Goal: Task Accomplishment & Management: Complete application form

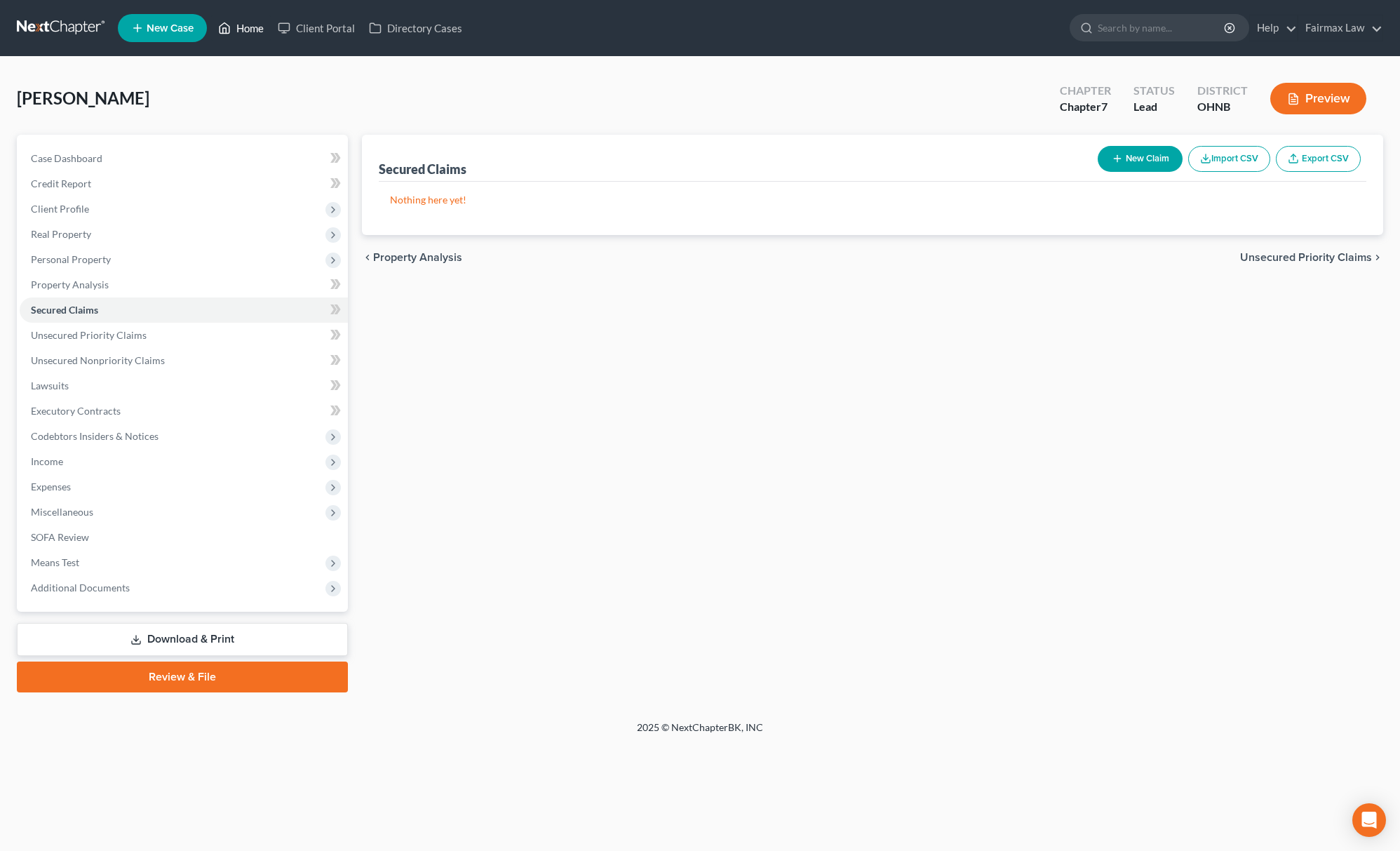
click at [244, 37] on link "Home" at bounding box center [241, 28] width 60 height 25
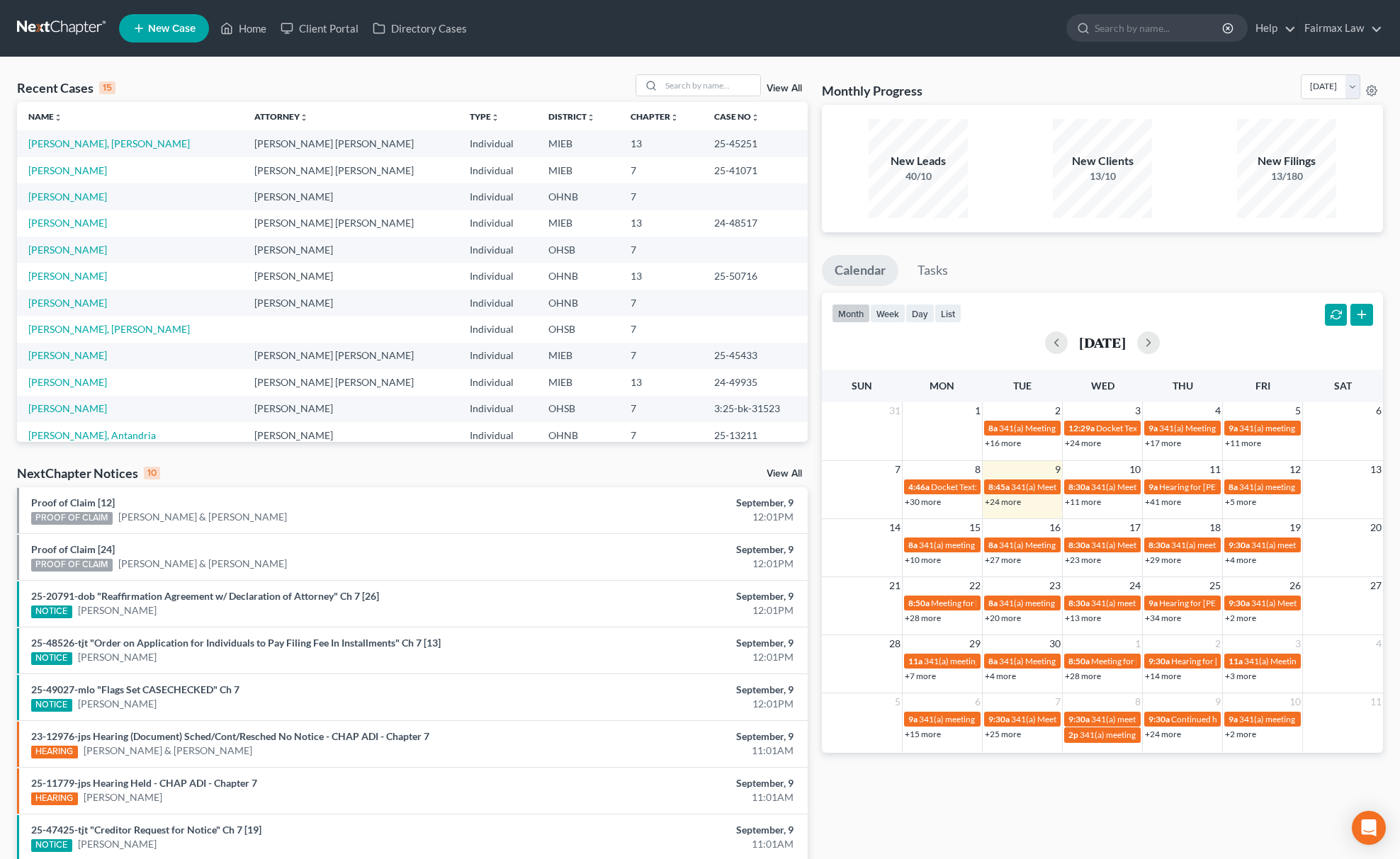
click at [156, 41] on link "New Case" at bounding box center [165, 28] width 90 height 28
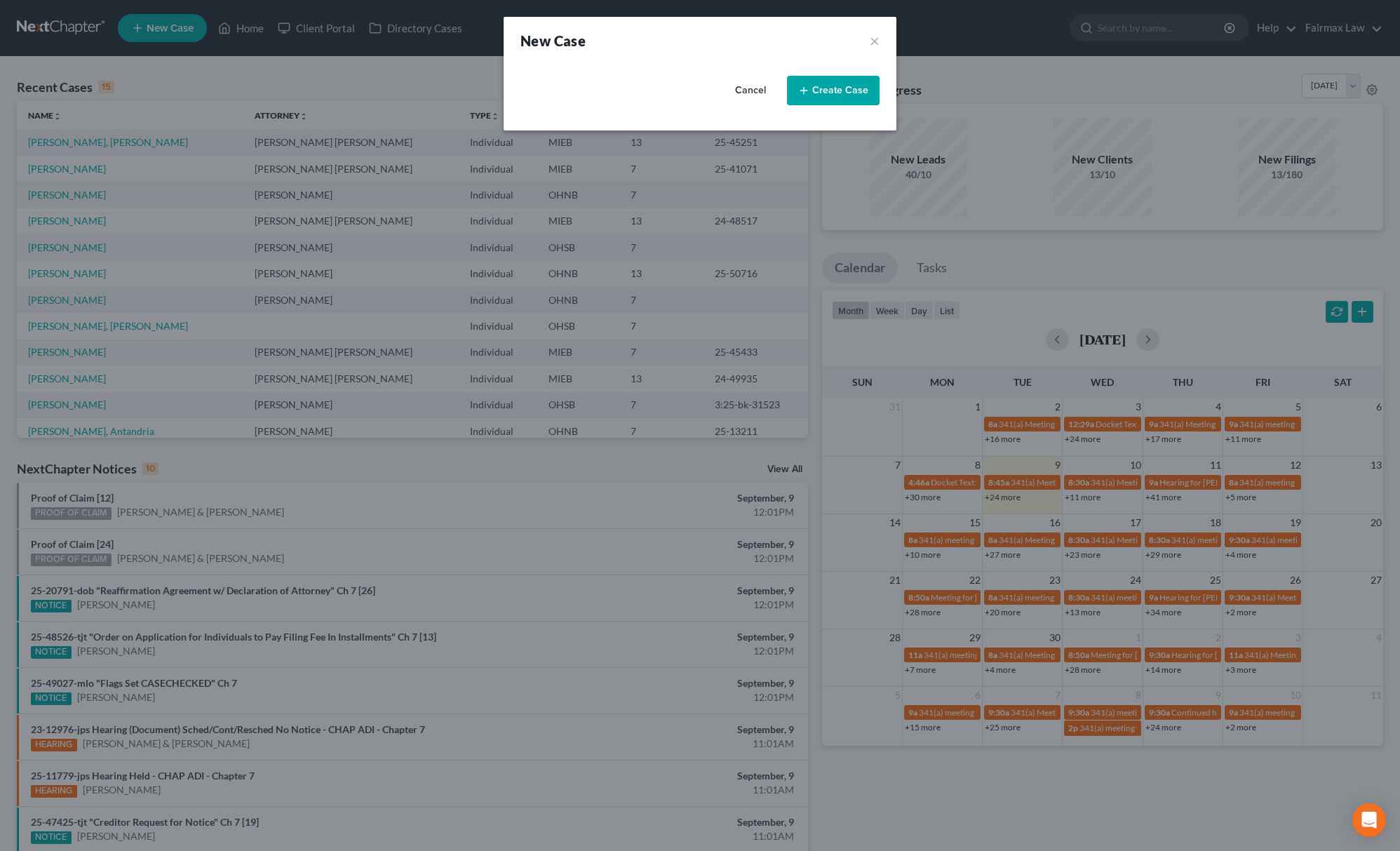
select select "40"
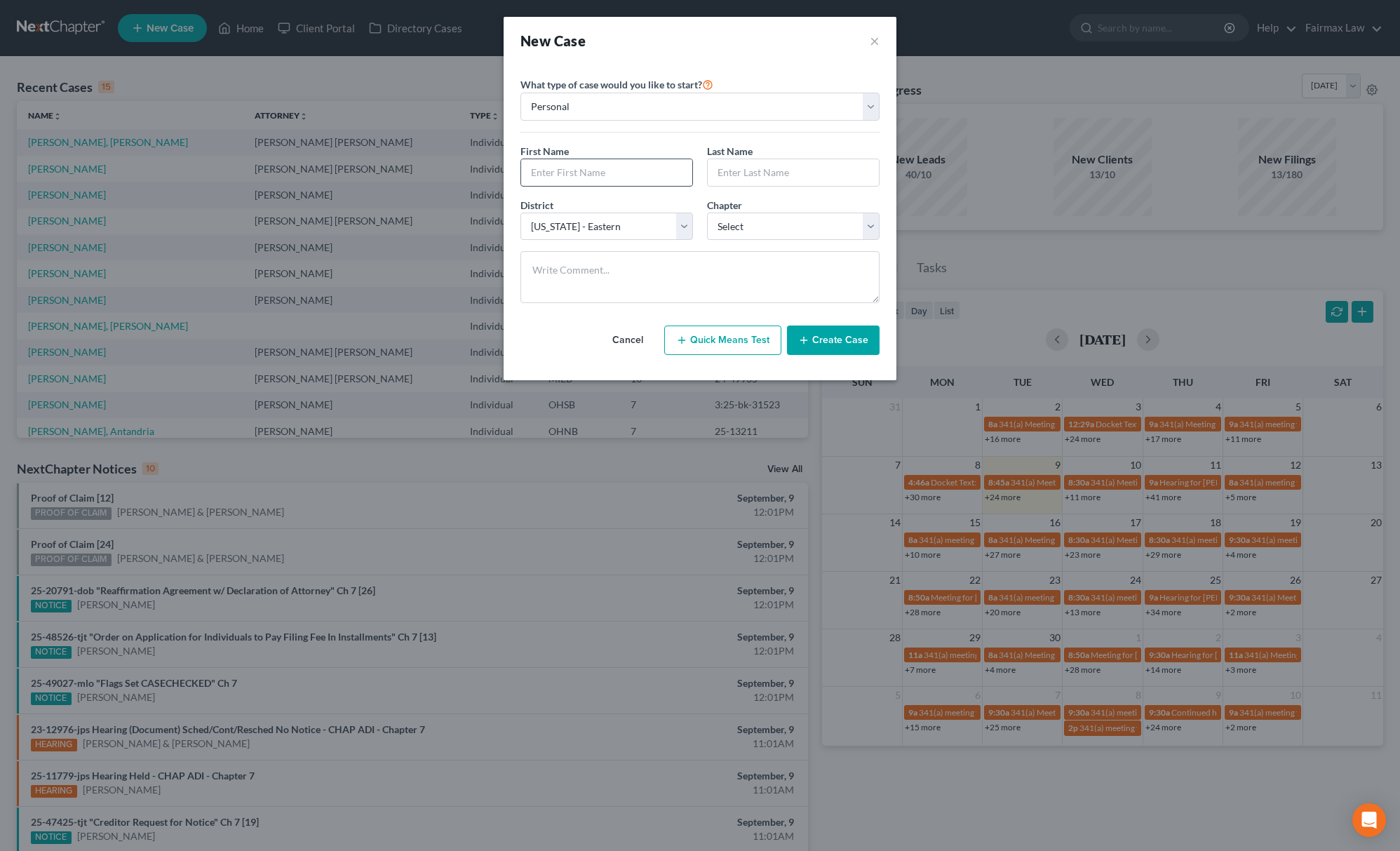
click at [534, 172] on input "text" at bounding box center [607, 172] width 171 height 26
type input "[PERSON_NAME] &"
click at [761, 184] on input "text" at bounding box center [793, 172] width 171 height 26
type input "[PERSON_NAME]"
click at [784, 225] on select "Select 7 11 12 13" at bounding box center [793, 227] width 173 height 28
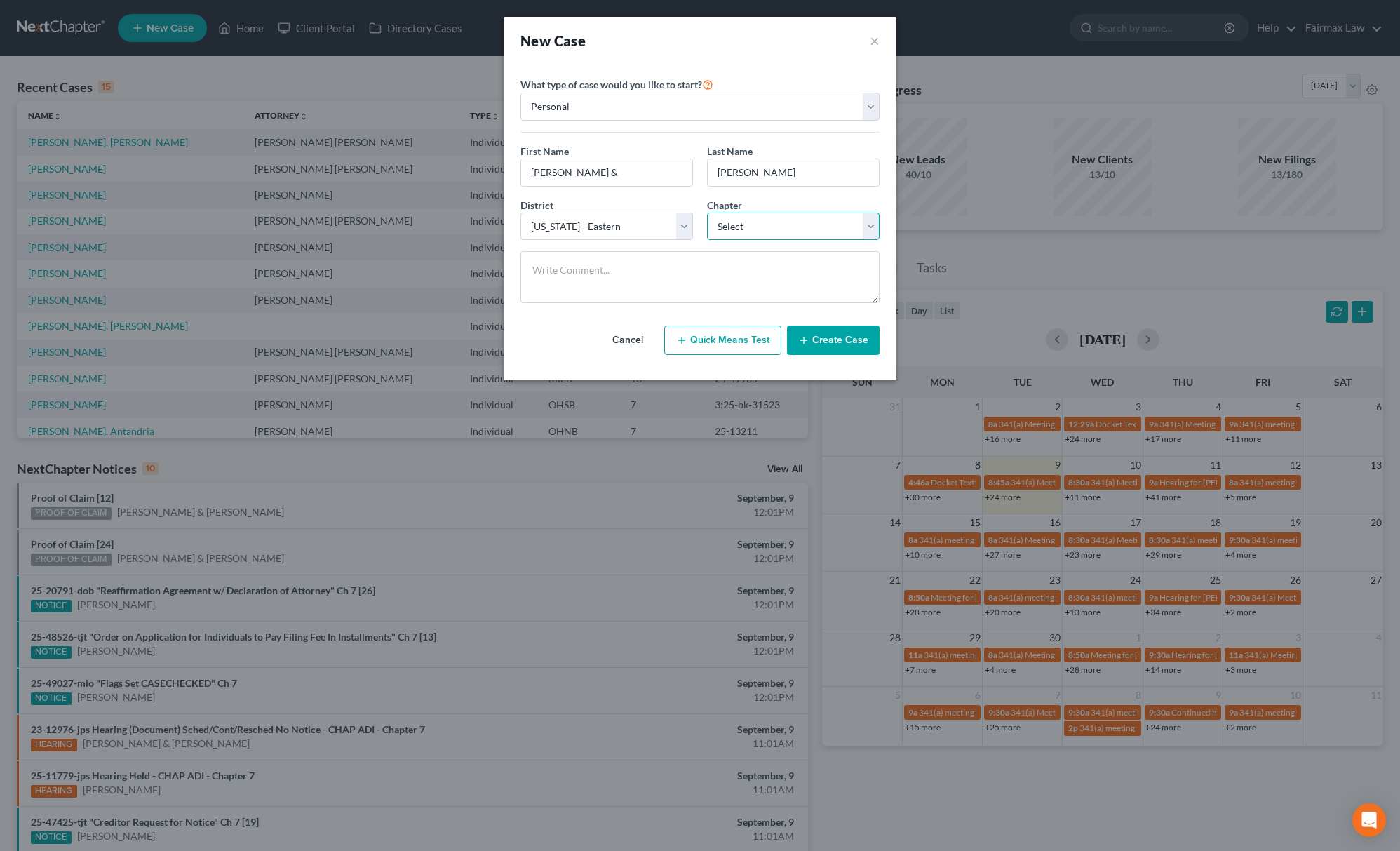
select select "0"
click at [707, 213] on select "Select 7 11 12 13" at bounding box center [793, 227] width 173 height 28
click at [568, 215] on select "Select [US_STATE] - [GEOGRAPHIC_DATA] [US_STATE] - [GEOGRAPHIC_DATA][US_STATE] …" at bounding box center [607, 227] width 173 height 28
select select "61"
click at [520, 213] on select "Select [US_STATE] - [GEOGRAPHIC_DATA] [US_STATE] - [GEOGRAPHIC_DATA][US_STATE] …" at bounding box center [607, 227] width 173 height 28
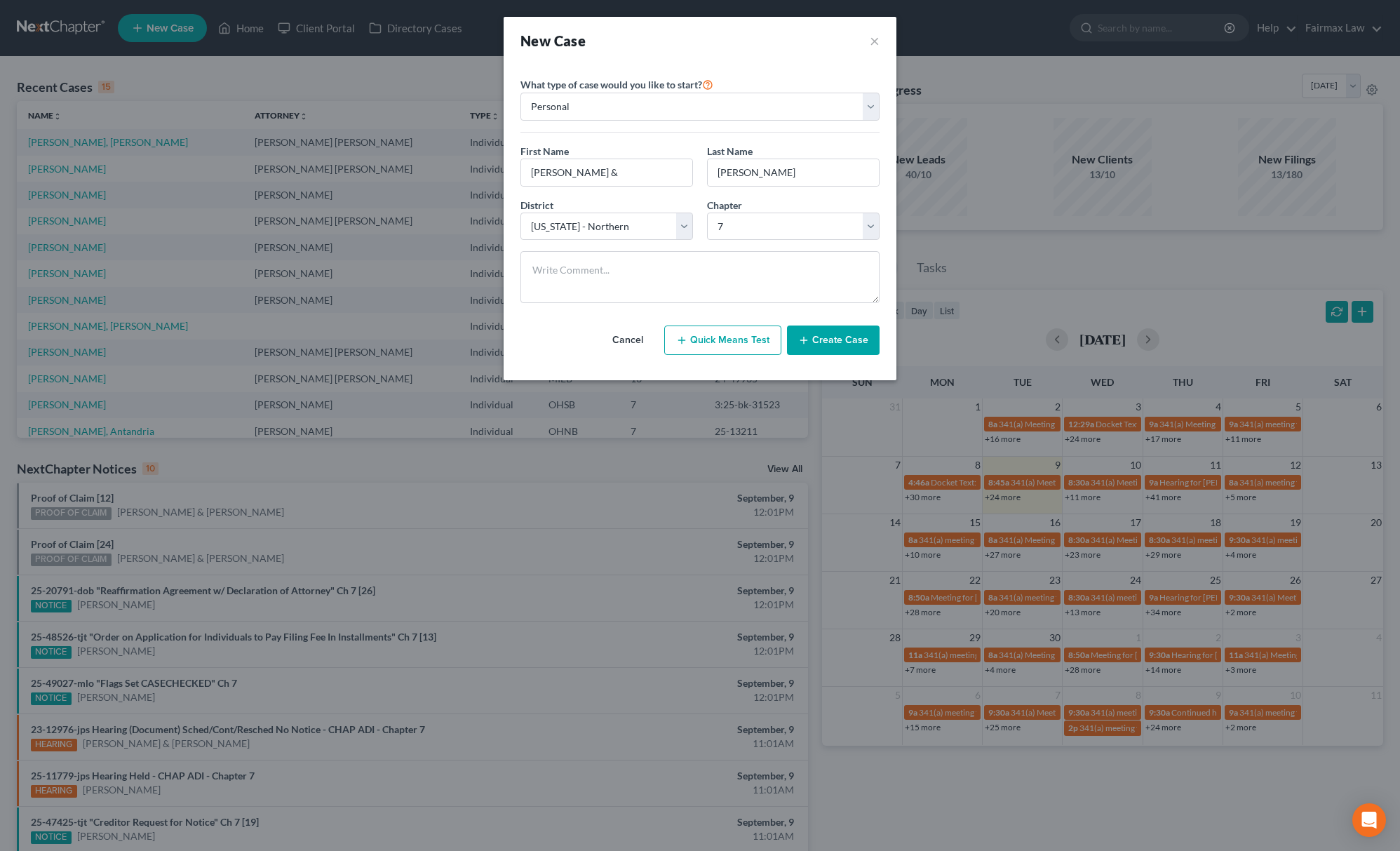
click at [822, 345] on button "Create Case" at bounding box center [833, 340] width 93 height 29
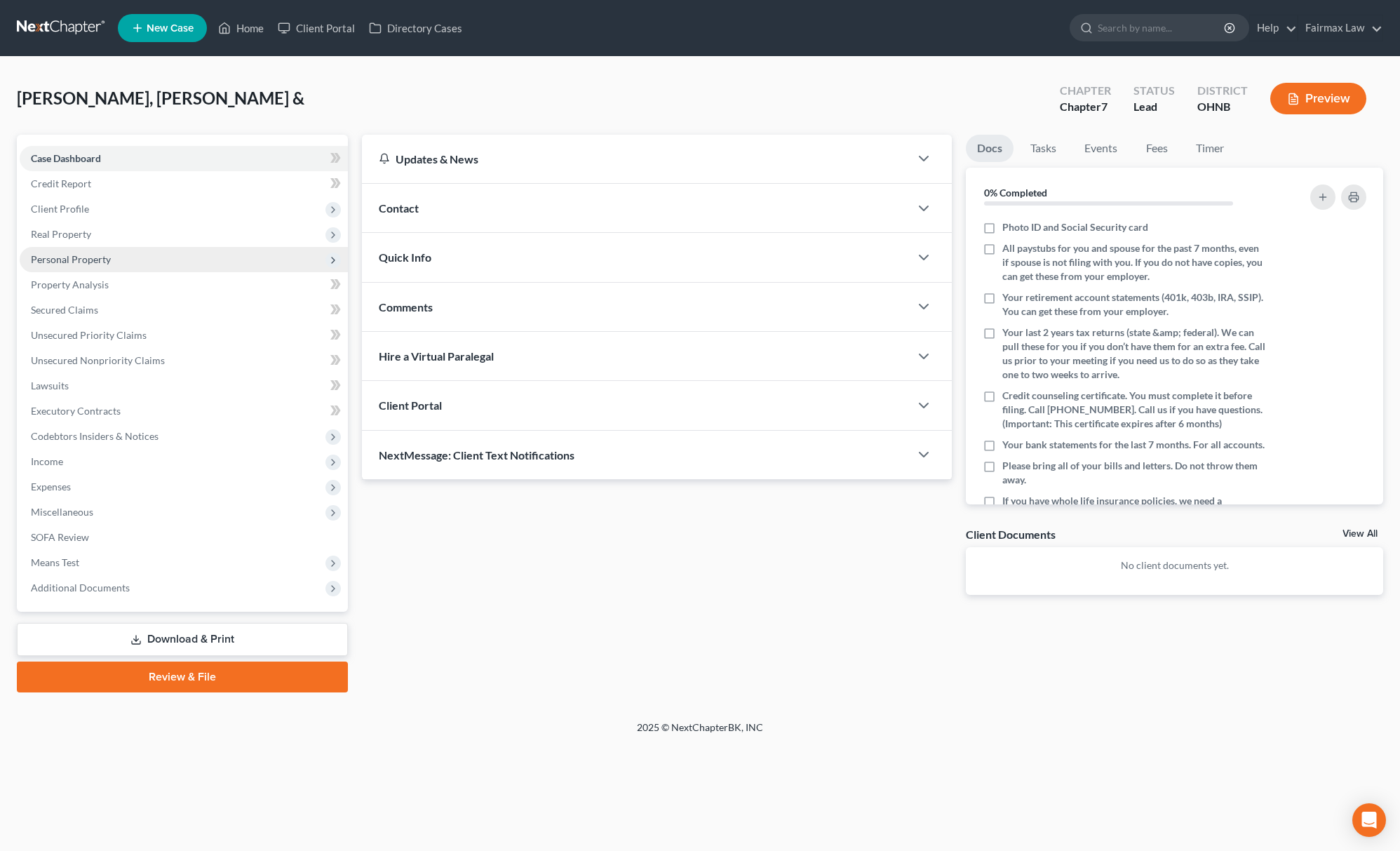
drag, startPoint x: 122, startPoint y: 208, endPoint x: 114, endPoint y: 248, distance: 40.8
click at [122, 208] on span "Client Profile" at bounding box center [184, 209] width 328 height 25
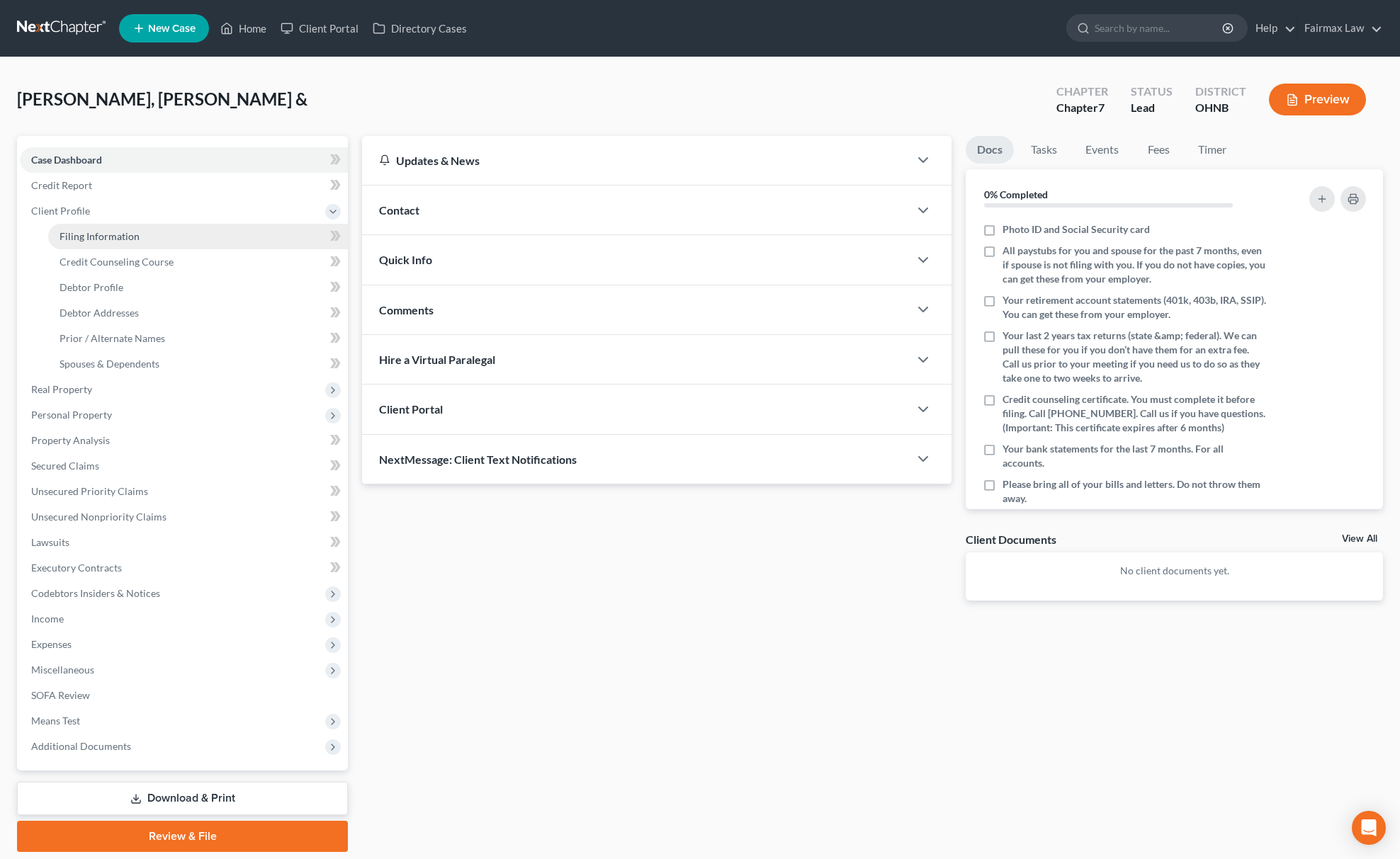
click at [120, 242] on link "Filing Information" at bounding box center [198, 237] width 300 height 26
select select "1"
select select "0"
select select "61"
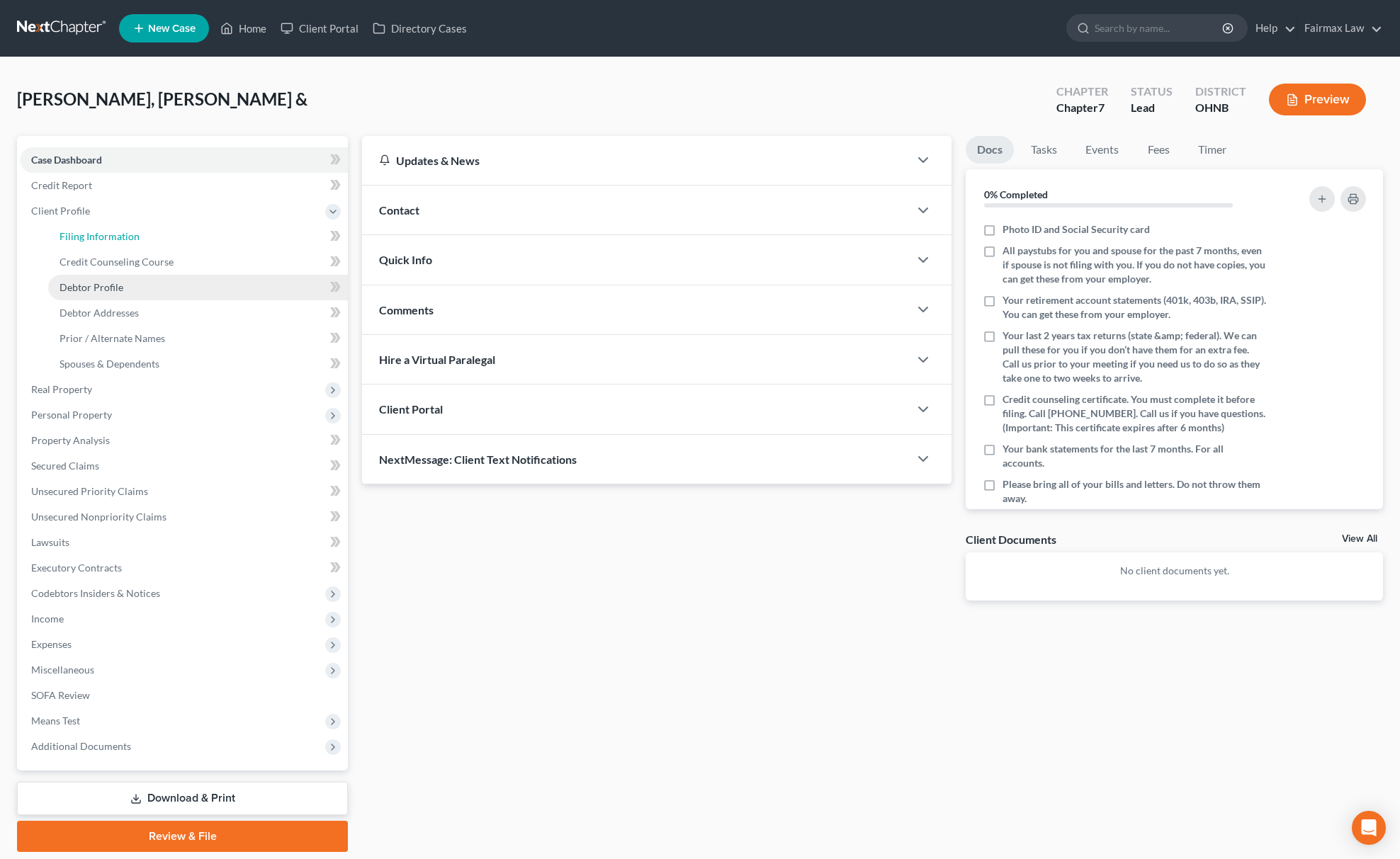
select select "36"
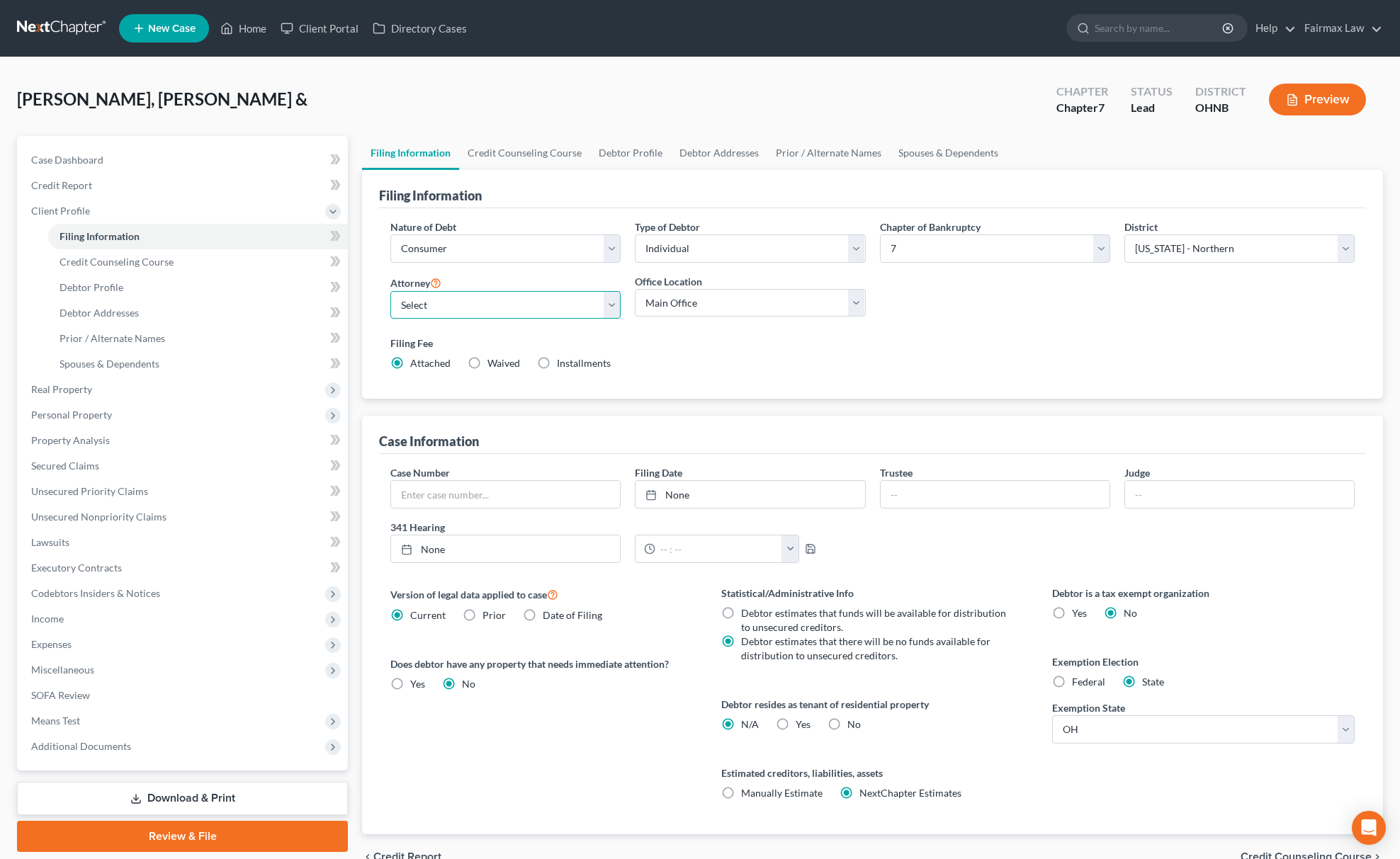
click at [469, 311] on select "Select [PERSON_NAME] [PERSON_NAME] - MIEB [PERSON_NAME] [PERSON_NAME] - OHNB [P…" at bounding box center [506, 305] width 231 height 28
select select "13"
click at [391, 291] on select "Select [PERSON_NAME] [PERSON_NAME] - MIEB [PERSON_NAME] [PERSON_NAME] - OHNB [P…" at bounding box center [506, 305] width 231 height 28
drag, startPoint x: 625, startPoint y: 142, endPoint x: 657, endPoint y: 150, distance: 33.0
click at [625, 142] on link "Debtor Profile" at bounding box center [631, 153] width 81 height 34
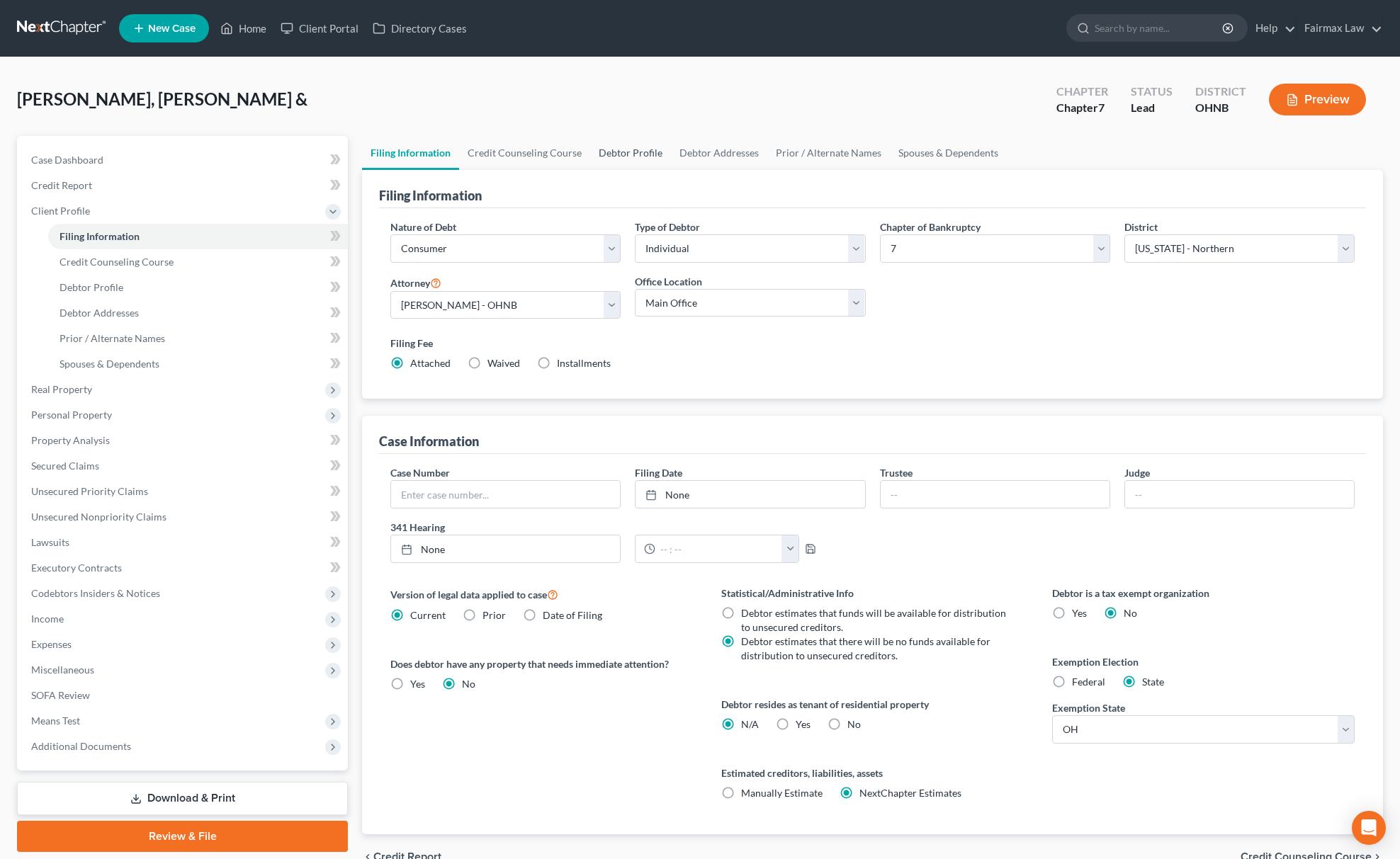
select select "0"
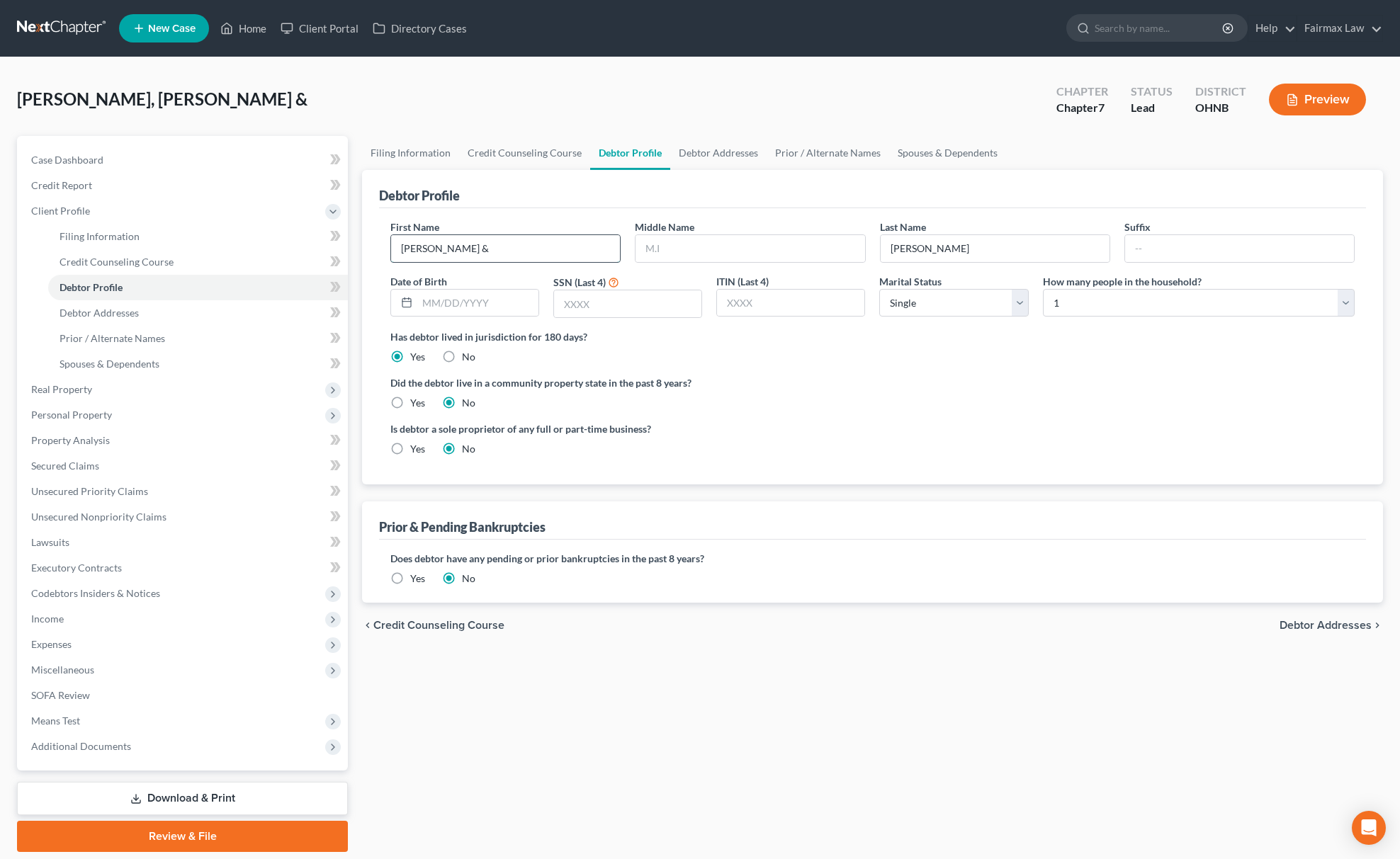
click at [550, 243] on input "[PERSON_NAME] &" at bounding box center [506, 248] width 229 height 27
type input "[PERSON_NAME]"
drag, startPoint x: 926, startPoint y: 251, endPoint x: 882, endPoint y: 258, distance: 44.6
click at [882, 258] on input "[PERSON_NAME]" at bounding box center [995, 248] width 229 height 27
click at [725, 231] on div "Middle Name" at bounding box center [750, 241] width 245 height 43
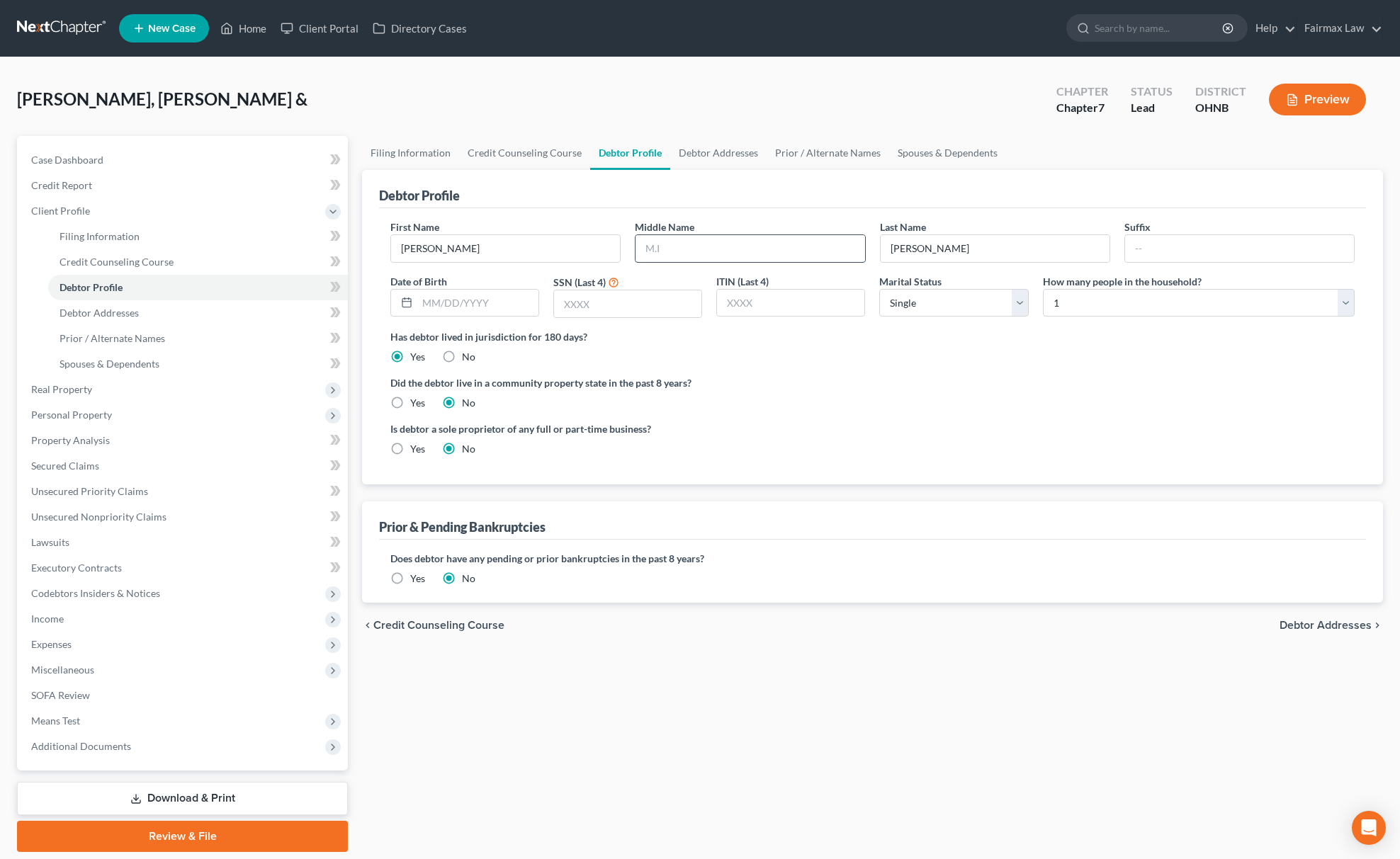
paste input "[PERSON_NAME]"
click at [703, 247] on input "[PERSON_NAME]" at bounding box center [750, 248] width 229 height 27
drag, startPoint x: 703, startPoint y: 247, endPoint x: 654, endPoint y: 252, distance: 49.3
click at [654, 252] on input "[PERSON_NAME]" at bounding box center [750, 248] width 229 height 27
type input "B."
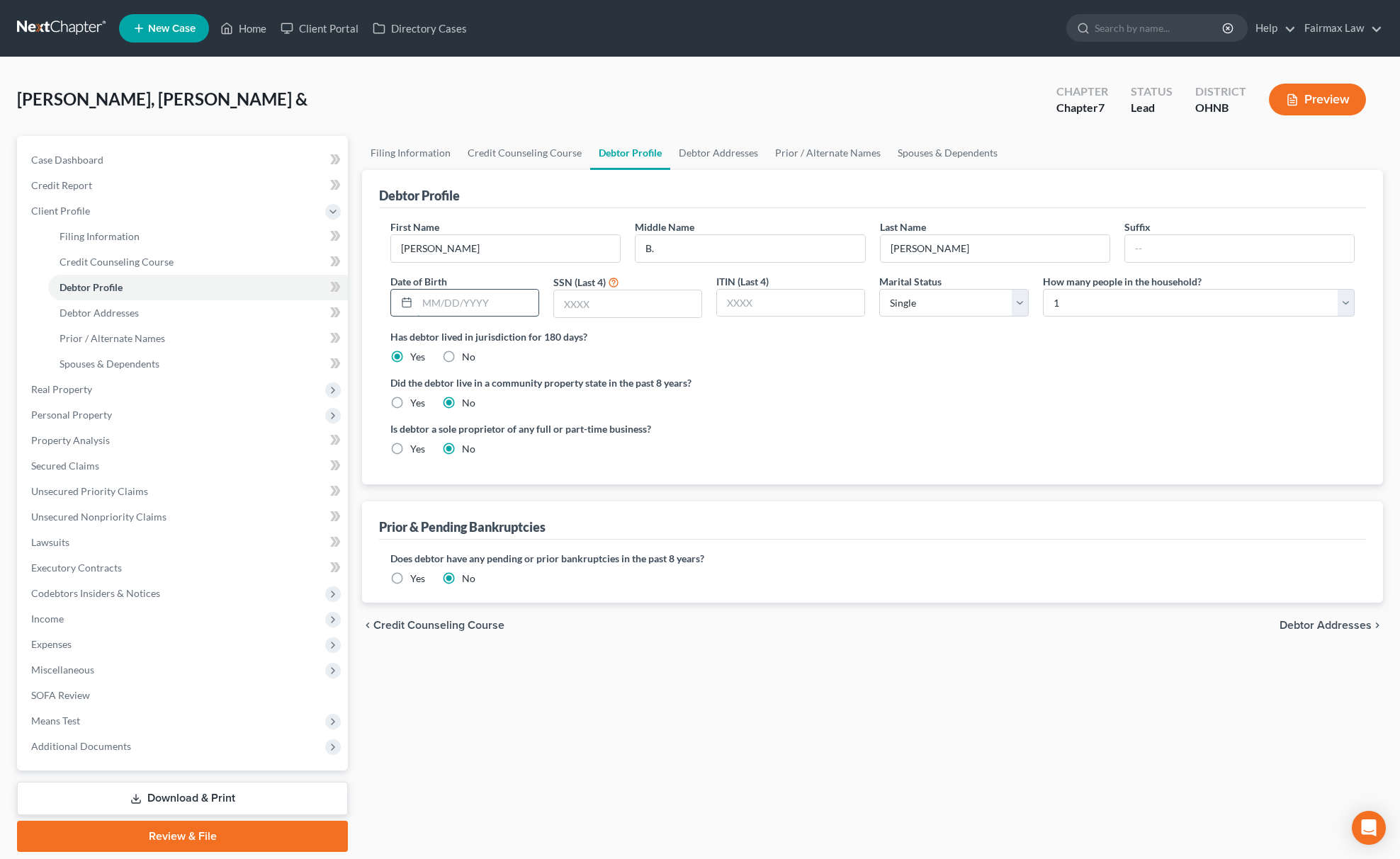
click at [509, 313] on input "text" at bounding box center [478, 302] width 121 height 27
type input "[DATE]"
drag, startPoint x: 732, startPoint y: 262, endPoint x: 701, endPoint y: 242, distance: 36.9
click at [729, 261] on div "First Name [PERSON_NAME] Middle Name B. Last Name [PERSON_NAME] Suffix Date of …" at bounding box center [872, 274] width 979 height 109
click at [701, 238] on input "B." at bounding box center [750, 248] width 229 height 27
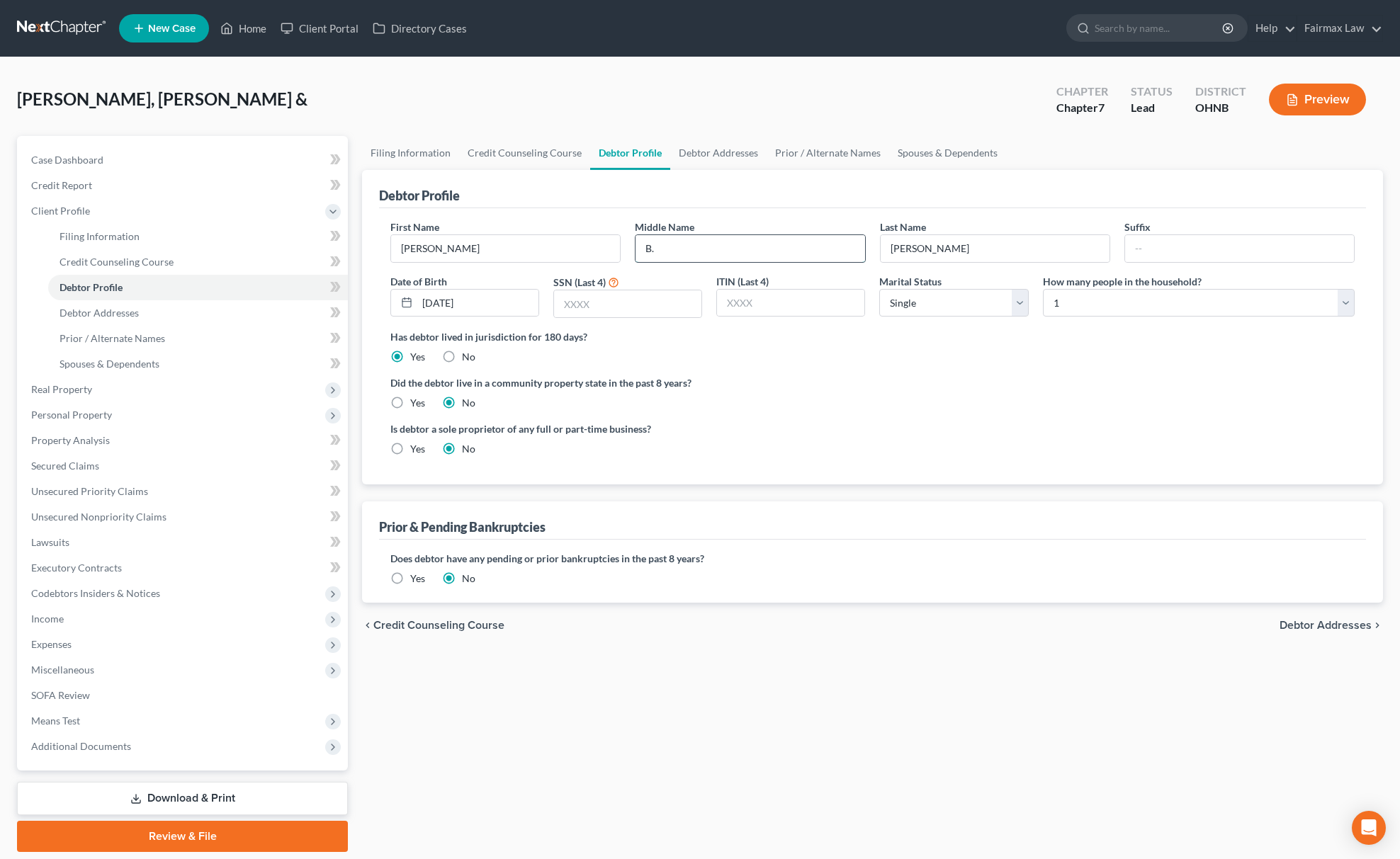
click at [701, 238] on input "B." at bounding box center [750, 248] width 229 height 27
drag, startPoint x: 921, startPoint y: 243, endPoint x: 806, endPoint y: 261, distance: 116.4
click at [806, 261] on div "First Name [PERSON_NAME] Middle Name Last Name [PERSON_NAME] Suffix Date of Bir…" at bounding box center [872, 274] width 979 height 109
type input "[PERSON_NAME]"
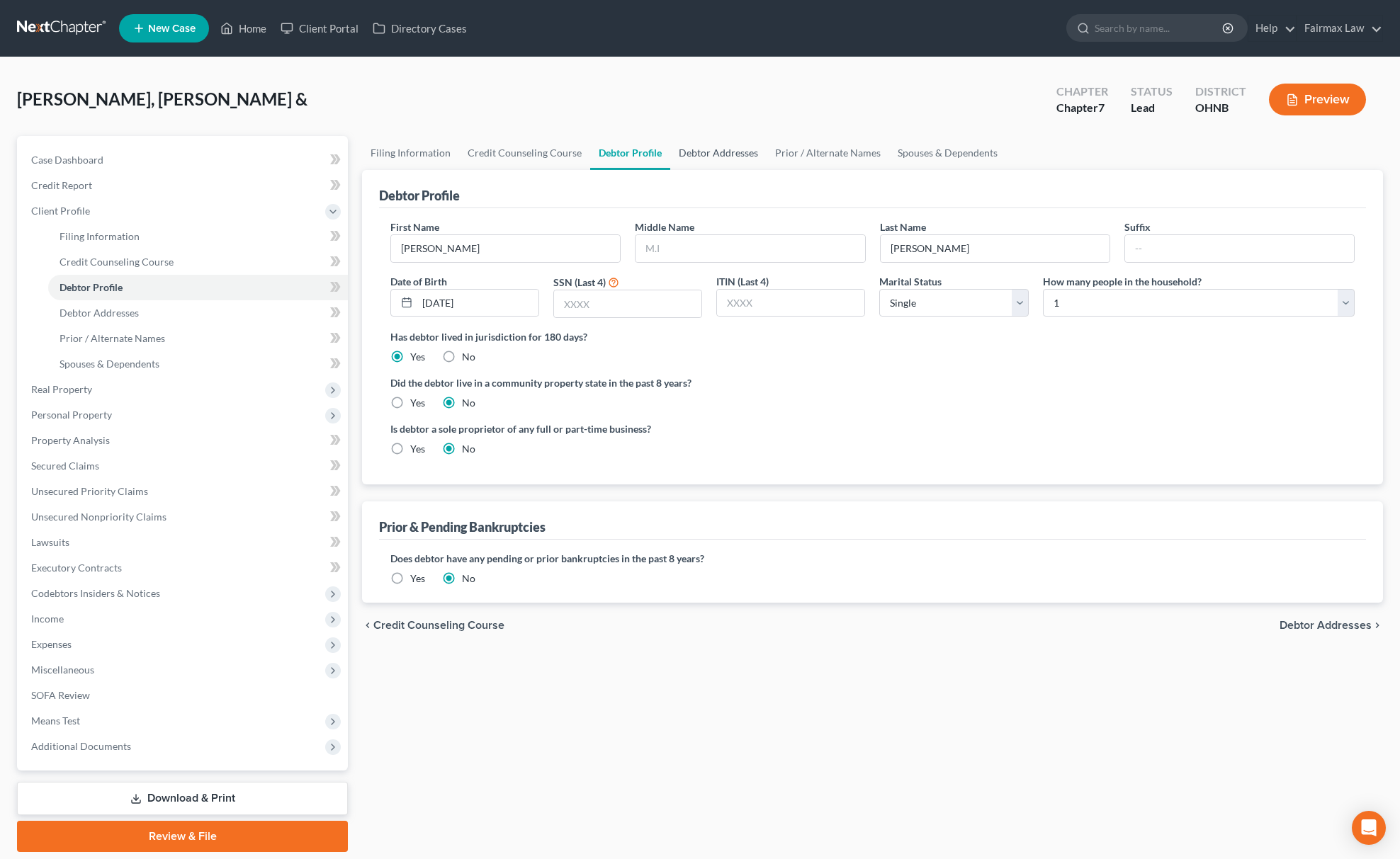
click at [713, 150] on link "Debtor Addresses" at bounding box center [718, 153] width 97 height 34
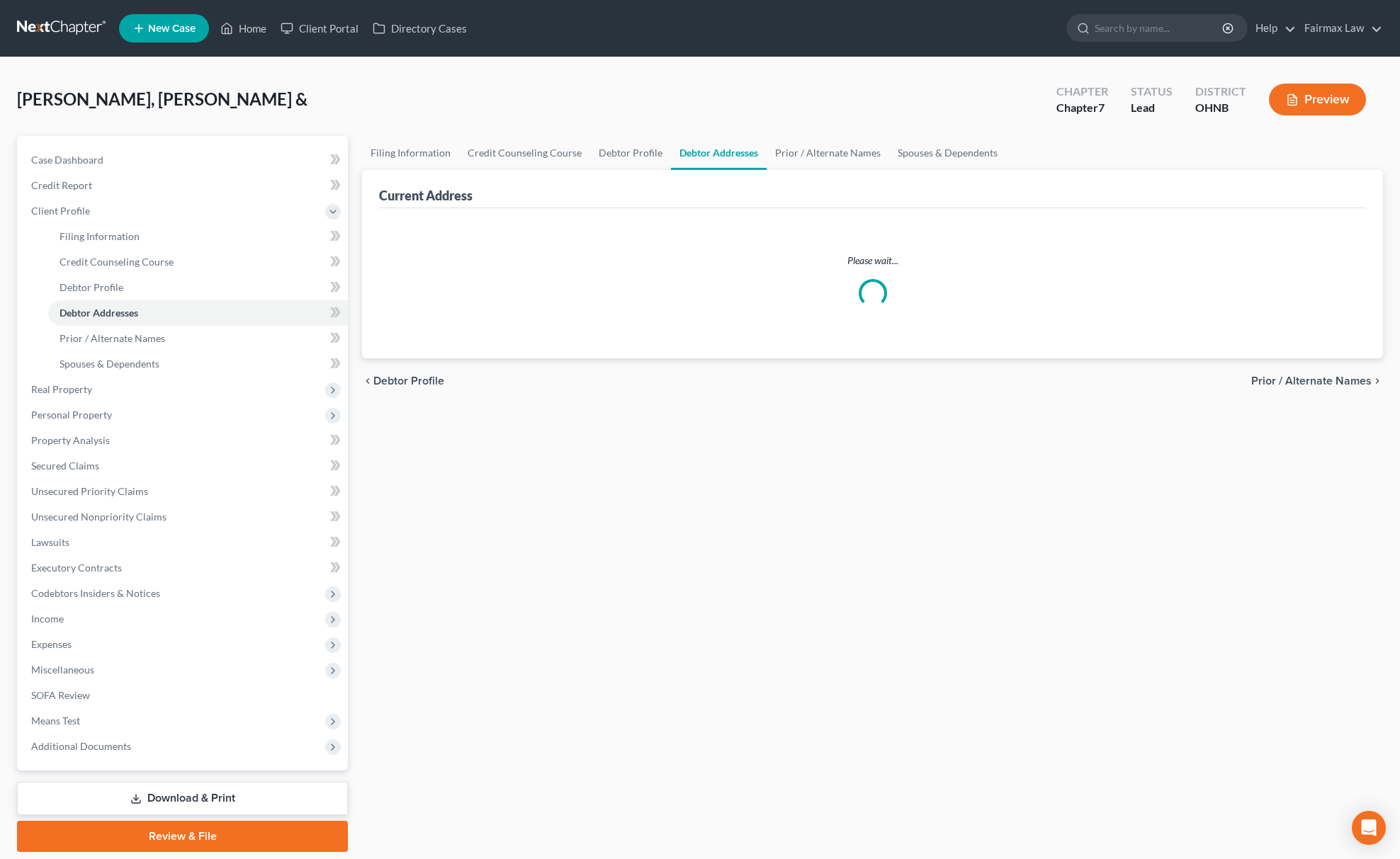
select select "0"
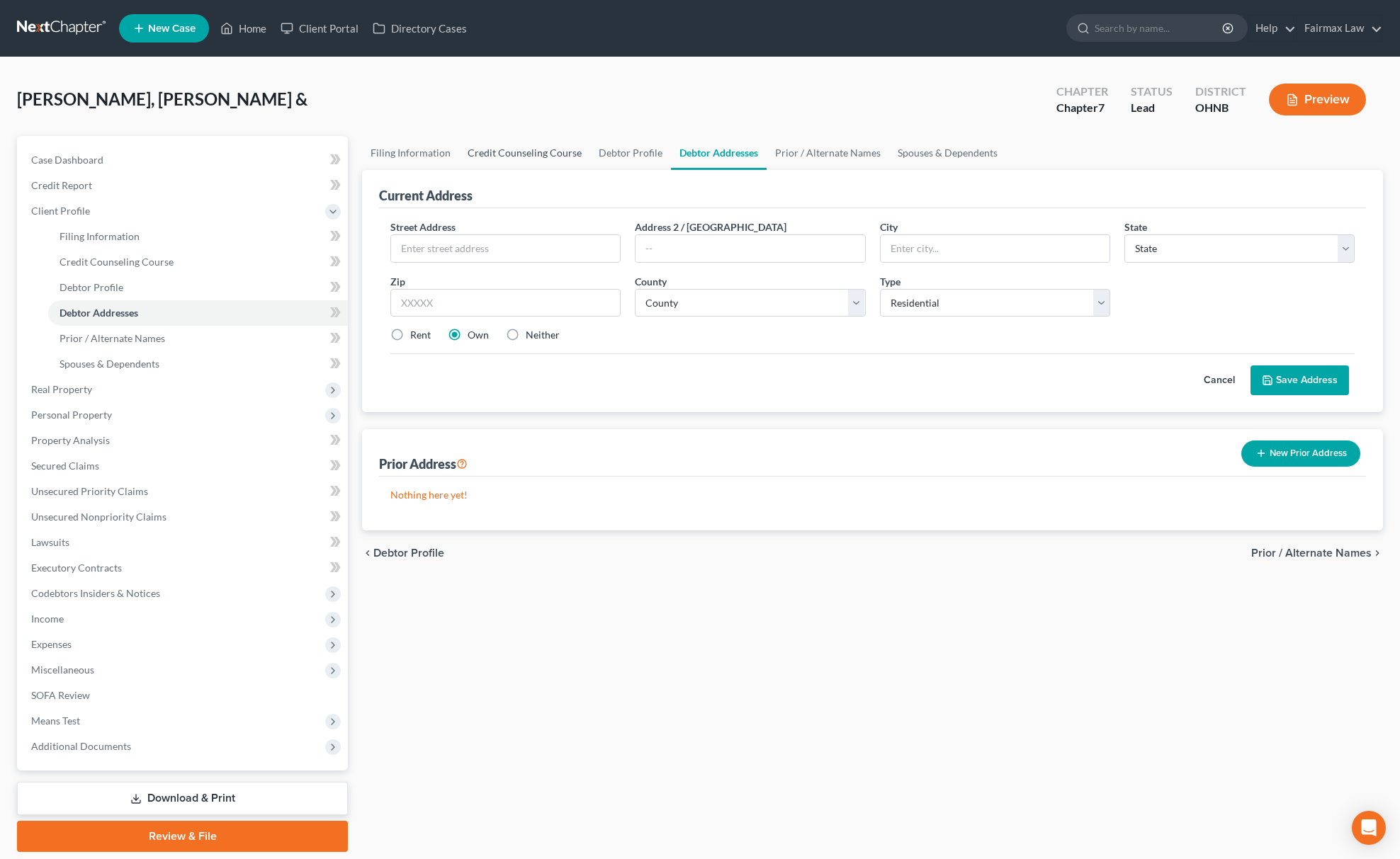
click at [494, 165] on link "Credit Counseling Course" at bounding box center [525, 153] width 131 height 34
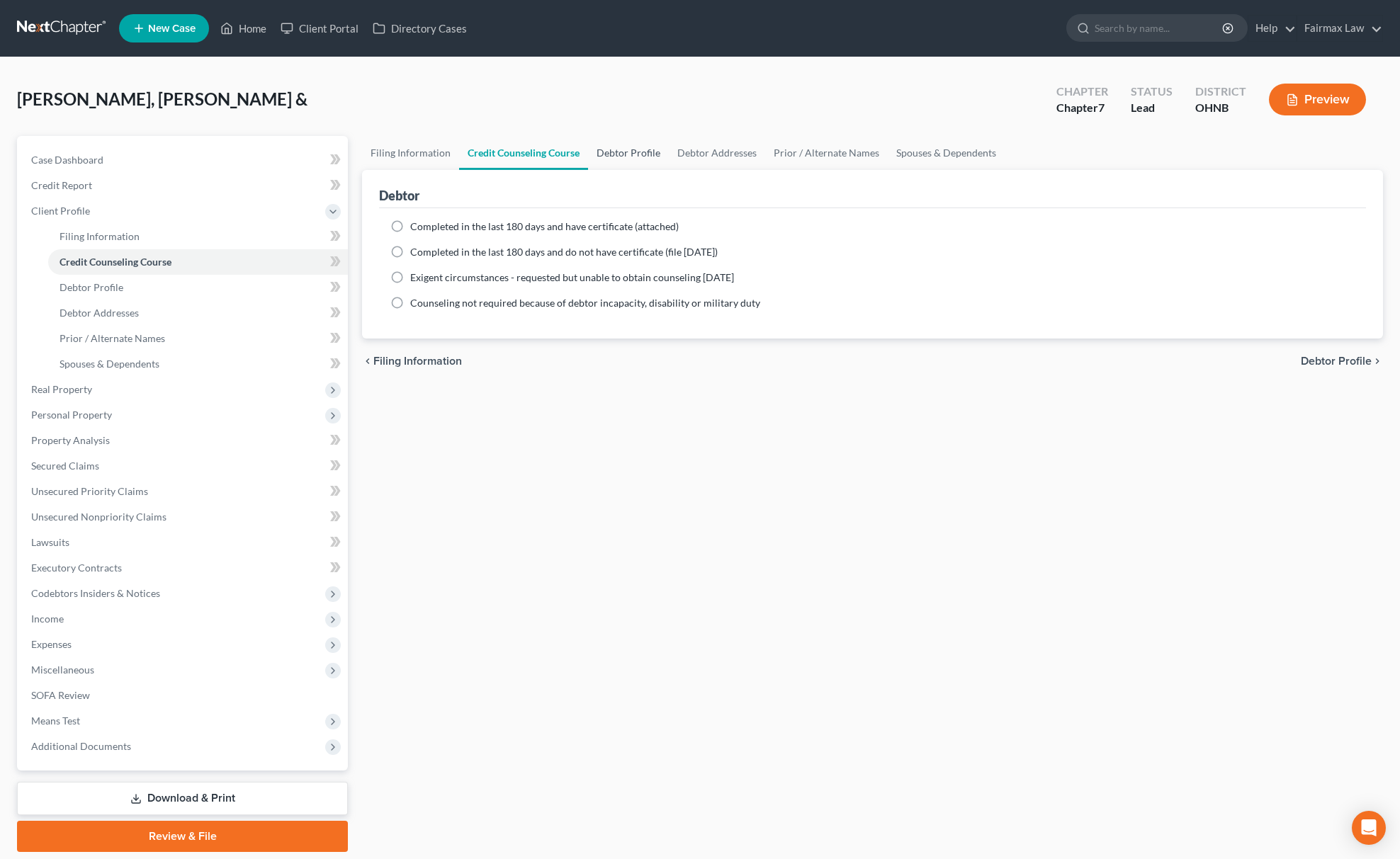
click at [618, 159] on link "Debtor Profile" at bounding box center [629, 153] width 81 height 34
select select "0"
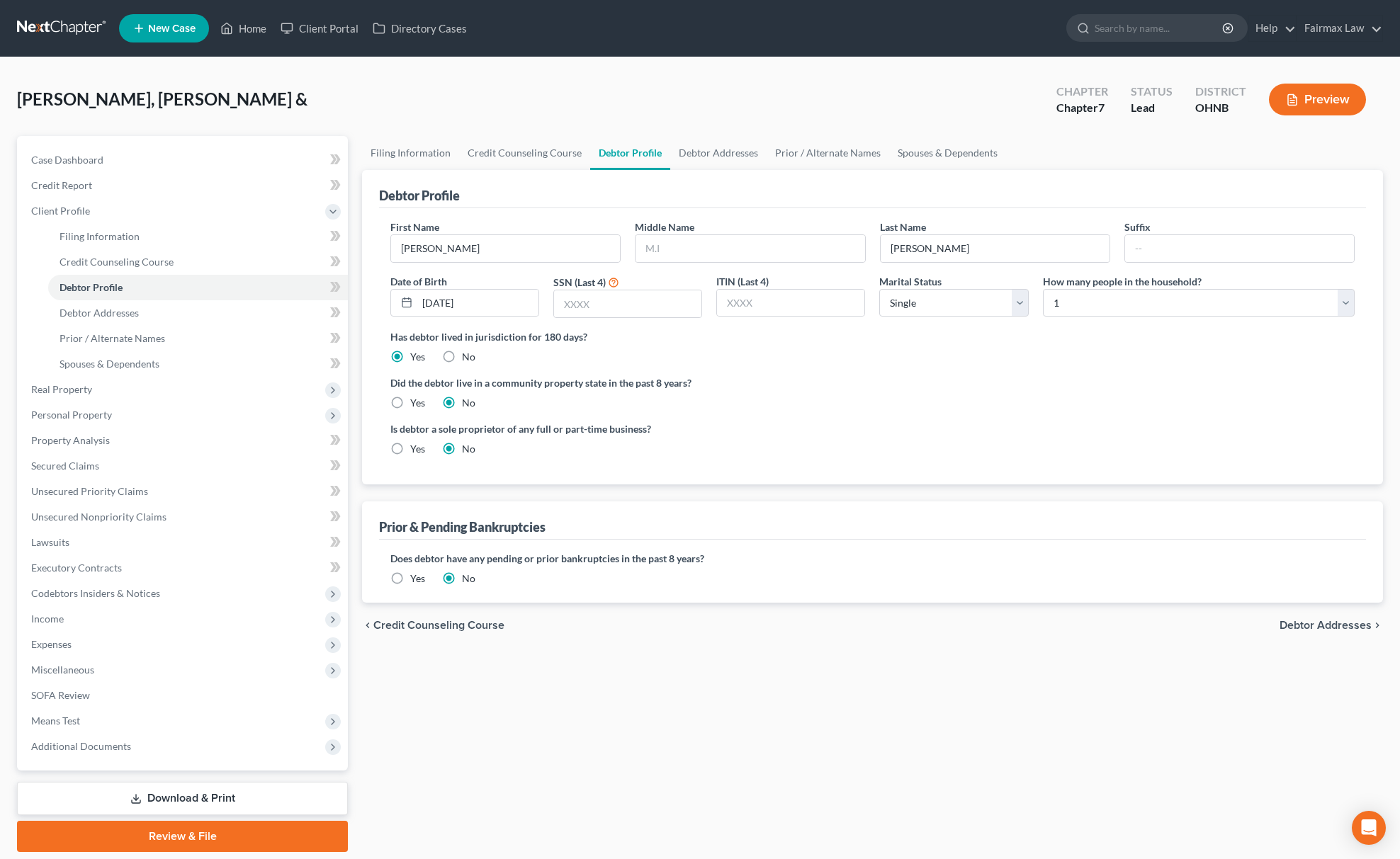
drag, startPoint x: 424, startPoint y: 170, endPoint x: 416, endPoint y: 177, distance: 10.6
click at [421, 170] on div "Debtor Profile" at bounding box center [872, 189] width 987 height 39
drag, startPoint x: 377, startPoint y: 187, endPoint x: 381, endPoint y: 153, distance: 34.2
click at [375, 187] on div "Debtor Profile First Name [PERSON_NAME] Middle Name Last Name [PERSON_NAME] Dat…" at bounding box center [872, 327] width 1021 height 314
click at [386, 146] on link "Filing Information" at bounding box center [411, 153] width 97 height 34
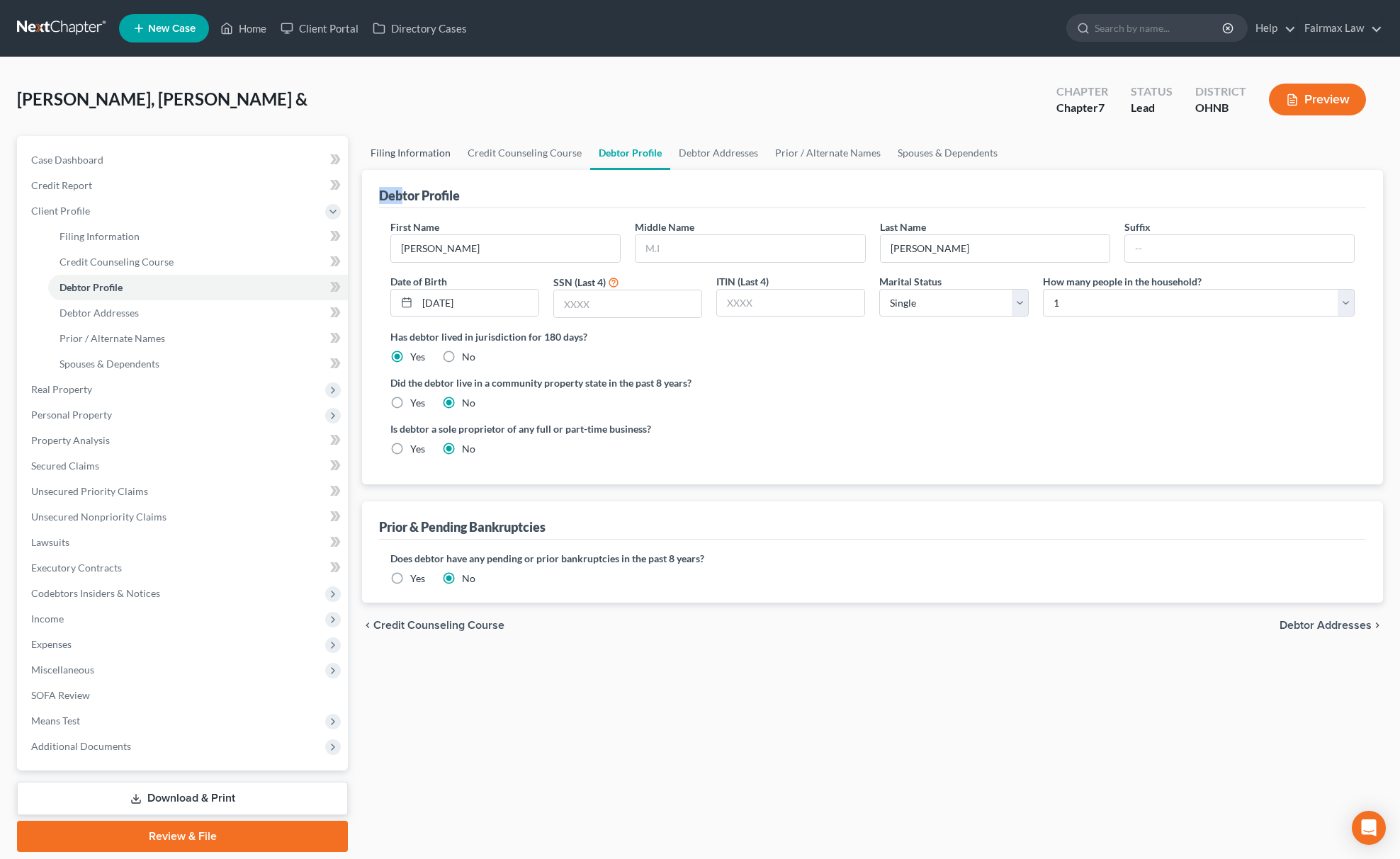
select select "1"
select select "0"
select select "61"
select select "13"
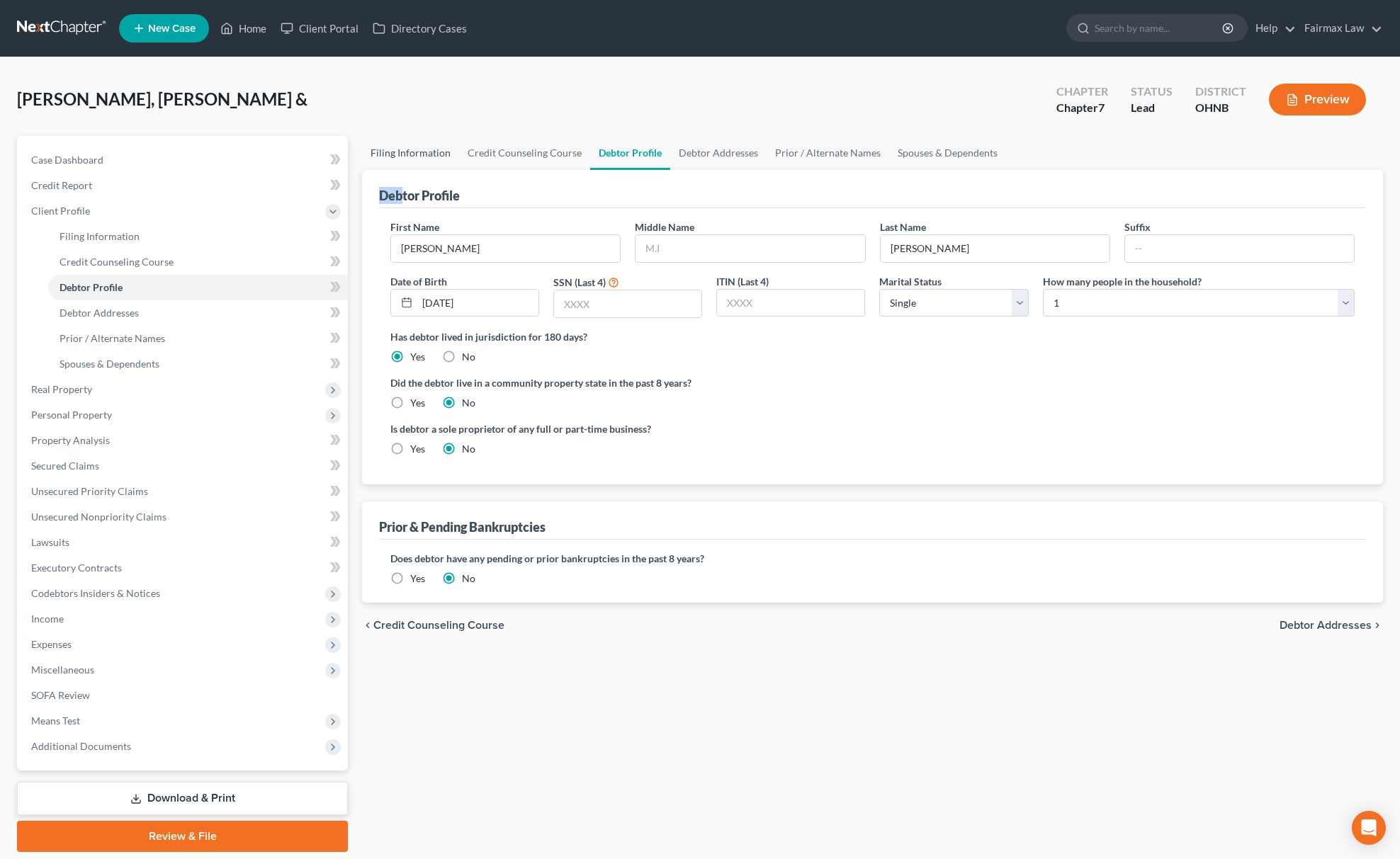
select select "36"
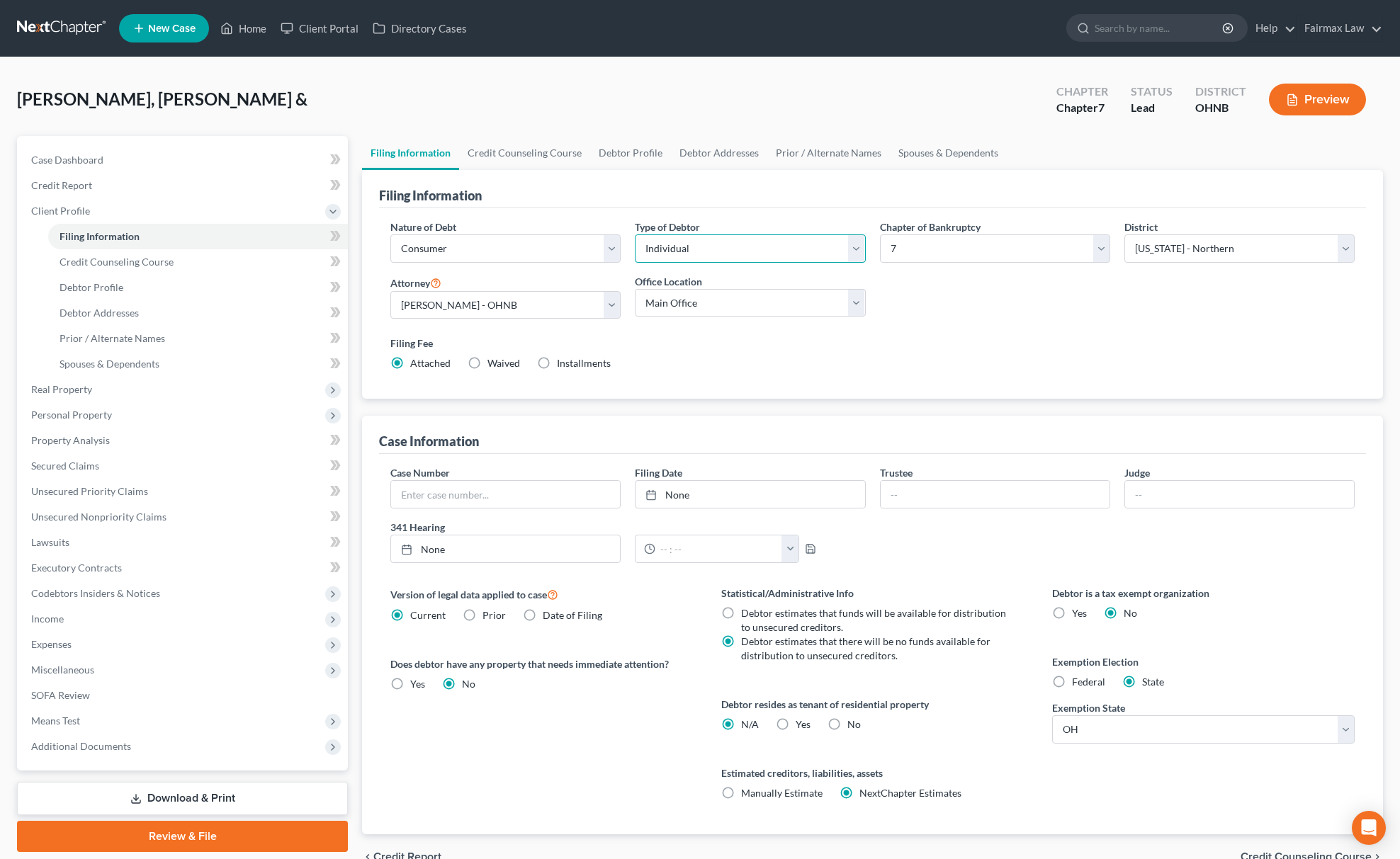
drag, startPoint x: 696, startPoint y: 251, endPoint x: 704, endPoint y: 258, distance: 10.6
click at [696, 251] on select "Select Individual Joint" at bounding box center [750, 248] width 231 height 28
select select "1"
click at [635, 234] on select "Select Individual Joint" at bounding box center [750, 248] width 231 height 28
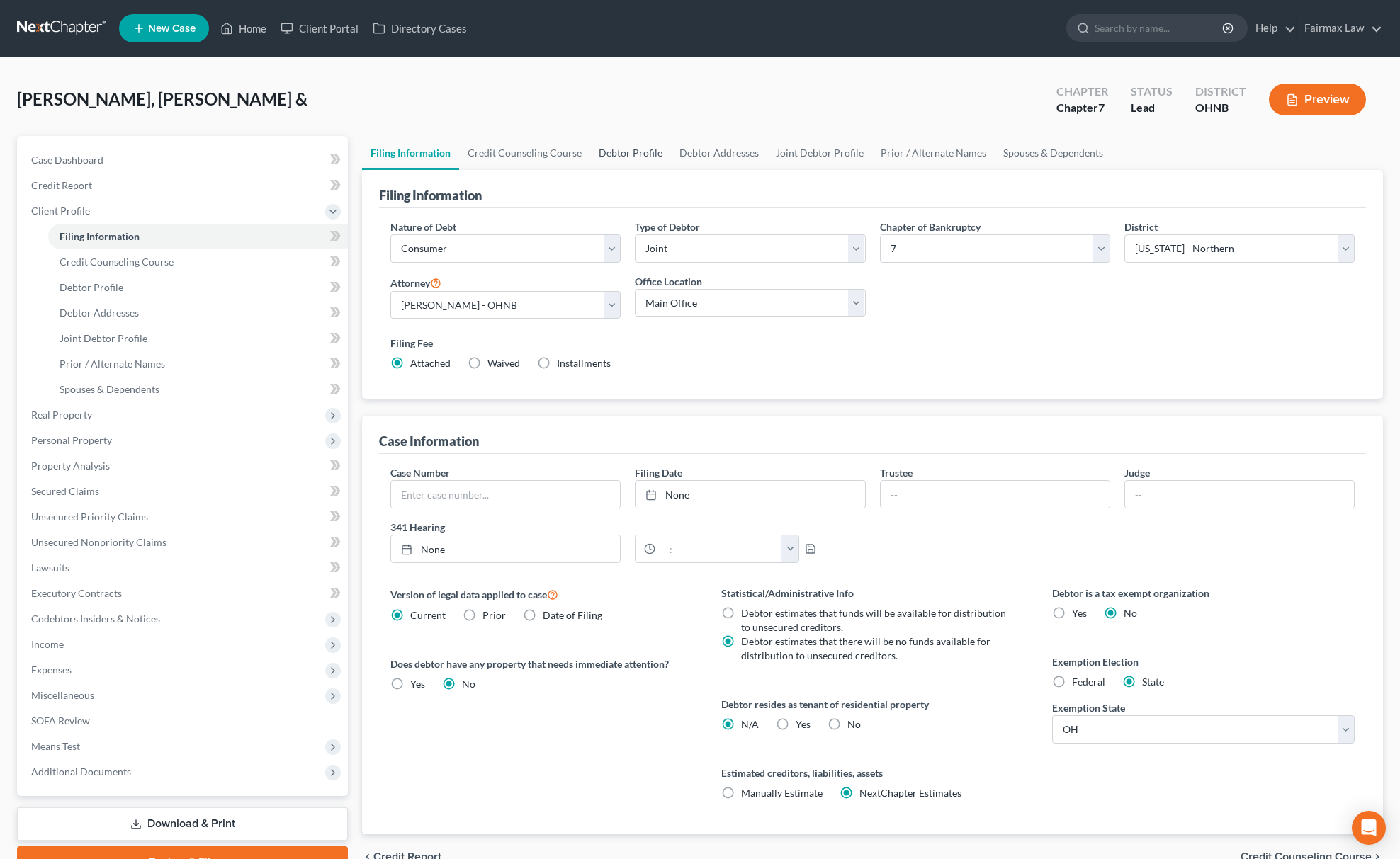
click at [611, 144] on link "Debtor Profile" at bounding box center [631, 153] width 81 height 34
select select "1"
select select "0"
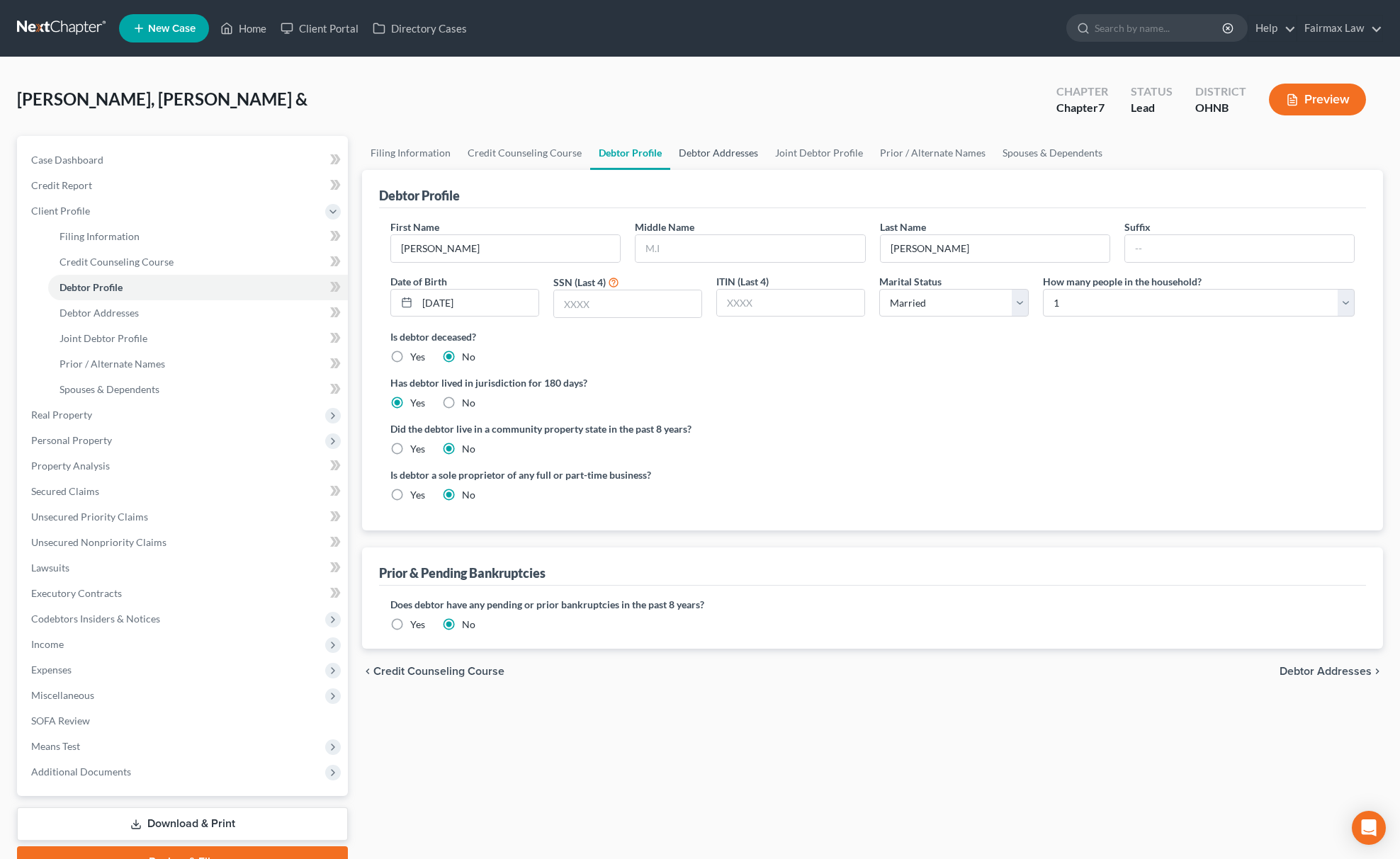
click at [700, 149] on link "Debtor Addresses" at bounding box center [718, 153] width 97 height 34
select select "0"
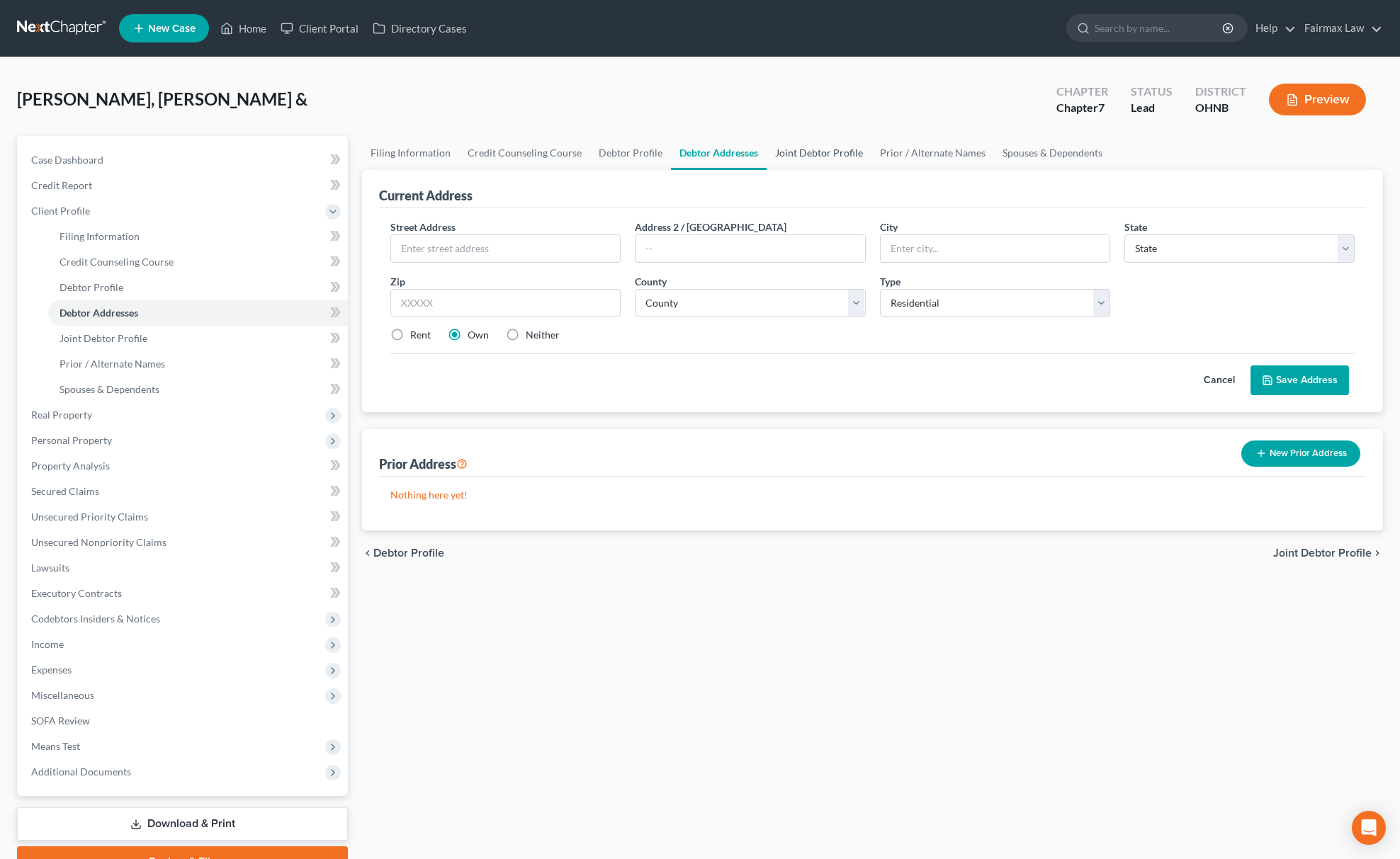
click at [806, 157] on link "Joint Debtor Profile" at bounding box center [819, 153] width 105 height 34
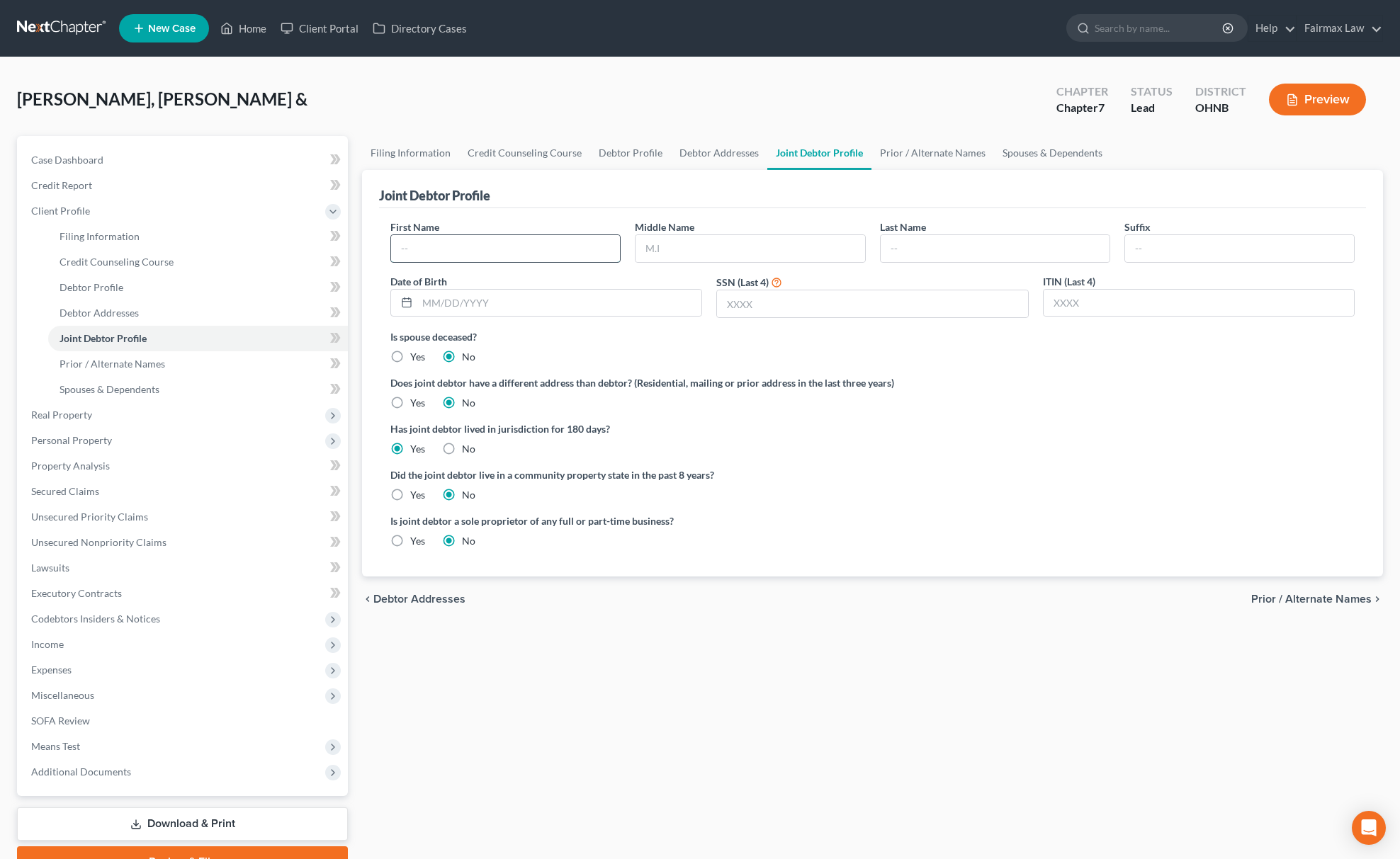
click at [548, 255] on input "text" at bounding box center [506, 248] width 229 height 27
type input "[PERSON_NAME]"
click at [958, 246] on input "text" at bounding box center [995, 248] width 229 height 27
type input "[PERSON_NAME]"
click at [511, 318] on div "Date of Birth" at bounding box center [546, 296] width 326 height 45
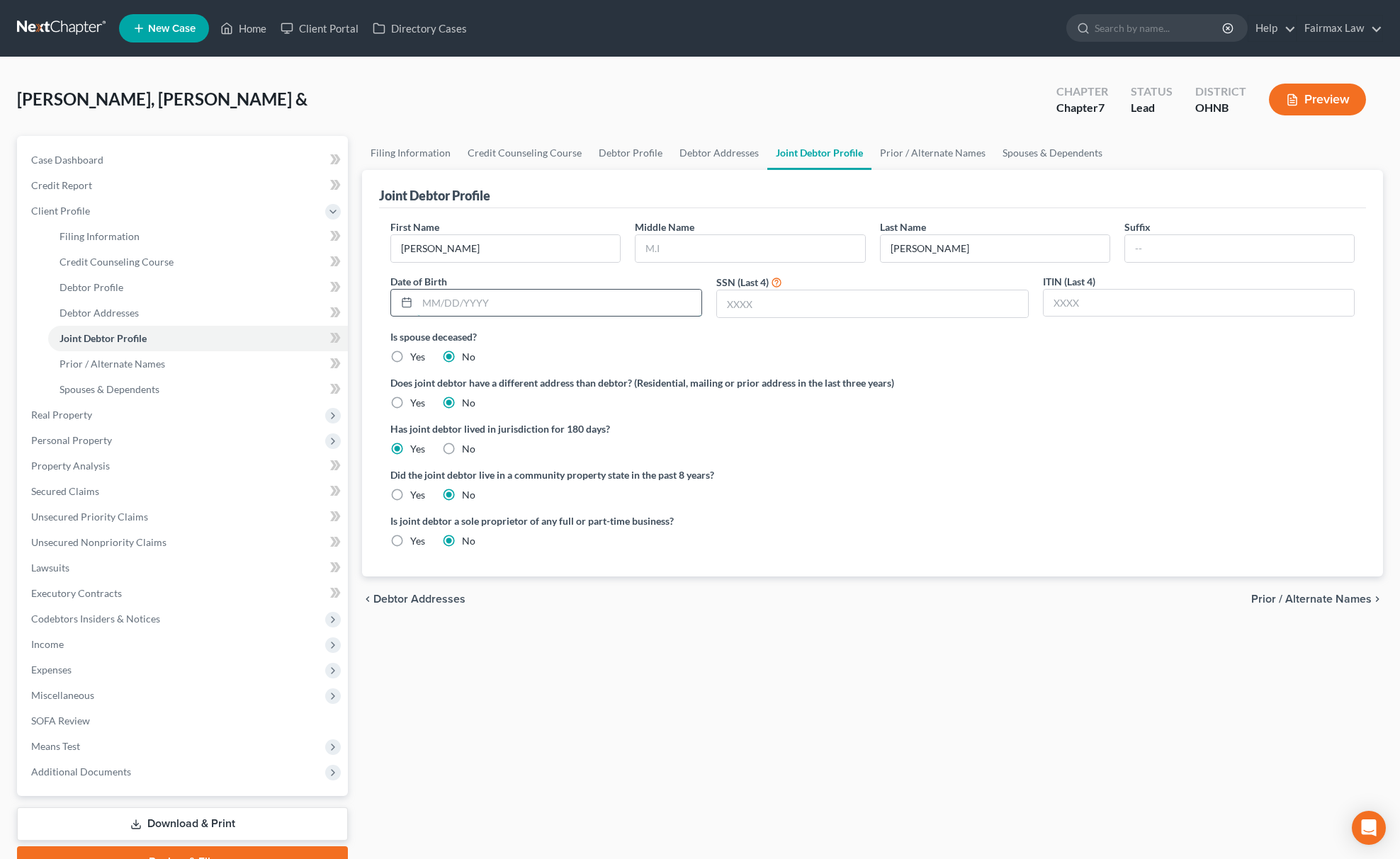
click at [529, 307] on input "text" at bounding box center [559, 302] width 284 height 27
type input "[DATE]"
click at [462, 139] on link "Credit Counseling Course" at bounding box center [525, 153] width 131 height 34
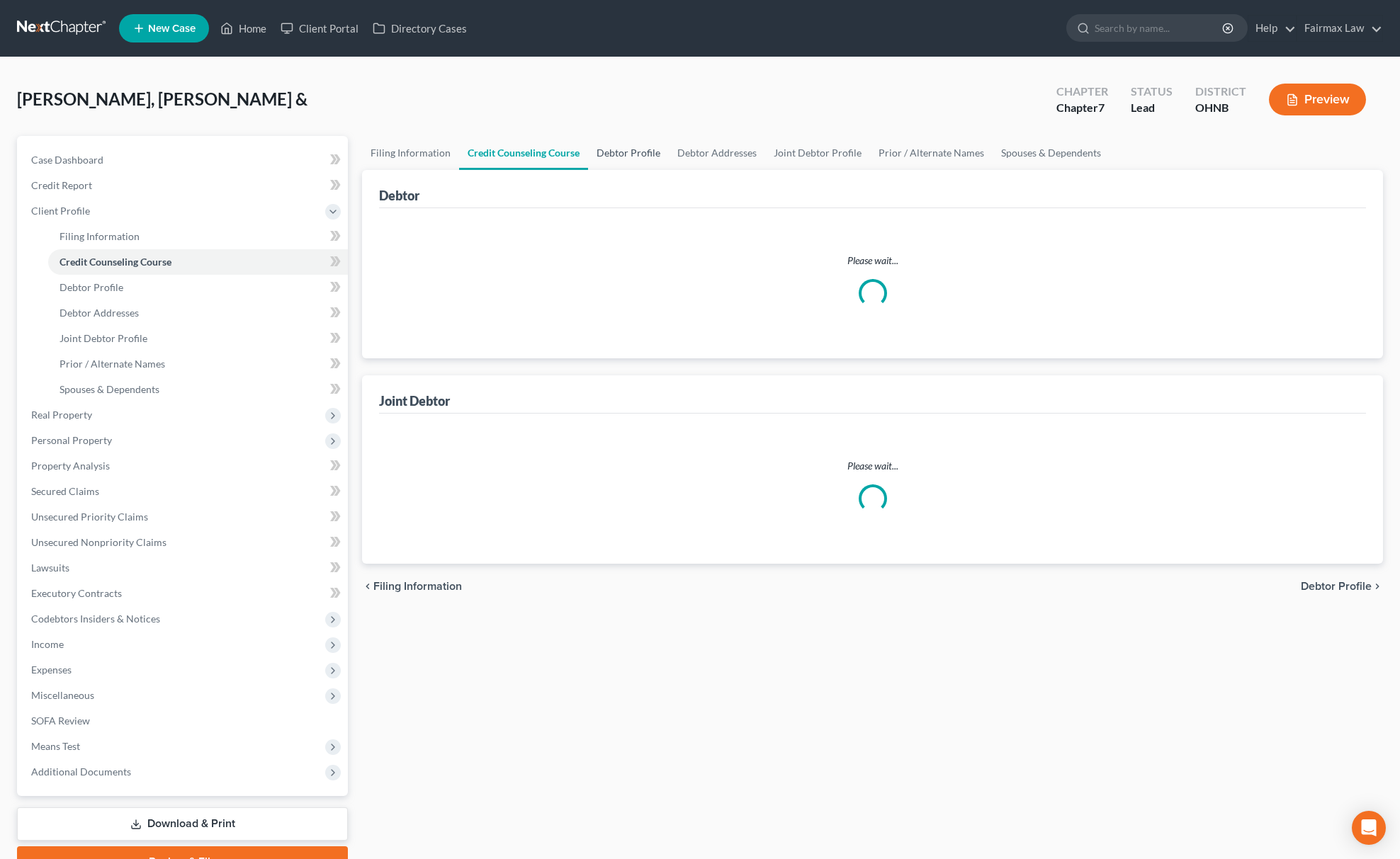
click at [610, 159] on link "Debtor Profile" at bounding box center [629, 153] width 81 height 34
select select "1"
select select "0"
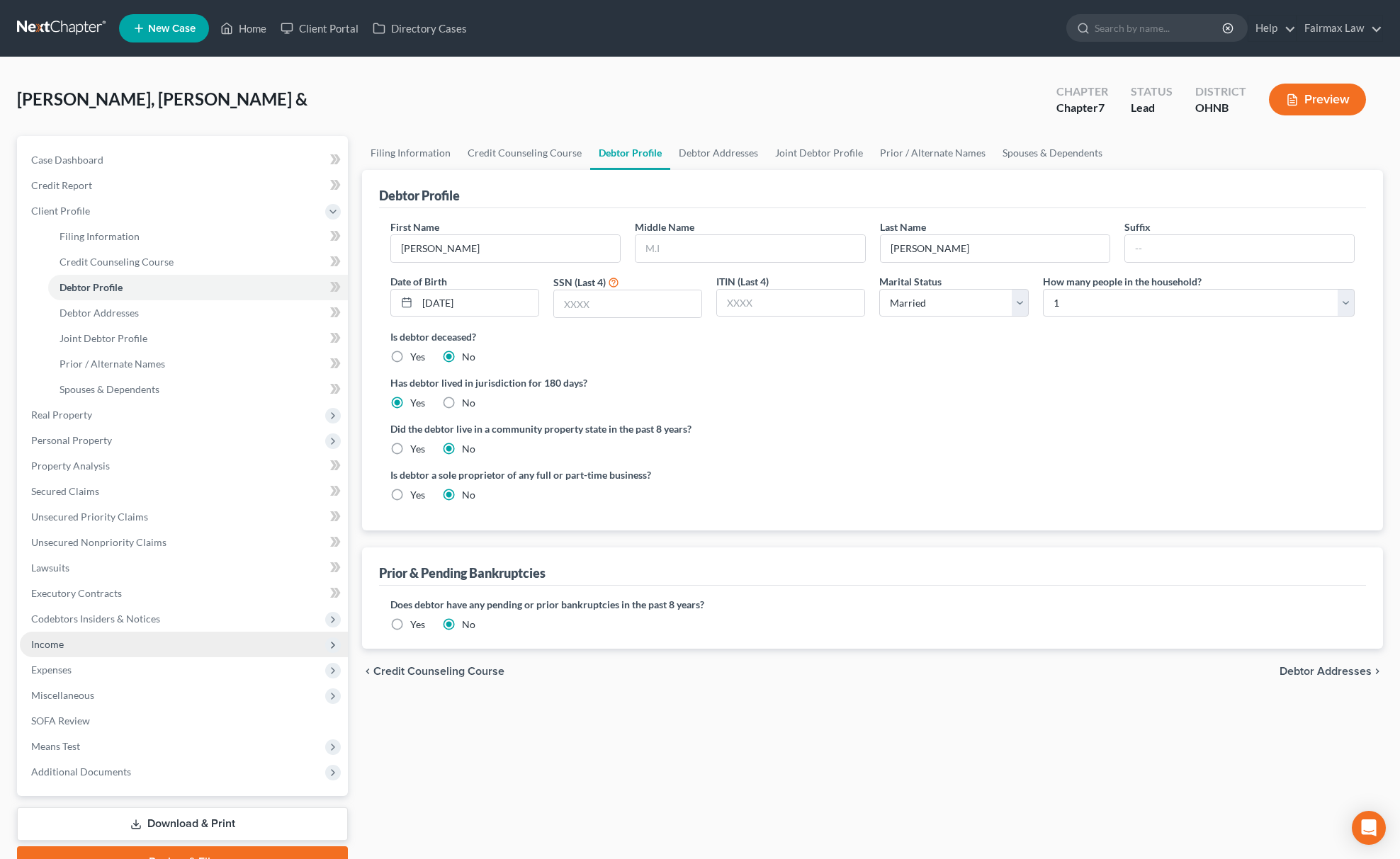
click at [114, 641] on span "Income" at bounding box center [184, 645] width 328 height 26
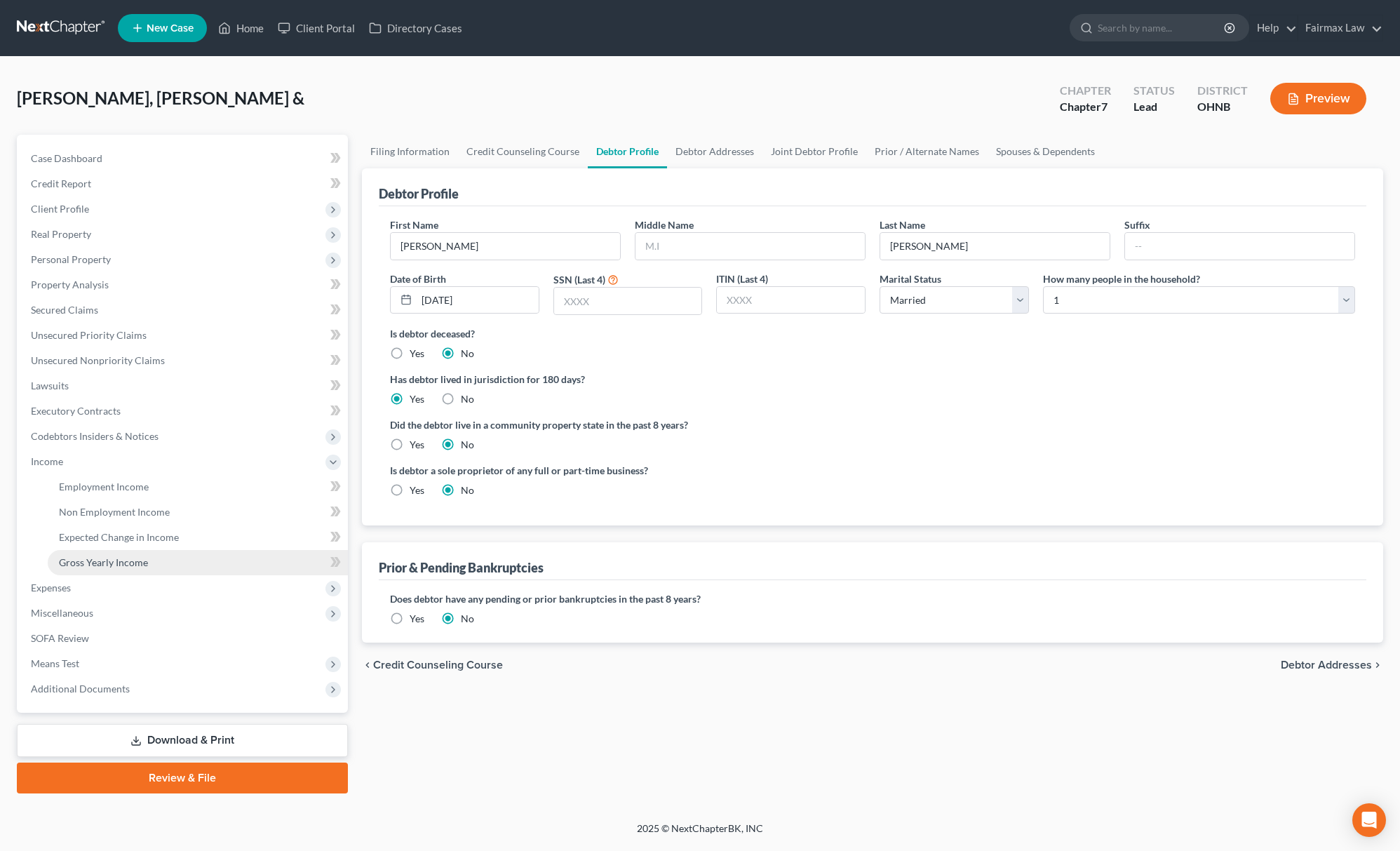
click at [155, 554] on link "Gross Yearly Income" at bounding box center [197, 562] width 300 height 25
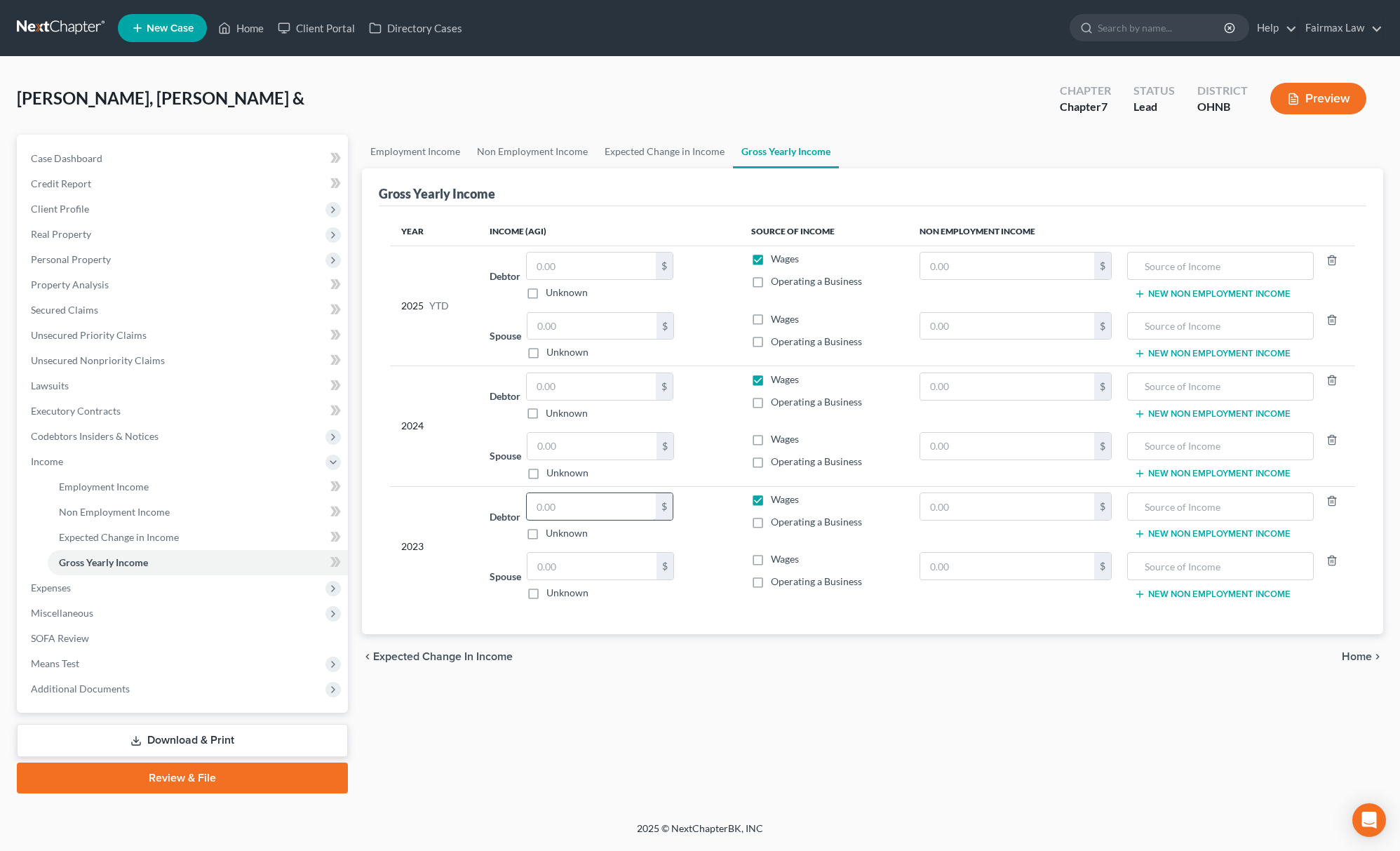
click at [589, 505] on input "text" at bounding box center [591, 506] width 129 height 26
type input "50,218"
click at [856, 837] on div "2025 © NextChapterBK, INC" at bounding box center [700, 835] width 800 height 25
click at [568, 382] on input "text" at bounding box center [591, 386] width 129 height 26
type input "57,227"
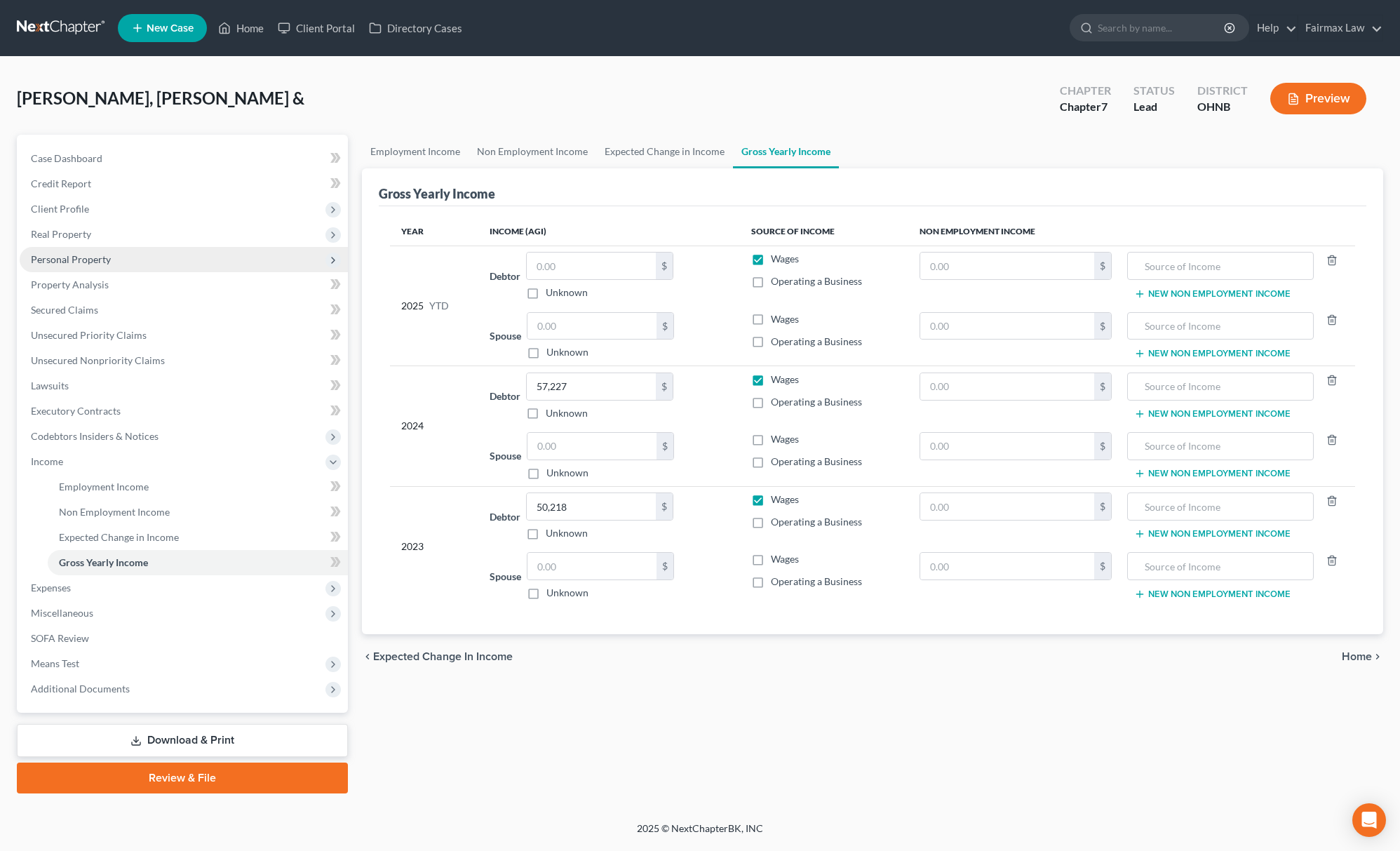
click at [113, 254] on span "Personal Property" at bounding box center [184, 259] width 328 height 25
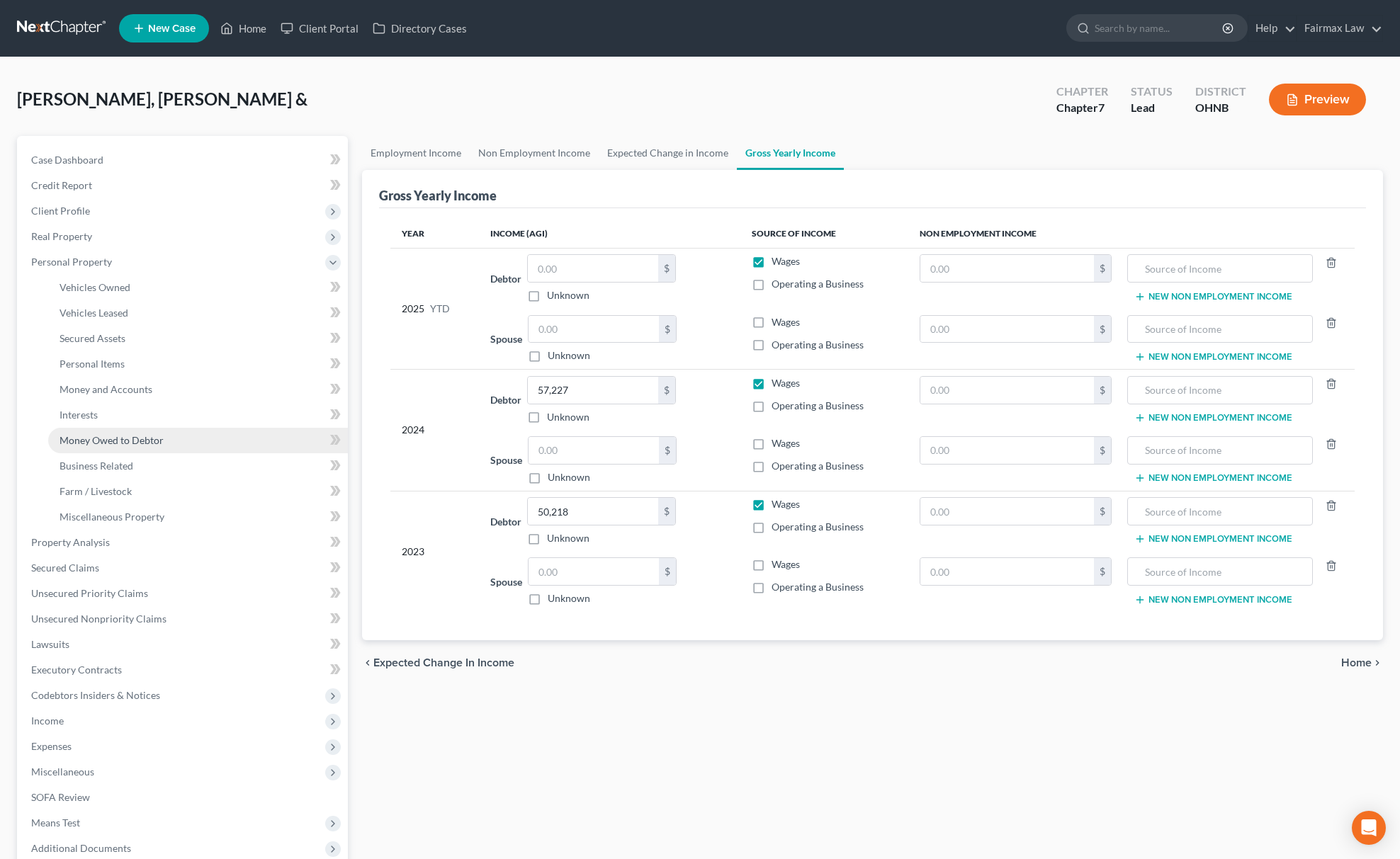
click at [154, 436] on span "Money Owed to Debtor" at bounding box center [111, 440] width 104 height 12
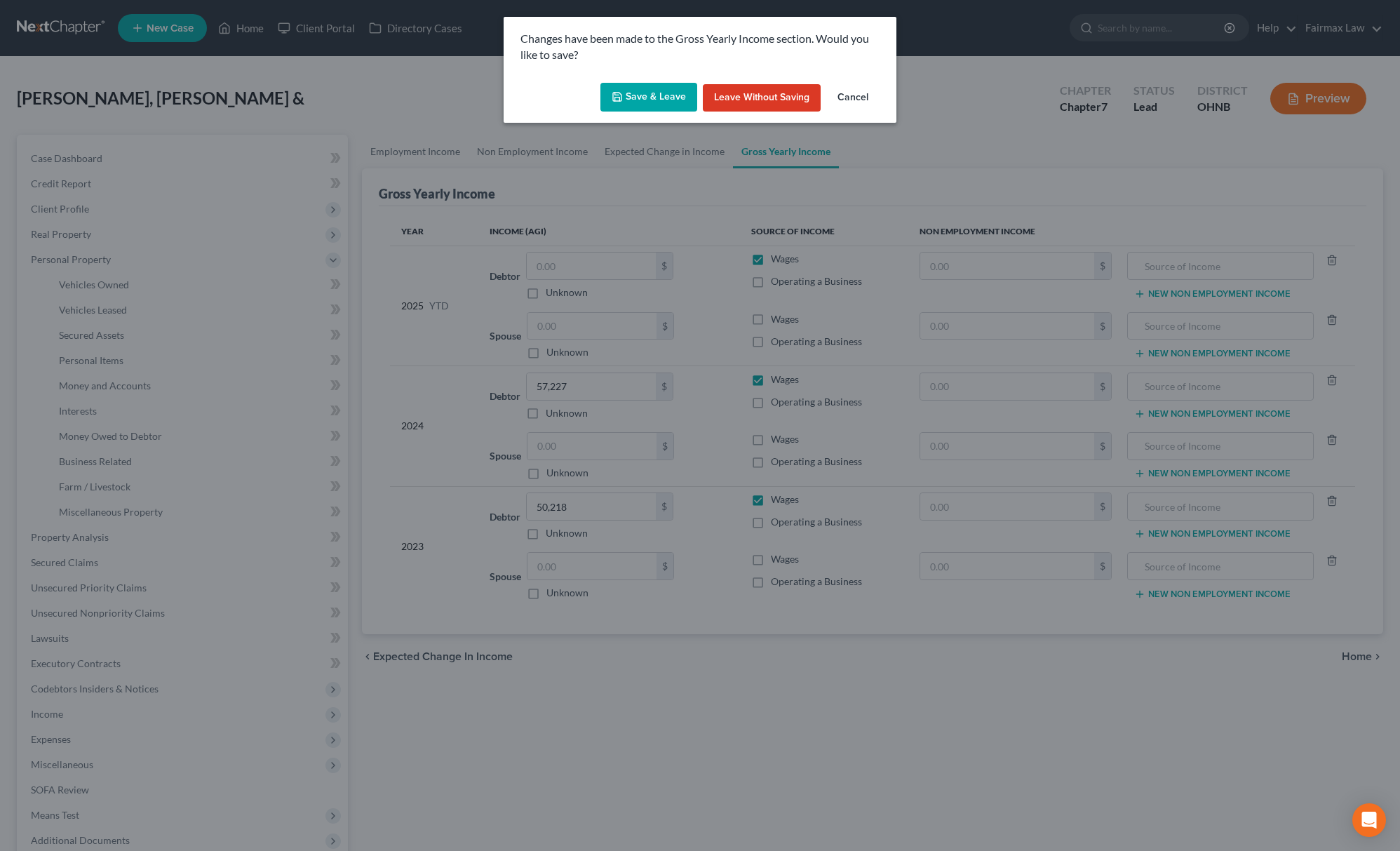
click at [648, 108] on button "Save & Leave" at bounding box center [649, 97] width 96 height 29
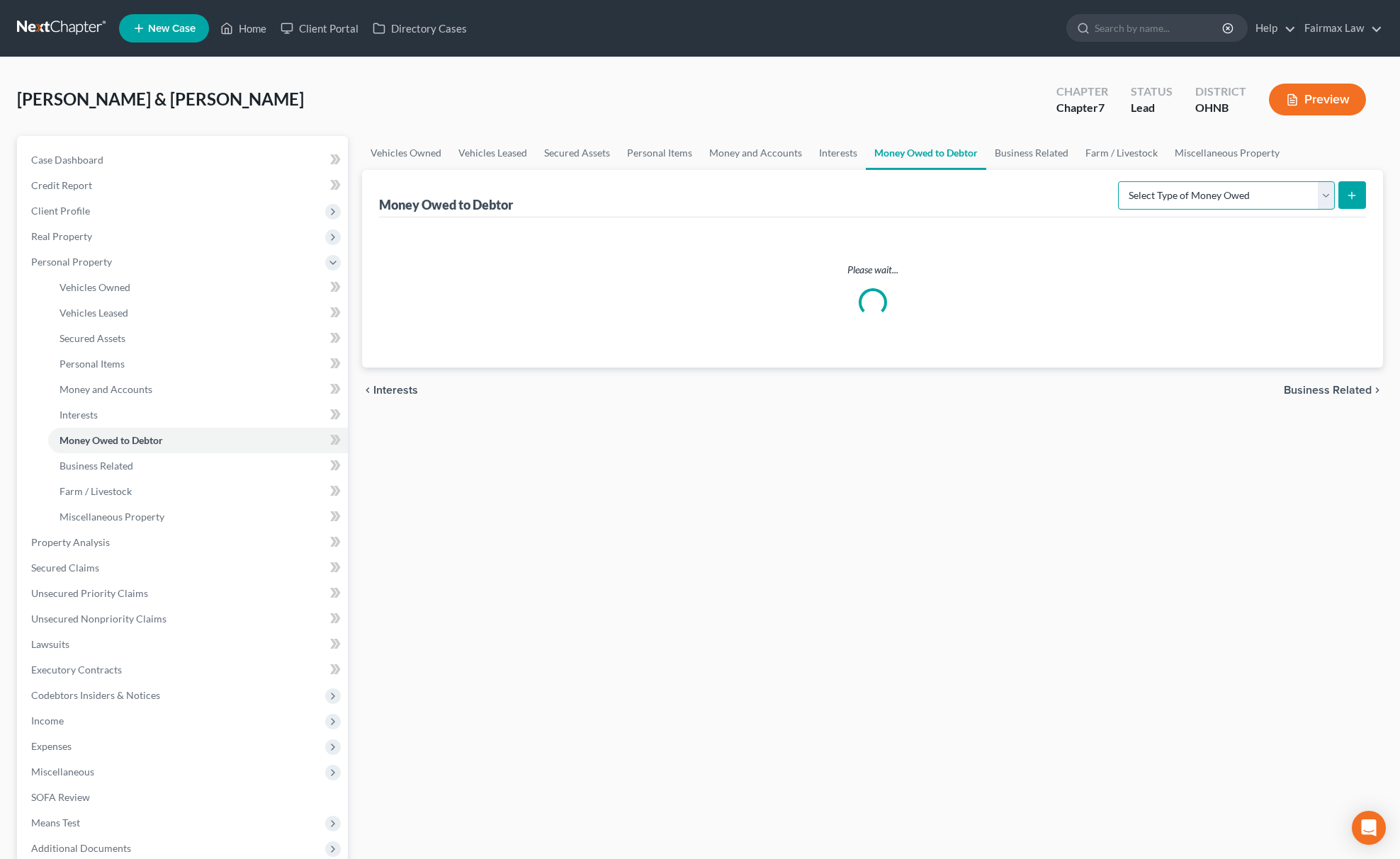
drag, startPoint x: 1132, startPoint y: 191, endPoint x: 1149, endPoint y: 206, distance: 22.7
click at [1140, 196] on select "Select Type of Money Owed Accounts Receivable Alimony Child Support Claims Agai…" at bounding box center [1227, 195] width 217 height 28
select select "expected_tax_refund"
click at [1120, 181] on select "Select Type of Money Owed Accounts Receivable Alimony Child Support Claims Agai…" at bounding box center [1227, 195] width 217 height 28
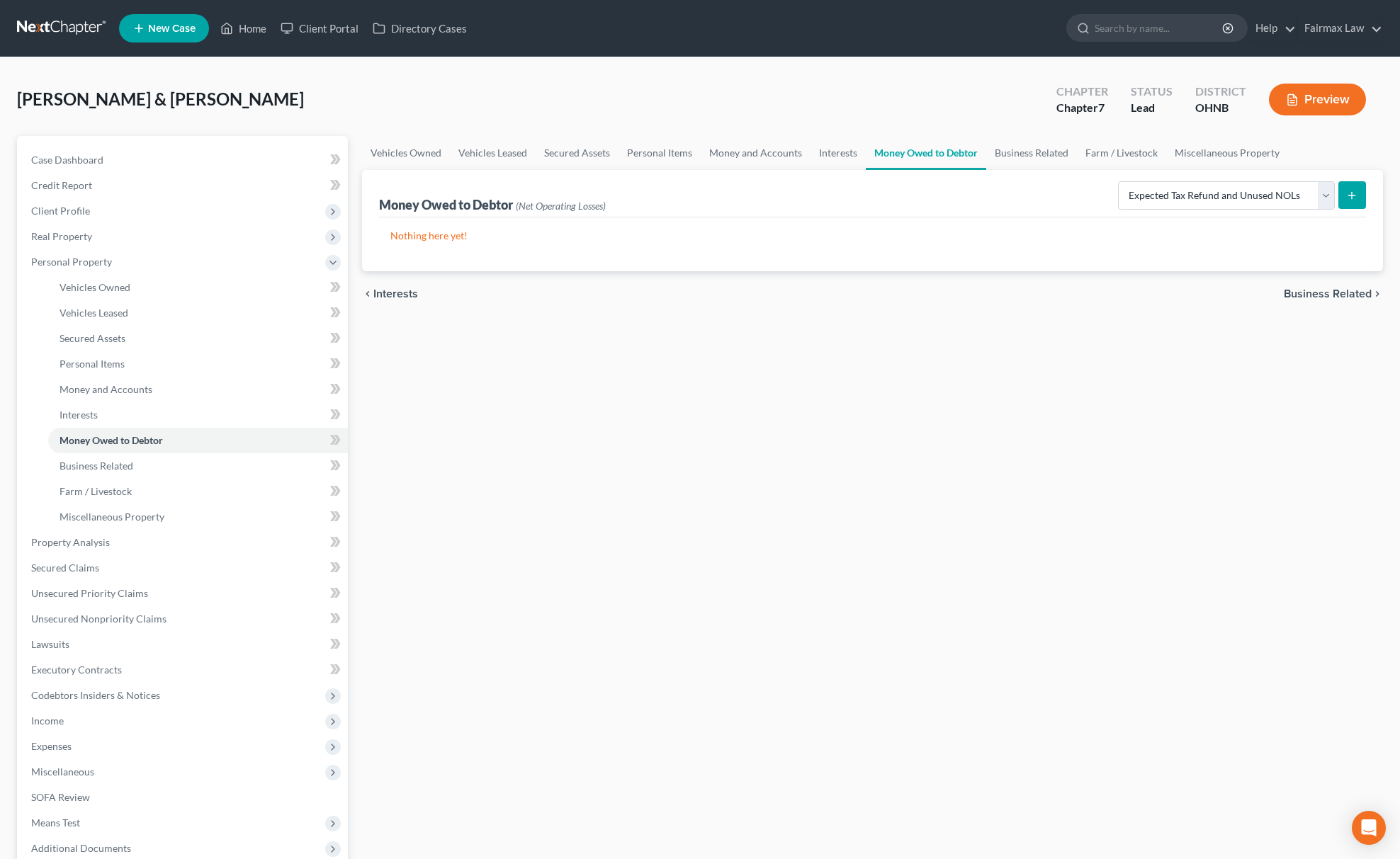
click at [1357, 207] on button "submit" at bounding box center [1352, 195] width 28 height 28
select select "0"
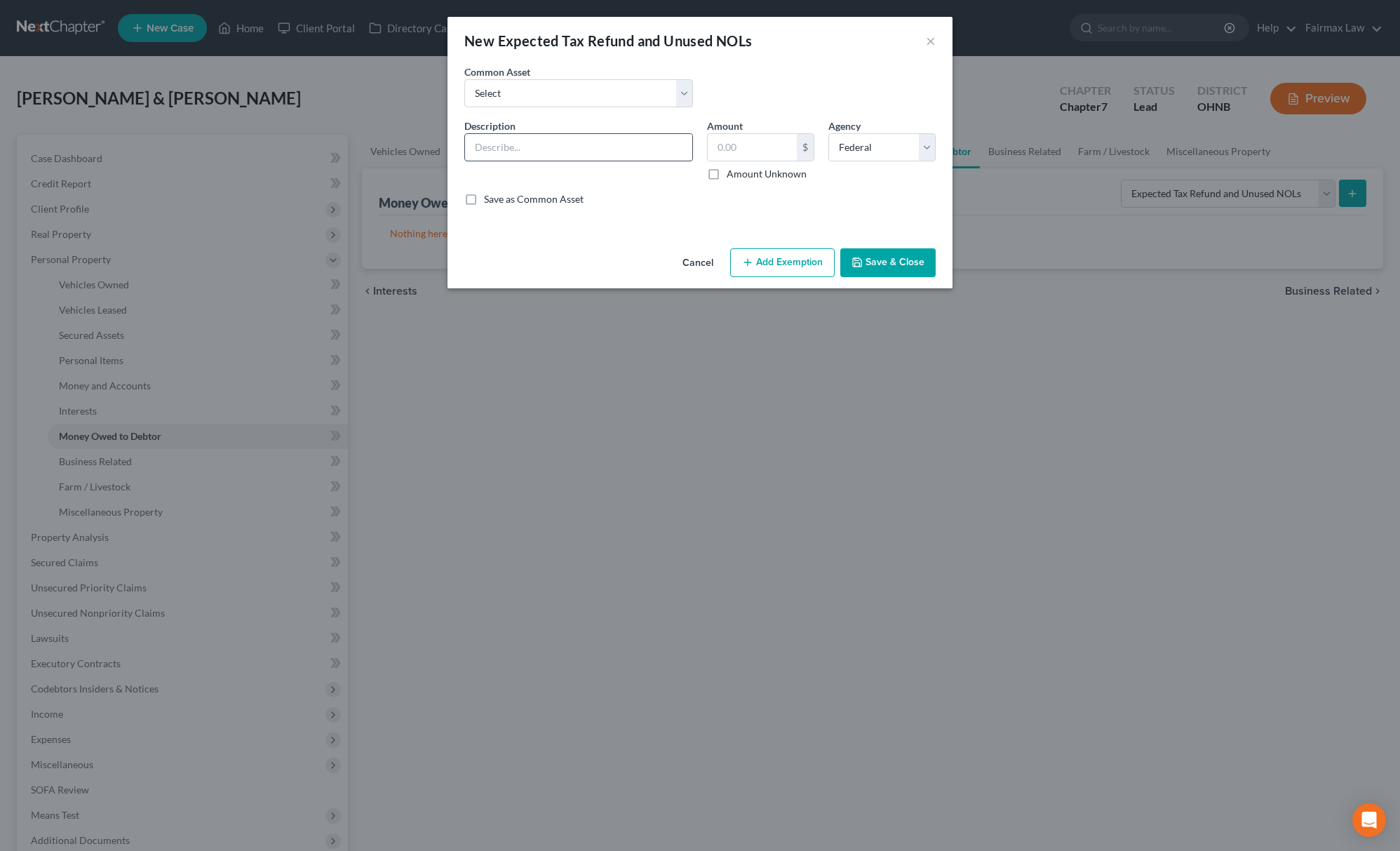
click at [623, 156] on input "text" at bounding box center [579, 147] width 227 height 26
type input "2025 Potential Tax refund for Sept"
click at [748, 147] on input "text" at bounding box center [752, 147] width 89 height 26
type input "779.25"
click at [767, 254] on button "Add Exemption" at bounding box center [782, 263] width 105 height 29
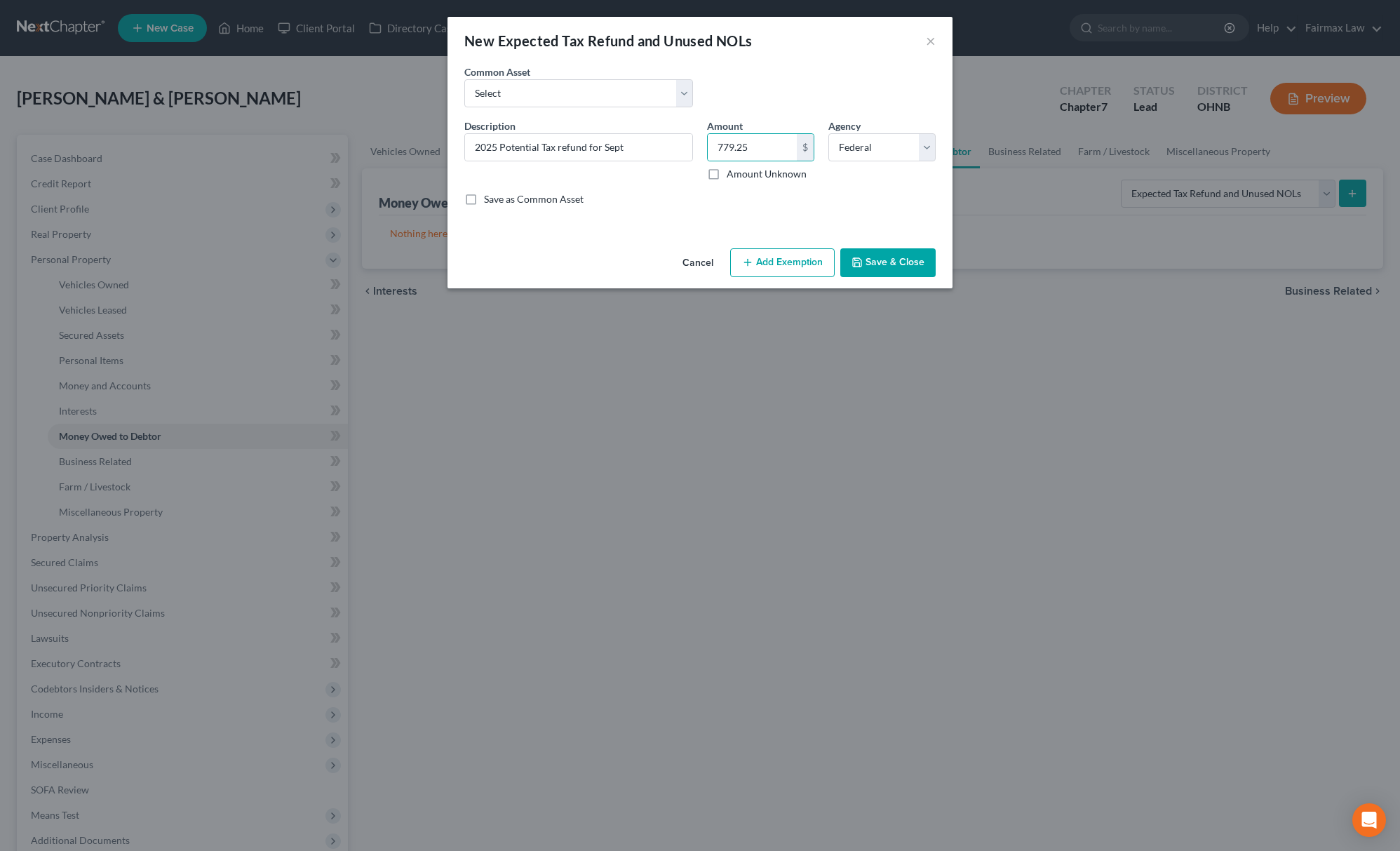
select select "2"
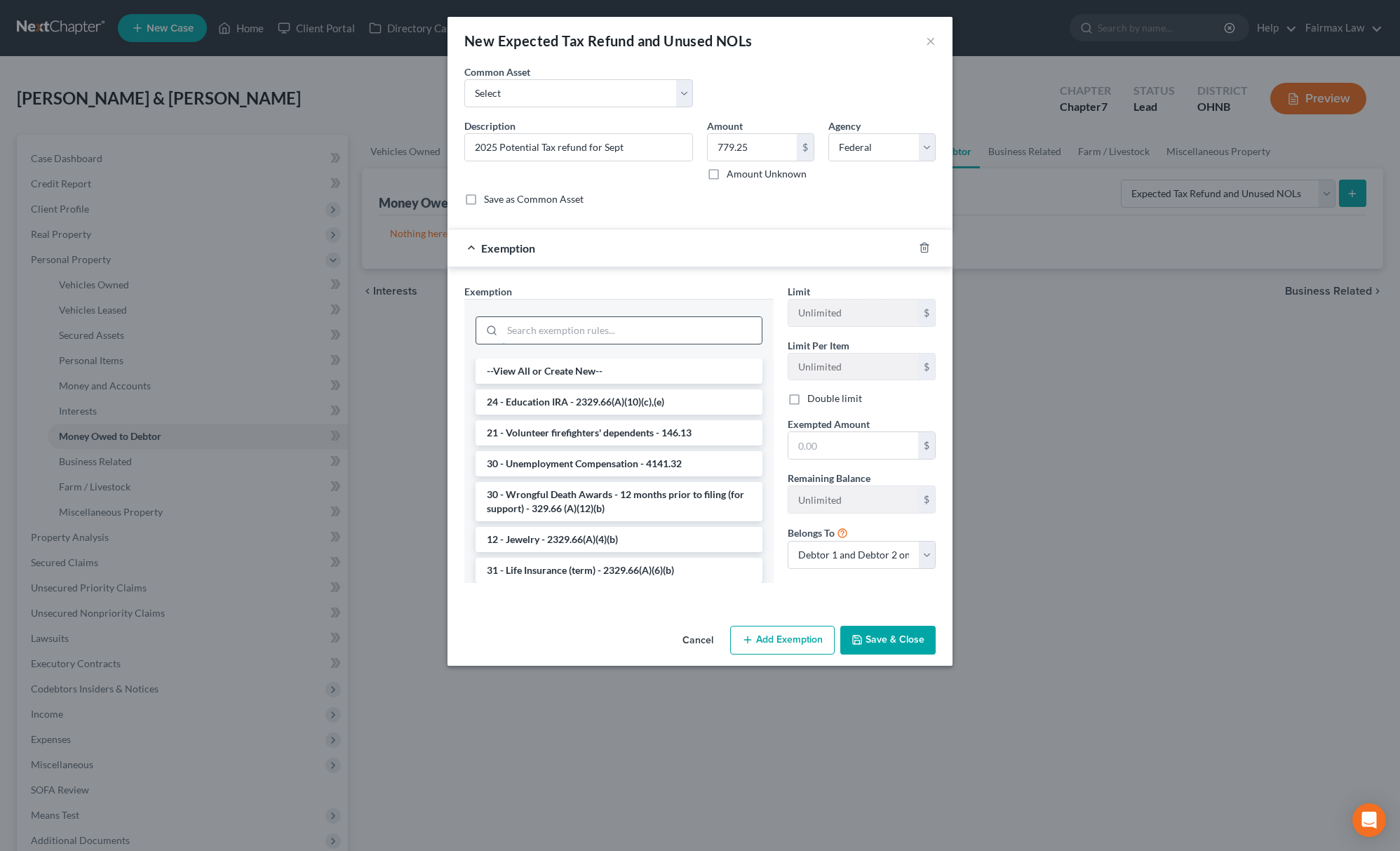
click at [618, 329] on input "search" at bounding box center [631, 329] width 259 height 26
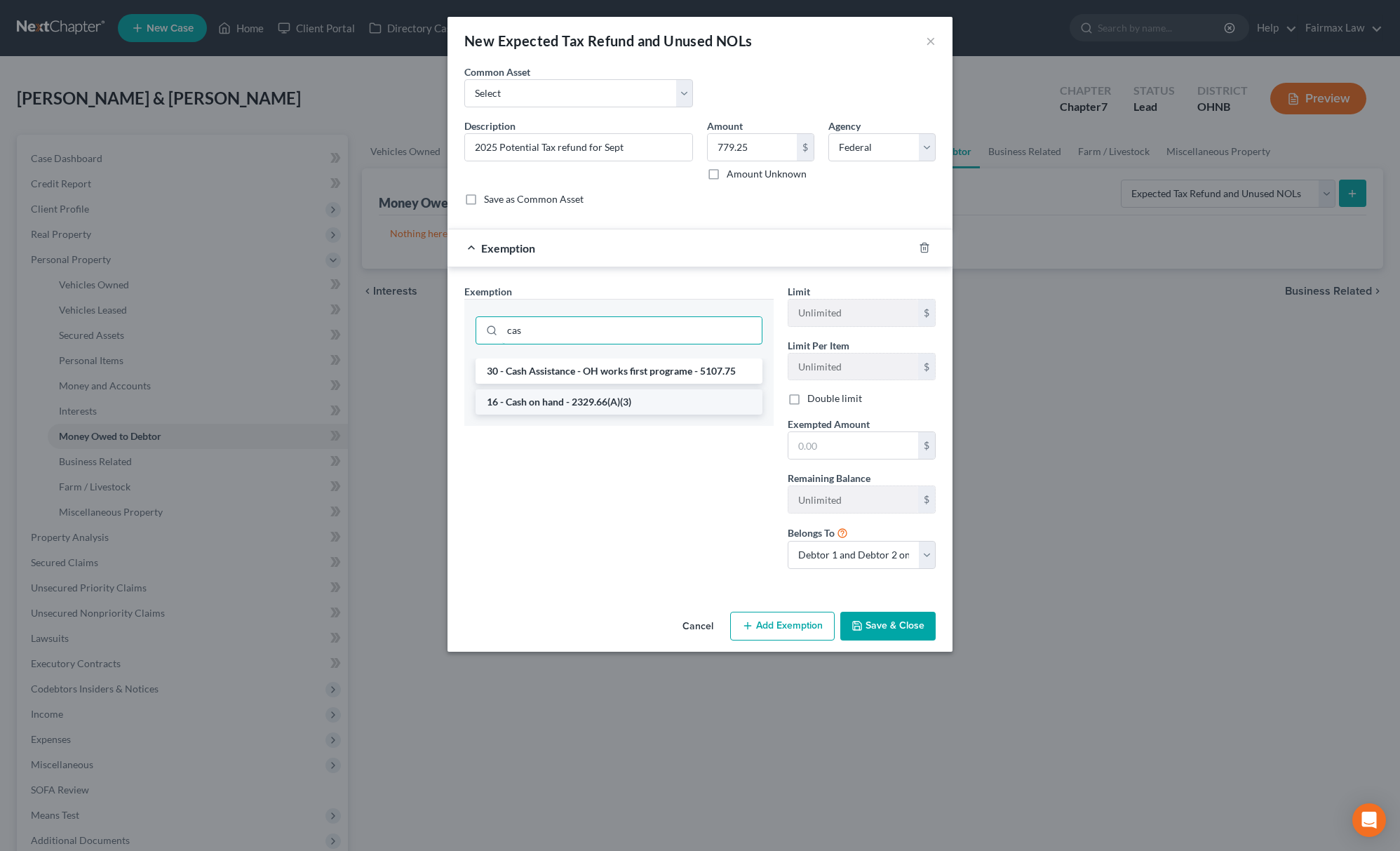
type input "cas"
click at [580, 409] on li "16 - Cash on hand - 2329.66(A)(3)" at bounding box center [619, 402] width 287 height 25
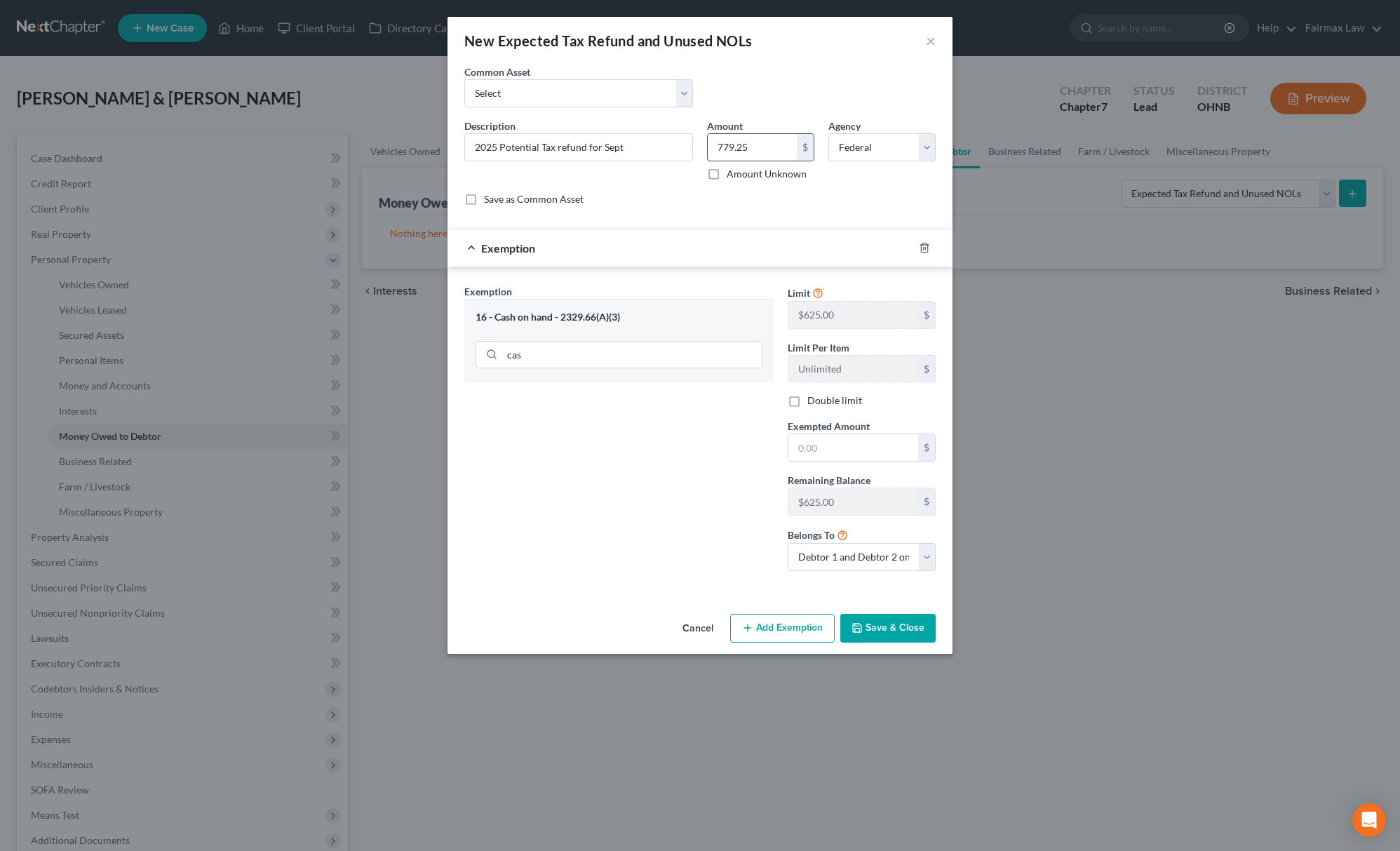
click at [760, 152] on input "779.25" at bounding box center [752, 147] width 89 height 26
drag, startPoint x: 817, startPoint y: 431, endPoint x: 820, endPoint y: 455, distance: 24.2
click at [820, 451] on div "Exempted Amount * $" at bounding box center [861, 440] width 162 height 43
click at [820, 455] on input "text" at bounding box center [853, 447] width 130 height 26
paste input "779.25"
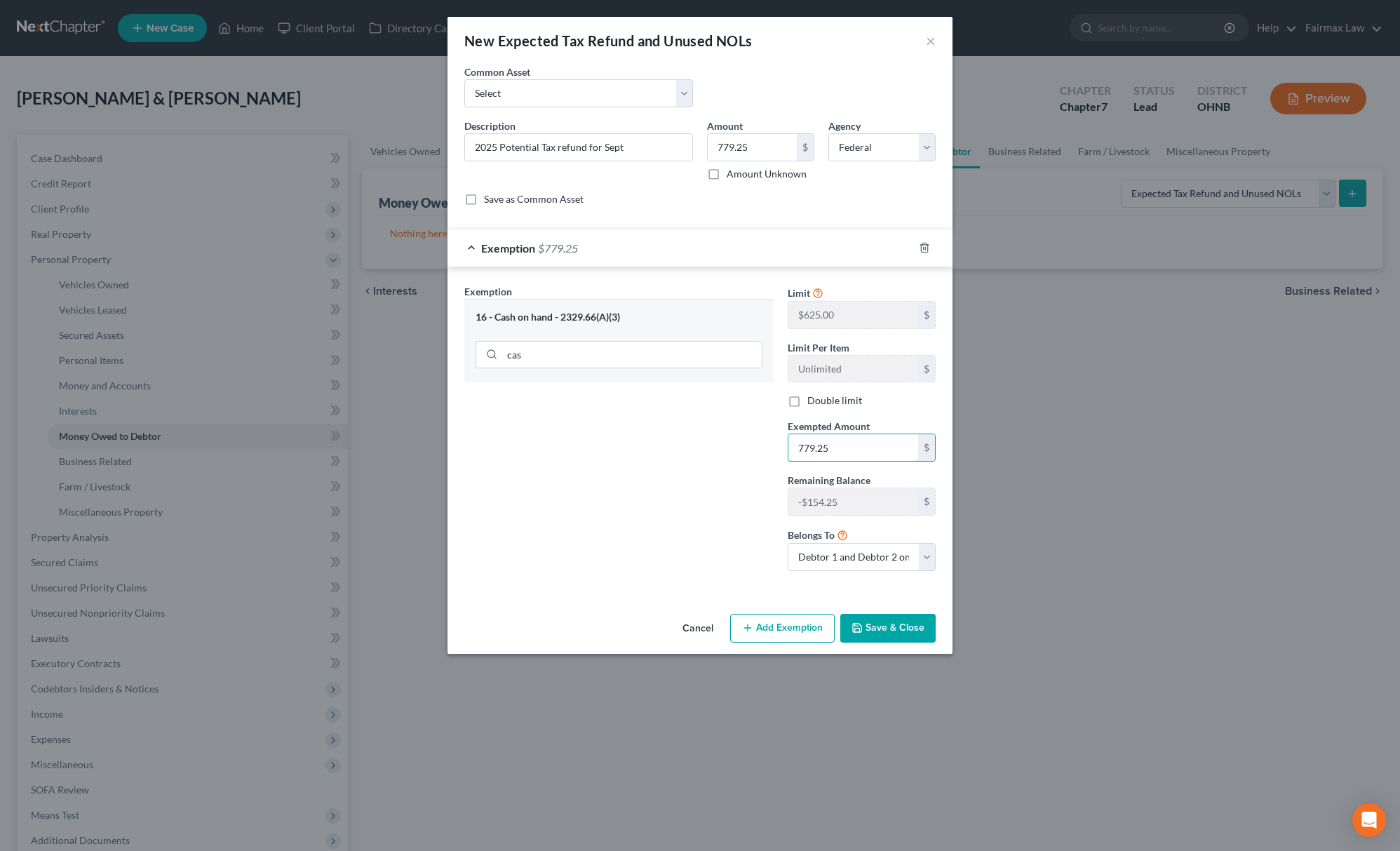
type input "779.25"
click at [660, 456] on div "Exemption Set must be selected for CA. Exemption * 16 - Cash on hand - 2329.66(…" at bounding box center [619, 433] width 323 height 299
click at [868, 637] on button "Save & Close" at bounding box center [888, 629] width 96 height 29
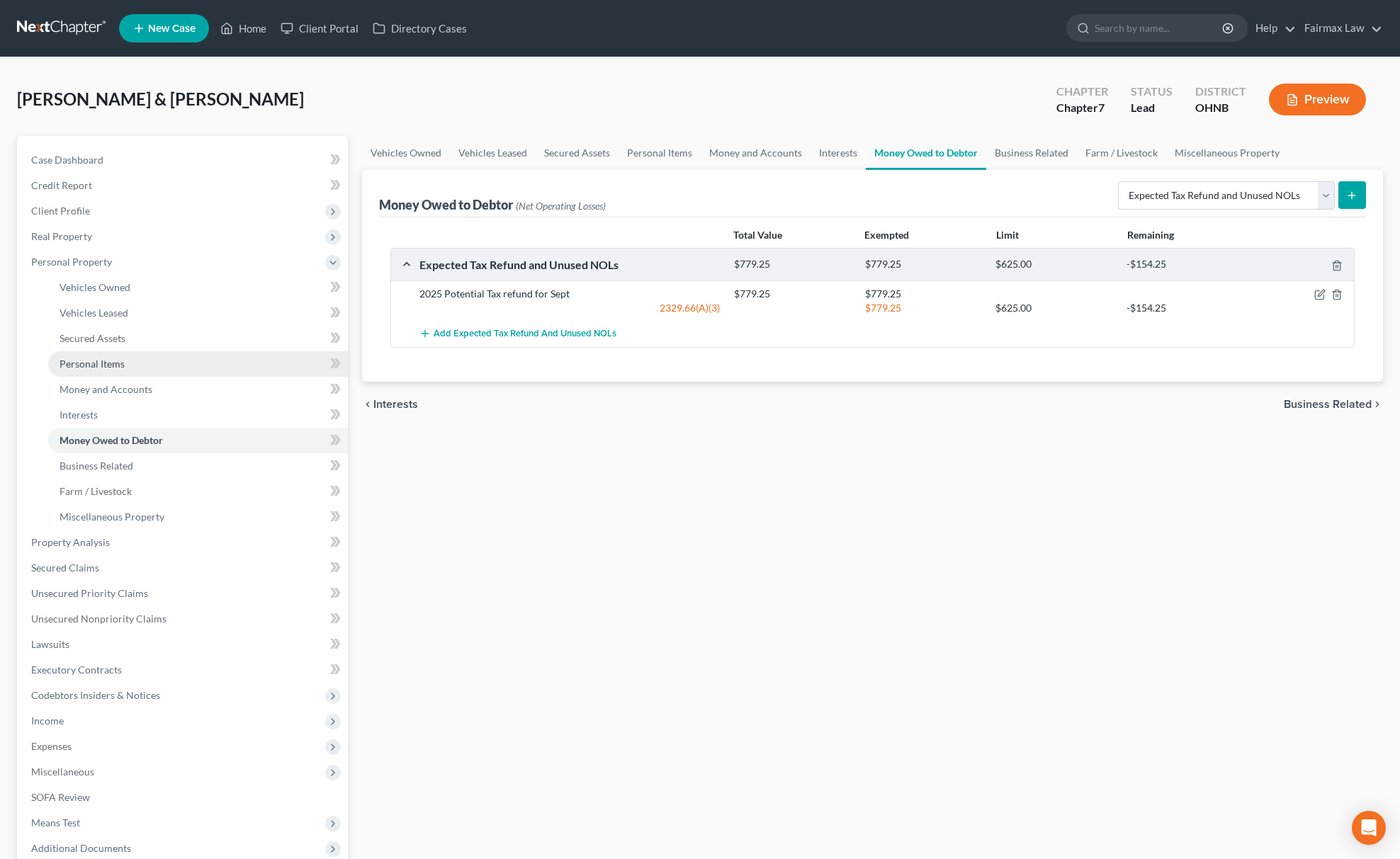
click at [120, 374] on link "Personal Items" at bounding box center [198, 364] width 300 height 26
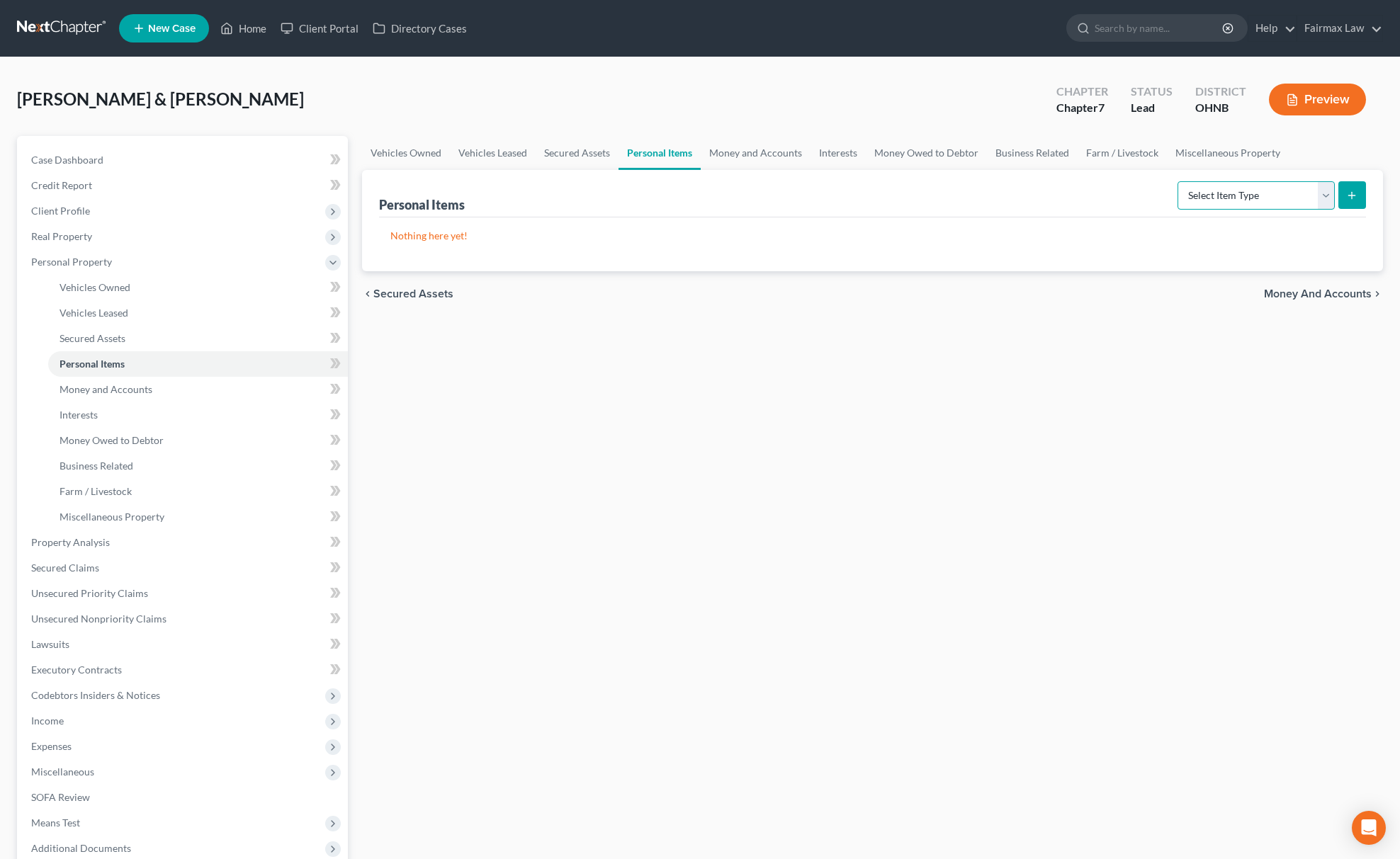
click at [1229, 188] on select "Select Item Type Clothing Collectibles Of Value Electronics Firearms Household …" at bounding box center [1256, 195] width 157 height 28
select select "household_goods"
click at [1178, 181] on select "Select Item Type Clothing Collectibles Of Value Electronics Firearms Household …" at bounding box center [1256, 195] width 157 height 28
click at [1358, 197] on icon "submit" at bounding box center [1352, 196] width 11 height 11
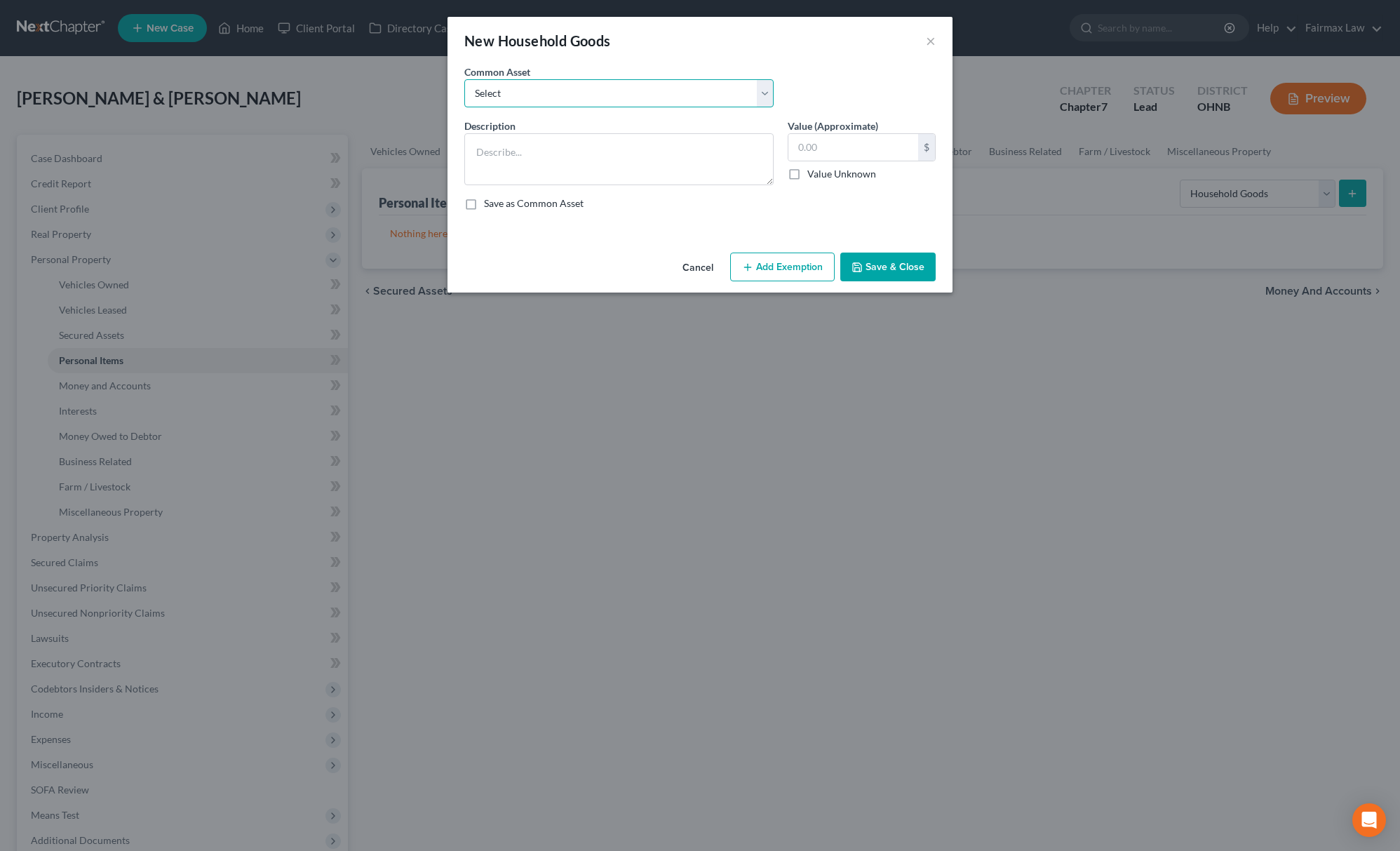
click at [720, 106] on select "Select Common household furnishings, appliances, and decor Common household fur…" at bounding box center [619, 93] width 309 height 28
select select "11"
click at [464, 79] on select "Select Common household furnishings, appliances, and decor Common household fur…" at bounding box center [619, 93] width 309 height 28
type textarea "Appliances, table, couches, bedroom sets"
type input "5,000.00"
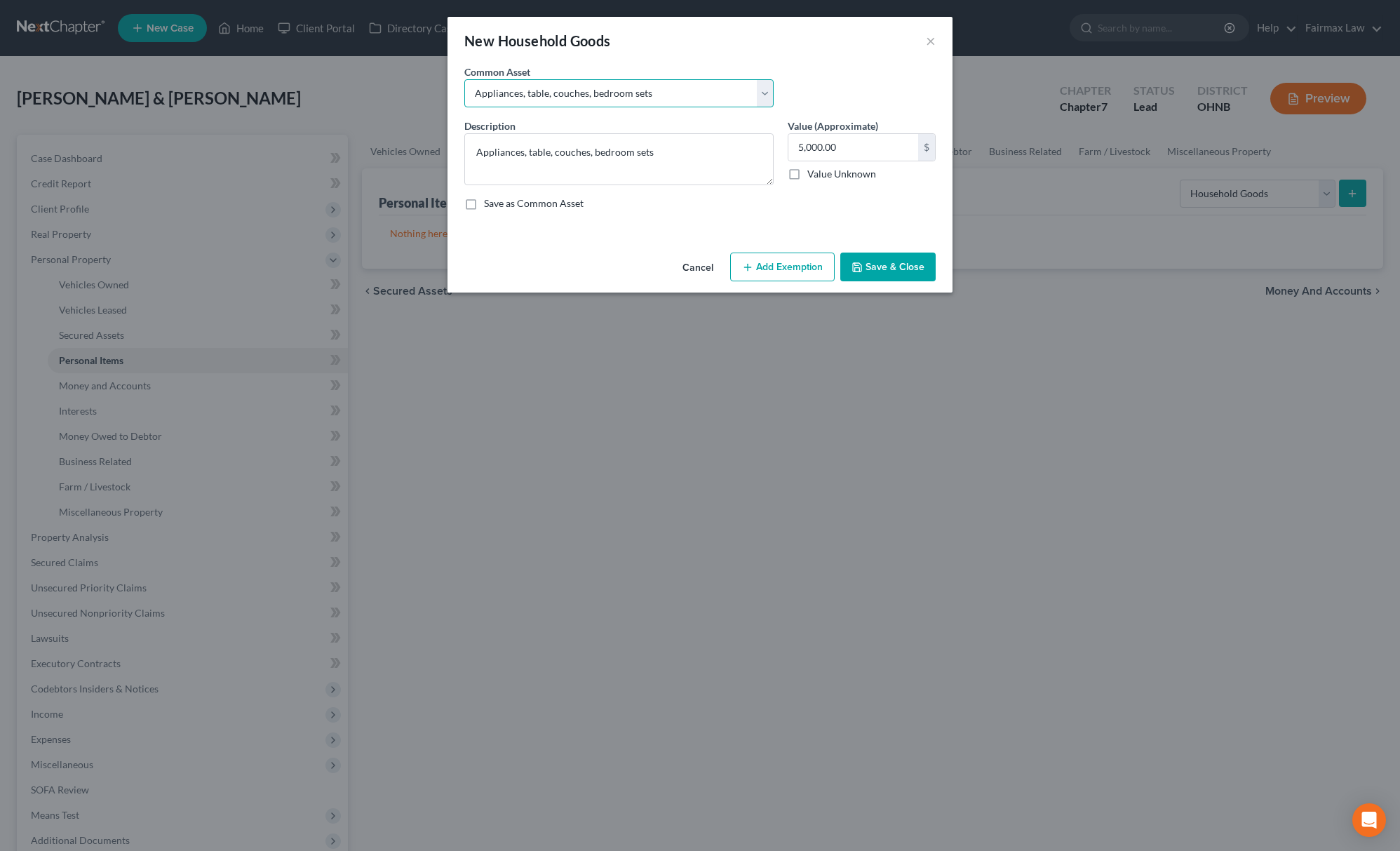
click at [601, 105] on select "Select Common household furnishings, appliances, and decor Common household fur…" at bounding box center [619, 93] width 309 height 28
select select "12"
click at [464, 79] on select "Select Common household furnishings, appliances, and decor Common household fur…" at bounding box center [619, 93] width 309 height 28
type textarea "Household Goods"
type input "1,000.00"
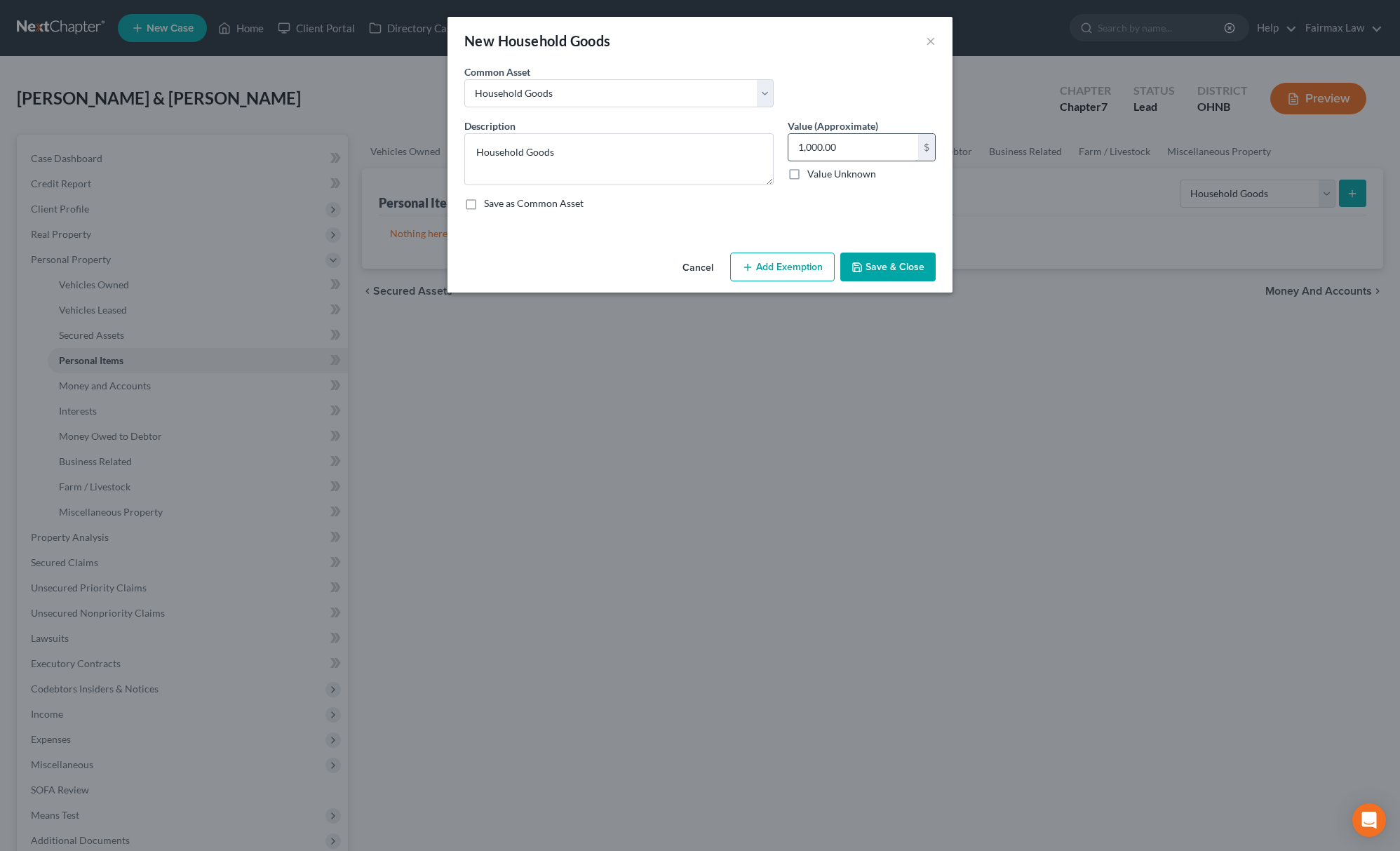
click at [859, 155] on input "1,000.00" at bounding box center [853, 147] width 130 height 26
click at [789, 256] on button "Add Exemption" at bounding box center [782, 268] width 105 height 29
select select "2"
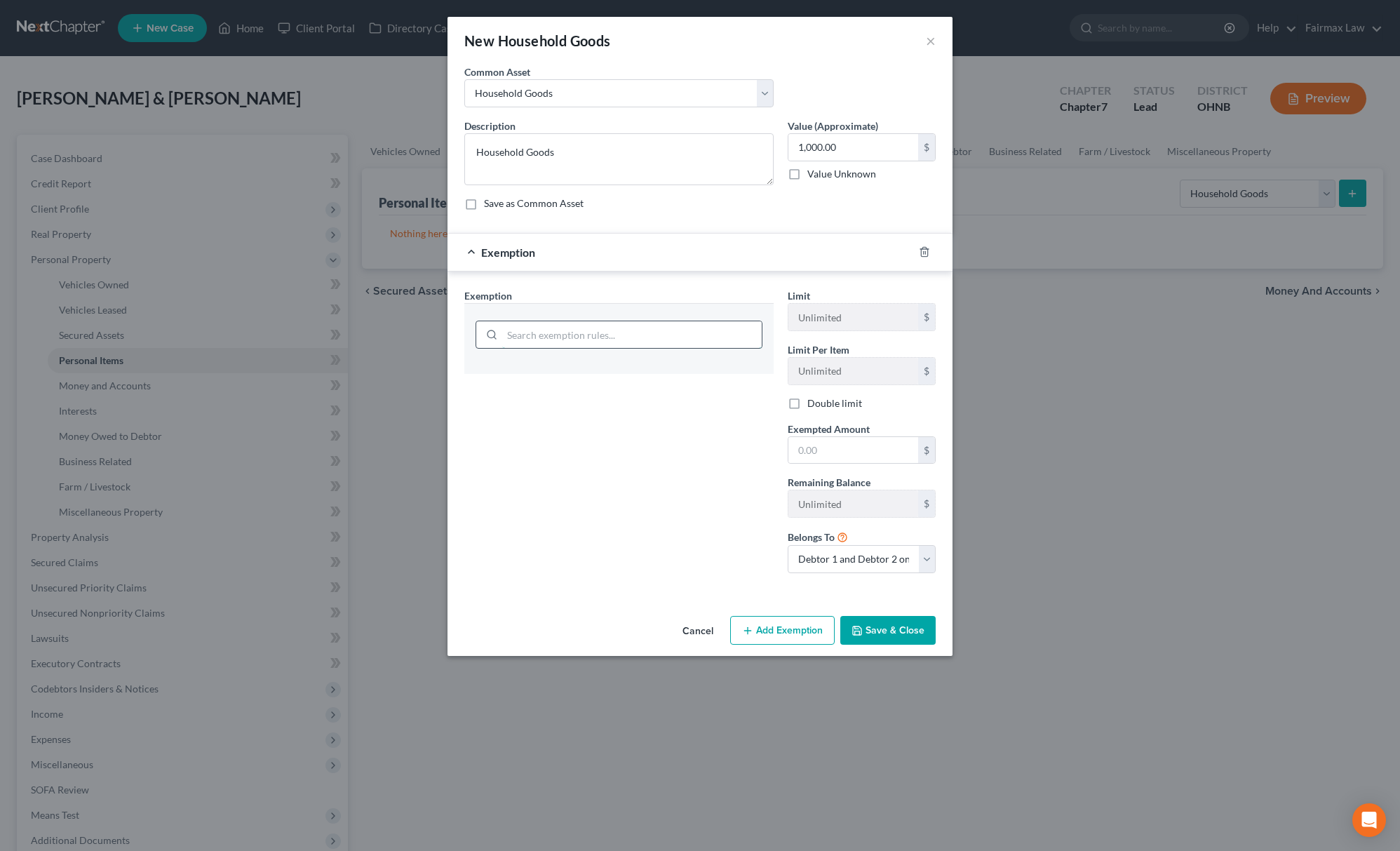
click at [599, 348] on input "search" at bounding box center [631, 334] width 259 height 26
type input "cas"
click at [590, 380] on li "16 - Cash on hand - 2329.66(A)(3)" at bounding box center [619, 376] width 287 height 25
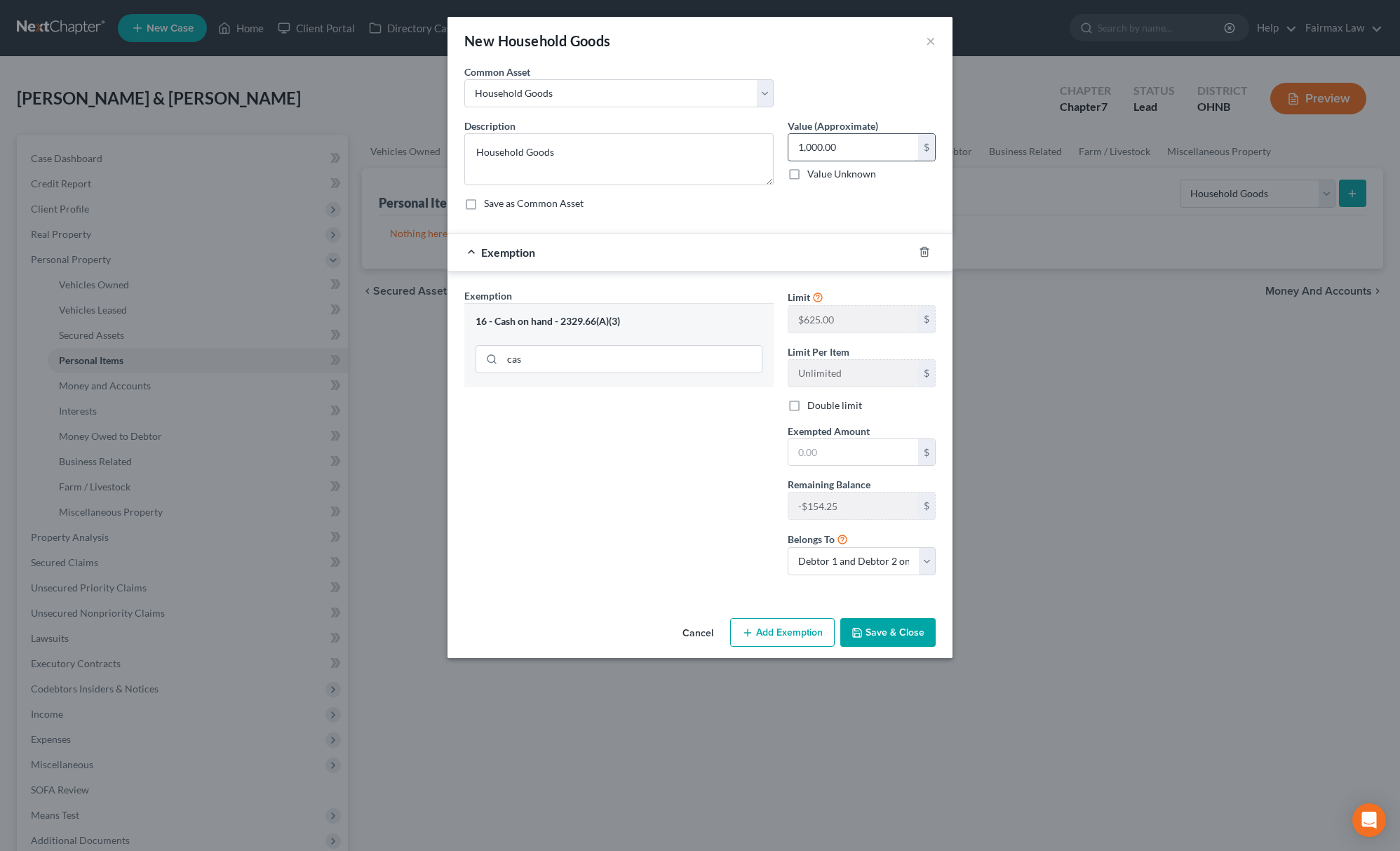
click at [868, 140] on input "1,000.00" at bounding box center [853, 147] width 130 height 26
click at [865, 445] on input "text" at bounding box center [853, 452] width 130 height 26
paste input "1,000.00"
type input "1,000.00"
click at [652, 474] on div "Exemption Set must be selected for CA. Exemption * 16 - Cash on hand - 2329.66(…" at bounding box center [619, 438] width 323 height 299
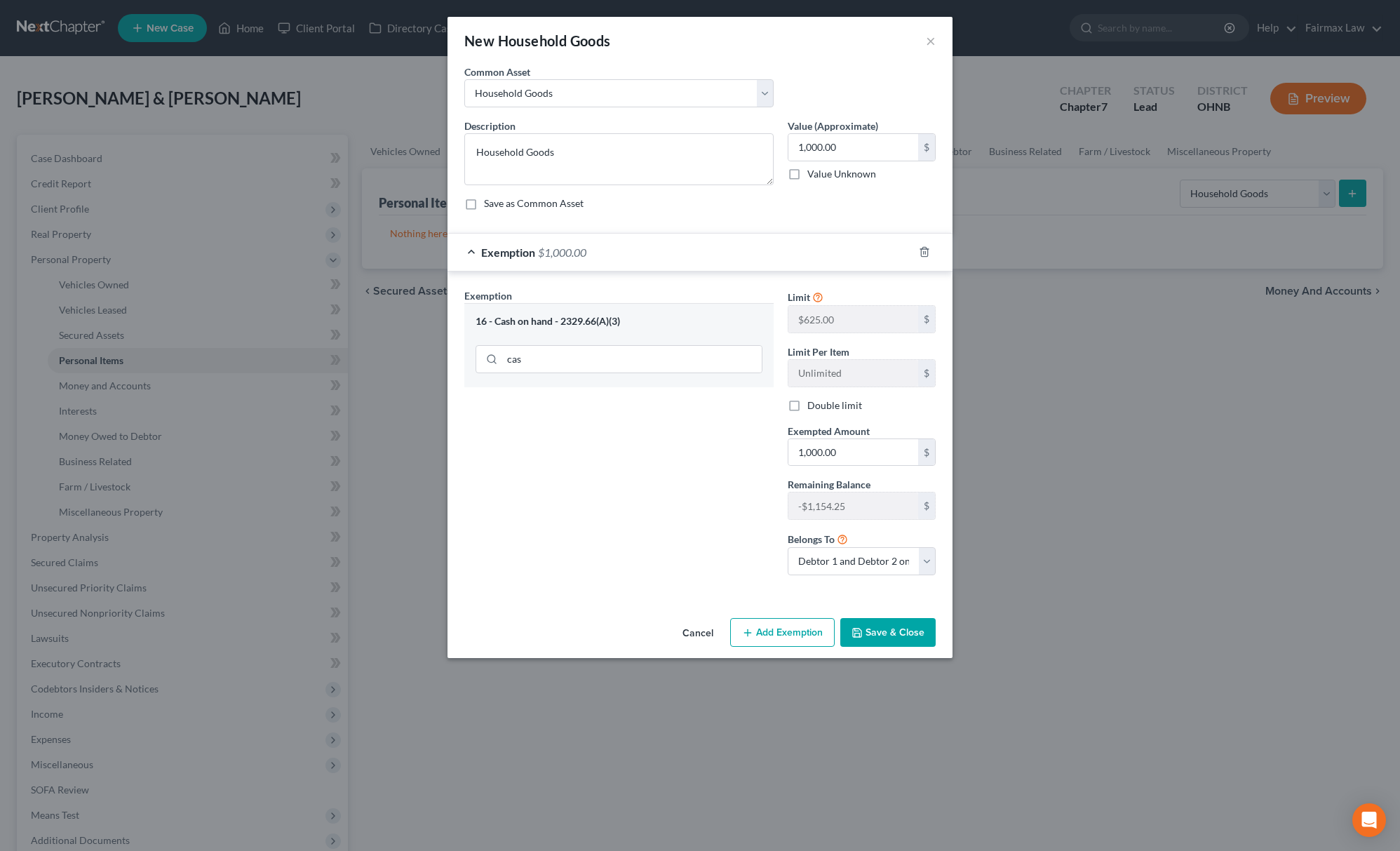
click at [871, 654] on div "Cancel Add Exemption Save & Close" at bounding box center [700, 635] width 505 height 46
click at [905, 641] on button "Save & Close" at bounding box center [888, 633] width 96 height 29
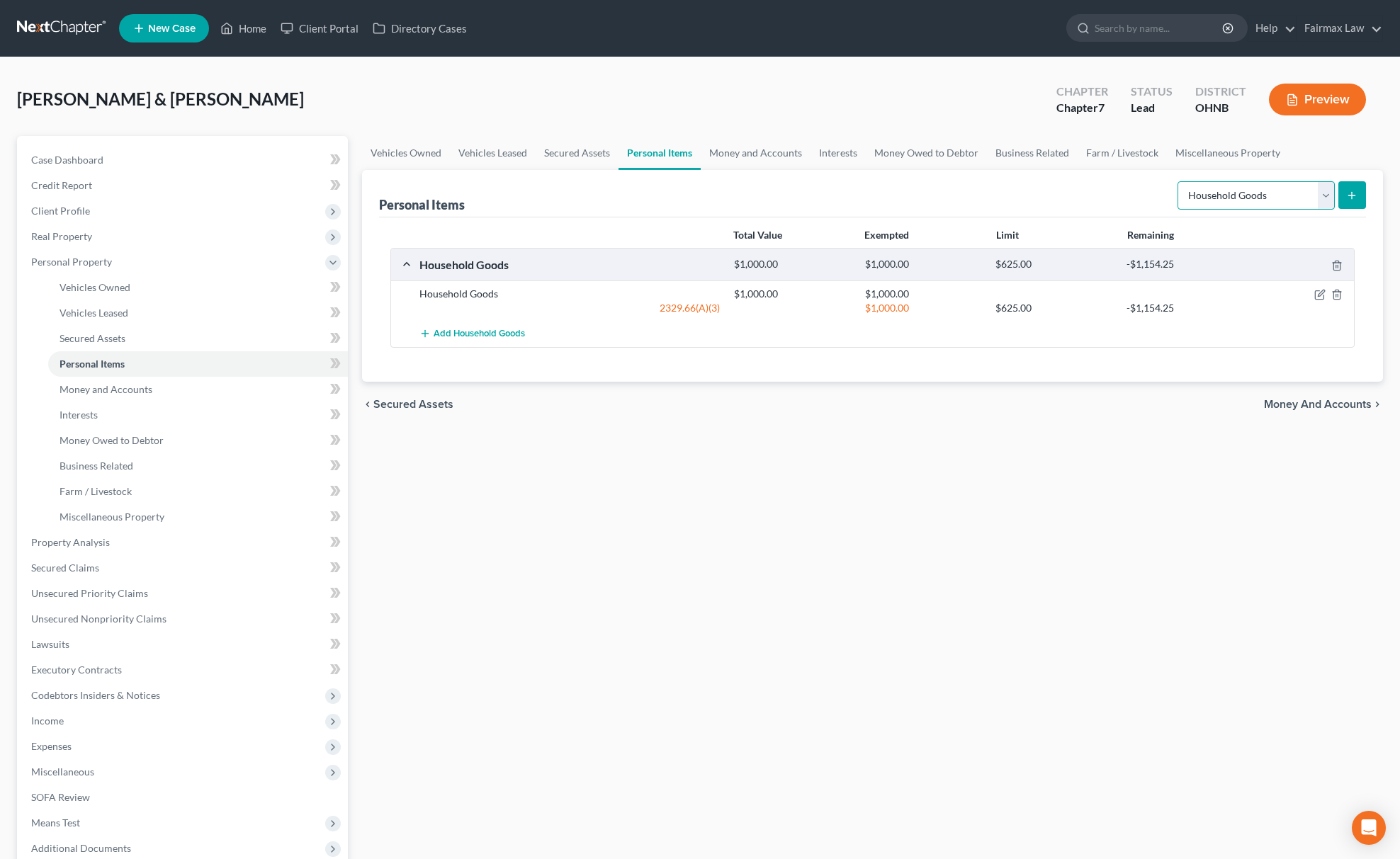
click at [1236, 188] on select "Select Item Type Clothing Collectibles Of Value Electronics Firearms Household …" at bounding box center [1256, 195] width 157 height 28
select select "electronics"
click at [1178, 181] on select "Select Item Type Clothing Collectibles Of Value Electronics Firearms Household …" at bounding box center [1256, 195] width 157 height 28
click at [1341, 187] on button "submit" at bounding box center [1352, 195] width 28 height 28
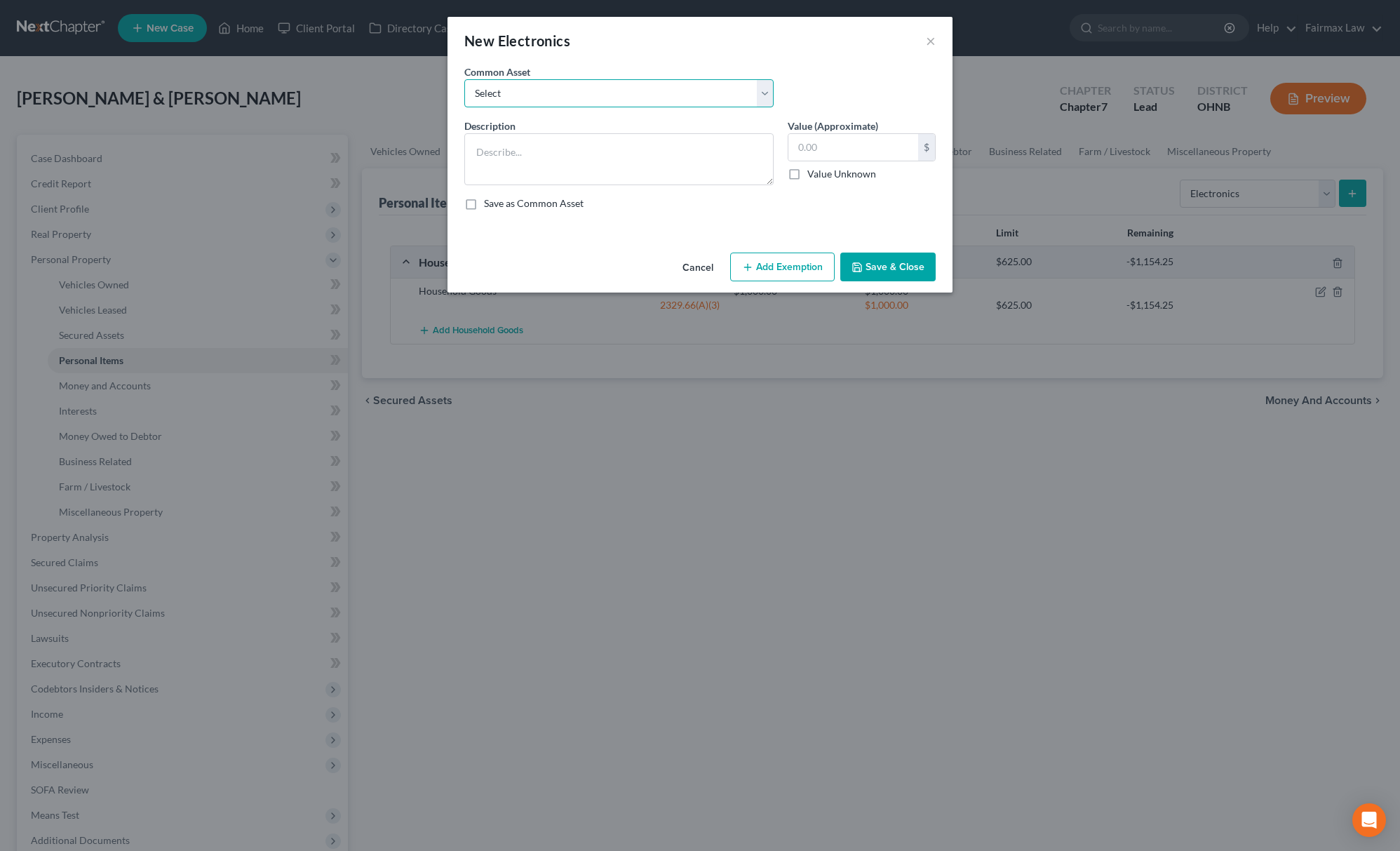
click at [536, 96] on select "Select Household Electronics, including cell phones, PC or tablet device, telev…" at bounding box center [619, 93] width 309 height 28
select select "8"
click at [464, 79] on select "Select Household Electronics, including cell phones, PC or tablet device, telev…" at bounding box center [619, 93] width 309 height 28
type textarea "Household Electronics"
click at [901, 135] on input "500.00" at bounding box center [853, 147] width 130 height 26
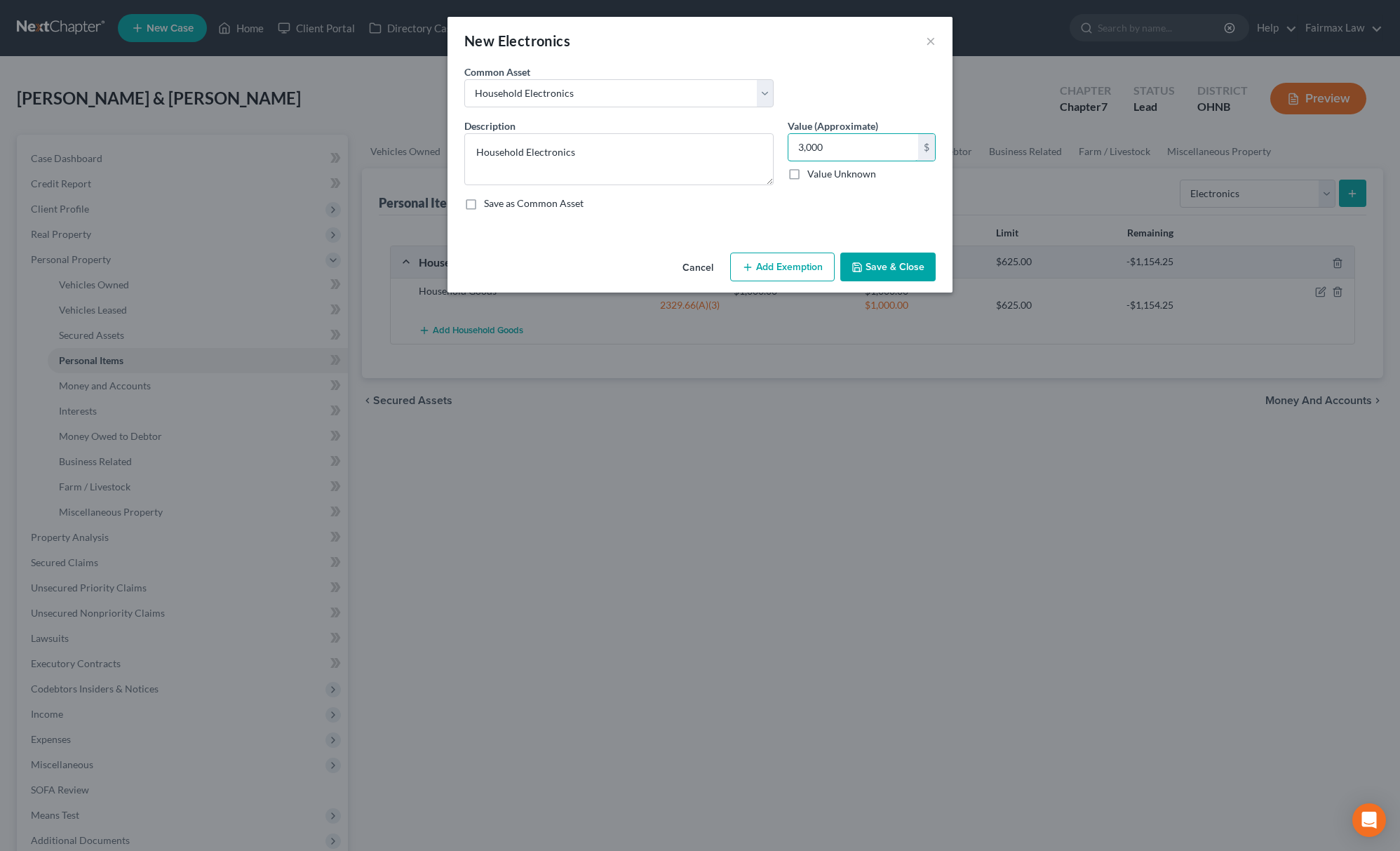
type input "3,000"
click at [782, 283] on div "Cancel Add Exemption Save & Close" at bounding box center [700, 269] width 505 height 46
click at [795, 262] on button "Add Exemption" at bounding box center [782, 268] width 105 height 29
select select "2"
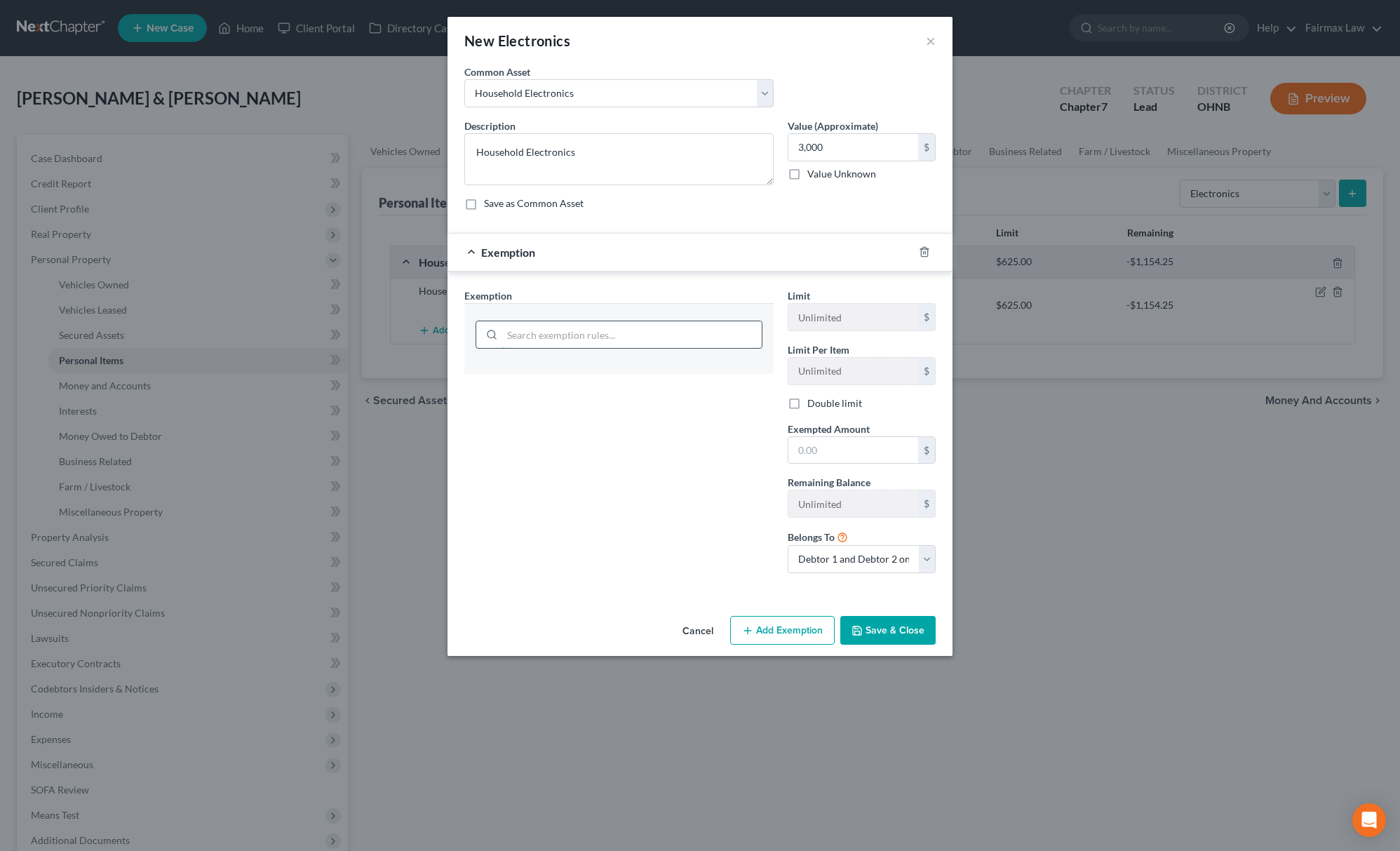
click at [662, 339] on input "search" at bounding box center [631, 334] width 259 height 26
type input "house"
click at [600, 378] on li "6 - Household Goods & Furnishings - 2329.66(A)(4)(a)" at bounding box center [619, 376] width 287 height 25
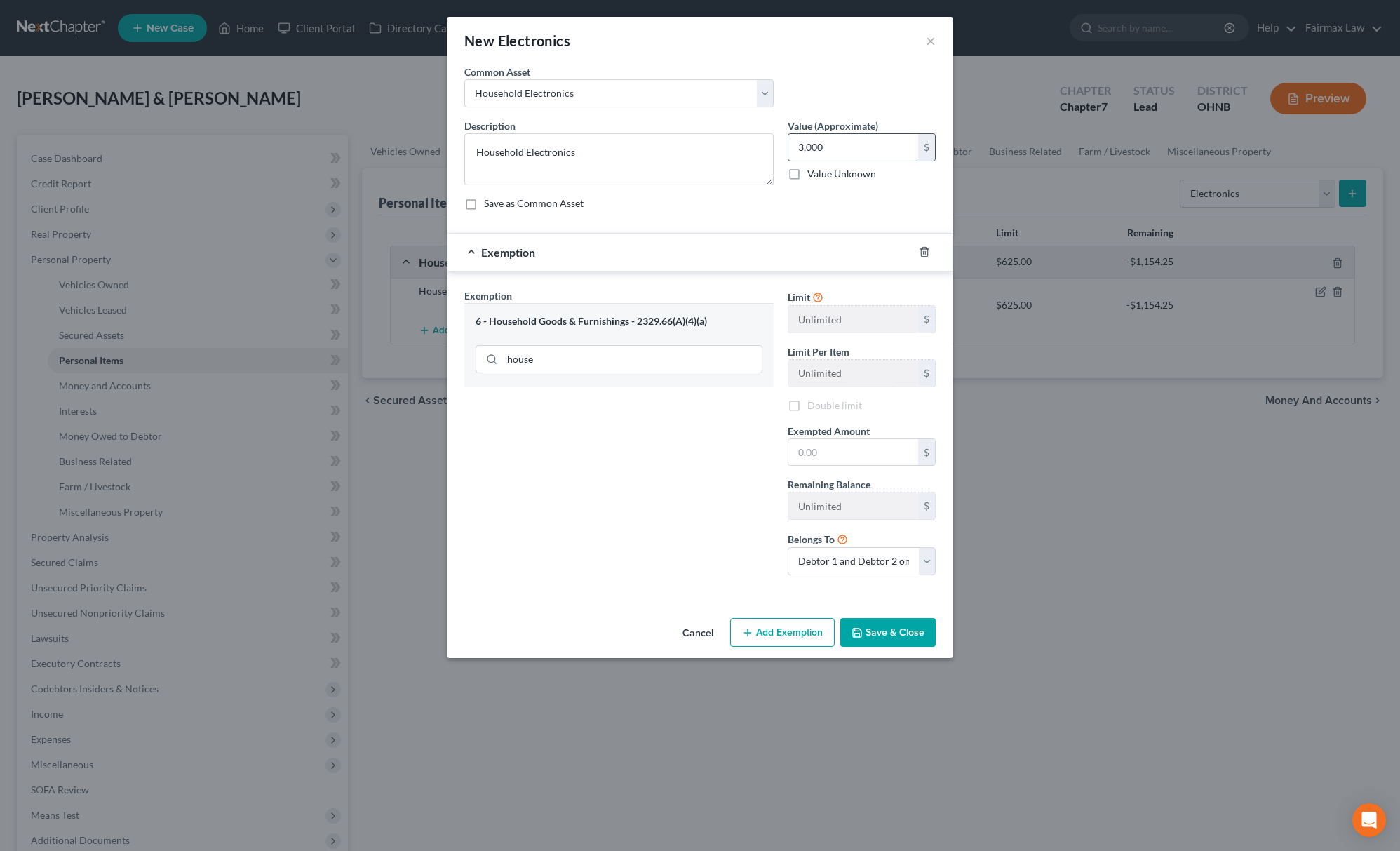
click at [888, 152] on input "3,000" at bounding box center [853, 147] width 130 height 26
paste input "3,000"
drag, startPoint x: 843, startPoint y: 458, endPoint x: 739, endPoint y: 456, distance: 104.0
click at [843, 458] on input "text" at bounding box center [853, 452] width 130 height 26
type input "3,000"
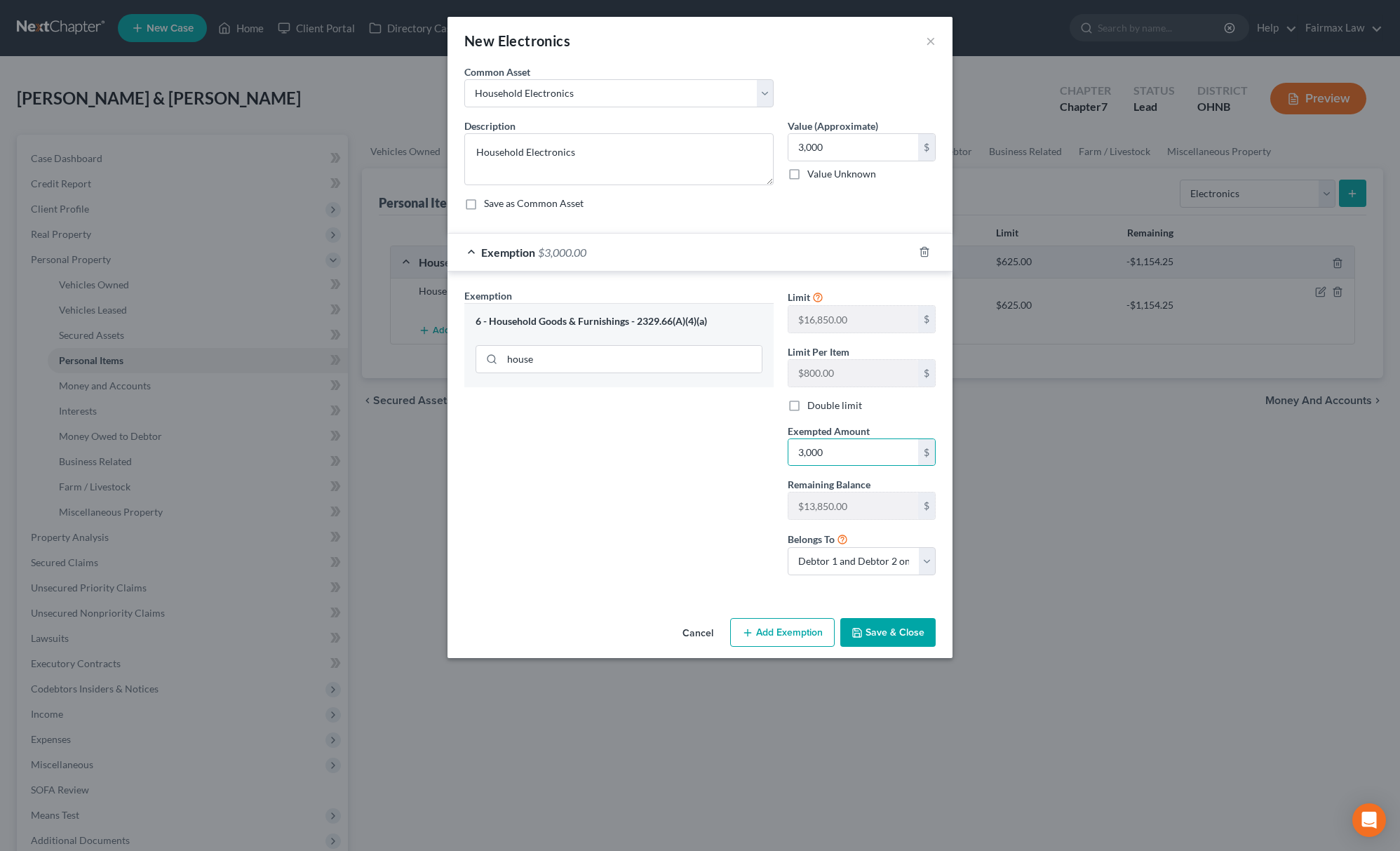
click at [727, 456] on div "Exemption Set must be selected for CA. Exemption * 6 - Household Goods & Furnis…" at bounding box center [619, 438] width 323 height 299
click at [904, 648] on button "Save & Close" at bounding box center [888, 633] width 96 height 29
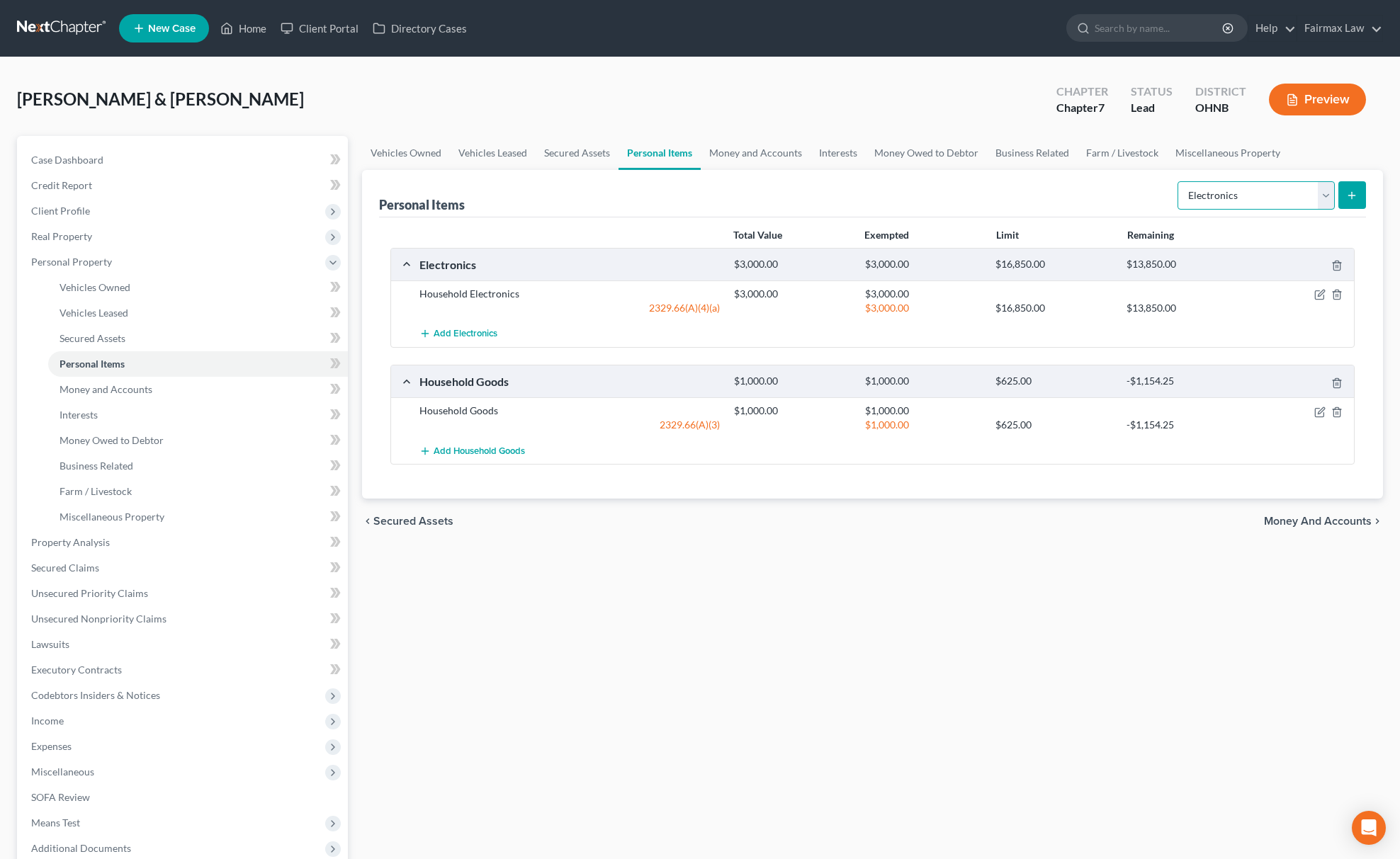
drag, startPoint x: 1268, startPoint y: 197, endPoint x: 1258, endPoint y: 201, distance: 10.8
click at [1263, 198] on select "Select Item Type Clothing Collectibles Of Value Electronics Firearms Household …" at bounding box center [1256, 195] width 157 height 28
select select "other"
click at [1178, 181] on select "Select Item Type Clothing Collectibles Of Value Electronics Firearms Household …" at bounding box center [1256, 195] width 157 height 28
click at [1348, 190] on icon "submit" at bounding box center [1352, 196] width 11 height 11
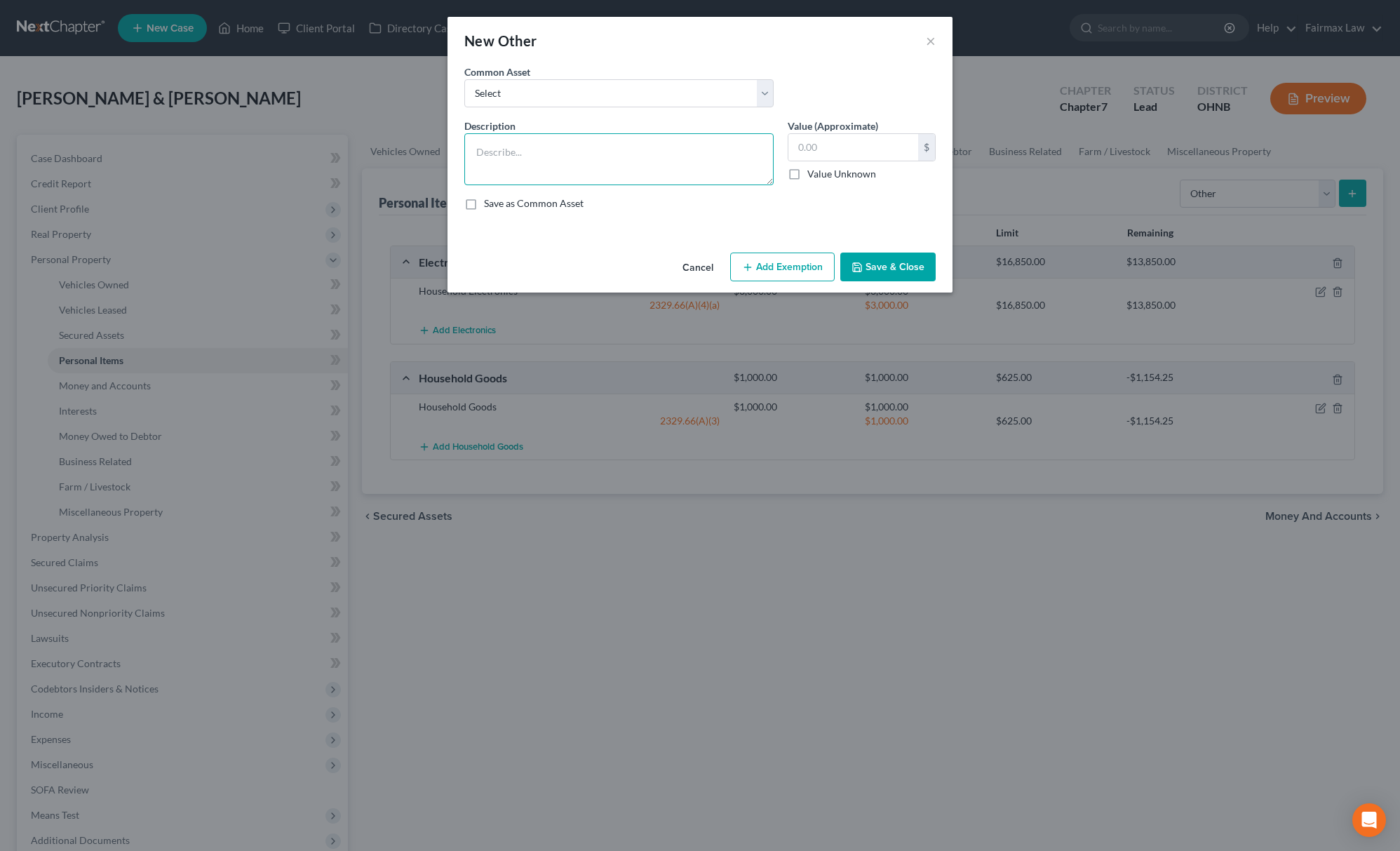
click at [618, 175] on textarea at bounding box center [619, 158] width 309 height 52
type textarea "F"
type textarea "g"
type textarea "Guns"
click at [847, 152] on input "text" at bounding box center [853, 147] width 130 height 26
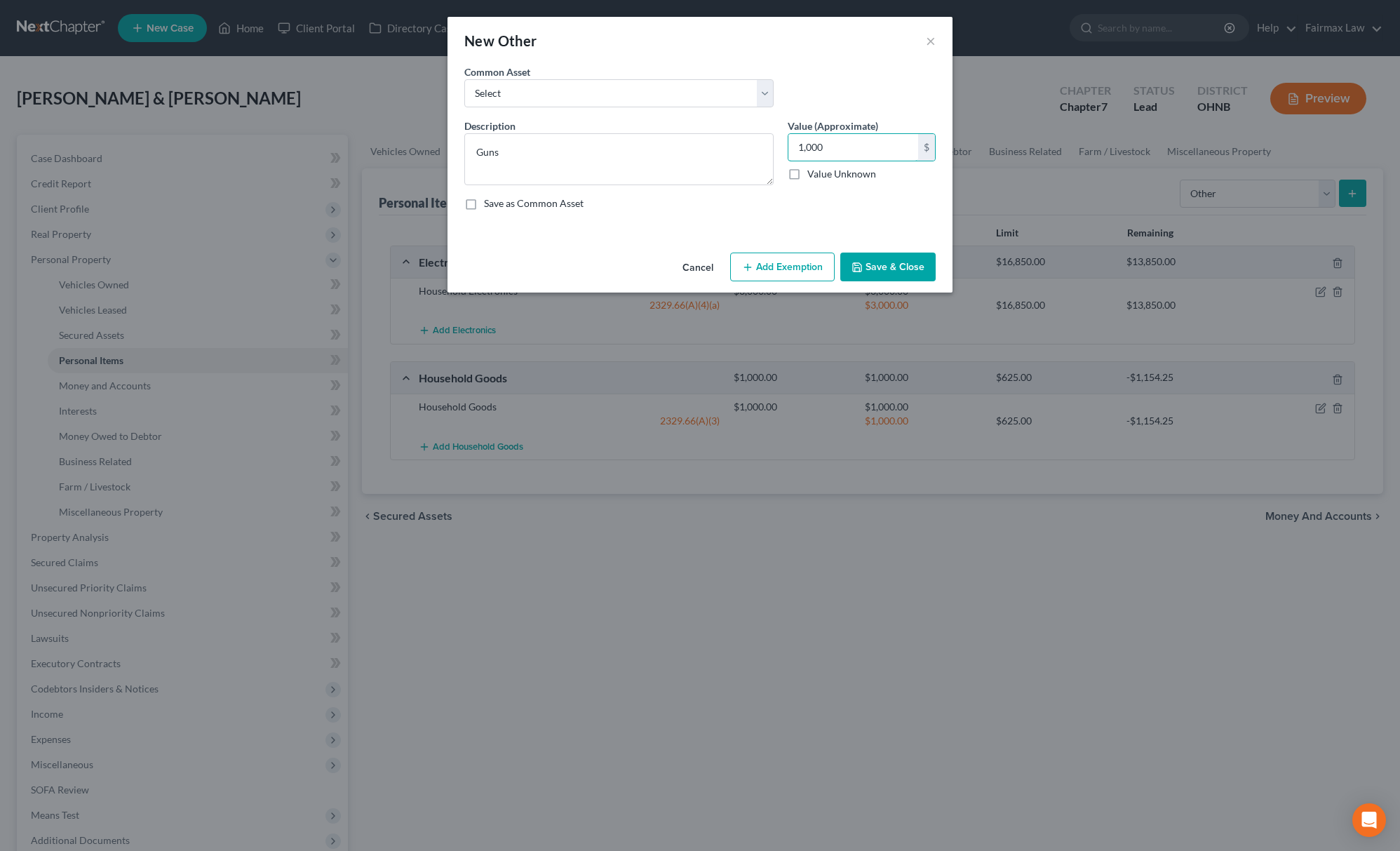
type input "1,000"
click at [781, 270] on button "Add Exemption" at bounding box center [782, 268] width 105 height 29
select select "2"
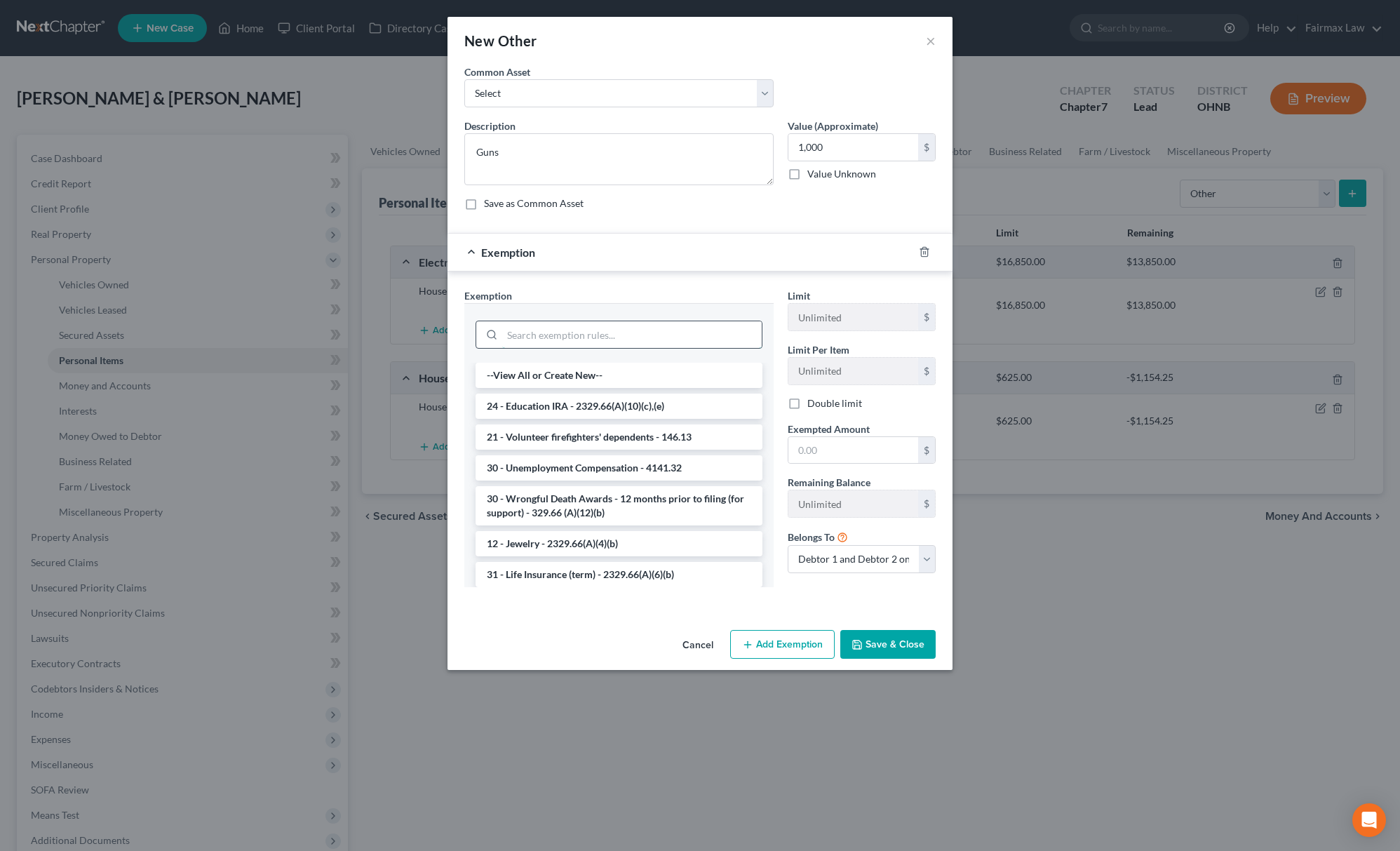
click at [608, 348] on div at bounding box center [619, 333] width 287 height 36
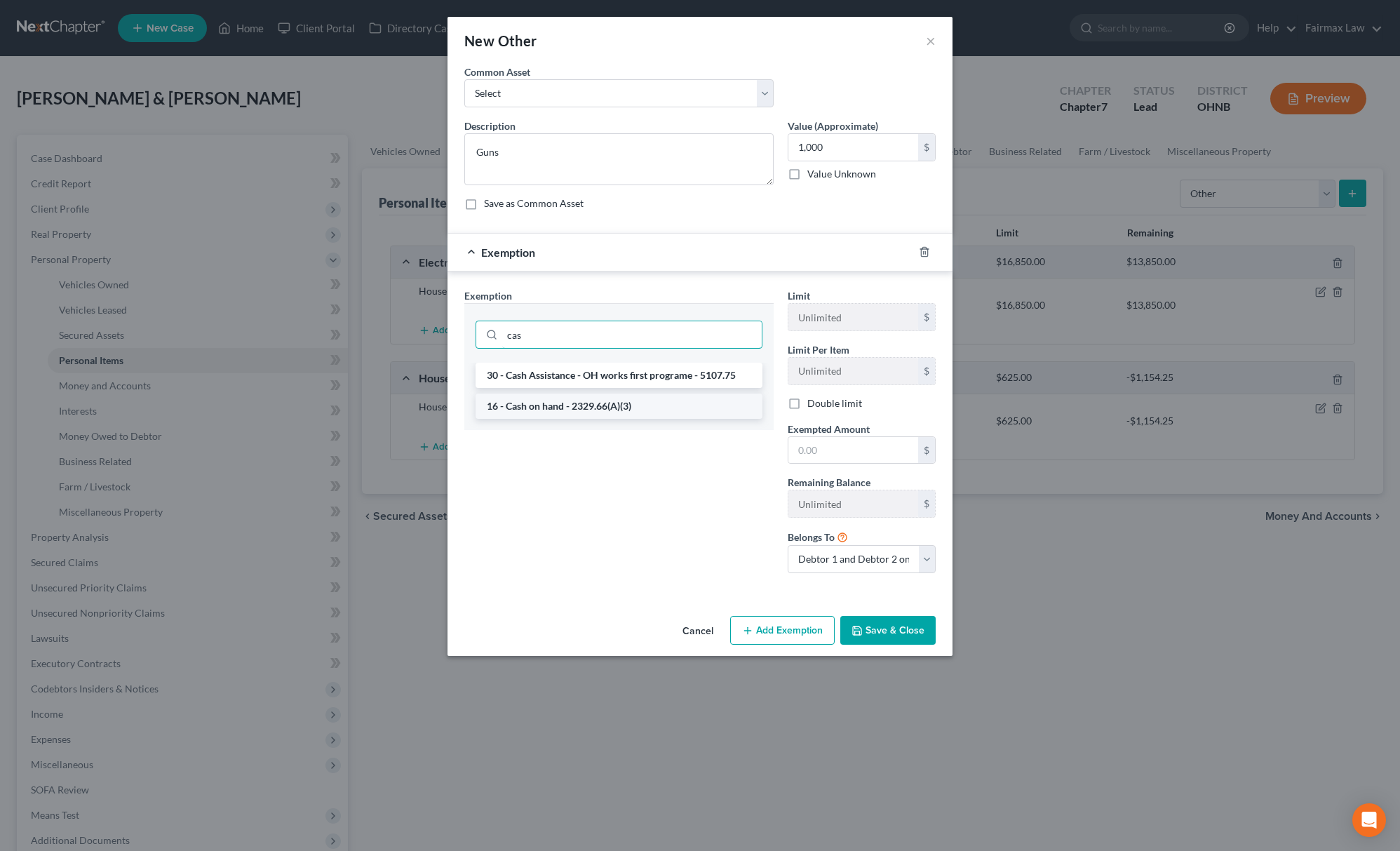
type input "cas"
click at [523, 400] on li "16 - Cash on hand - 2329.66(A)(3)" at bounding box center [619, 407] width 287 height 25
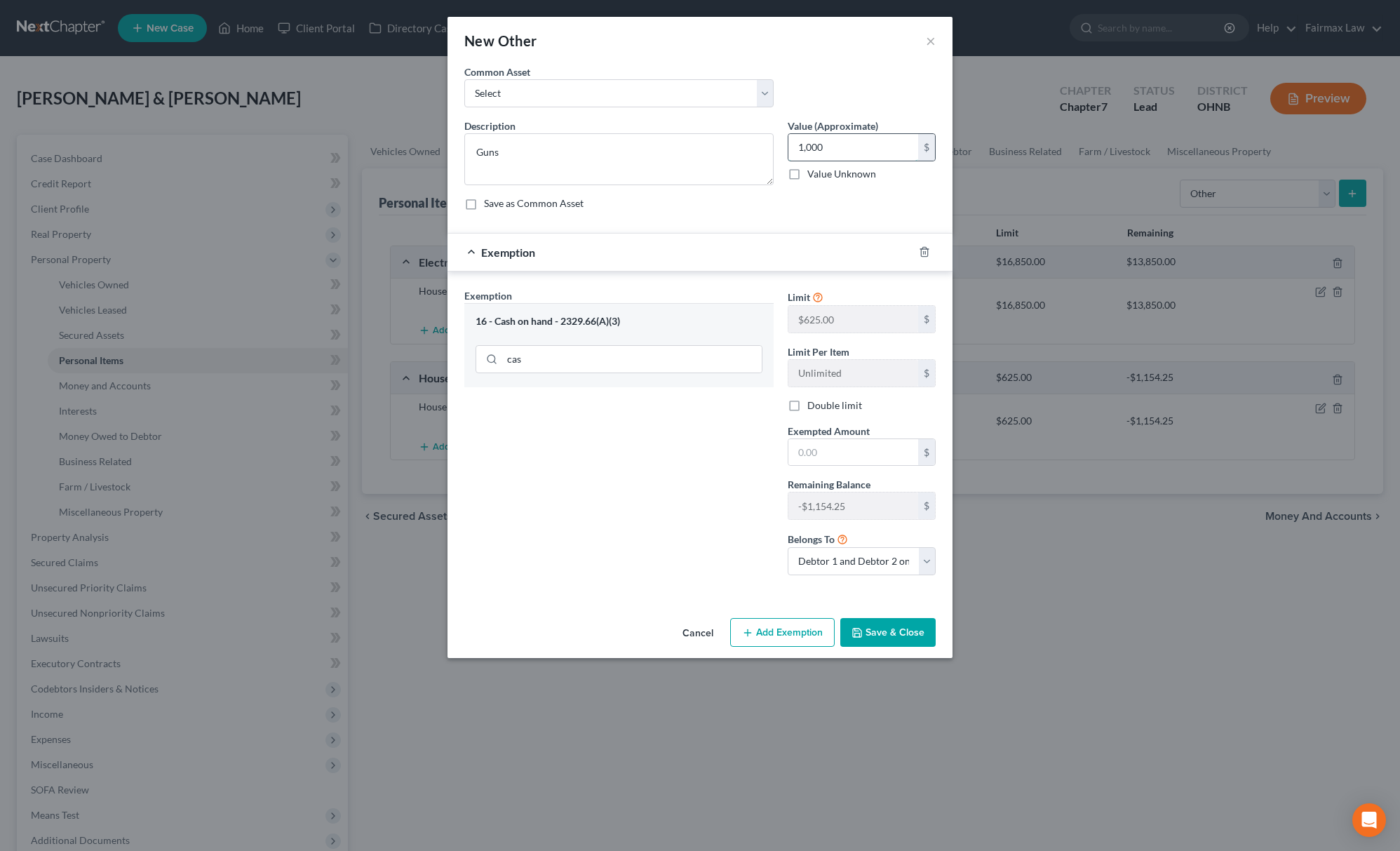
click at [842, 143] on input "1,000" at bounding box center [853, 147] width 130 height 26
click at [859, 463] on input "text" at bounding box center [853, 452] width 130 height 26
paste input "1,000"
type input "1,000"
drag, startPoint x: 700, startPoint y: 469, endPoint x: 795, endPoint y: 637, distance: 193.0
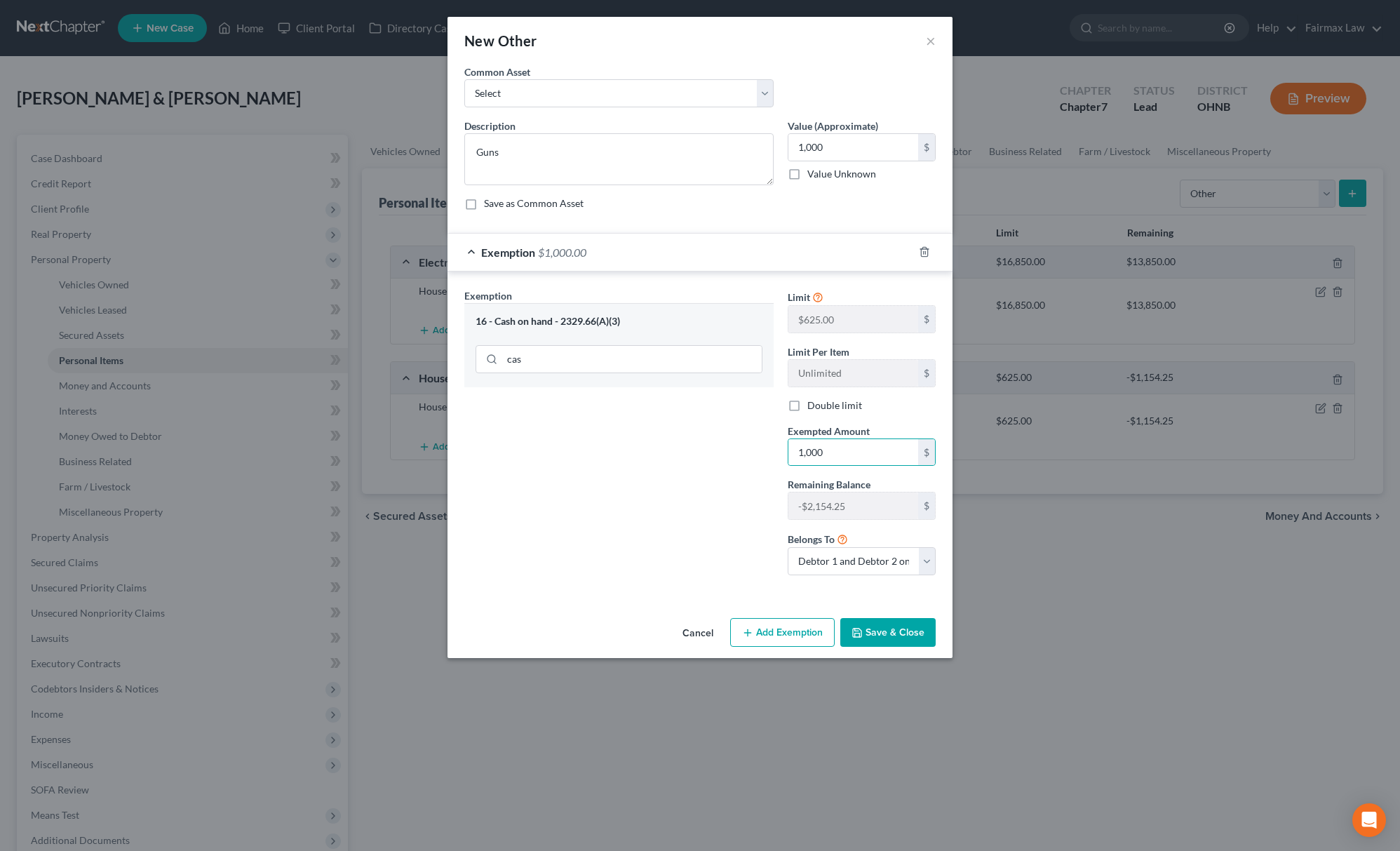
click at [700, 469] on div "Exemption Set must be selected for CA. Exemption * 16 - Cash on hand - 2329.66(…" at bounding box center [619, 438] width 323 height 299
click at [875, 648] on button "Save & Close" at bounding box center [888, 633] width 96 height 29
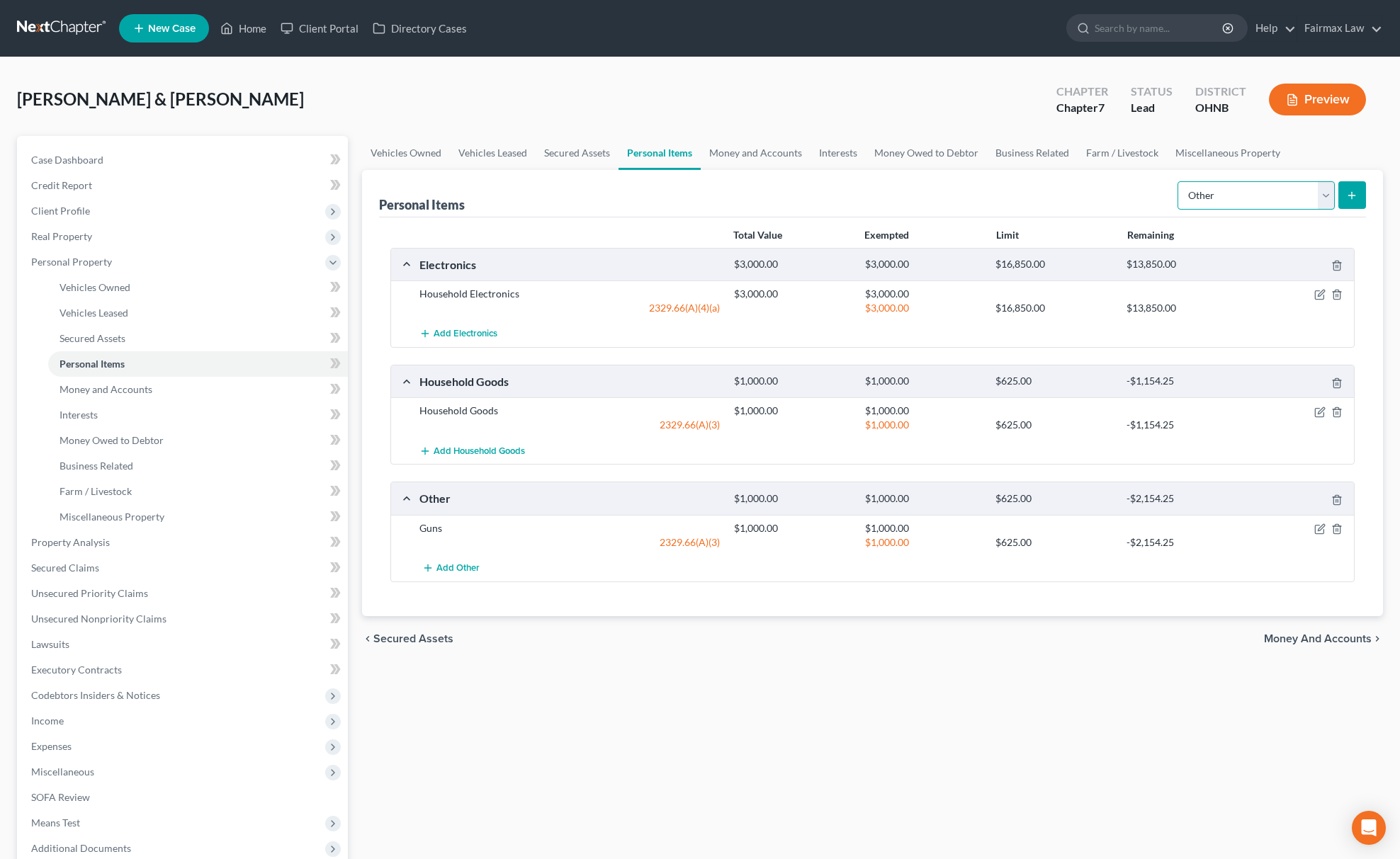
click at [1246, 201] on select "Select Item Type Clothing Collectibles Of Value Electronics Firearms Household …" at bounding box center [1256, 195] width 157 height 28
select select "clothing"
click at [1178, 181] on select "Select Item Type Clothing Collectibles Of Value Electronics Firearms Household …" at bounding box center [1256, 195] width 157 height 28
click at [1347, 201] on button "submit" at bounding box center [1352, 195] width 28 height 28
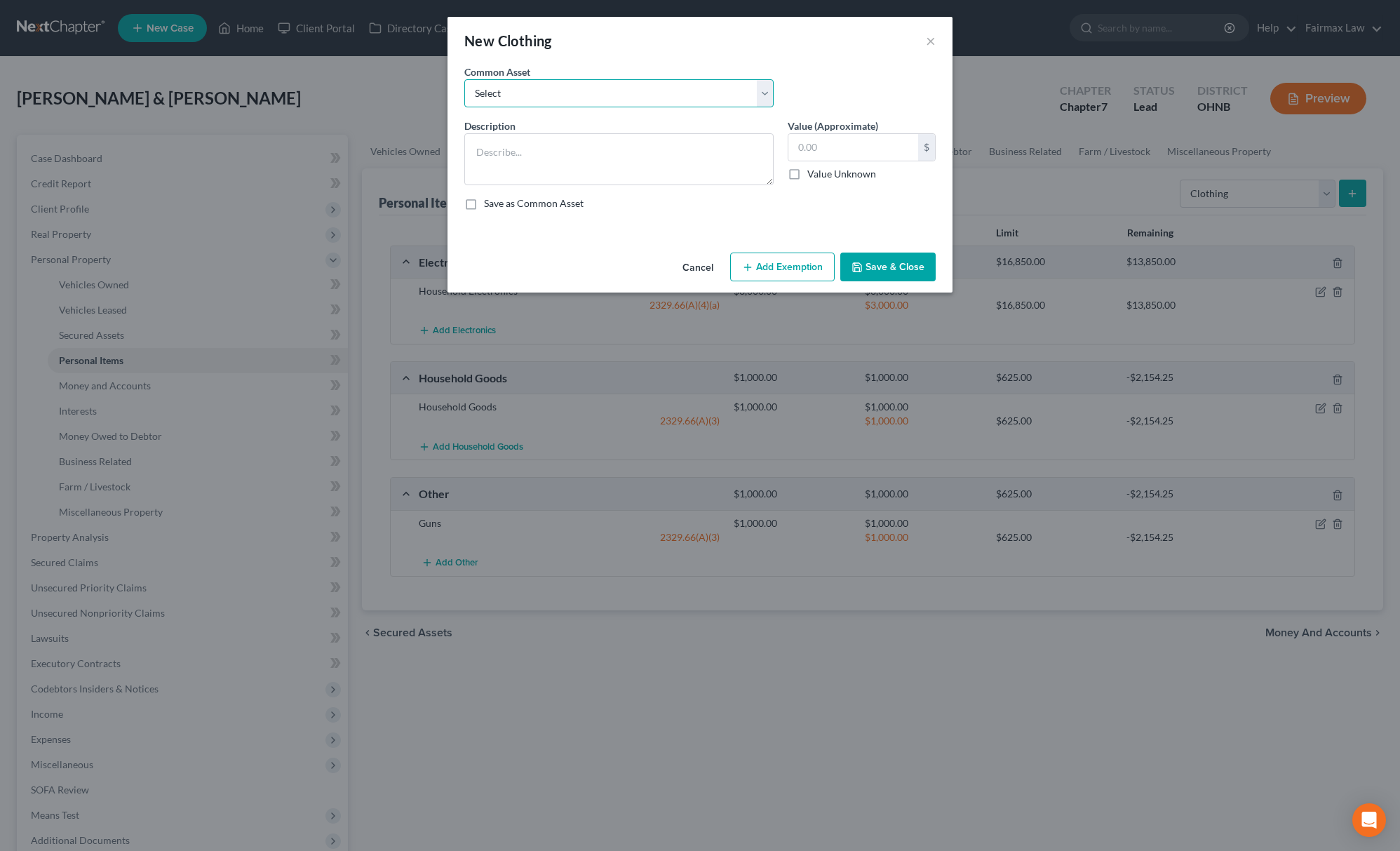
click at [565, 88] on select "Select Everyday clothing Professional Men's wear. Everyday wearing apparel Comm…" at bounding box center [619, 93] width 309 height 28
select select "0"
click at [464, 79] on select "Select Everyday clothing Professional Men's wear. Everyday wearing apparel Comm…" at bounding box center [619, 93] width 309 height 28
type textarea "Everyday clothing"
click at [853, 153] on input "400.00" at bounding box center [853, 147] width 130 height 26
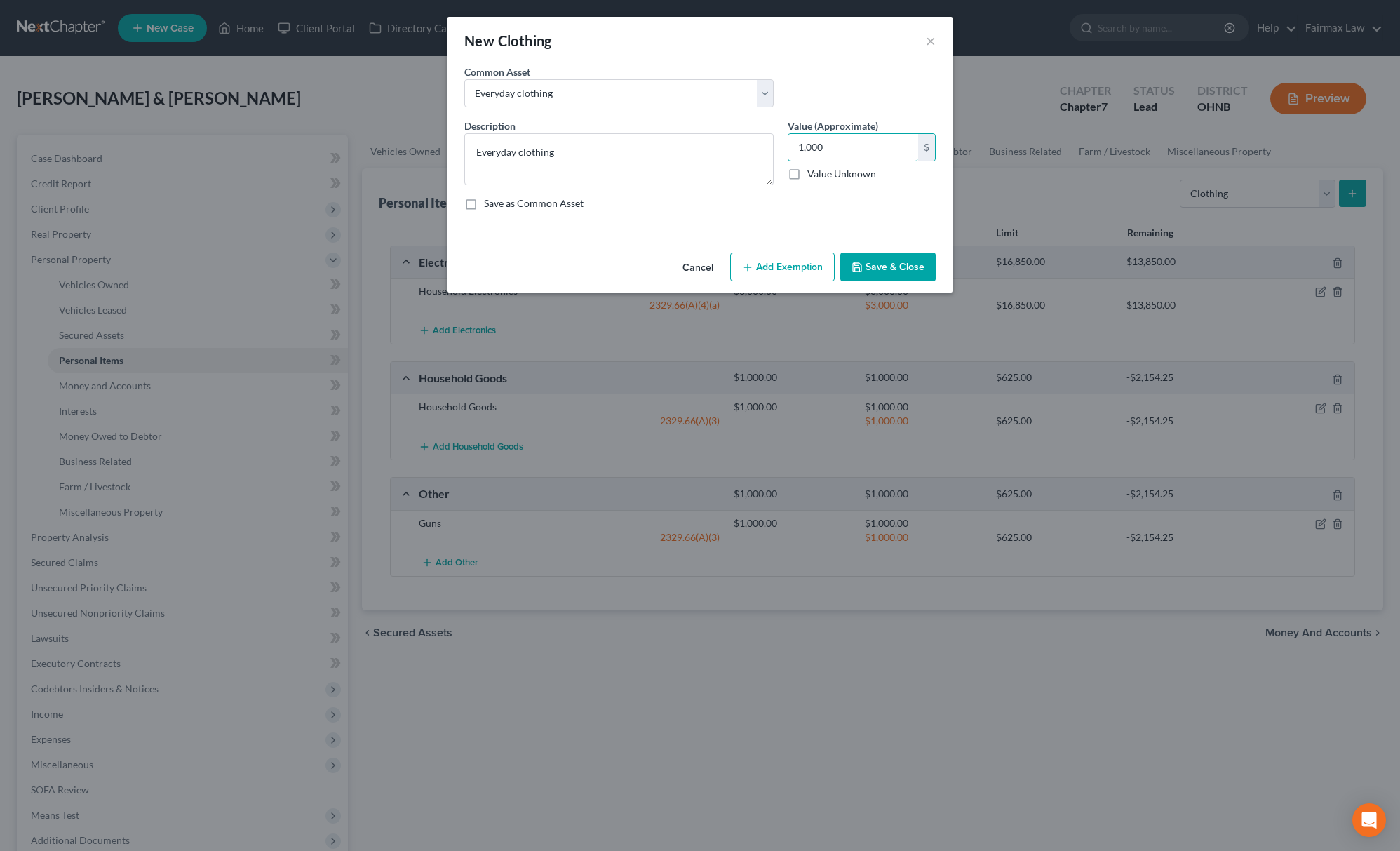
type input "1,000"
click at [781, 267] on button "Add Exemption" at bounding box center [782, 268] width 105 height 29
select select "2"
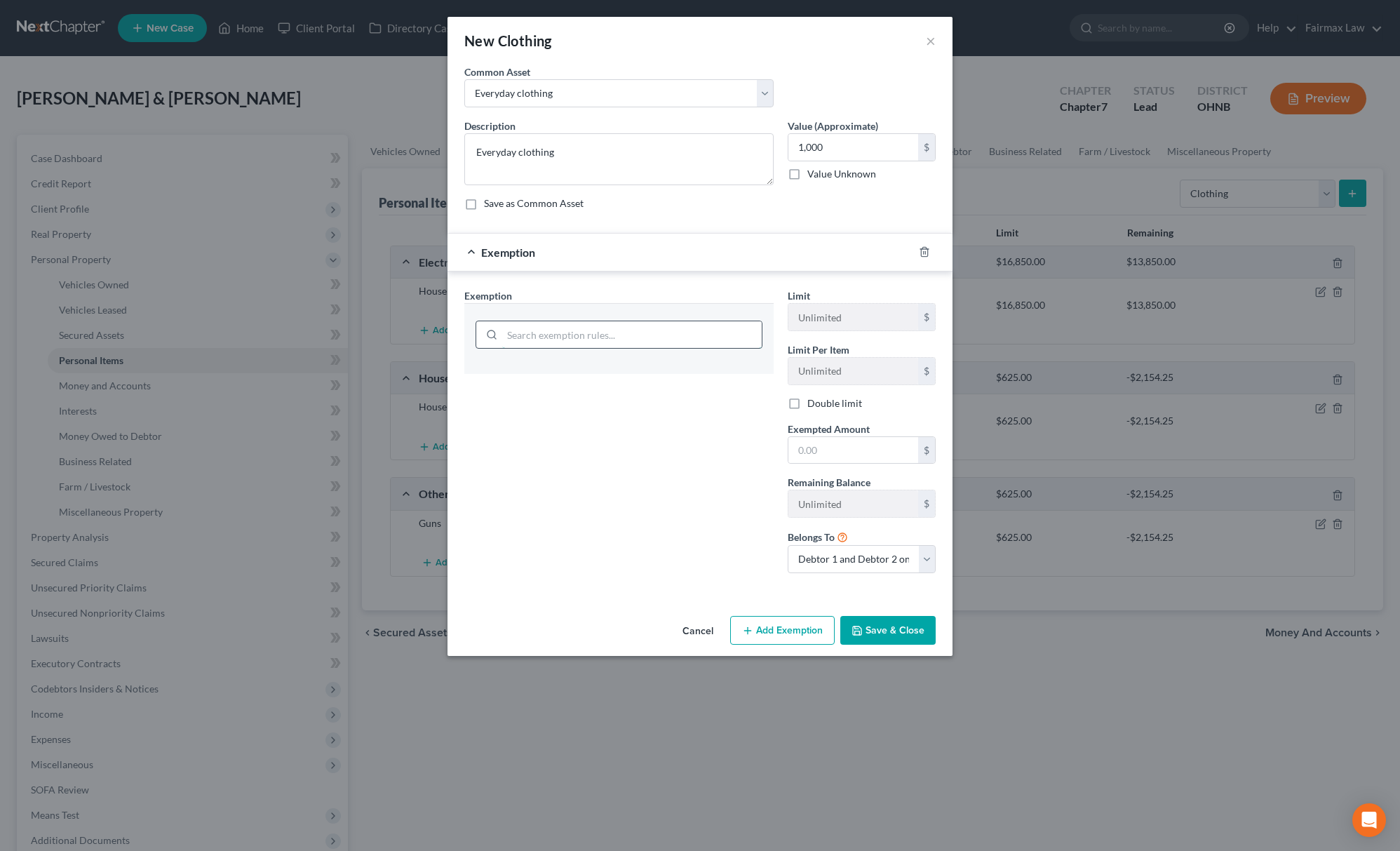
click at [604, 338] on input "search" at bounding box center [631, 334] width 259 height 26
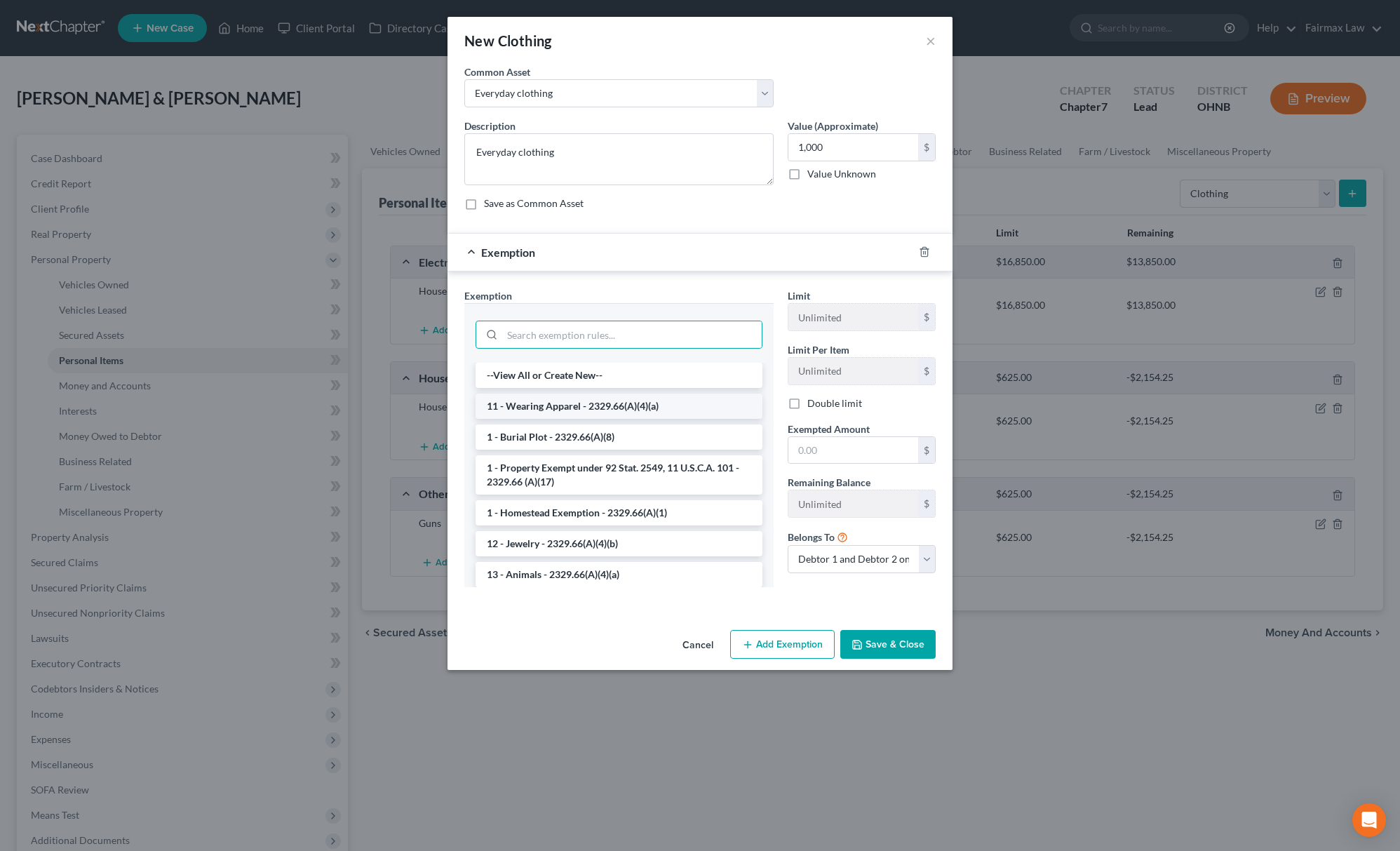
click at [567, 410] on li "11 - Wearing Apparel - 2329.66(A)(4)(a)" at bounding box center [619, 407] width 287 height 25
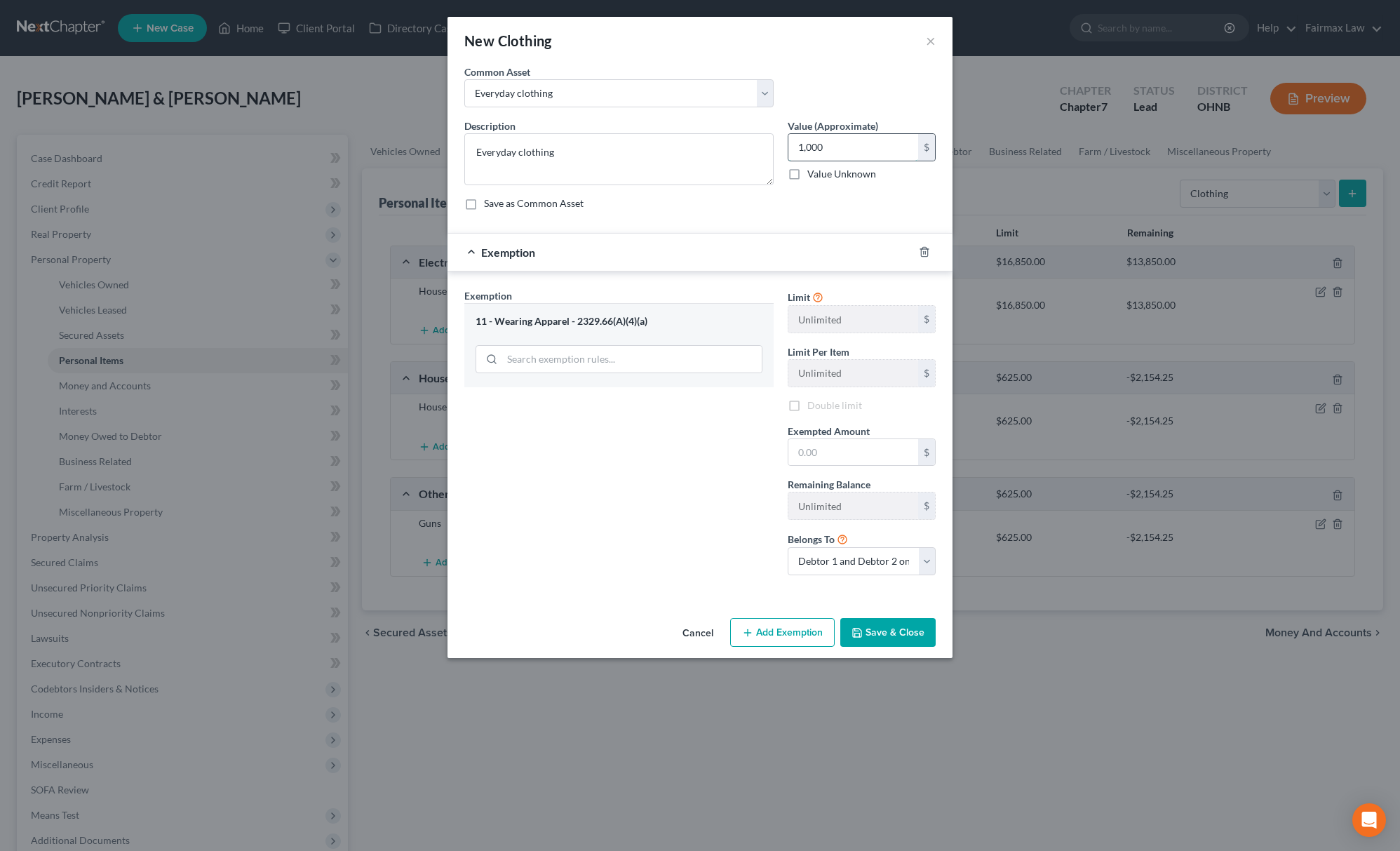
click at [837, 149] on input "1,000" at bounding box center [853, 147] width 130 height 26
click at [864, 461] on input "text" at bounding box center [853, 452] width 130 height 26
paste input "1,000"
type input "1,000"
drag, startPoint x: 708, startPoint y: 486, endPoint x: 709, endPoint y: 546, distance: 60.0
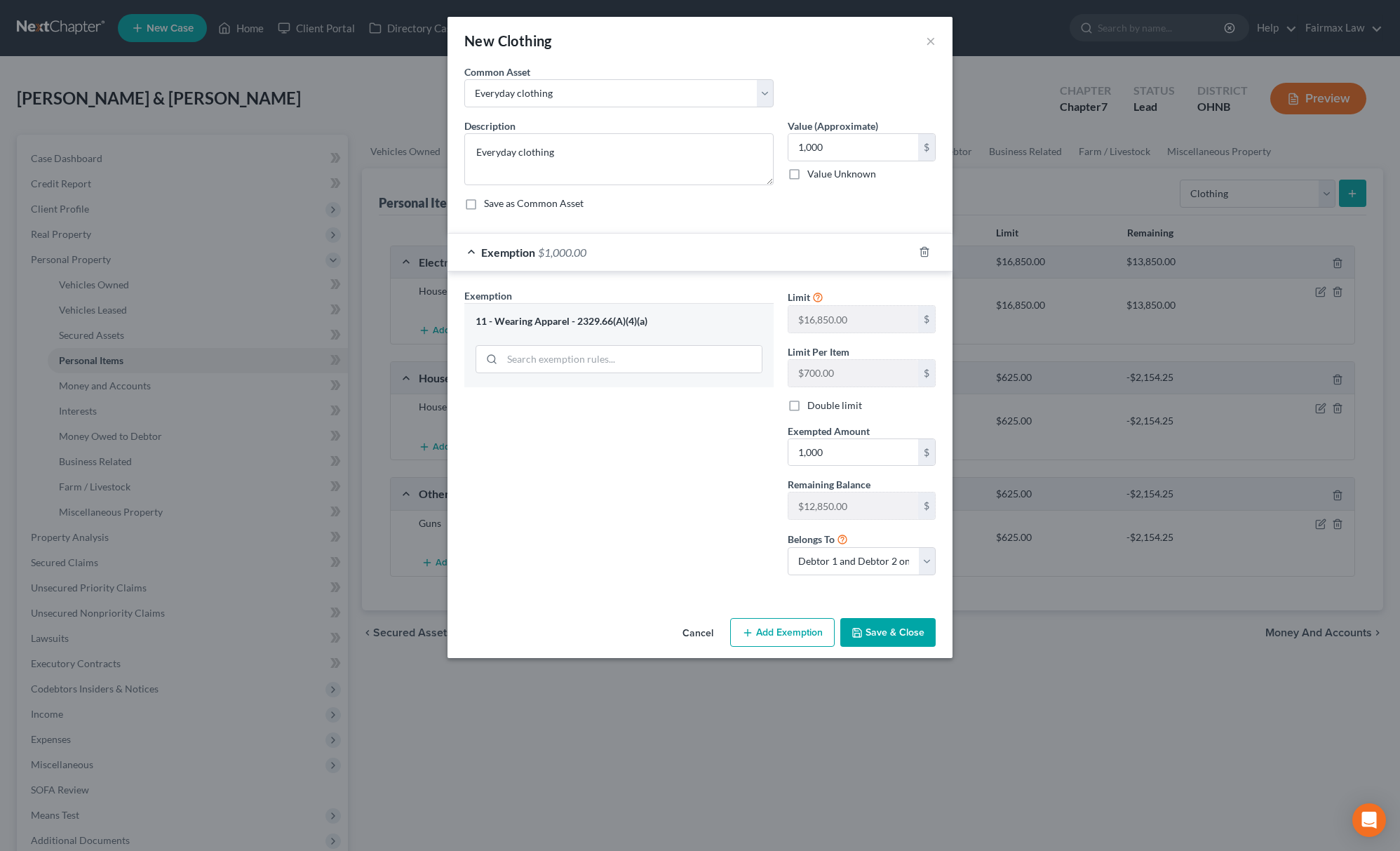
click at [696, 497] on div "Exemption Set must be selected for CA. Exemption * 11 - Wearing Apparel - 2329.…" at bounding box center [619, 438] width 323 height 299
click at [883, 643] on button "Save & Close" at bounding box center [888, 633] width 96 height 29
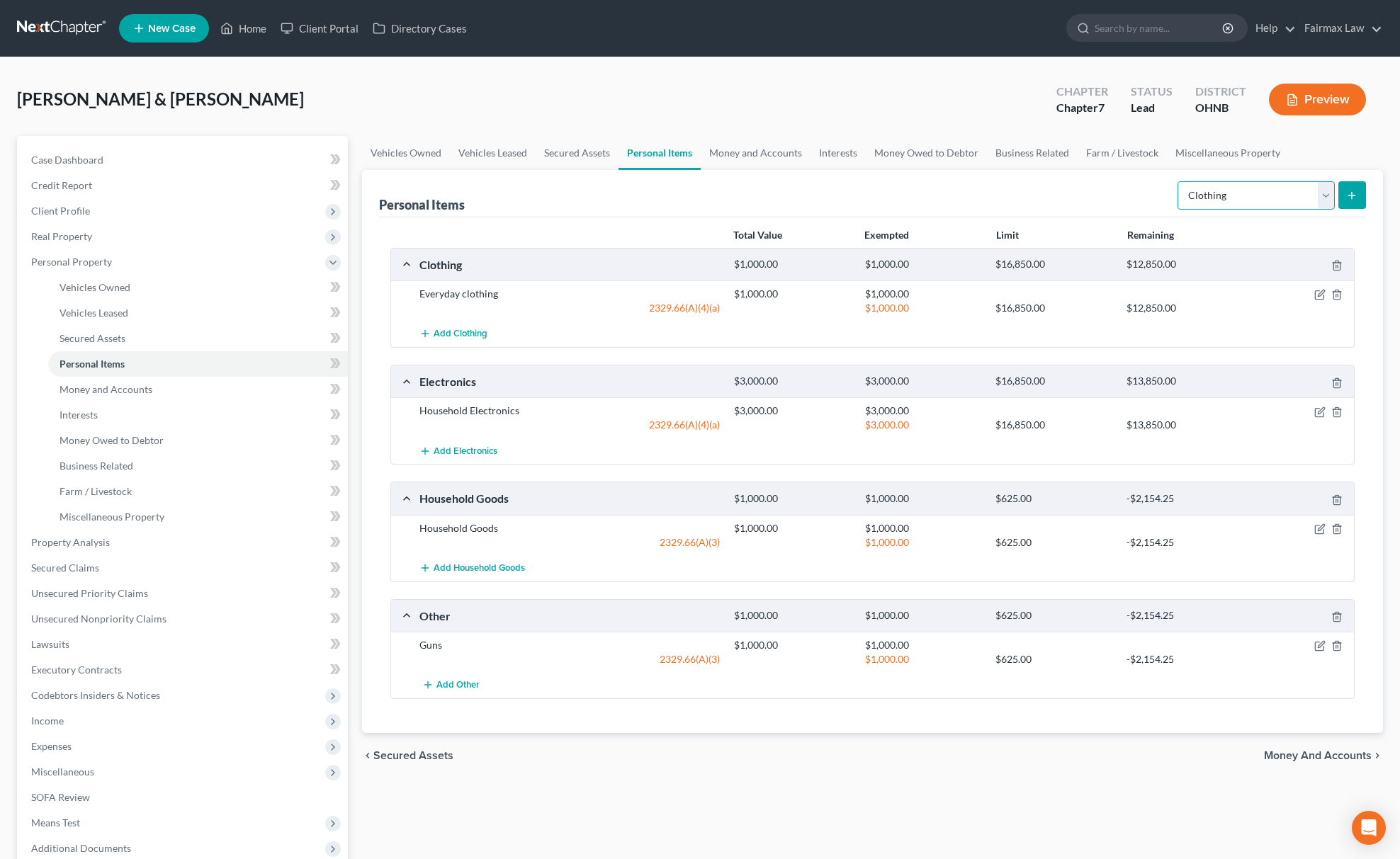
click at [1226, 191] on select "Select Item Type Clothing Collectibles Of Value Electronics Firearms Household …" at bounding box center [1256, 195] width 157 height 28
select select "jewelry"
click at [1178, 181] on select "Select Item Type Clothing Collectibles Of Value Electronics Firearms Household …" at bounding box center [1256, 195] width 157 height 28
click at [1362, 199] on button "submit" at bounding box center [1352, 195] width 28 height 28
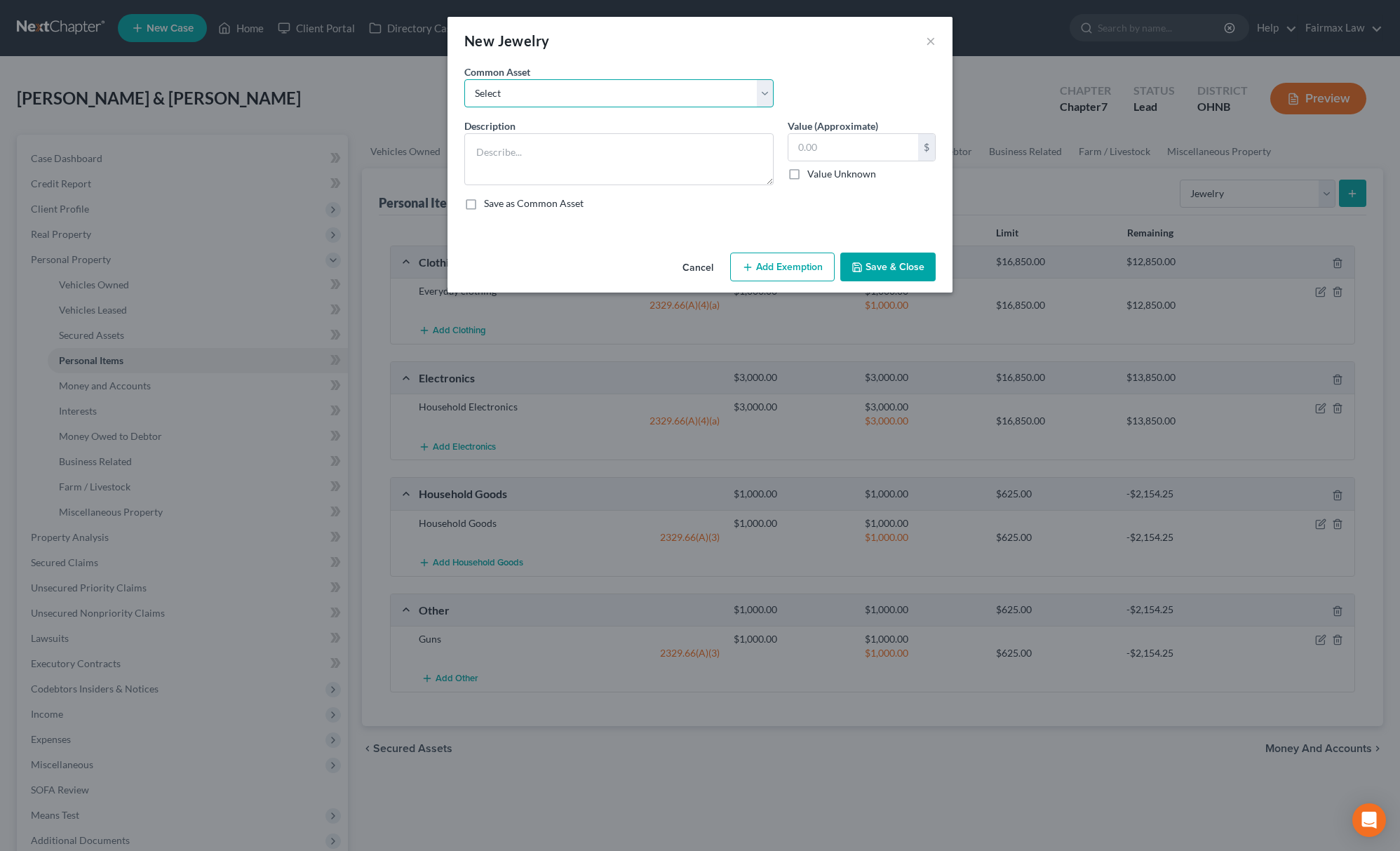
click at [617, 94] on select "Select Jewelry Wedding bands Costume Jewelry Watch Wedding ring and costume jew…" at bounding box center [619, 93] width 309 height 28
select select "0"
click at [464, 79] on select "Select Jewelry Wedding bands Costume Jewelry Watch Wedding ring and costume jew…" at bounding box center [619, 93] width 309 height 28
type textarea "Jewelry"
click at [834, 157] on input "100.00" at bounding box center [853, 147] width 130 height 26
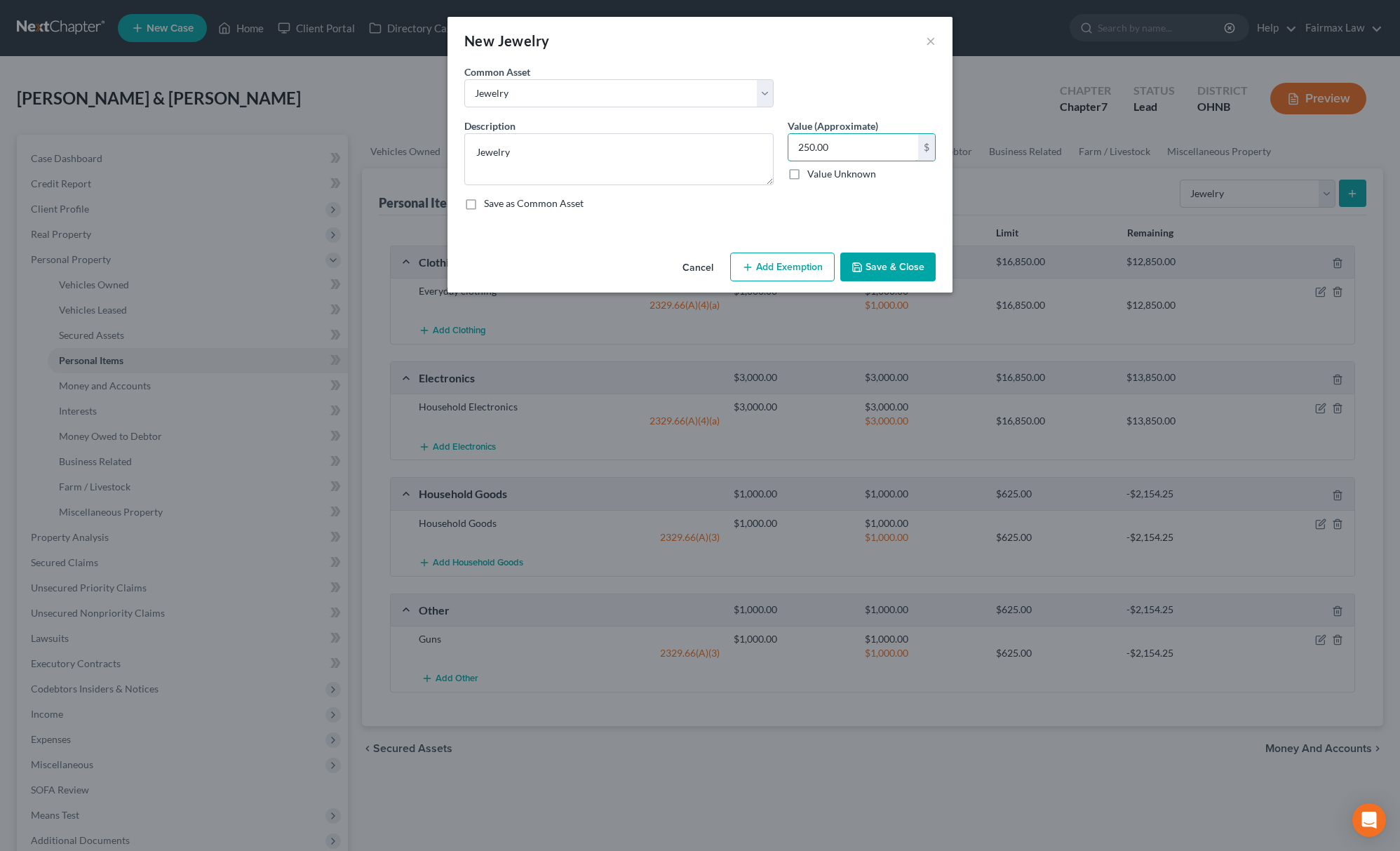
type input "250.00"
click at [792, 272] on button "Add Exemption" at bounding box center [782, 268] width 105 height 29
select select "2"
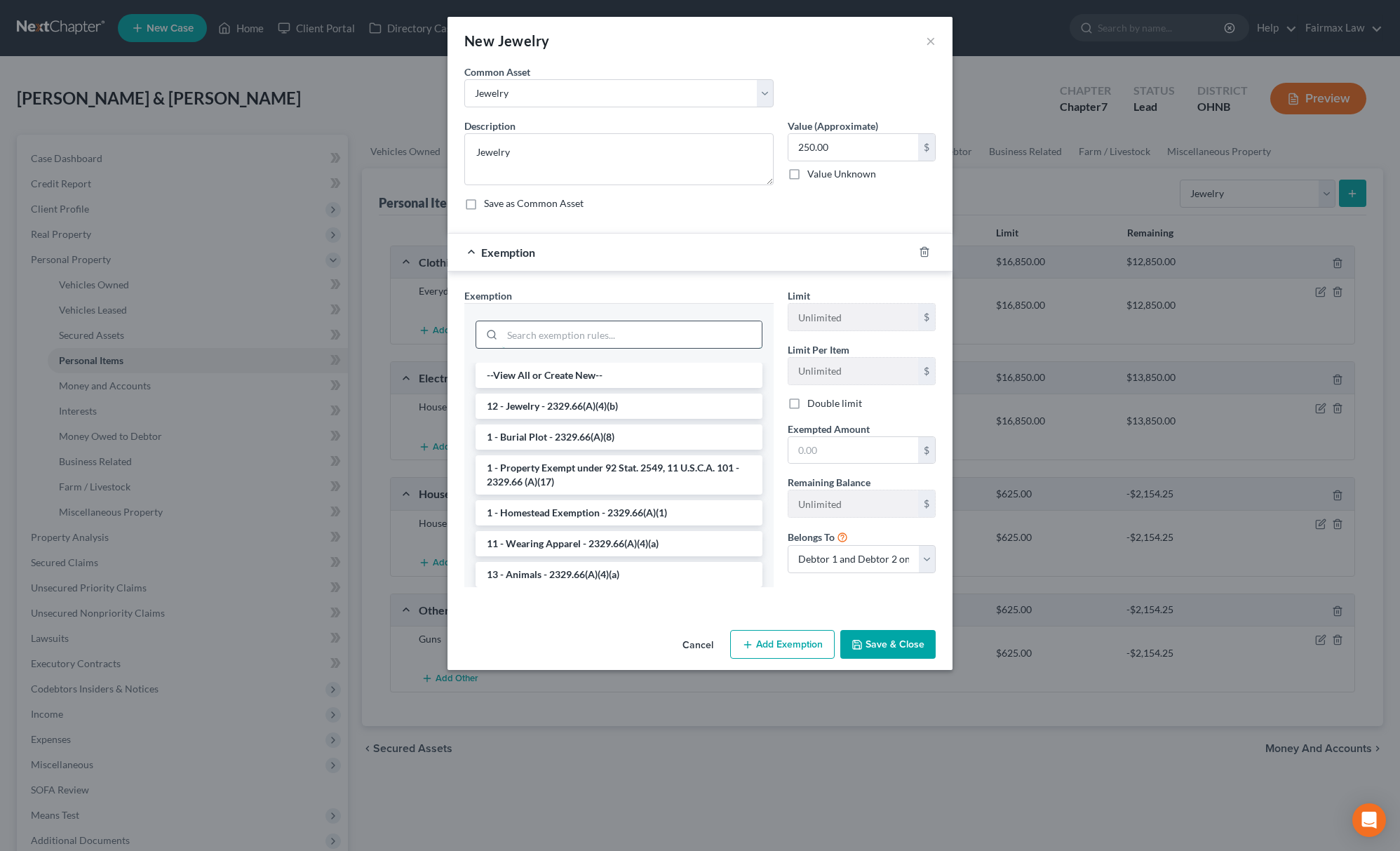
click at [599, 346] on input "search" at bounding box center [631, 334] width 259 height 26
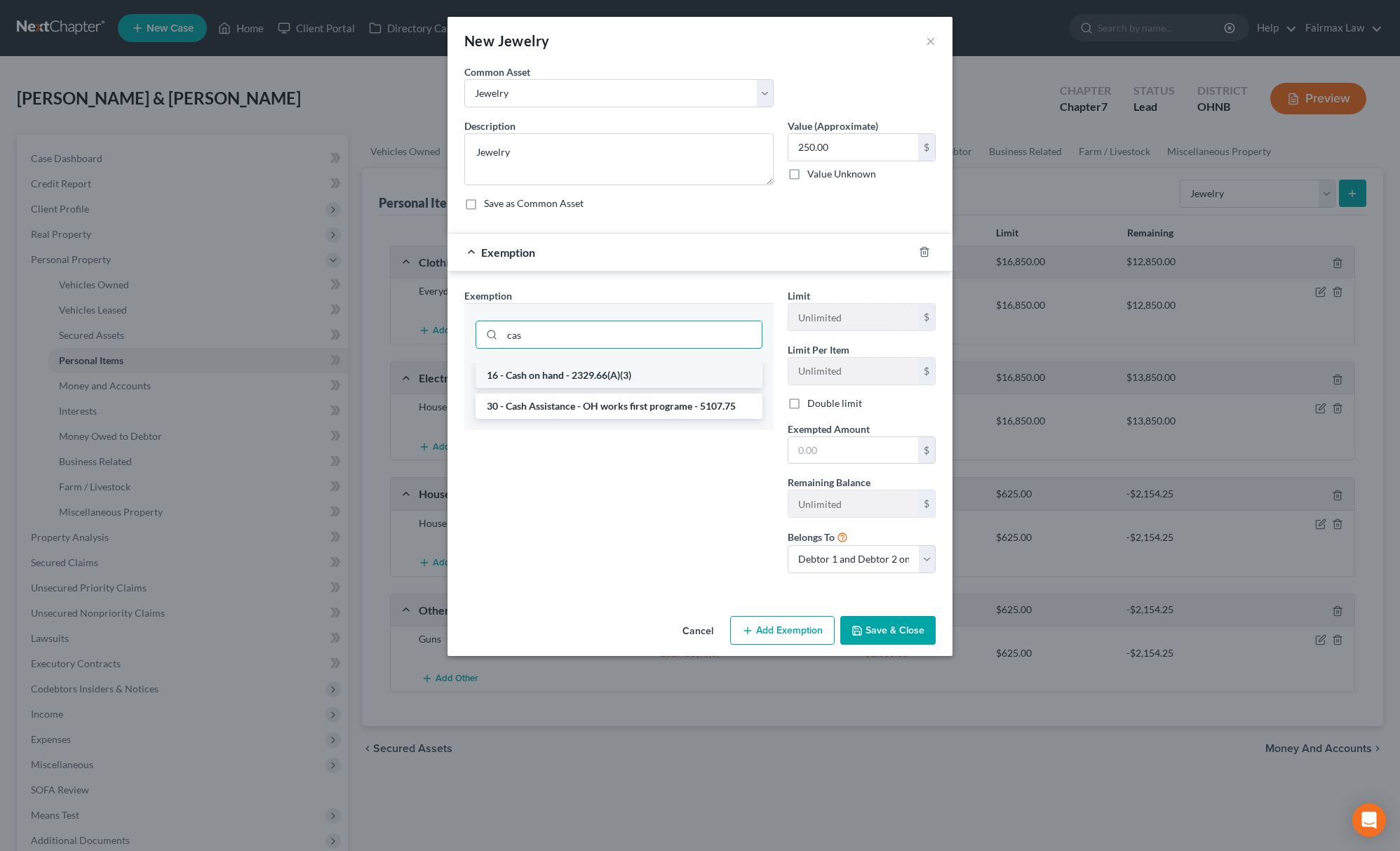
type input "cas"
click at [554, 378] on li "16 - Cash on hand - 2329.66(A)(3)" at bounding box center [619, 376] width 287 height 25
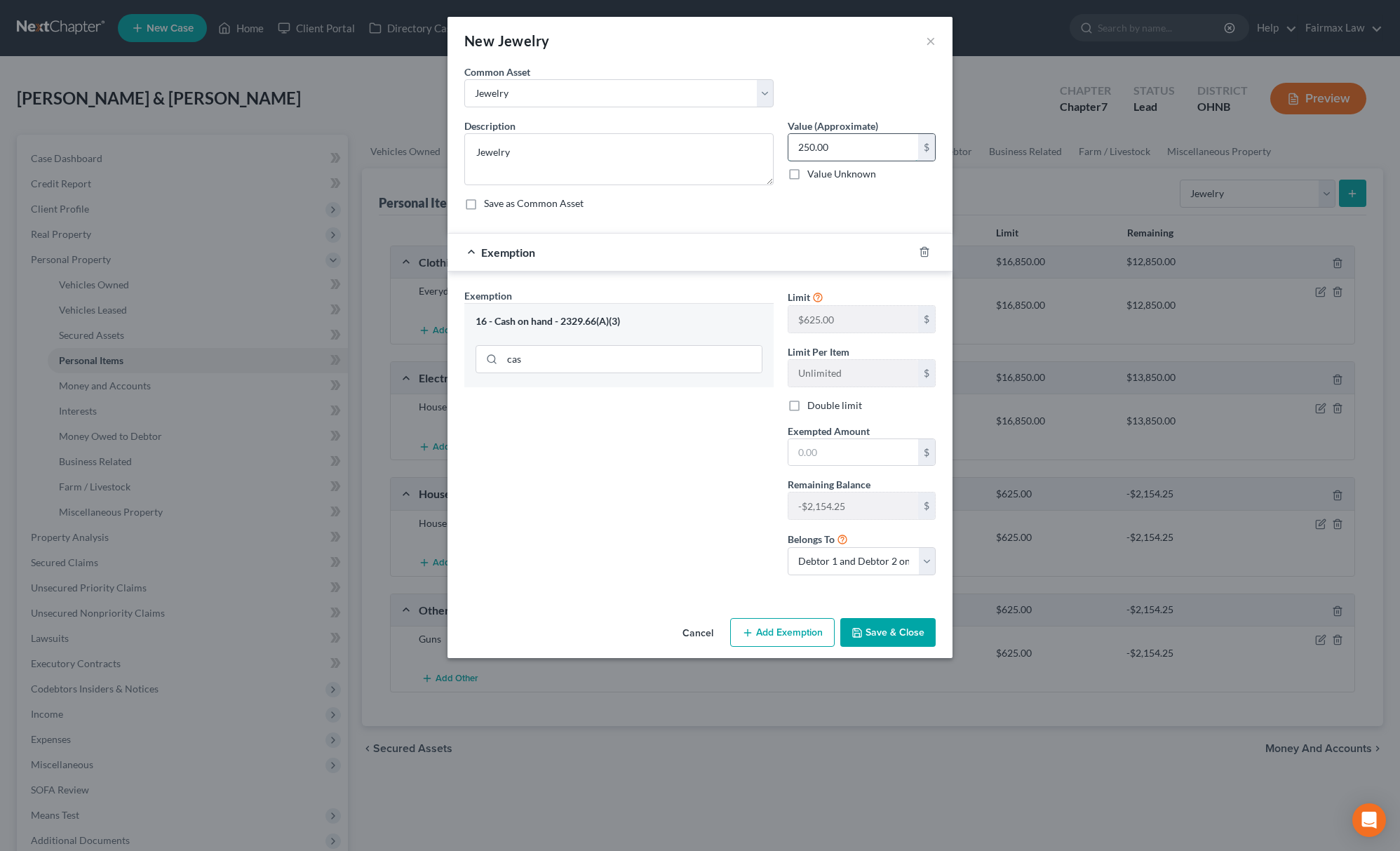
click at [850, 153] on input "250.00" at bounding box center [853, 147] width 130 height 26
click at [831, 461] on input "text" at bounding box center [853, 452] width 130 height 26
paste input "250.00"
type input "250.00"
drag, startPoint x: 681, startPoint y: 472, endPoint x: 744, endPoint y: 622, distance: 162.7
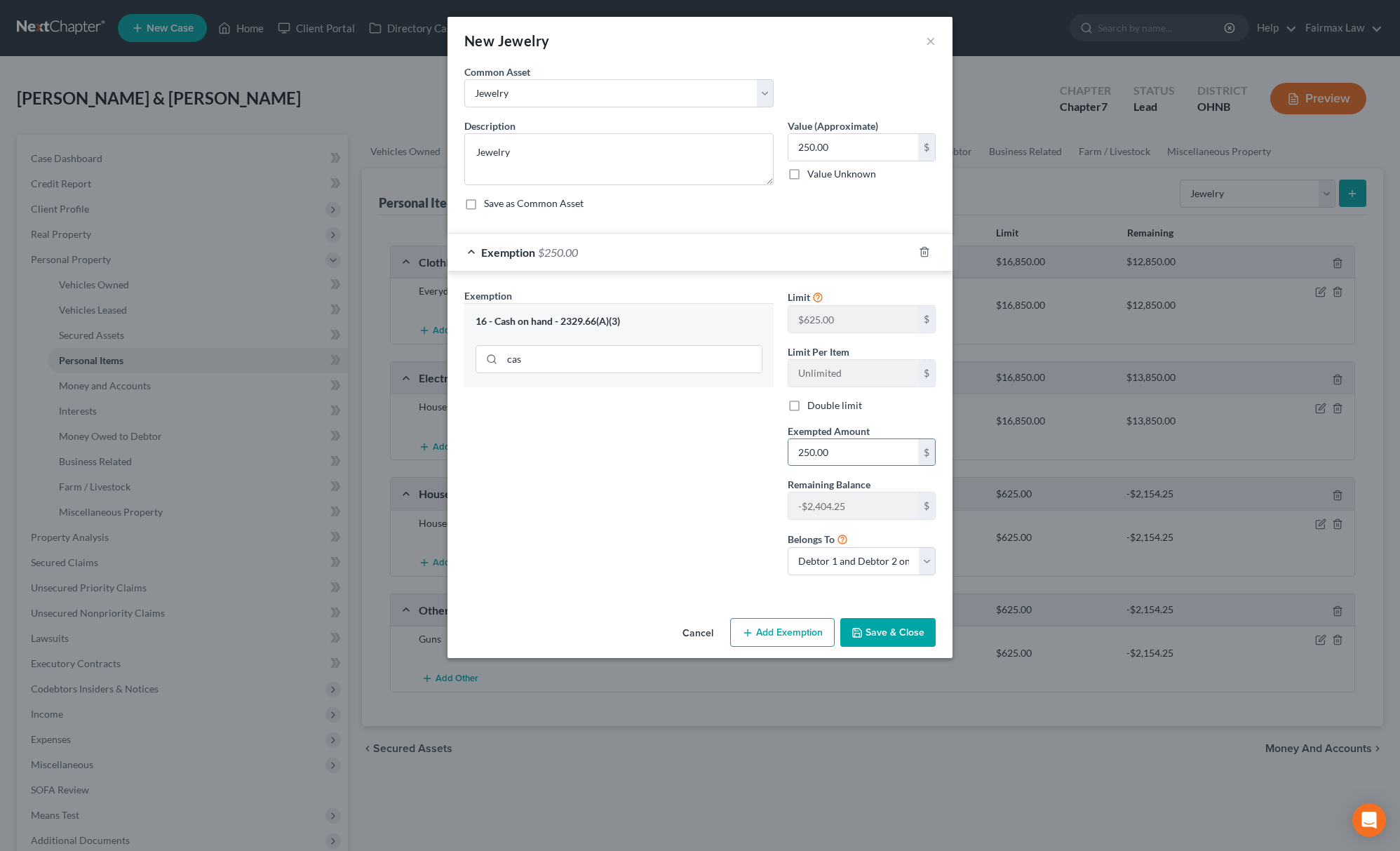
click at [679, 473] on div "Exemption Set must be selected for CA. Exemption * 16 - Cash on hand - 2329.66(…" at bounding box center [619, 438] width 323 height 299
click at [880, 642] on button "Save & Close" at bounding box center [888, 633] width 96 height 29
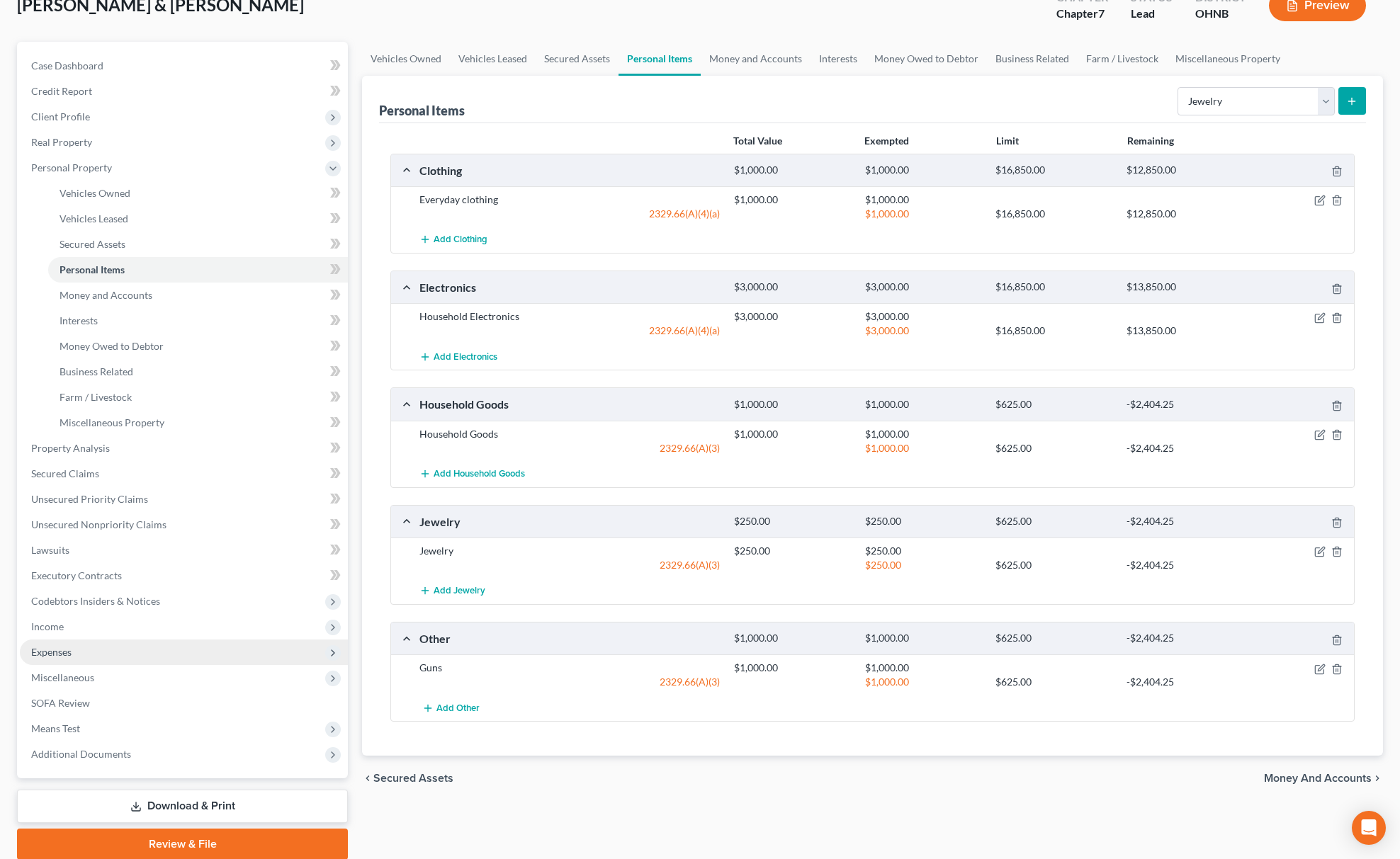
click at [120, 641] on span "Expenses" at bounding box center [184, 652] width 328 height 26
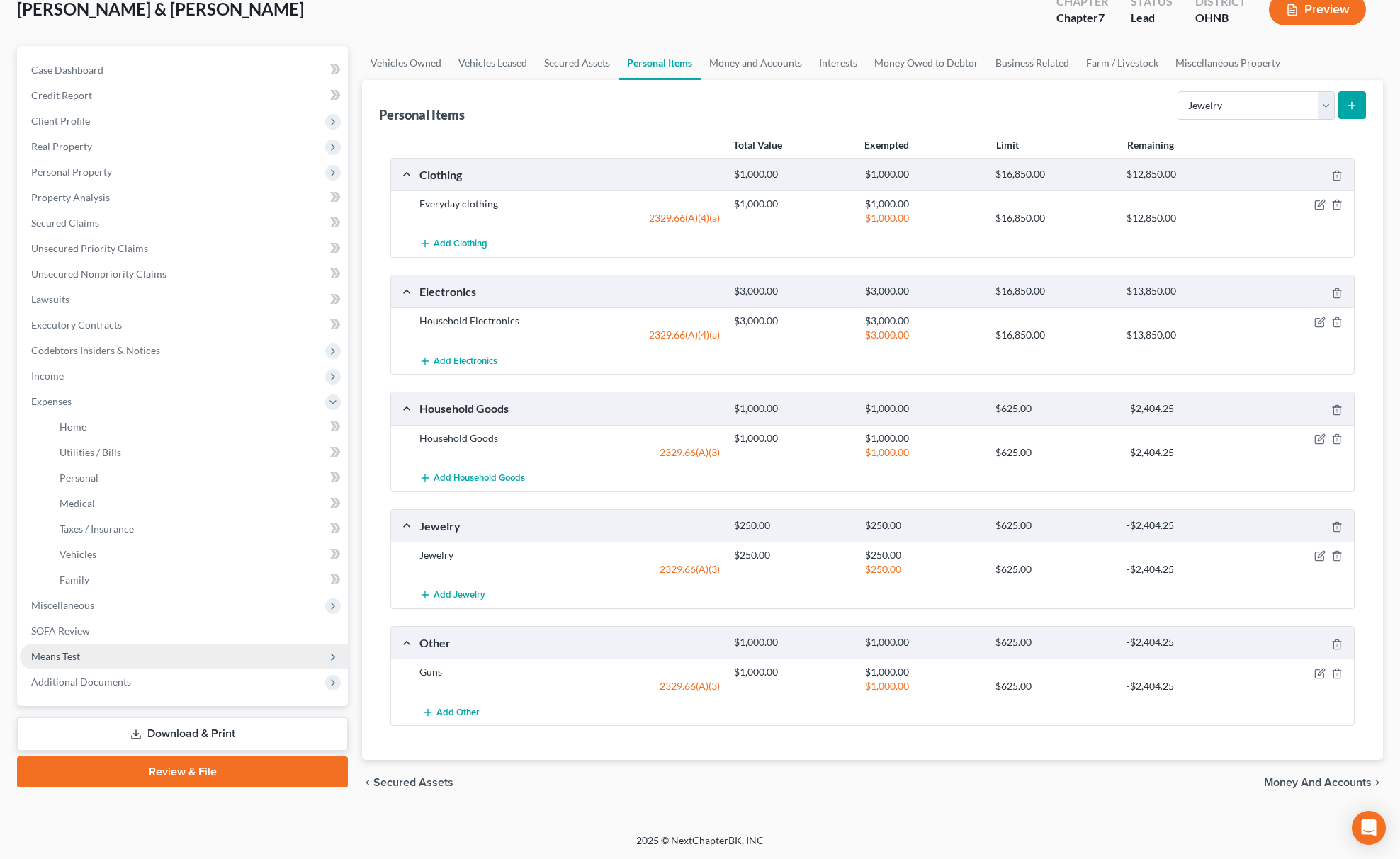
scroll to position [94, 0]
click at [167, 426] on link "Home" at bounding box center [198, 427] width 300 height 26
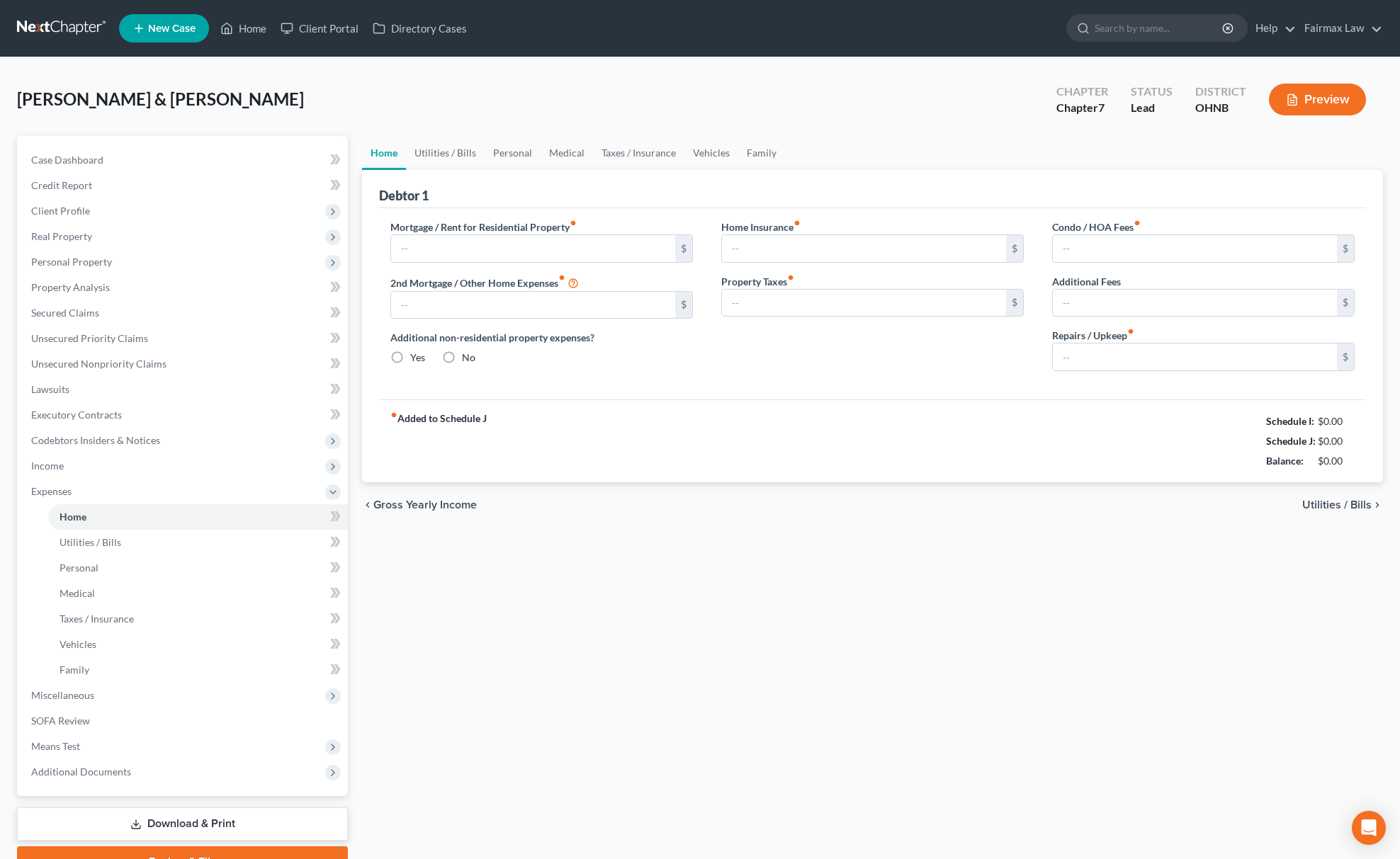
type input "0.00"
radio input "true"
type input "0.00"
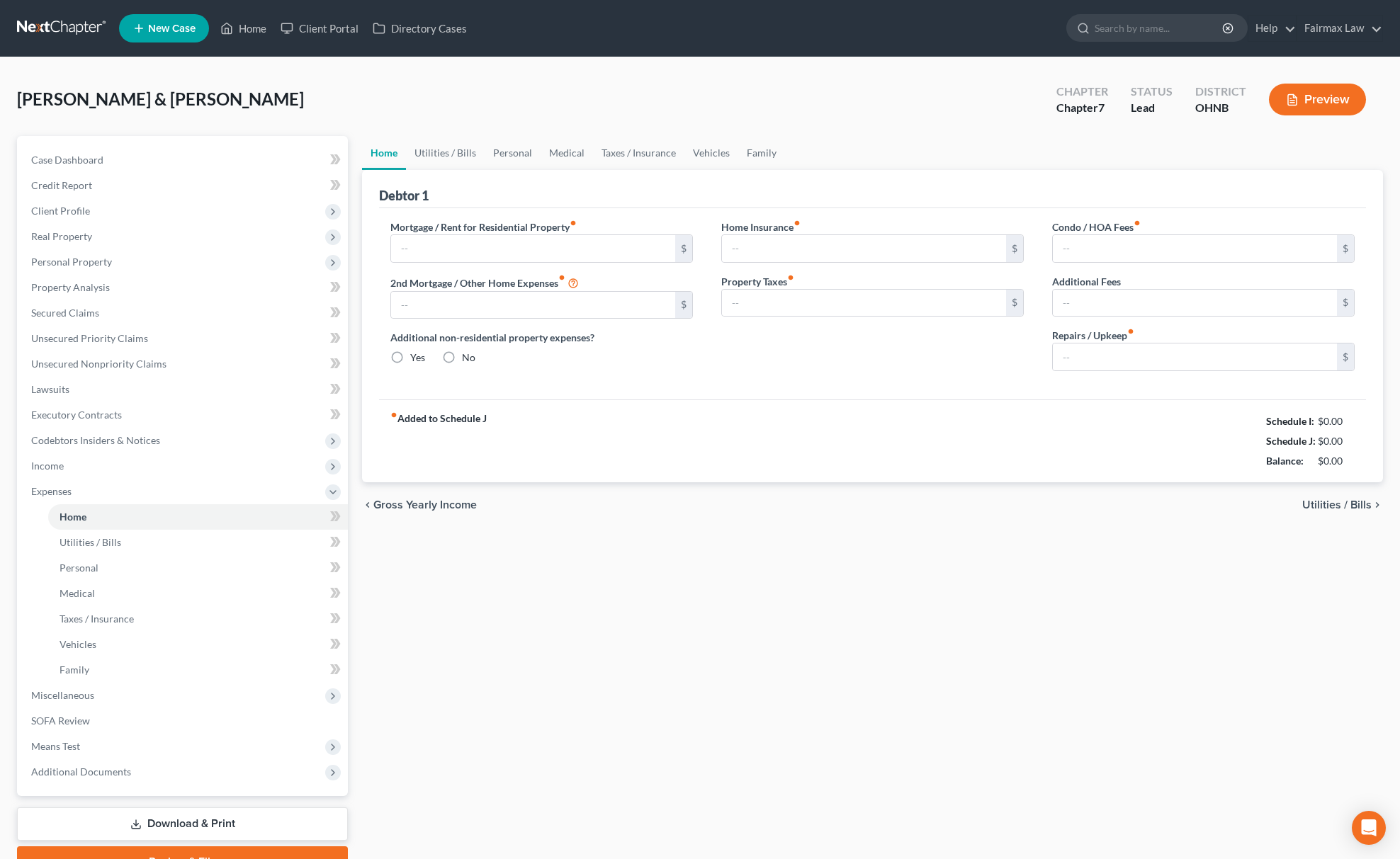
type input "0.00"
paste input "1500.00"
click at [574, 249] on input "1500.00" at bounding box center [533, 248] width 284 height 27
type input "1,500.00"
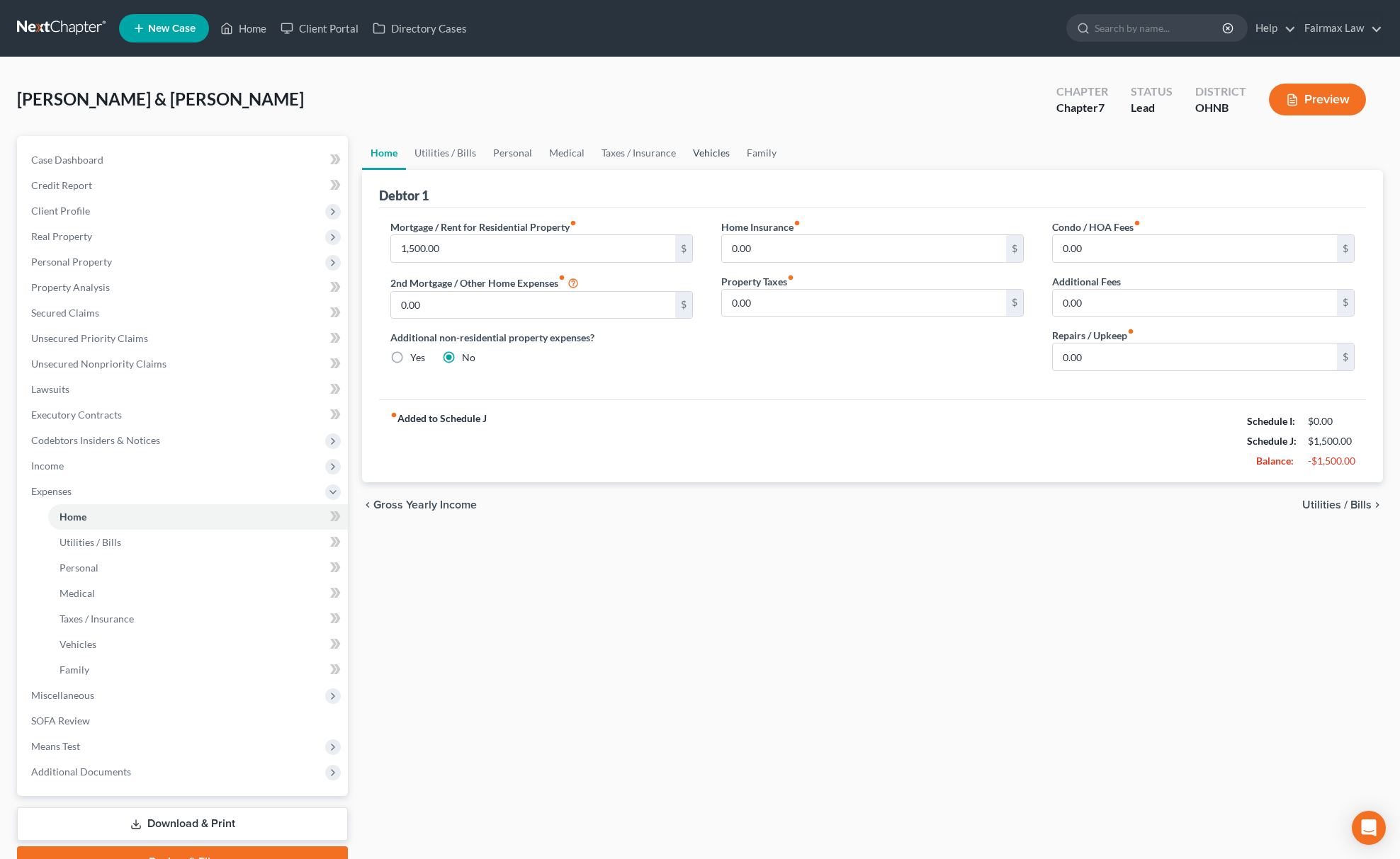
drag, startPoint x: 712, startPoint y: 154, endPoint x: 700, endPoint y: 167, distance: 17.7
click at [713, 152] on link "Vehicles" at bounding box center [711, 153] width 54 height 34
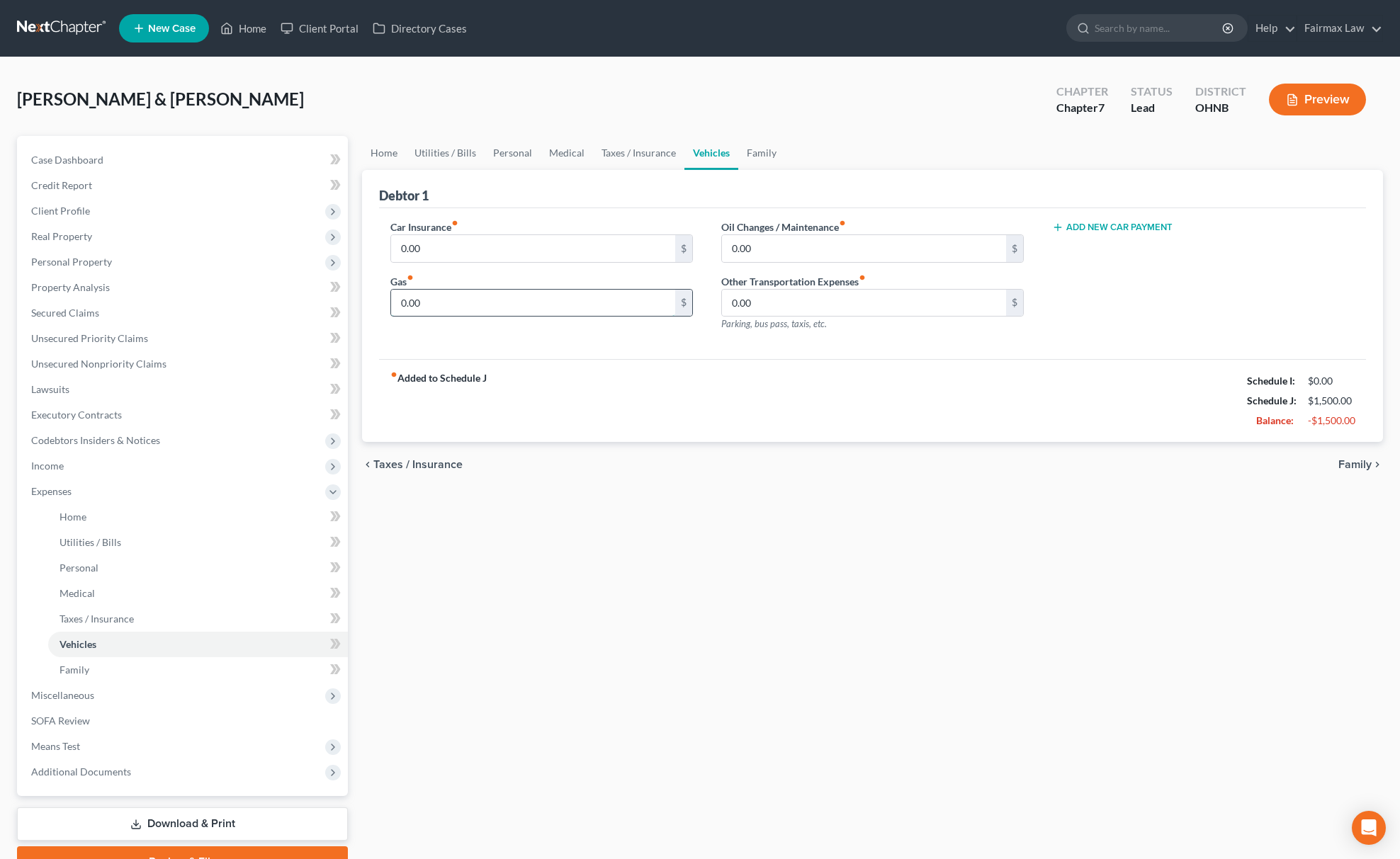
click at [485, 311] on input "0.00" at bounding box center [533, 302] width 284 height 27
paste input "30"
type input "300.00"
drag, startPoint x: 472, startPoint y: 157, endPoint x: 469, endPoint y: 183, distance: 26.2
click at [469, 156] on link "Utilities / Bills" at bounding box center [446, 153] width 79 height 34
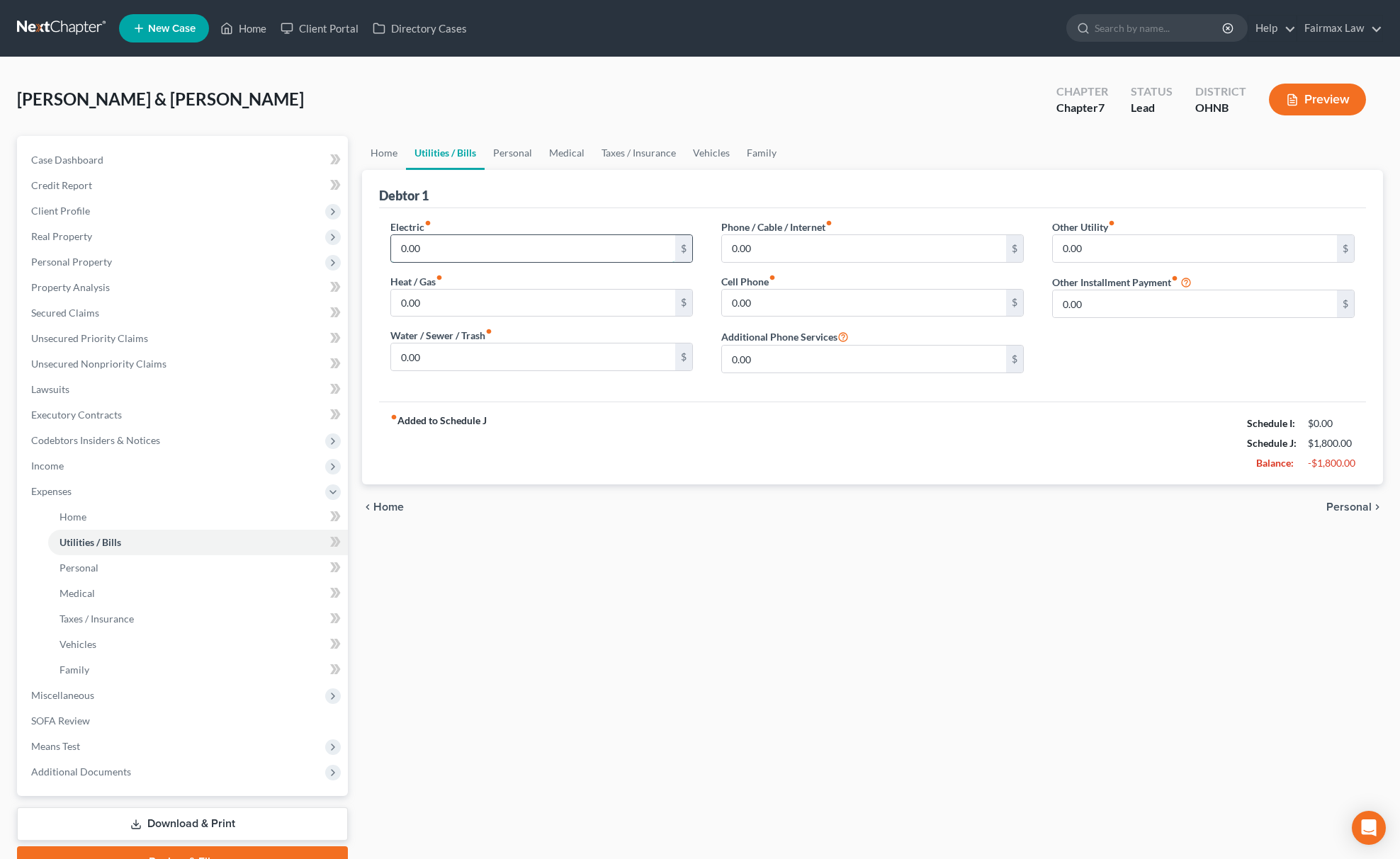
click at [450, 253] on input "0.00" at bounding box center [533, 248] width 284 height 27
drag, startPoint x: 450, startPoint y: 245, endPoint x: 401, endPoint y: 273, distance: 56.4
click at [327, 241] on div "Petition Navigation Case Dashboard Payments Invoices Payments Payments Credit R…" at bounding box center [700, 506] width 1381 height 741
type input "100"
click at [443, 283] on label "Heat / Gas fiber_manual_record" at bounding box center [416, 281] width 52 height 15
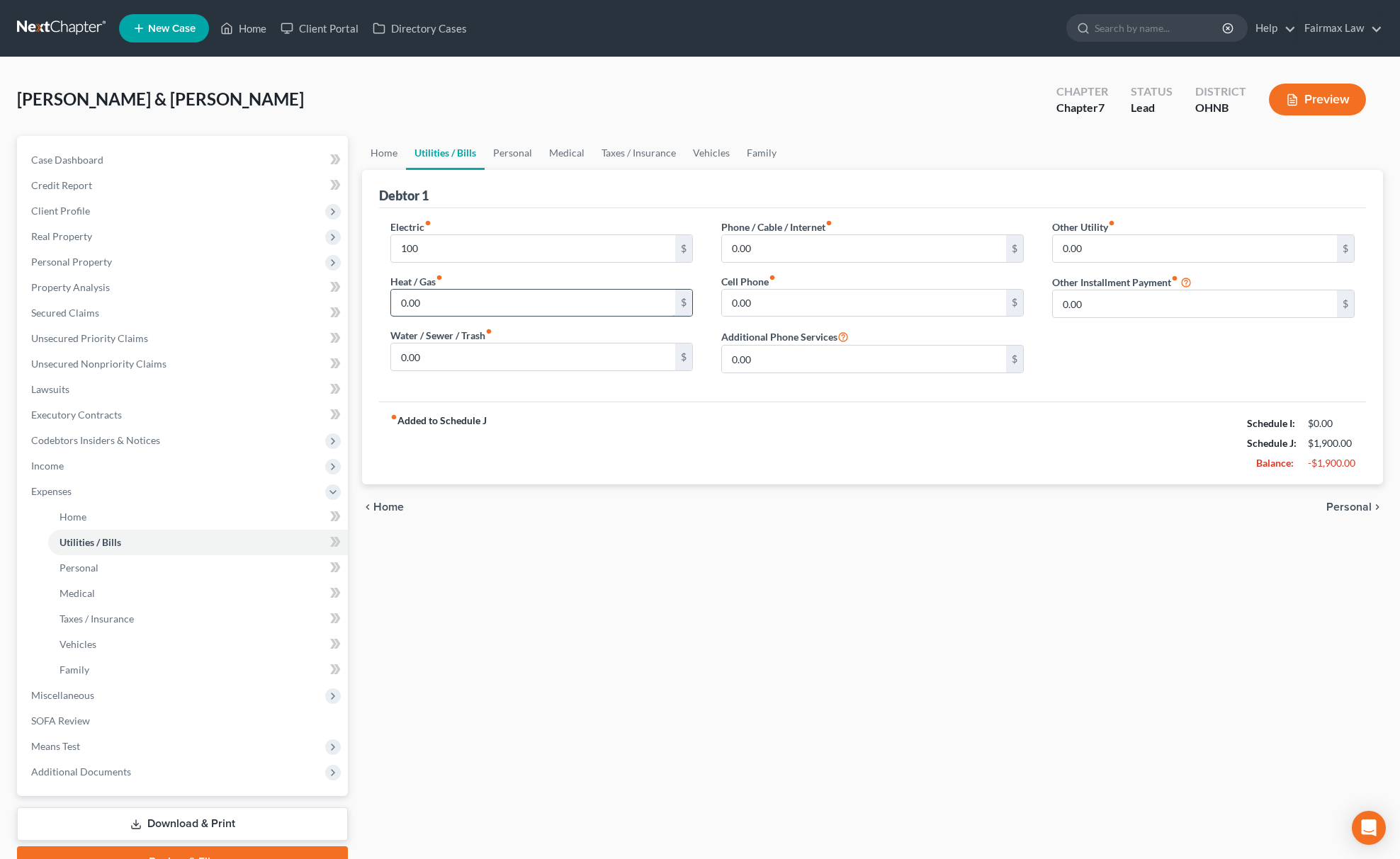
click at [428, 296] on input "0.00" at bounding box center [533, 302] width 284 height 27
paste input "1"
type input "100"
click at [609, 340] on div "Water / Sewer / Trash fiber_manual_record 0.00 $" at bounding box center [541, 349] width 302 height 43
click at [625, 352] on input "0.00" at bounding box center [533, 356] width 284 height 27
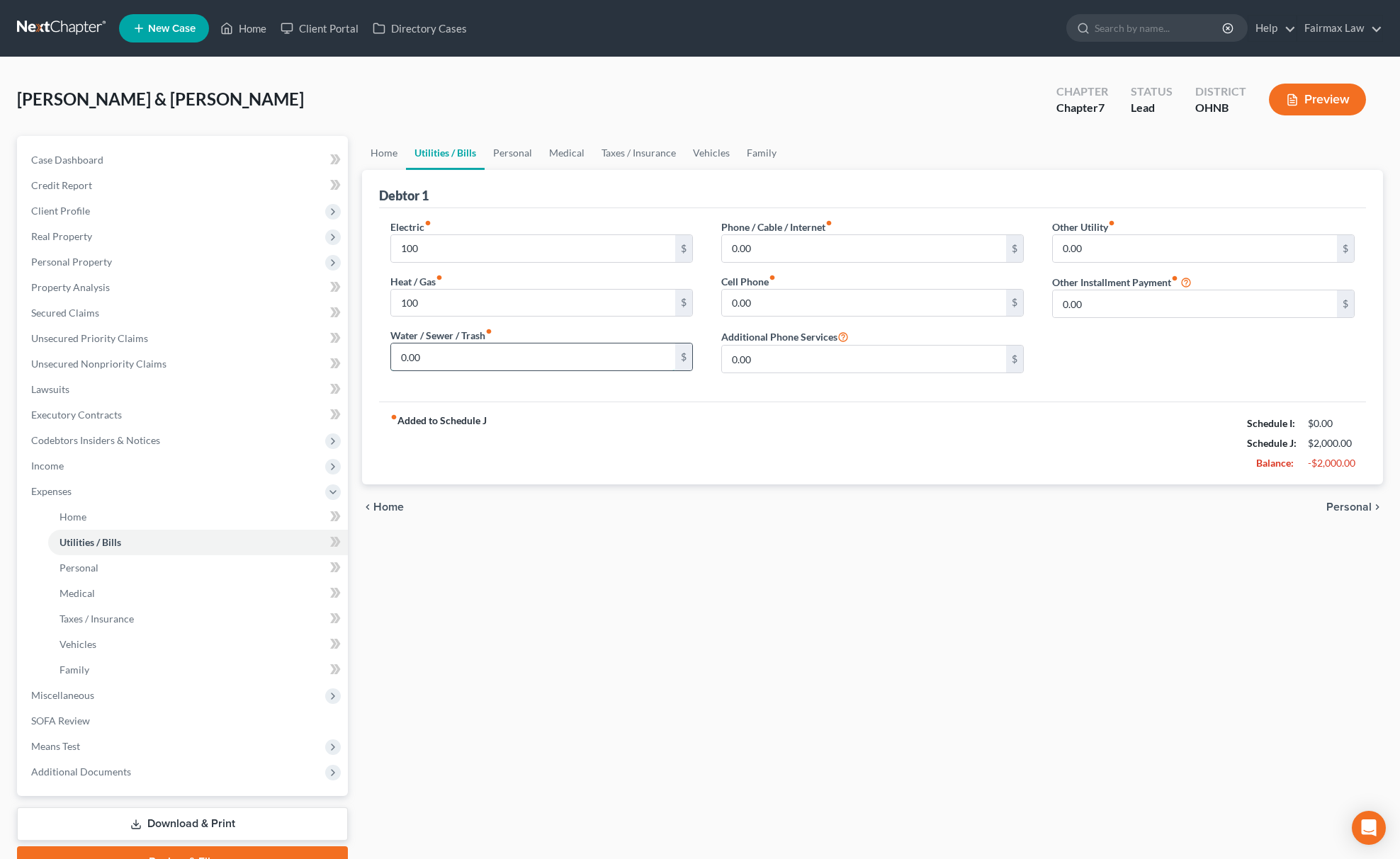
paste input "- 20"
type input "200.00"
click at [797, 309] on input "0.00" at bounding box center [864, 302] width 284 height 27
paste input "- 35"
type input "350.00"
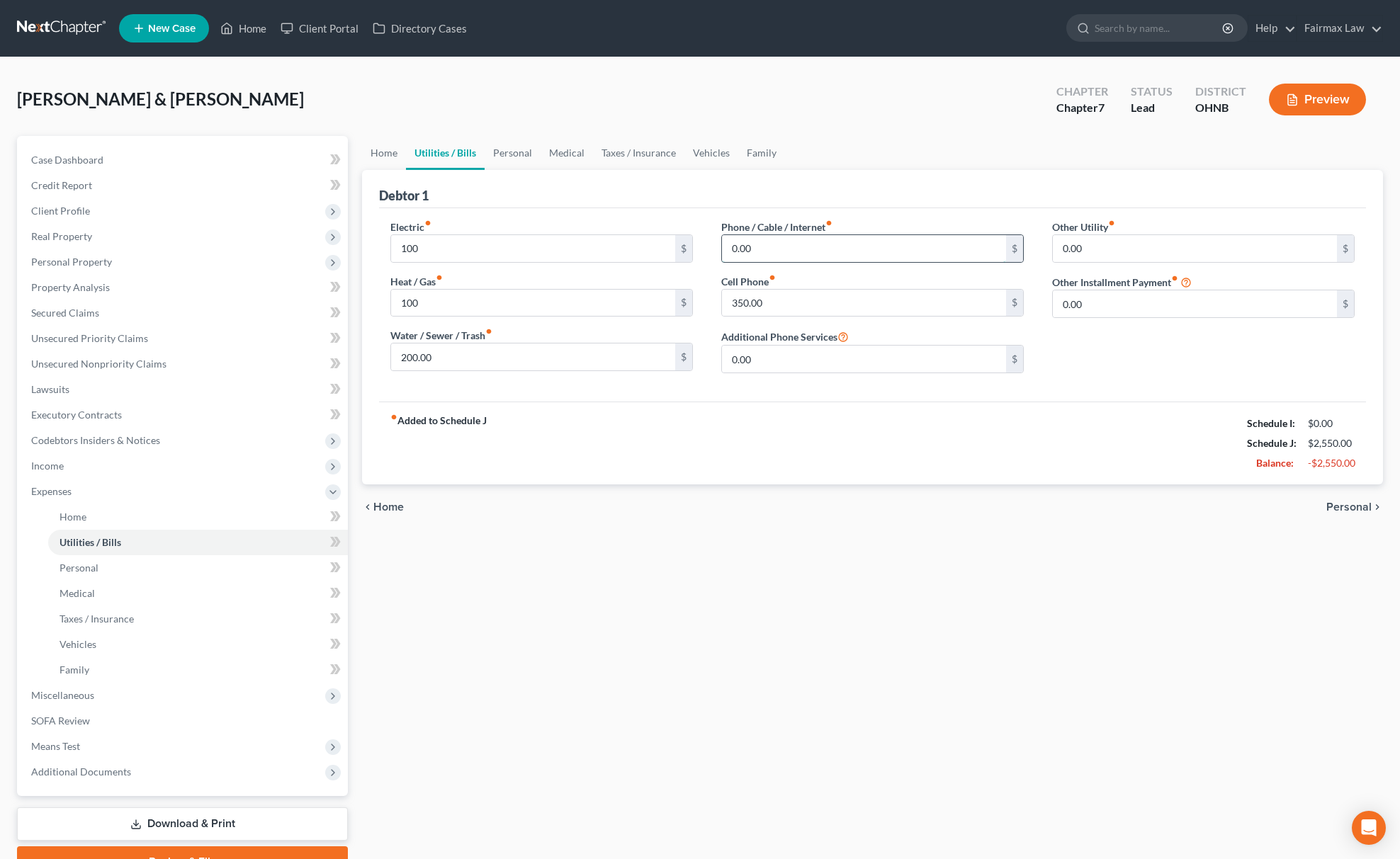
click at [790, 235] on input "0.00" at bounding box center [864, 248] width 284 height 27
paste input "- 10"
type input "100.00"
drag, startPoint x: 520, startPoint y: 145, endPoint x: 487, endPoint y: 204, distance: 67.6
click at [520, 145] on link "Personal" at bounding box center [512, 153] width 56 height 34
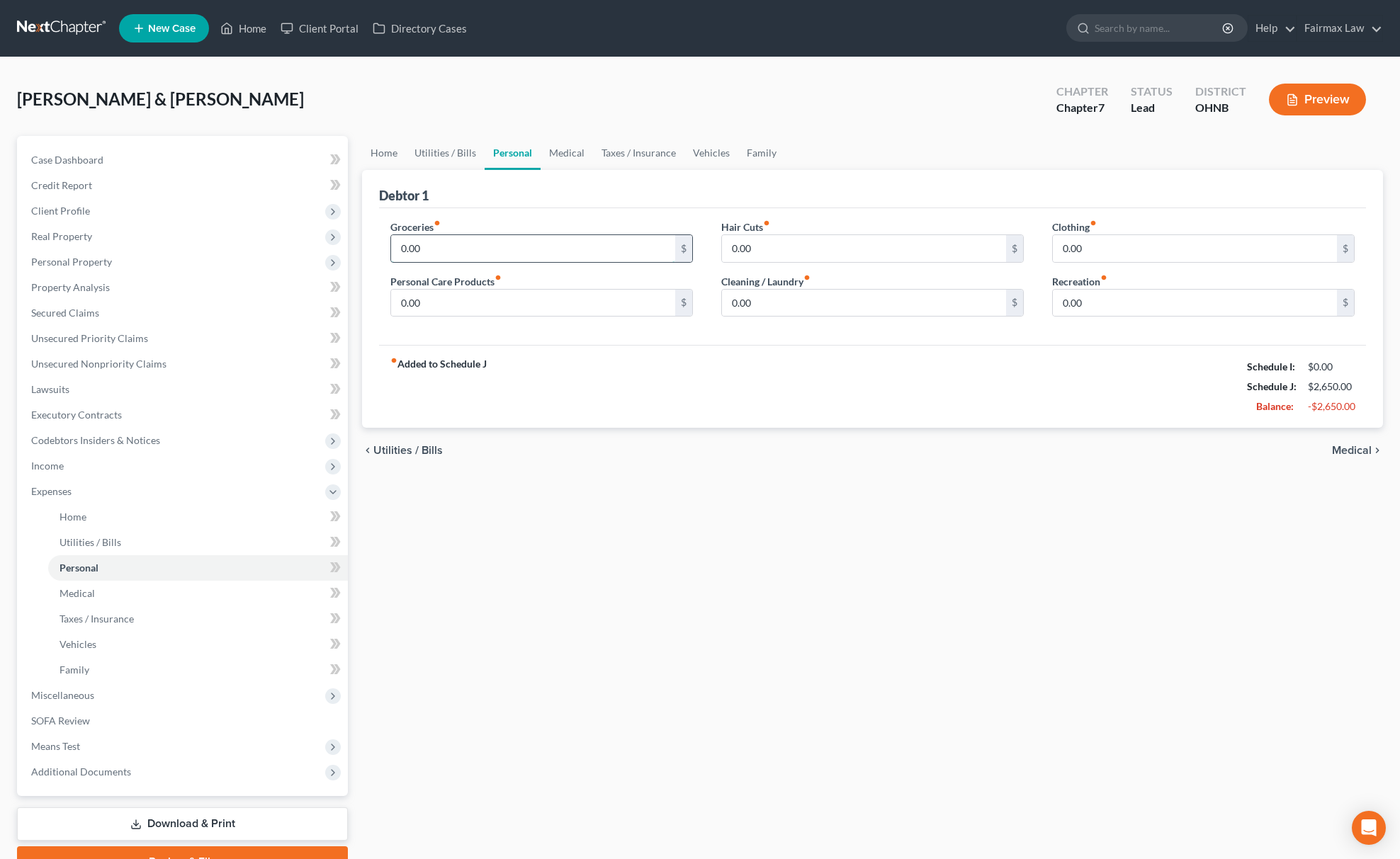
click at [462, 252] on input "0.00" at bounding box center [533, 248] width 284 height 27
paste input "40"
type input "400.00"
click at [747, 315] on input "0.00" at bounding box center [864, 302] width 284 height 27
paste input "- 10"
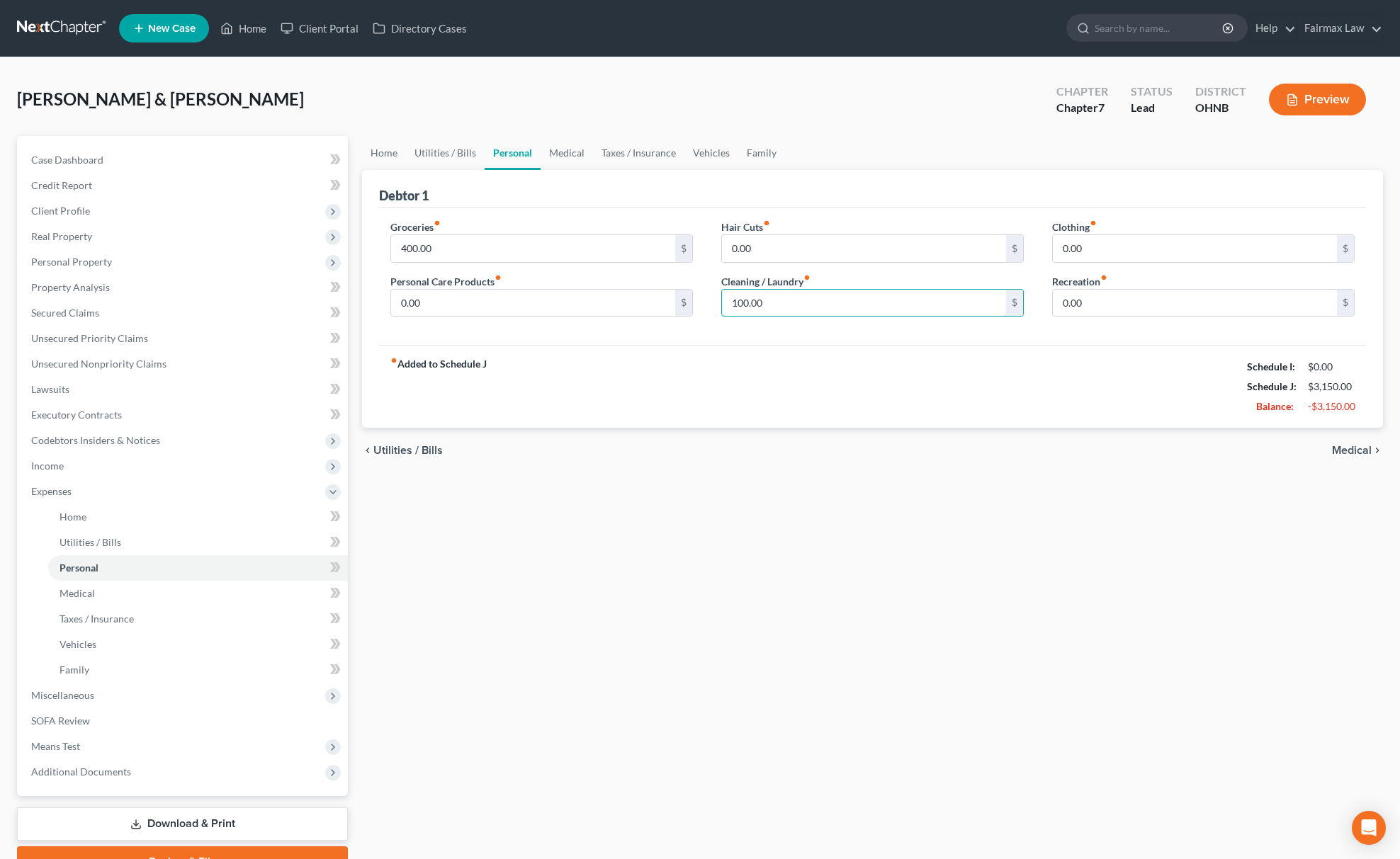
type input "100.00"
click at [1110, 265] on div "Clothing fiber_manual_record 0.00 $ Recreation fiber_manual_record 0.00 $" at bounding box center [1203, 274] width 331 height 109
click at [1121, 246] on input "0.00" at bounding box center [1195, 248] width 284 height 27
paste input "- 10"
type input "100.00"
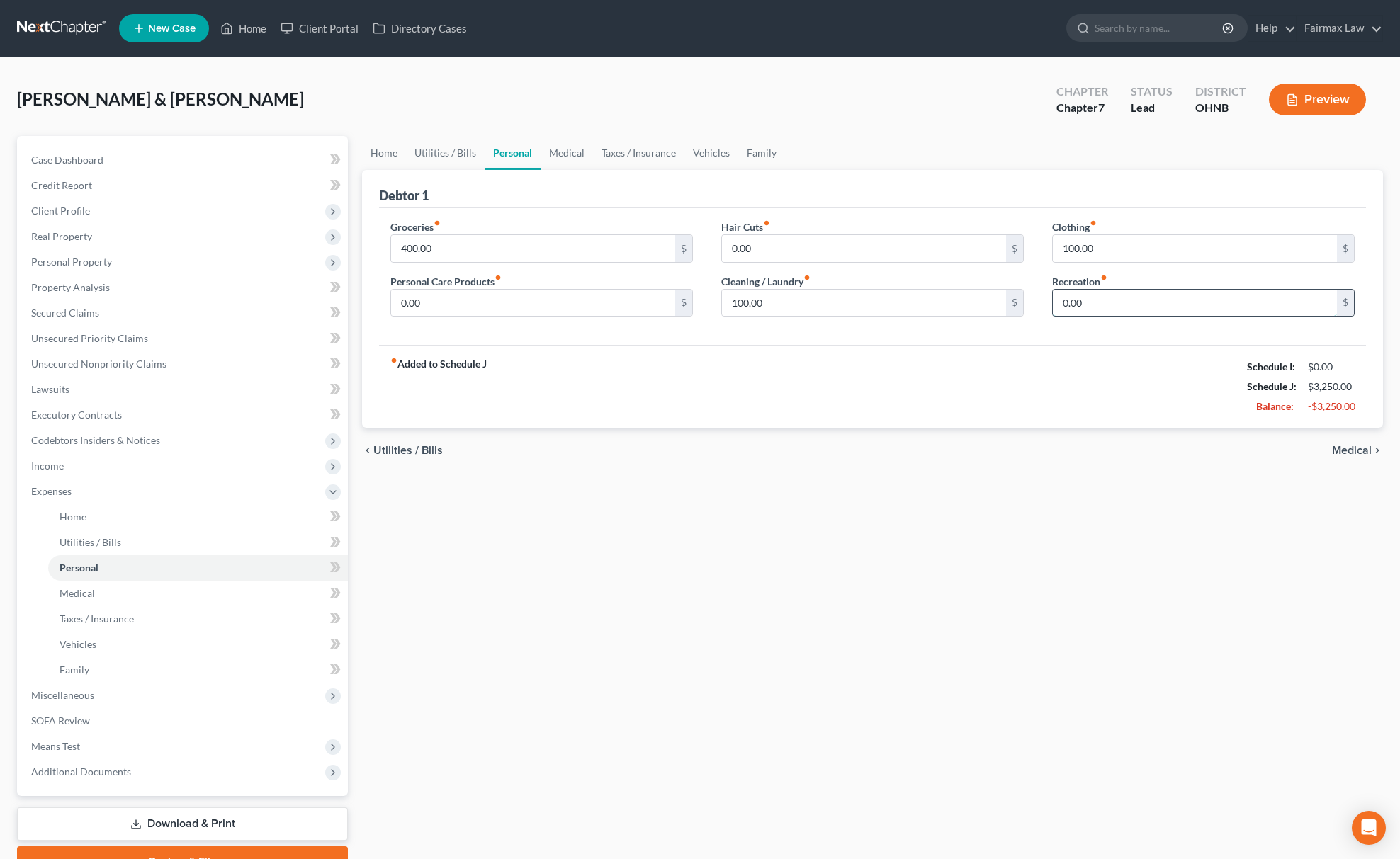
click at [1088, 296] on input "0.00" at bounding box center [1195, 302] width 284 height 27
paste input "10"
type input "100.00"
drag, startPoint x: 729, startPoint y: 125, endPoint x: 751, endPoint y: 147, distance: 31.1
click at [729, 128] on div "[PERSON_NAME] & [PERSON_NAME] Upgraded Chapter Chapter 7 Status [GEOGRAPHIC_DAT…" at bounding box center [700, 105] width 1366 height 62
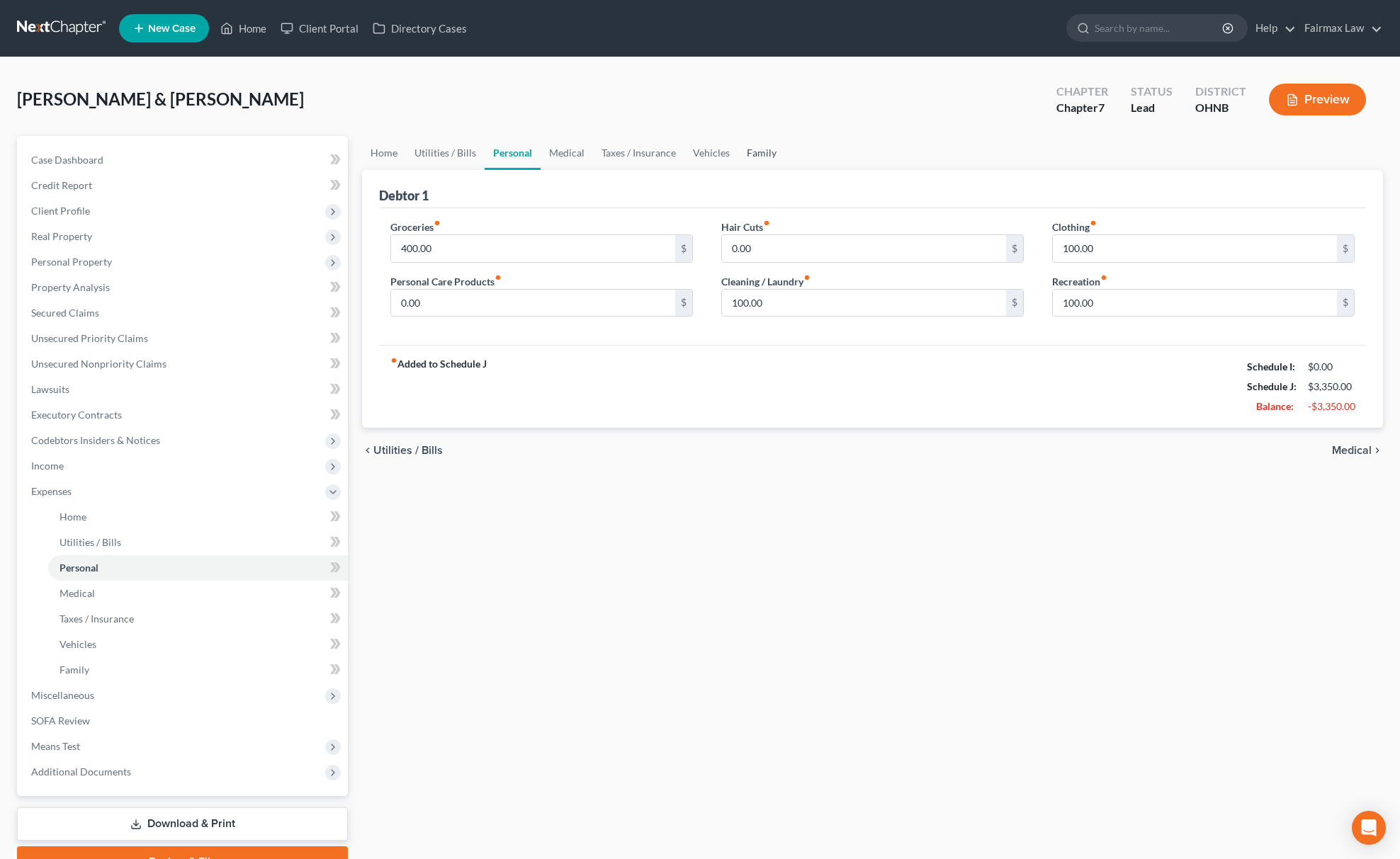
click at [738, 136] on link "Family" at bounding box center [761, 153] width 47 height 34
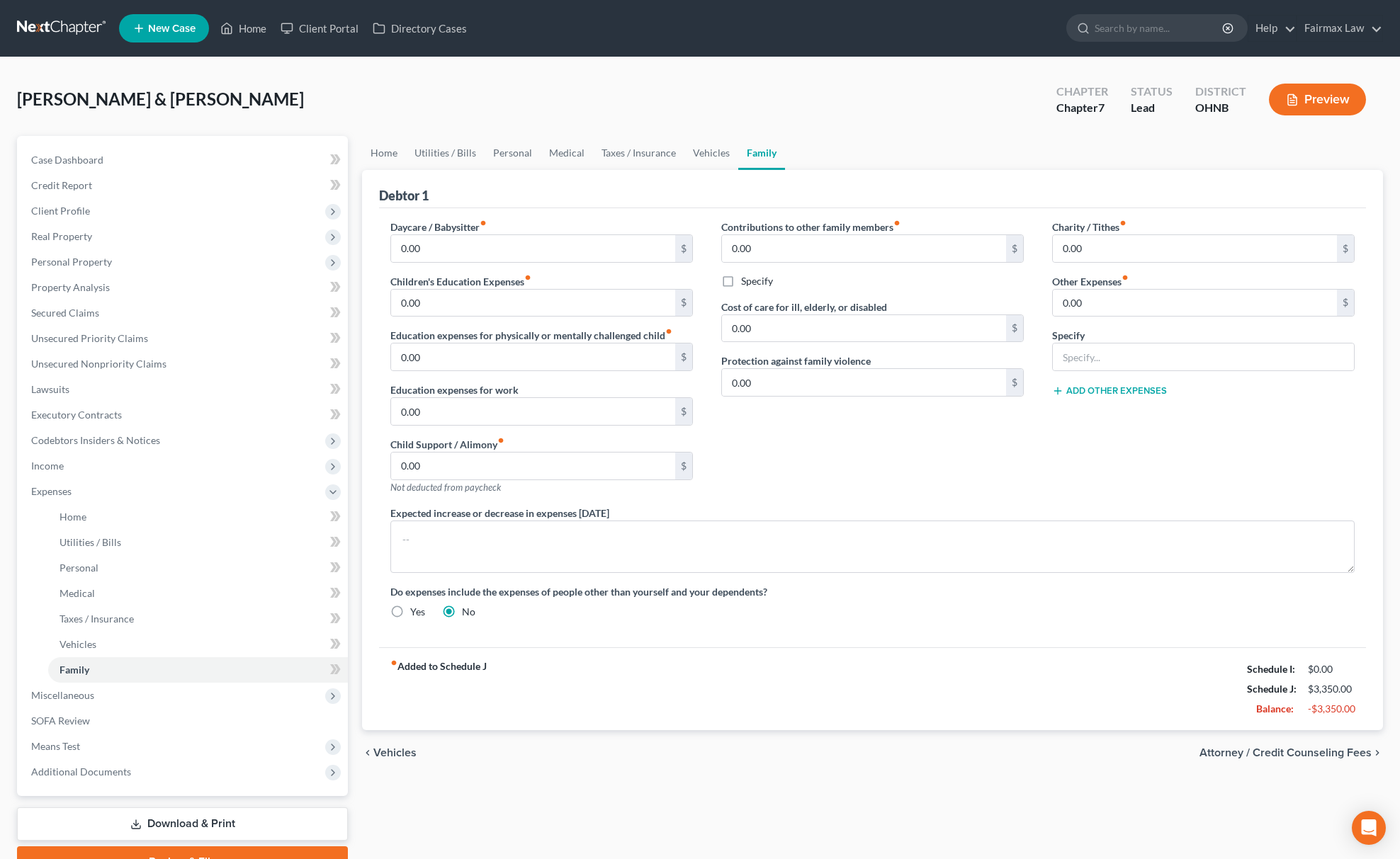
click at [751, 147] on link "Family" at bounding box center [761, 153] width 47 height 34
click at [1174, 345] on input "text" at bounding box center [1204, 356] width 302 height 27
type input "Attorney Bankruptcy Fee"
click at [1140, 311] on input "0.00" at bounding box center [1195, 302] width 284 height 27
type input "180.00"
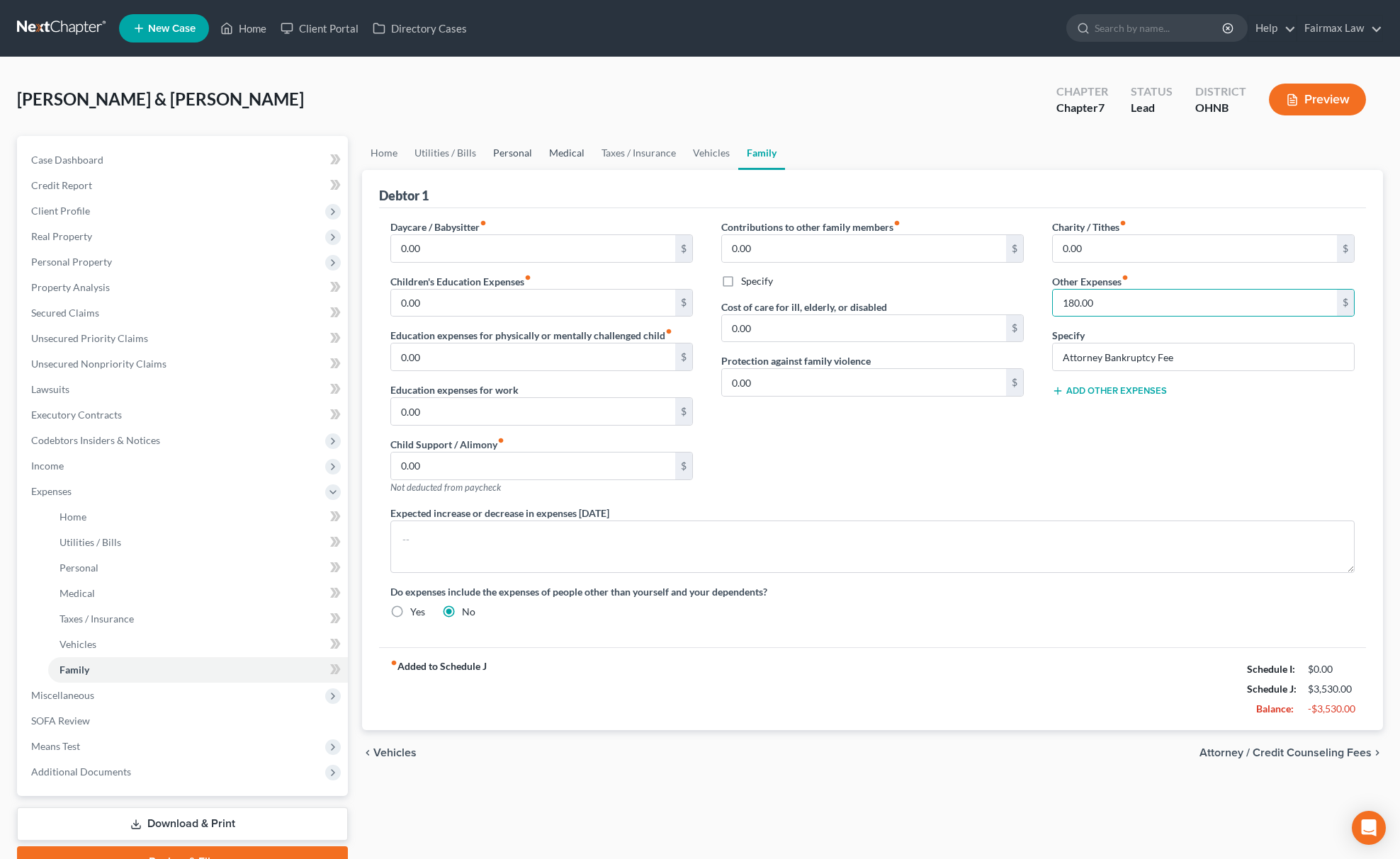
drag, startPoint x: 550, startPoint y: 153, endPoint x: 536, endPoint y: 164, distance: 17.8
click at [550, 153] on link "Medical" at bounding box center [566, 153] width 52 height 34
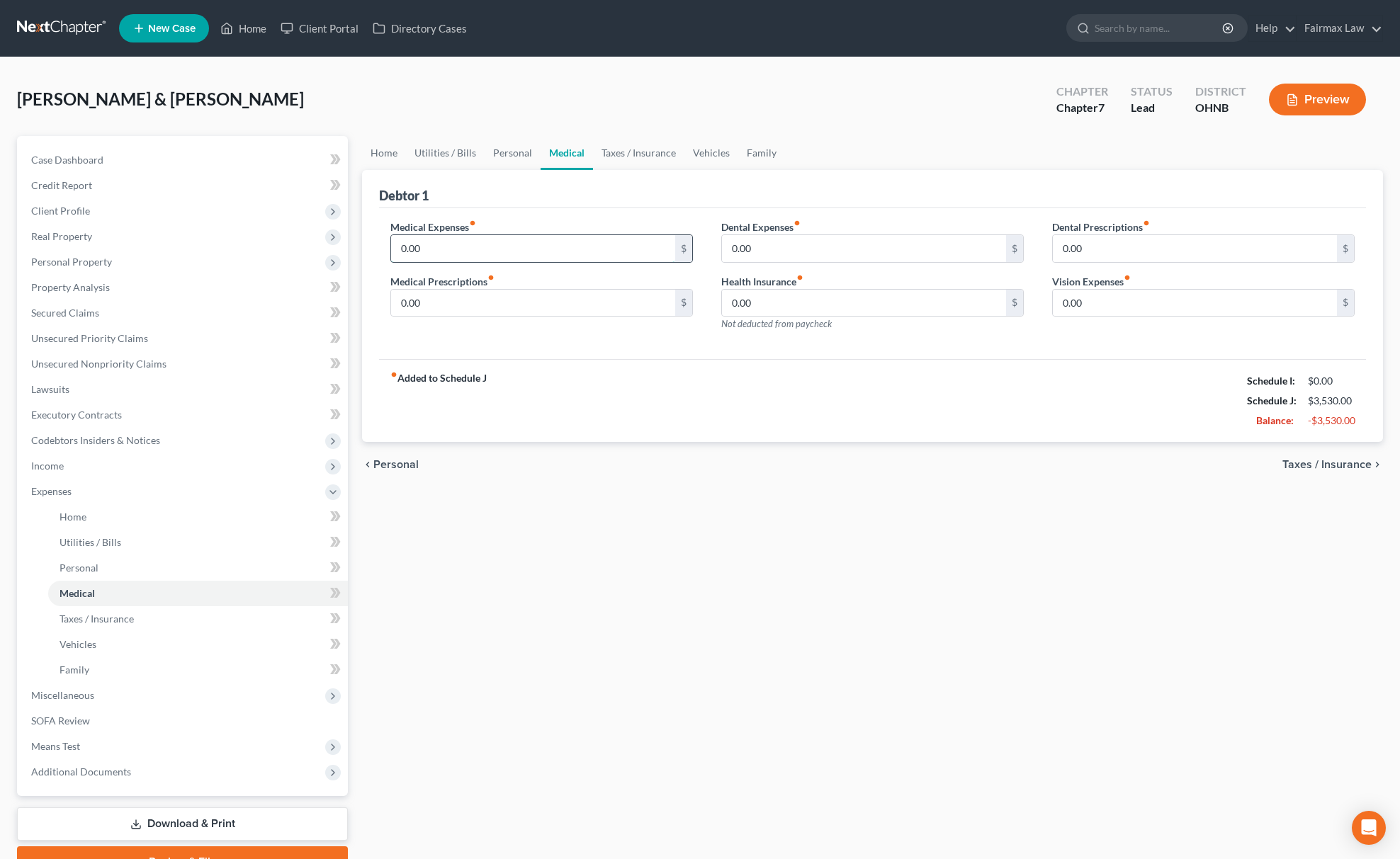
click at [462, 247] on input "0.00" at bounding box center [533, 248] width 284 height 27
drag, startPoint x: 421, startPoint y: 269, endPoint x: 359, endPoint y: 278, distance: 62.6
click at [359, 278] on div "Home Utilities / Bills Personal Medical Taxes / Insurance Vehicles Family Debto…" at bounding box center [872, 506] width 1035 height 741
type input "50"
click at [766, 248] on input "0.00" at bounding box center [864, 248] width 284 height 27
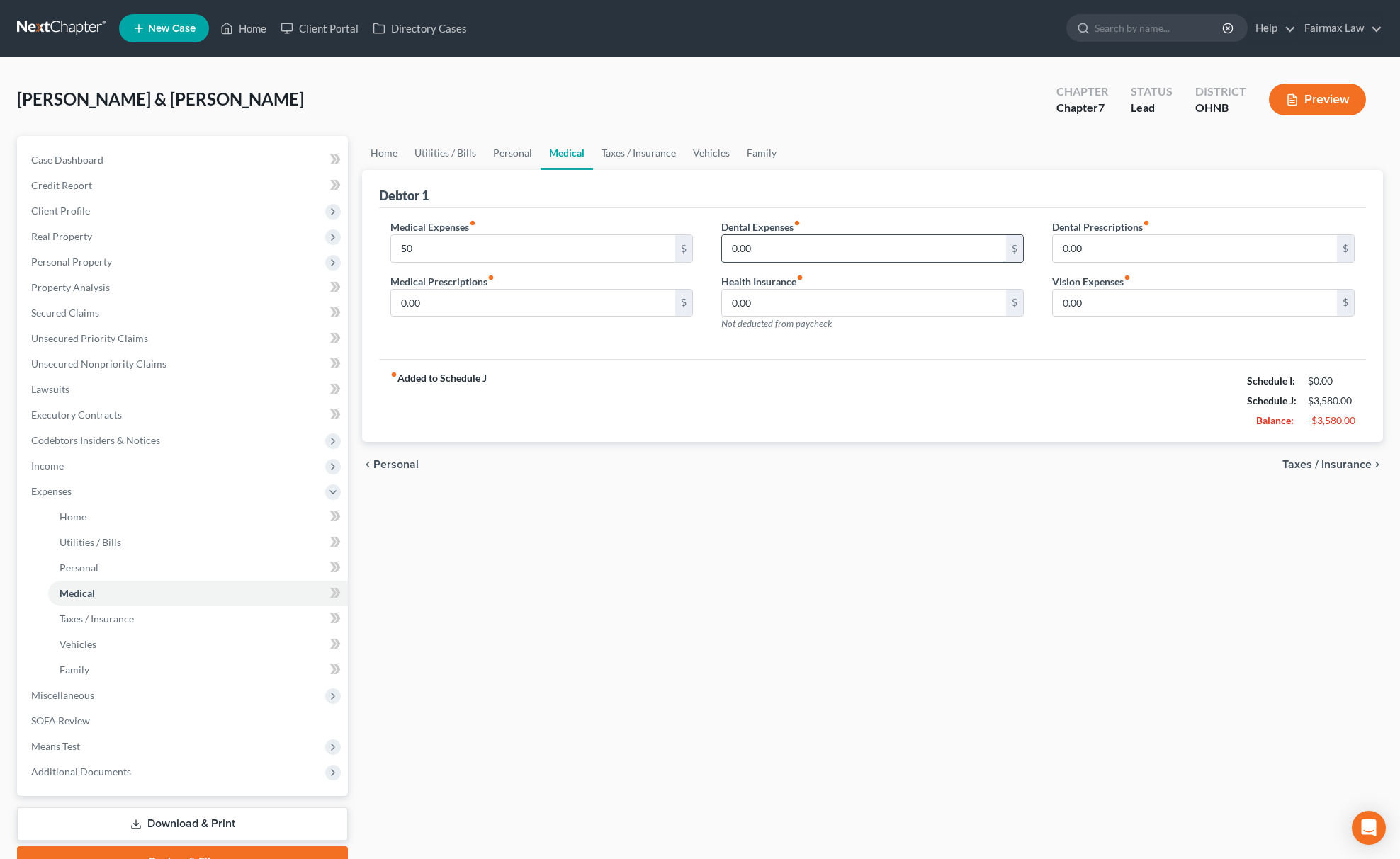
paste input "5"
type input "50"
drag, startPoint x: 698, startPoint y: 142, endPoint x: 661, endPoint y: 165, distance: 43.6
click at [698, 142] on link "Vehicles" at bounding box center [711, 153] width 54 height 34
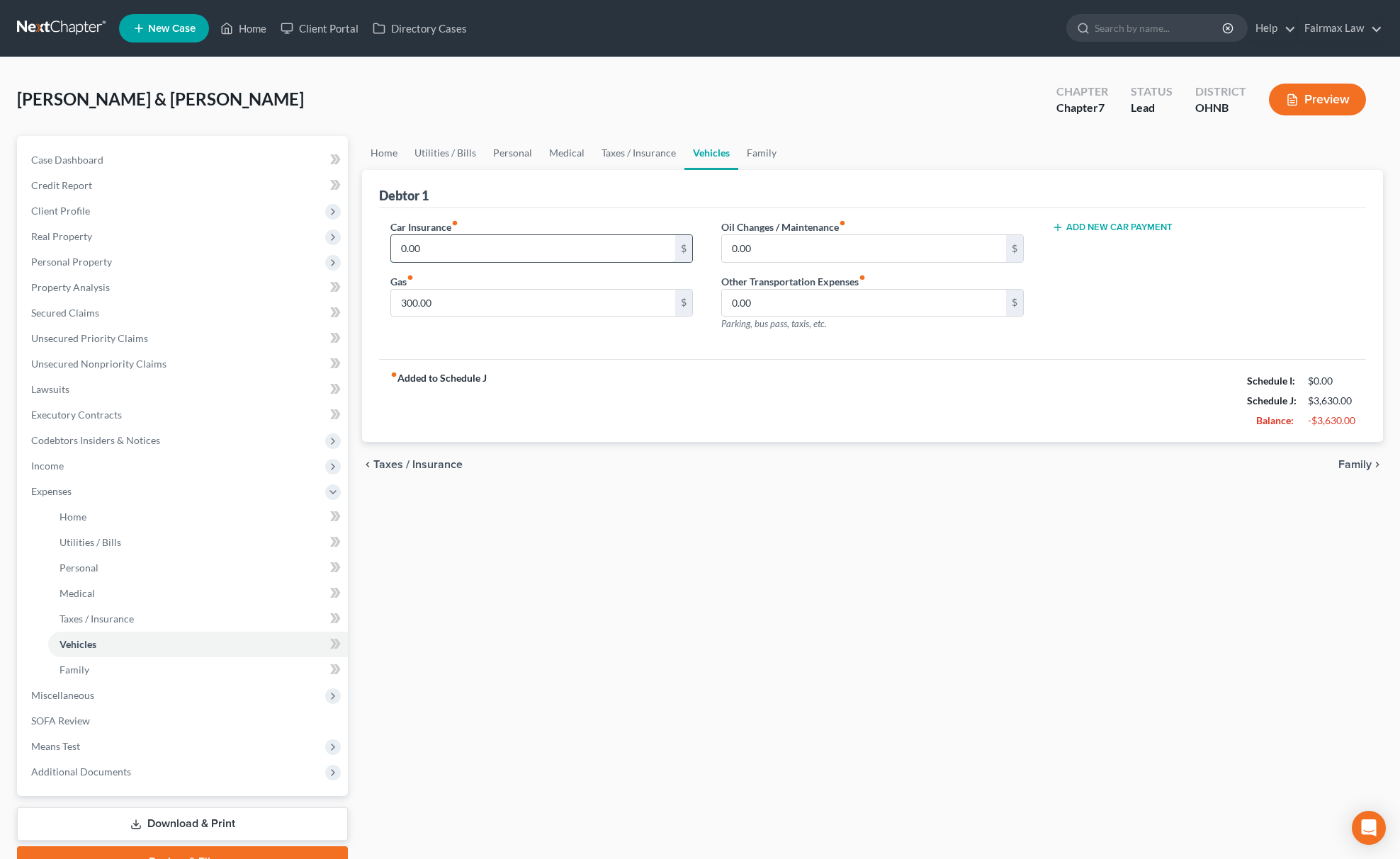
click at [492, 238] on input "0.00" at bounding box center [533, 248] width 284 height 27
paste input "10"
type input "100.00"
drag, startPoint x: 563, startPoint y: 150, endPoint x: 508, endPoint y: 150, distance: 55.0
click at [563, 150] on link "Medical" at bounding box center [566, 153] width 52 height 34
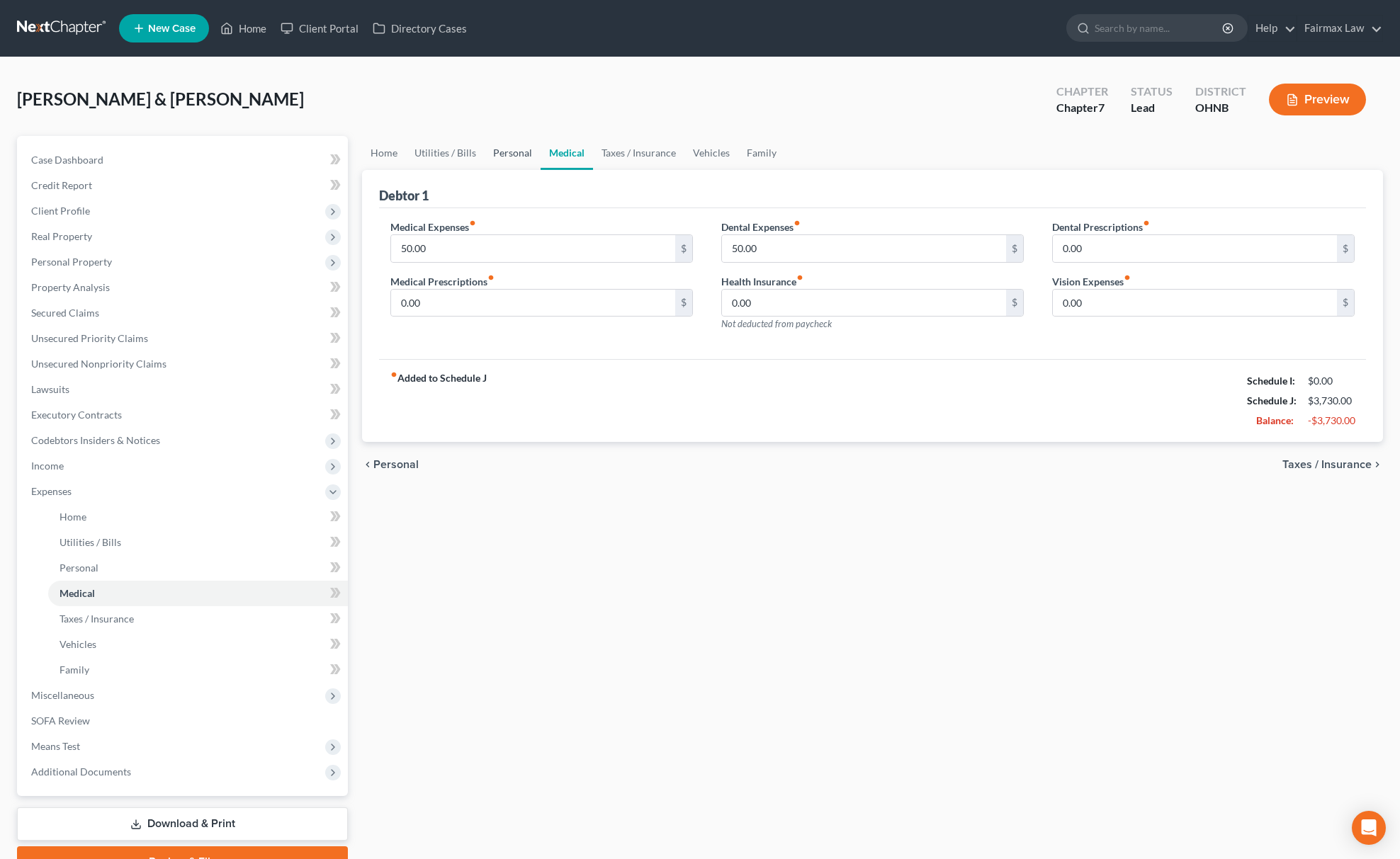
click at [510, 153] on link "Personal" at bounding box center [512, 153] width 56 height 34
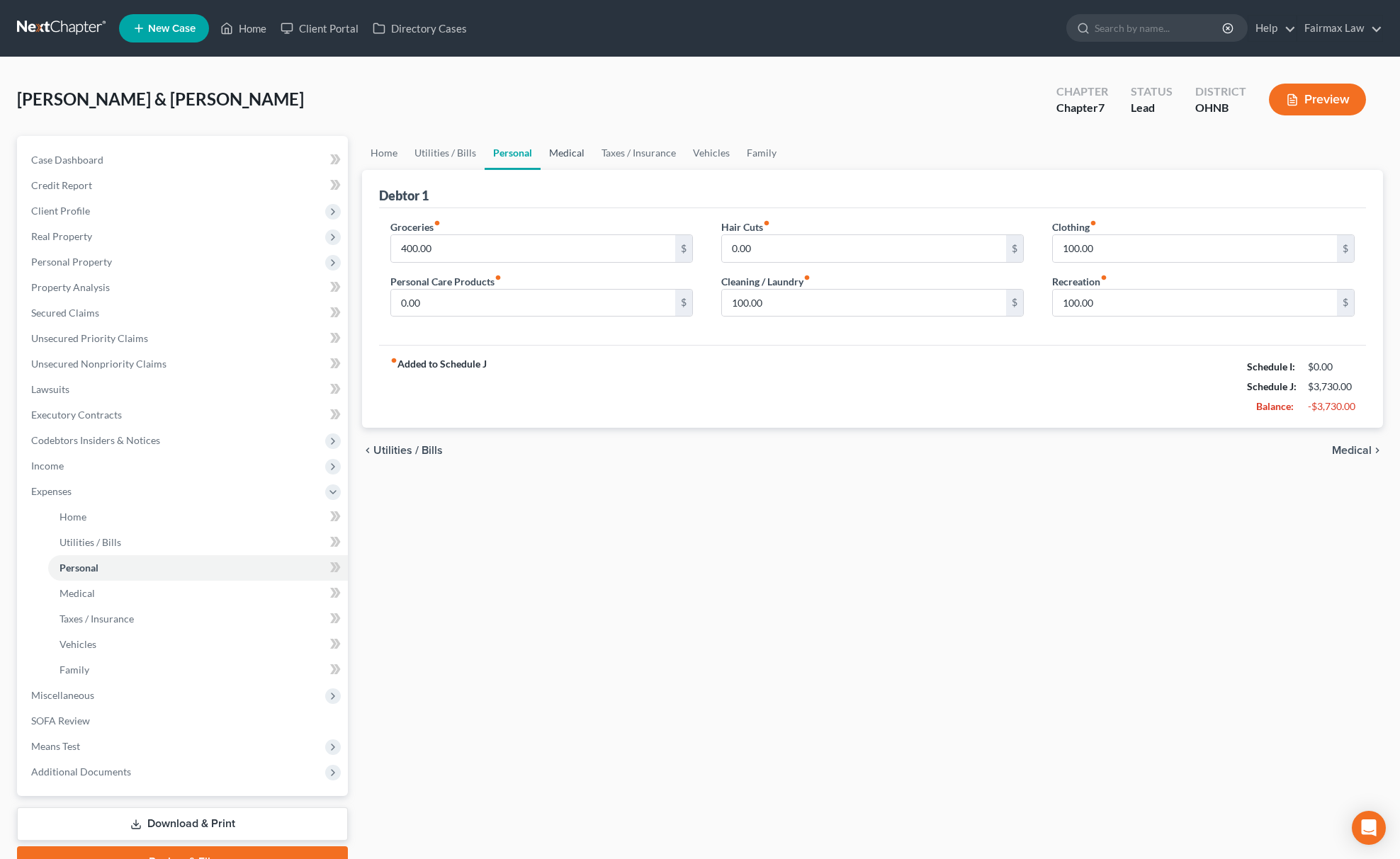
click at [568, 159] on link "Medical" at bounding box center [566, 153] width 52 height 34
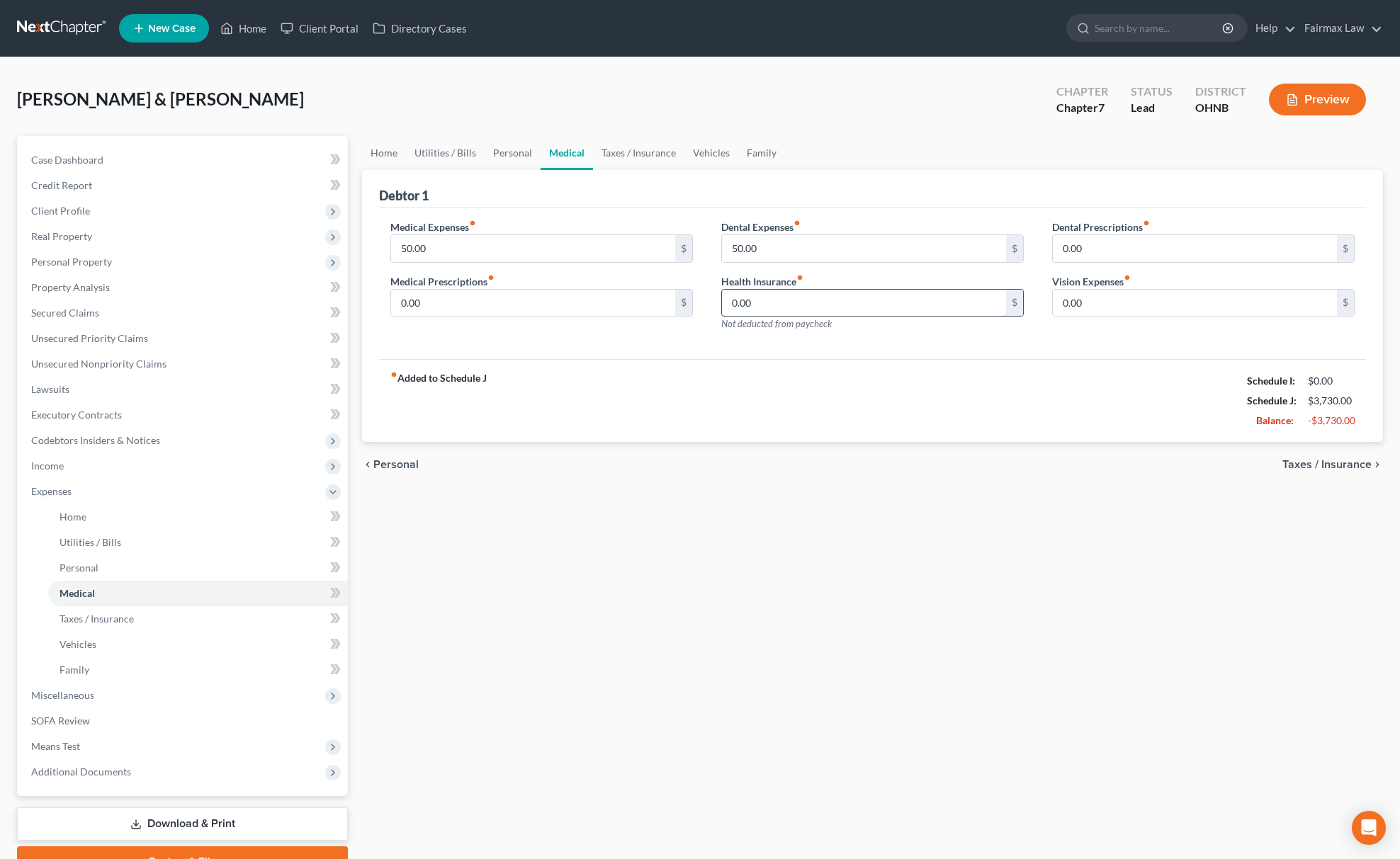
click at [766, 315] on input "0.00" at bounding box center [864, 302] width 284 height 27
paste input "10"
type input "100.00"
drag, startPoint x: 753, startPoint y: 143, endPoint x: 695, endPoint y: 153, distance: 58.9
click at [753, 143] on link "Family" at bounding box center [761, 153] width 47 height 34
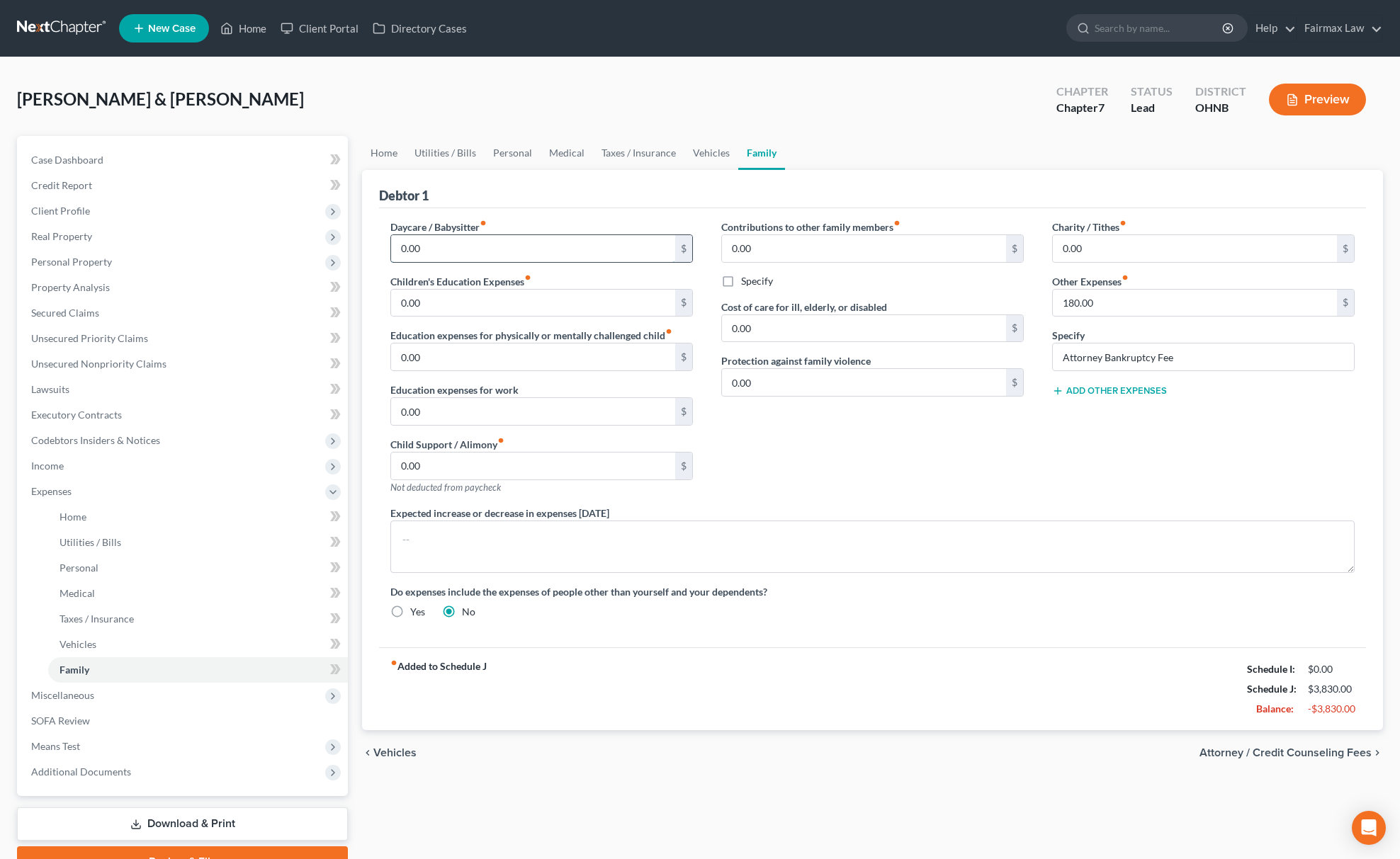
click at [482, 249] on input "0.00" at bounding box center [533, 248] width 284 height 27
click at [469, 314] on input "0.00" at bounding box center [533, 302] width 284 height 27
paste input "10"
type input "100.00"
click at [506, 154] on link "Personal" at bounding box center [512, 153] width 56 height 34
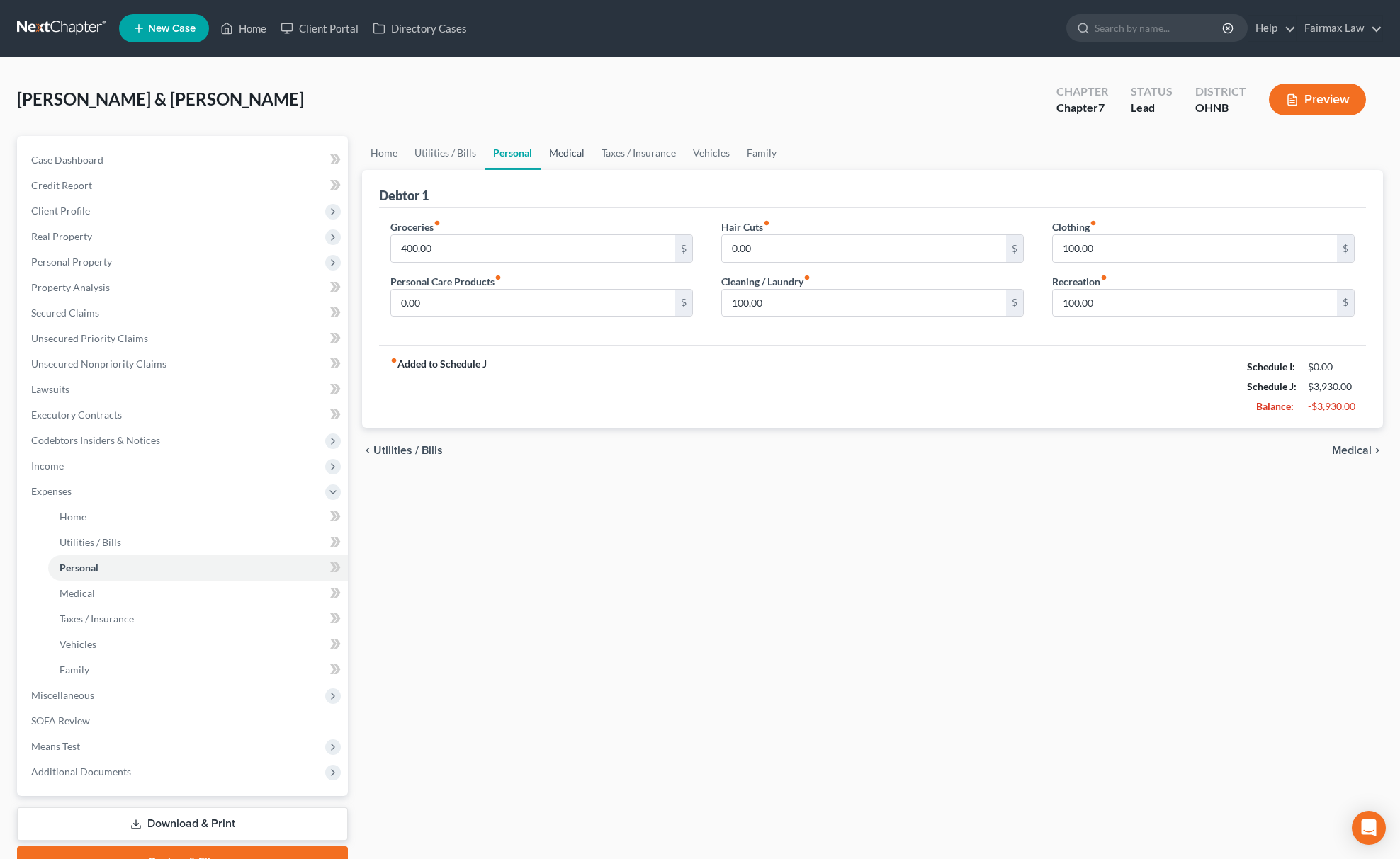
click at [564, 137] on link "Medical" at bounding box center [566, 153] width 52 height 34
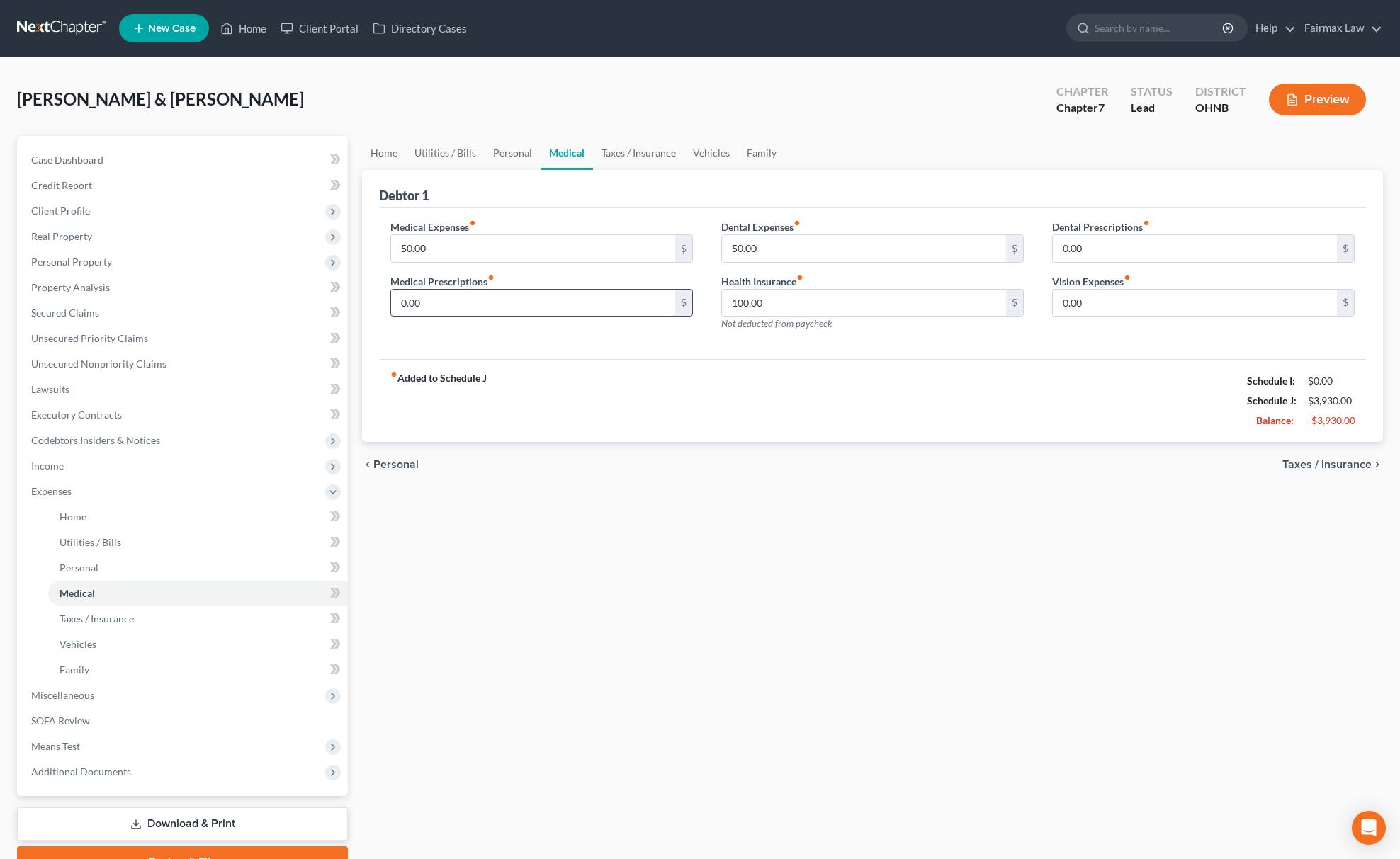
click at [534, 298] on input "0.00" at bounding box center [533, 302] width 284 height 27
paste input "10"
type input "100.00"
click at [494, 145] on link "Personal" at bounding box center [512, 153] width 56 height 34
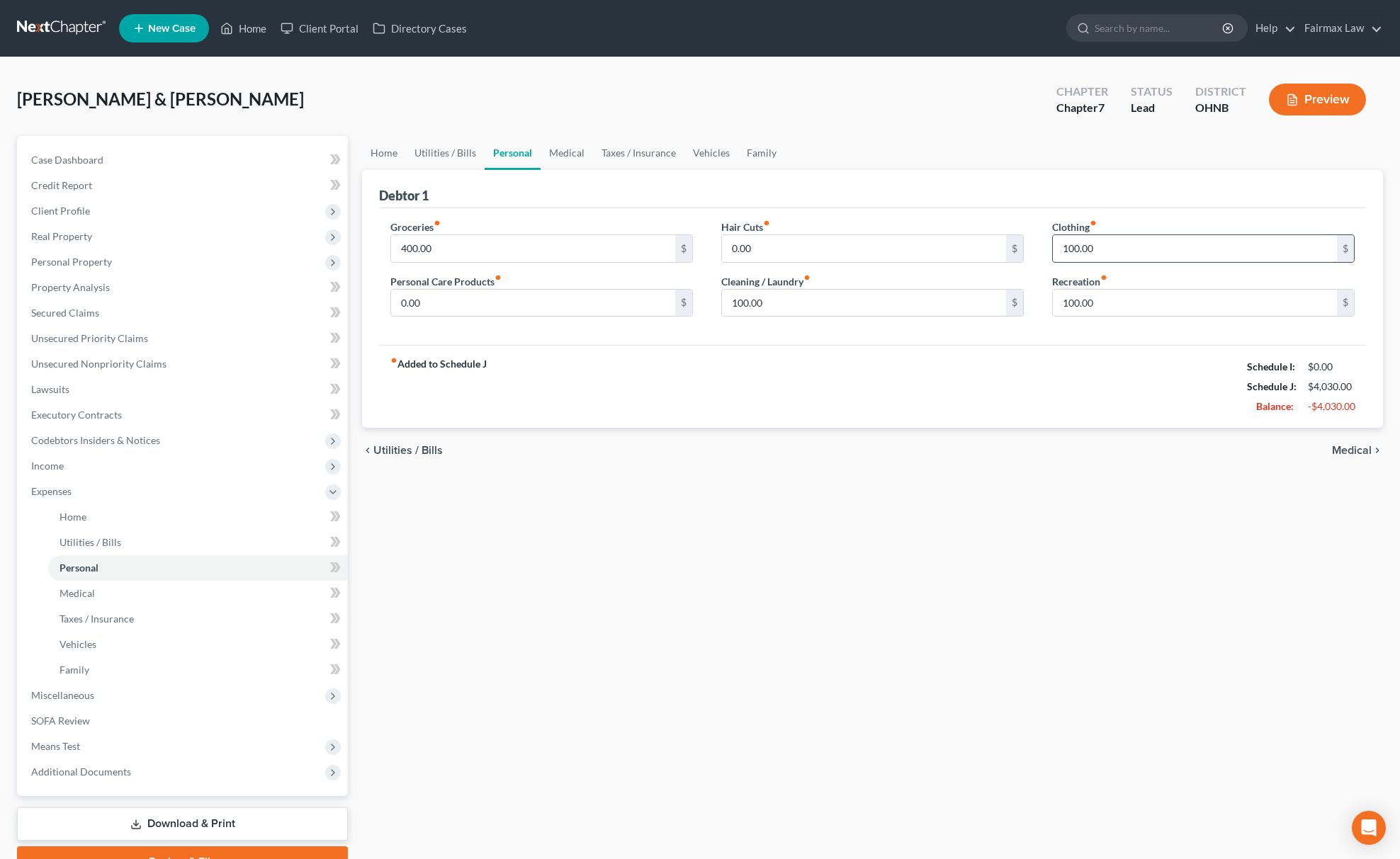
click at [1149, 256] on input "100.00" at bounding box center [1195, 248] width 284 height 27
type input "200.00"
click at [738, 156] on link "Family" at bounding box center [761, 153] width 47 height 34
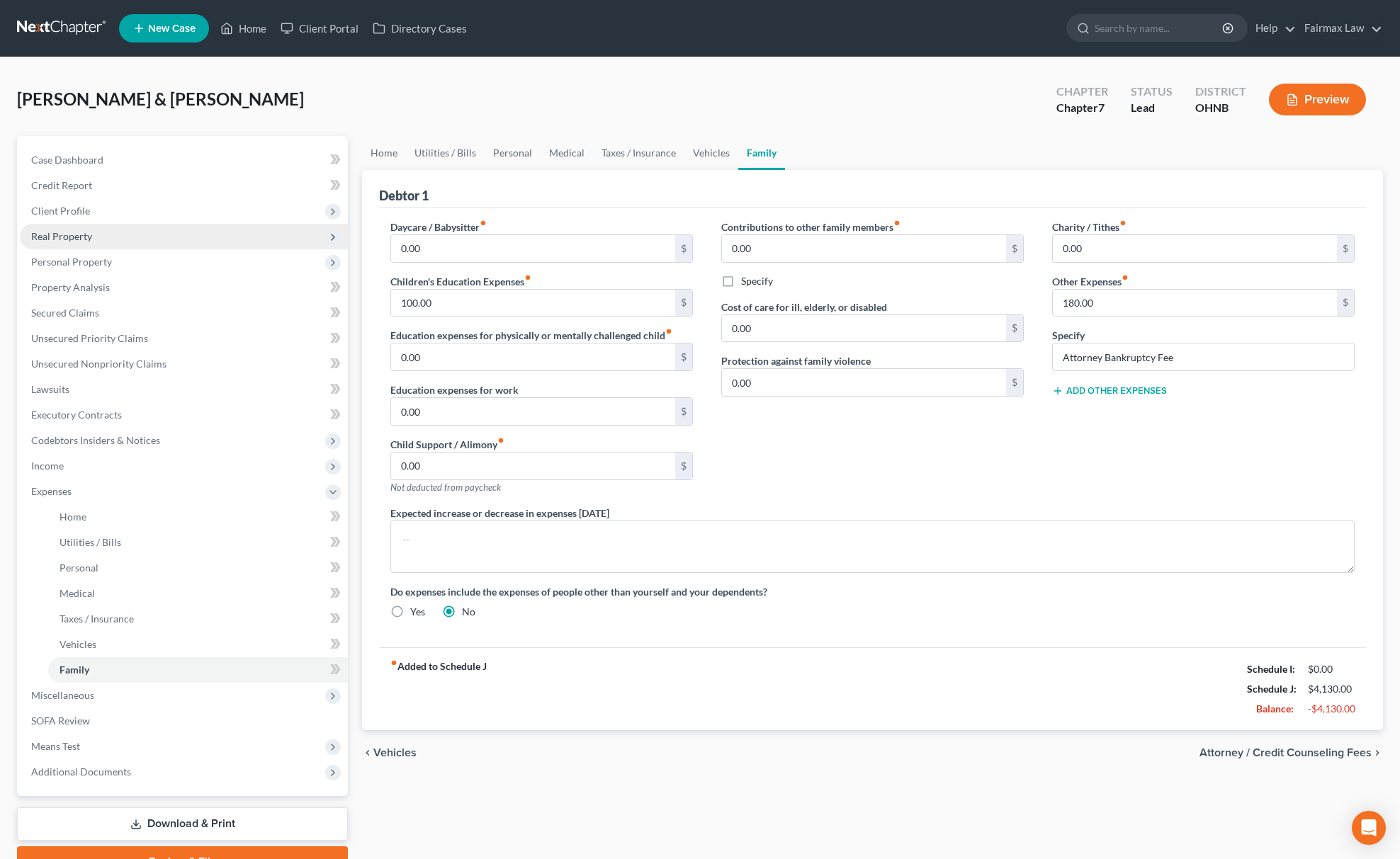
drag, startPoint x: 65, startPoint y: 202, endPoint x: 115, endPoint y: 244, distance: 65.3
click at [65, 205] on span "Client Profile" at bounding box center [61, 210] width 59 height 12
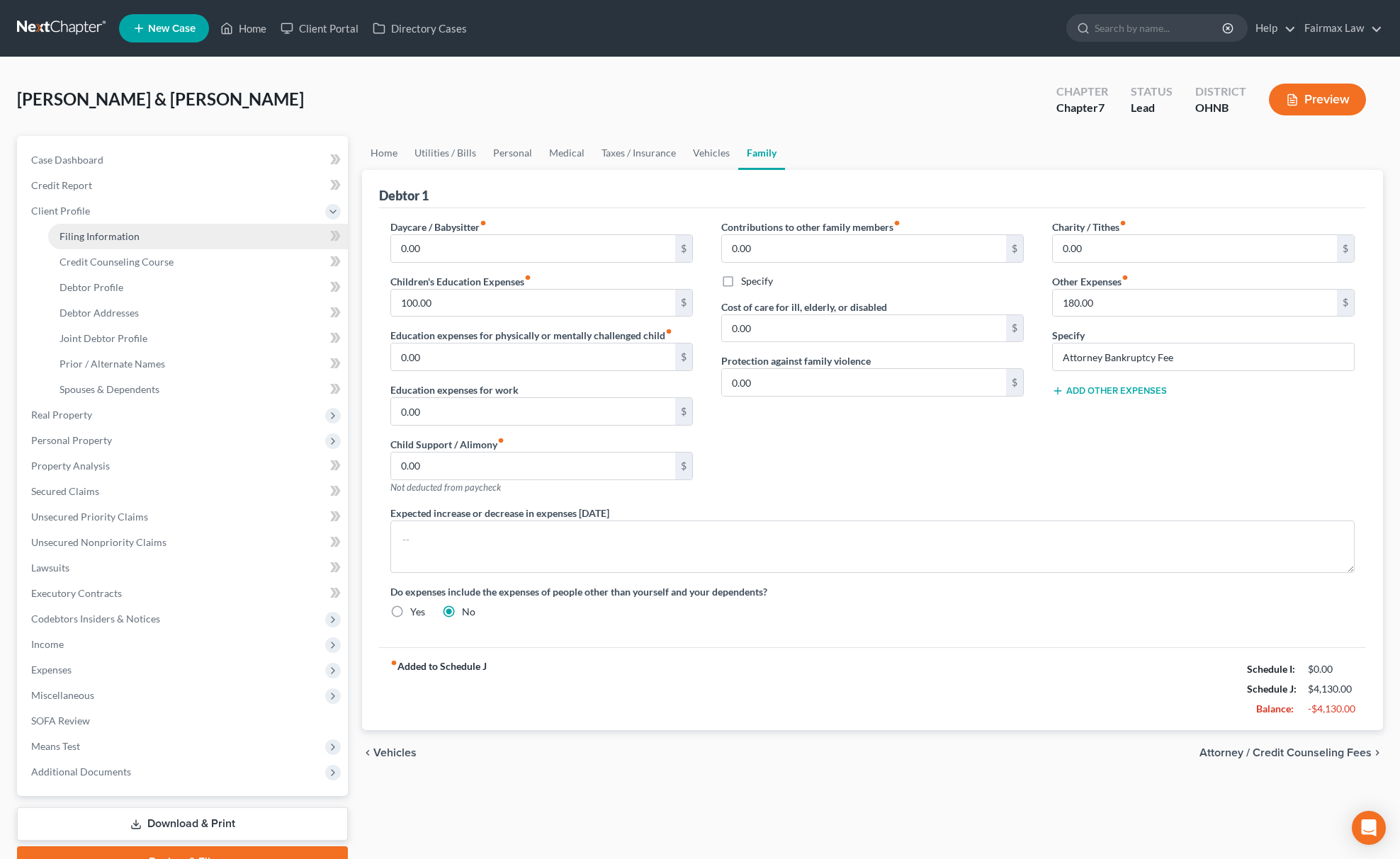
click at [143, 246] on link "Filing Information" at bounding box center [198, 237] width 300 height 26
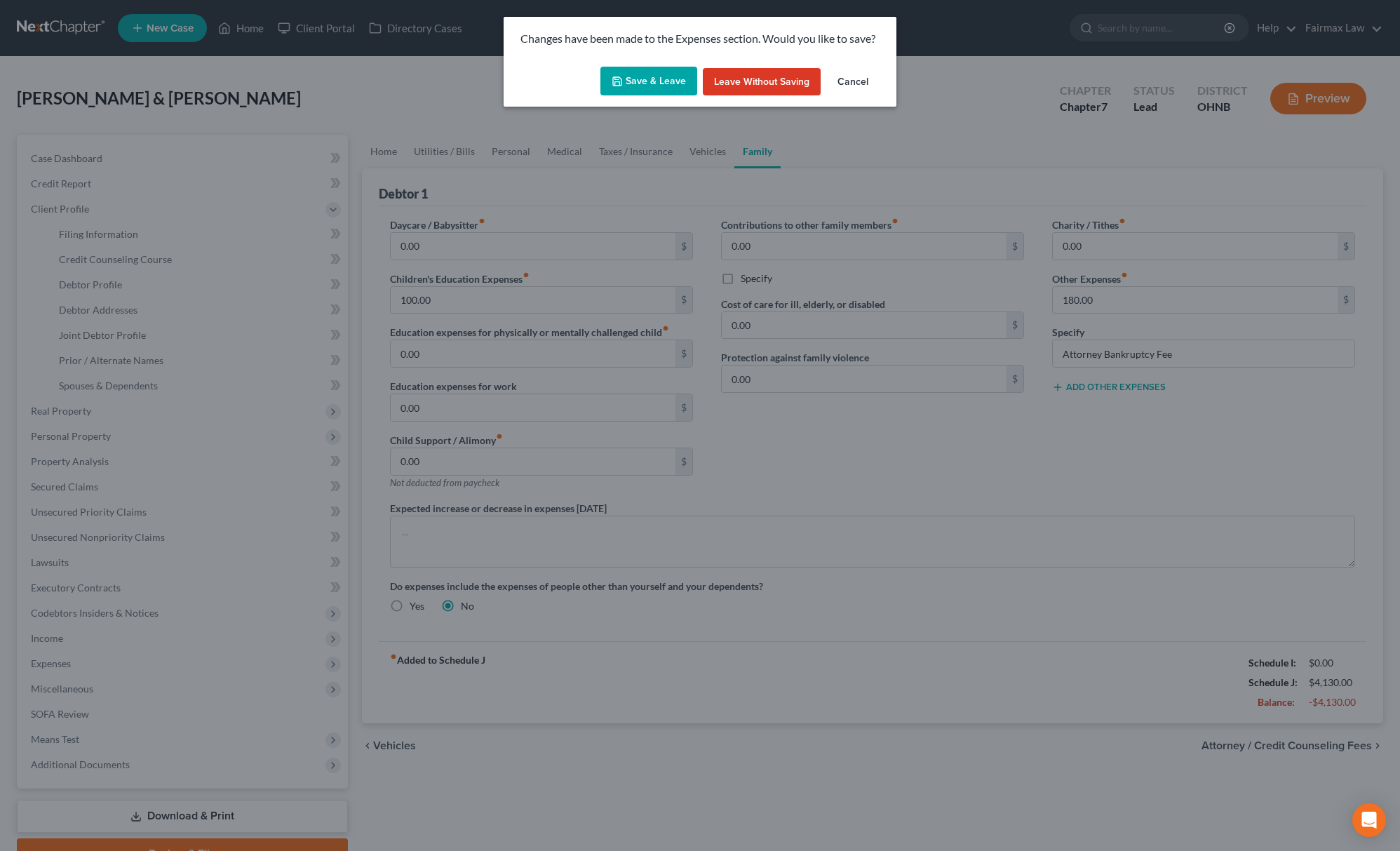
click at [654, 75] on button "Save & Leave" at bounding box center [649, 81] width 96 height 29
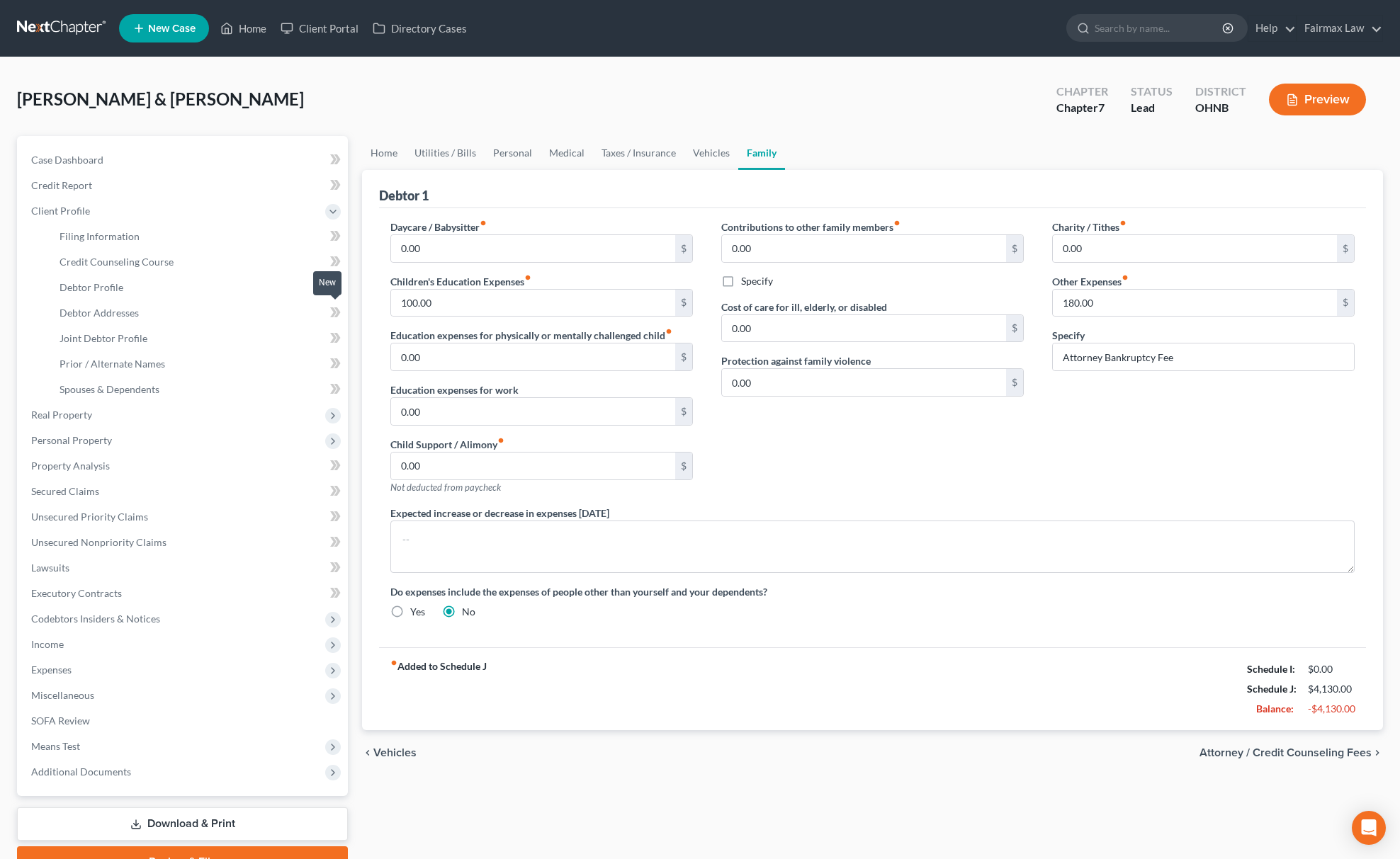
select select "1"
select select "0"
select select "61"
select select "13"
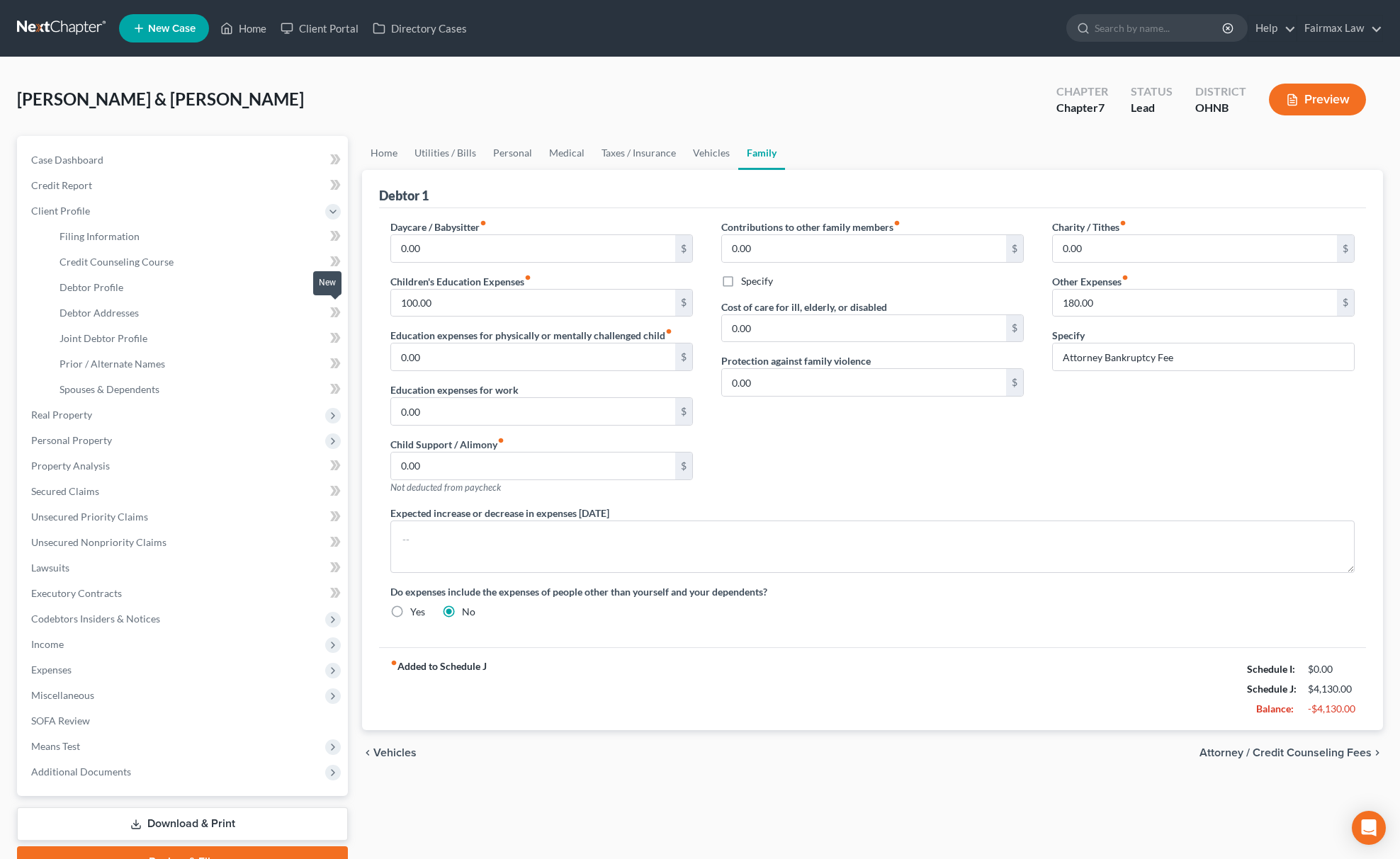
select select "36"
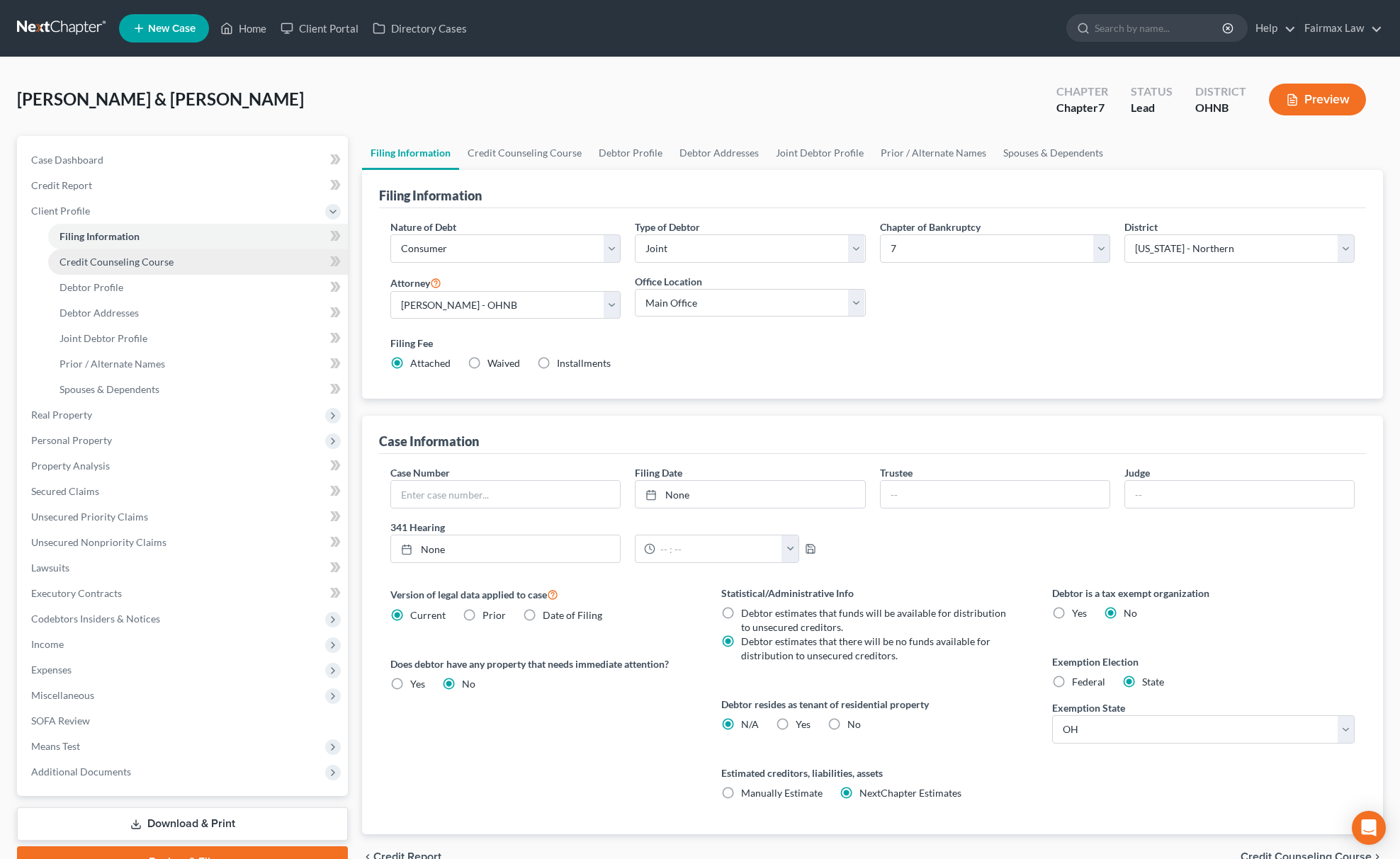
click at [94, 271] on link "Credit Counseling Course" at bounding box center [198, 262] width 300 height 26
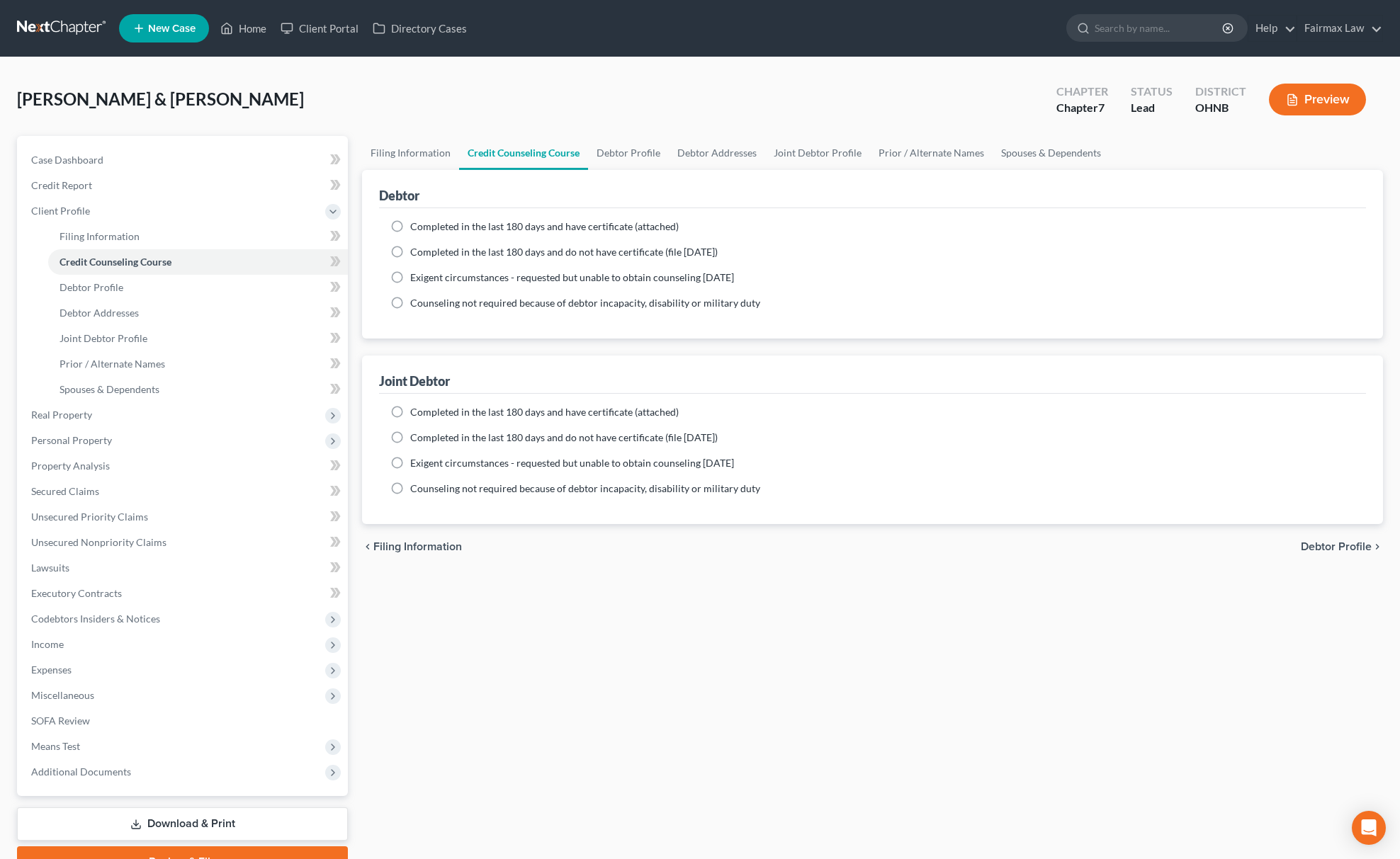
click at [410, 245] on label "Completed in the last 180 days and do not have certificate (file [DATE])" at bounding box center [563, 252] width 308 height 14
click at [416, 245] on input "Completed in the last 180 days and do not have certificate (file [DATE])" at bounding box center [421, 250] width 9 height 9
radio input "true"
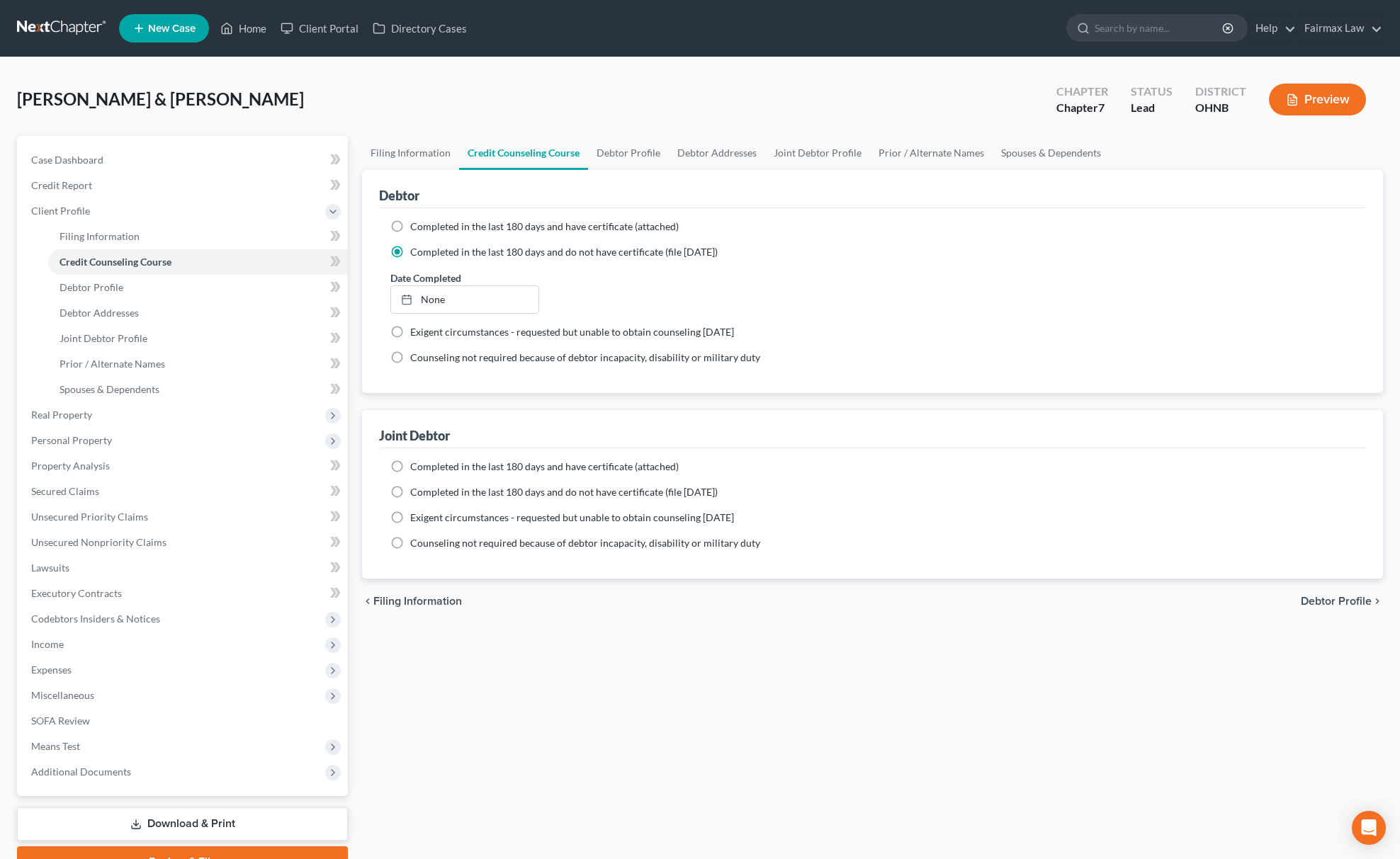
click at [410, 488] on label "Completed in the last 180 days and do not have certificate (file [DATE])" at bounding box center [563, 492] width 308 height 14
click at [416, 488] on input "Completed in the last 180 days and do not have certificate (file [DATE])" at bounding box center [421, 490] width 9 height 9
radio input "true"
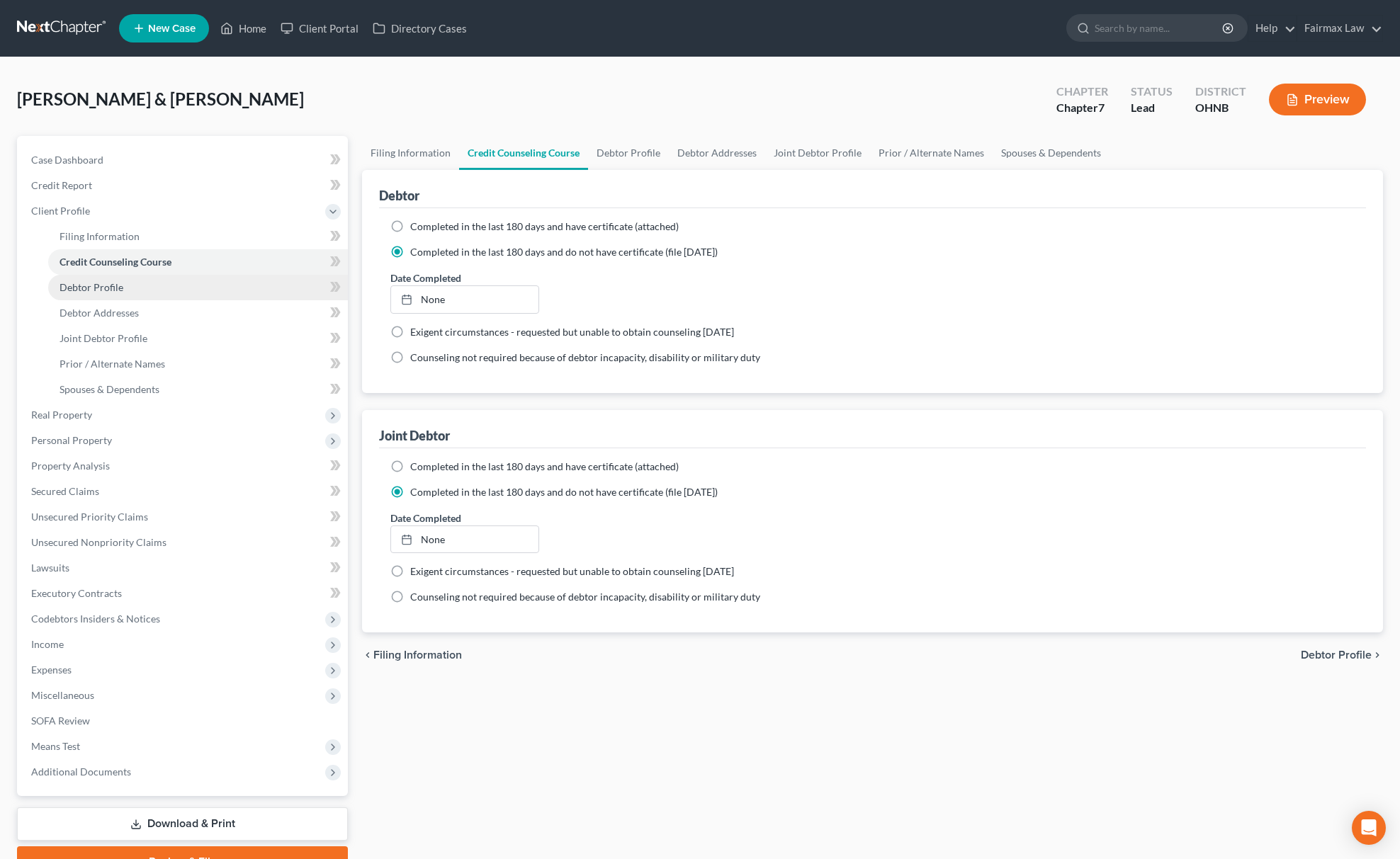
click at [73, 281] on span "Debtor Profile" at bounding box center [91, 287] width 63 height 12
select select "1"
select select "0"
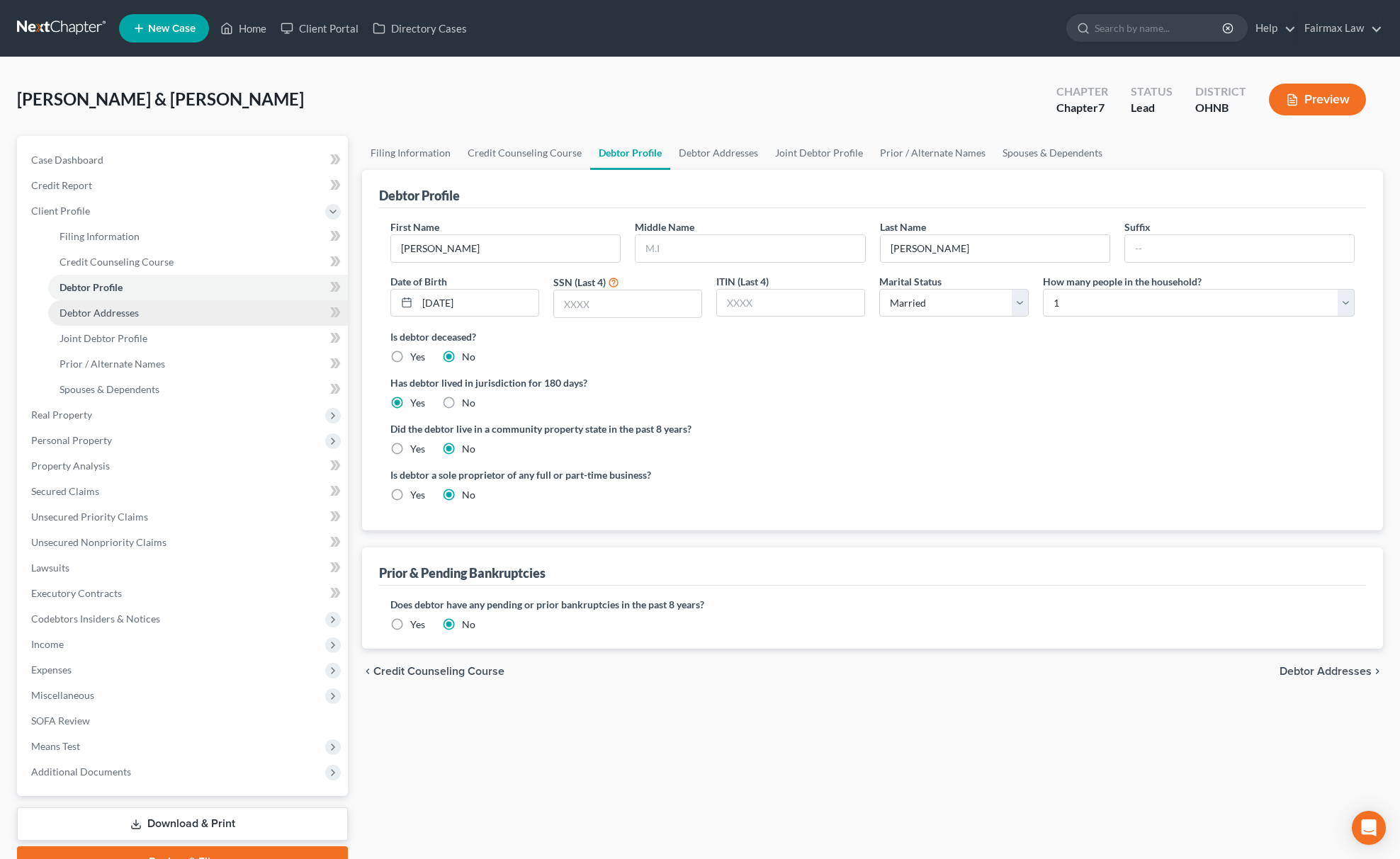
click at [111, 320] on link "Debtor Addresses" at bounding box center [198, 313] width 300 height 26
select select "0"
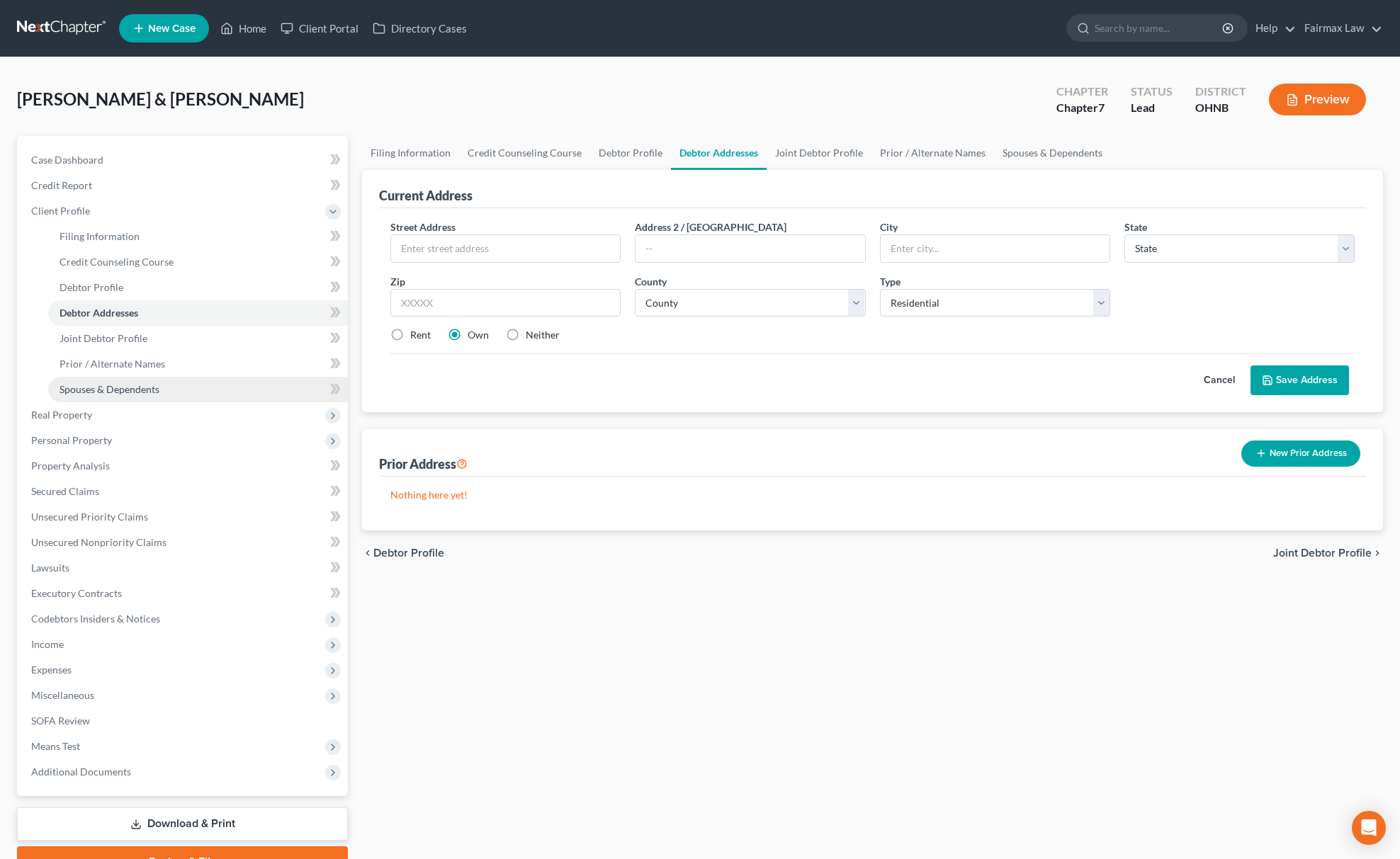
click at [129, 379] on link "Spouses & Dependents" at bounding box center [198, 390] width 300 height 26
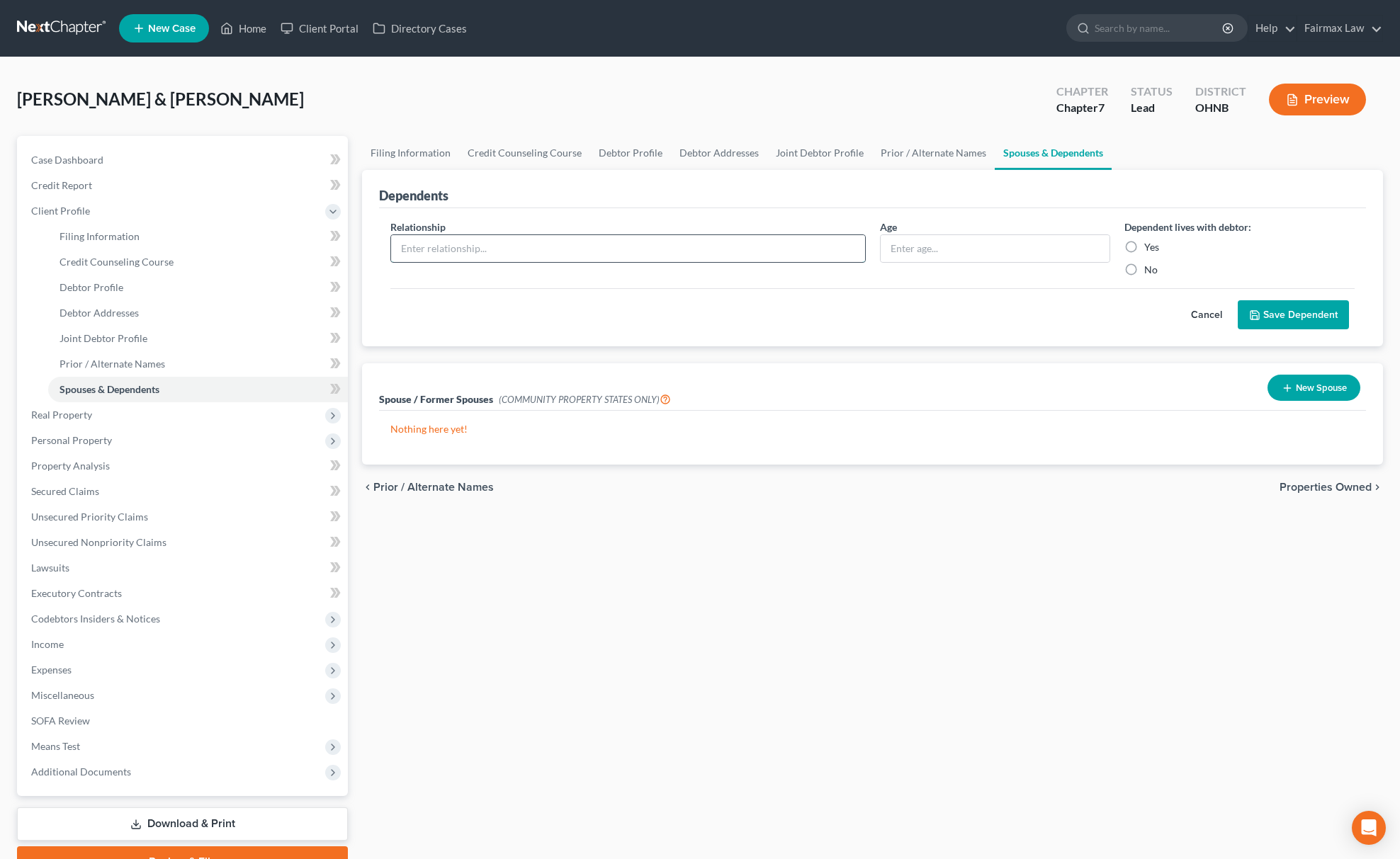
click at [747, 238] on input "text" at bounding box center [629, 248] width 474 height 27
type input "Daughter"
click at [1038, 245] on input "text" at bounding box center [995, 248] width 229 height 27
type input "[DEMOGRAPHIC_DATA]"
click at [1292, 311] on button "Save Dependent" at bounding box center [1293, 315] width 111 height 29
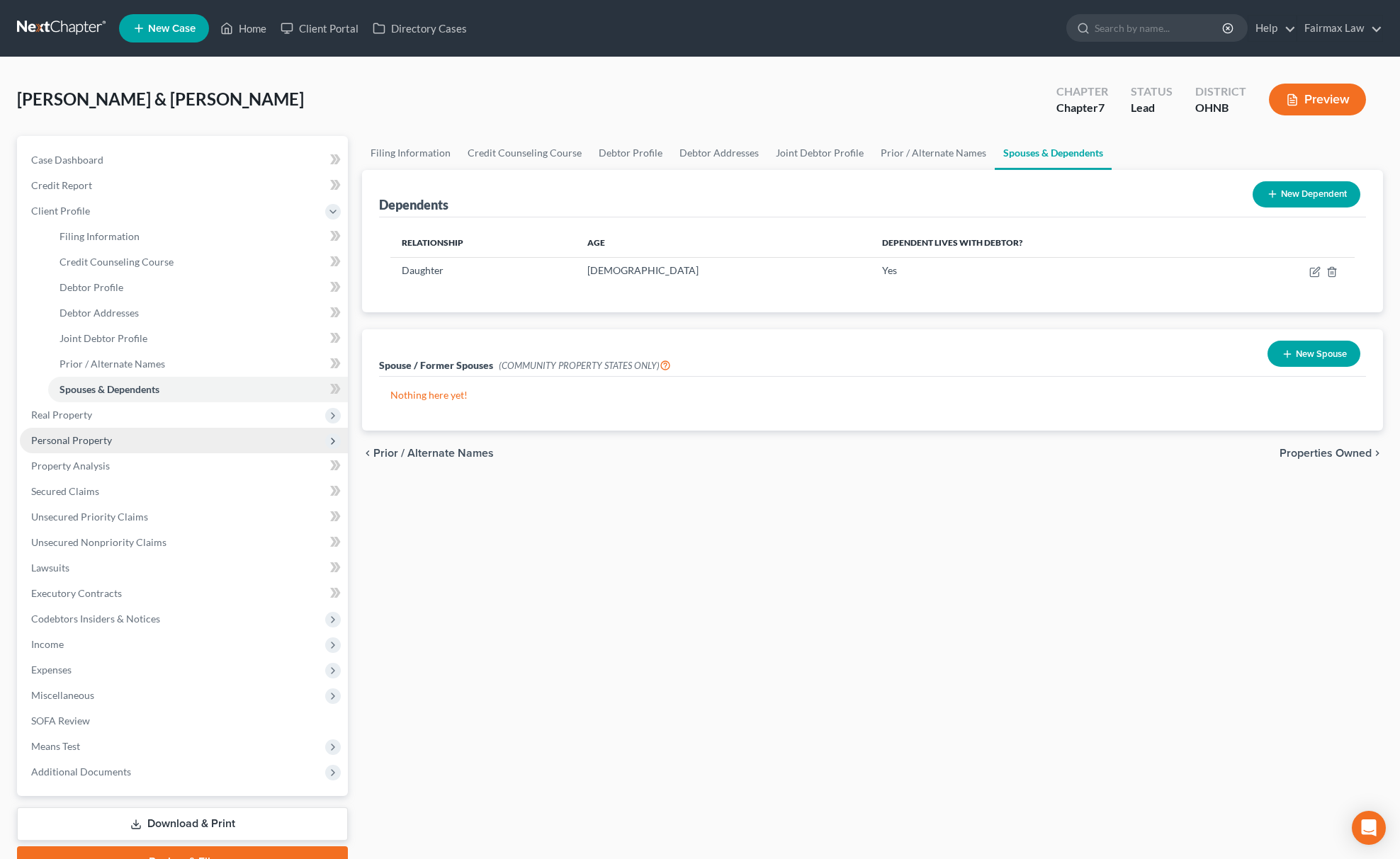
click at [100, 436] on span "Personal Property" at bounding box center [72, 440] width 81 height 12
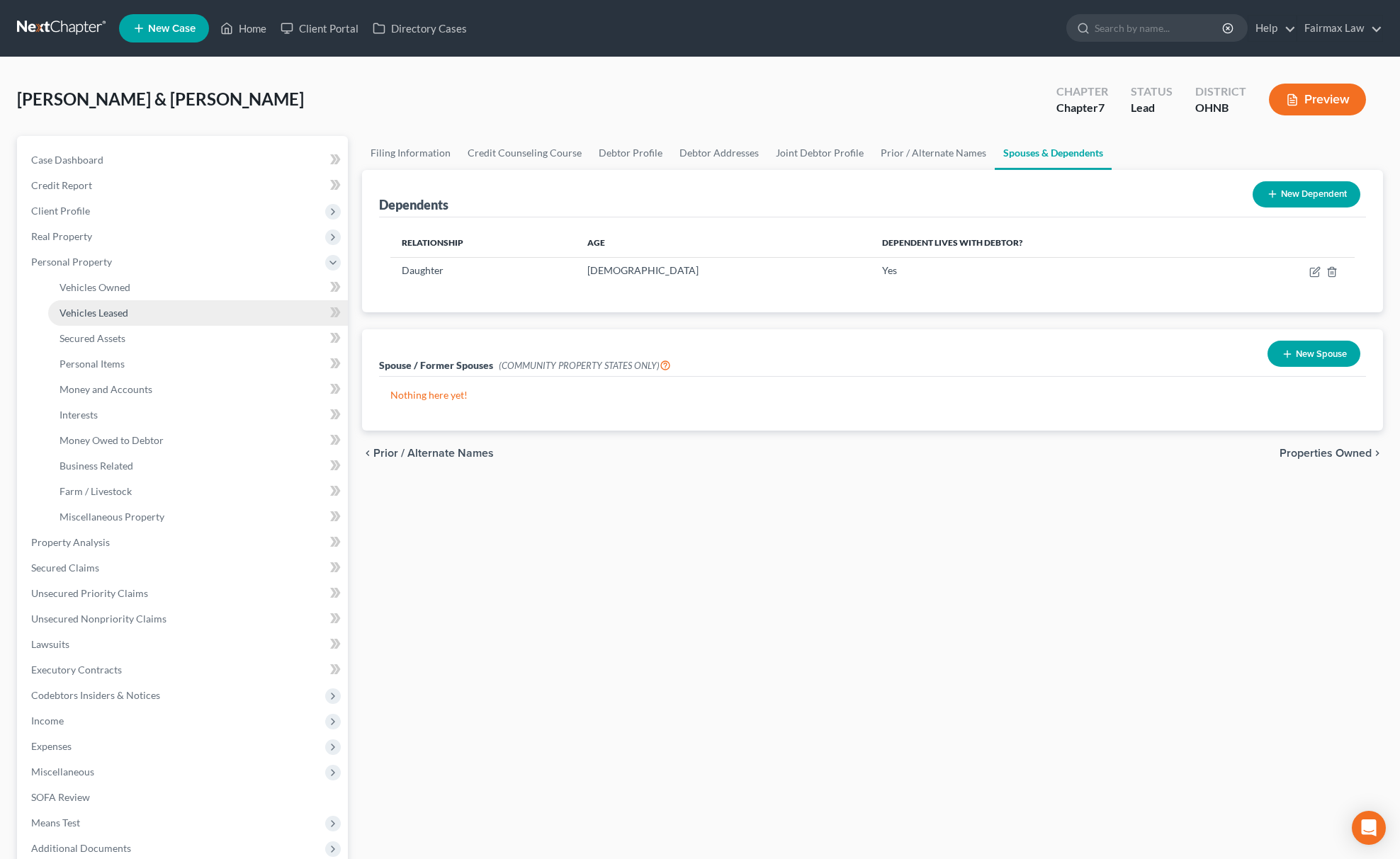
click at [182, 300] on link "Vehicles Leased" at bounding box center [198, 313] width 300 height 26
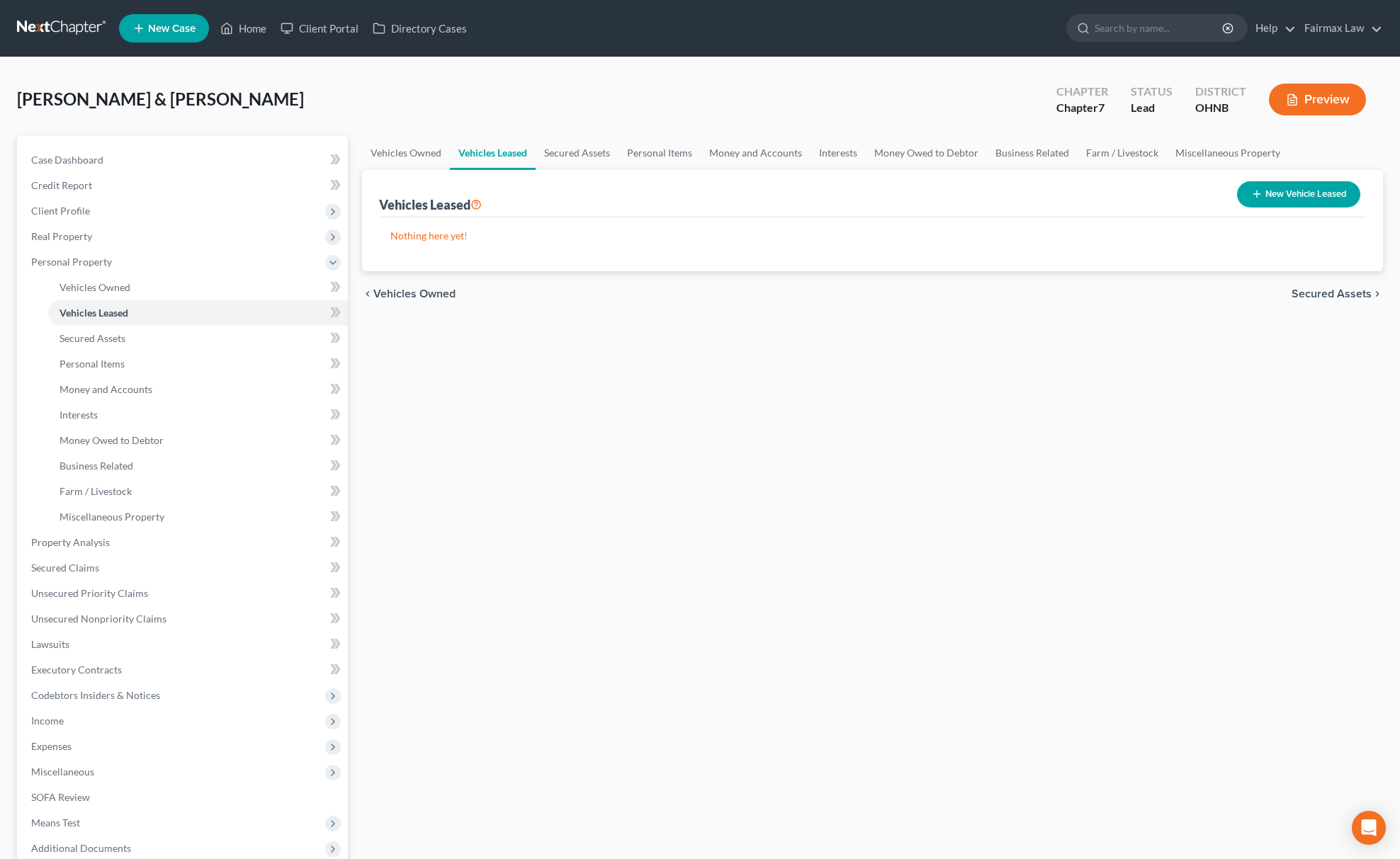
click at [1307, 194] on button "New Vehicle Leased" at bounding box center [1299, 194] width 123 height 27
select select "2"
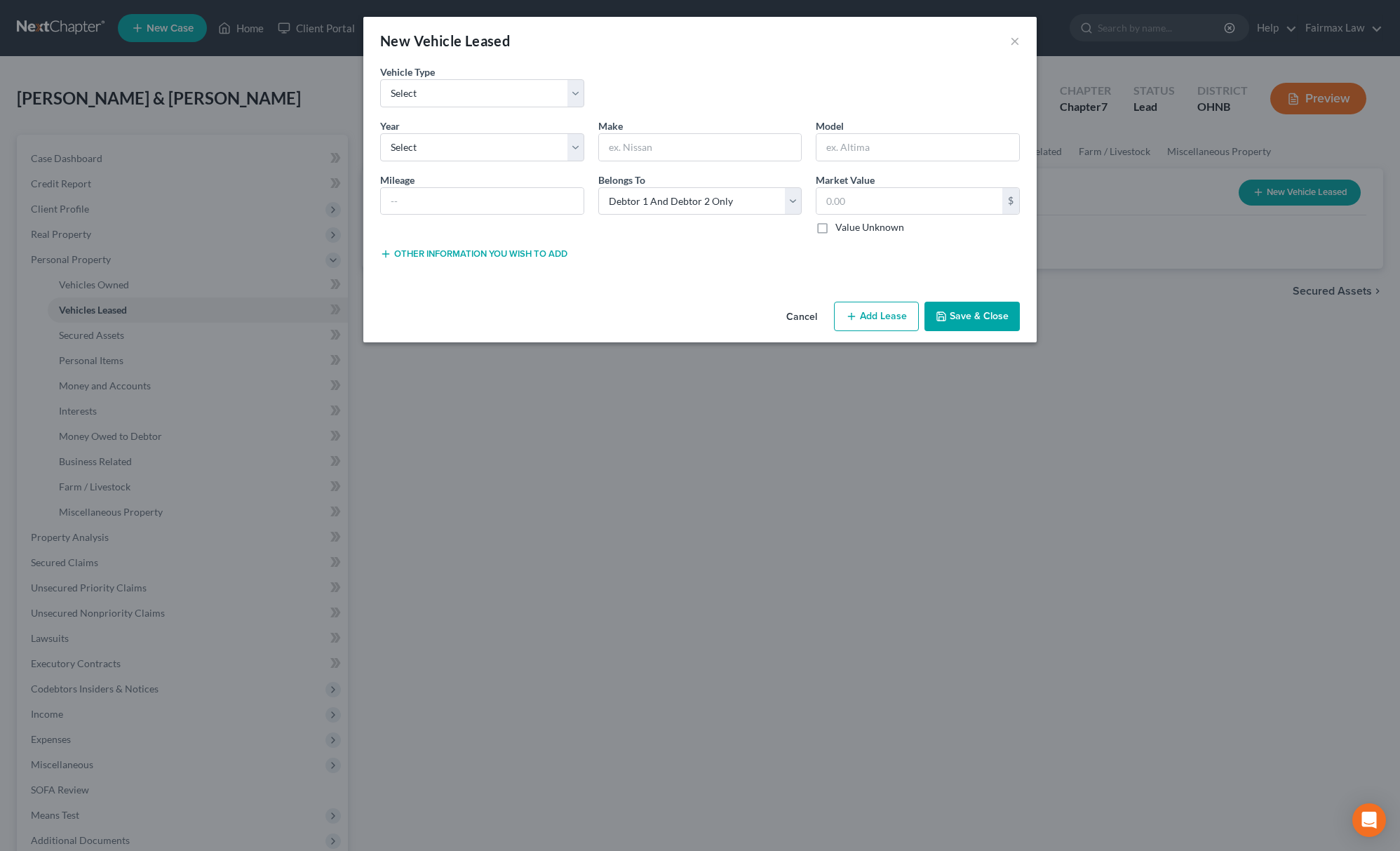
click at [988, 442] on div "New Vehicle Leased × Vehicle Type * Select Automobile Truck Trailer Watercraft …" at bounding box center [700, 425] width 1400 height 851
click at [808, 314] on button "Cancel" at bounding box center [801, 317] width 54 height 28
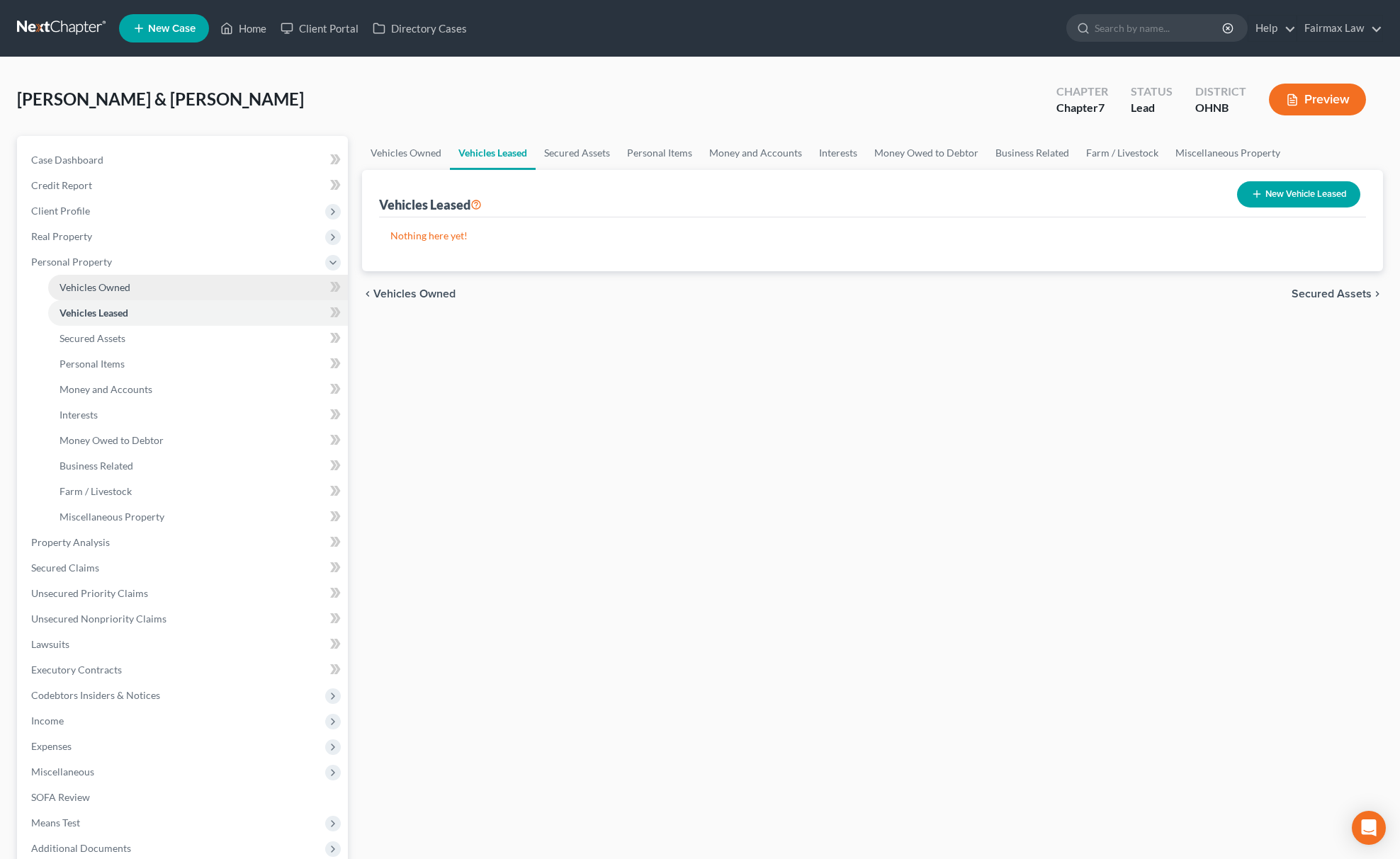
drag, startPoint x: 92, startPoint y: 281, endPoint x: 311, endPoint y: 281, distance: 219.0
click at [92, 281] on span "Vehicles Owned" at bounding box center [95, 287] width 71 height 12
click at [1311, 197] on button "New Vehicle" at bounding box center [1315, 194] width 91 height 27
select select "0"
select select "2"
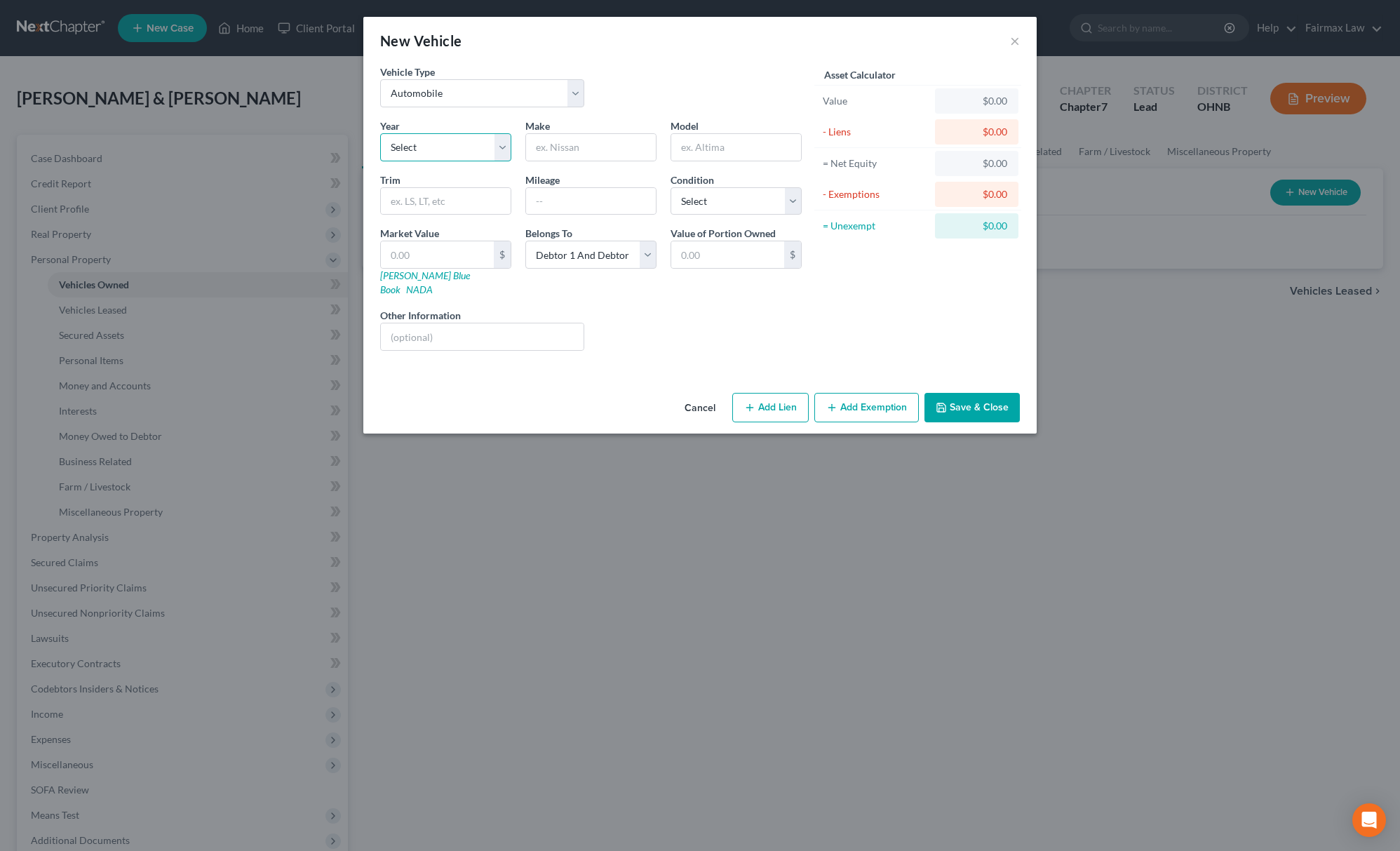
click at [440, 141] on select "Select 2026 2025 2024 2023 2022 2021 2020 2019 2018 2017 2016 2015 2014 2013 20…" at bounding box center [446, 147] width 131 height 28
select select "10"
click at [380, 133] on select "Select 2026 2025 2024 2023 2022 2021 2020 2019 2018 2017 2016 2015 2014 2013 20…" at bounding box center [446, 147] width 131 height 28
click at [623, 148] on input "text" at bounding box center [590, 147] width 130 height 26
type input "Chevrolet"
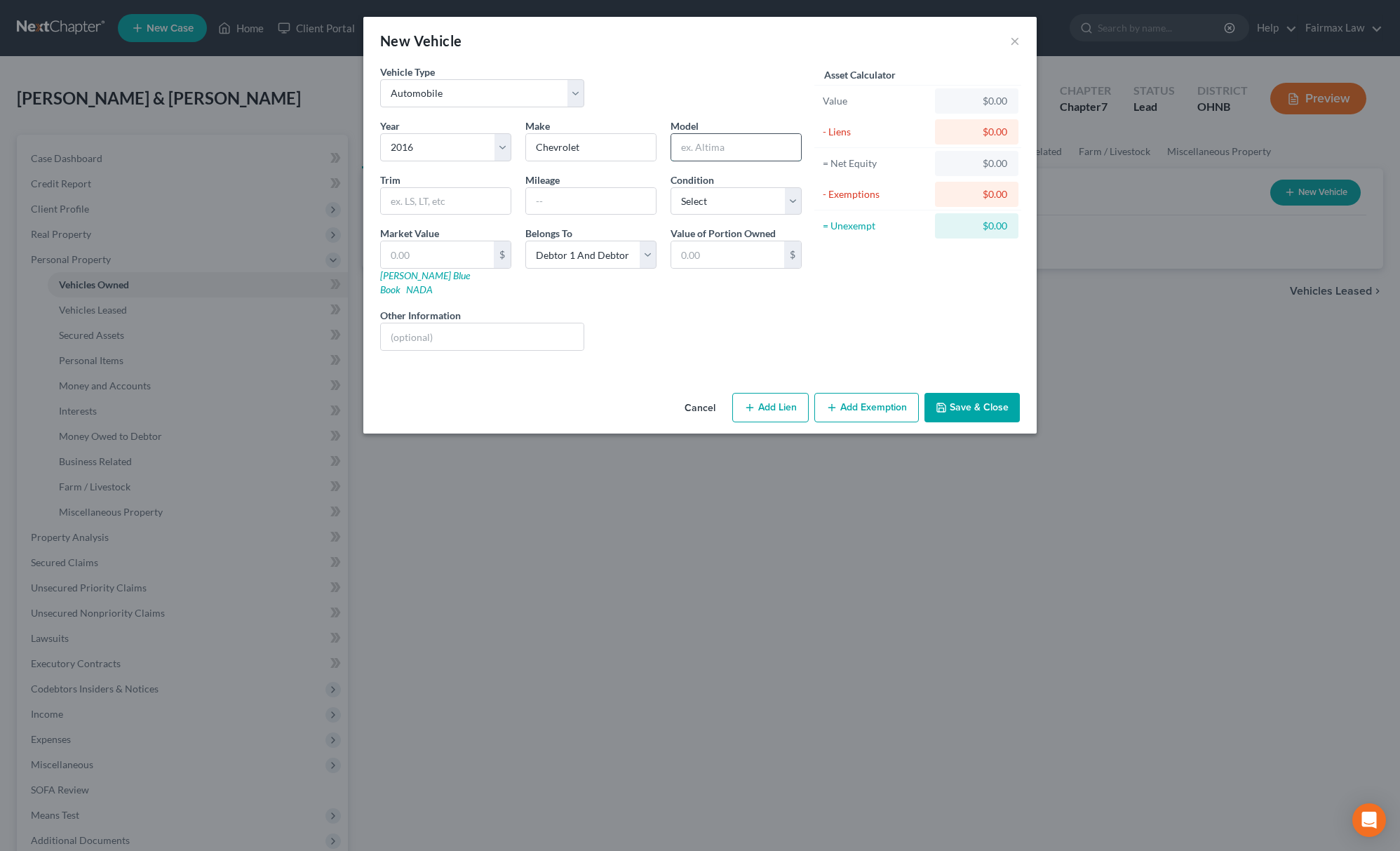
click at [707, 158] on input "text" at bounding box center [736, 147] width 130 height 26
type input "Trax"
click at [767, 204] on select "Select Excellent Very Good Good Fair Poor" at bounding box center [736, 201] width 131 height 28
select select "2"
click at [670, 187] on select "Select Excellent Very Good Good Fair Poor" at bounding box center [736, 201] width 131 height 28
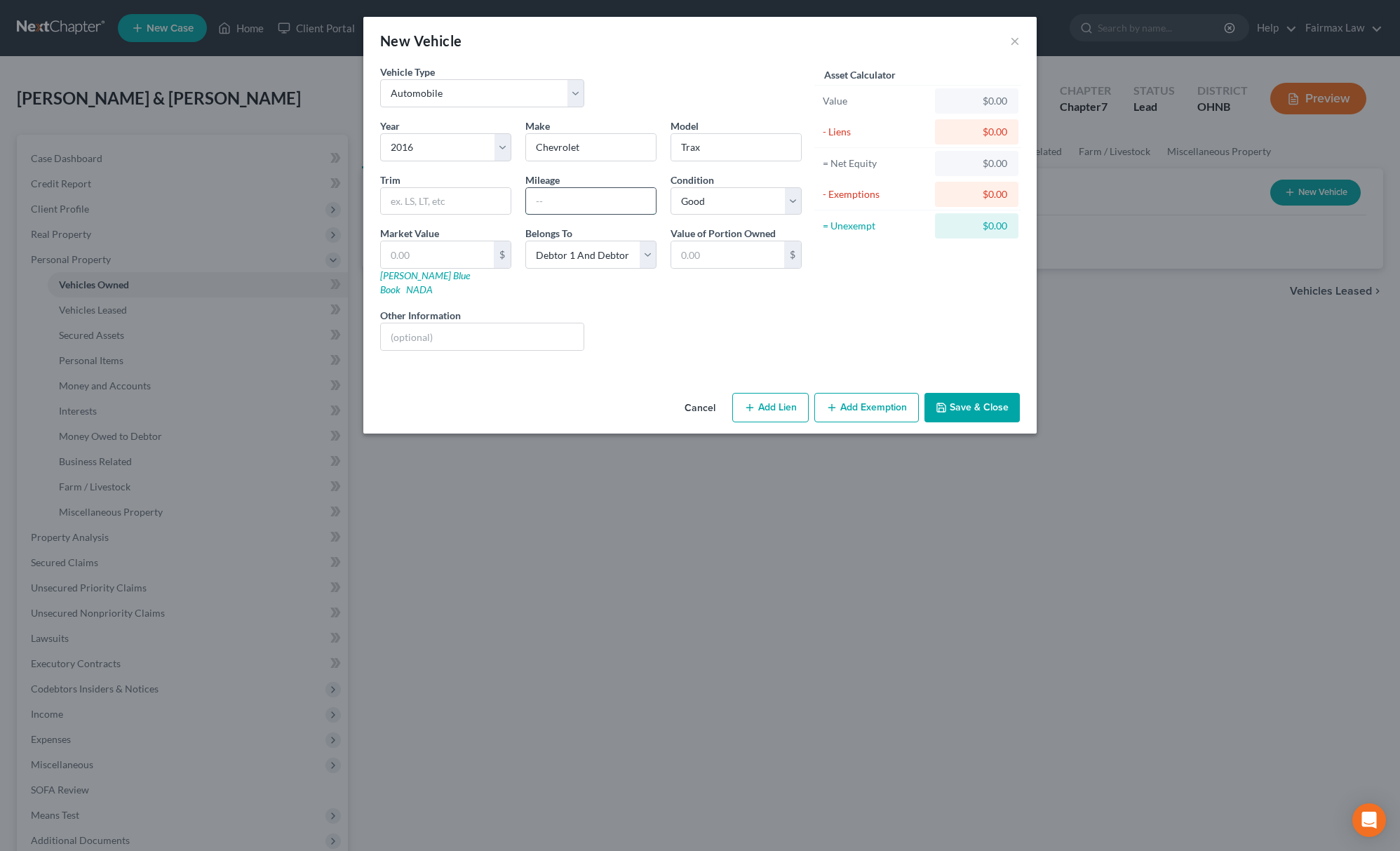
click at [596, 195] on input "text" at bounding box center [590, 201] width 130 height 26
paste input "104,000"
type input "104,000"
click at [989, 401] on button "Save & Close" at bounding box center [972, 408] width 96 height 29
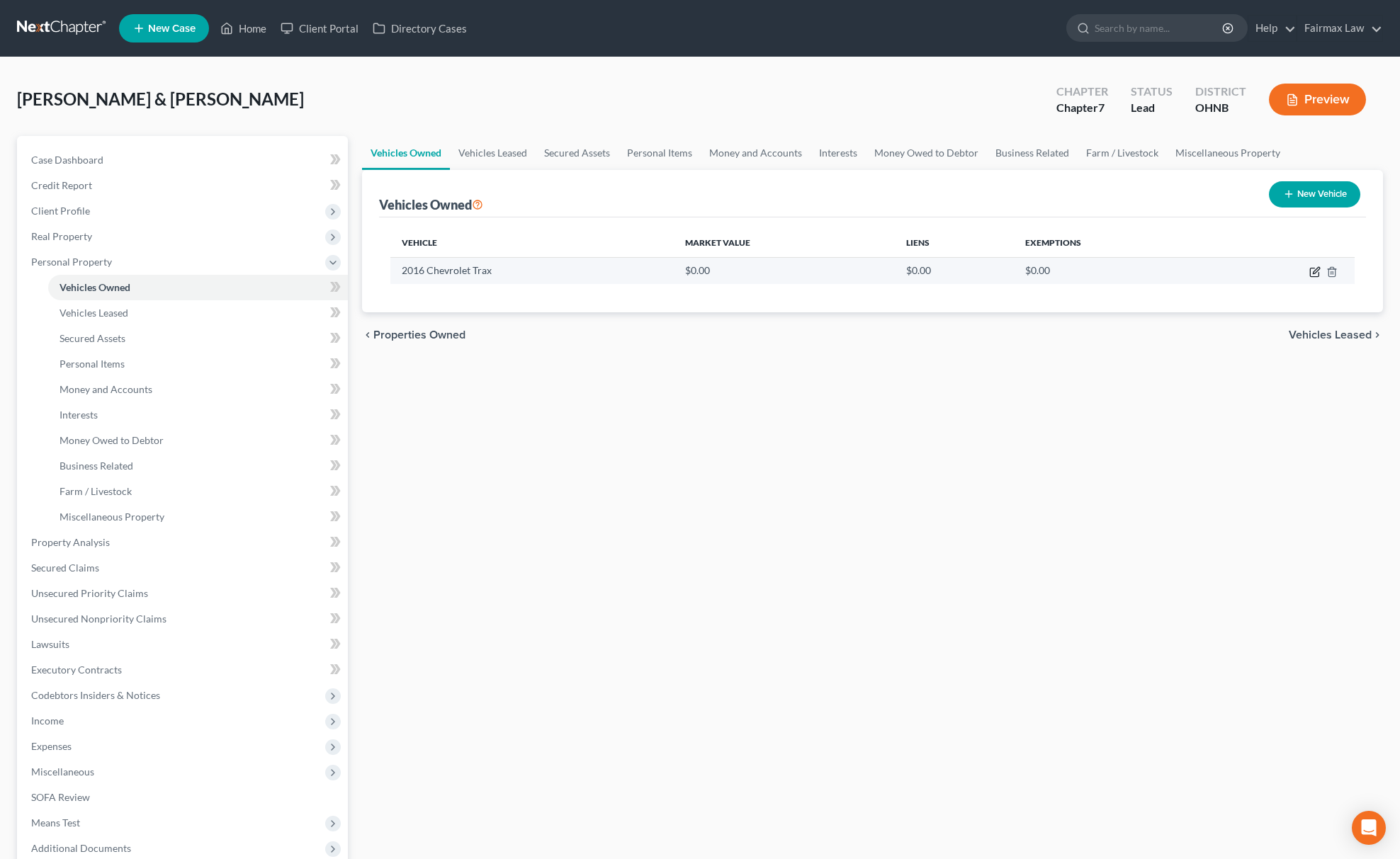
click at [1316, 273] on icon "button" at bounding box center [1315, 272] width 11 height 11
select select "0"
select select "10"
select select "2"
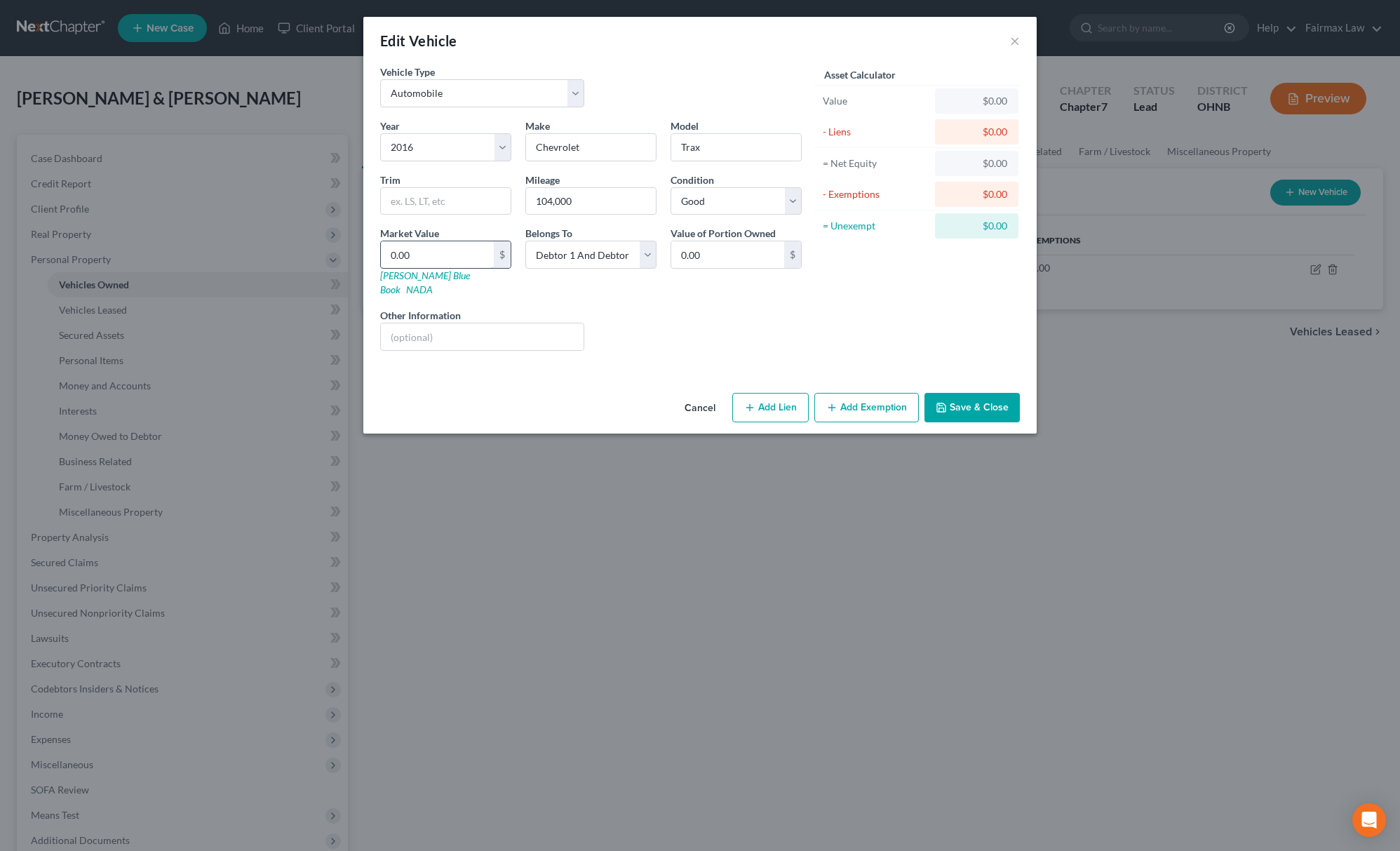
click at [425, 248] on input "0.00" at bounding box center [438, 254] width 113 height 26
type input "5"
type input "5.00"
type input "57"
type input "57.00"
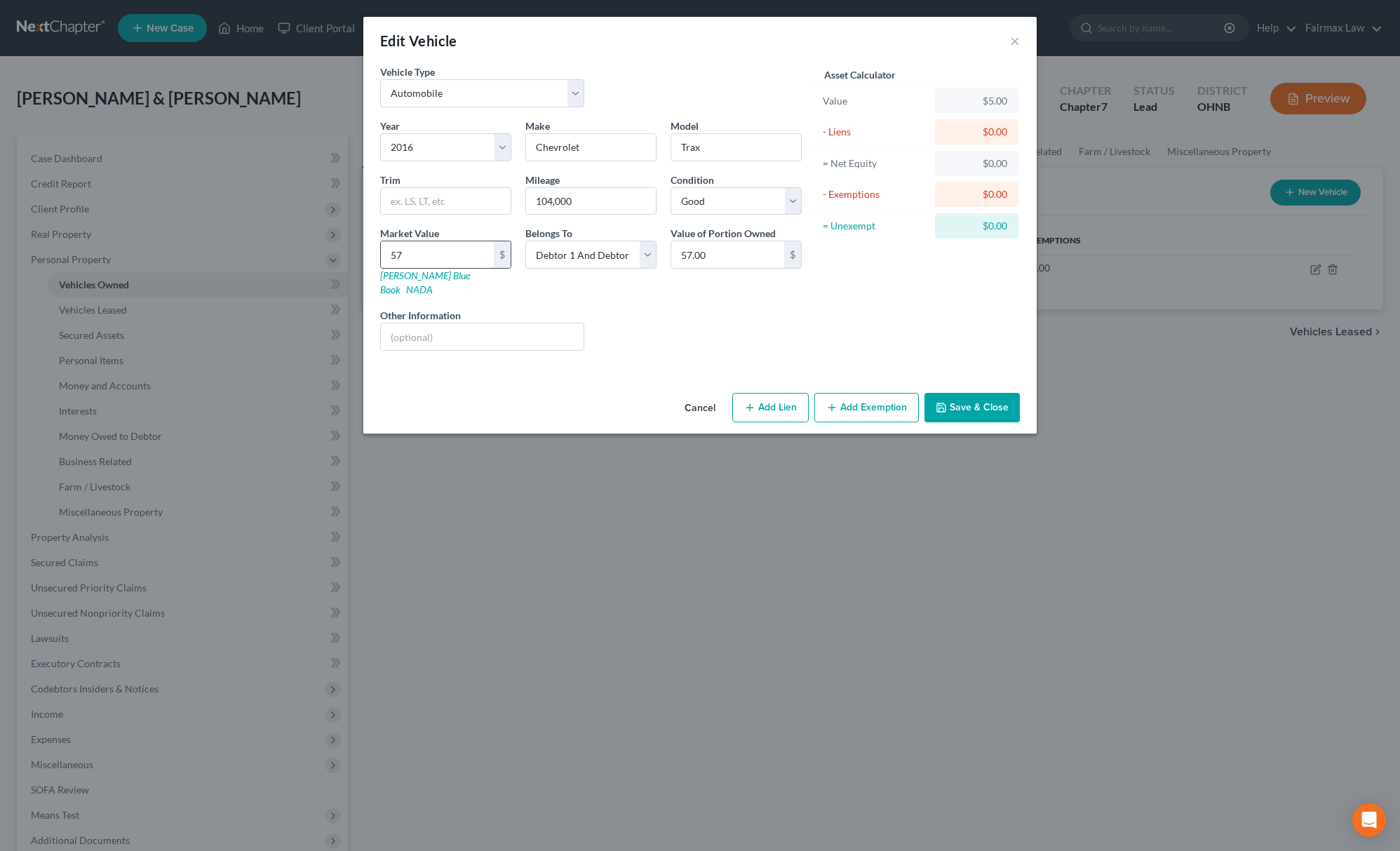
type input "577"
type input "577.00"
type input "5775"
type input "5,775.00"
type input "5,775"
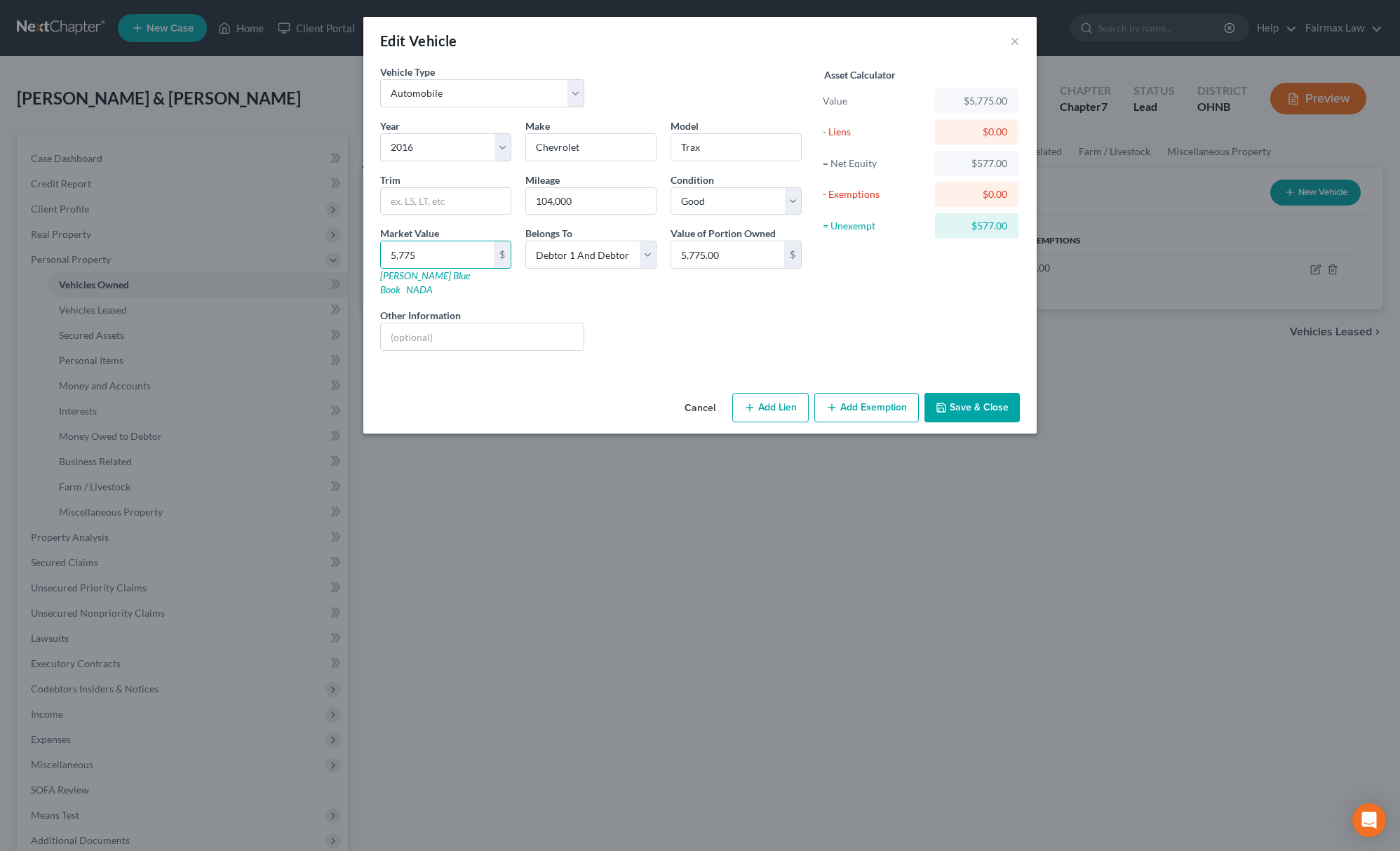
click at [841, 393] on button "Add Exemption" at bounding box center [866, 408] width 105 height 29
select select "2"
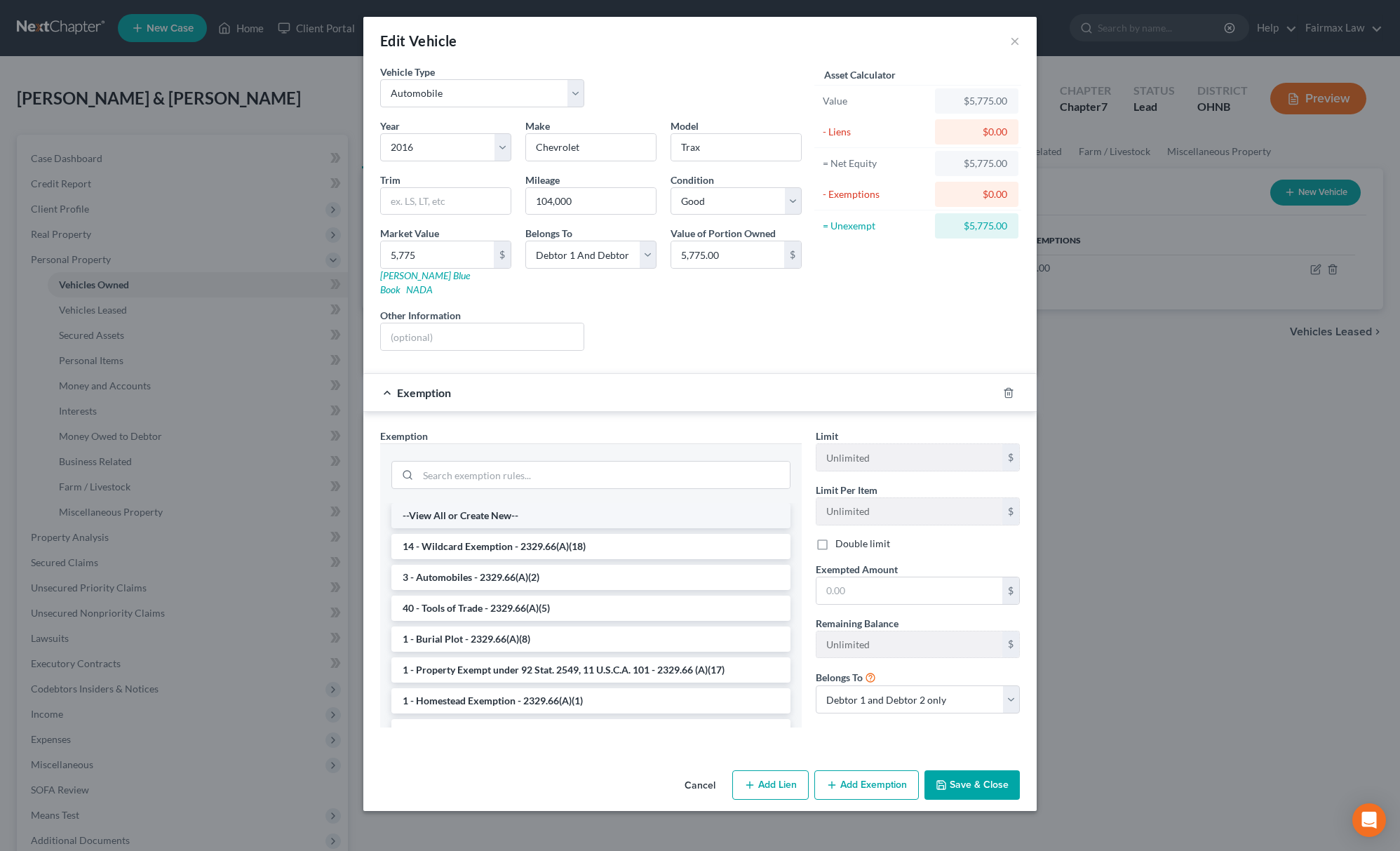
drag, startPoint x: 599, startPoint y: 443, endPoint x: 500, endPoint y: 494, distance: 111.4
click at [596, 446] on div at bounding box center [590, 473] width 421 height 60
click at [523, 568] on li "3 - Automobiles - 2329.66(A)(2)" at bounding box center [590, 578] width 399 height 25
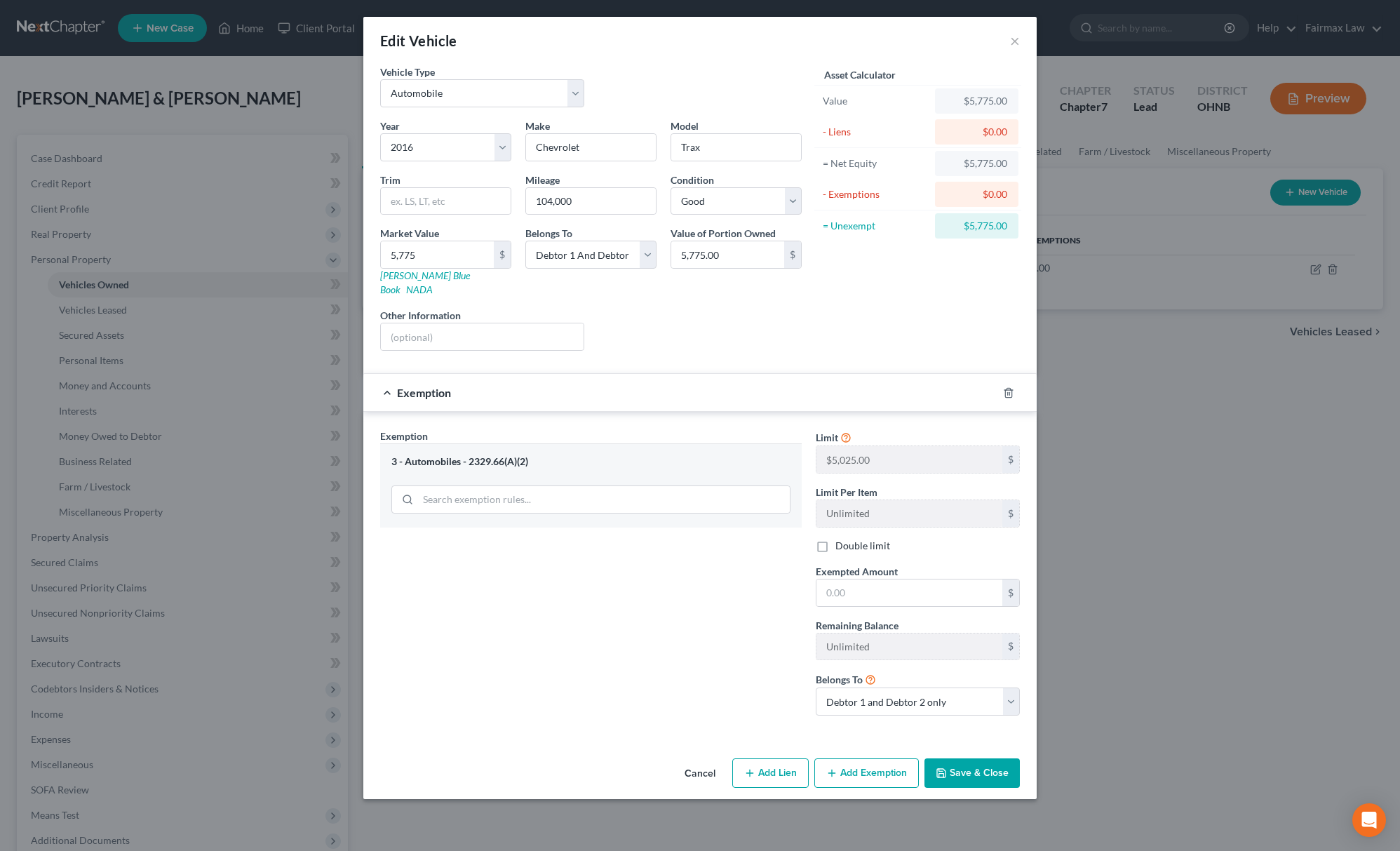
click at [873, 605] on div "Limit $5,025.00 $ Limit Per Item Unlimited $ Double limit Exempted Amount * $ R…" at bounding box center [918, 578] width 218 height 299
click at [881, 593] on input "text" at bounding box center [909, 593] width 186 height 26
type input "5,025"
drag, startPoint x: 969, startPoint y: 766, endPoint x: 992, endPoint y: 753, distance: 26.4
click at [972, 766] on button "Save & Close" at bounding box center [972, 773] width 96 height 29
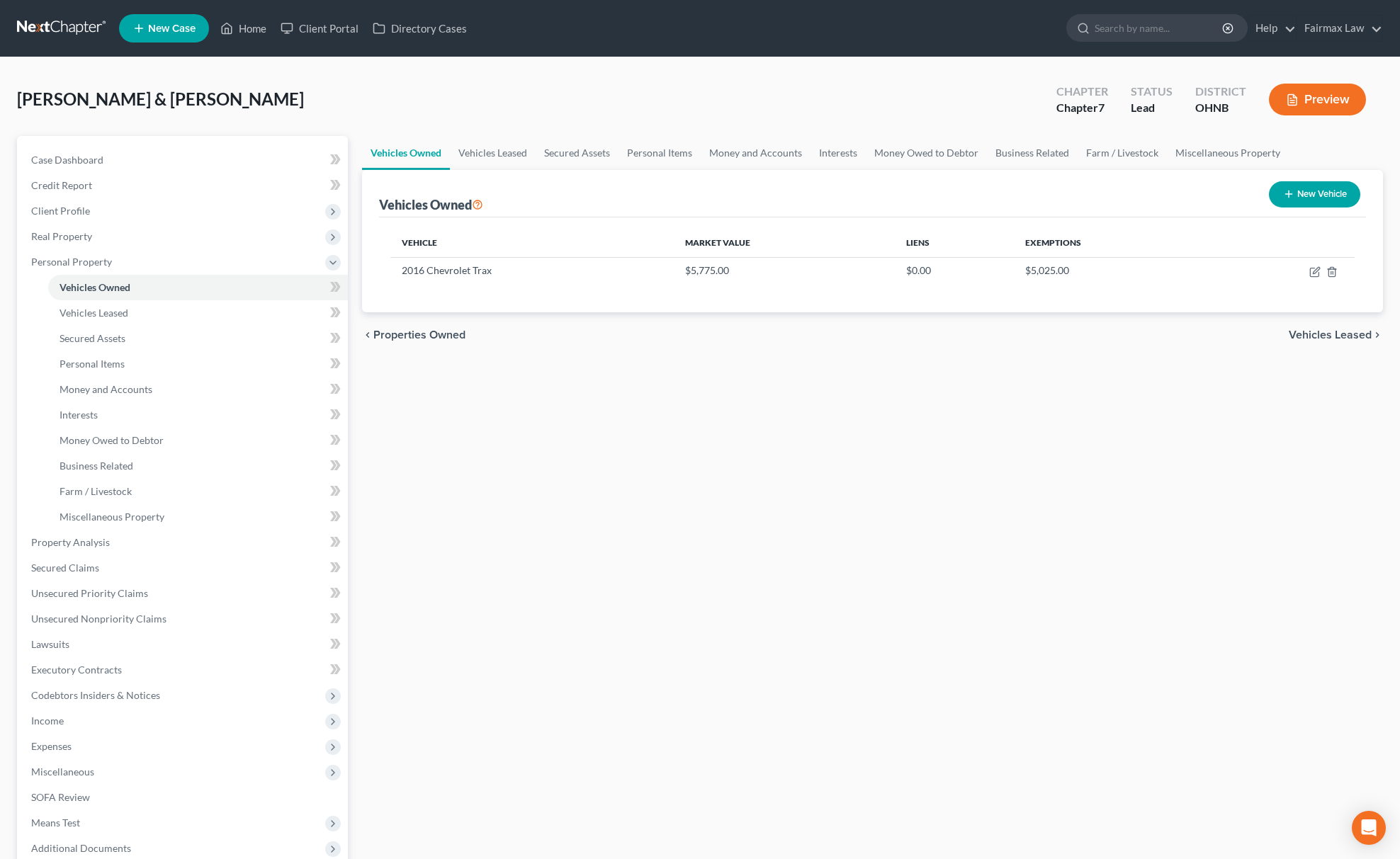
drag, startPoint x: 700, startPoint y: 466, endPoint x: 419, endPoint y: 537, distance: 289.8
click at [701, 468] on div "Vehicles Owned Vehicles Leased Secured Assets Personal Items Money and Accounts…" at bounding box center [872, 545] width 1035 height 818
click at [120, 616] on span "Unsecured Nonpriority Claims" at bounding box center [98, 618] width 135 height 12
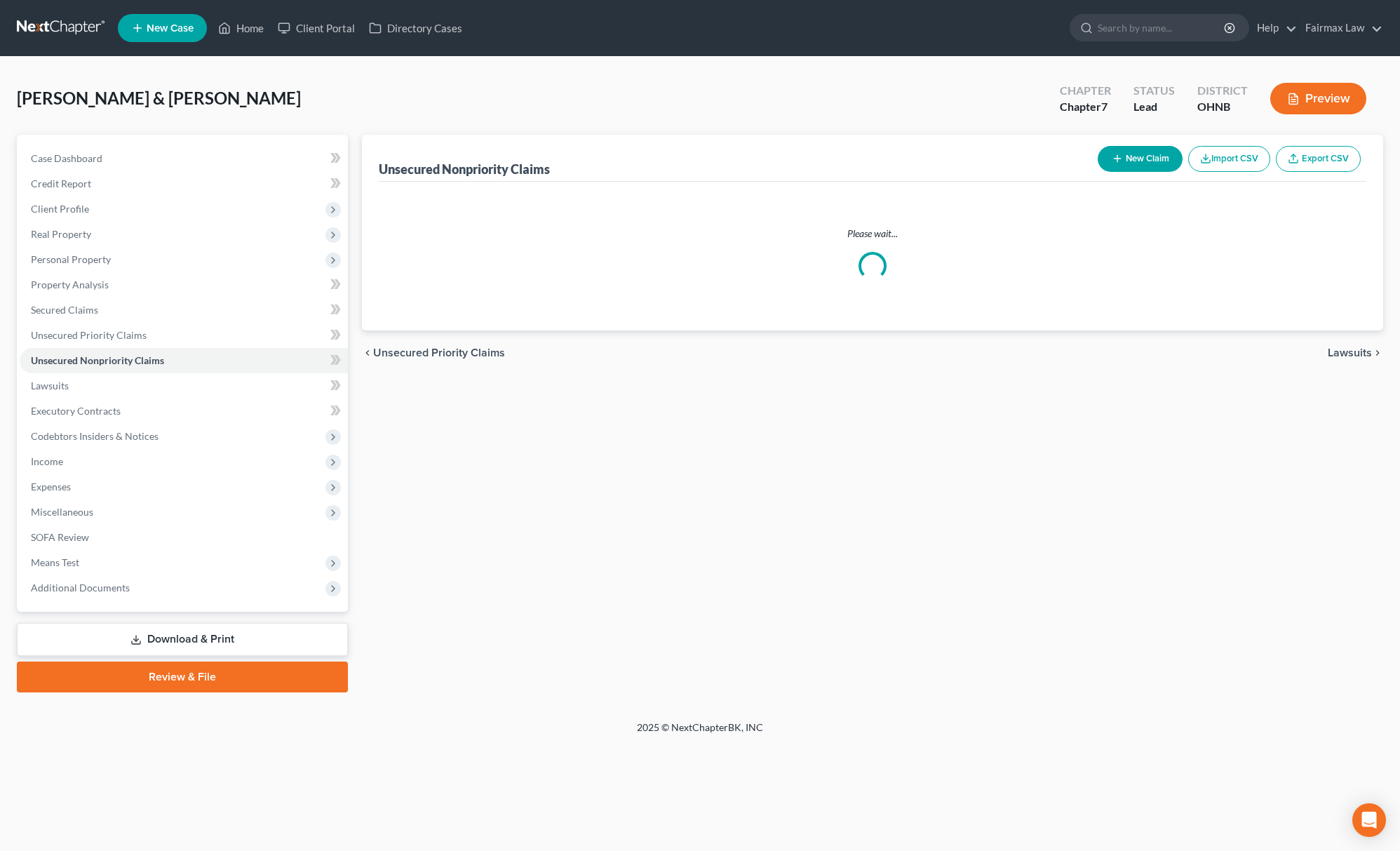
click at [1207, 158] on icon "button" at bounding box center [1205, 158] width 11 height 11
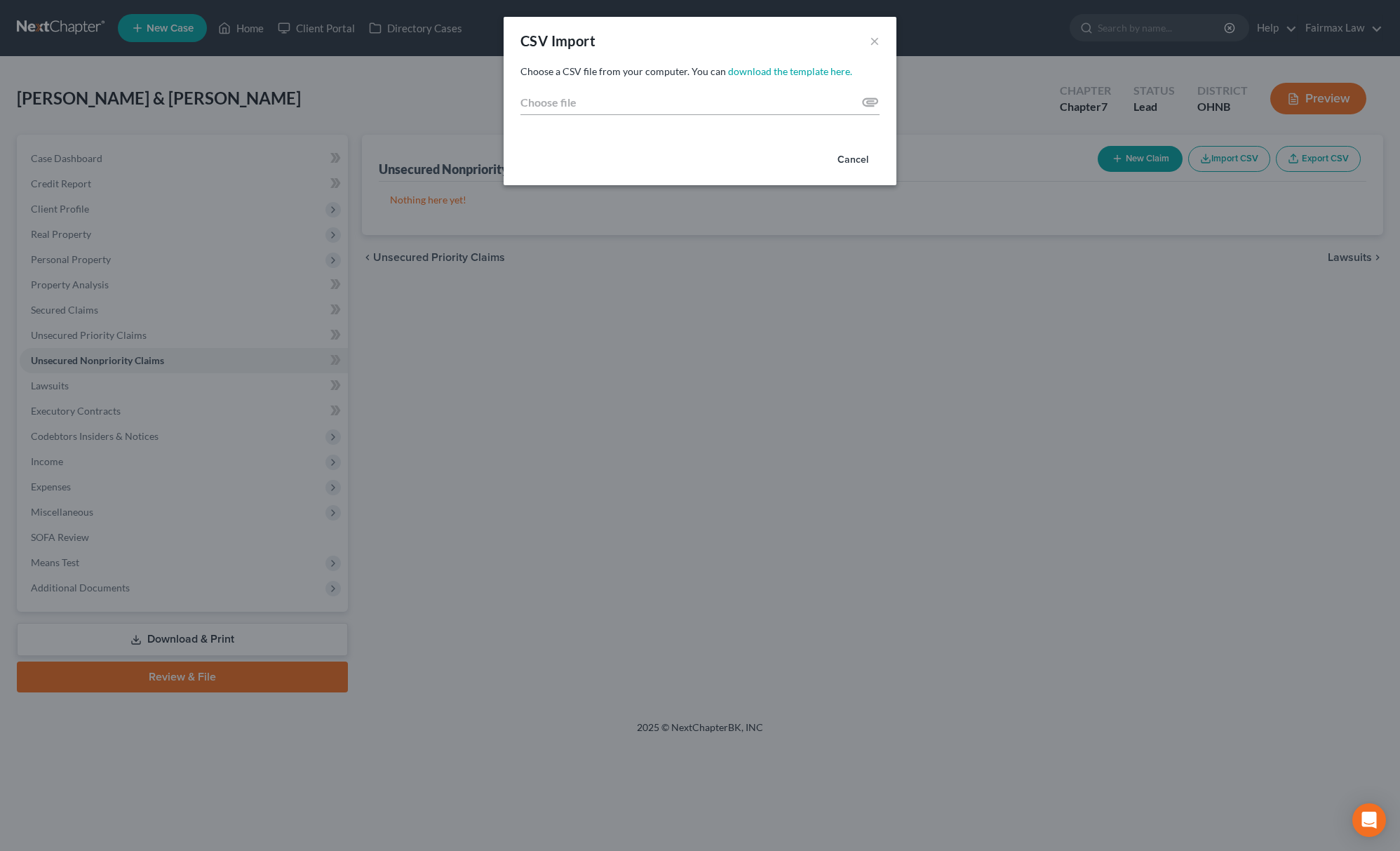
type input "C:\fakepath\2025 - 2025-09-09T124626.012.csv"
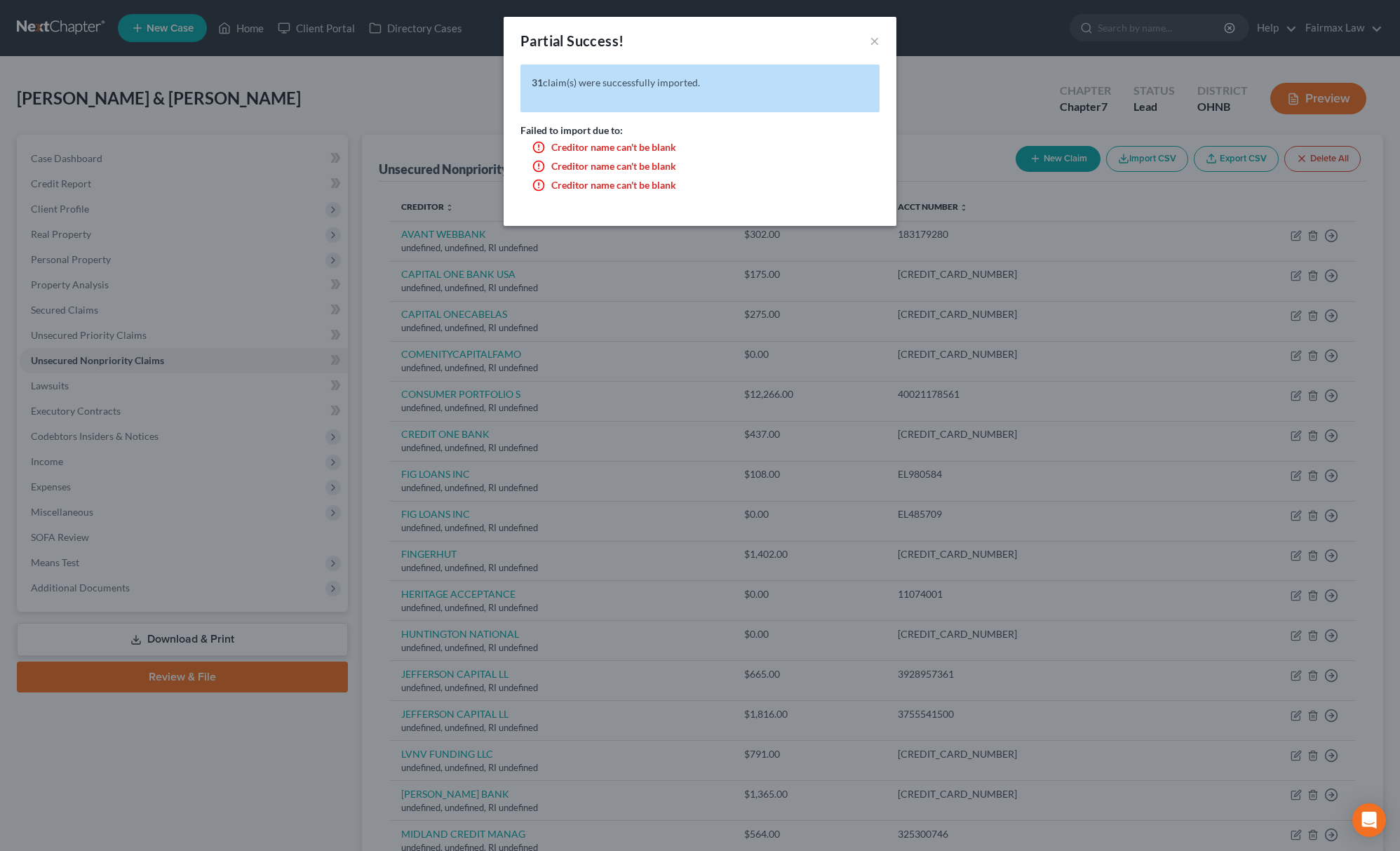
drag, startPoint x: 985, startPoint y: 109, endPoint x: 972, endPoint y: 118, distance: 15.8
click at [982, 109] on div "Partial Success! × 31 claim(s) were successfully imported. Failed to import due…" at bounding box center [700, 425] width 1400 height 851
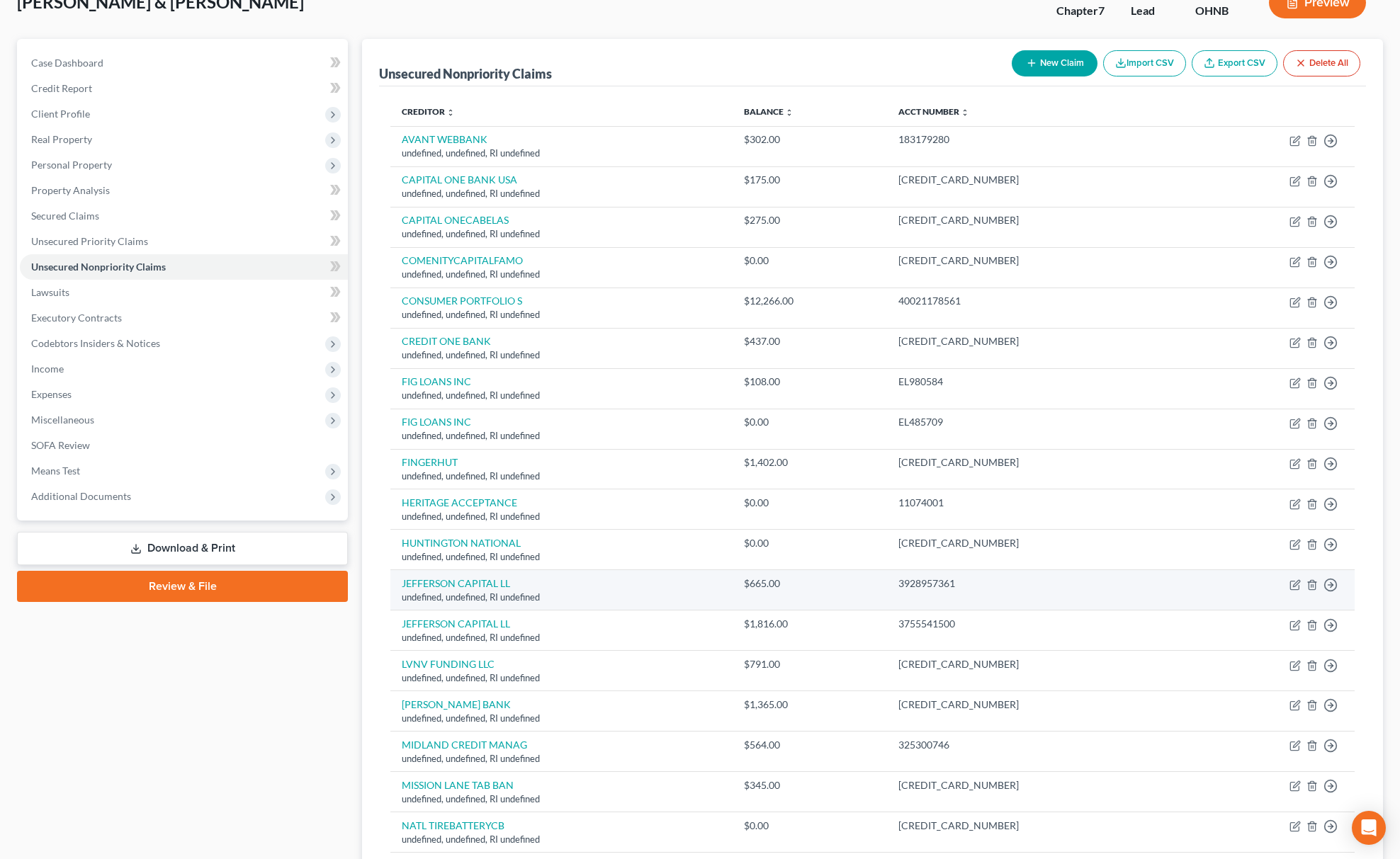
scroll to position [188, 0]
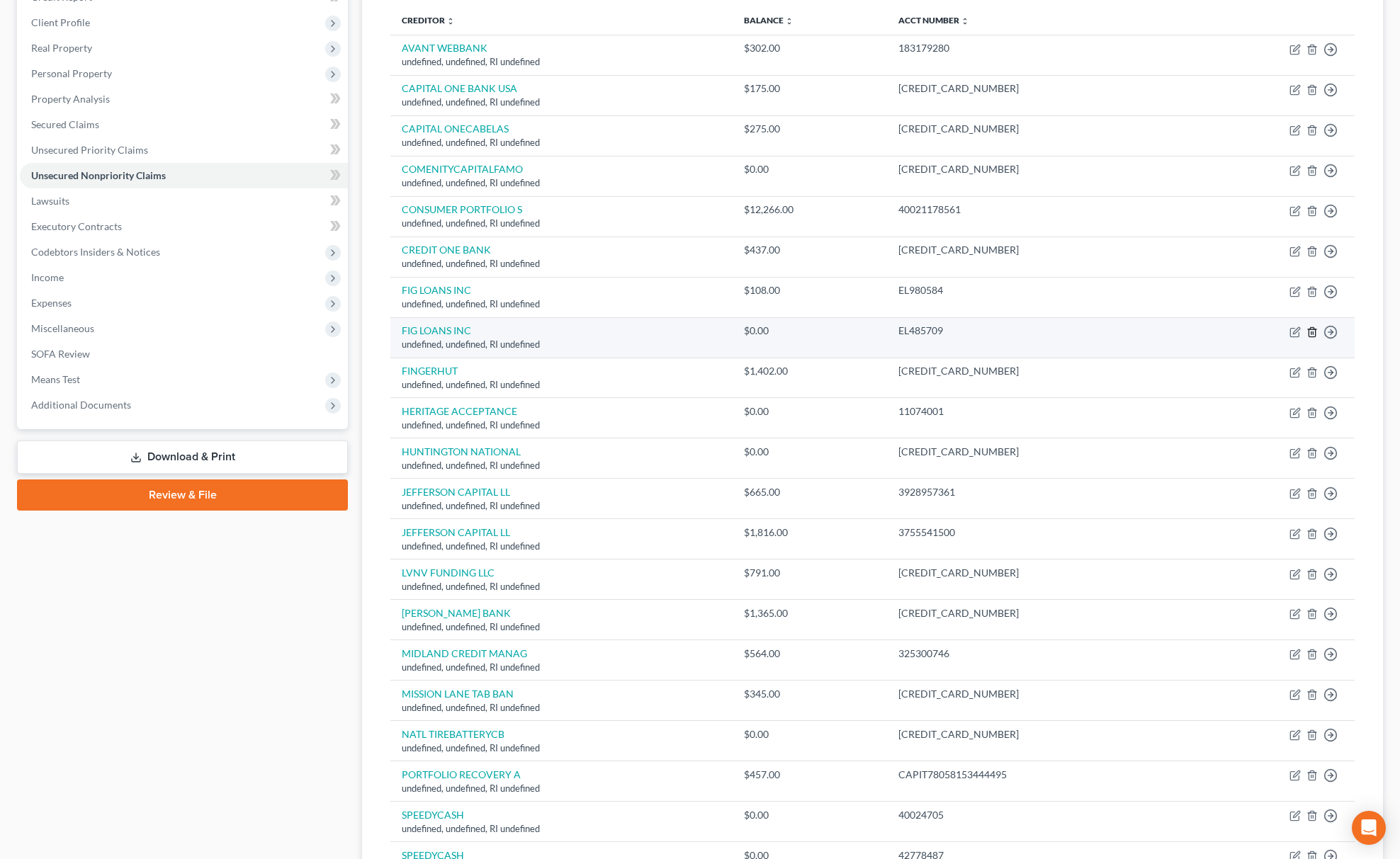
click at [1314, 332] on icon "button" at bounding box center [1313, 332] width 11 height 11
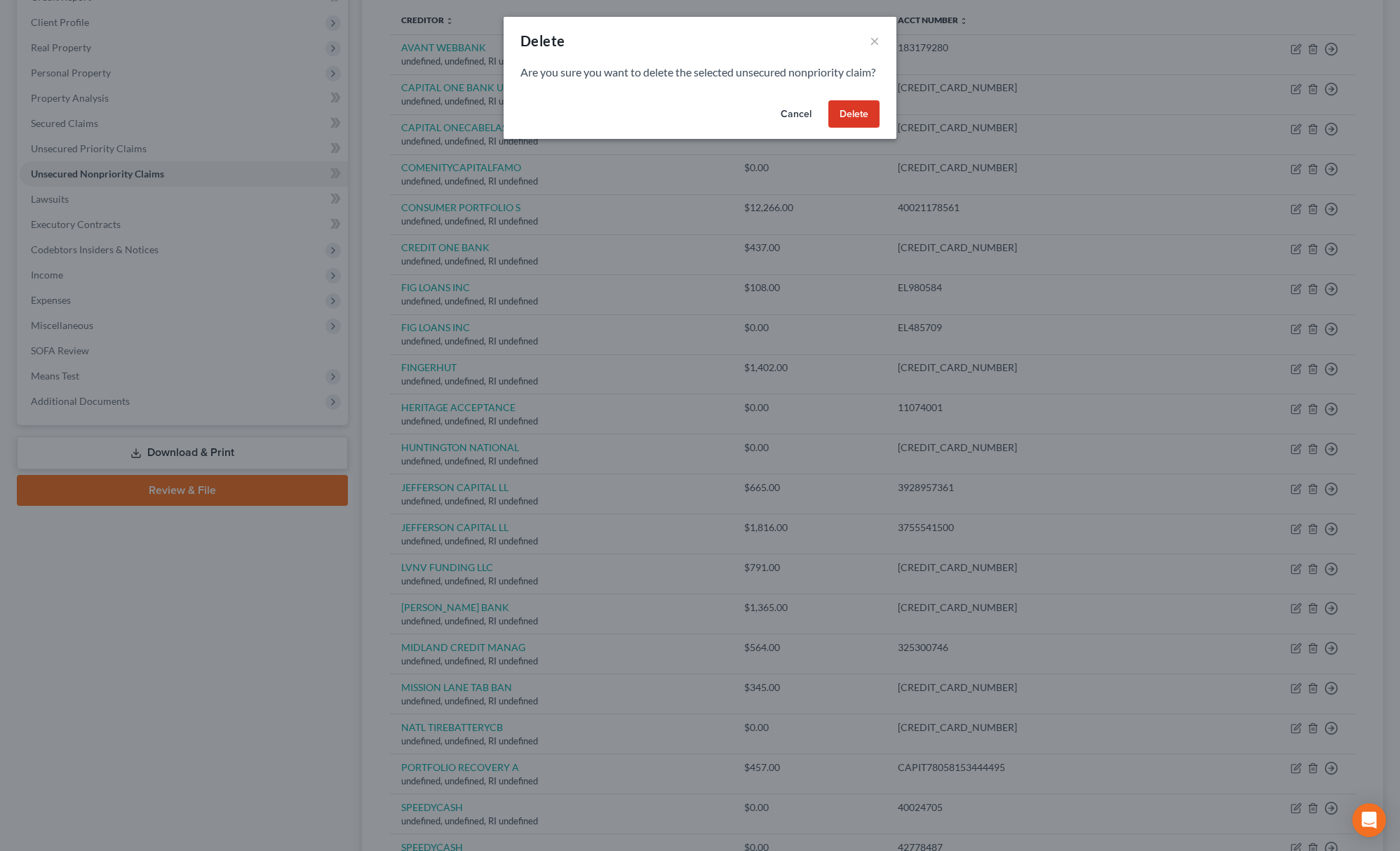
drag, startPoint x: 870, startPoint y: 104, endPoint x: 861, endPoint y: 127, distance: 24.7
click at [871, 95] on div "Are you sure you want to delete the selected unsecured nonpriority claim?" at bounding box center [700, 79] width 393 height 30
click at [861, 127] on button "Delete" at bounding box center [854, 114] width 51 height 28
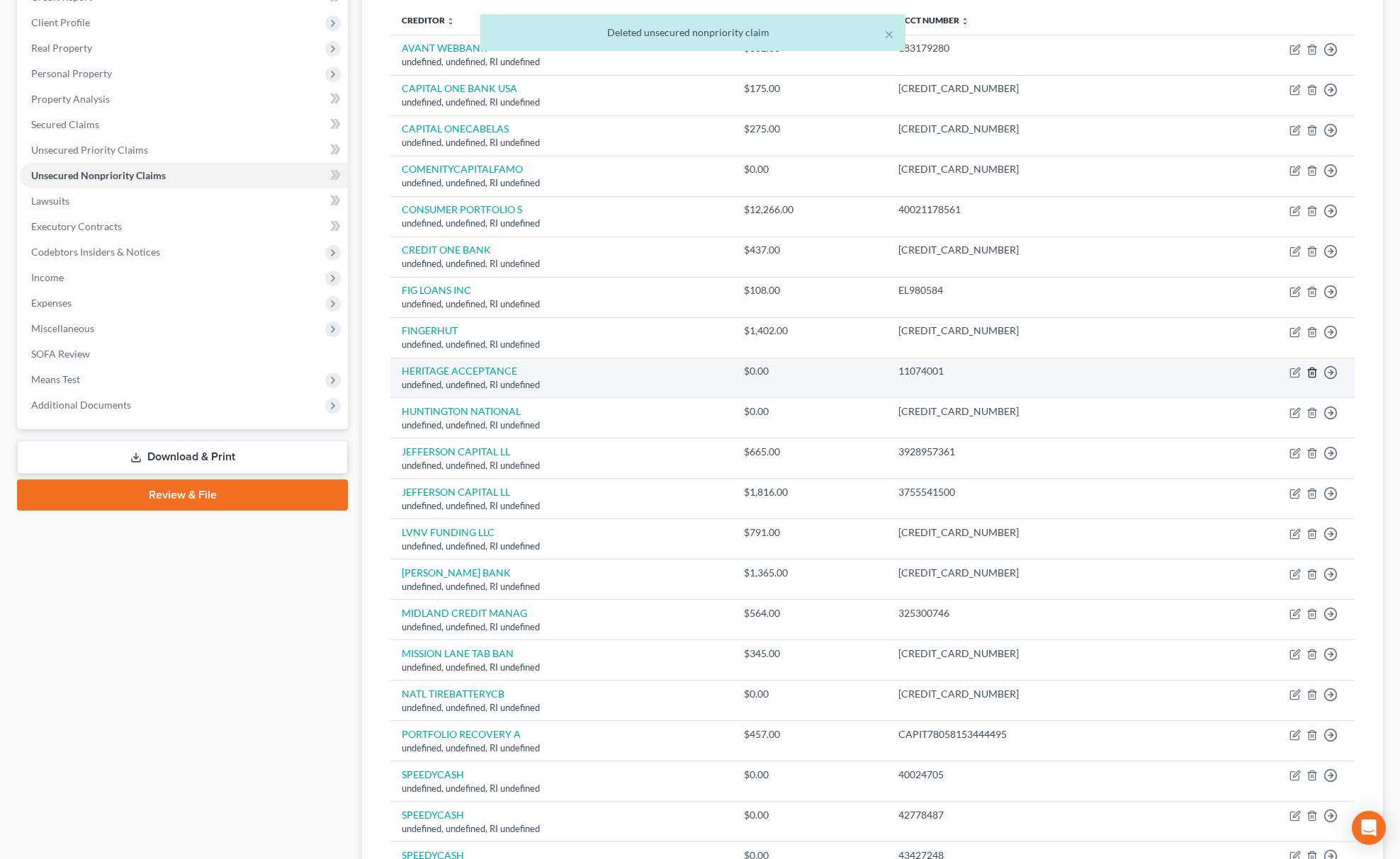
click at [1310, 373] on icon "button" at bounding box center [1312, 372] width 6 height 9
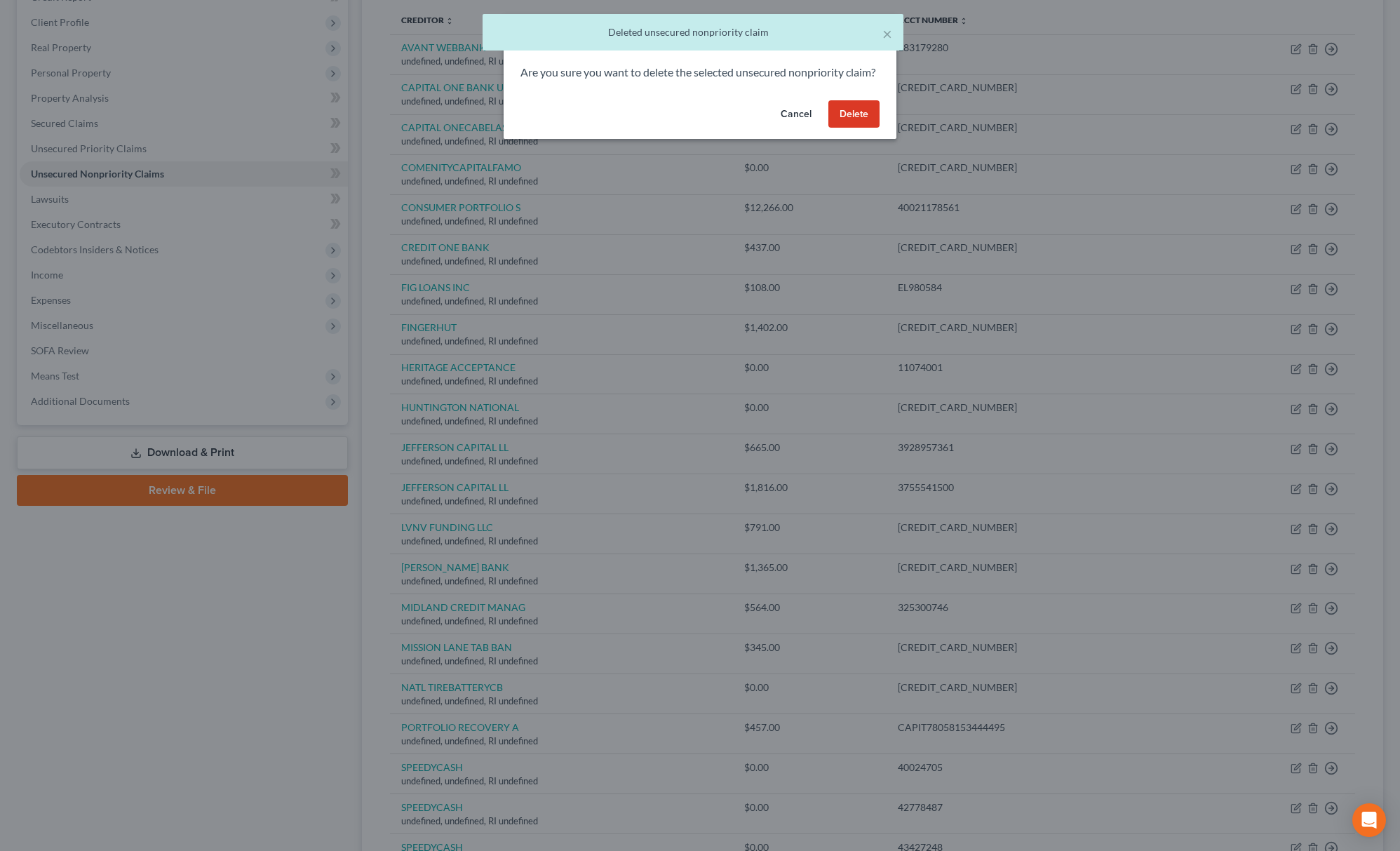
click at [851, 127] on button "Delete" at bounding box center [854, 114] width 51 height 28
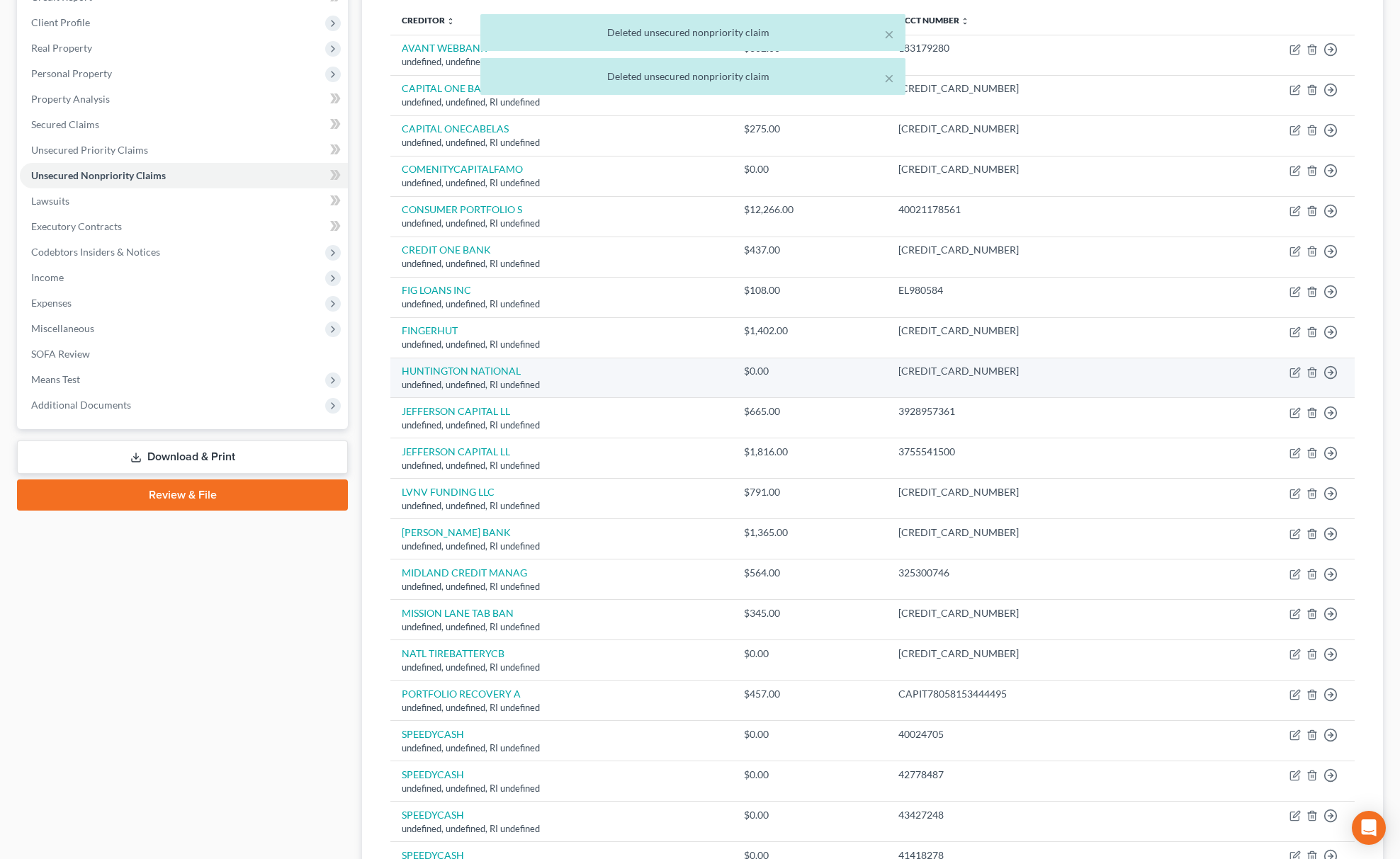
click at [1314, 380] on td "Move to D Move to E Move to G Move to Notice Only" at bounding box center [1273, 378] width 163 height 40
click at [1313, 374] on icon "button" at bounding box center [1313, 372] width 11 height 11
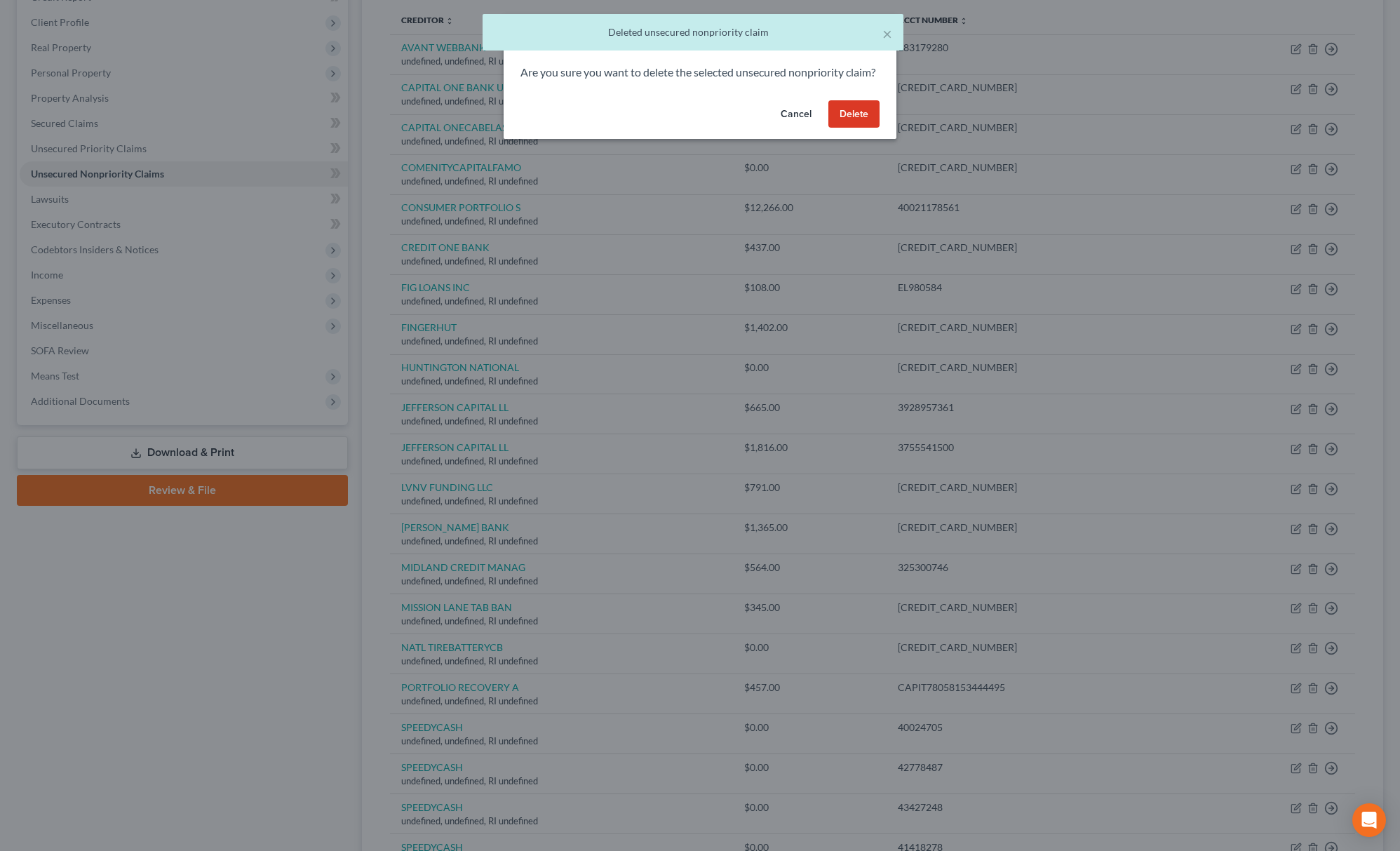
drag, startPoint x: 871, startPoint y: 130, endPoint x: 924, endPoint y: 187, distance: 77.8
click at [870, 128] on button "Delete" at bounding box center [854, 114] width 51 height 28
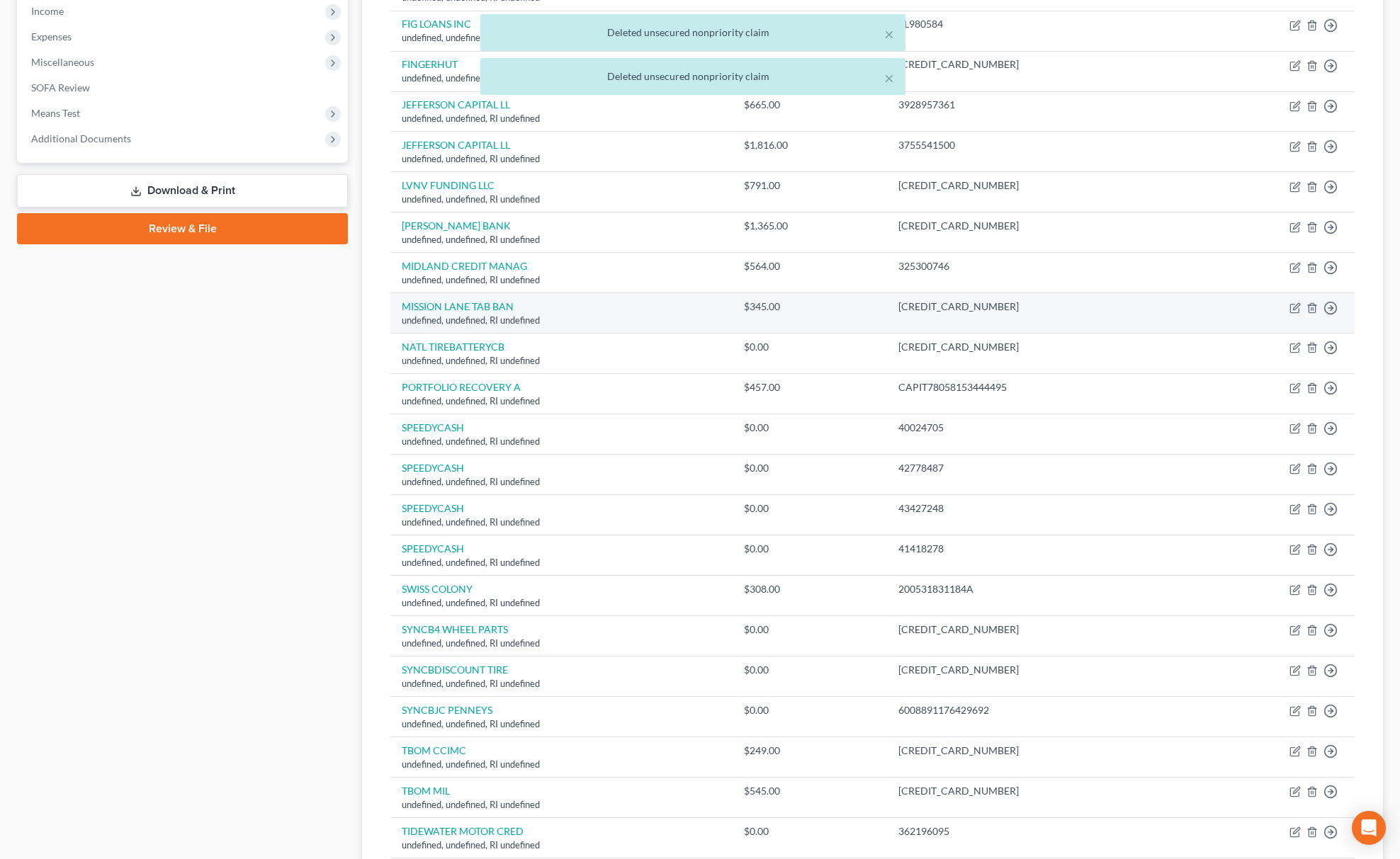
scroll to position [567, 0]
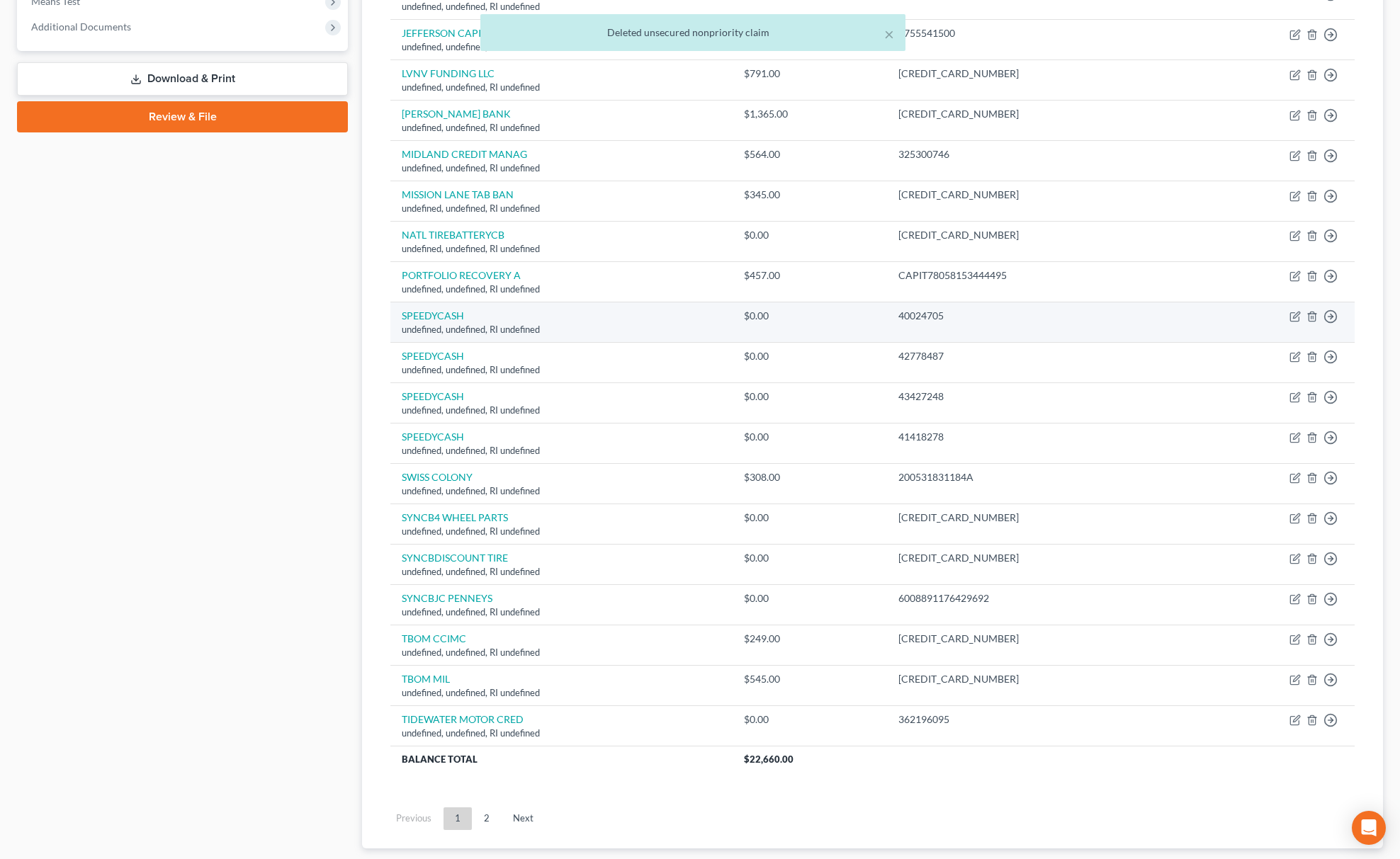
click at [1303, 318] on td "Move to D Move to E Move to G Move to Notice Only" at bounding box center [1273, 322] width 163 height 40
click at [1307, 319] on icon "button" at bounding box center [1313, 316] width 11 height 11
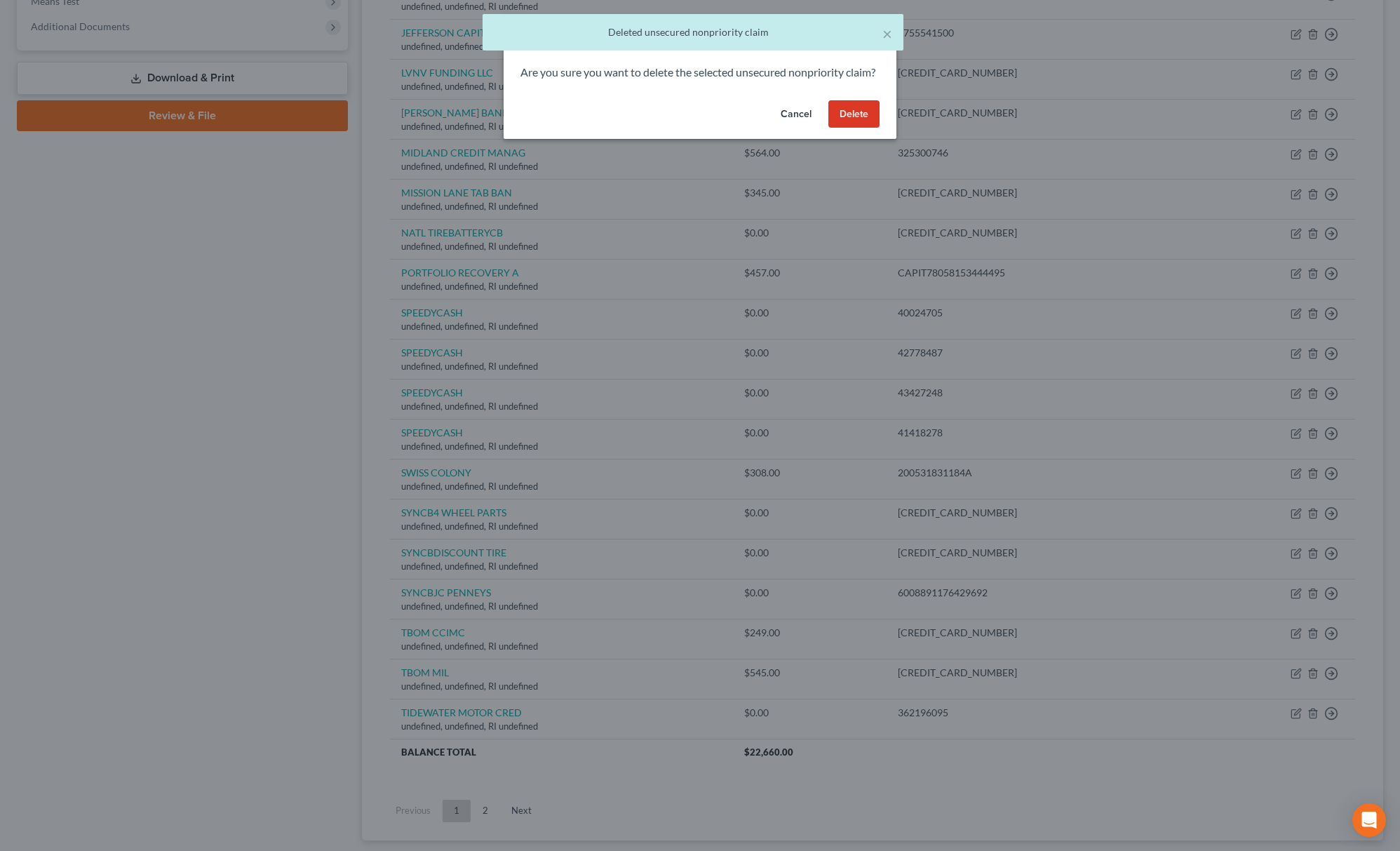
click at [860, 127] on button "Delete" at bounding box center [854, 114] width 51 height 28
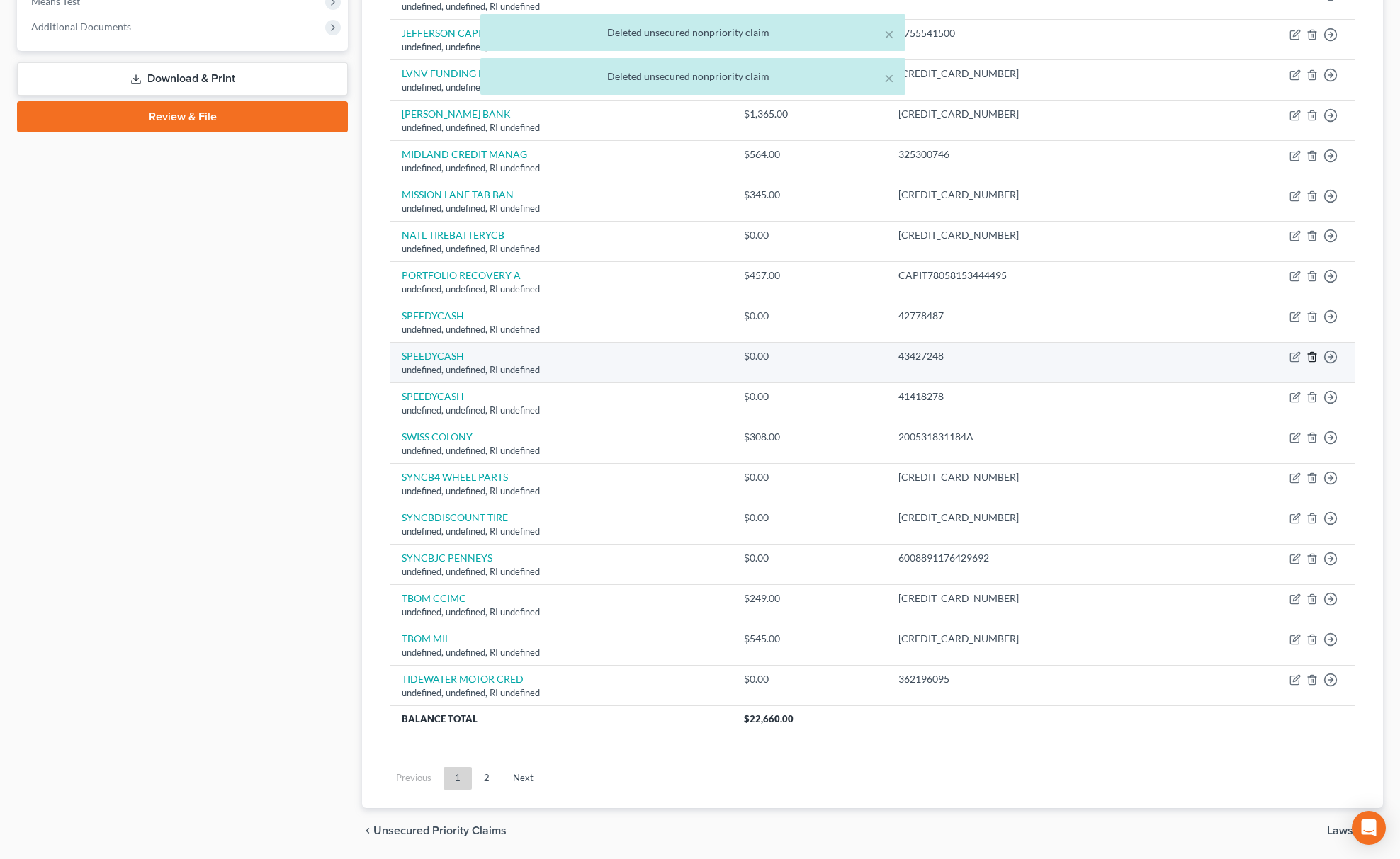
click at [1314, 363] on icon "button" at bounding box center [1313, 356] width 11 height 11
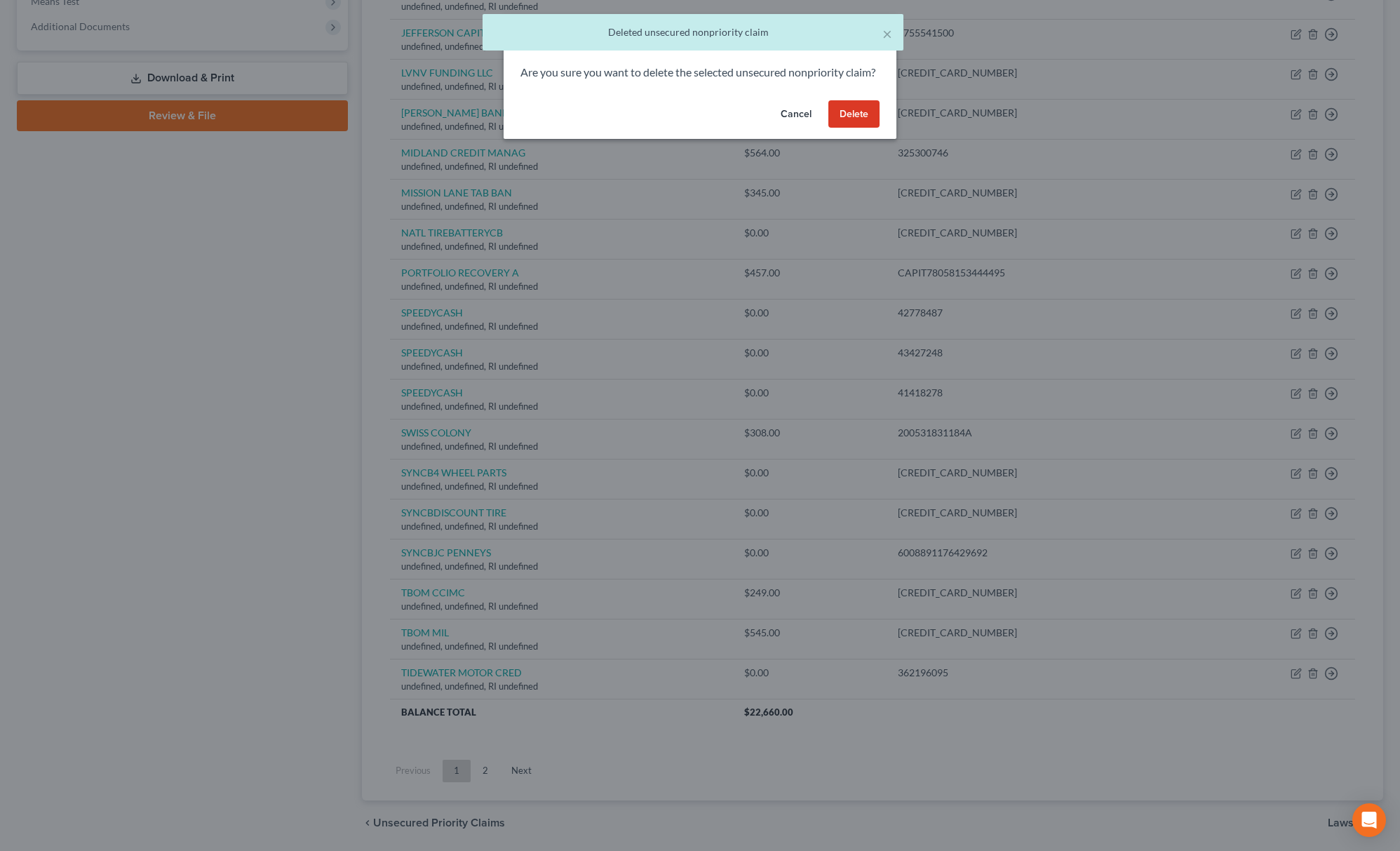
click at [853, 128] on button "Delete" at bounding box center [854, 114] width 51 height 28
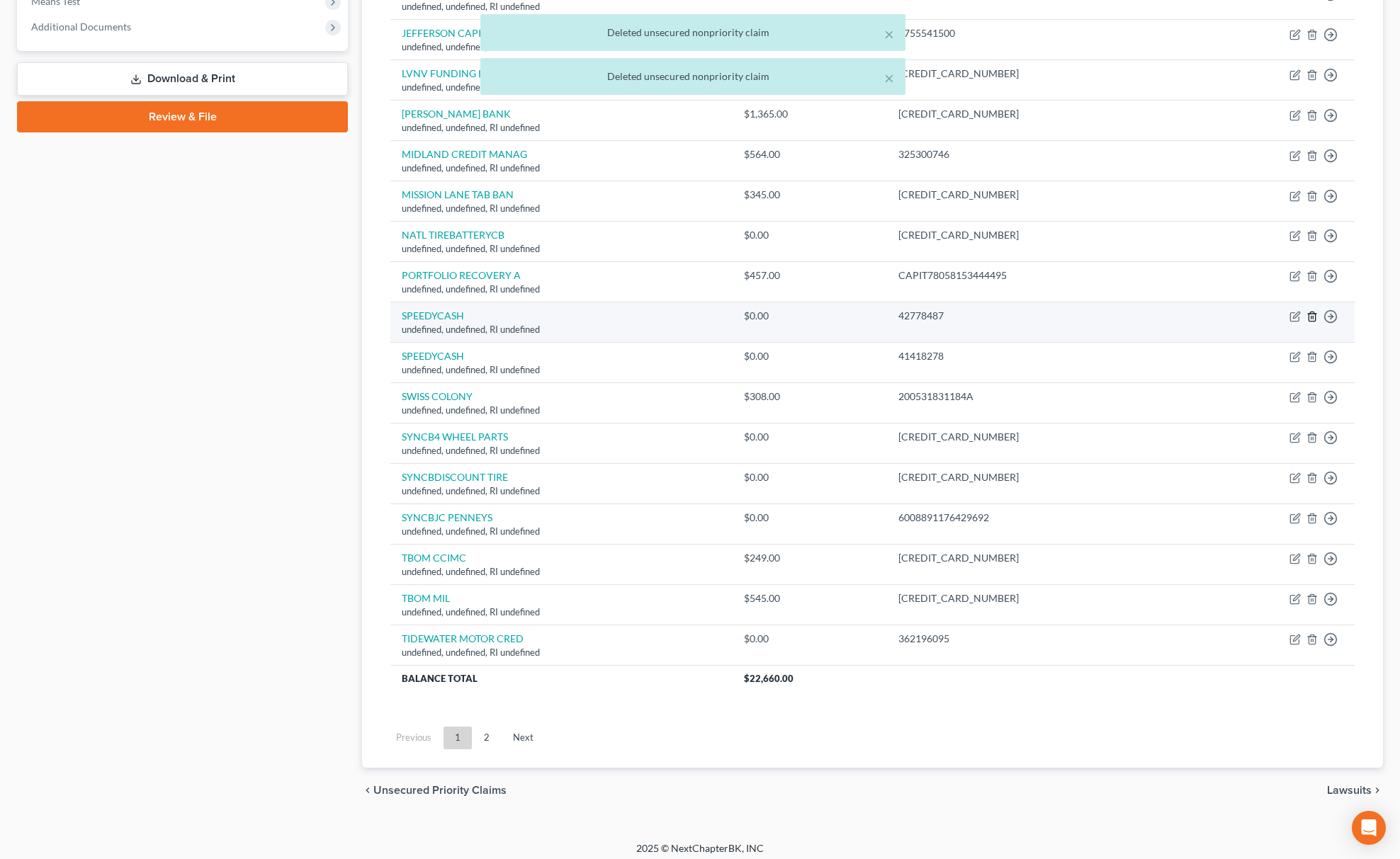
click at [1311, 314] on icon "button" at bounding box center [1313, 316] width 11 height 11
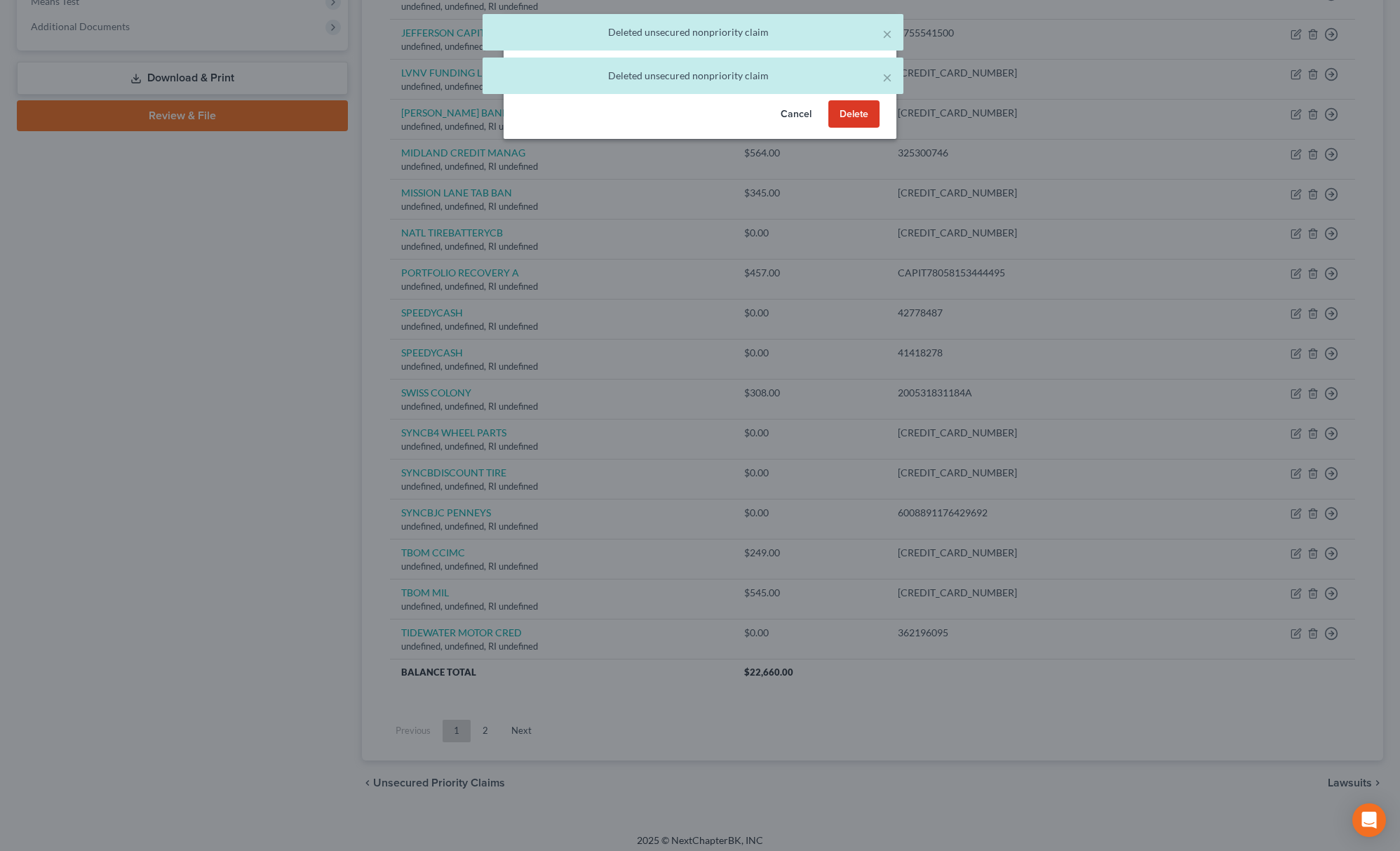
drag, startPoint x: 868, startPoint y: 124, endPoint x: 940, endPoint y: 143, distance: 74.5
click at [868, 121] on button "Delete" at bounding box center [854, 114] width 51 height 28
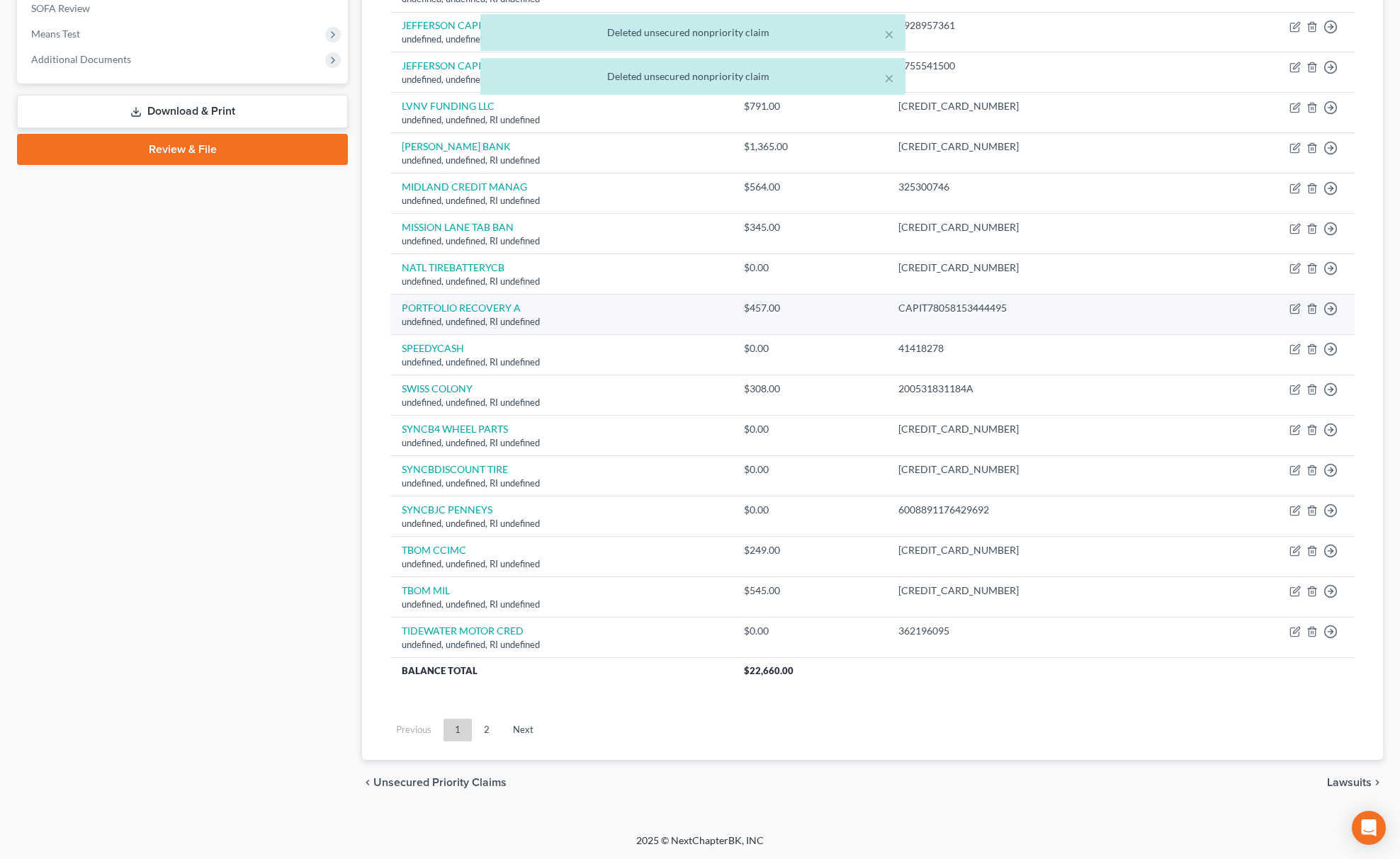
scroll to position [539, 0]
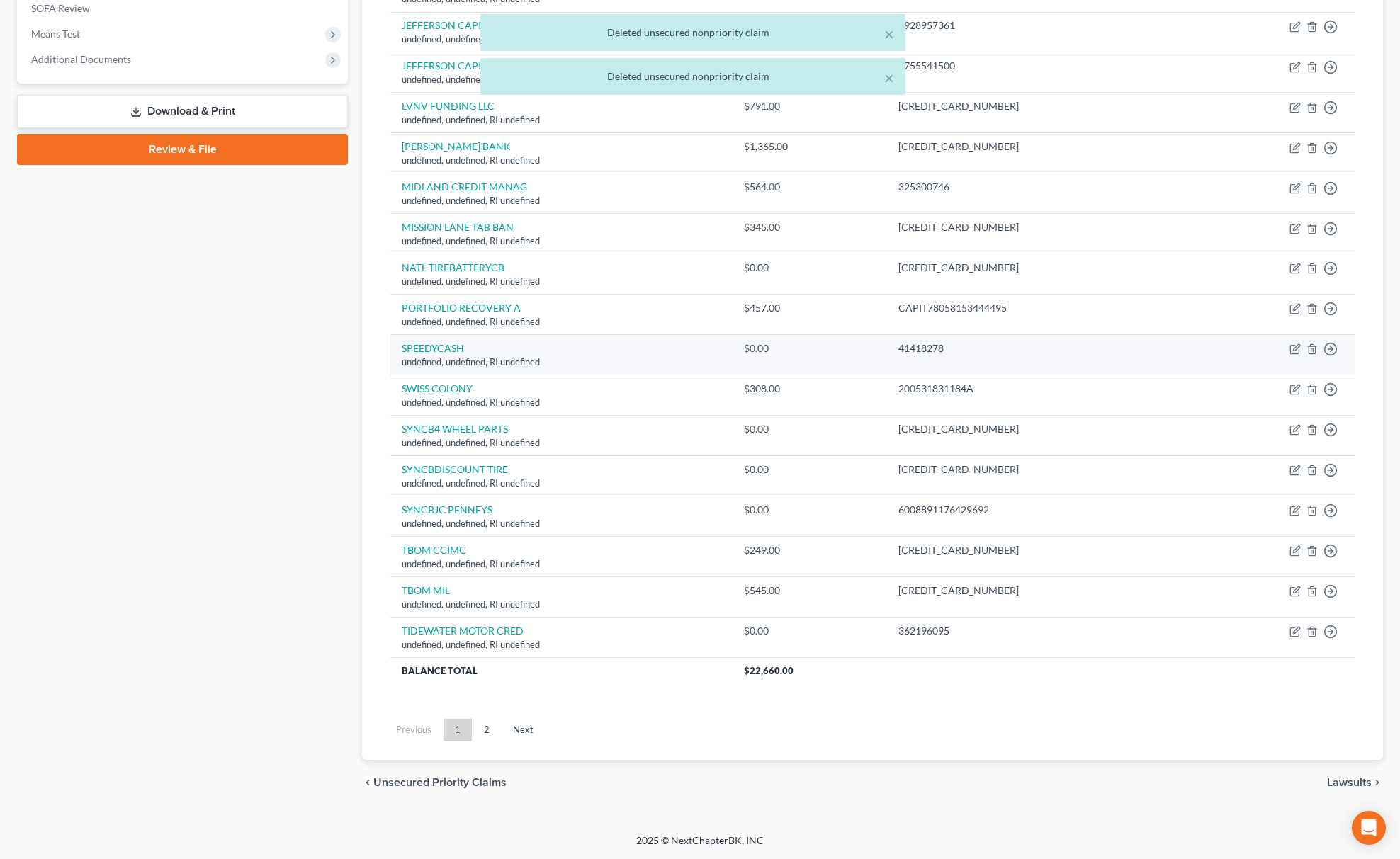
click at [1303, 346] on td "Move to D Move to E Move to G Move to Notice Only" at bounding box center [1273, 356] width 163 height 40
click at [1316, 344] on icon "button" at bounding box center [1313, 349] width 11 height 11
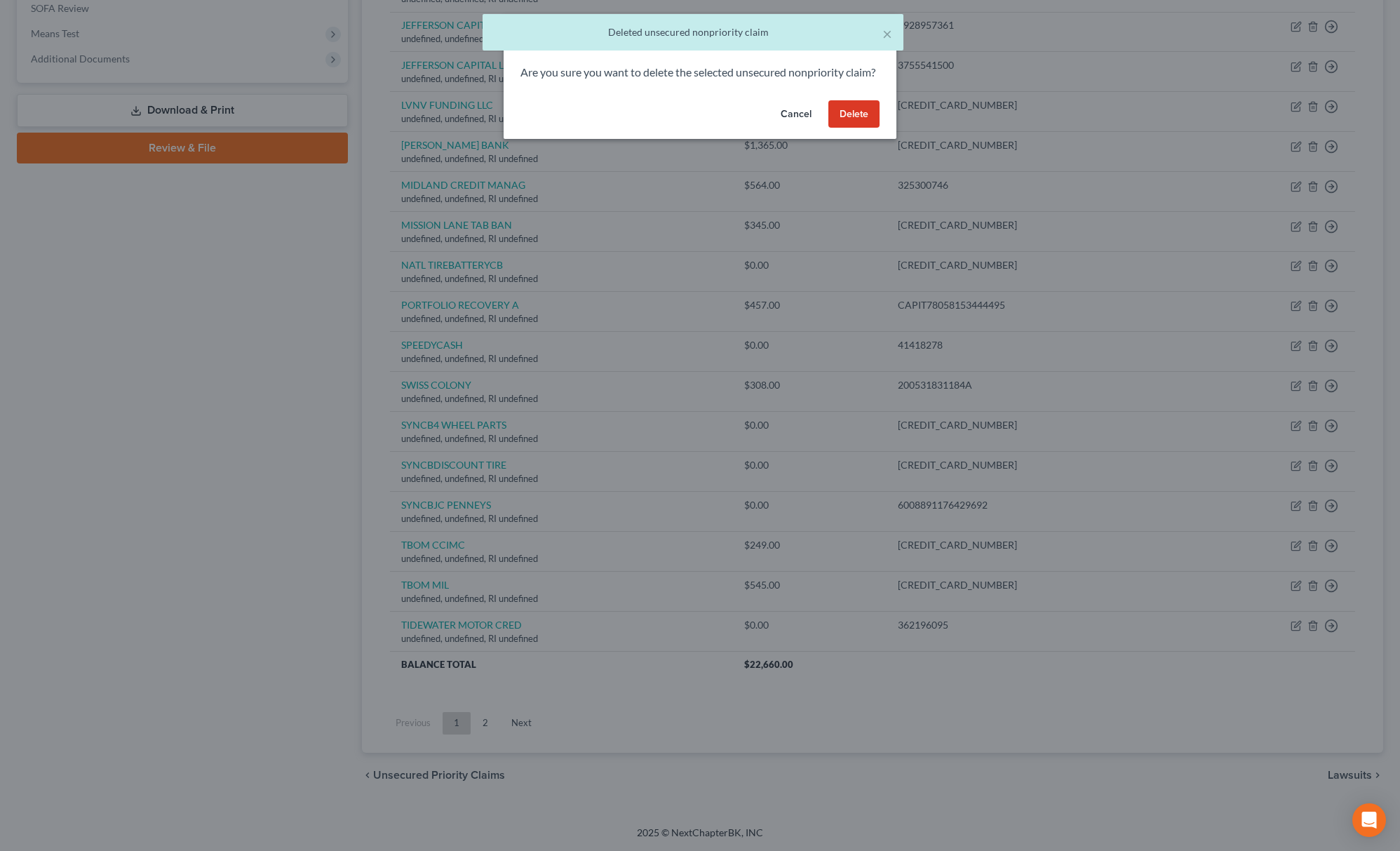
click at [851, 128] on button "Delete" at bounding box center [854, 114] width 51 height 28
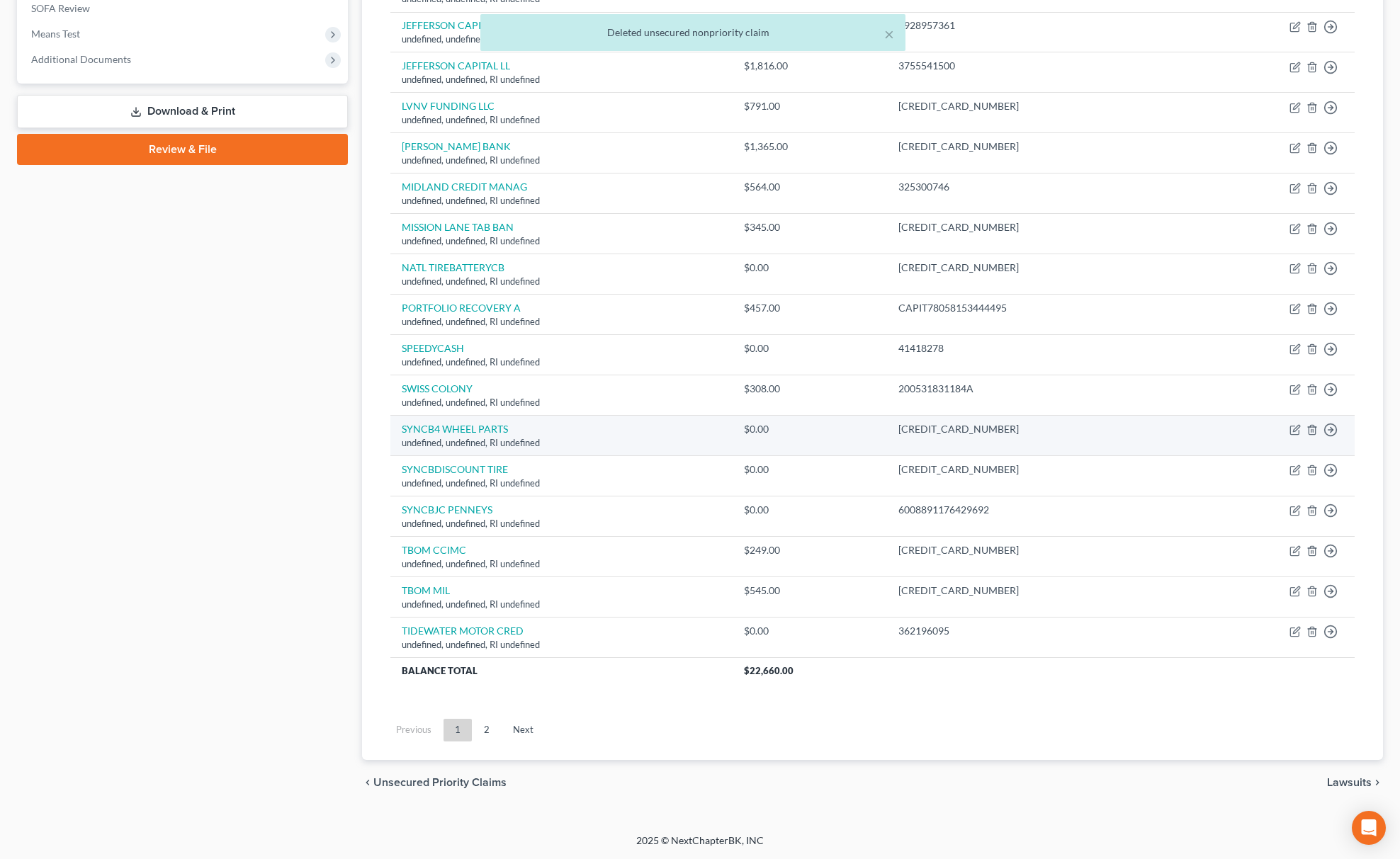
scroll to position [499, 0]
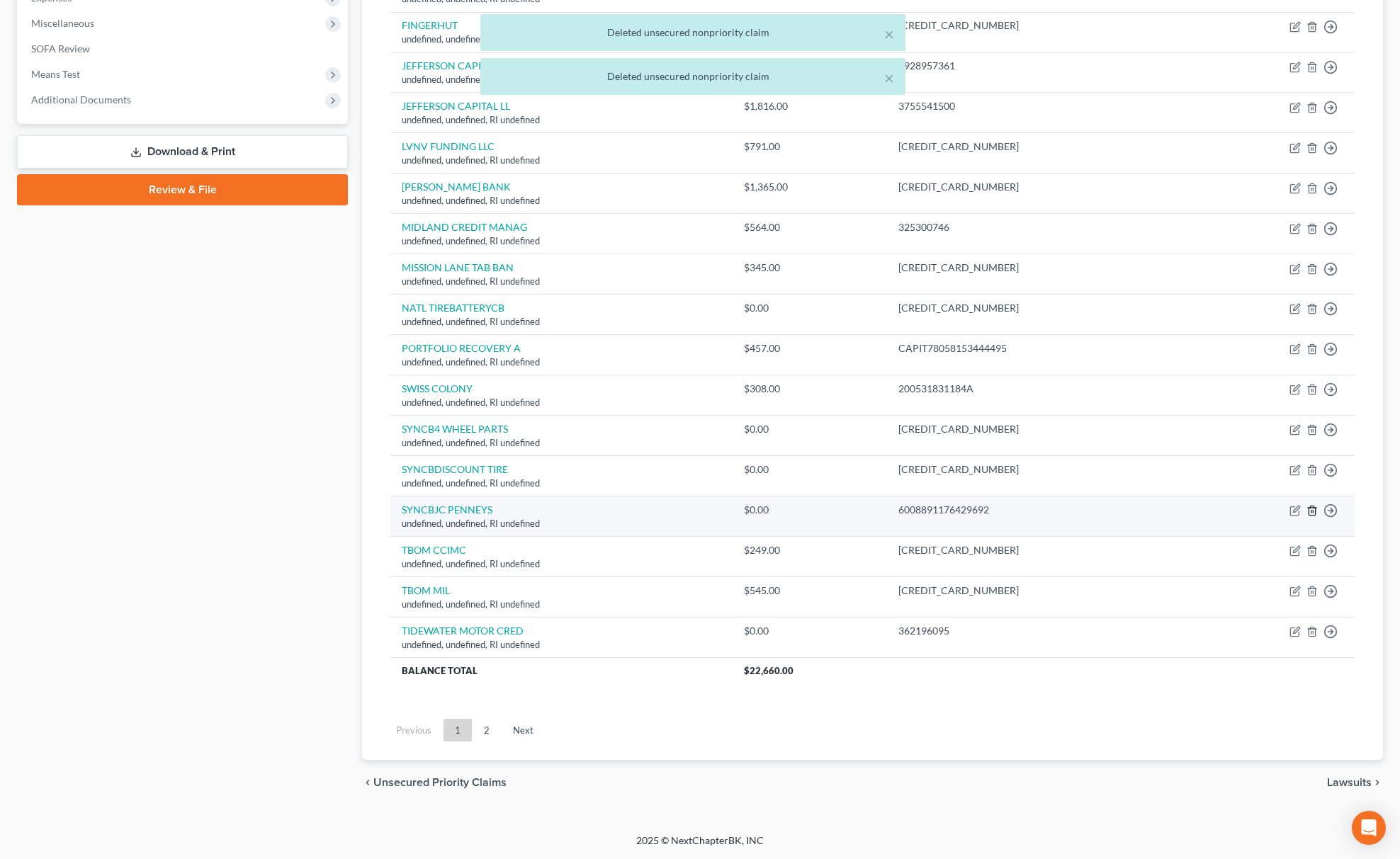
click at [1315, 505] on icon "button" at bounding box center [1313, 511] width 11 height 11
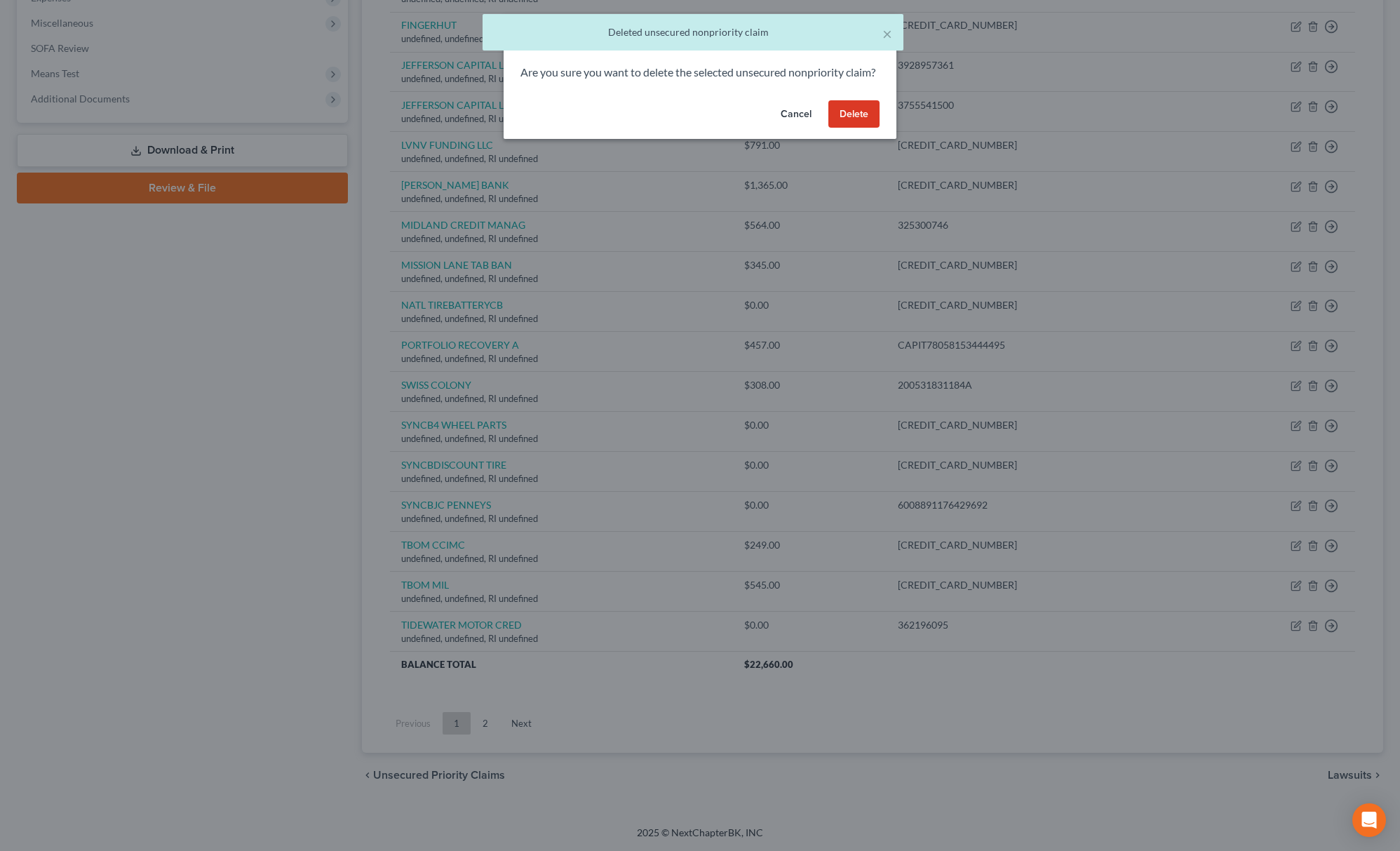
click at [840, 127] on button "Delete" at bounding box center [854, 114] width 51 height 28
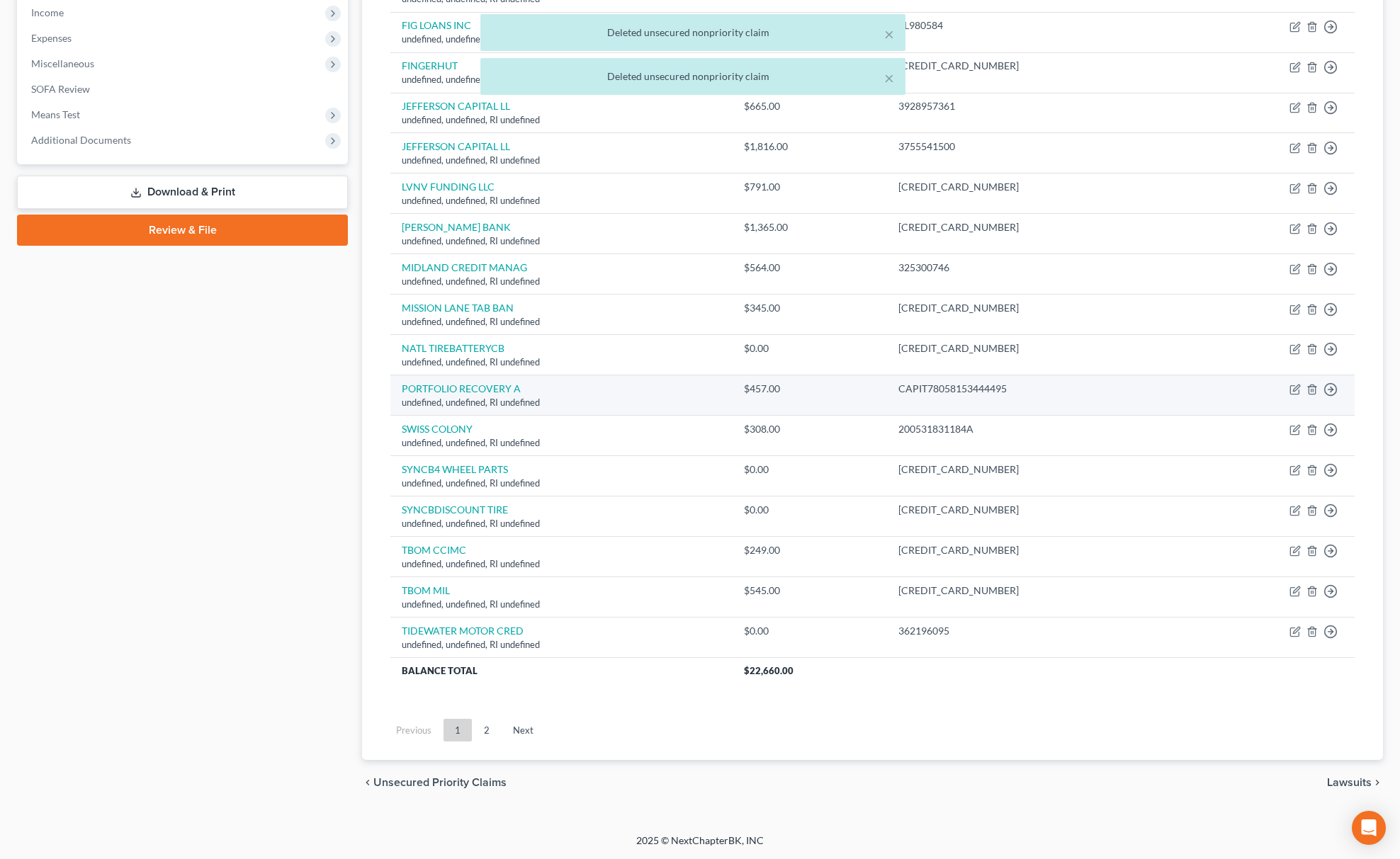
scroll to position [458, 0]
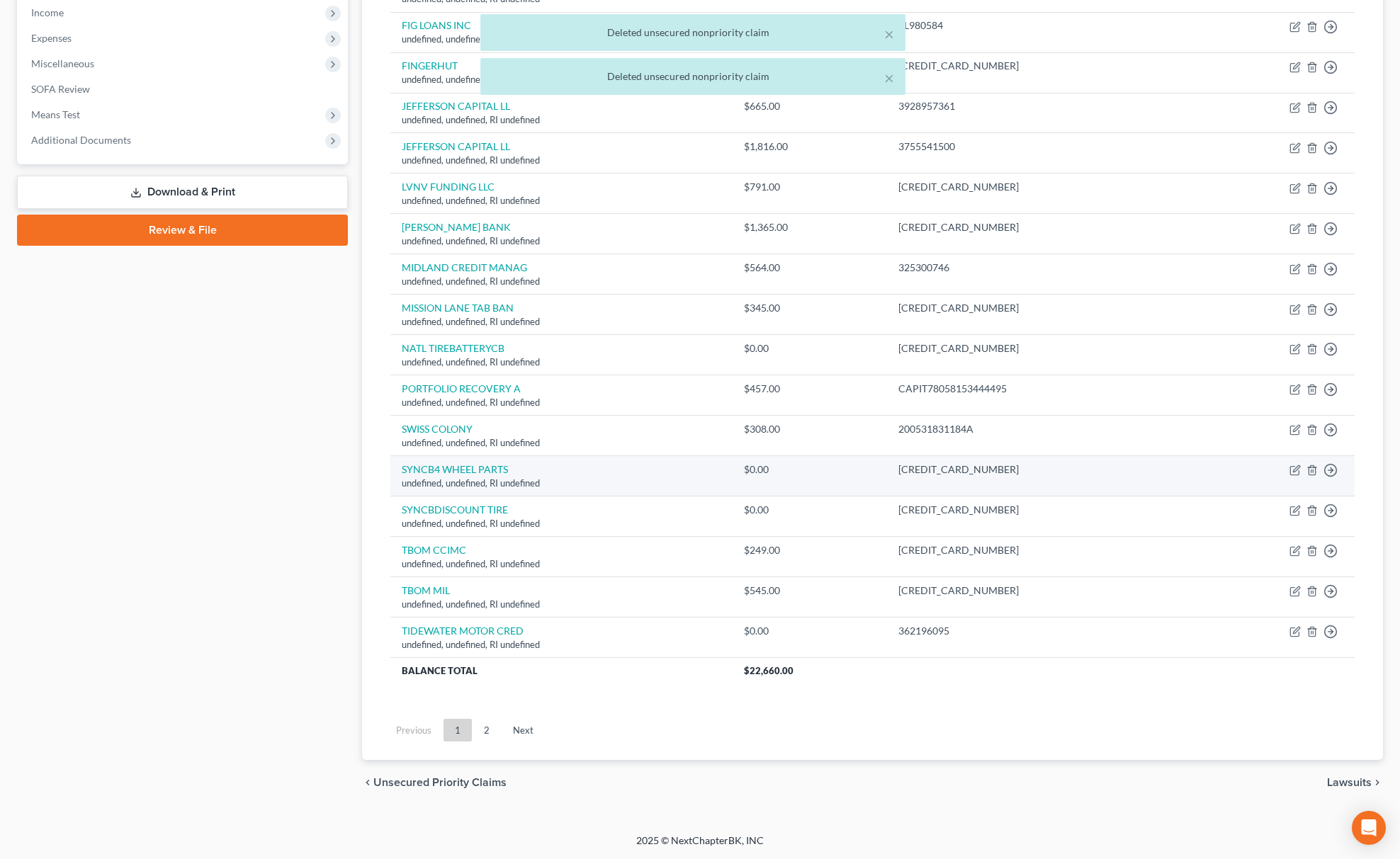
click at [1307, 462] on td "Move to D Move to E Move to G Move to Notice Only" at bounding box center [1273, 476] width 163 height 40
click at [1311, 469] on icon "button" at bounding box center [1313, 470] width 11 height 11
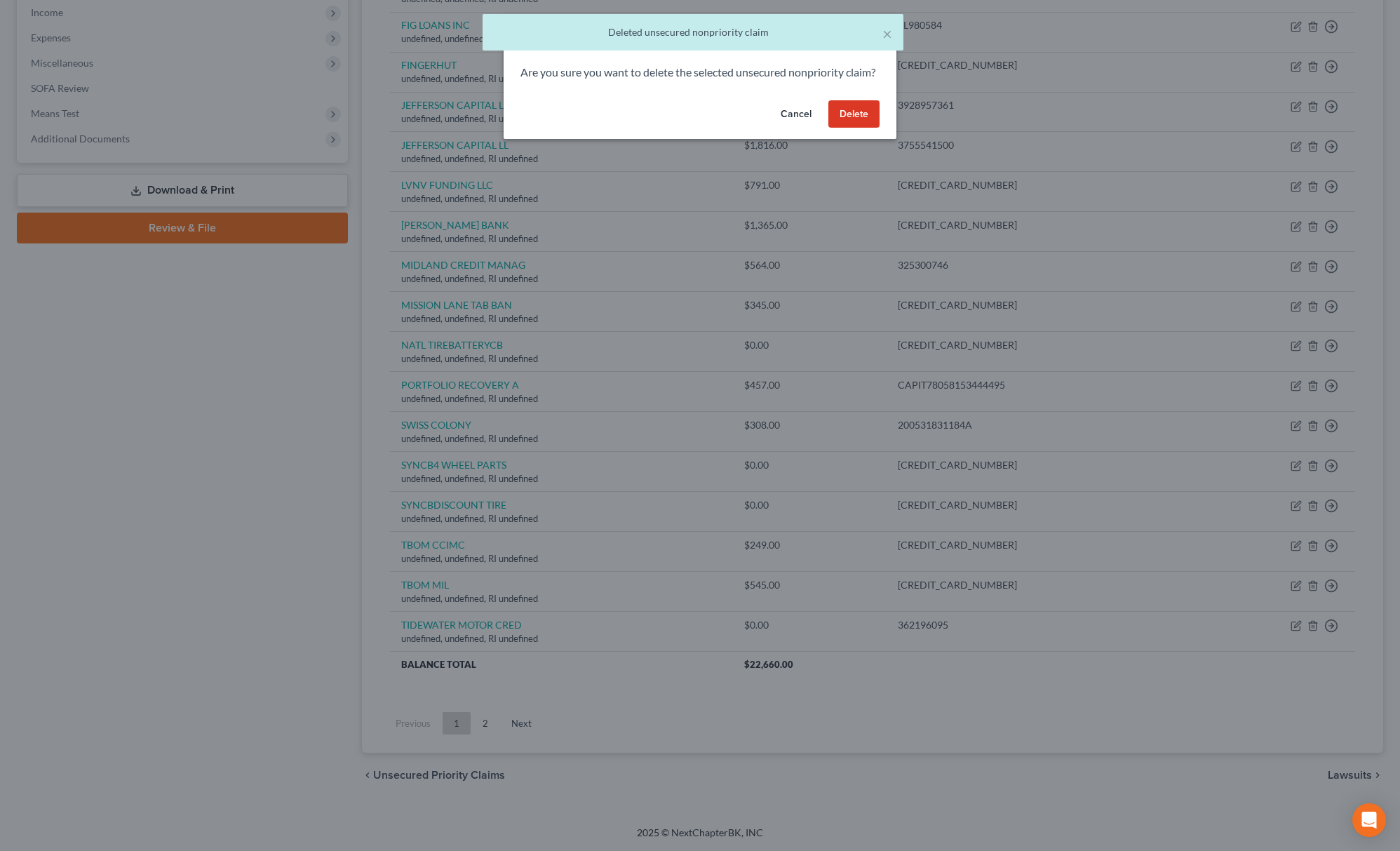
click at [841, 121] on button "Delete" at bounding box center [854, 114] width 51 height 28
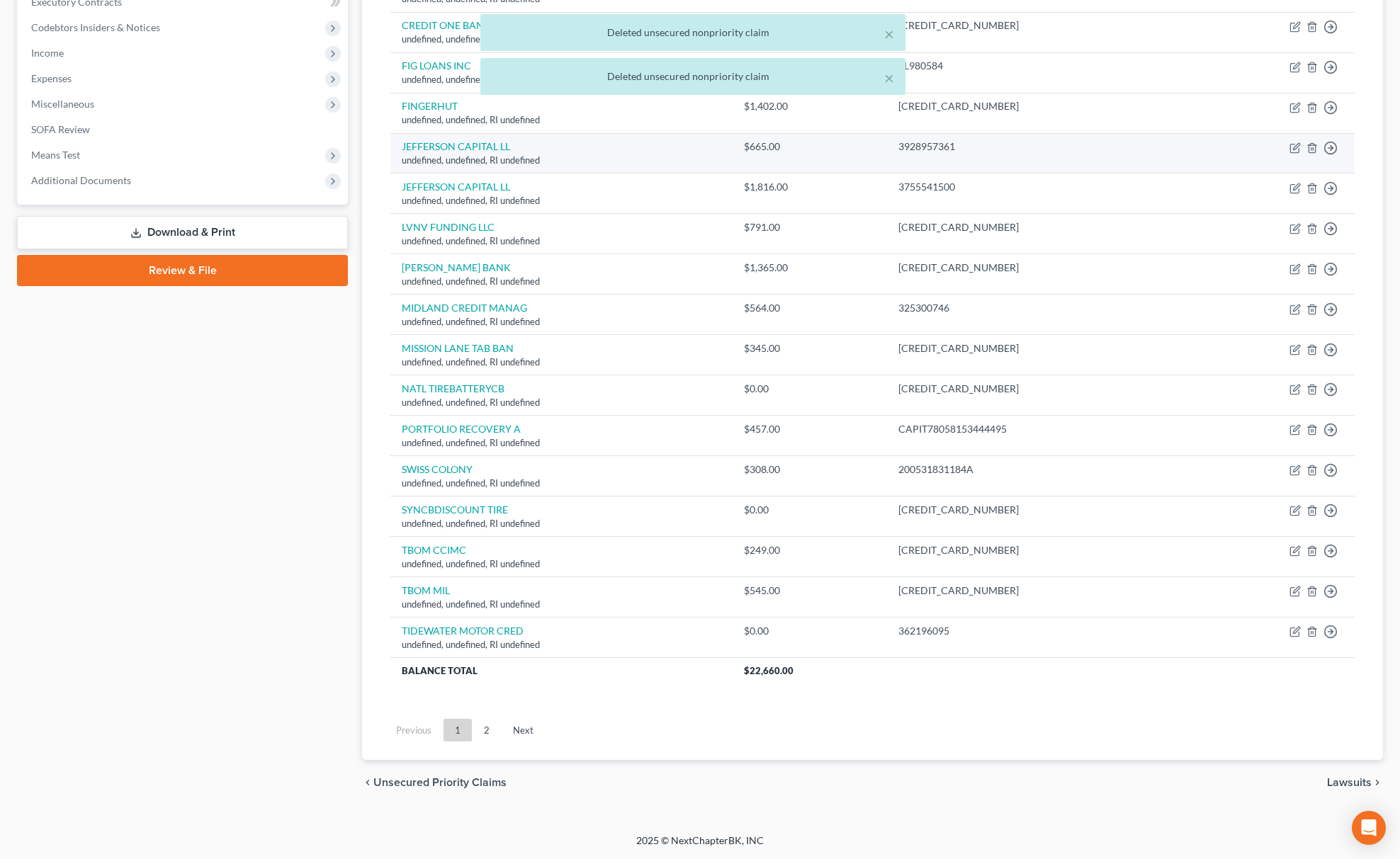
scroll to position [417, 0]
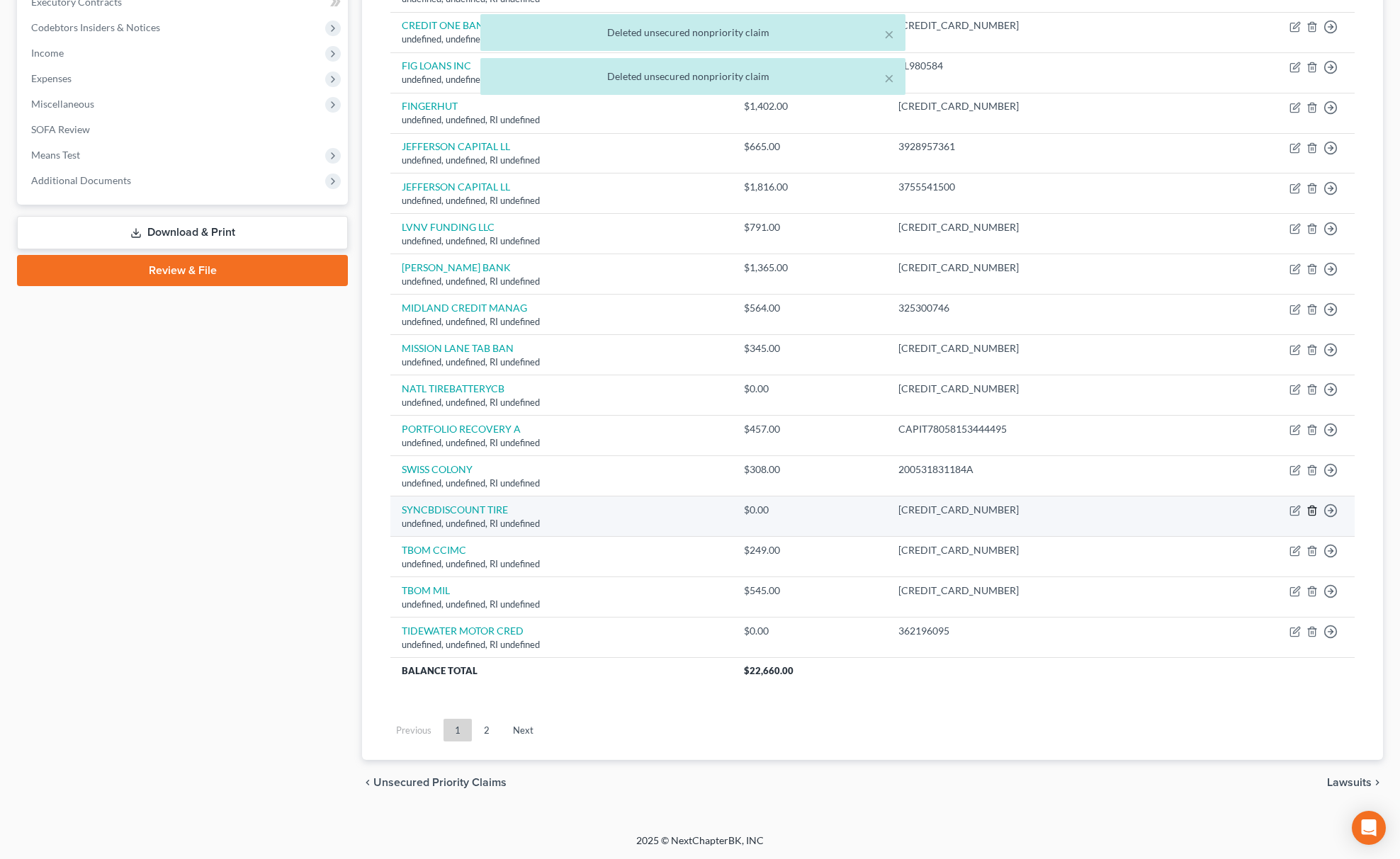
click at [1310, 505] on icon "button" at bounding box center [1313, 511] width 11 height 11
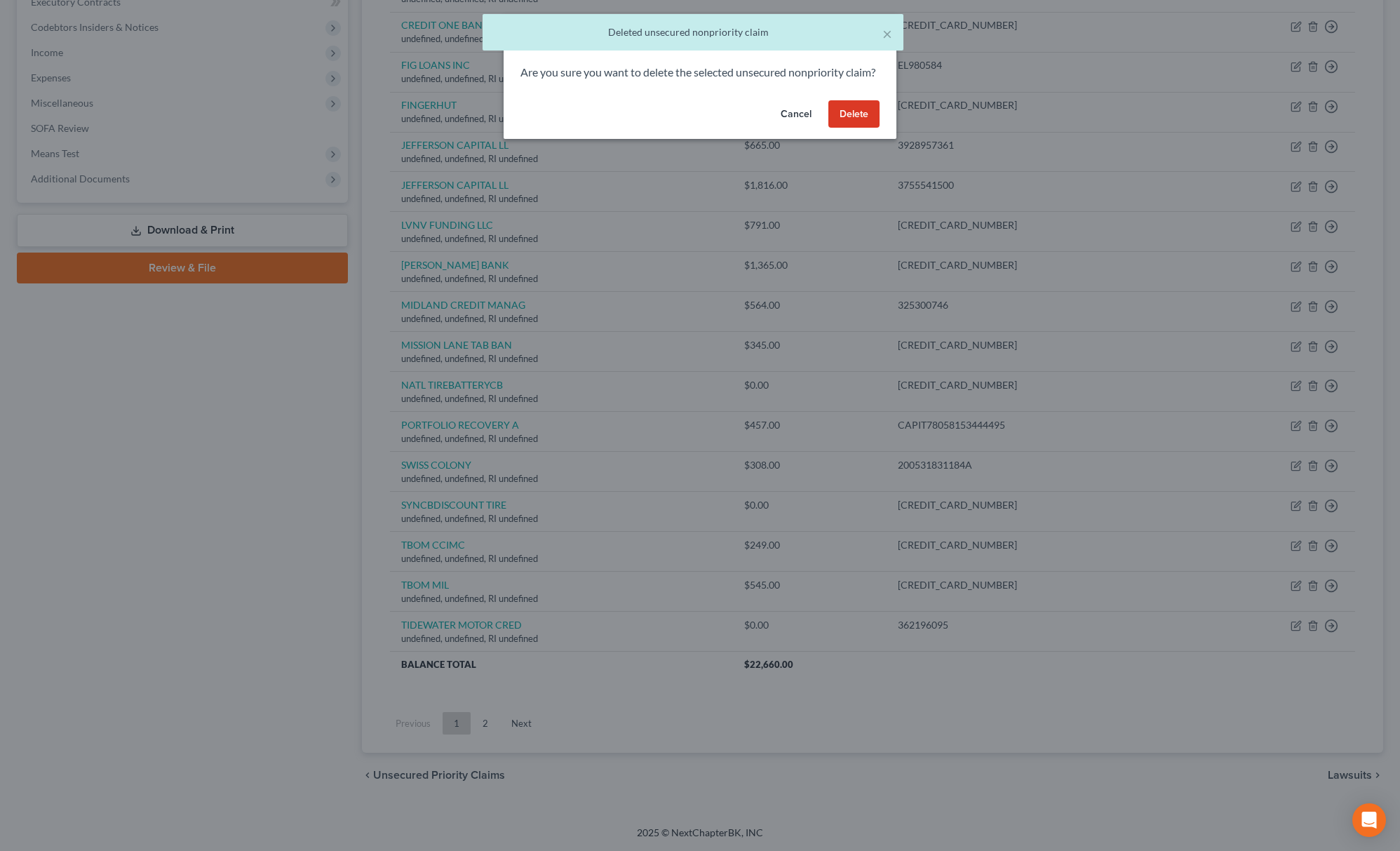
click at [841, 127] on button "Delete" at bounding box center [854, 114] width 51 height 28
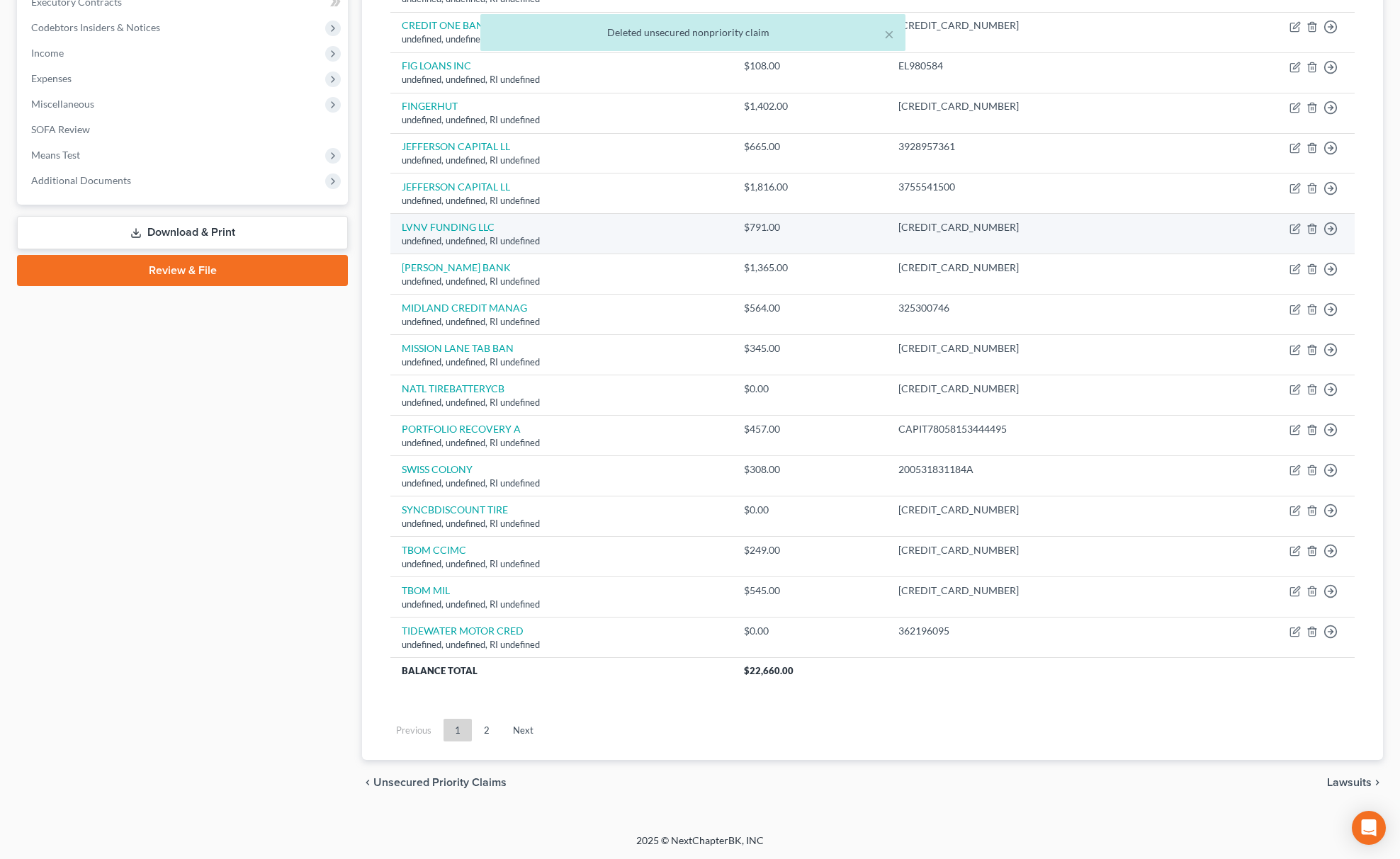
scroll to position [377, 0]
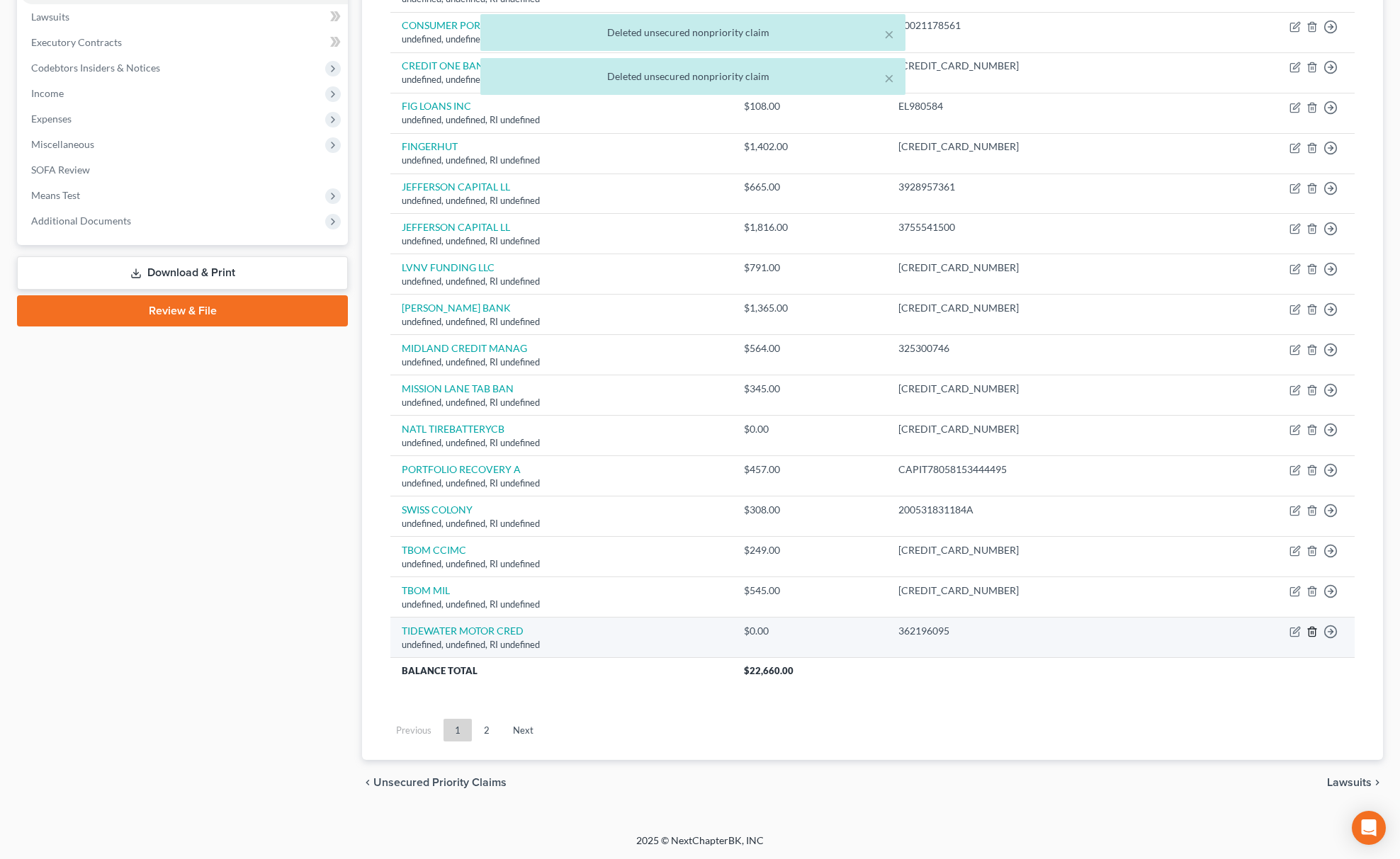
click at [1315, 632] on icon "button" at bounding box center [1312, 632] width 6 height 9
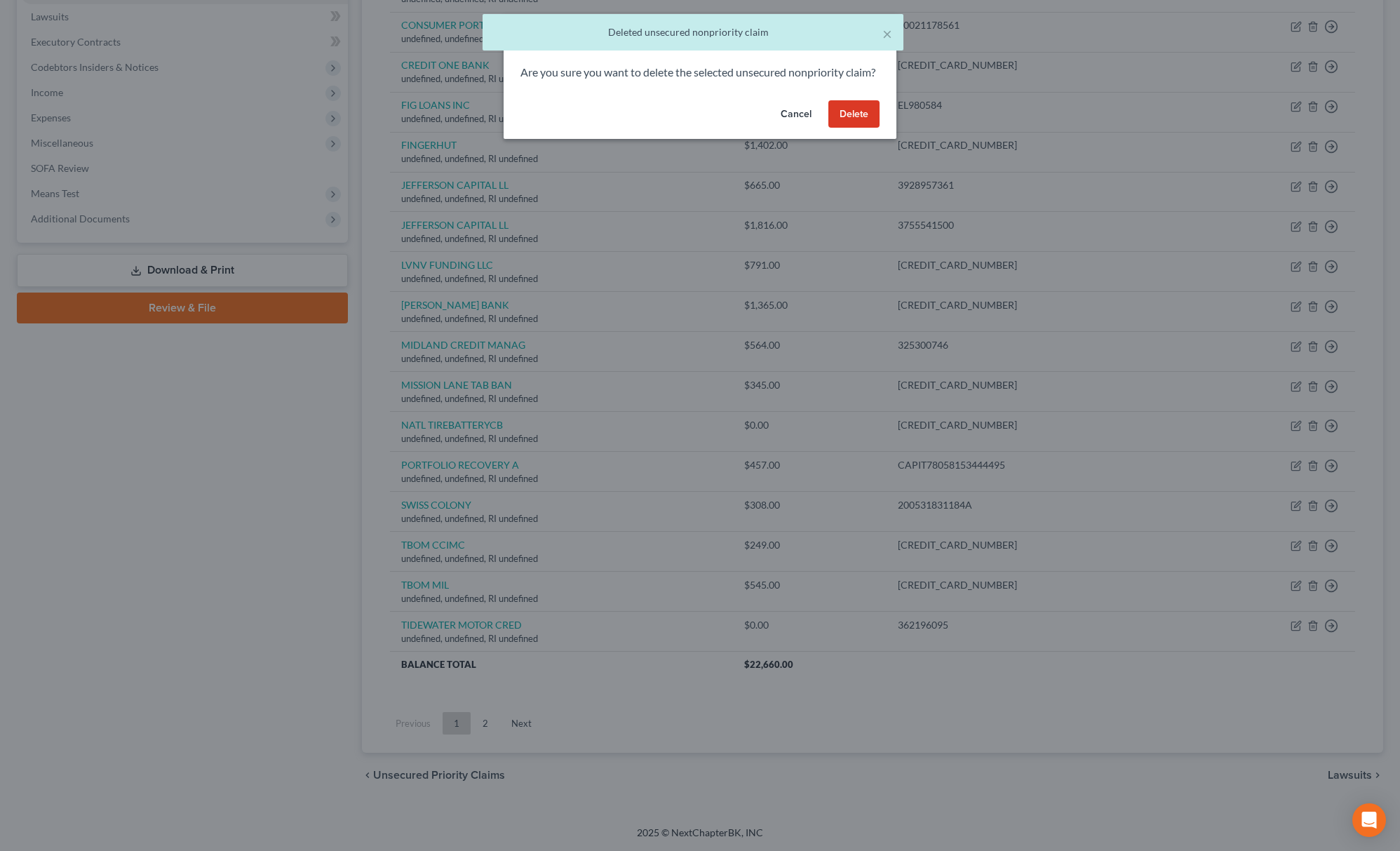
click at [831, 122] on button "Delete" at bounding box center [854, 114] width 51 height 28
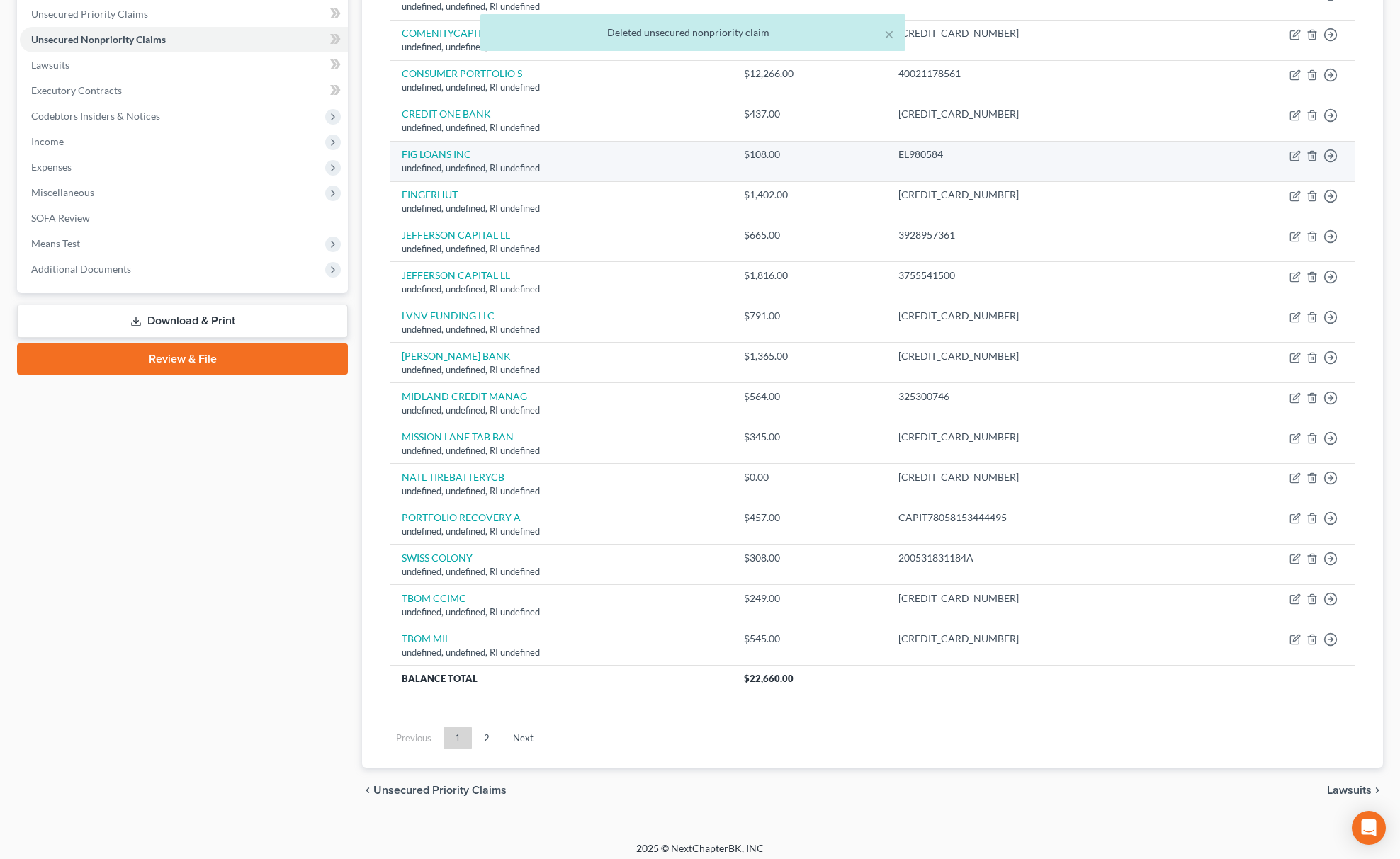
scroll to position [335, 0]
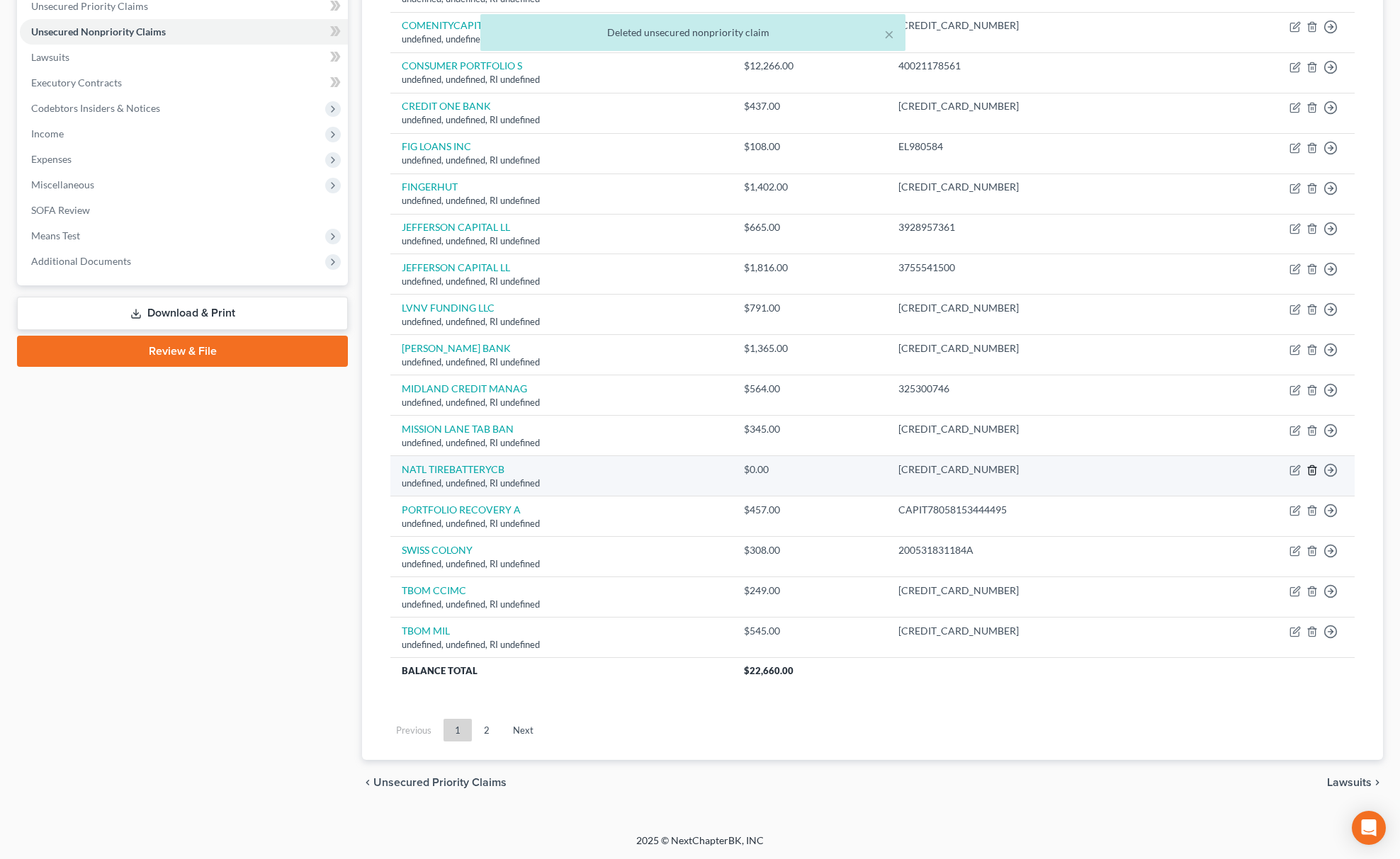
click at [1311, 471] on icon "button" at bounding box center [1313, 470] width 11 height 11
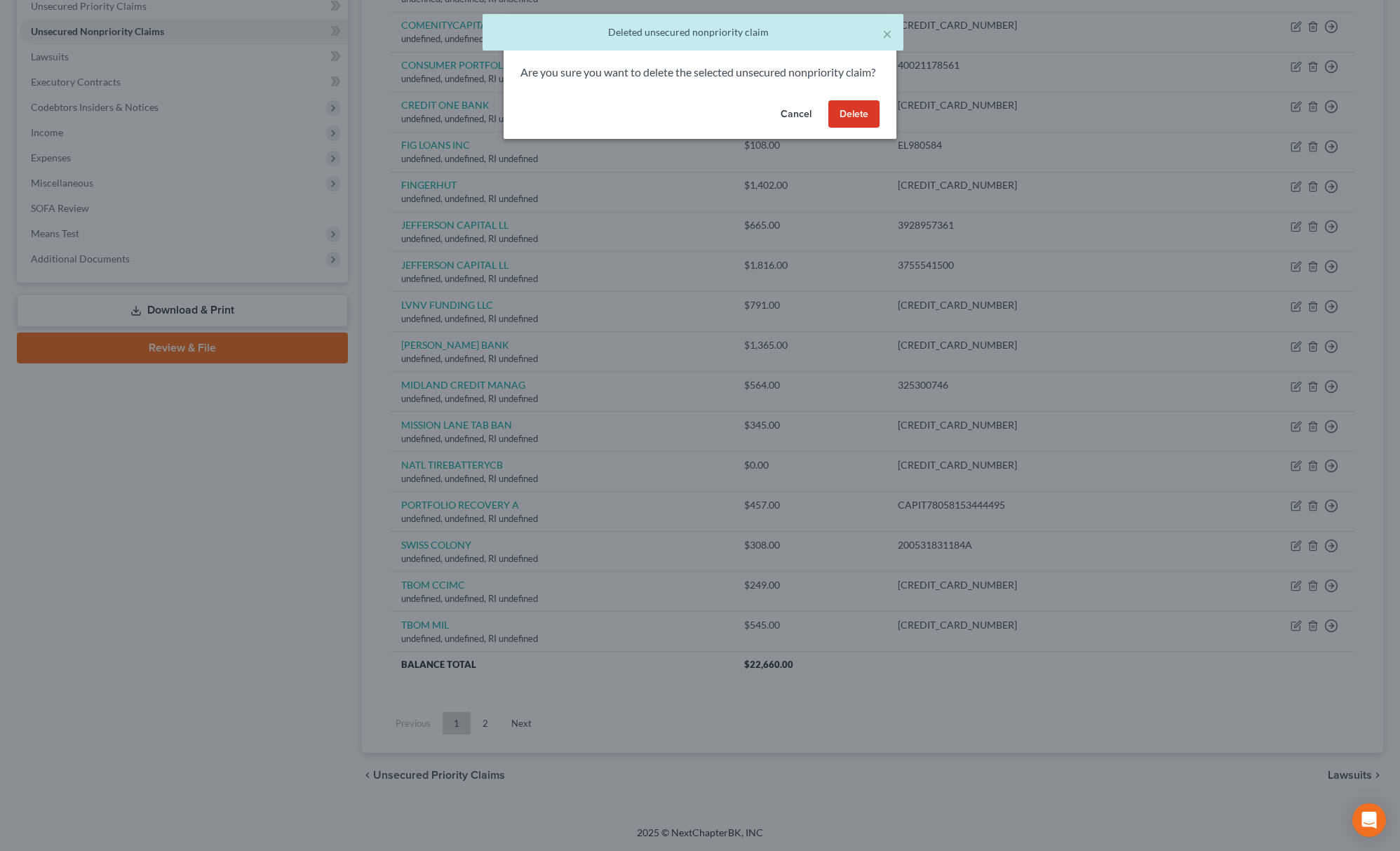
click at [859, 95] on div "Are you sure you want to delete the selected unsecured nonpriority claim?" at bounding box center [700, 79] width 393 height 30
click at [847, 128] on button "Delete" at bounding box center [854, 114] width 51 height 28
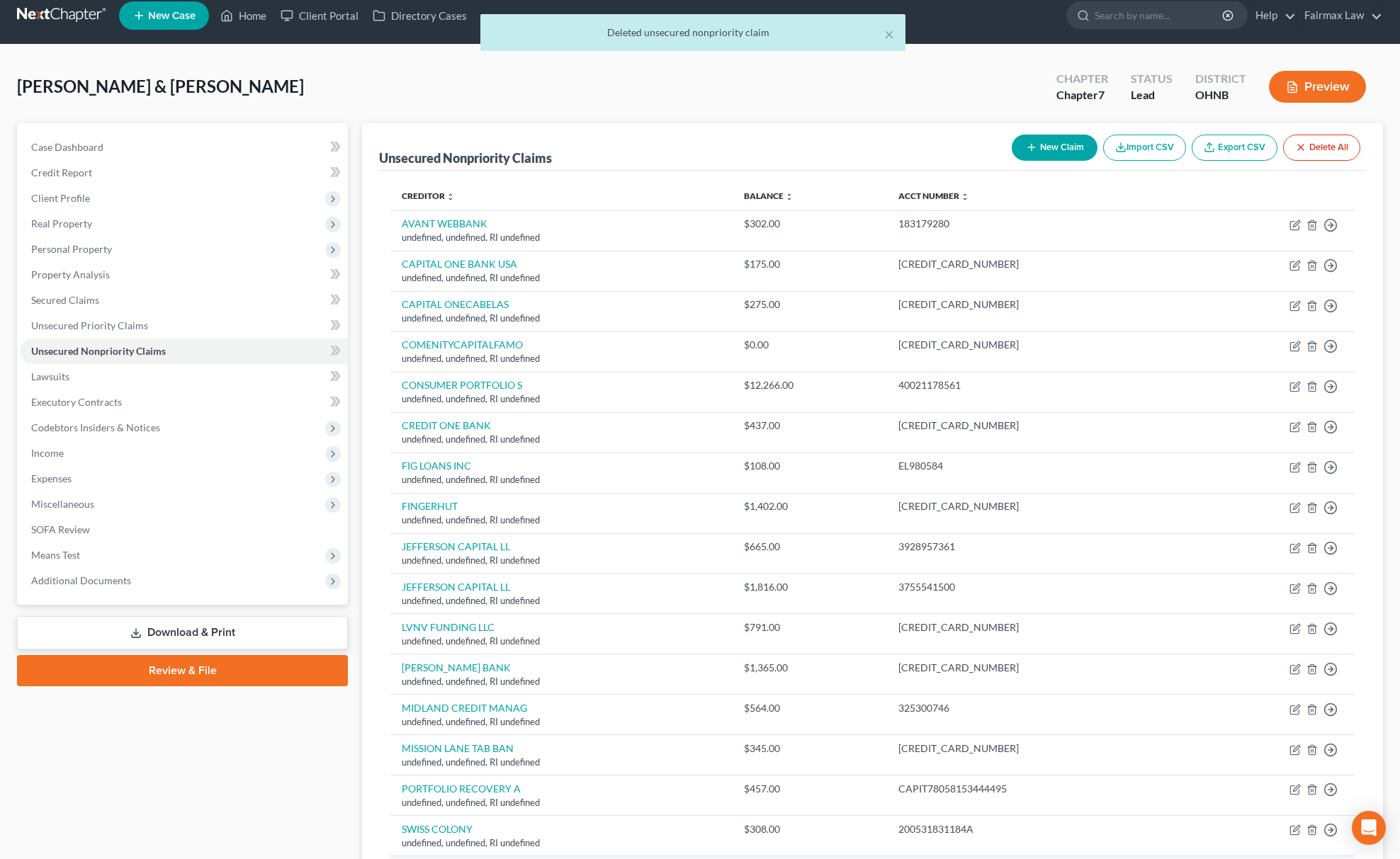
scroll to position [12, 0]
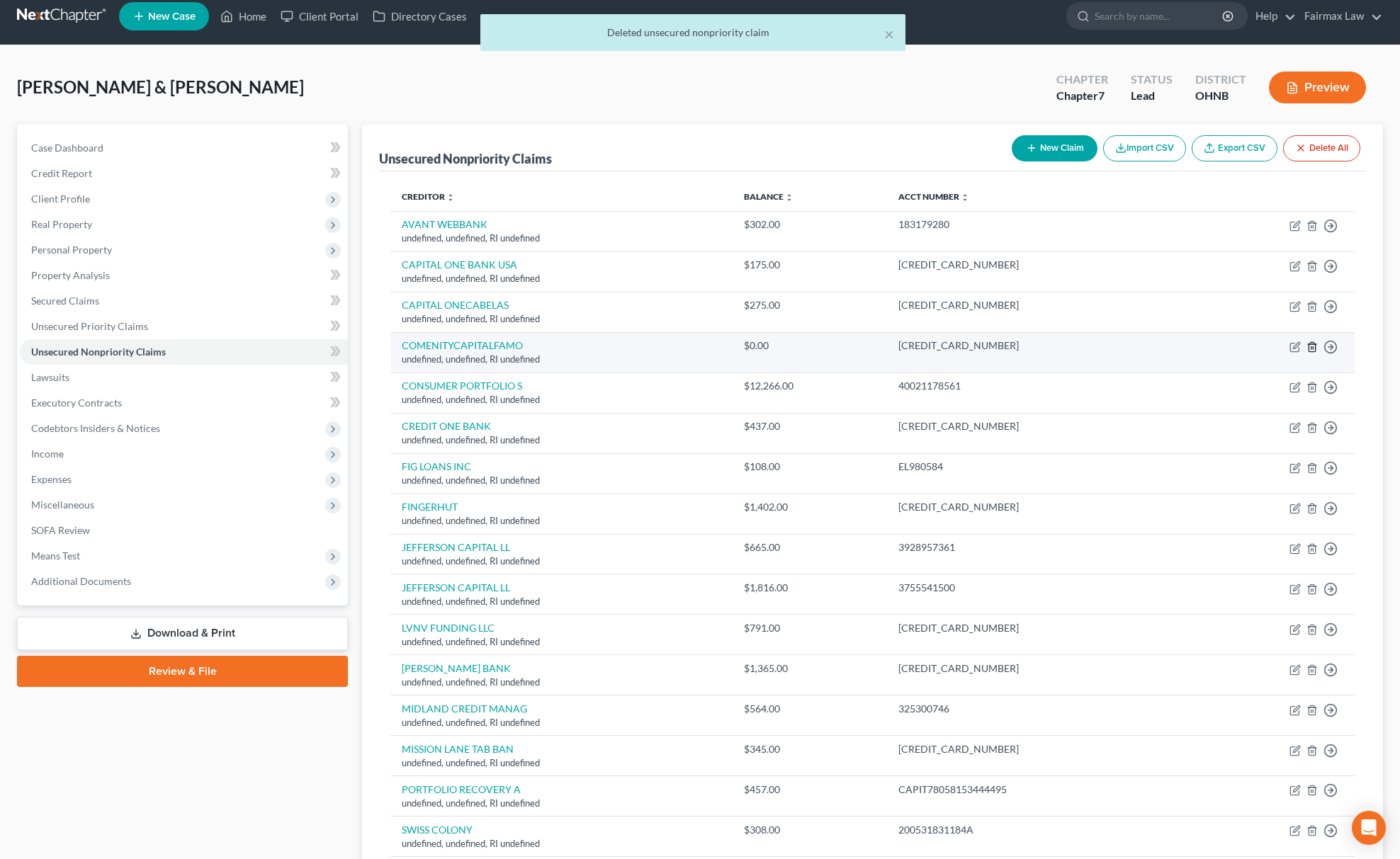
click at [1314, 345] on icon "button" at bounding box center [1313, 347] width 11 height 11
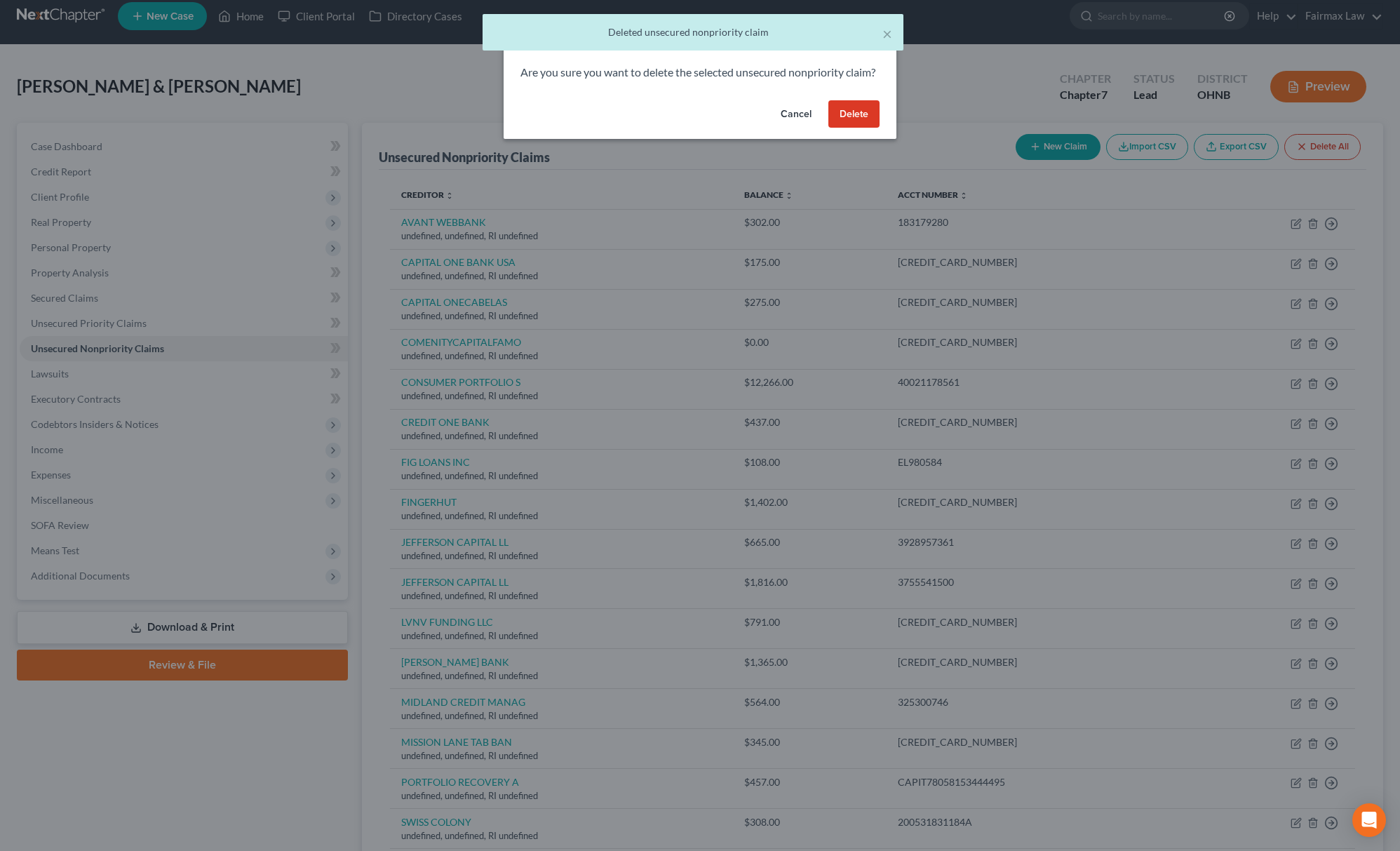
click at [854, 121] on button "Delete" at bounding box center [854, 114] width 51 height 28
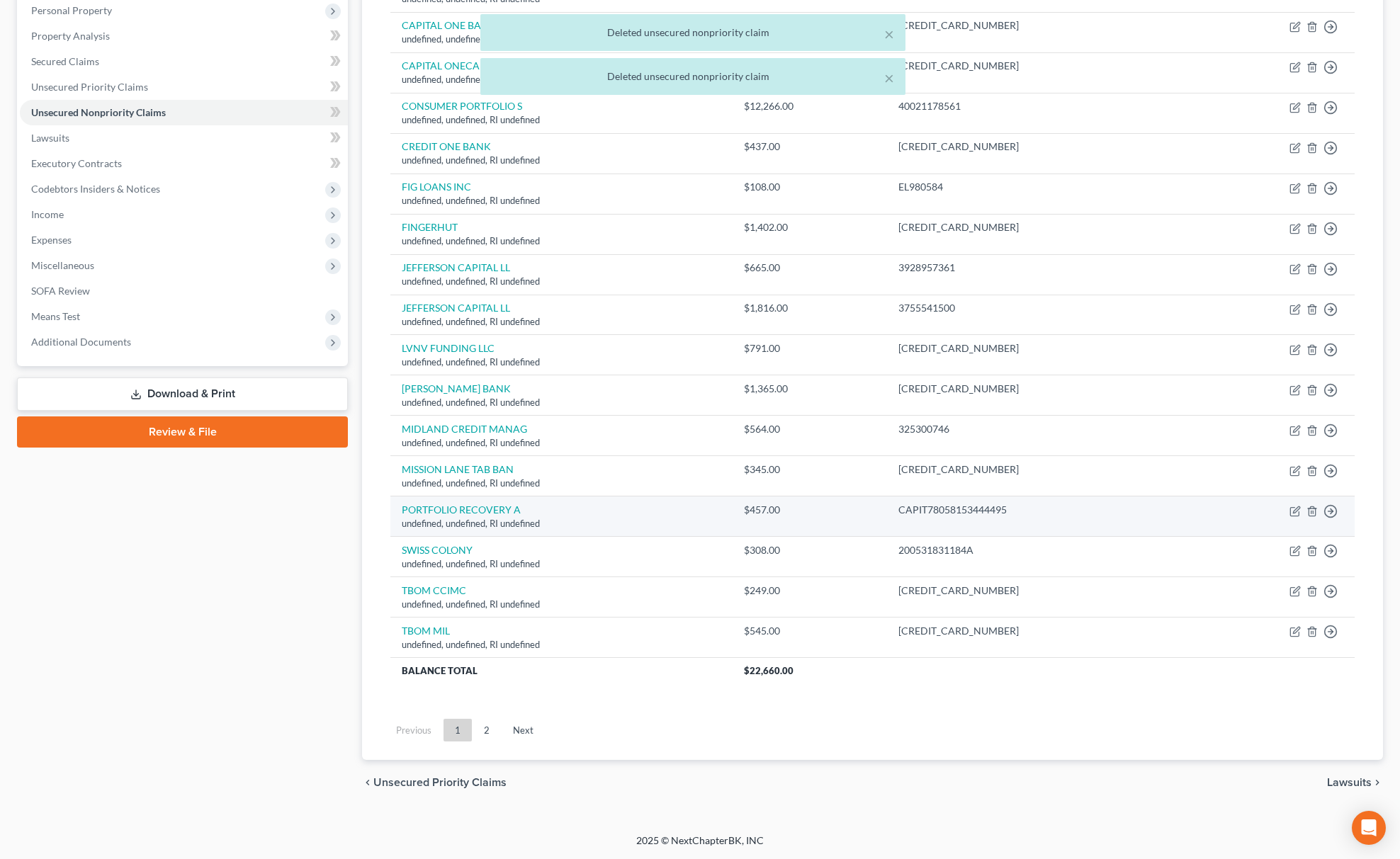
scroll to position [255, 0]
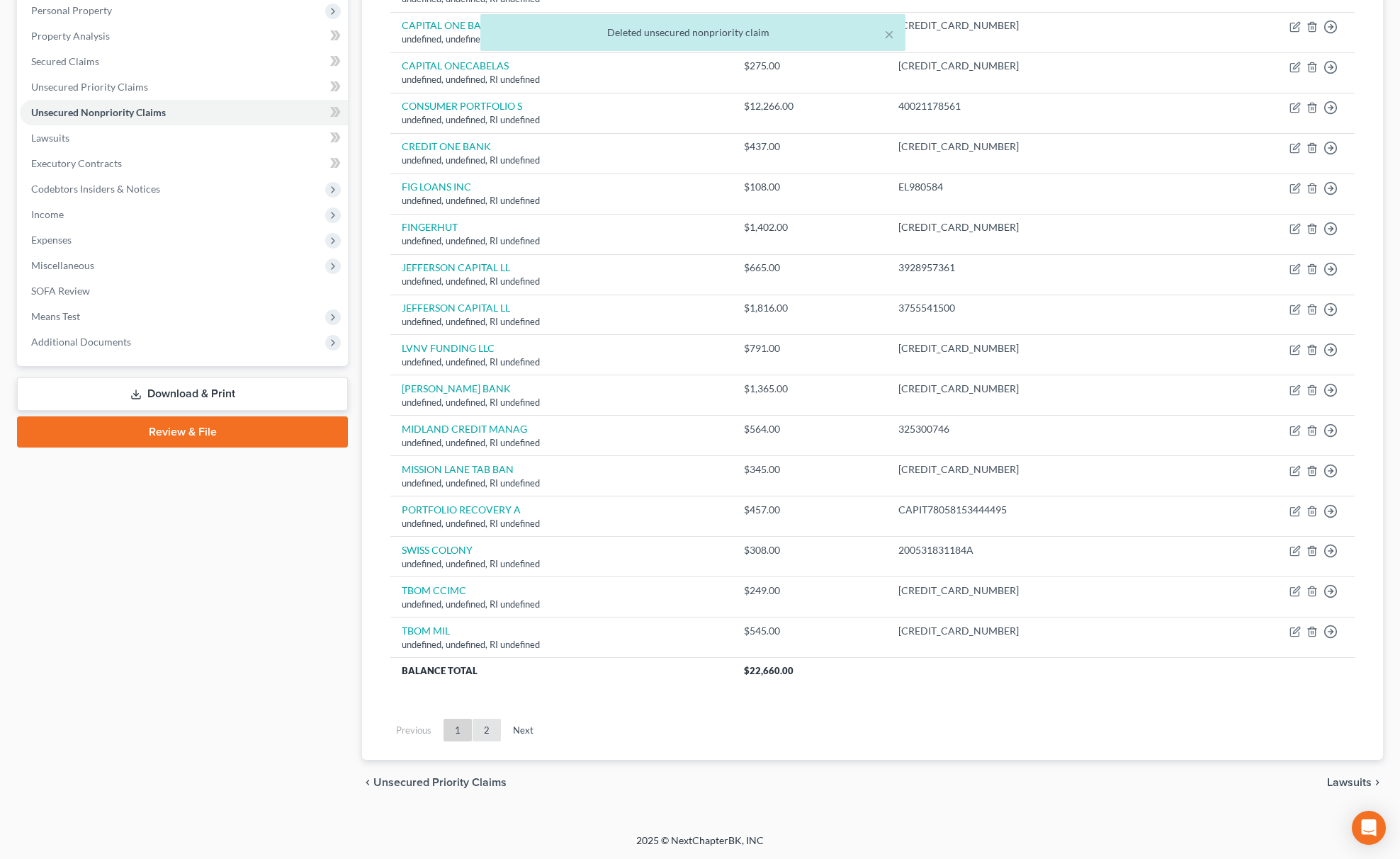
click at [488, 735] on link "2" at bounding box center [486, 730] width 28 height 23
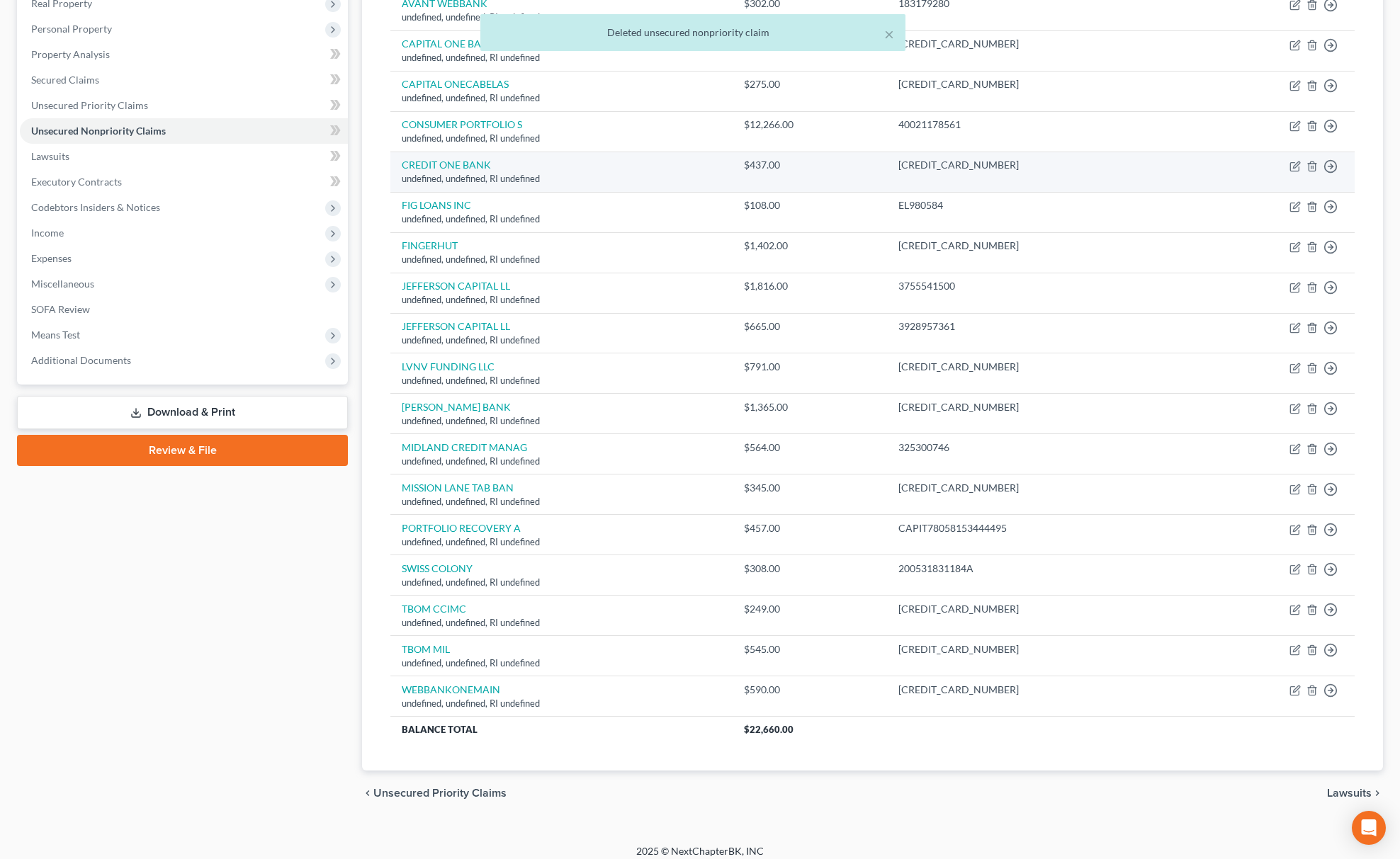
scroll to position [247, 0]
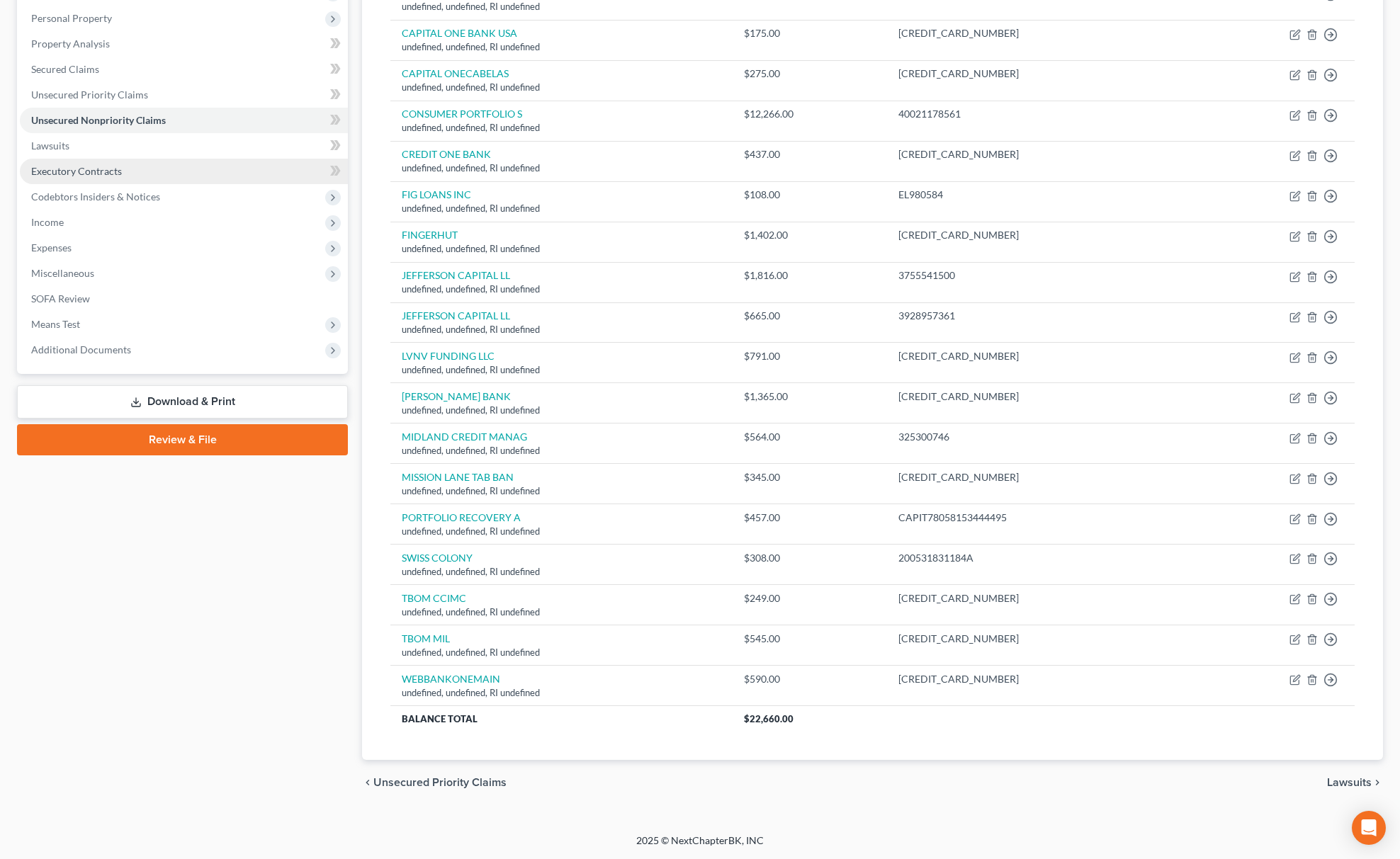
click at [106, 165] on span "Executory Contracts" at bounding box center [76, 171] width 91 height 12
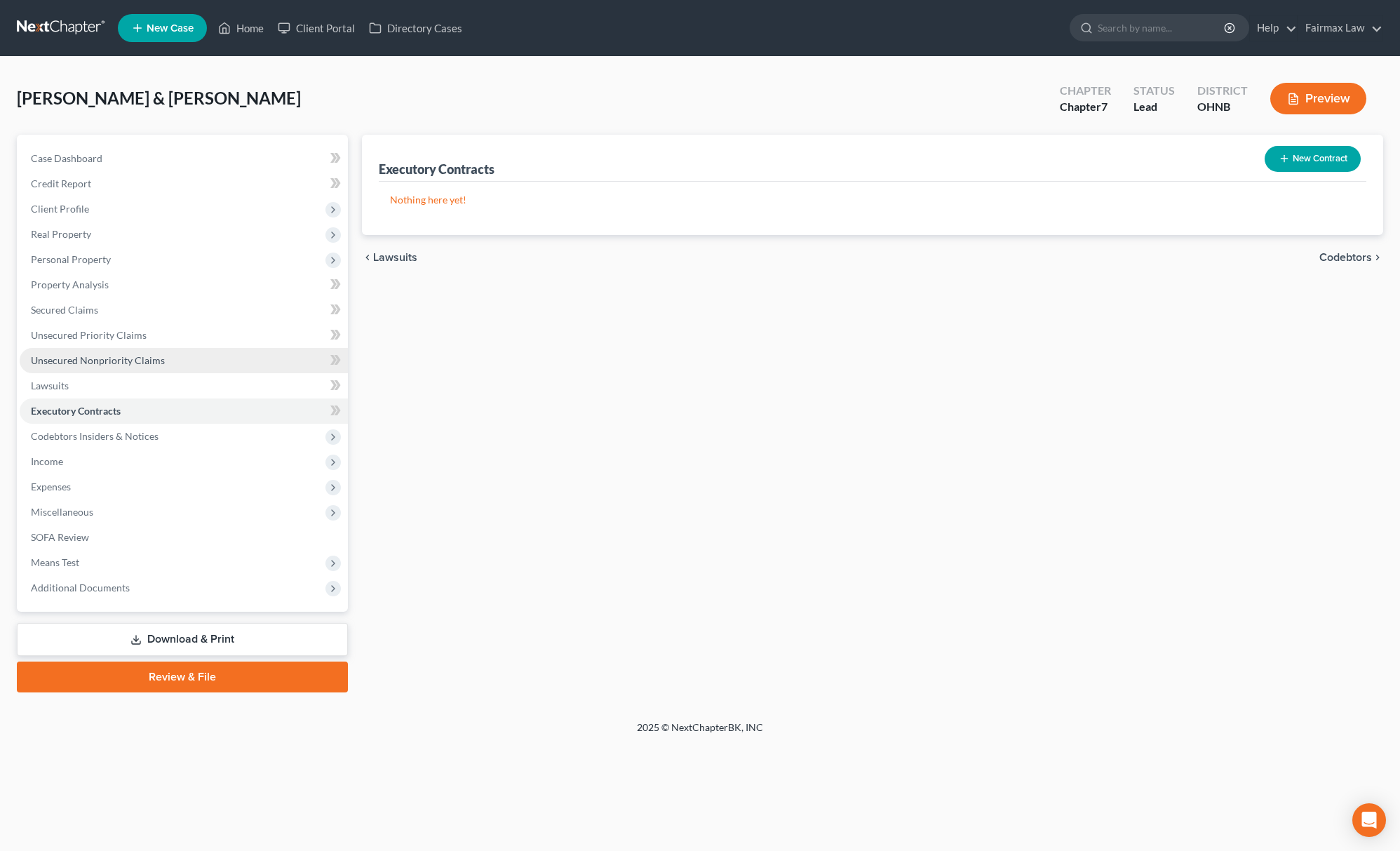
click at [152, 358] on span "Unsecured Nonpriority Claims" at bounding box center [97, 360] width 134 height 12
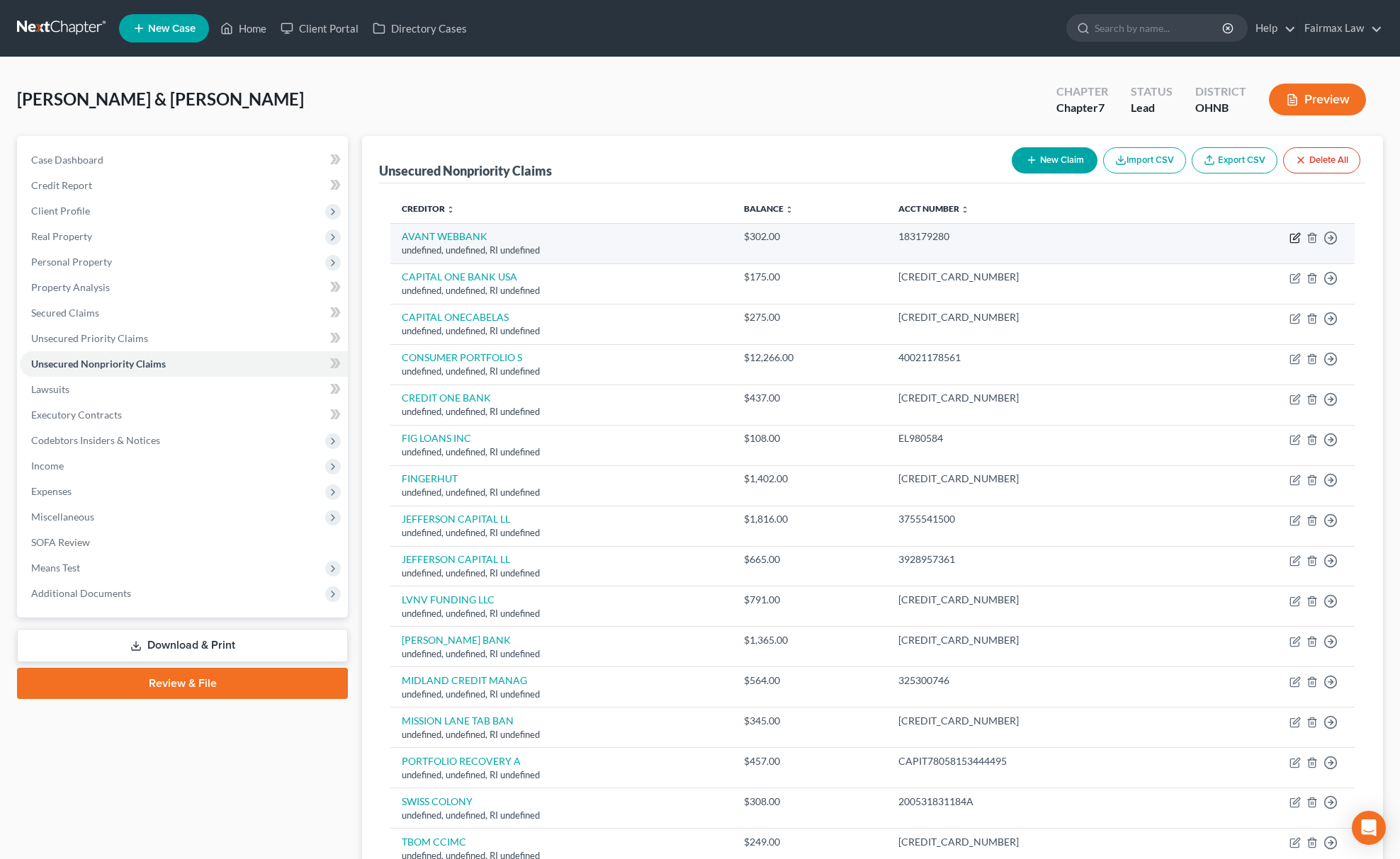
click at [1295, 236] on icon "button" at bounding box center [1296, 236] width 6 height 6
select select "41"
select select "14"
select select "0"
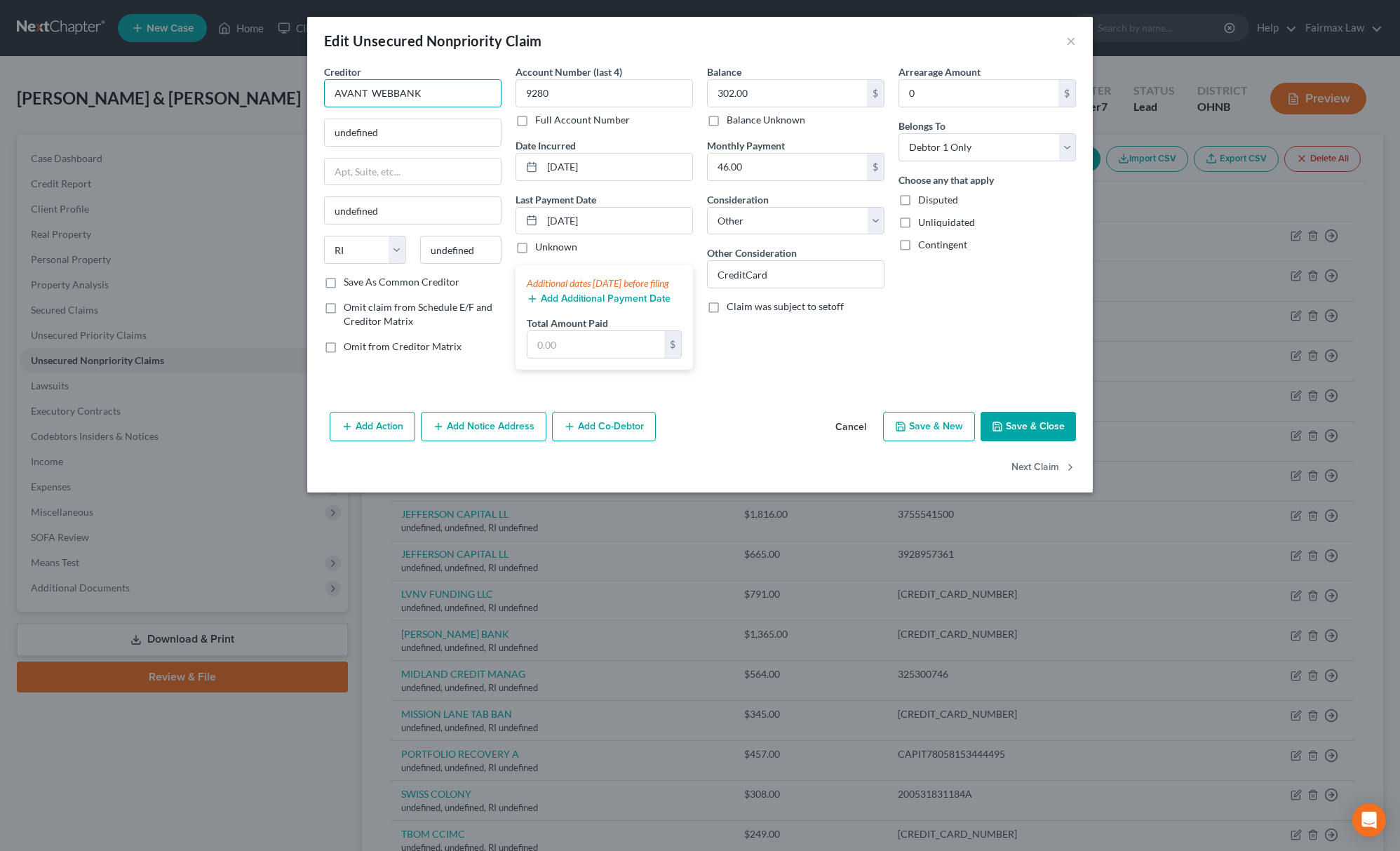
drag, startPoint x: 440, startPoint y: 91, endPoint x: 208, endPoint y: 91, distance: 232.0
click at [208, 91] on div "Edit Unsecured Nonpriority Claim × Creditor * AVANT WEBBANK undefined undefined…" at bounding box center [700, 425] width 1400 height 851
click at [388, 102] on input "AVANT WEBBANK" at bounding box center [412, 93] width 177 height 28
click at [393, 96] on input "AVANT WEBBANK" at bounding box center [412, 93] width 177 height 28
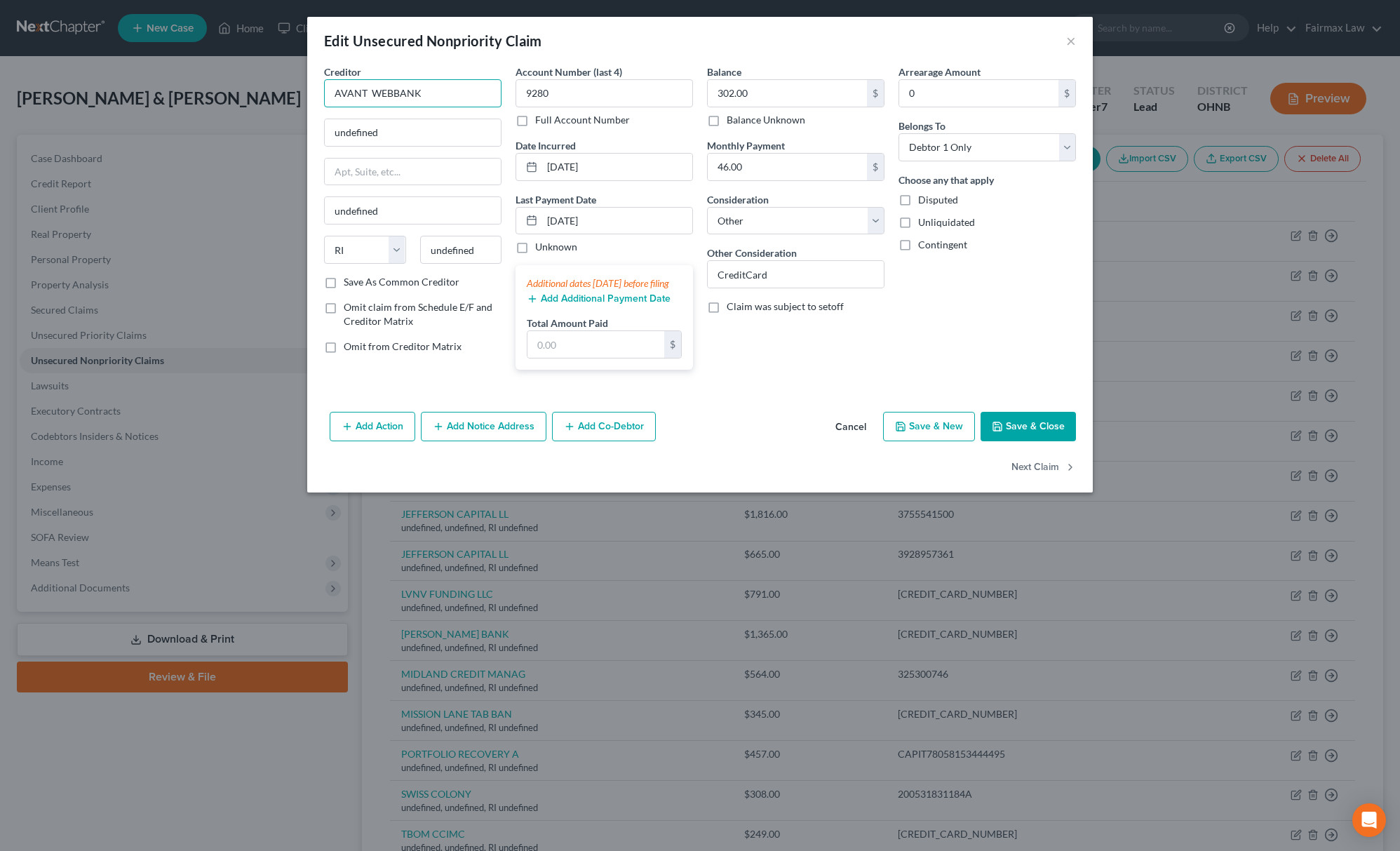
click at [393, 96] on input "AVANT WEBBANK" at bounding box center [412, 93] width 177 height 28
click at [396, 94] on input "AVANT WEBBANK" at bounding box center [412, 93] width 177 height 28
click at [467, 103] on input "AVANT WEBBANK" at bounding box center [412, 93] width 177 height 28
click at [391, 91] on input "AVANT WEBBANK" at bounding box center [412, 93] width 177 height 28
type input "AVANT WEB BANK"
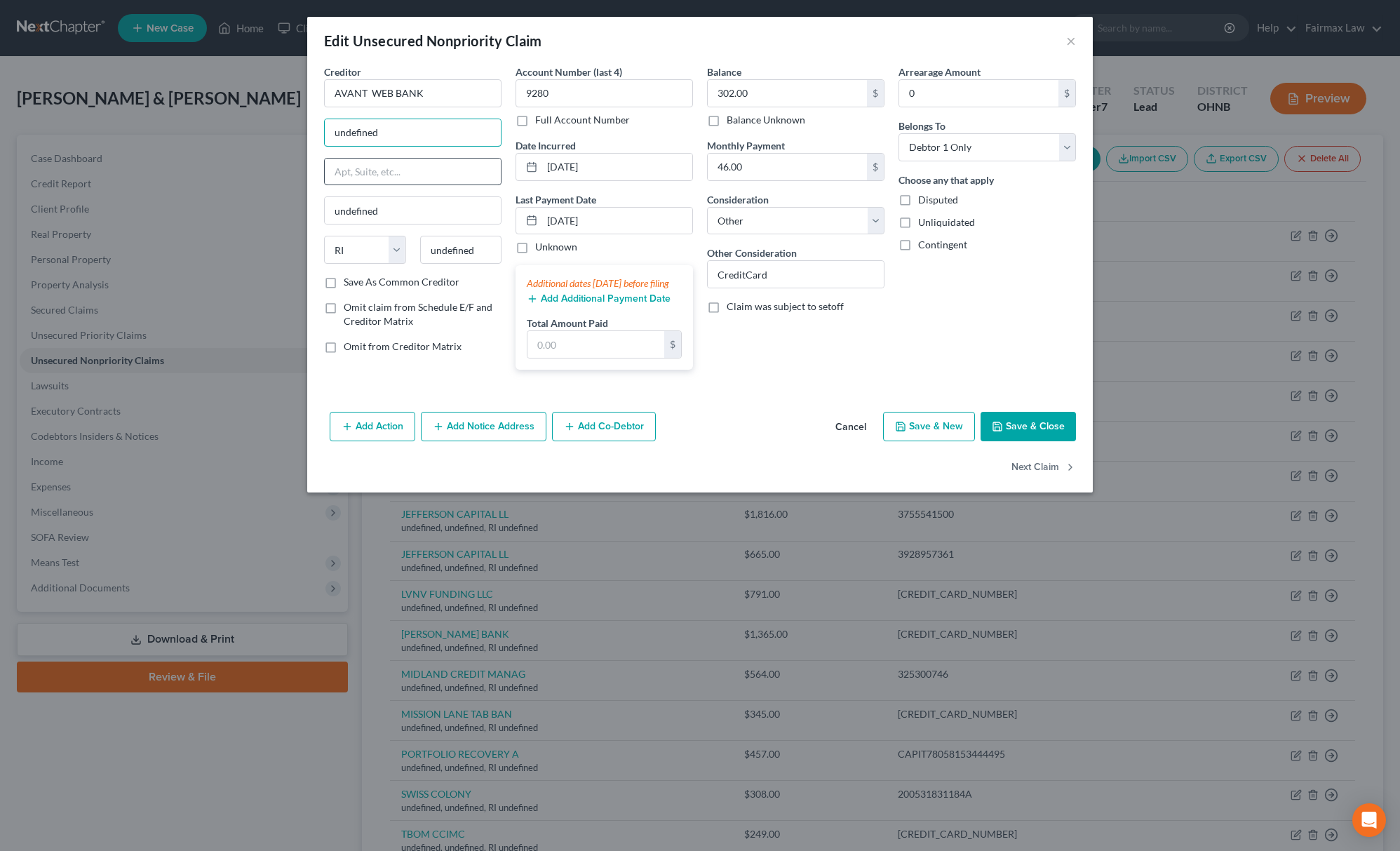
drag, startPoint x: 326, startPoint y: 136, endPoint x: 326, endPoint y: 167, distance: 31.0
click at [130, 127] on div "Edit Unsecured Nonpriority Claim × Creditor * AVANT WEB BANK undefined undefine…" at bounding box center [700, 425] width 1400 height 851
paste input "[STREET_ADDRESS]"
drag, startPoint x: 464, startPoint y: 132, endPoint x: 548, endPoint y: 265, distance: 157.3
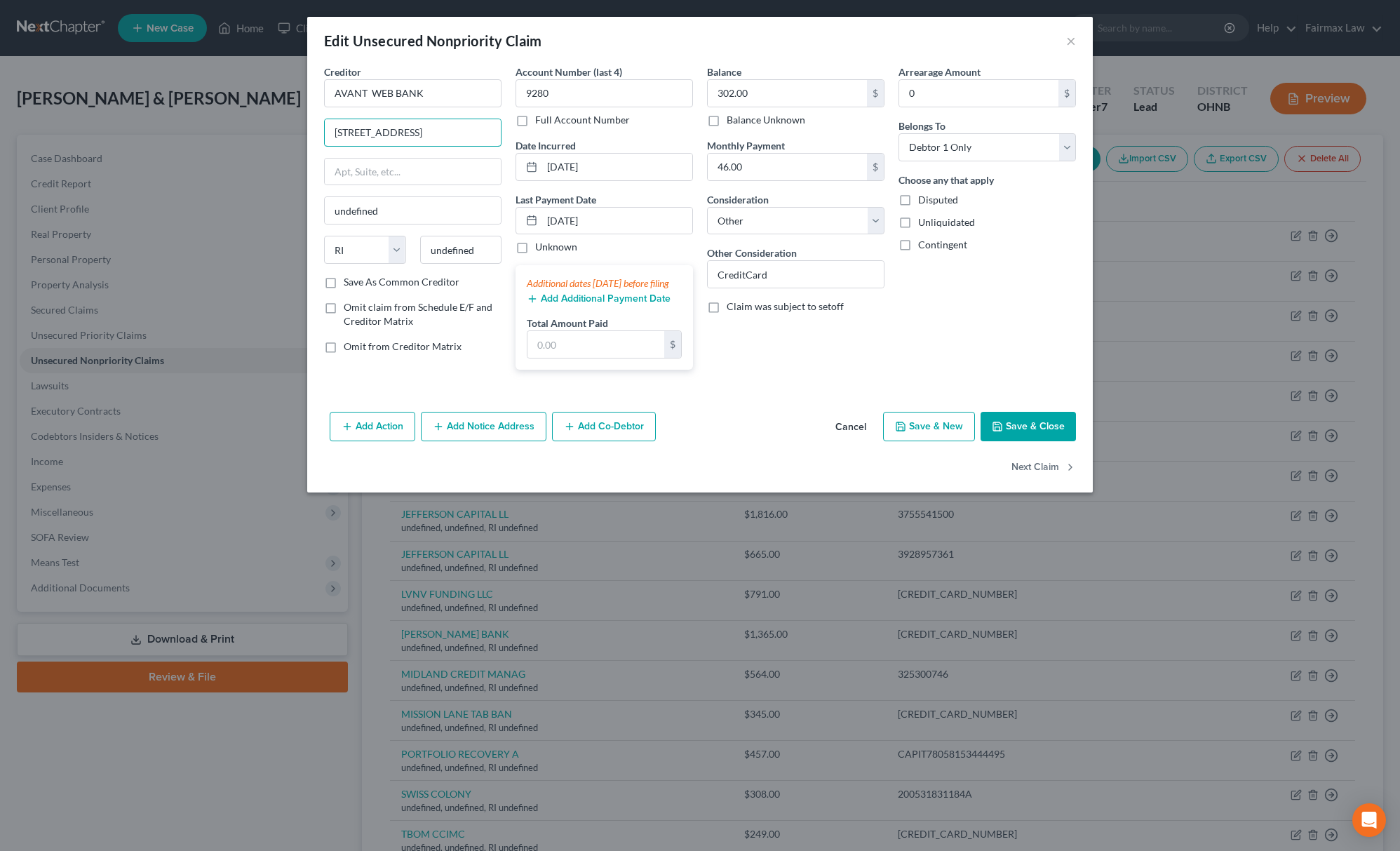
click at [556, 135] on div "Creditor * AVANT WEB BANK [STREET_ADDRESS] undefined State [US_STATE][GEOGRAPHI…" at bounding box center [700, 223] width 766 height 317
type input "[STREET_ADDRESS]"
paste input "60654"
drag, startPoint x: 491, startPoint y: 248, endPoint x: 250, endPoint y: 248, distance: 241.0
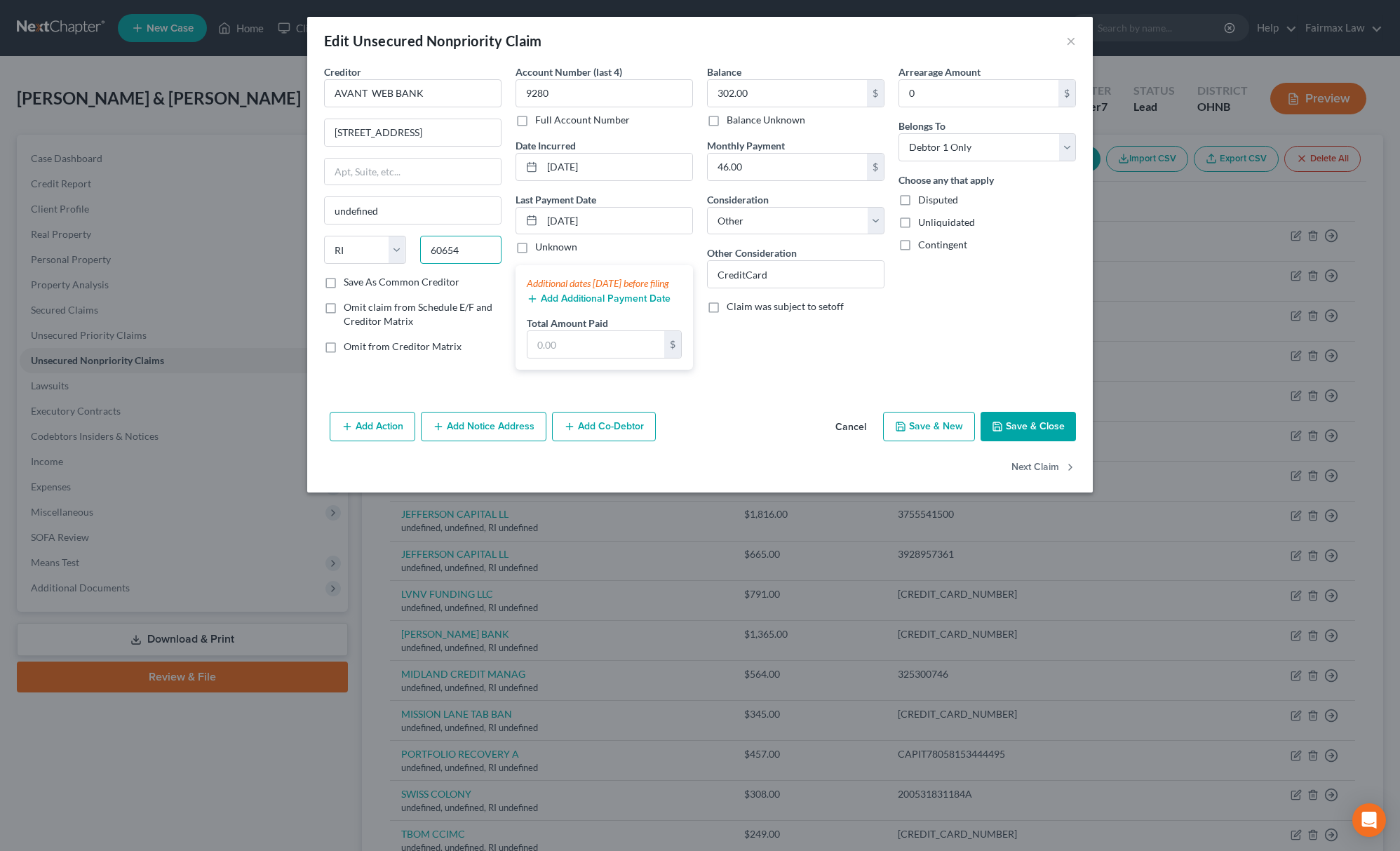
click at [250, 248] on div "Edit Unsecured Nonpriority Claim × Creditor * AVANT WEB BANK [STREET_ADDRESS] u…" at bounding box center [700, 425] width 1400 height 851
type input "60654"
drag, startPoint x: 336, startPoint y: 248, endPoint x: 338, endPoint y: 256, distance: 8.2
click at [337, 249] on select "State [US_STATE] AK AR AZ CA CO CT DE DC [GEOGRAPHIC_DATA] [GEOGRAPHIC_DATA] GU…" at bounding box center [365, 249] width 82 height 28
type input "[GEOGRAPHIC_DATA]"
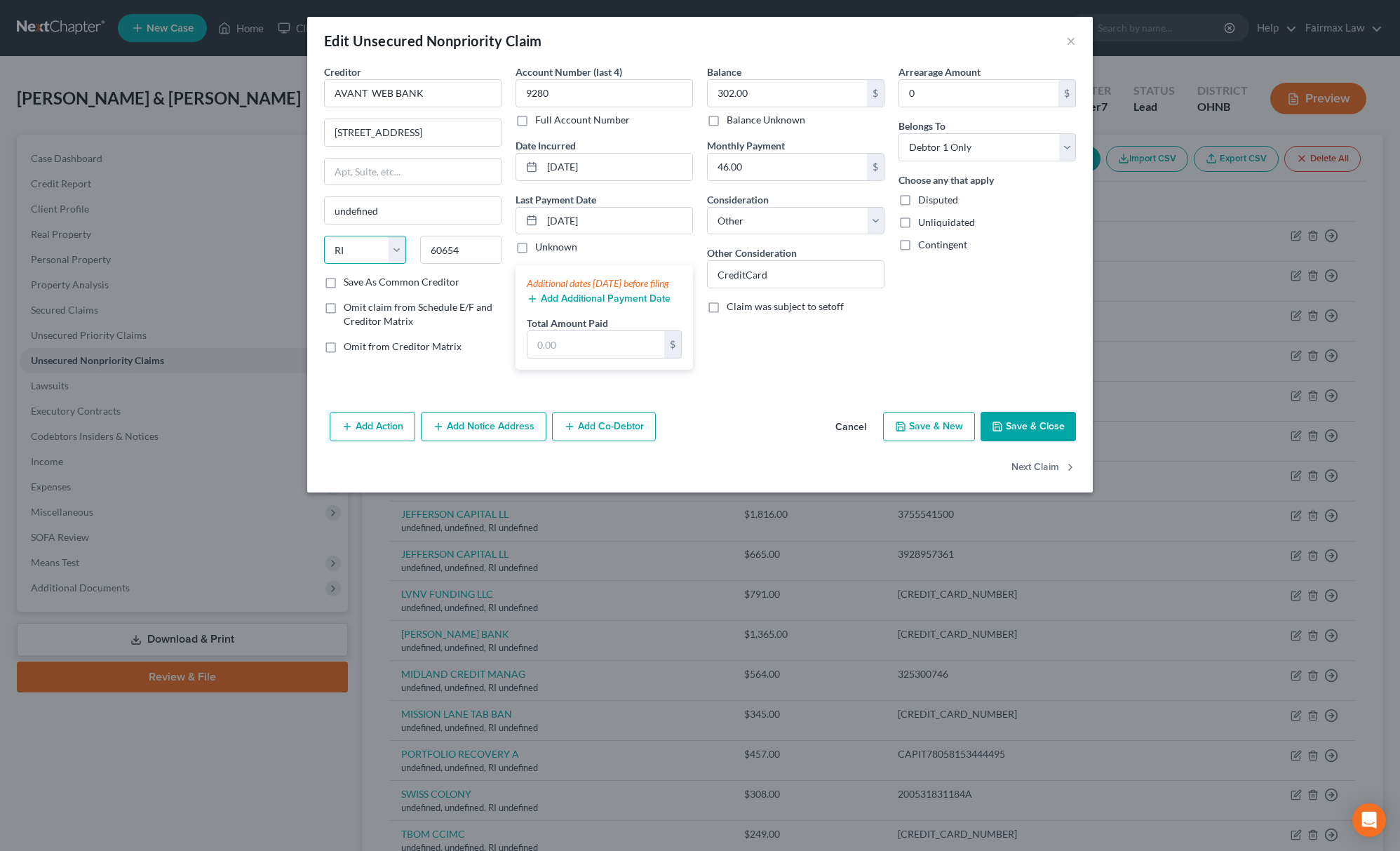
select select "14"
click at [324, 238] on select "State [US_STATE] AK AR AZ CA CO CT DE DC [GEOGRAPHIC_DATA] [GEOGRAPHIC_DATA] GU…" at bounding box center [365, 249] width 82 height 28
drag, startPoint x: 479, startPoint y: 129, endPoint x: 467, endPoint y: 127, distance: 12.2
click at [514, 127] on div "Creditor * AVANT WEB BANK [STREET_ADDRESS][GEOGRAPHIC_DATA] [US_STATE][GEOGRAPH…" at bounding box center [700, 223] width 766 height 317
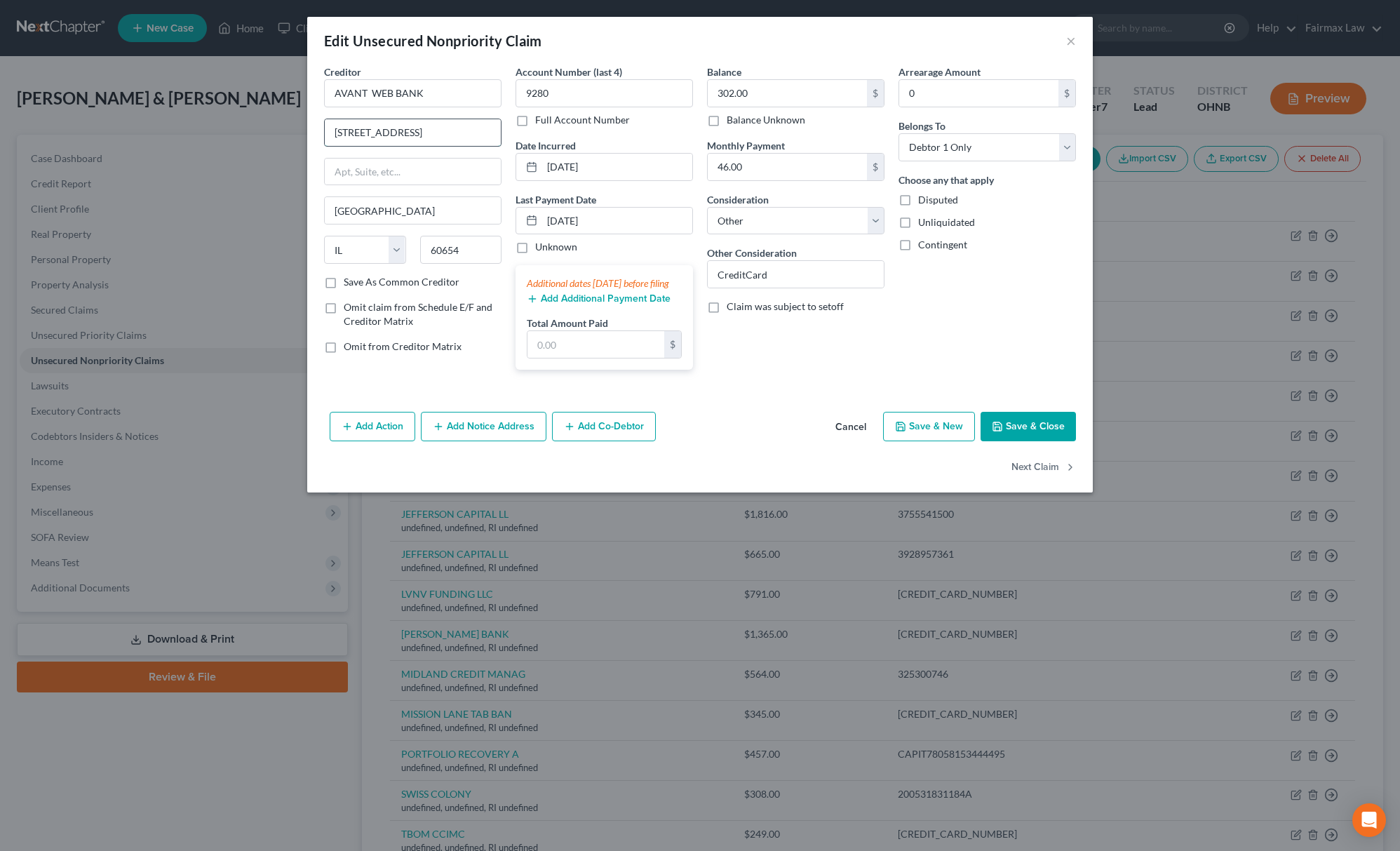
click at [467, 127] on input "[STREET_ADDRESS]" at bounding box center [413, 132] width 176 height 26
click at [428, 125] on input "[STREET_ADDRESS]" at bounding box center [413, 132] width 176 height 26
drag, startPoint x: 412, startPoint y: 125, endPoint x: 542, endPoint y: 127, distance: 130.0
click at [538, 127] on div "Creditor * AVANT WEB BANK [STREET_ADDRESS][GEOGRAPHIC_DATA] [US_STATE][GEOGRAPH…" at bounding box center [700, 223] width 766 height 317
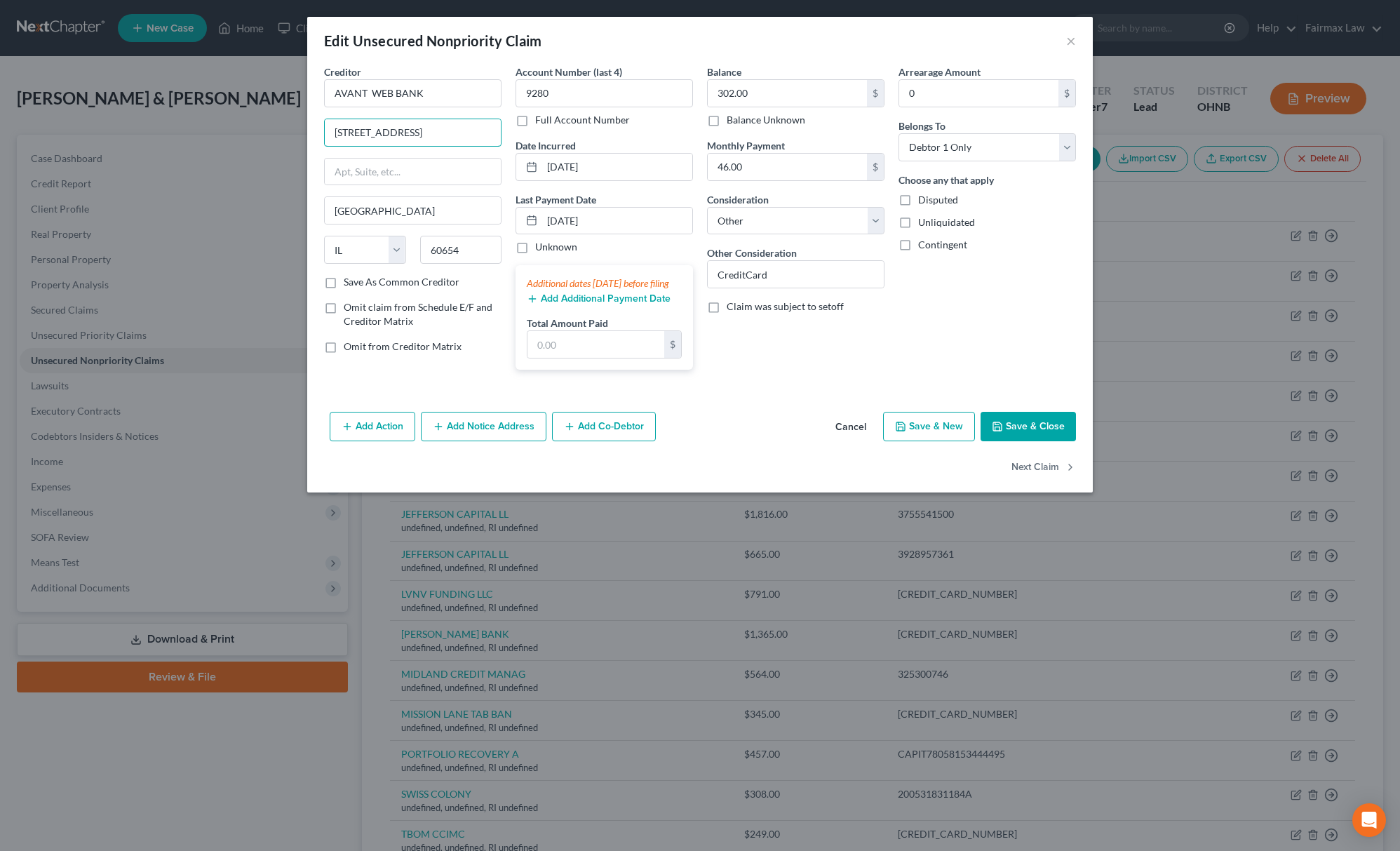
type input "[STREET_ADDRESS]"
click at [982, 438] on button "Save & Close" at bounding box center [1028, 427] width 96 height 29
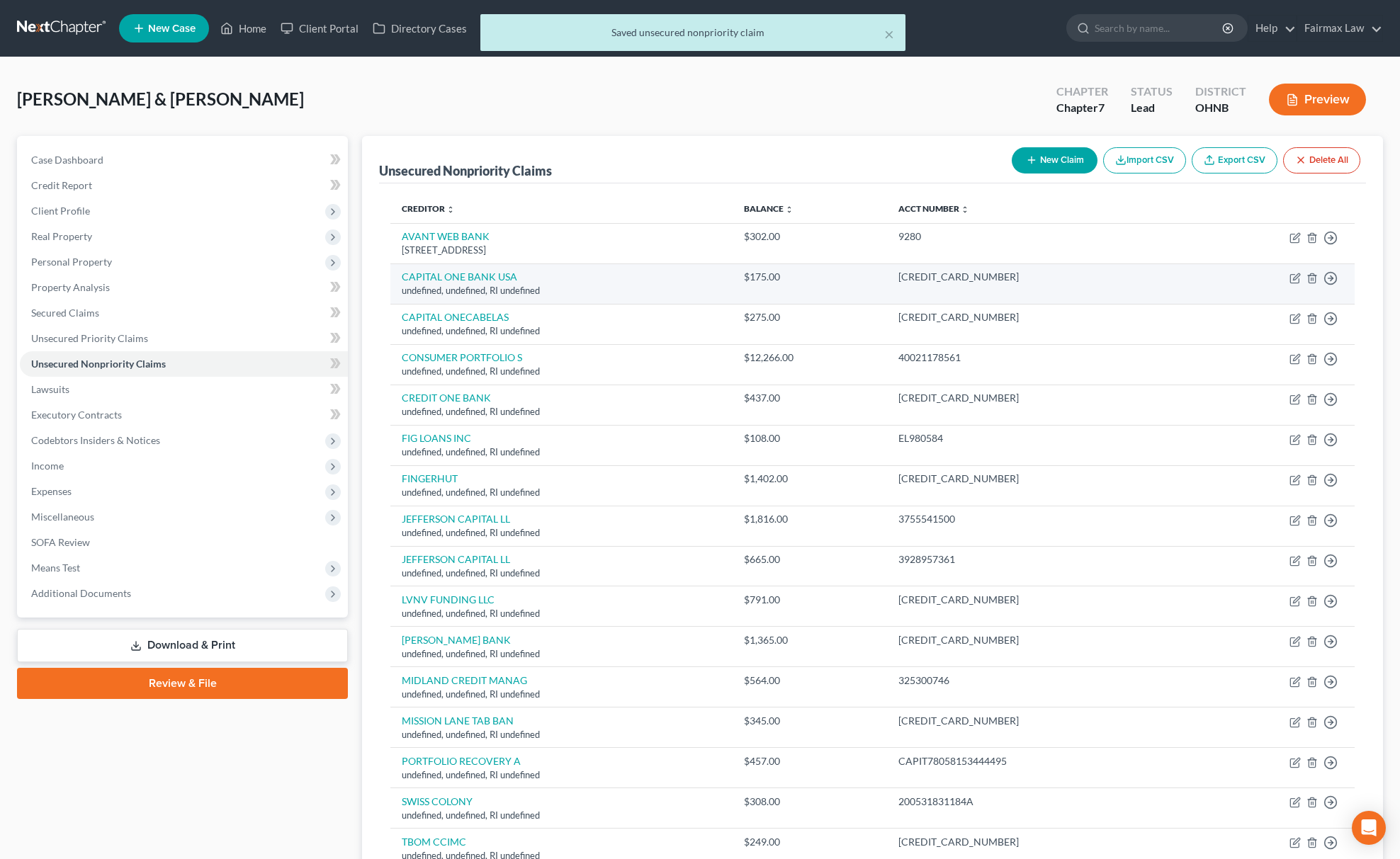
click at [1289, 277] on td "Move to D Move to E Move to G Move to Notice Only" at bounding box center [1273, 284] width 163 height 40
click at [1290, 277] on td "Move to D Move to E Move to G Move to Notice Only" at bounding box center [1273, 284] width 163 height 40
click at [1293, 277] on icon "button" at bounding box center [1295, 278] width 11 height 11
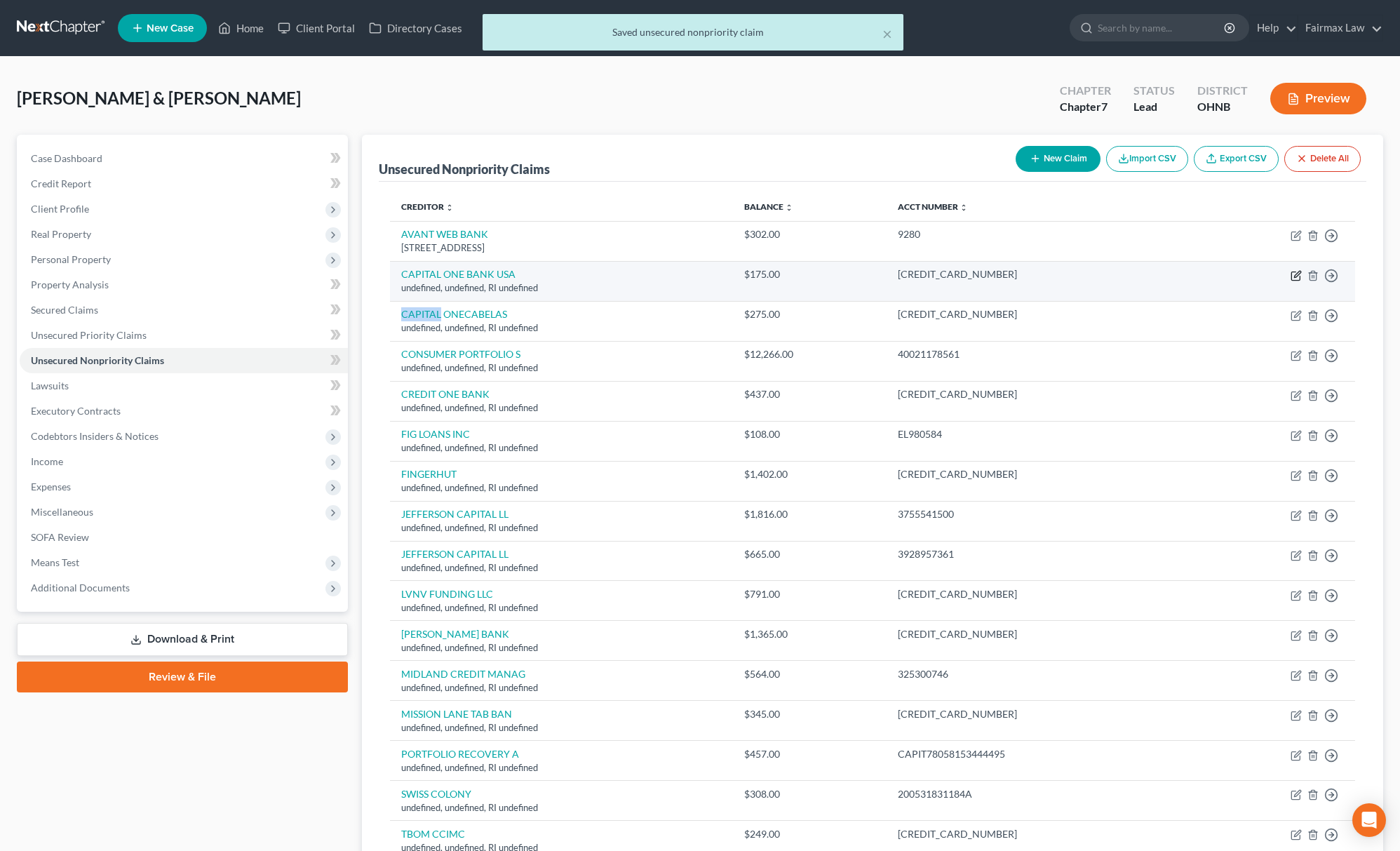
select select "41"
select select "14"
select select "0"
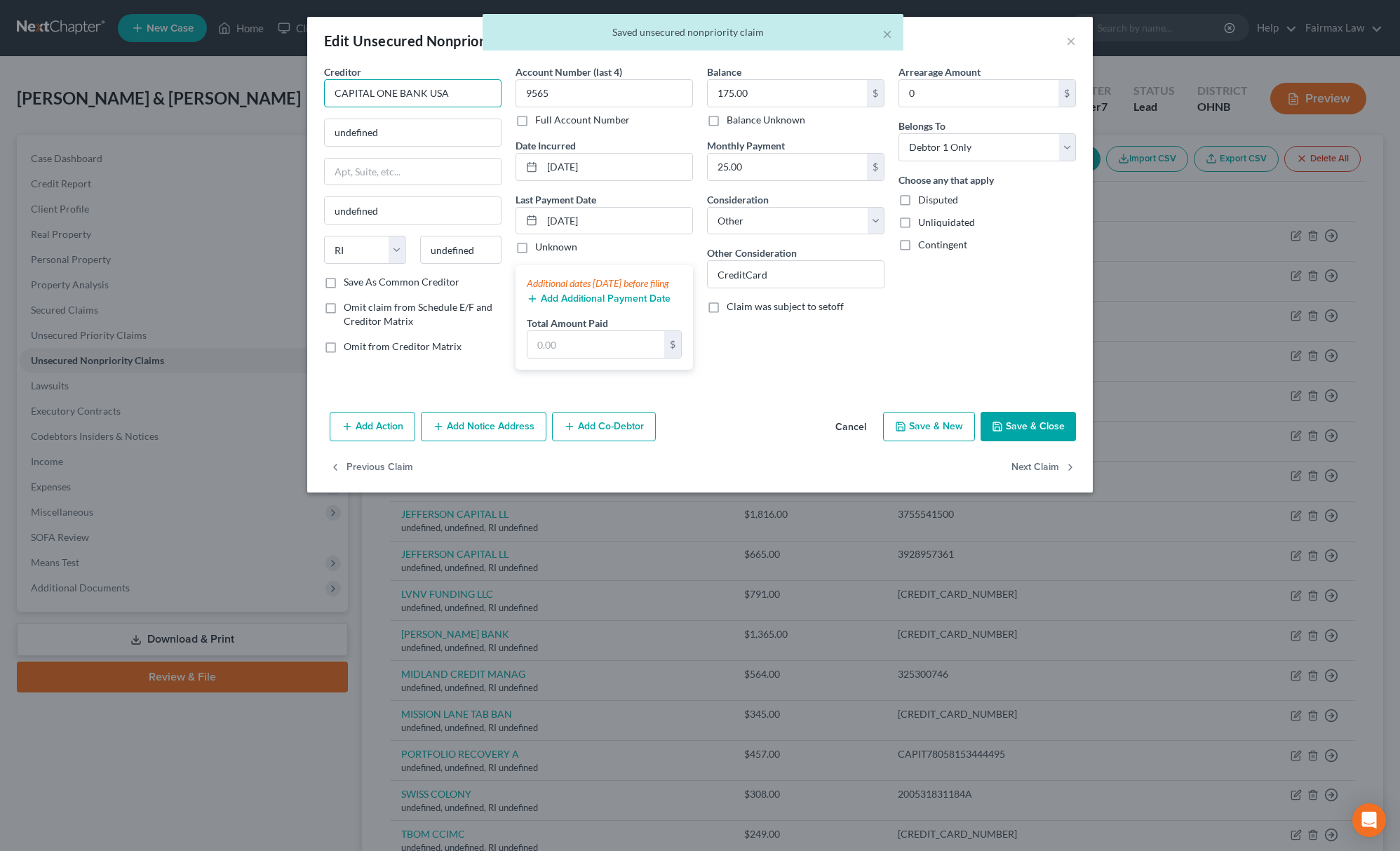
drag, startPoint x: 471, startPoint y: 98, endPoint x: 428, endPoint y: 113, distance: 45.5
click at [428, 113] on div "Creditor * CAPITAL ONE BANK [GEOGRAPHIC_DATA] undefined undefined State [US_STA…" at bounding box center [412, 169] width 177 height 210
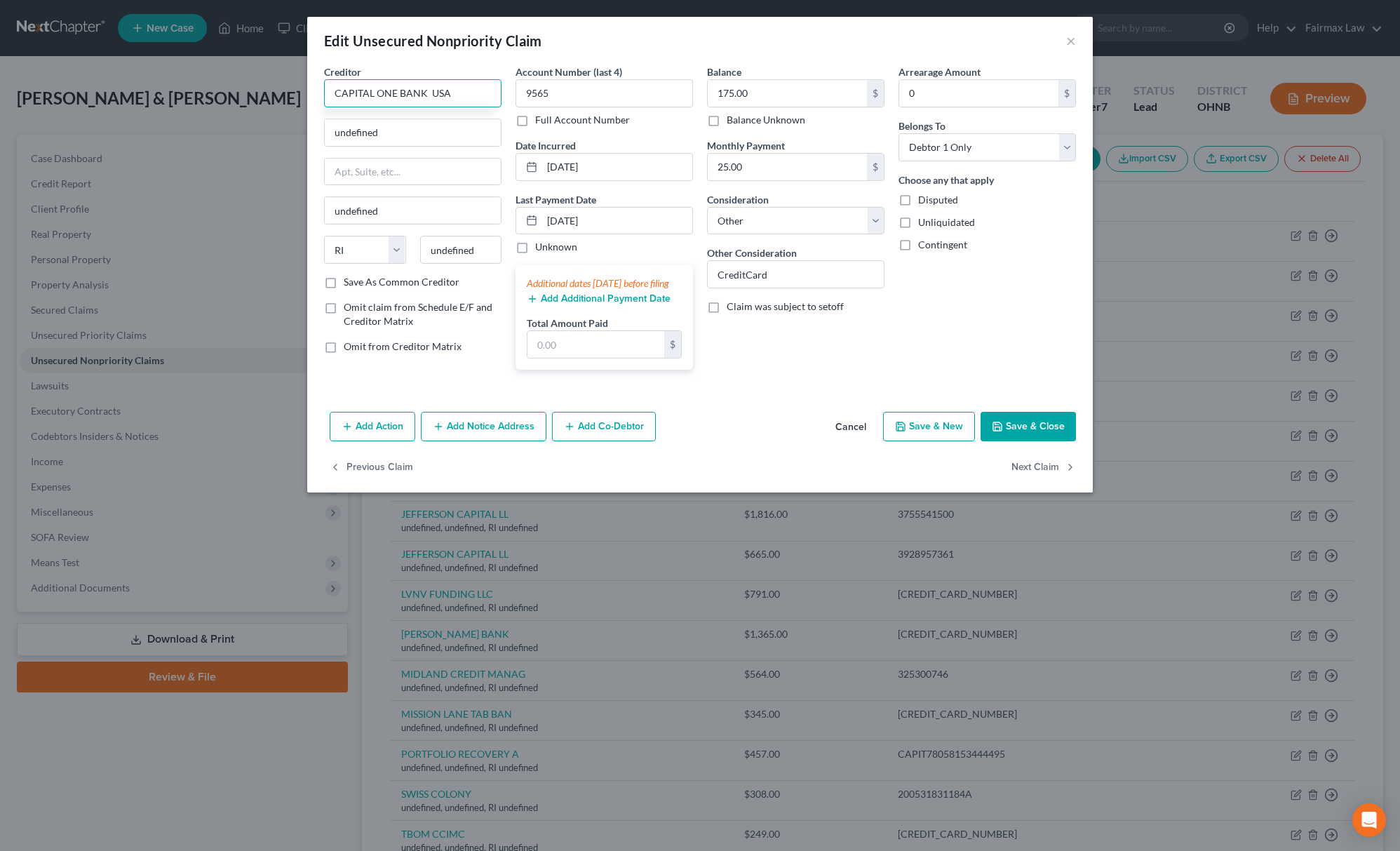
drag, startPoint x: 464, startPoint y: 96, endPoint x: 268, endPoint y: 108, distance: 196.4
click at [272, 108] on div "Edit Unsecured Nonpriority Claim × Creditor * CAPITAL ONE BANK [GEOGRAPHIC_DATA…" at bounding box center [700, 425] width 1400 height 851
click at [458, 86] on input "CAPITAL ONE BANK USA" at bounding box center [412, 93] width 177 height 28
click at [446, 96] on input "CAPITAL ONE BANK USA" at bounding box center [412, 93] width 177 height 28
drag, startPoint x: 478, startPoint y: 104, endPoint x: 385, endPoint y: 90, distance: 94.0
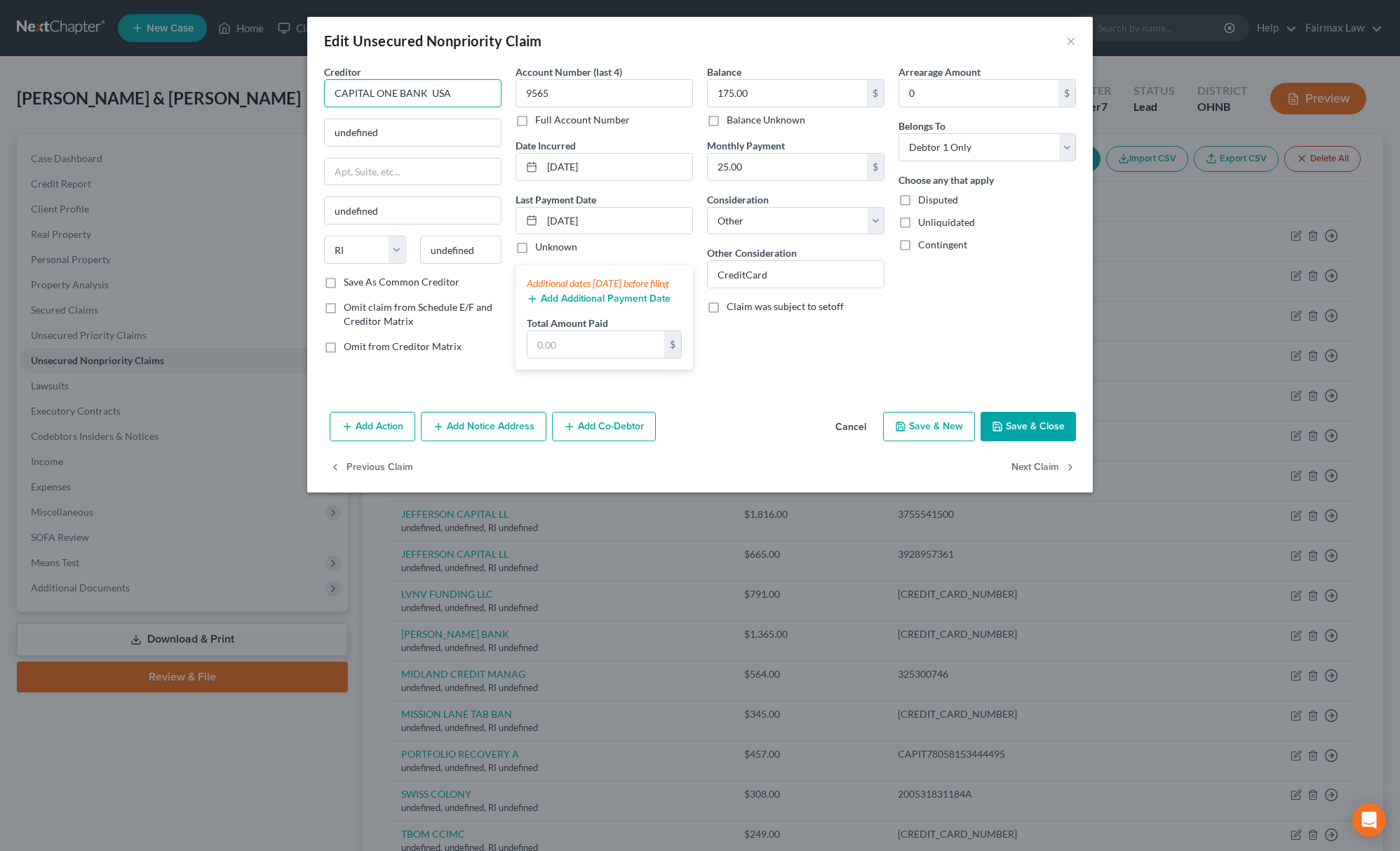
click at [385, 90] on input "CAPITAL ONE BANK USA" at bounding box center [412, 93] width 177 height 28
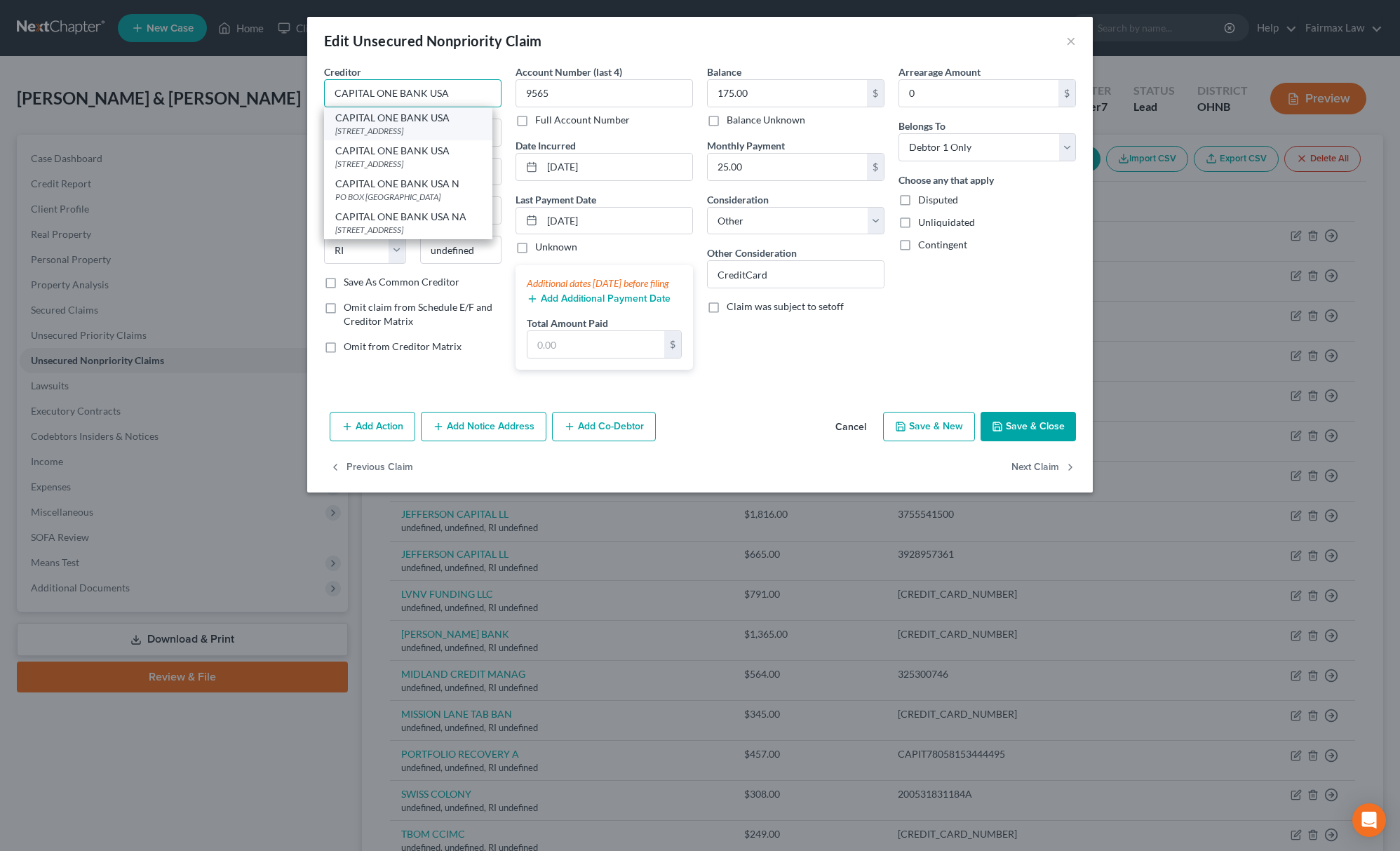
type input "CAPITAL ONE BANK USA"
click at [408, 121] on div "CAPITAL ONE BANK USA" at bounding box center [408, 117] width 146 height 14
type input "PO BOX 31293"
type input "[GEOGRAPHIC_DATA]"
select select "46"
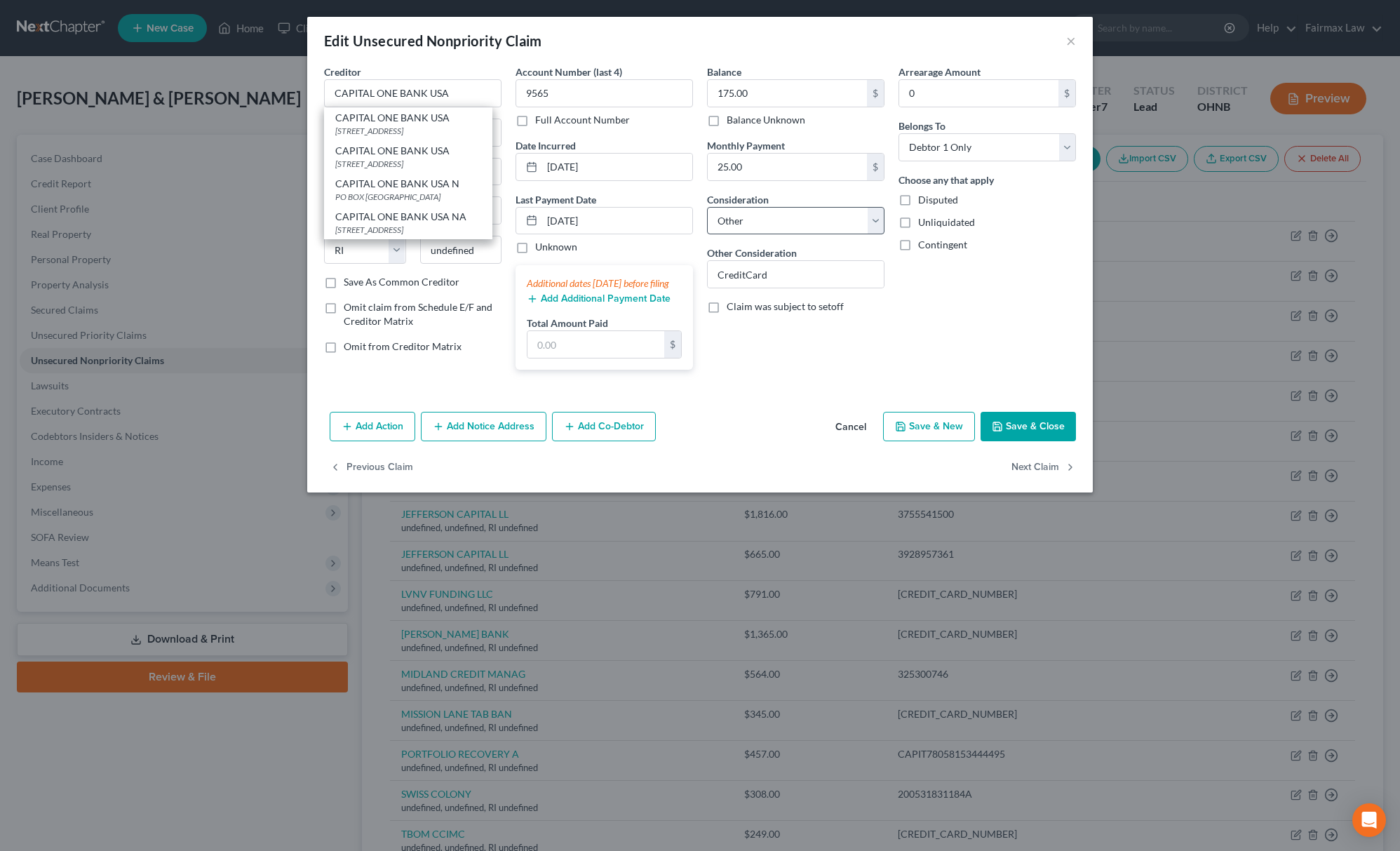
type input "84131"
click at [1000, 432] on icon "button" at bounding box center [997, 427] width 11 height 11
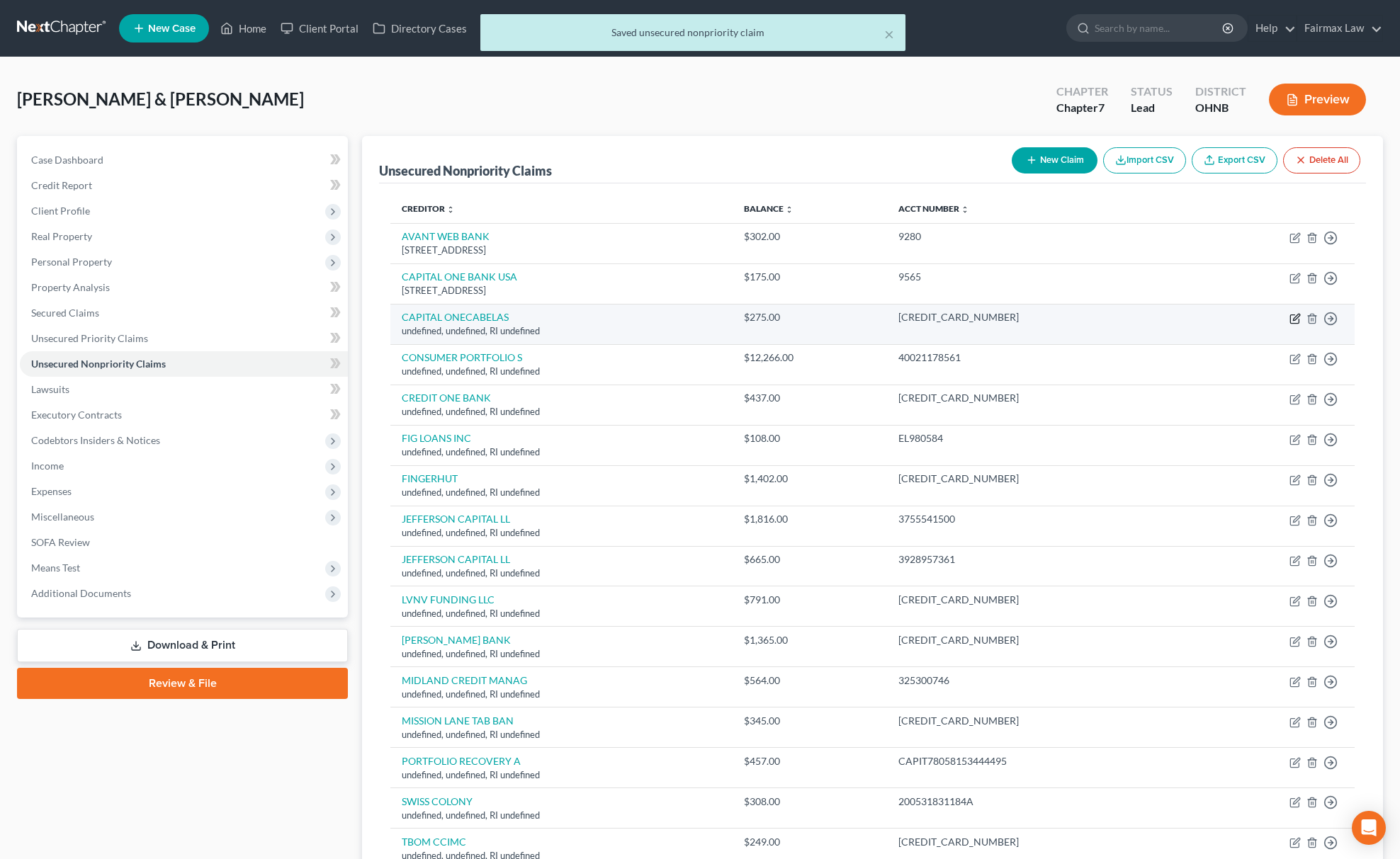
click at [1293, 318] on icon "button" at bounding box center [1295, 319] width 11 height 11
select select "41"
select select "14"
select select "0"
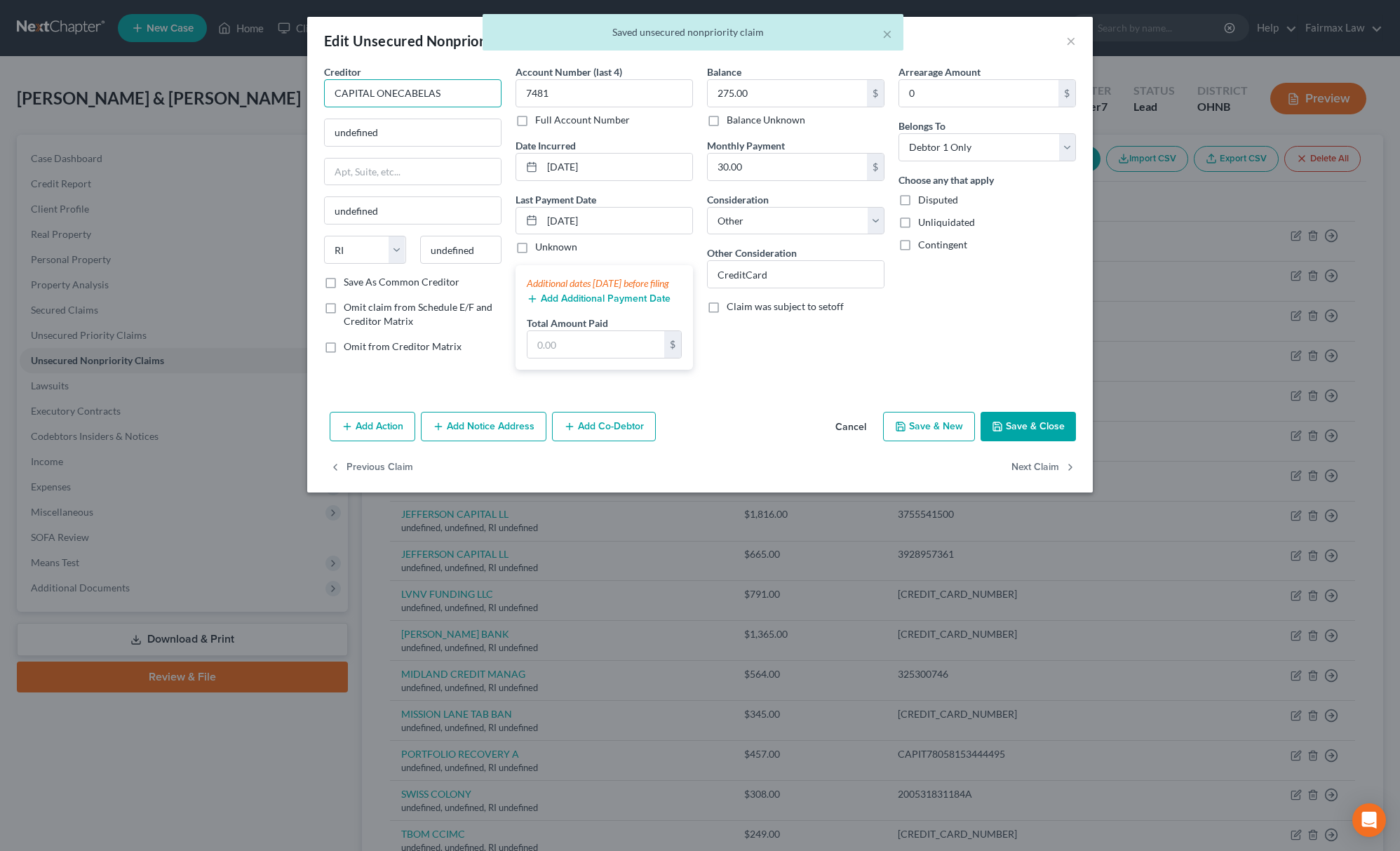
click at [396, 94] on input "CAPITAL ONECABELAS" at bounding box center [412, 93] width 177 height 28
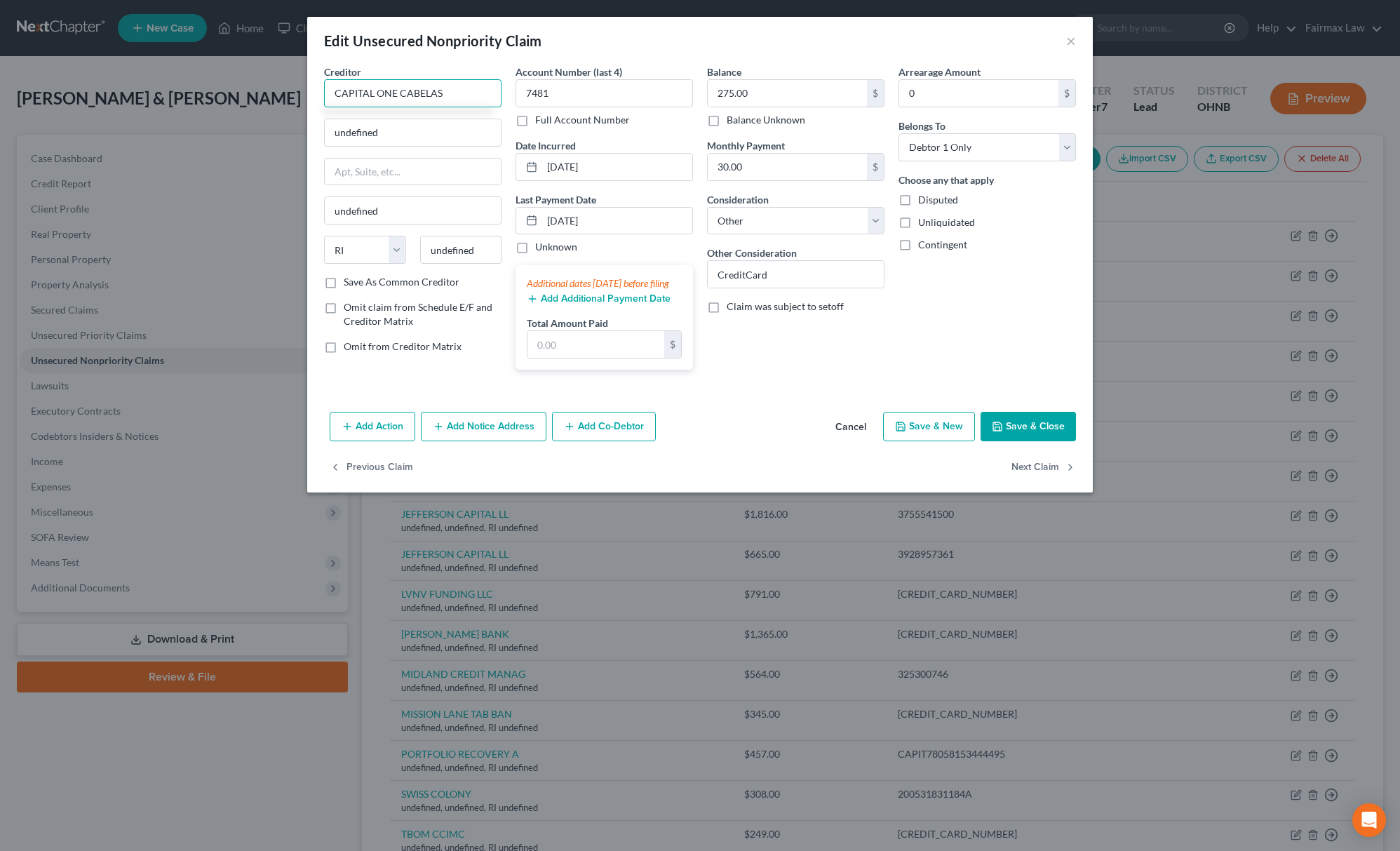
drag, startPoint x: 464, startPoint y: 90, endPoint x: 14, endPoint y: 77, distance: 450.2
click at [17, 96] on div "Edit Unsecured Nonpriority Claim × Creditor * CAPITAL ONE CABELAS undefined und…" at bounding box center [700, 425] width 1400 height 851
type input "CAPITAL ONE CABELAS"
drag, startPoint x: 438, startPoint y: 133, endPoint x: 85, endPoint y: 137, distance: 353.0
click at [41, 133] on div "Edit Unsecured Nonpriority Claim × Creditor * CAPITAL ONE CABELAS undefined und…" at bounding box center [700, 425] width 1400 height 851
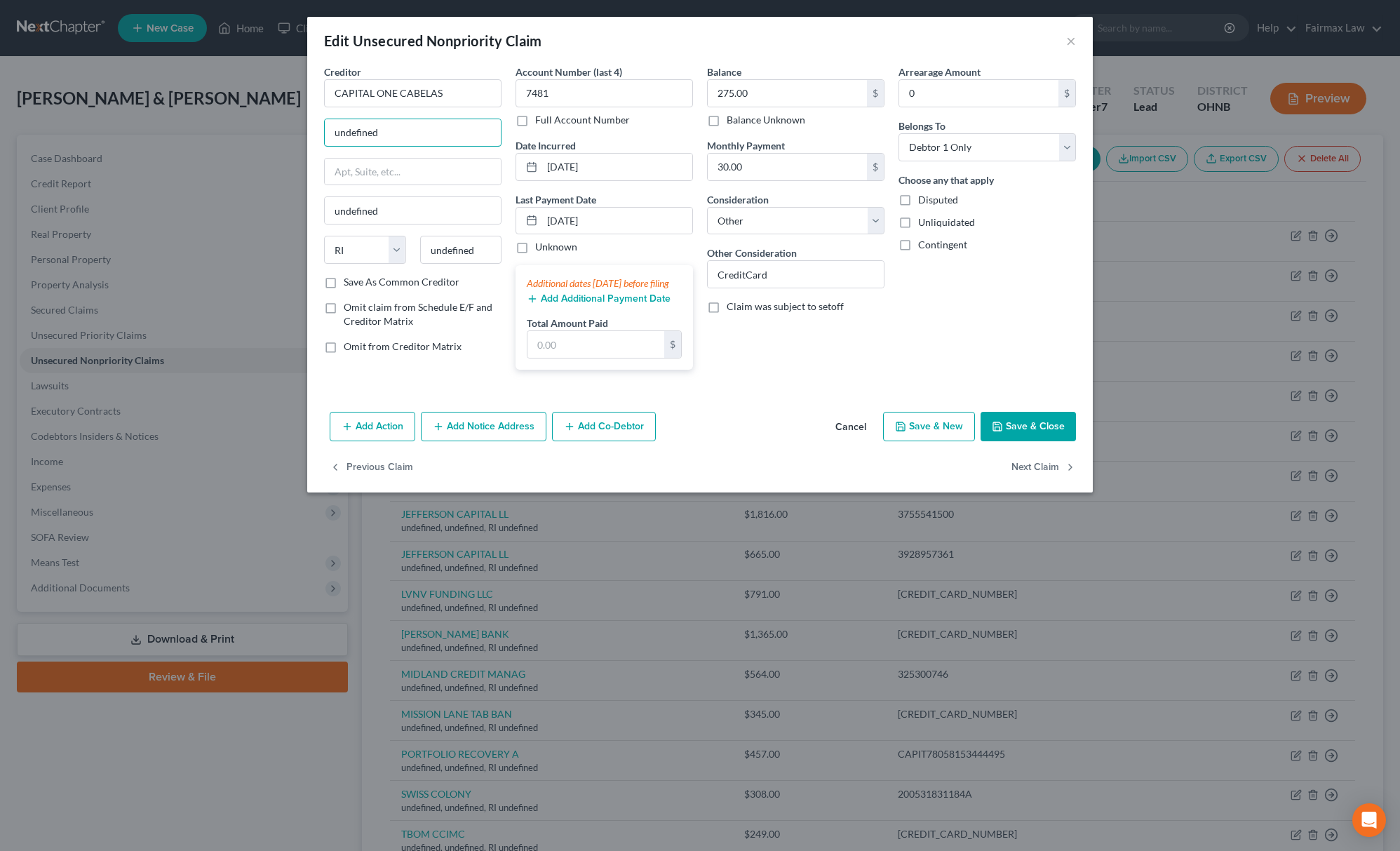
paste input "[GEOGRAPHIC_DATA]"
drag, startPoint x: 460, startPoint y: 132, endPoint x: 543, endPoint y: 132, distance: 83.0
click at [543, 132] on div "Creditor * CAPITAL ONE CABELAS [GEOGRAPHIC_DATA] undefined State [US_STATE] AK …" at bounding box center [700, 223] width 766 height 317
type input "[GEOGRAPHIC_DATA]"
paste input "28272"
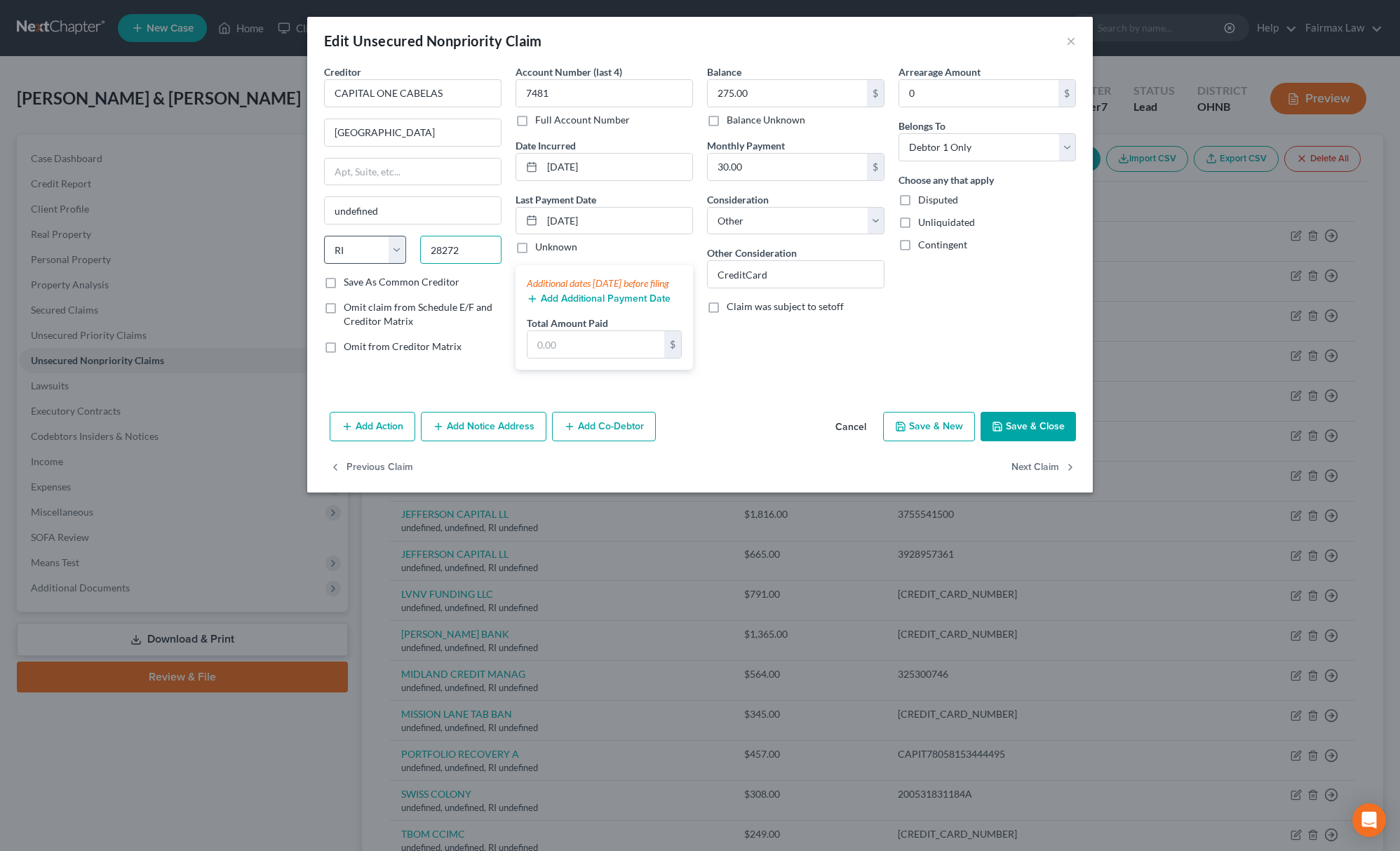
drag, startPoint x: 483, startPoint y: 251, endPoint x: 346, endPoint y: 251, distance: 137.0
click at [345, 245] on div "State [US_STATE] AK AR AZ CA CO CT DE DC [GEOGRAPHIC_DATA] [GEOGRAPHIC_DATA] GU…" at bounding box center [412, 255] width 191 height 39
type input "28272"
click at [346, 253] on select "State [US_STATE] AK AR AZ CA CO CT DE DC [GEOGRAPHIC_DATA] [GEOGRAPHIC_DATA] GU…" at bounding box center [365, 249] width 82 height 28
type input "Charlotte"
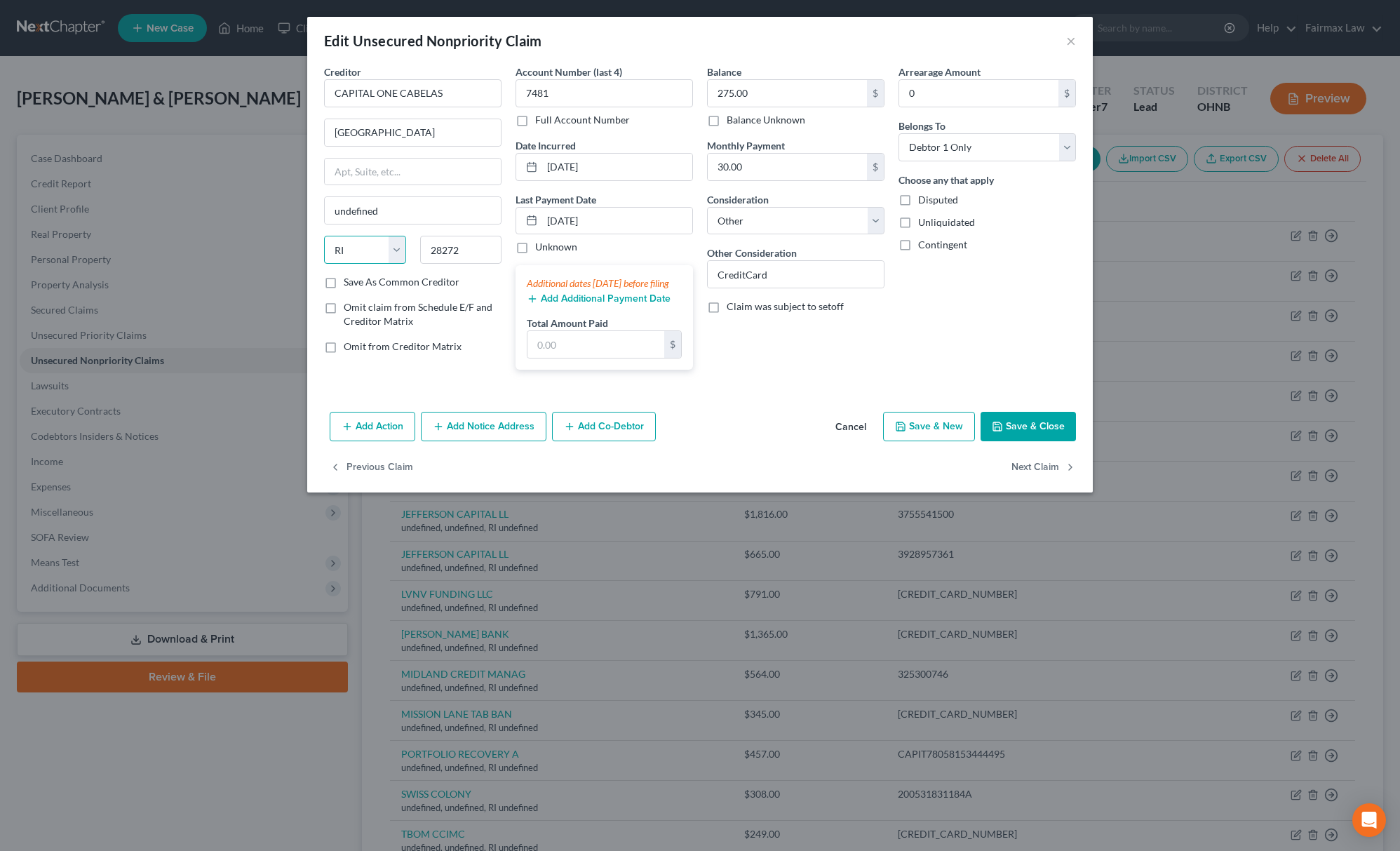
select select "28"
click at [324, 238] on select "State [US_STATE] AK AR AZ CA CO CT DE DC [GEOGRAPHIC_DATA] [GEOGRAPHIC_DATA] GU…" at bounding box center [365, 249] width 82 height 28
drag, startPoint x: 401, startPoint y: 132, endPoint x: 599, endPoint y: 125, distance: 198.1
click at [599, 125] on div "Creditor * CAPITAL ONE CABELAS [GEOGRAPHIC_DATA] [GEOGRAPHIC_DATA] [US_STATE] A…" at bounding box center [700, 223] width 766 height 317
type input "PO Box 71087"
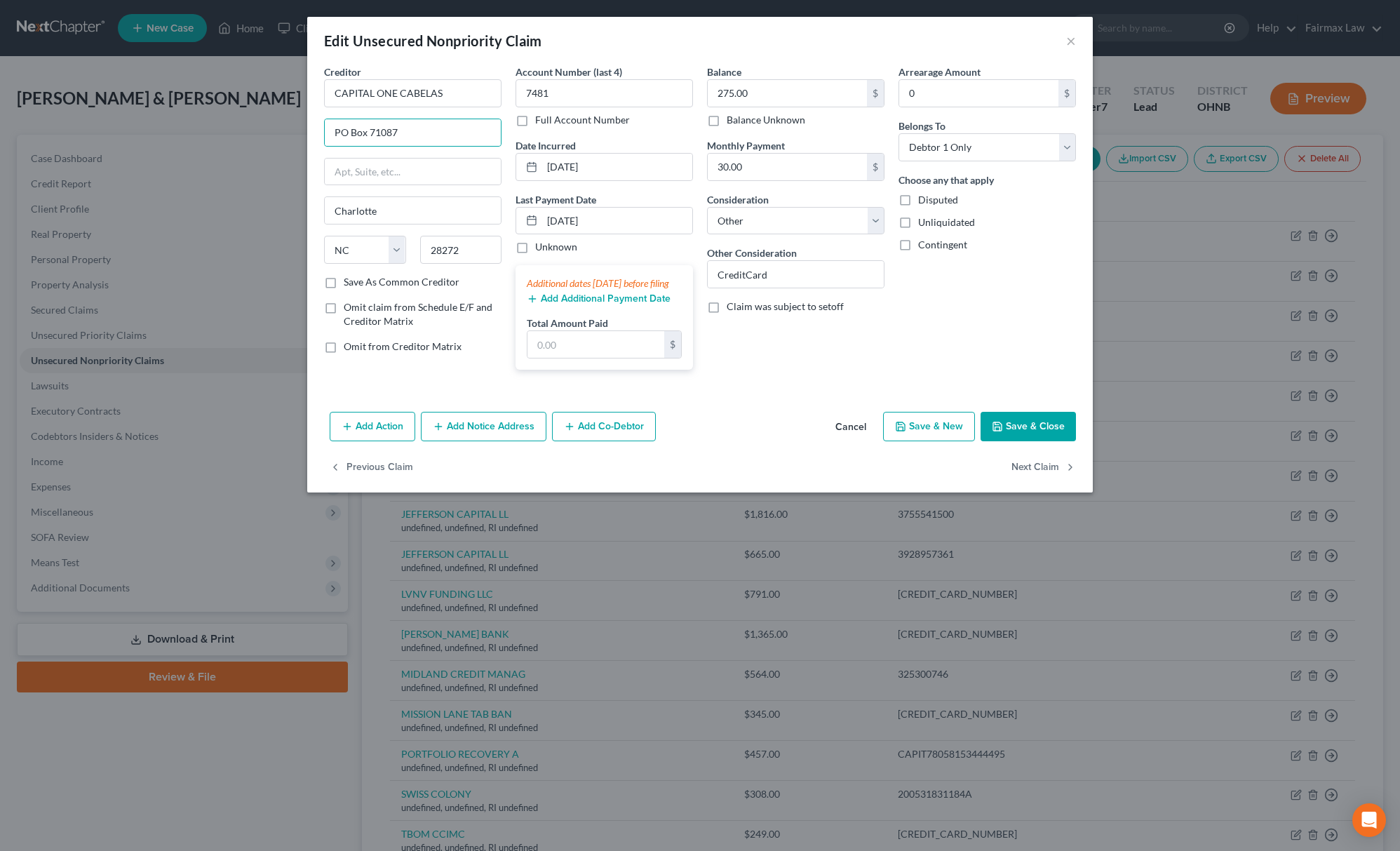
drag, startPoint x: 1047, startPoint y: 451, endPoint x: 1043, endPoint y: 459, distance: 8.9
click at [1046, 441] on button "Save & Close" at bounding box center [1028, 427] width 96 height 29
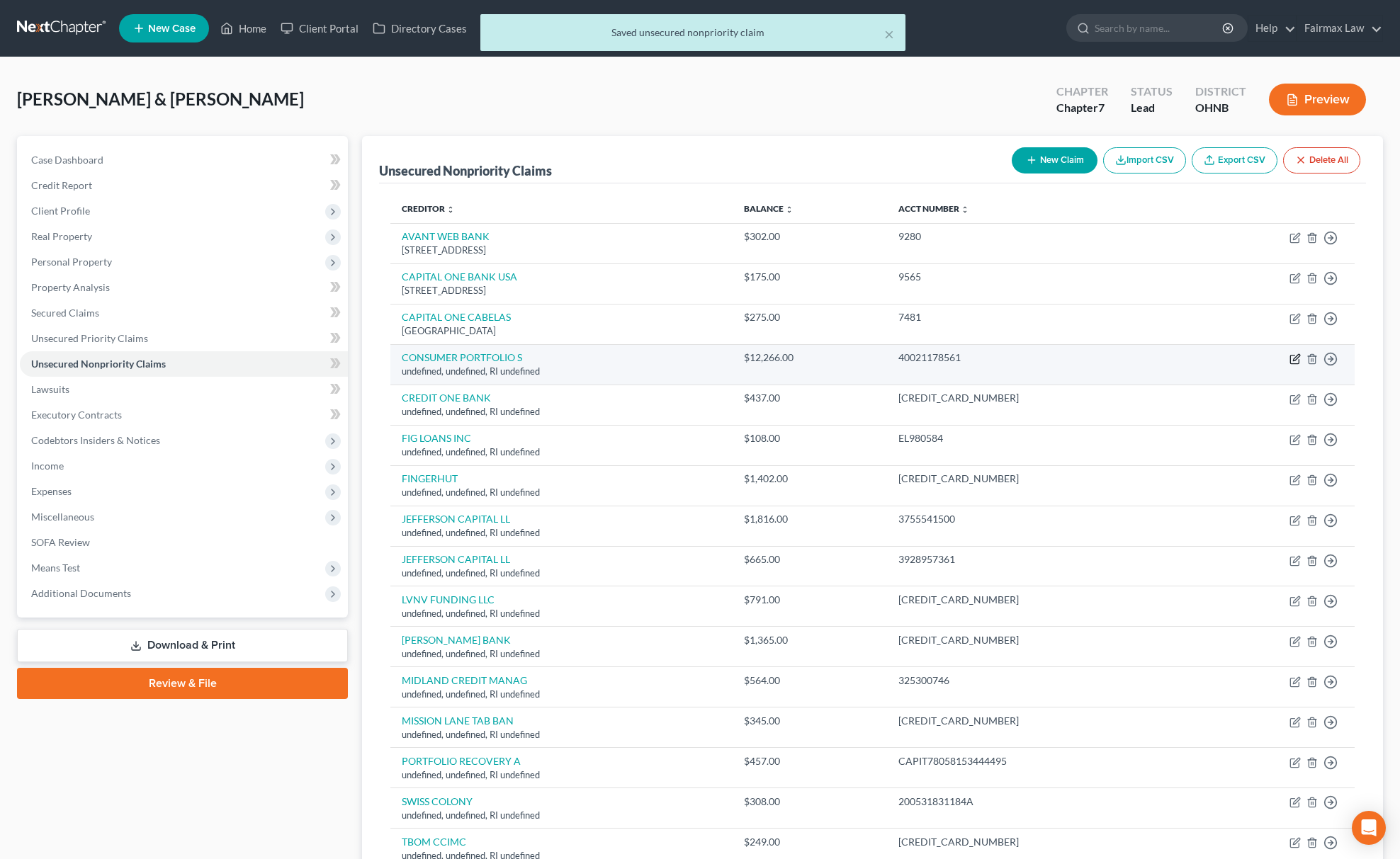
click at [1292, 358] on icon "button" at bounding box center [1295, 359] width 11 height 11
select select "41"
select select "14"
select select "0"
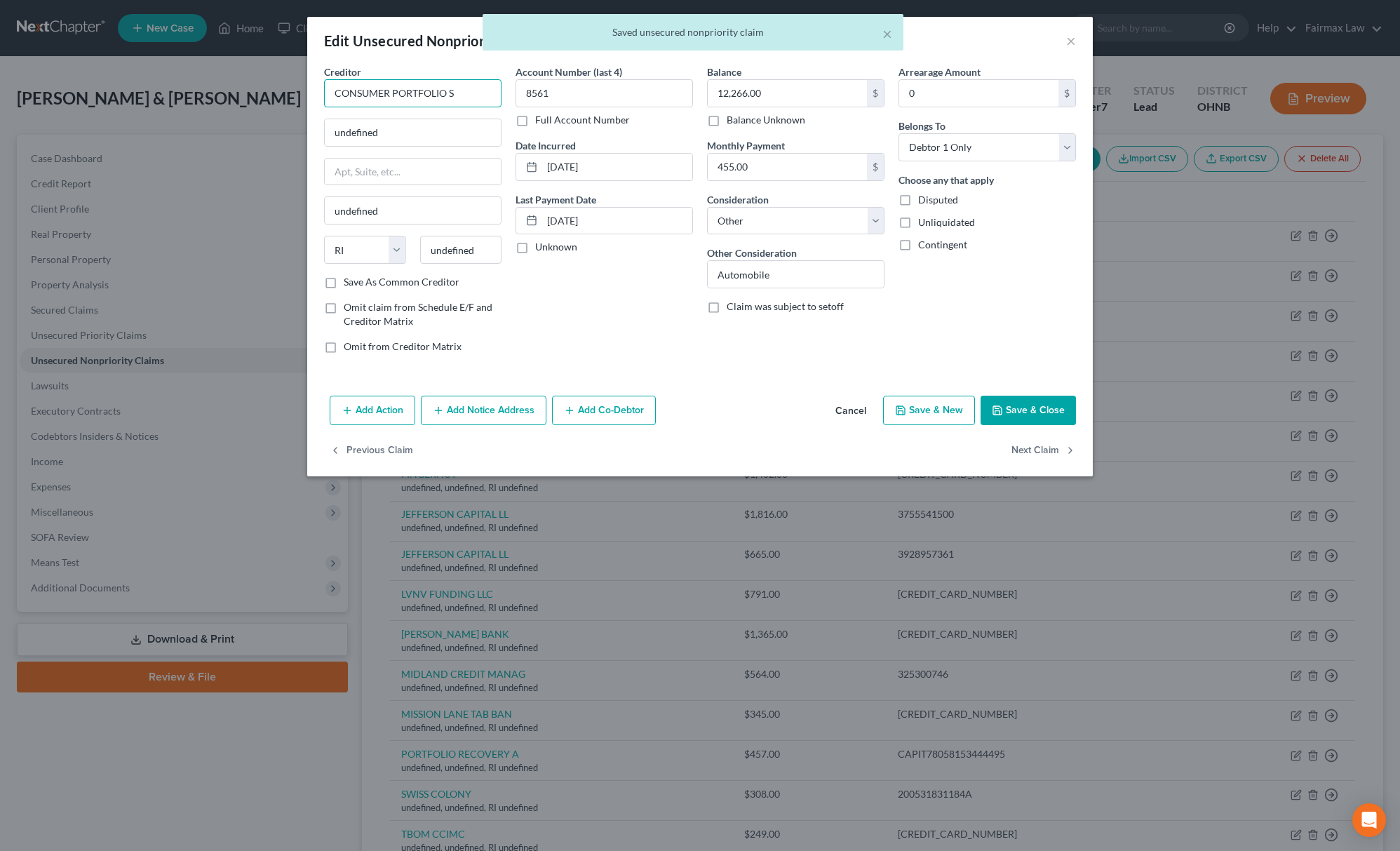
click at [473, 99] on input "CONSUMER PORTFOLIO S" at bounding box center [412, 93] width 177 height 28
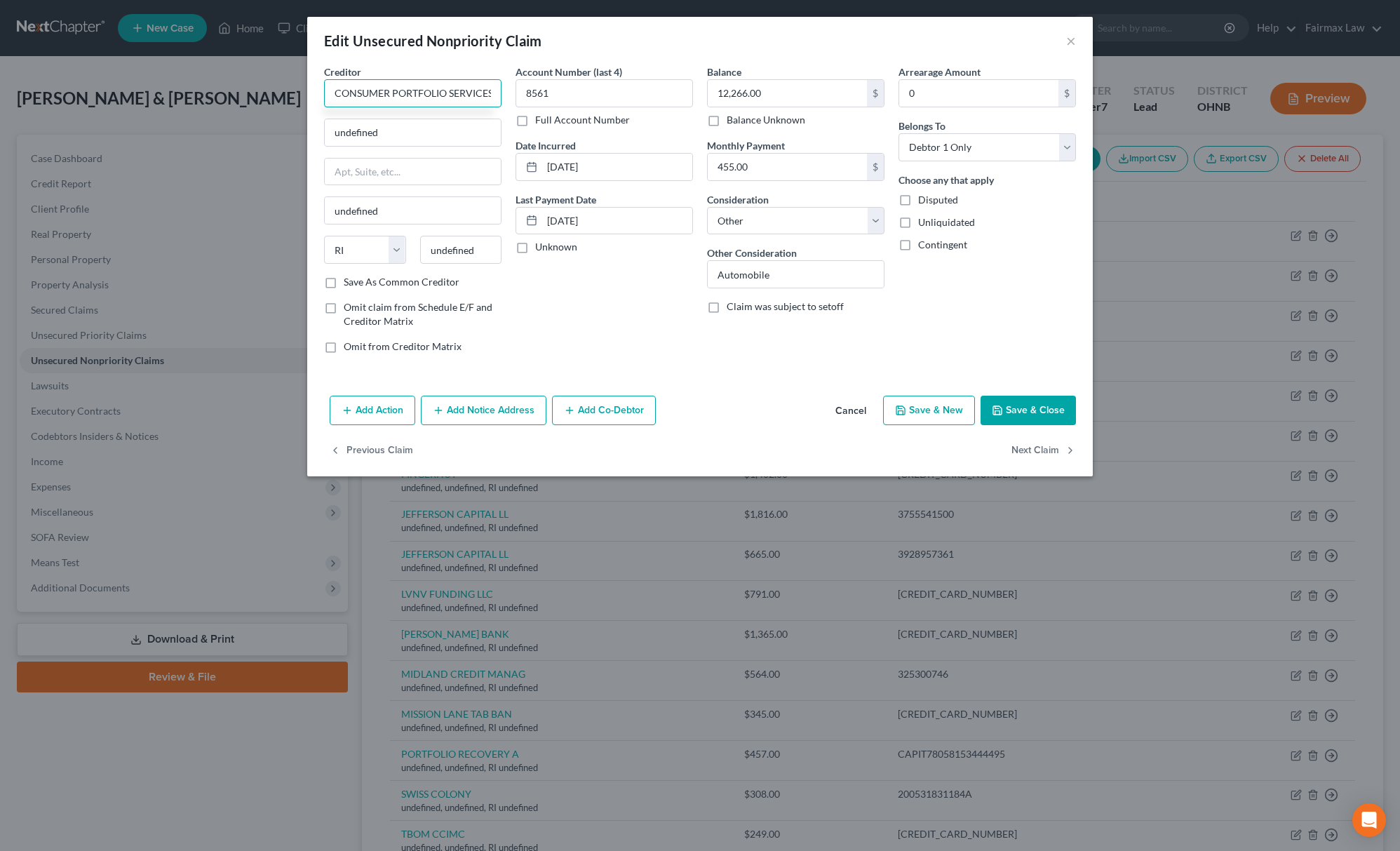
scroll to position [0, 2]
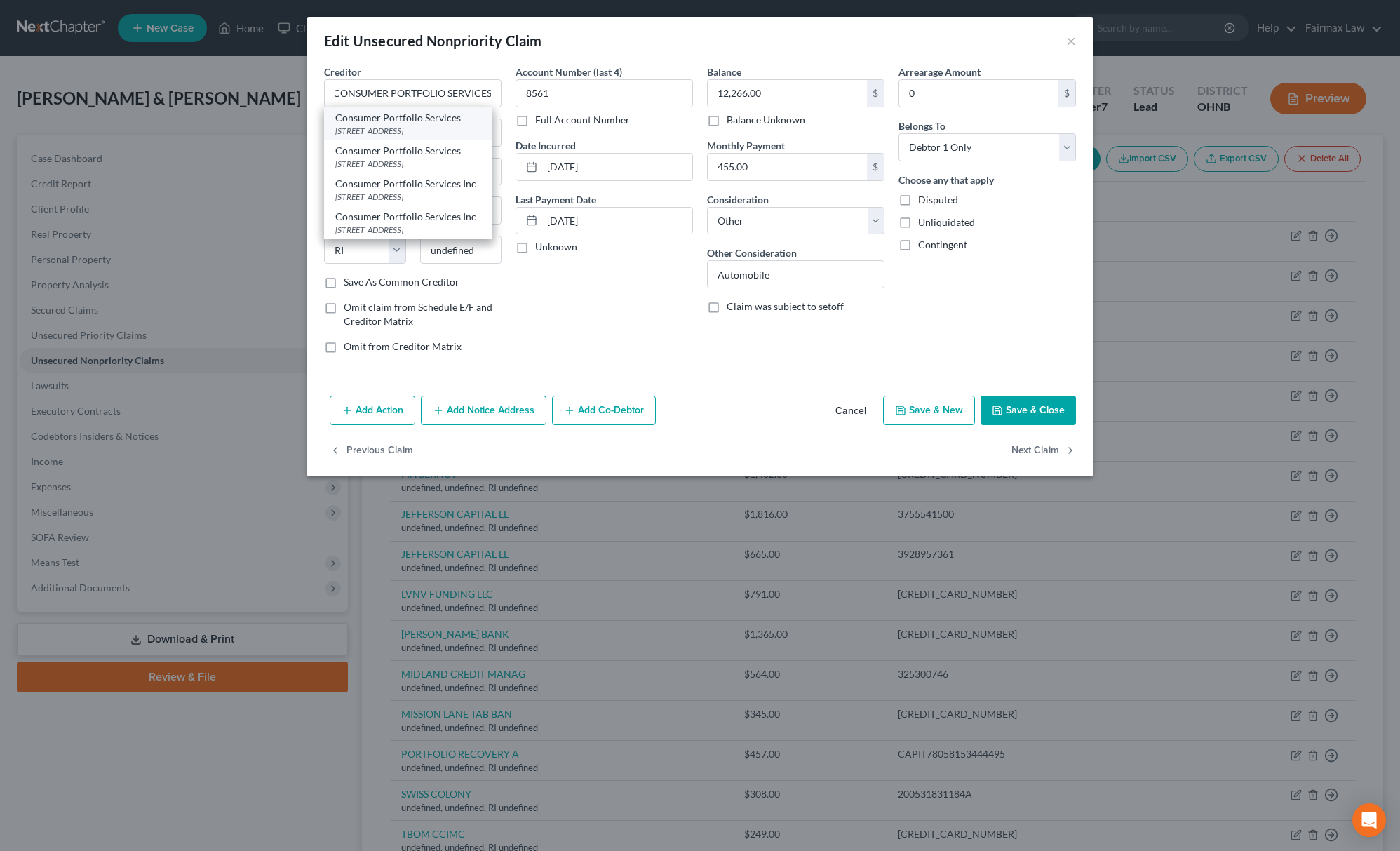
click at [371, 130] on div "[STREET_ADDRESS]" at bounding box center [408, 130] width 146 height 12
type input "Consumer Portfolio Services"
type input "PO BOX 57099"
type input "Irvine"
select select "4"
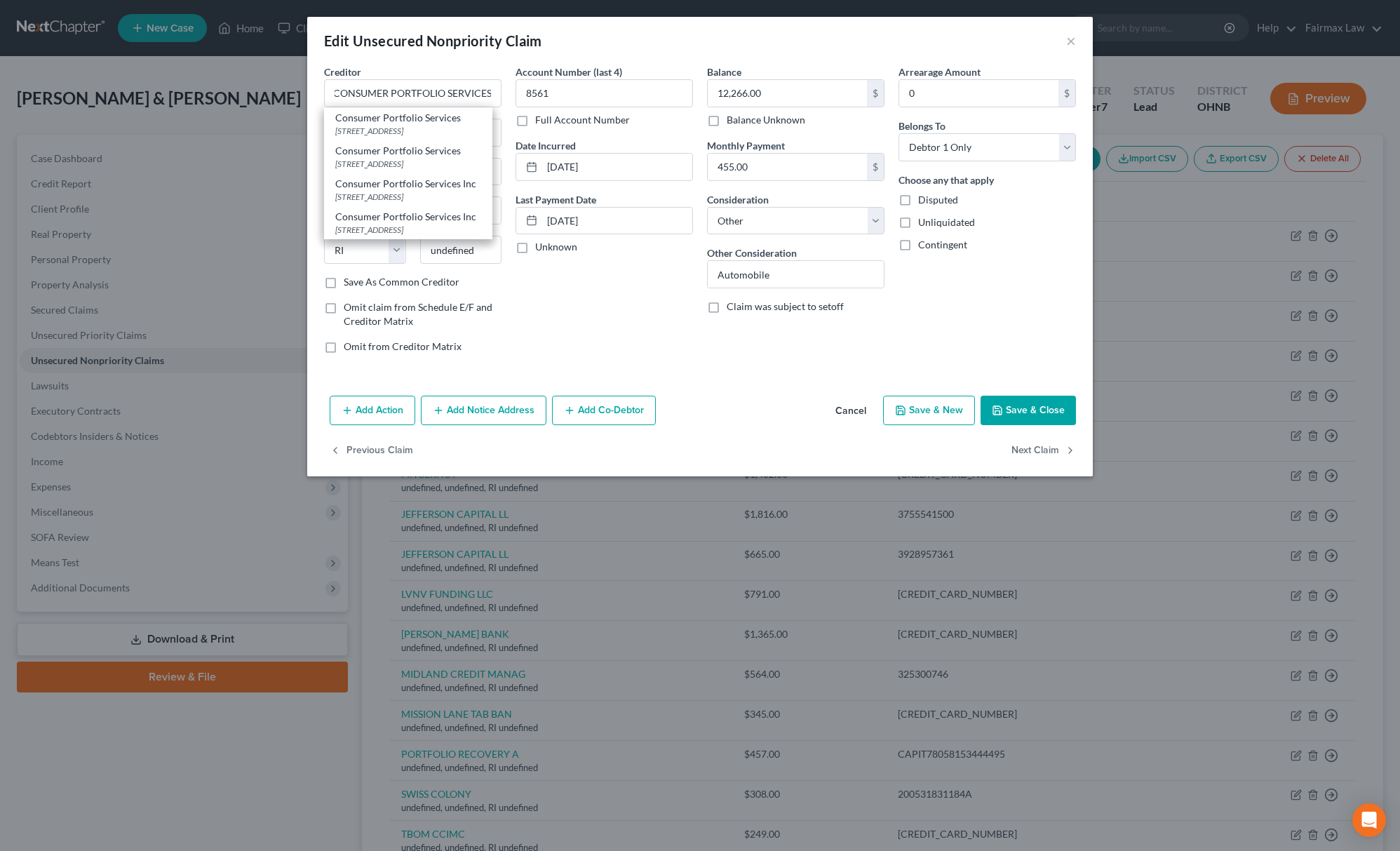
type input "92619"
drag, startPoint x: 507, startPoint y: 86, endPoint x: 166, endPoint y: 87, distance: 341.0
click at [161, 86] on div "Edit Unsecured Nonpriority Claim × Creditor * Consumer Portfolio Services PO BO…" at bounding box center [700, 425] width 1400 height 851
click at [463, 102] on input "Consumer Portfolio Services" at bounding box center [412, 93] width 177 height 28
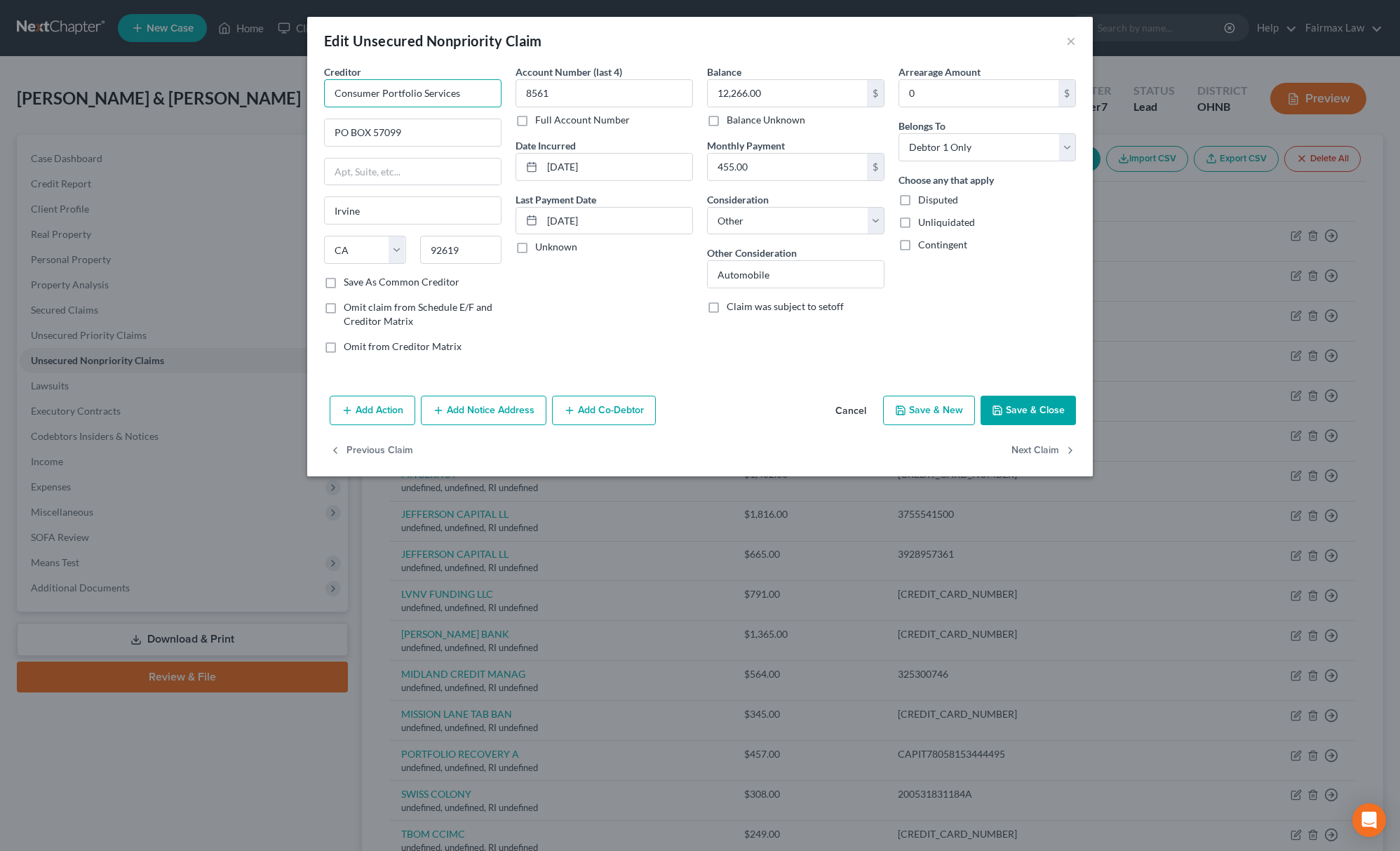
click at [463, 102] on input "Consumer Portfolio Services" at bounding box center [412, 93] width 177 height 28
click at [460, 149] on div "Creditor * Consumer Portfolio Services PO BOX [GEOGRAPHIC_DATA] [US_STATE][GEOG…" at bounding box center [412, 169] width 177 height 210
click at [479, 91] on input "Consumer Portfolio Services" at bounding box center [412, 93] width 177 height 28
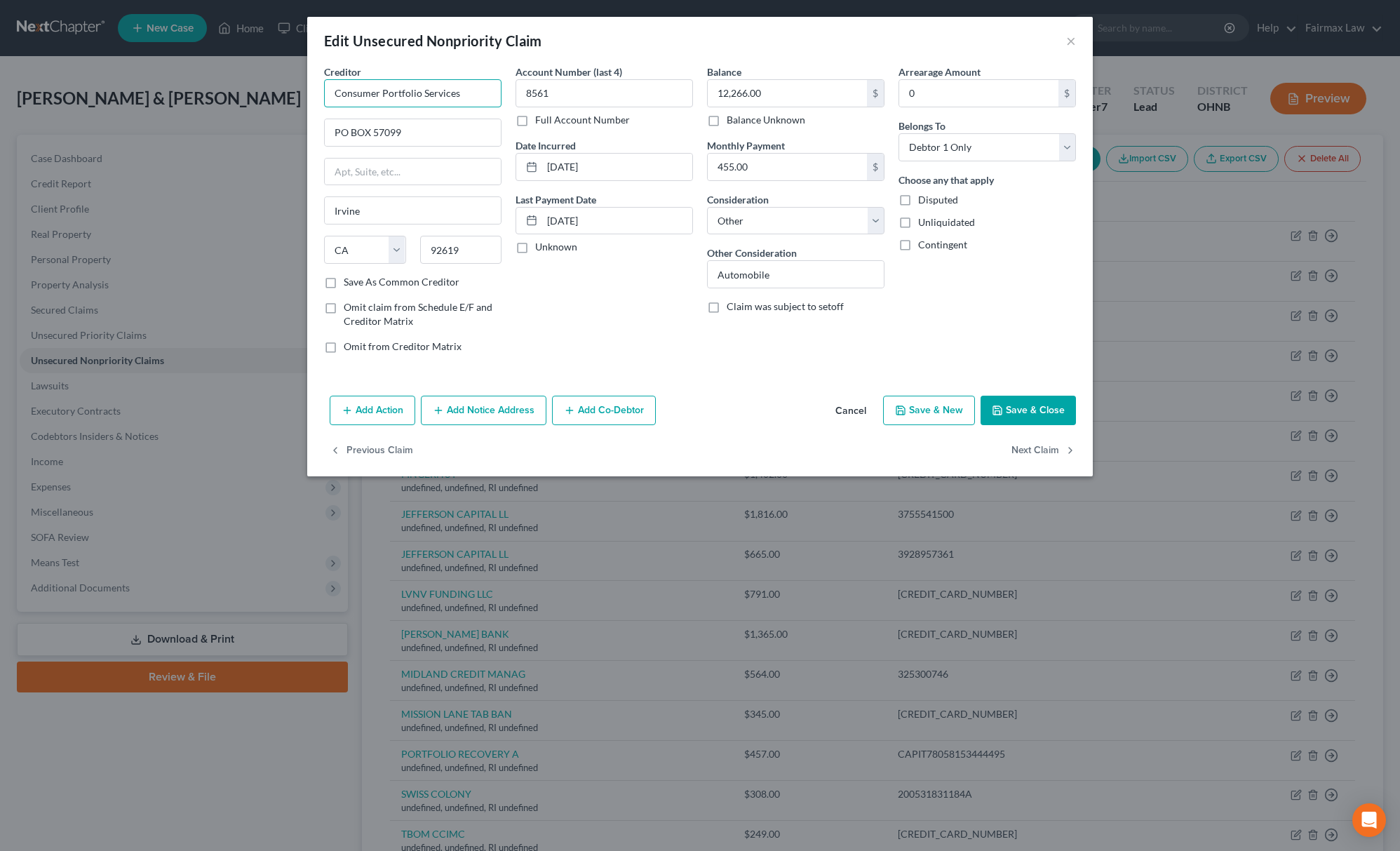
click at [479, 91] on input "Consumer Portfolio Services" at bounding box center [412, 93] width 177 height 28
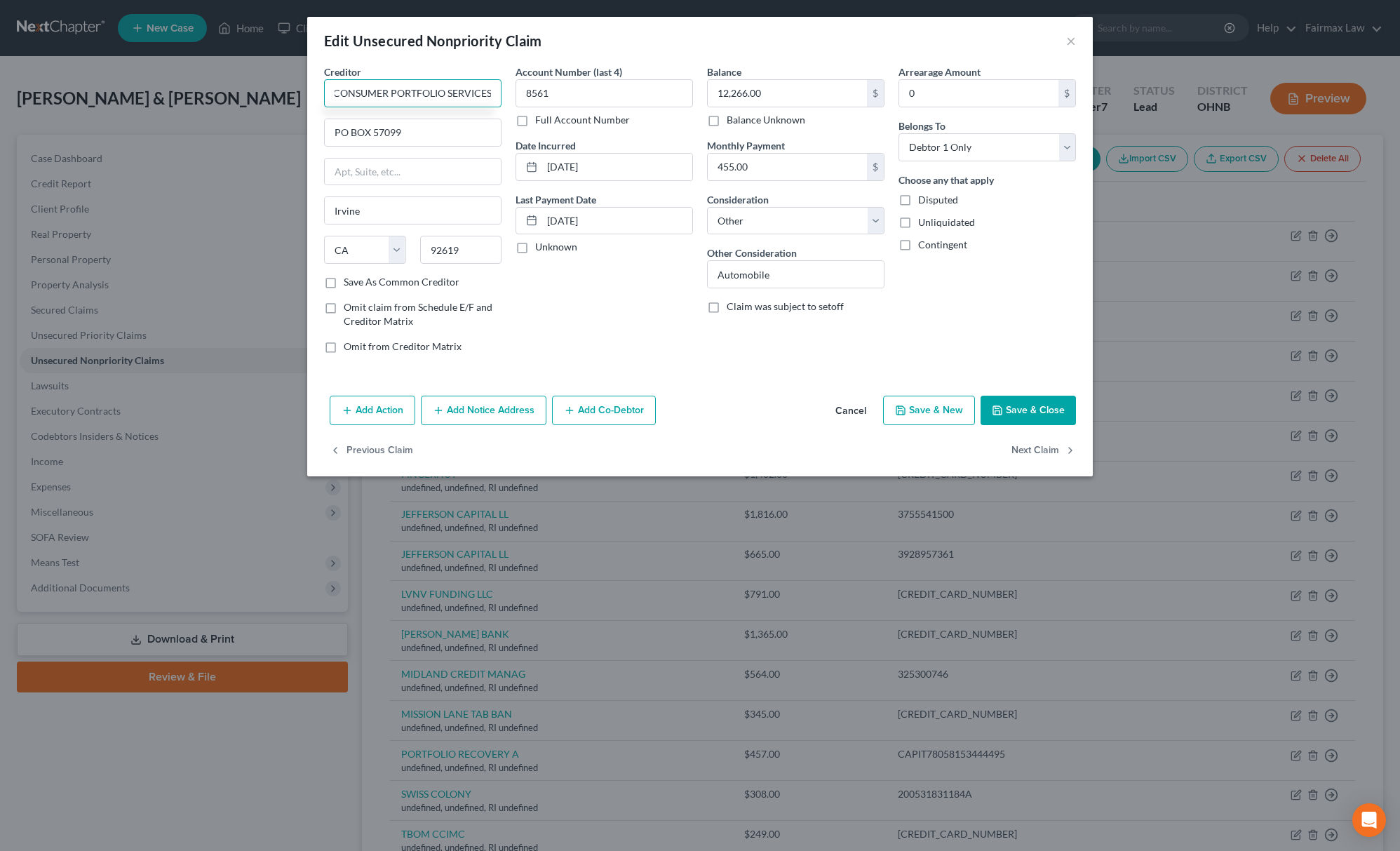
type input "CONSUMER PORTFOLIO SERVICES"
click at [985, 409] on button "Save & Close" at bounding box center [1028, 410] width 96 height 29
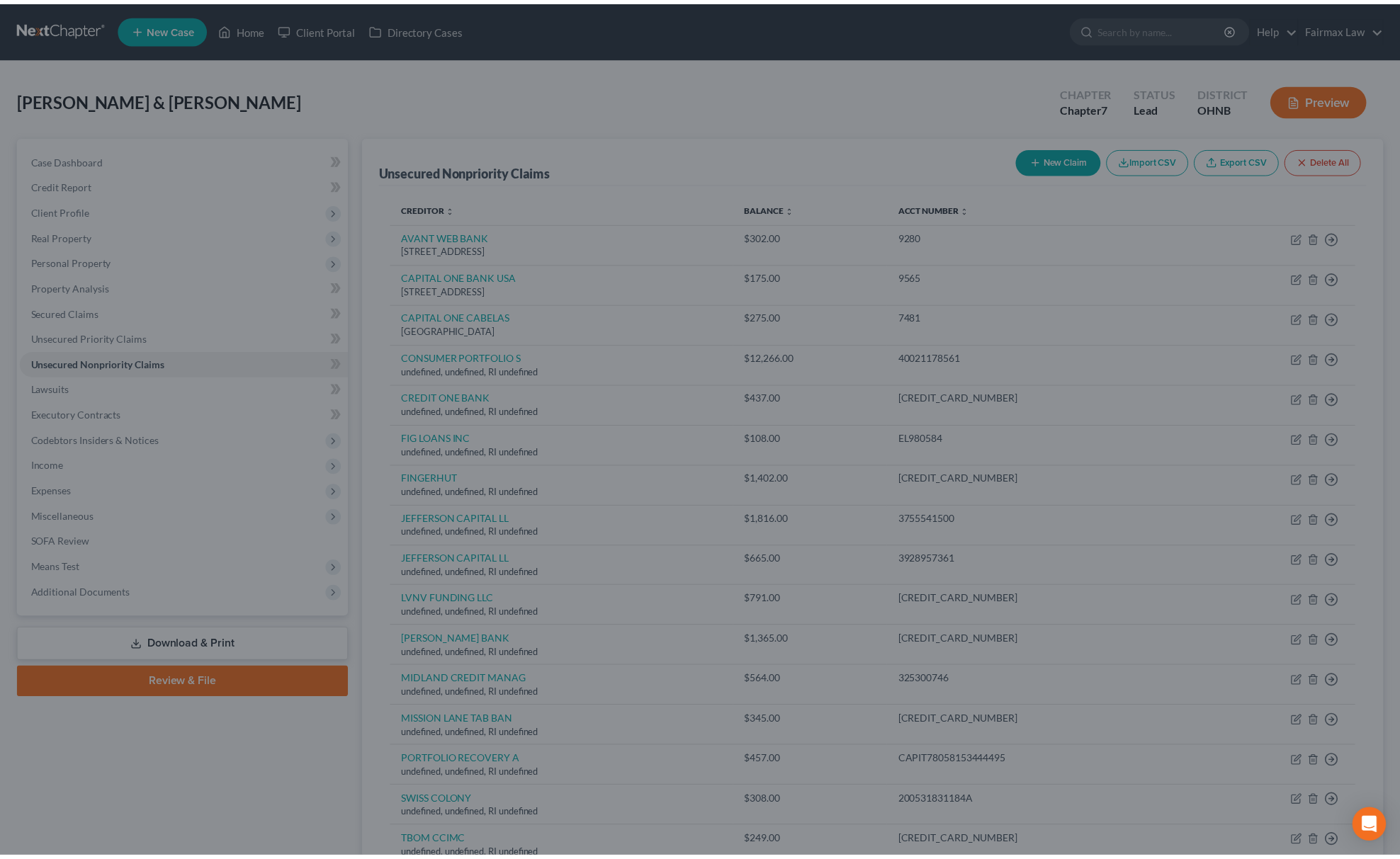
scroll to position [0, 0]
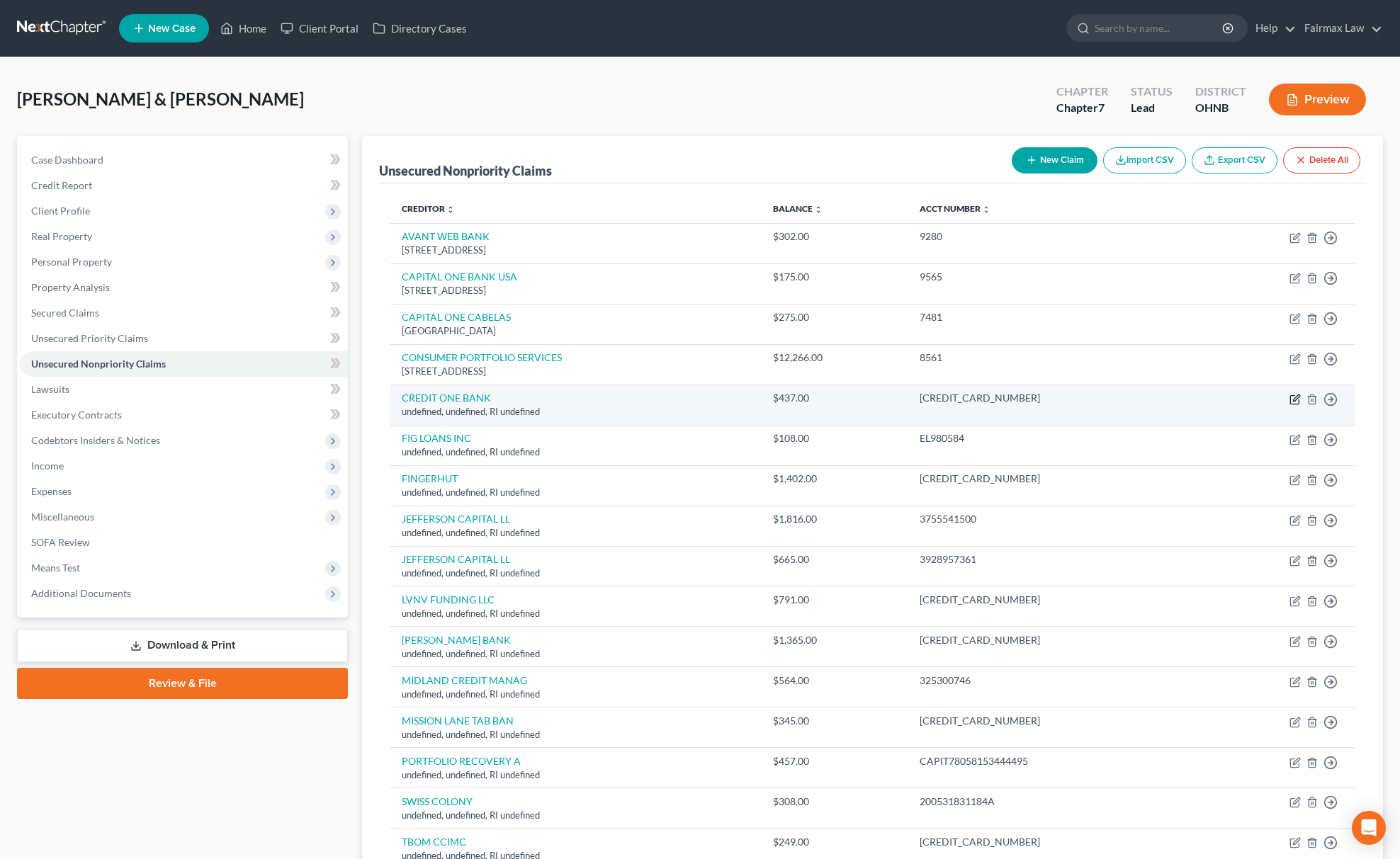
click at [1299, 394] on icon "button" at bounding box center [1295, 400] width 11 height 11
select select "41"
select select "14"
select select "0"
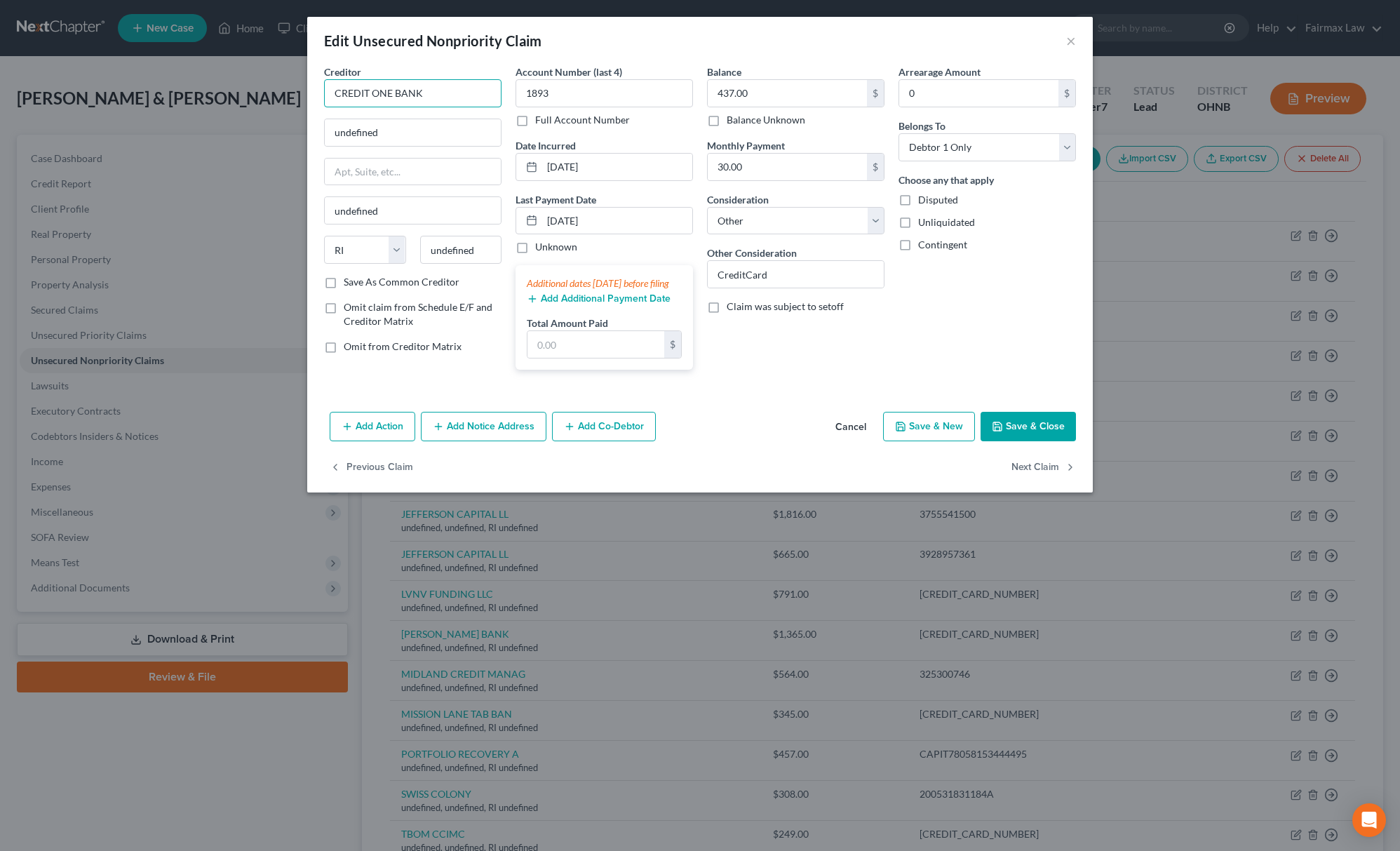
drag, startPoint x: 466, startPoint y: 85, endPoint x: 374, endPoint y: 98, distance: 92.9
click at [374, 98] on input "CREDIT ONE BANK" at bounding box center [412, 93] width 177 height 28
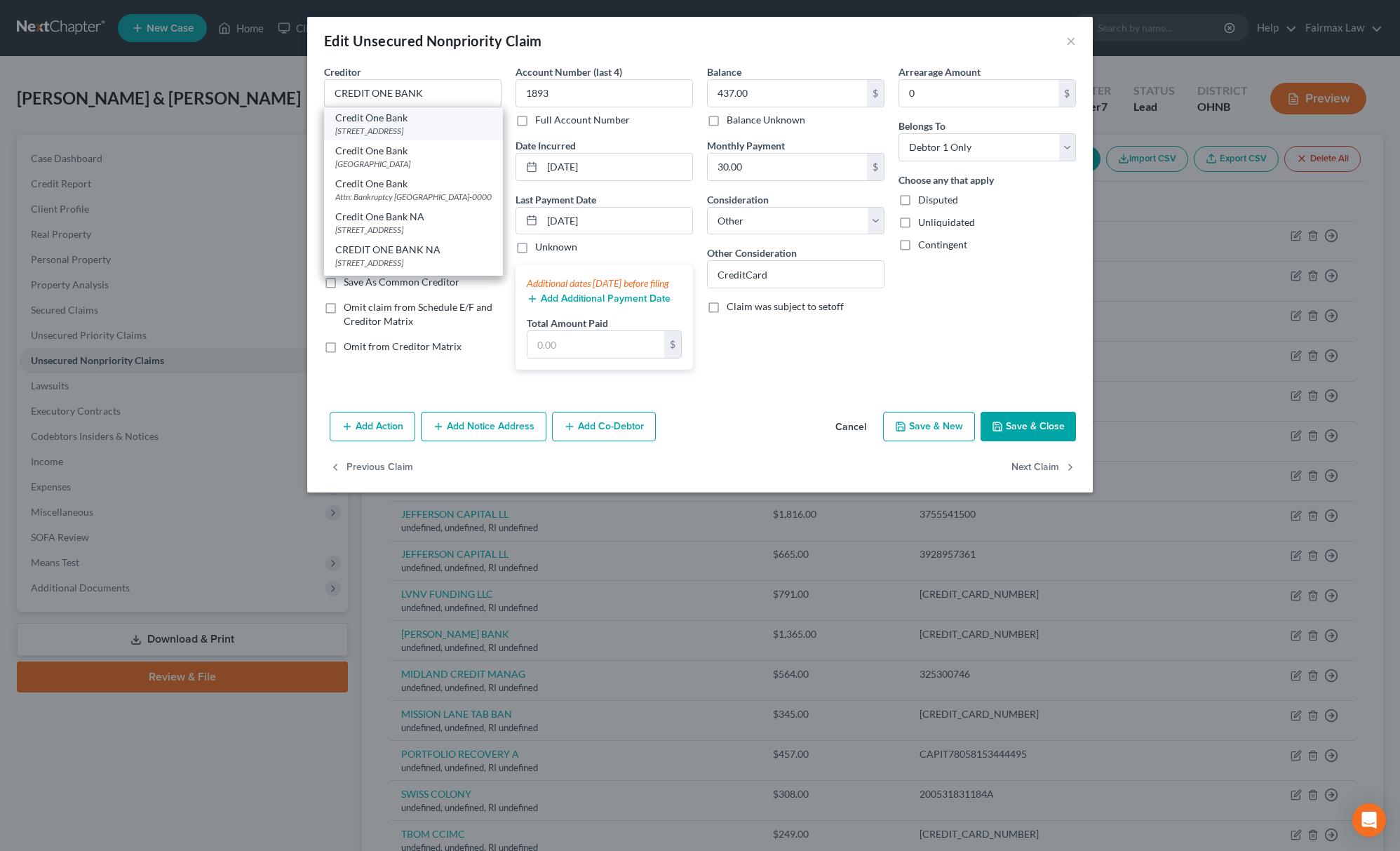
click at [379, 129] on div "[STREET_ADDRESS]" at bounding box center [414, 130] width 156 height 12
type input "Credit One Bank"
type input "PO Box 98873"
type input "[GEOGRAPHIC_DATA]"
select select "31"
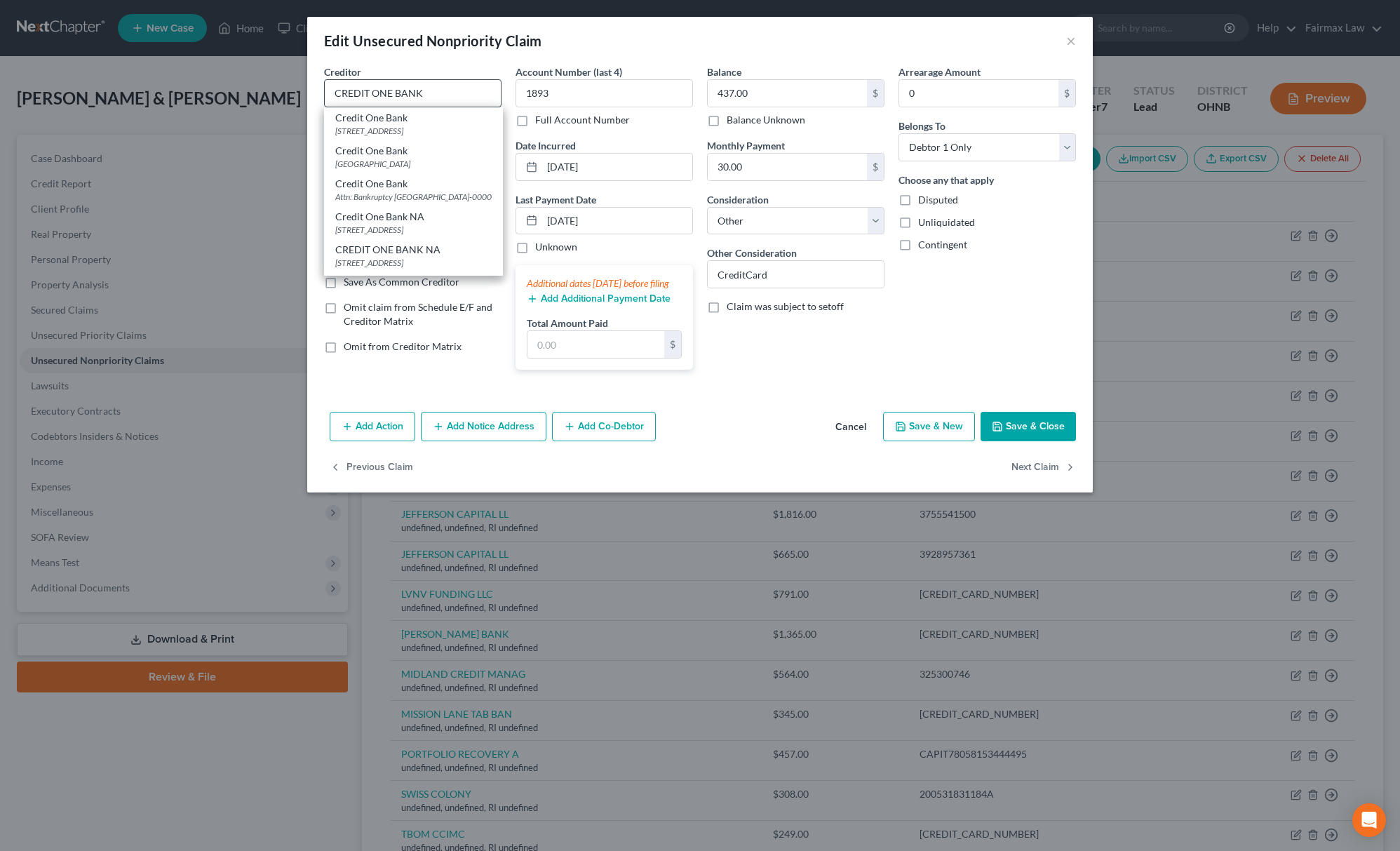
type input "89193"
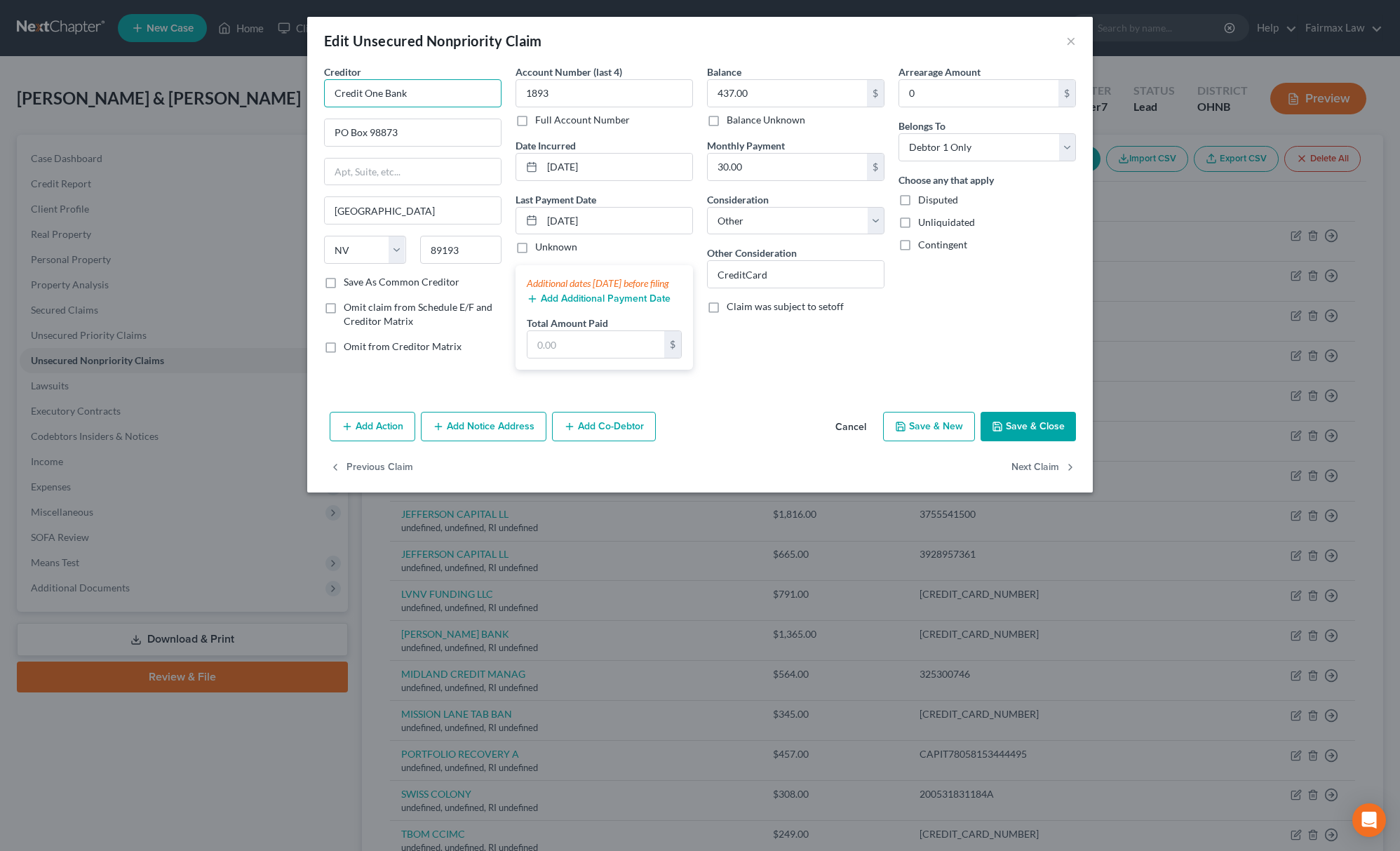
drag, startPoint x: 451, startPoint y: 93, endPoint x: 47, endPoint y: 5, distance: 413.5
click at [289, 63] on div "Edit Unsecured Nonpriority Claim × Creditor * Credit One Bank PO Box 98873 [GEO…" at bounding box center [700, 425] width 1400 height 851
type input "CREDIT ONE BANK"
click at [1031, 440] on button "Save & Close" at bounding box center [1028, 427] width 96 height 29
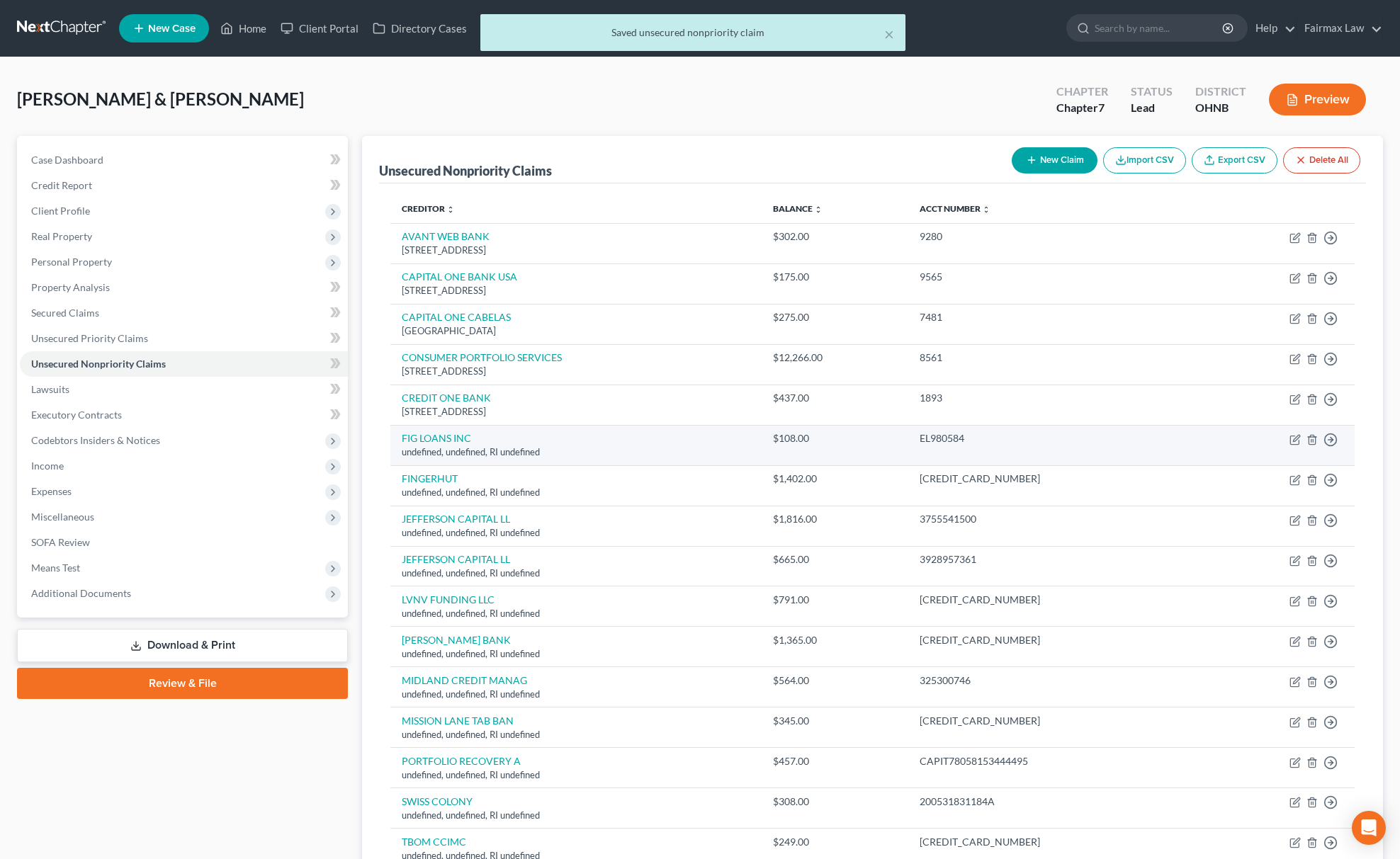
click at [1287, 439] on td "Move to D Move to E Move to G Move to Notice Only" at bounding box center [1277, 446] width 155 height 40
click at [1292, 441] on icon "button" at bounding box center [1295, 440] width 11 height 11
select select "41"
select select "14"
select select "0"
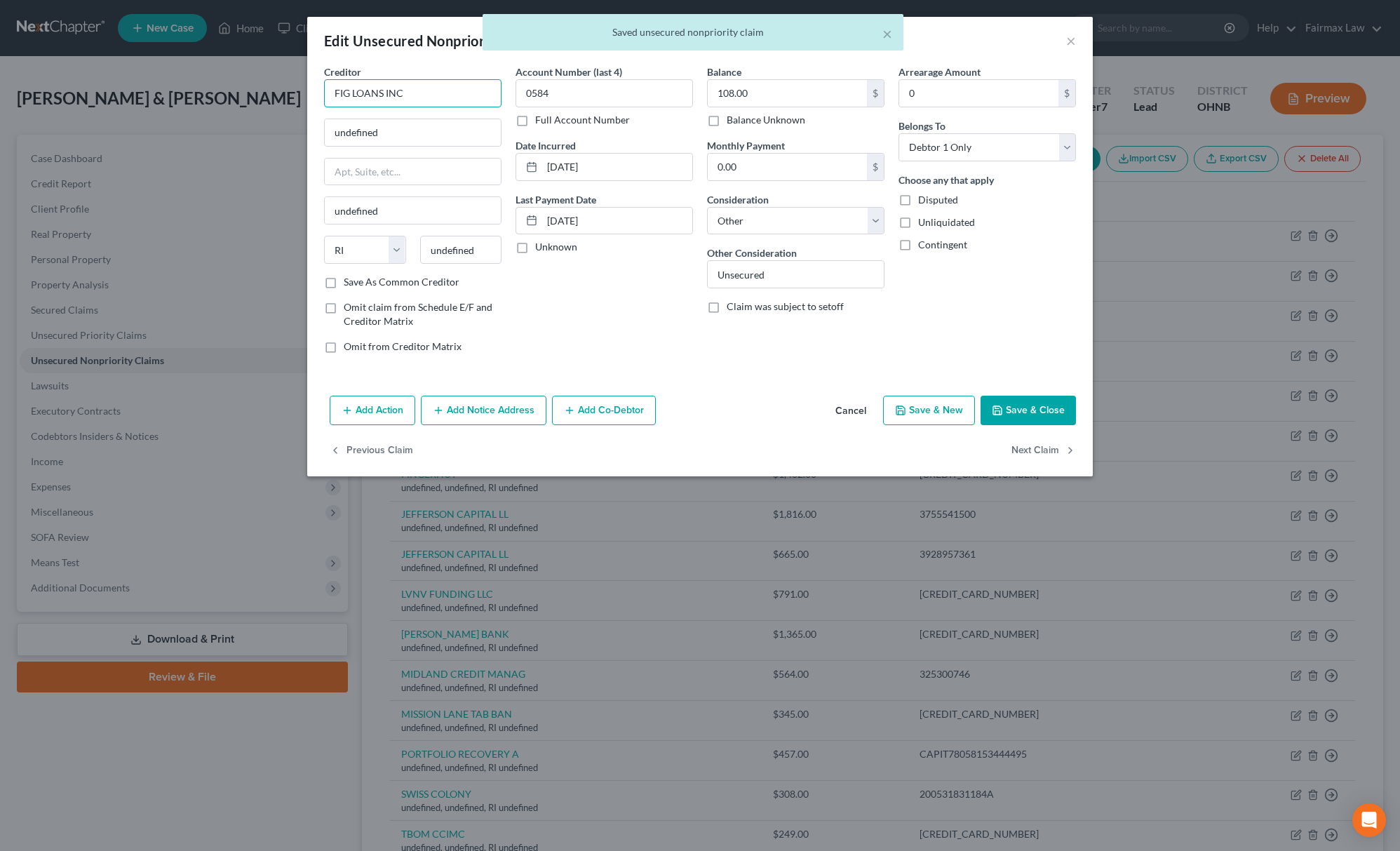
drag, startPoint x: 433, startPoint y: 87, endPoint x: 394, endPoint y: 99, distance: 40.8
click at [390, 101] on input "FIG LOANS INC" at bounding box center [412, 93] width 177 height 28
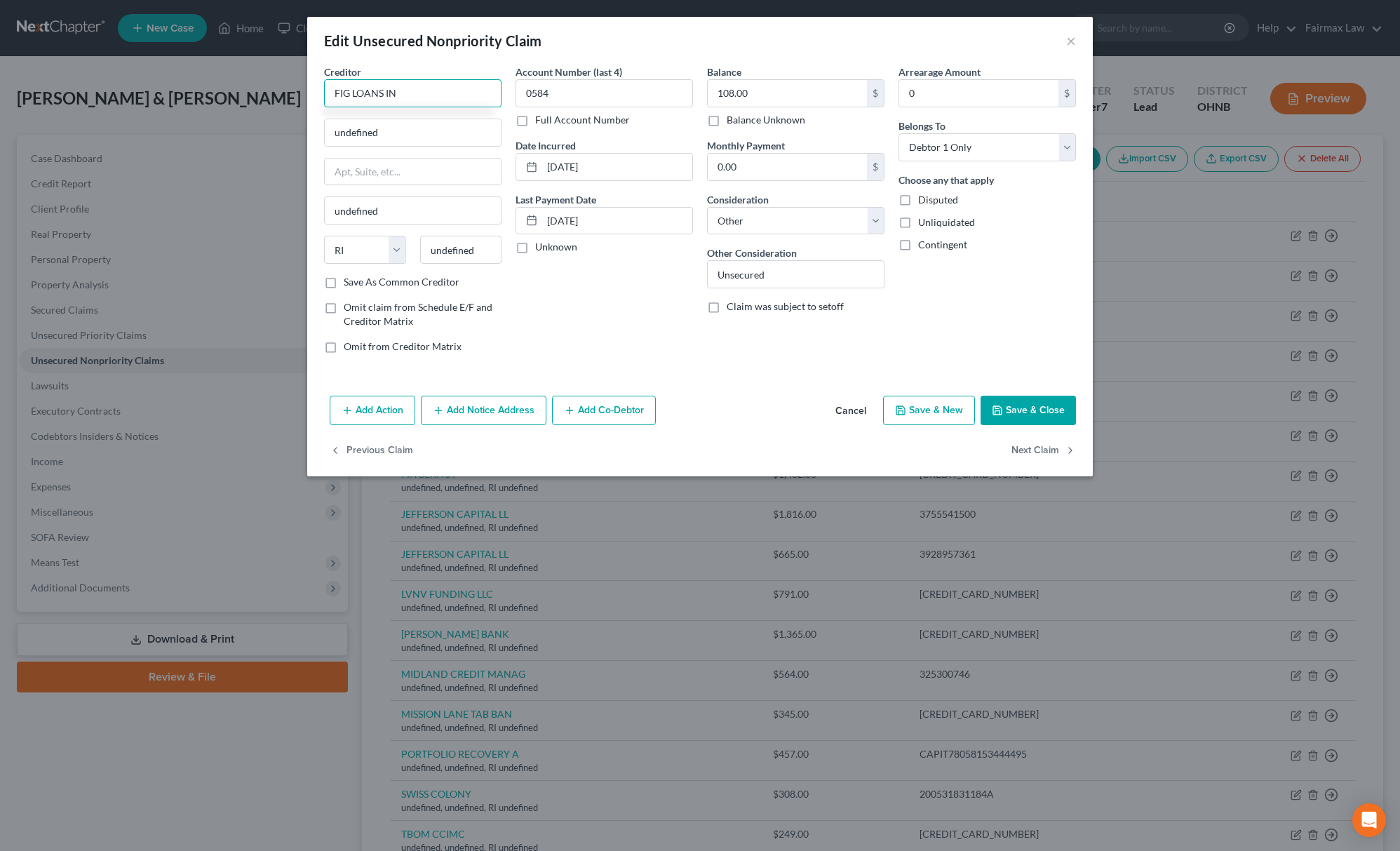
type input "FIG LOANS INC"
click at [447, 118] on div "FIG LOANS INC" at bounding box center [408, 117] width 146 height 14
type input "FIG LOANS 3 [GEOGRAPHIC_DATA]"
type input "Sugar Land"
select select "45"
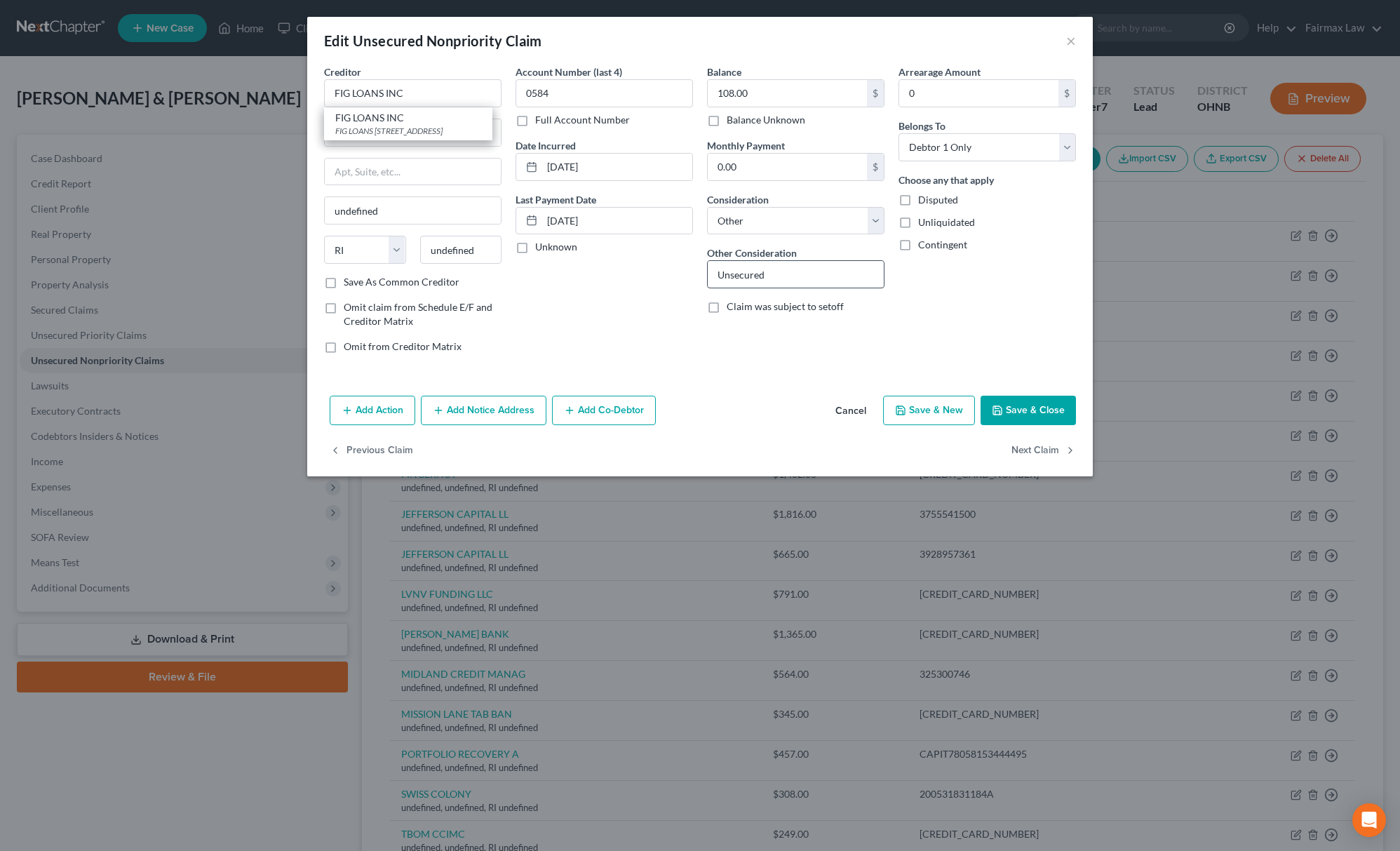
type input "77478"
click at [1058, 407] on button "Save & Close" at bounding box center [1028, 410] width 96 height 29
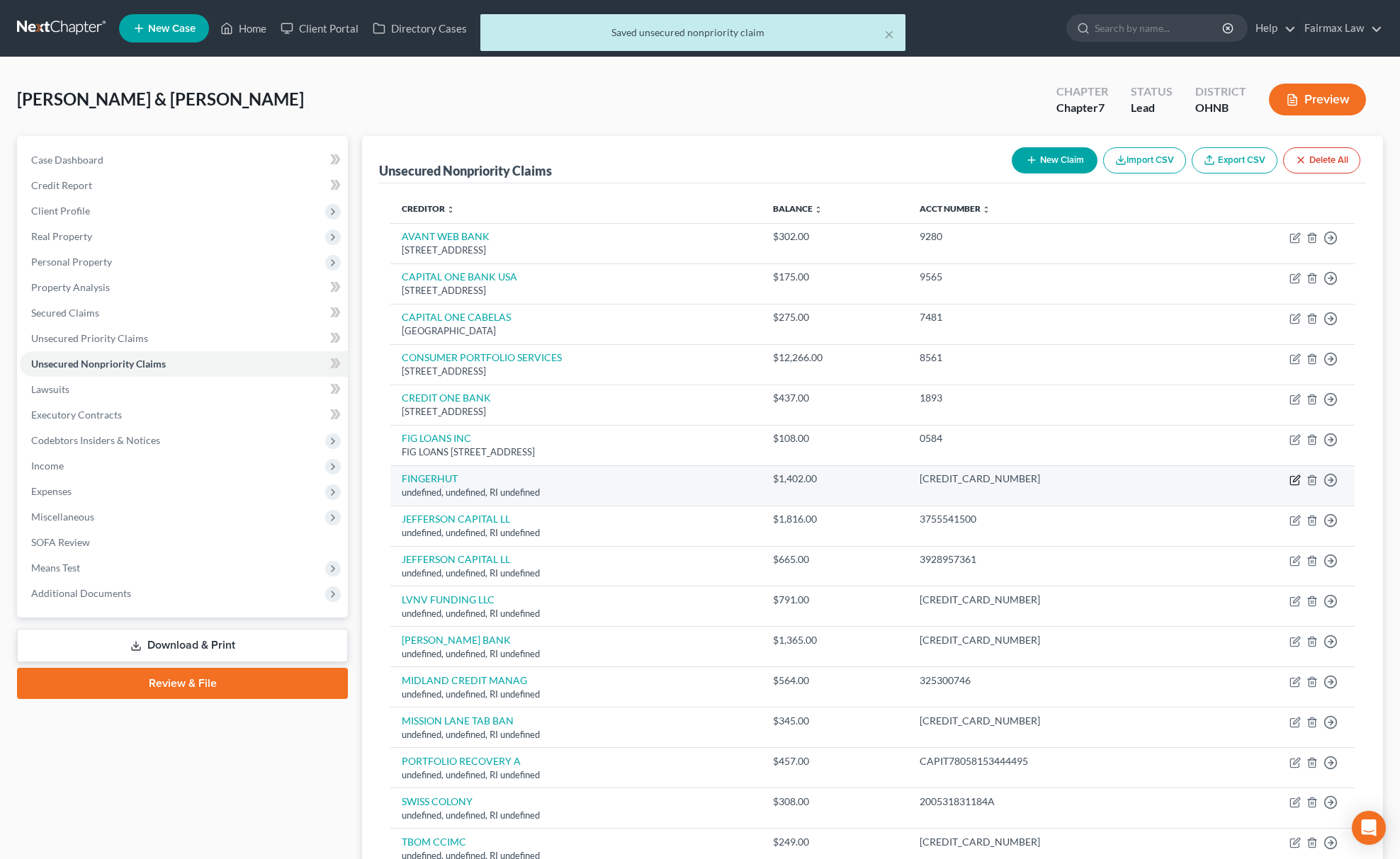
click at [1292, 476] on icon "button" at bounding box center [1295, 480] width 11 height 11
select select "41"
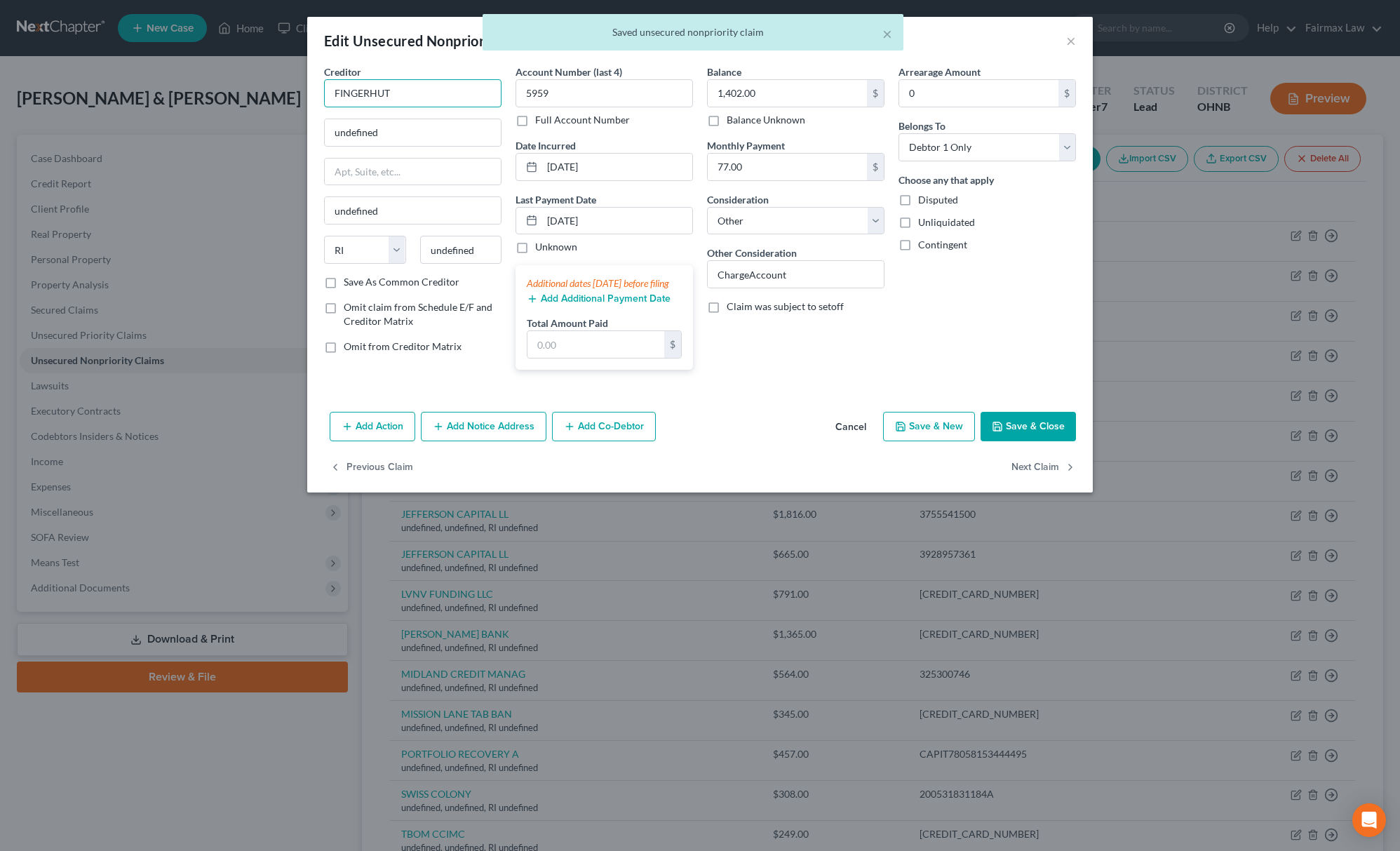
drag, startPoint x: 487, startPoint y: 94, endPoint x: 365, endPoint y: 96, distance: 122.0
click at [320, 99] on div "Creditor * FINGERHUT undefined undefined State [US_STATE] AK AR AZ CA CO CT DE …" at bounding box center [412, 223] width 191 height 317
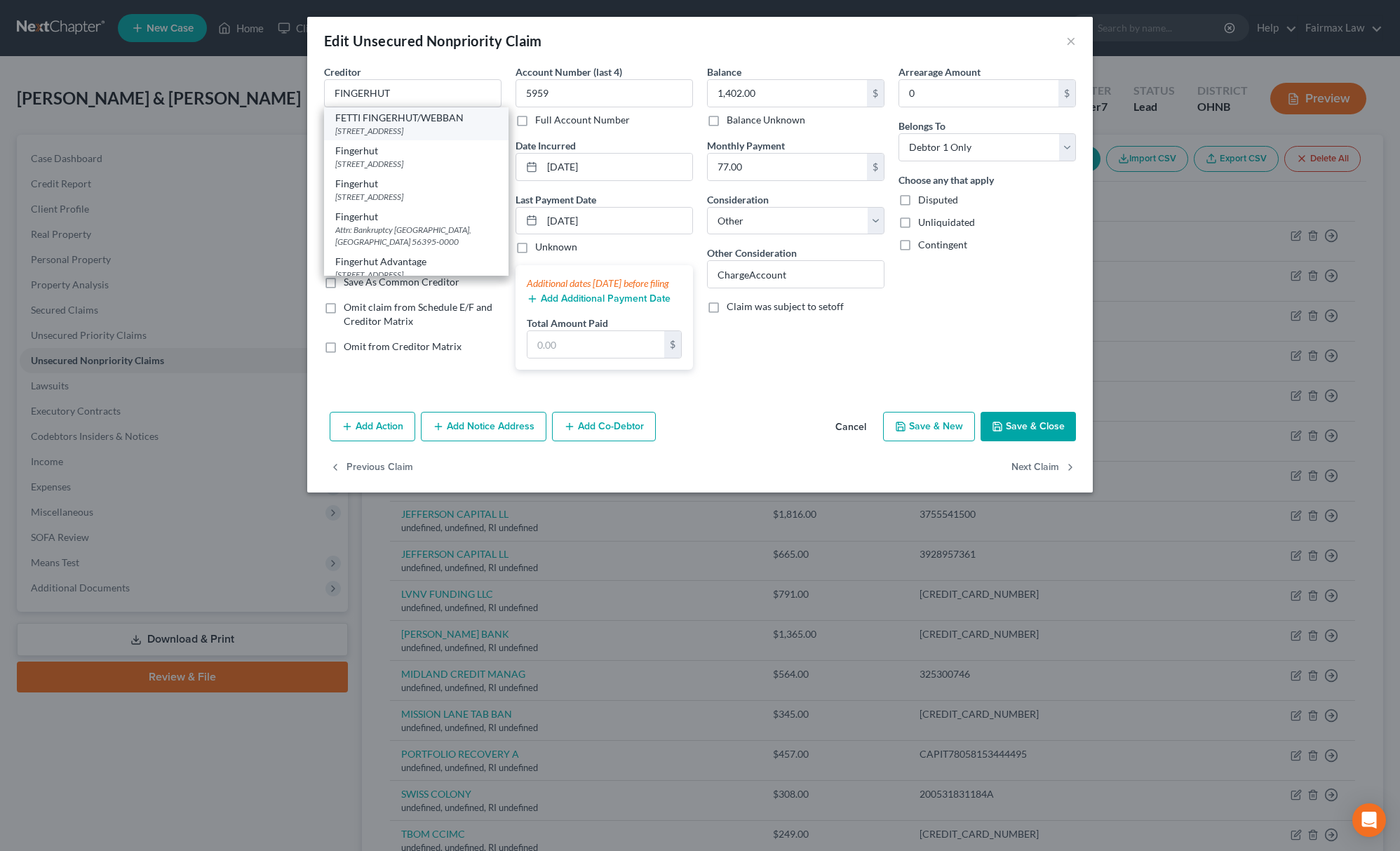
click at [404, 121] on div "FETTI FINGERHUT/WEBBAN" at bounding box center [417, 117] width 162 height 14
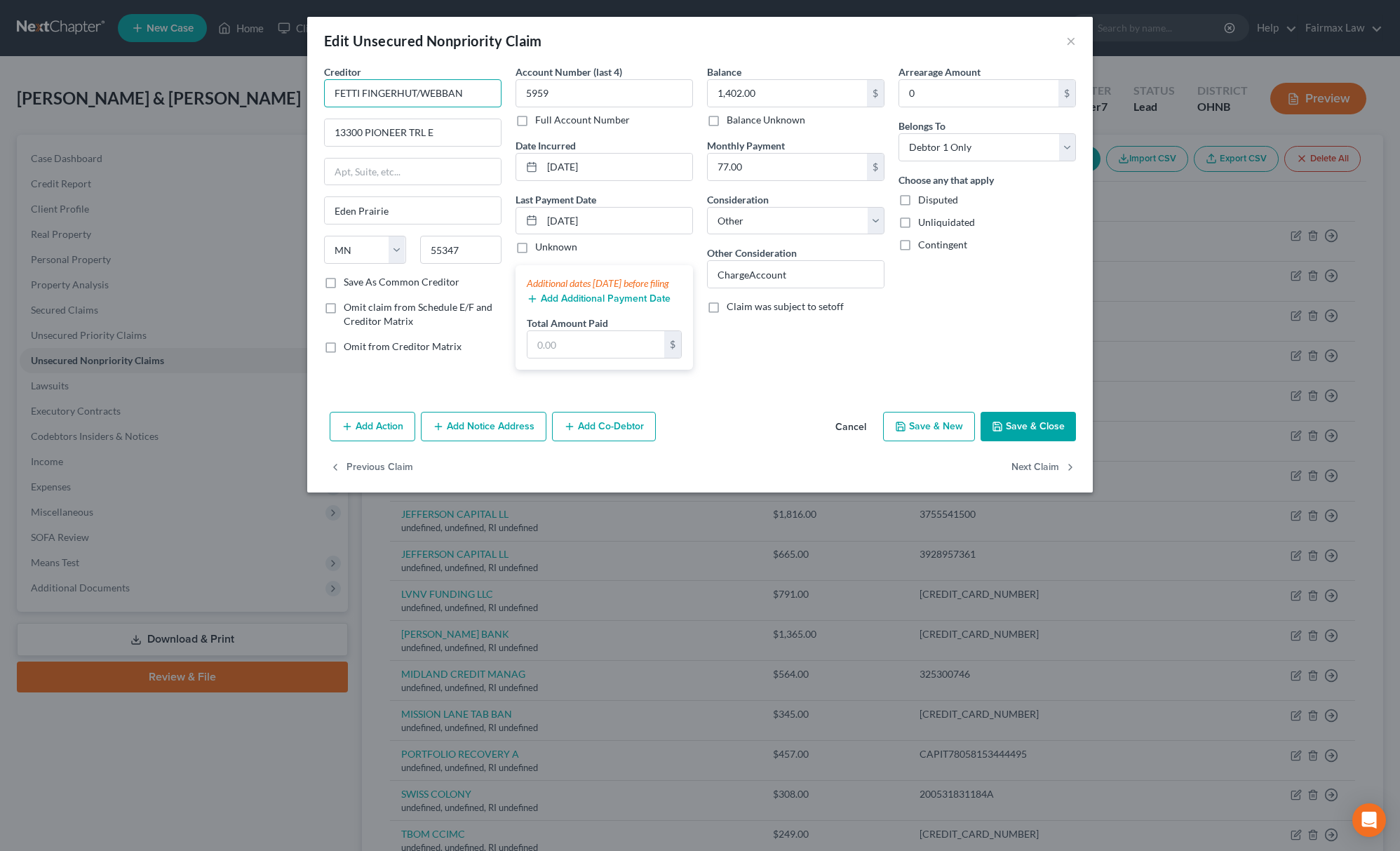
drag, startPoint x: 486, startPoint y: 80, endPoint x: 366, endPoint y: 118, distance: 125.9
click at [366, 118] on div "Creditor * FETTI FINGERHUT/WEBBAN 13300 PIONEER TRL E [GEOGRAPHIC_DATA] [US_STA…" at bounding box center [412, 169] width 177 height 210
click at [479, 106] on input "FETTI FINGERHUT/WEBBAN" at bounding box center [412, 93] width 177 height 28
click at [484, 94] on input "FETTI FINGERHUT/WEBBAN" at bounding box center [412, 93] width 177 height 28
drag, startPoint x: 484, startPoint y: 94, endPoint x: 11, endPoint y: 99, distance: 473.0
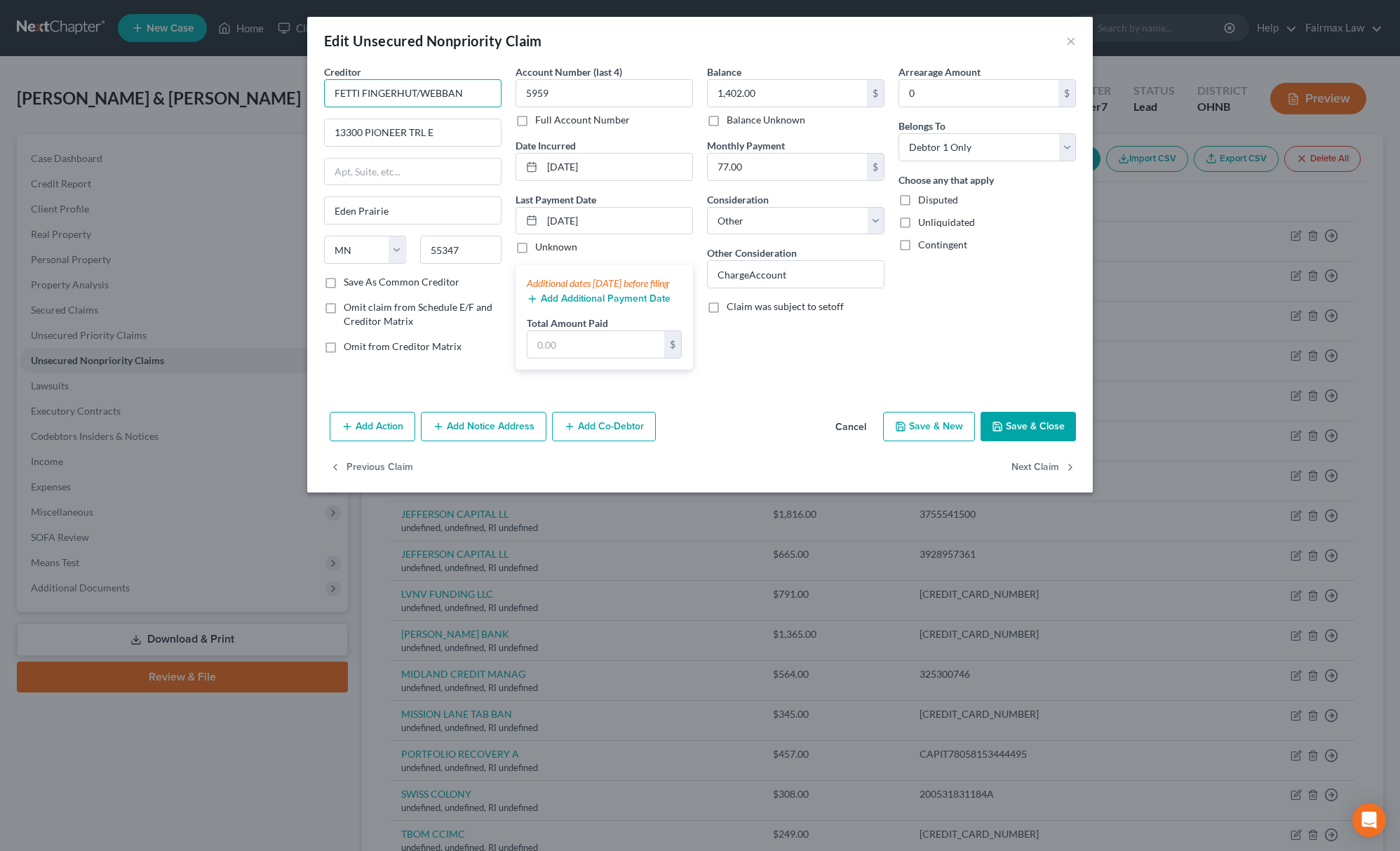
click at [11, 99] on div "Edit Unsecured Nonpriority Claim × Creditor * FETTI FINGERHUT/WEBBAN 13300 PION…" at bounding box center [700, 425] width 1400 height 851
click at [1038, 428] on div "Add Action Add Notice Address Add Co-Debtor Cancel Save & New Save & Close" at bounding box center [700, 429] width 785 height 46
click at [1030, 435] on button "Save & Close" at bounding box center [1028, 427] width 96 height 29
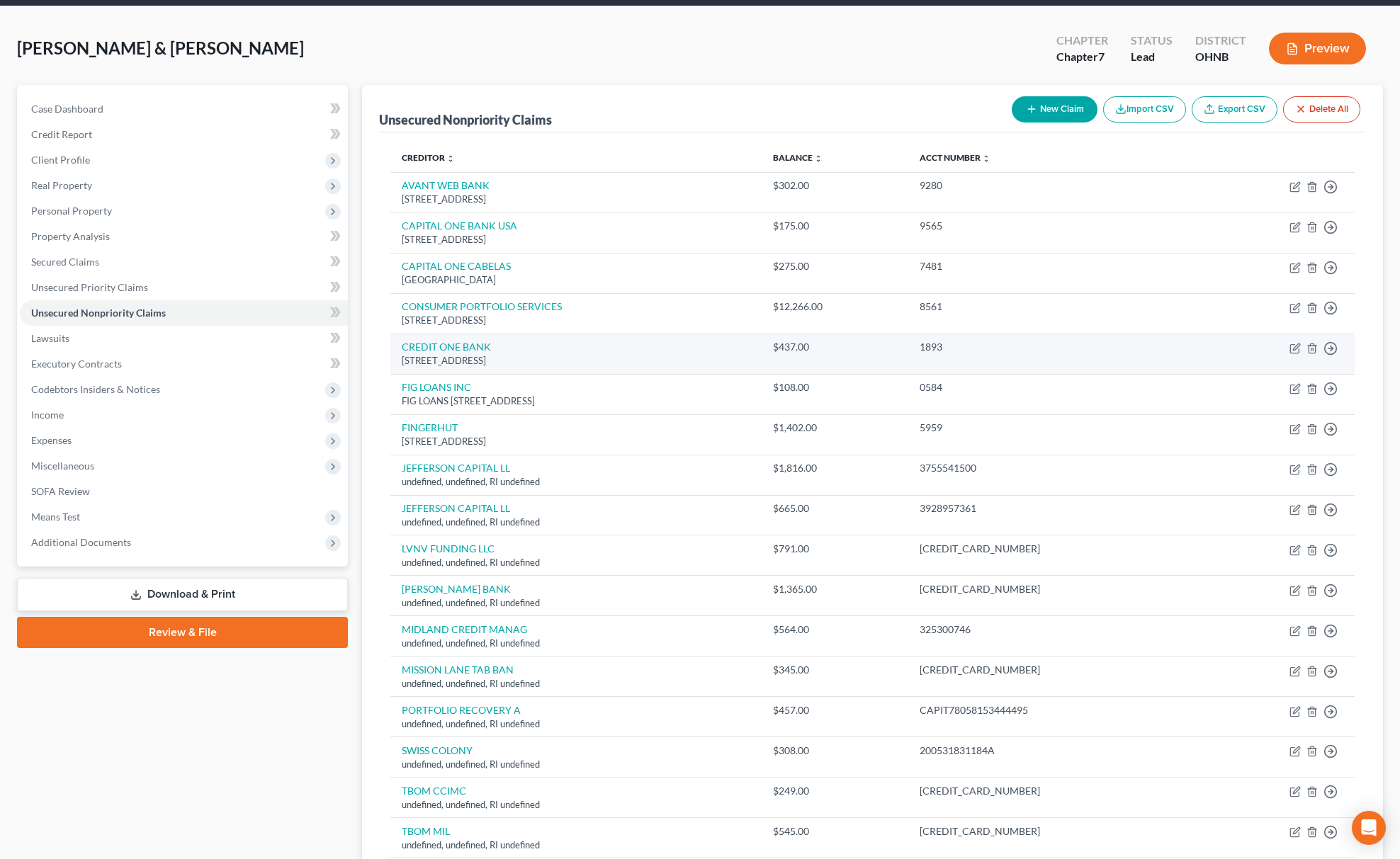
scroll to position [95, 0]
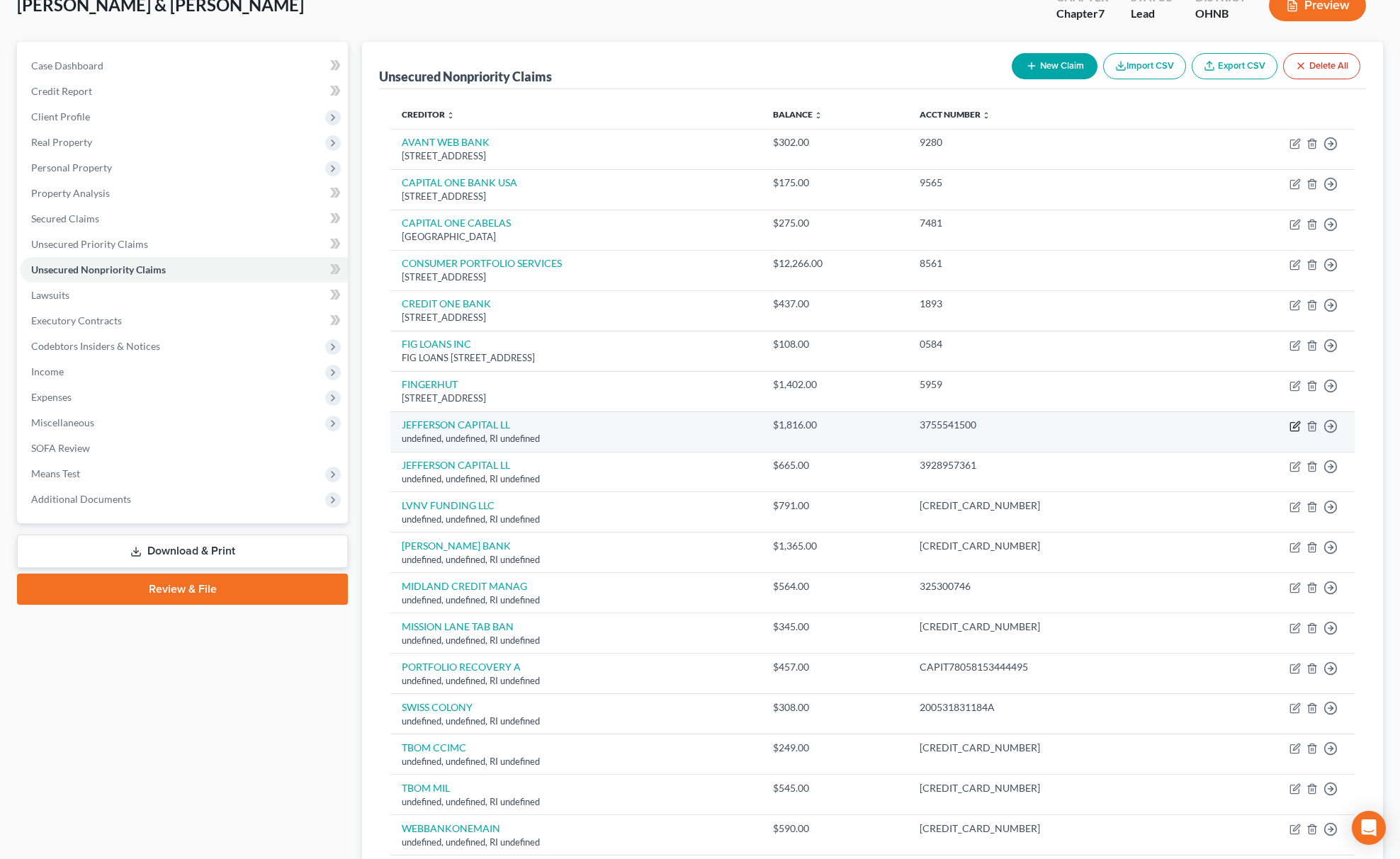
click at [1296, 423] on icon "button" at bounding box center [1295, 426] width 11 height 11
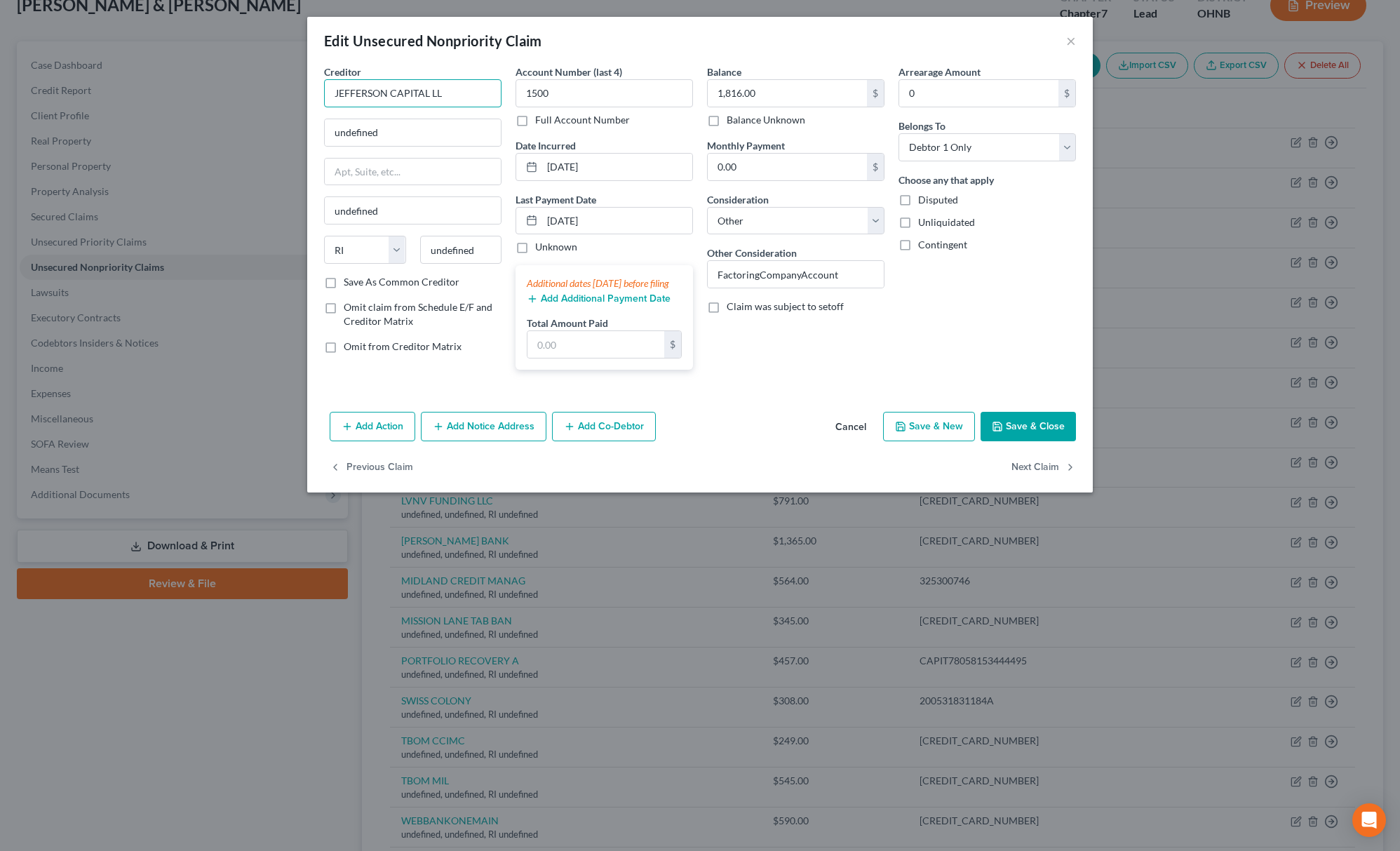
click at [466, 93] on input "JEFFERSON CAPITAL LL" at bounding box center [412, 93] width 177 height 28
drag, startPoint x: 458, startPoint y: 79, endPoint x: 178, endPoint y: 94, distance: 280.4
click at [98, 113] on div "Edit Unsecured Nonpriority Claim × Creditor * JEFFERSON CAPITAL LLC undefined u…" at bounding box center [700, 425] width 1400 height 851
click at [455, 102] on input "JEFFERSON CAPITAL LLC" at bounding box center [412, 93] width 177 height 28
click at [442, 133] on input "undefined" at bounding box center [413, 132] width 176 height 26
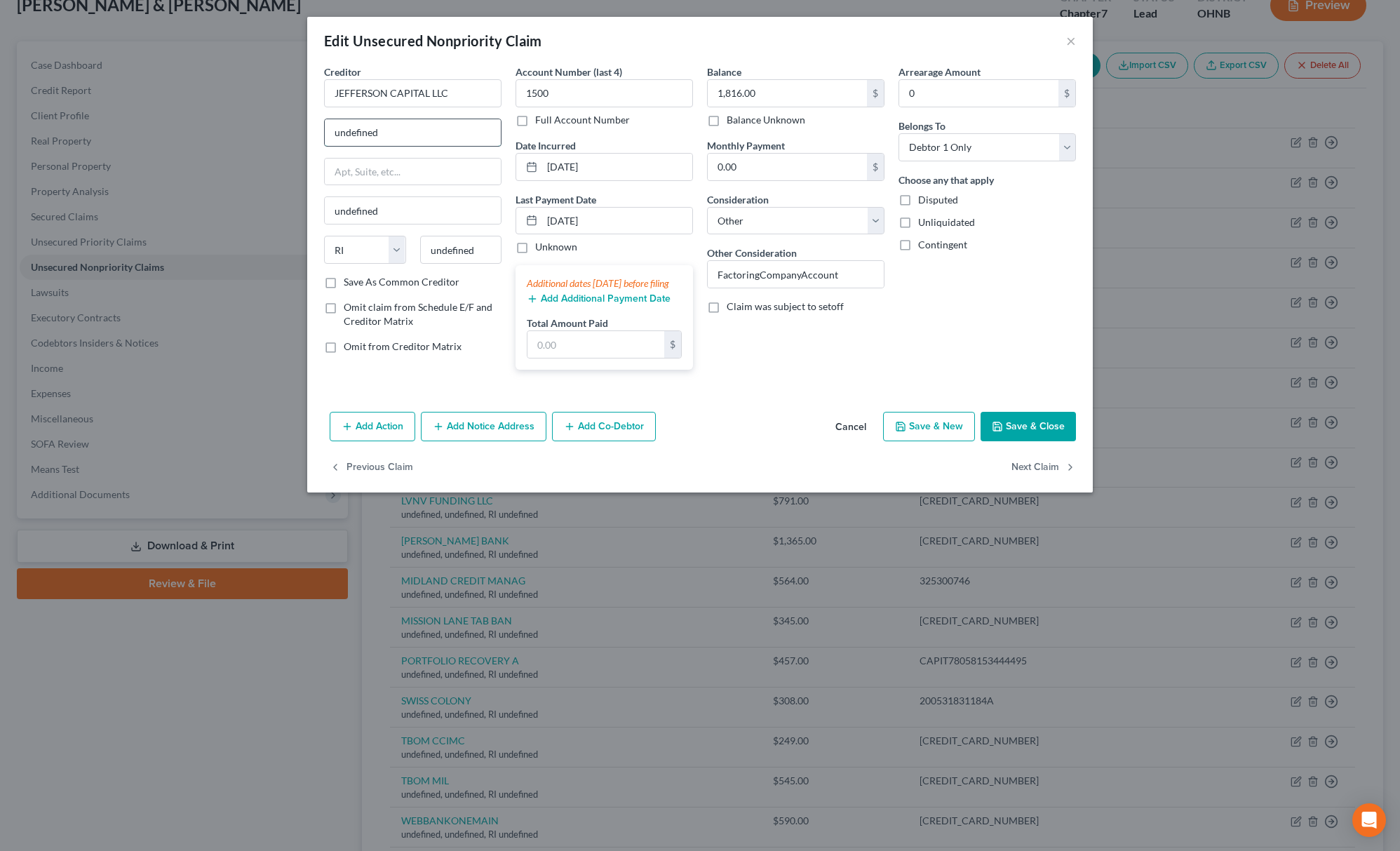
drag, startPoint x: 430, startPoint y: 138, endPoint x: 409, endPoint y: 140, distance: 21.1
click at [156, 147] on div "Edit Unsecured Nonpriority Claim × Creditor * JEFFERSON CAPITAL LLC undefined u…" at bounding box center [700, 425] width 1400 height 851
drag, startPoint x: 378, startPoint y: 142, endPoint x: 191, endPoint y: 140, distance: 187.0
click at [197, 144] on div "Edit Unsecured Nonpriority Claim × Creditor * JEFFERSON CAPITAL LLC CV undefine…" at bounding box center [700, 425] width 1400 height 851
paste input "[STREET_ADDRESS]"
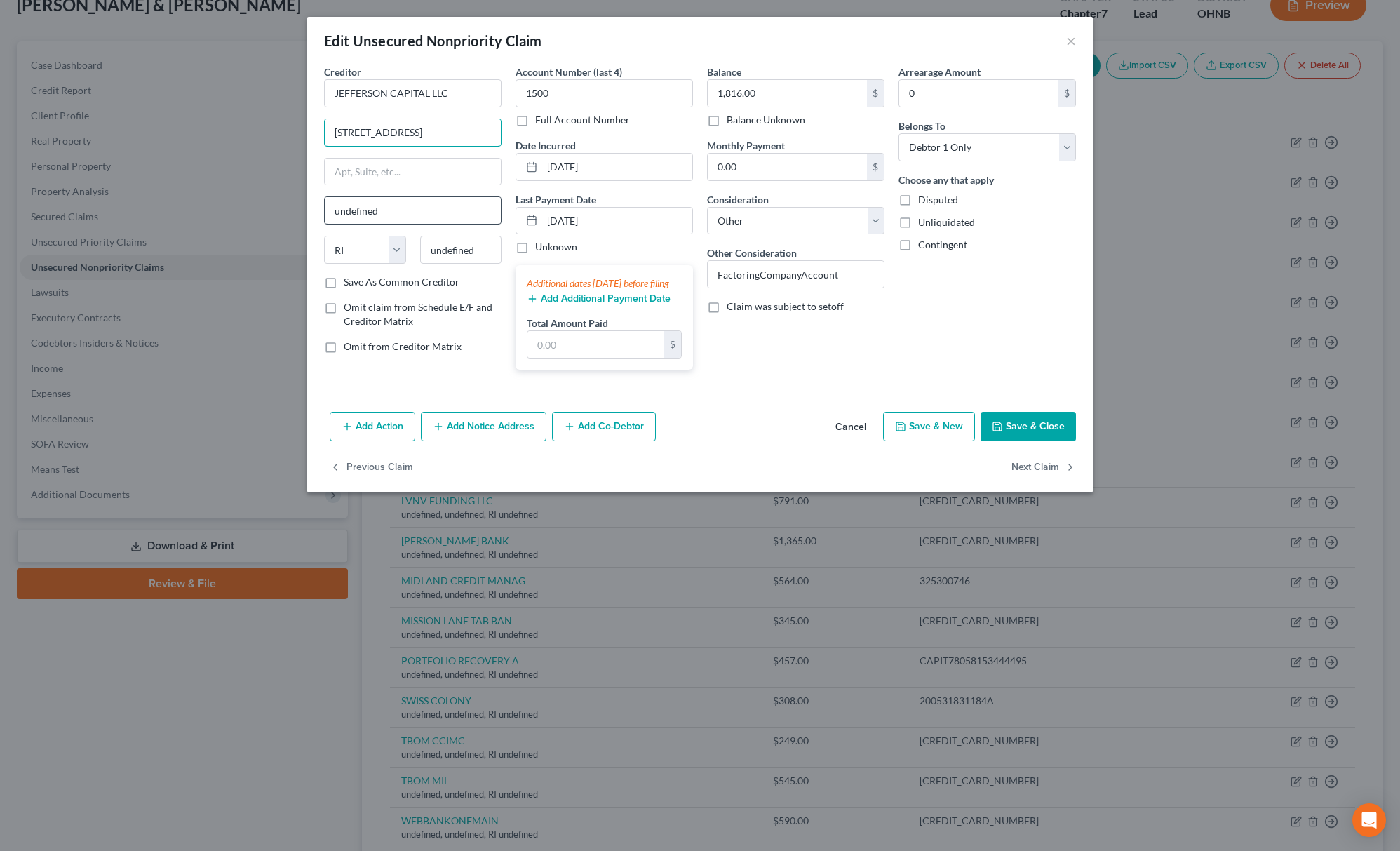
drag, startPoint x: 455, startPoint y: 132, endPoint x: 467, endPoint y: 210, distance: 78.9
click at [500, 141] on input "[STREET_ADDRESS]" at bounding box center [413, 132] width 176 height 26
paste input "56377"
drag, startPoint x: 419, startPoint y: 258, endPoint x: 366, endPoint y: 261, distance: 53.1
click at [357, 271] on div "State [US_STATE] AK AR AZ CA CO CT DE DC [GEOGRAPHIC_DATA] [GEOGRAPHIC_DATA] GU…" at bounding box center [412, 255] width 191 height 39
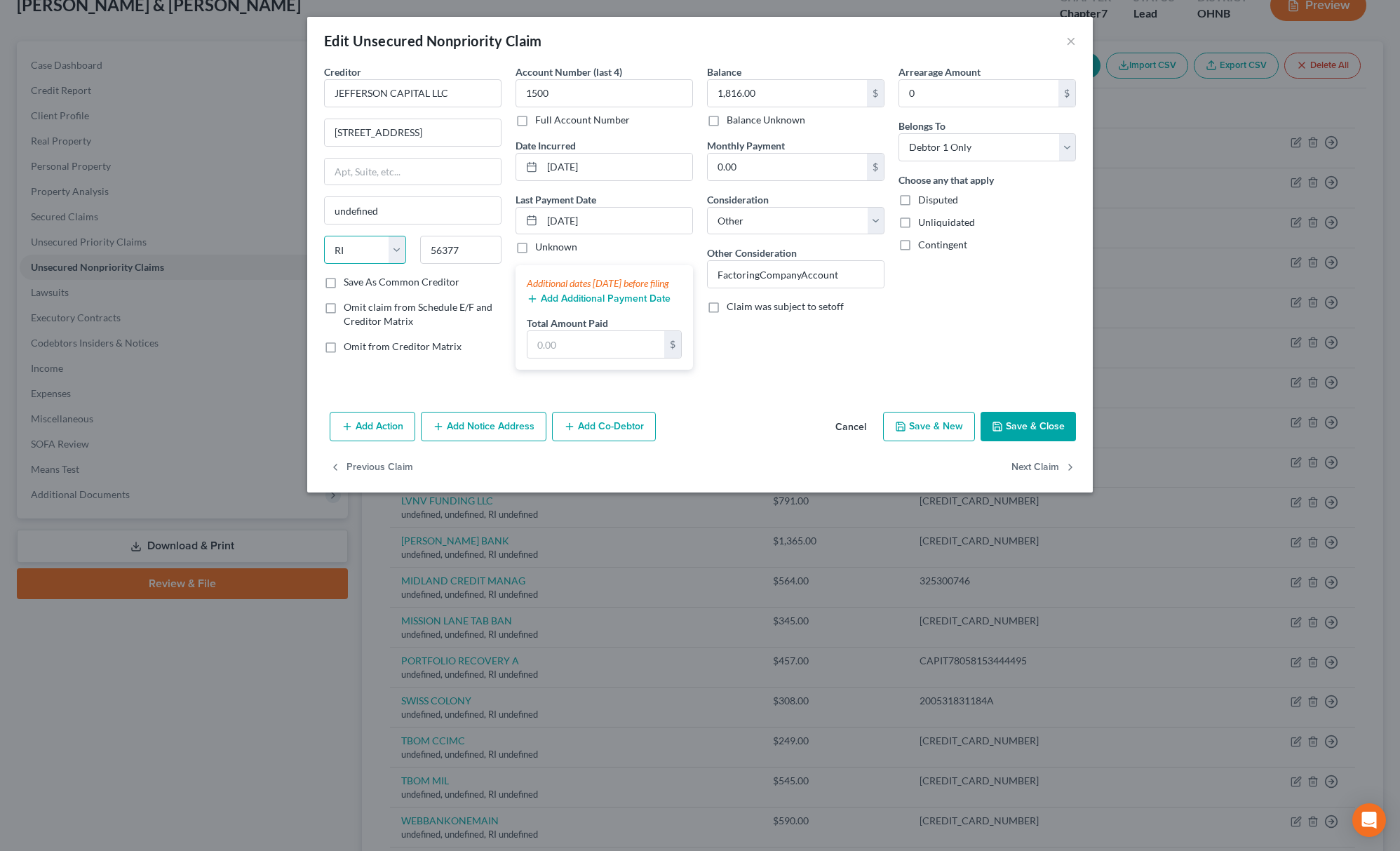
click at [366, 259] on select "State [US_STATE] AK AR AZ CA CO CT DE DC [GEOGRAPHIC_DATA] [GEOGRAPHIC_DATA] GU…" at bounding box center [365, 249] width 82 height 28
click at [324, 238] on select "State [US_STATE] AK AR AZ CA CO CT DE DC [GEOGRAPHIC_DATA] [GEOGRAPHIC_DATA] GU…" at bounding box center [365, 249] width 82 height 28
drag, startPoint x: 401, startPoint y: 133, endPoint x: 525, endPoint y: 127, distance: 124.1
click at [525, 127] on div "Creditor * JEFFERSON CAPITAL LLC [STREET_ADDRESS] [GEOGRAPHIC_DATA] [US_STATE][…" at bounding box center [700, 223] width 766 height 317
click at [1058, 438] on button "Save & Close" at bounding box center [1028, 427] width 96 height 29
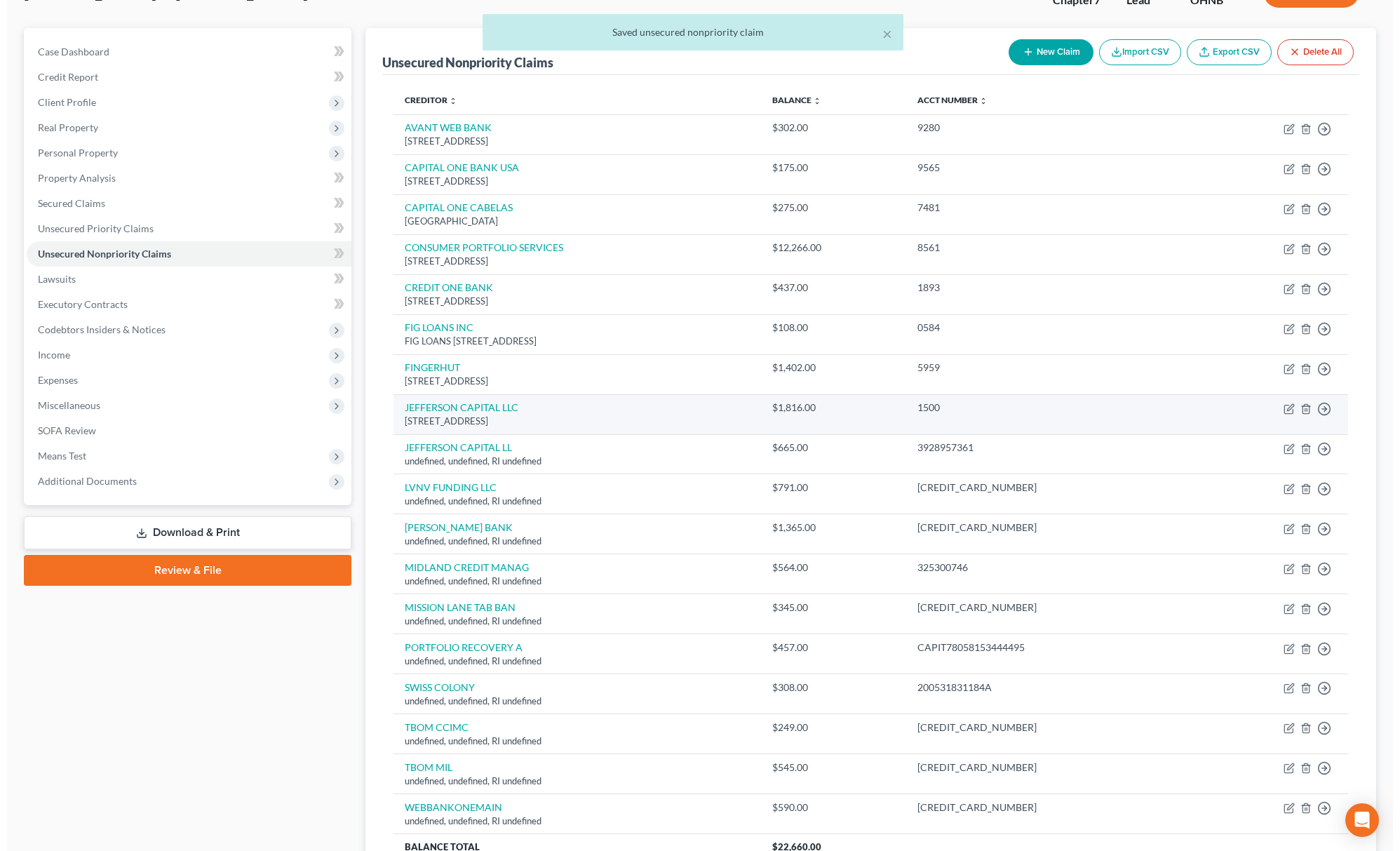
scroll to position [187, 0]
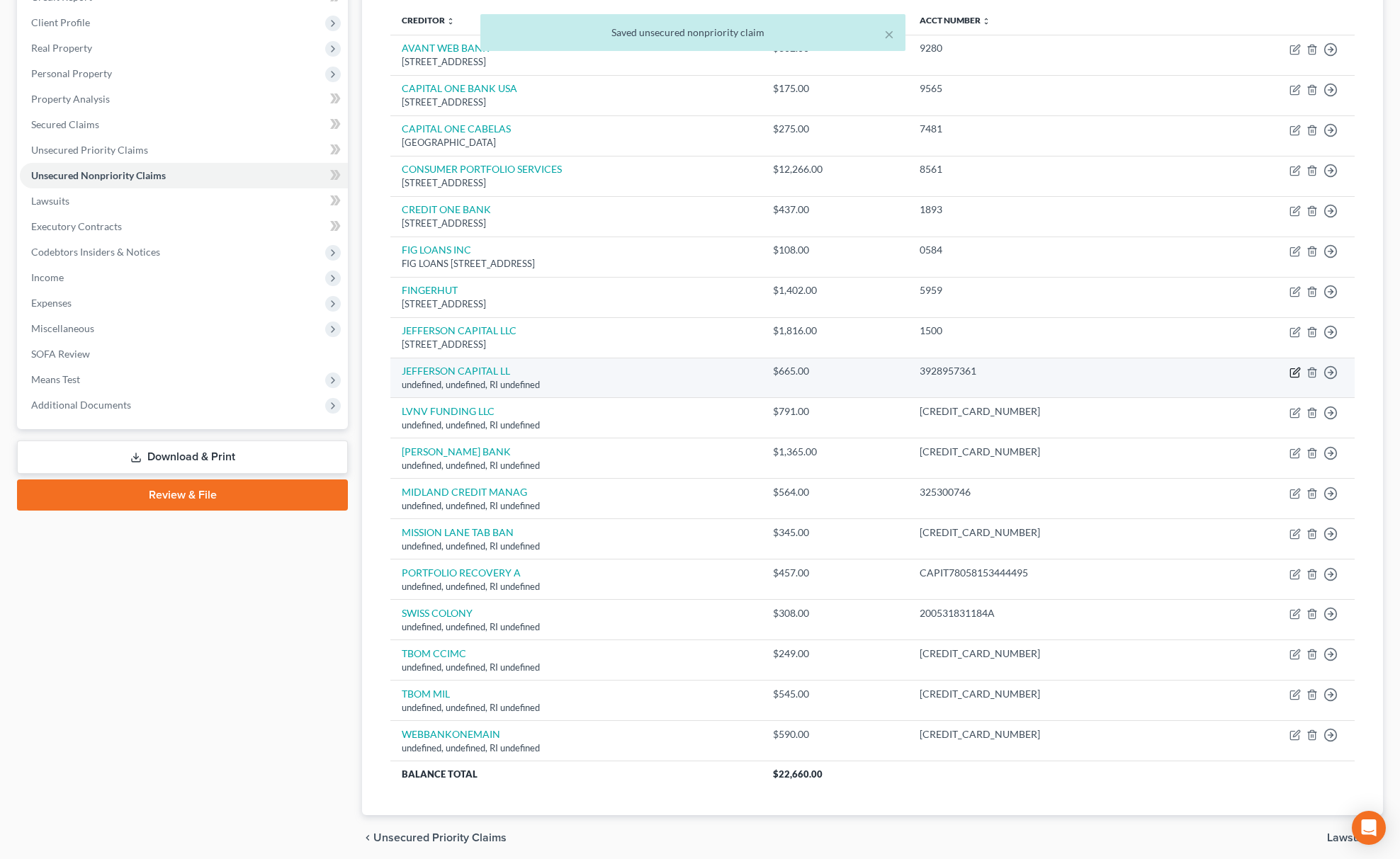
click at [1297, 375] on icon "button" at bounding box center [1295, 372] width 11 height 11
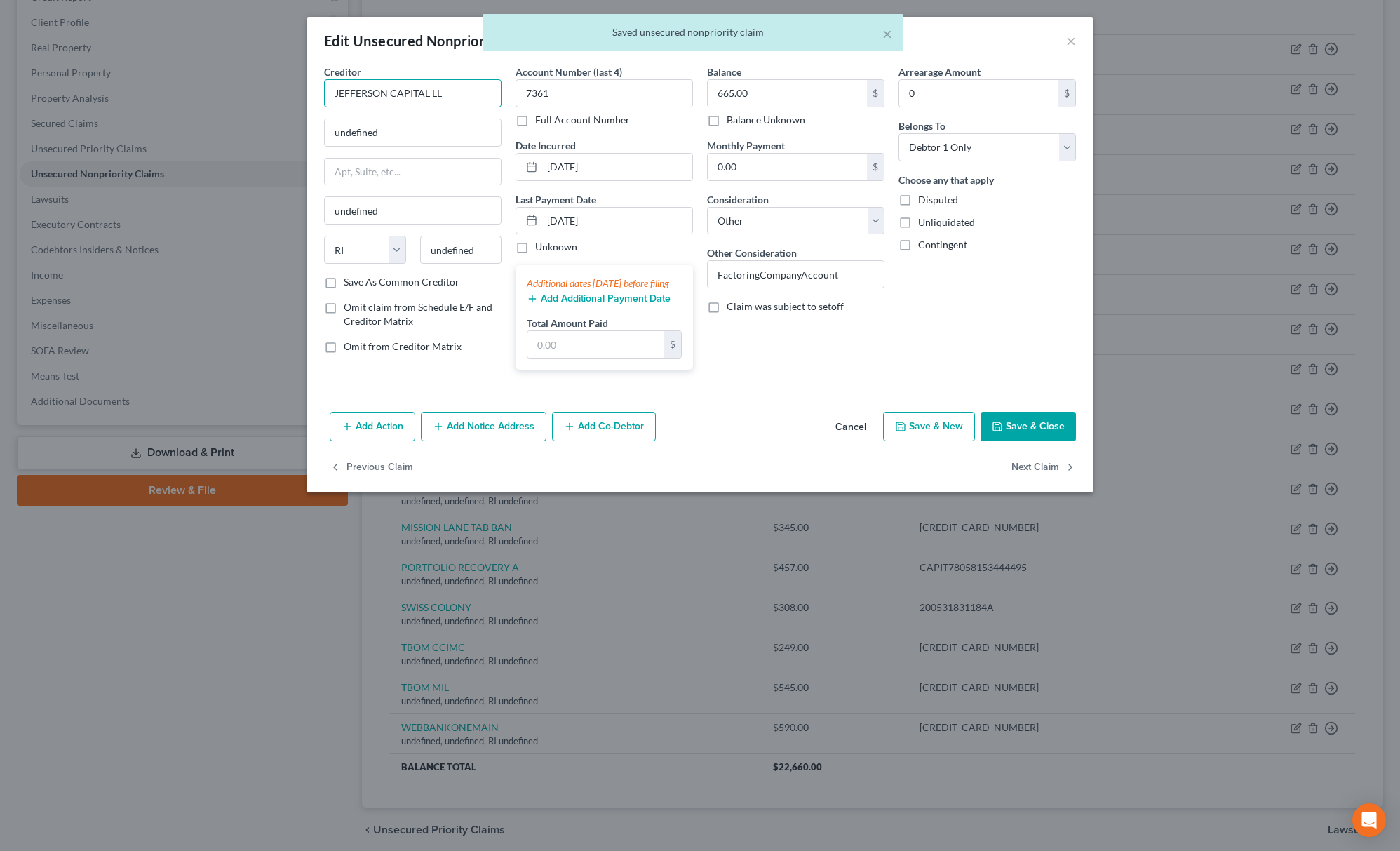
click at [452, 85] on input "JEFFERSON CAPITAL LL" at bounding box center [412, 93] width 177 height 28
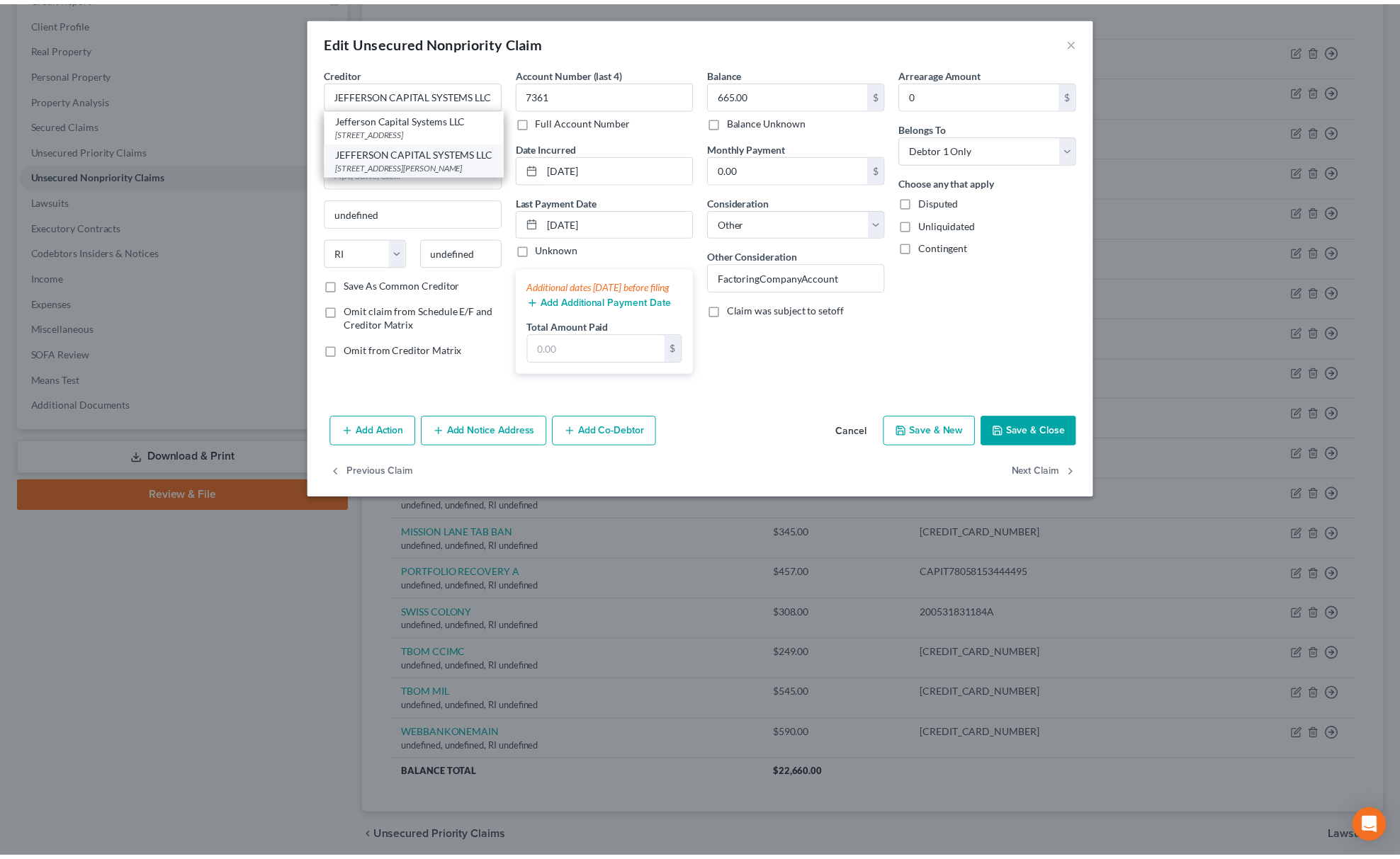
scroll to position [0, 0]
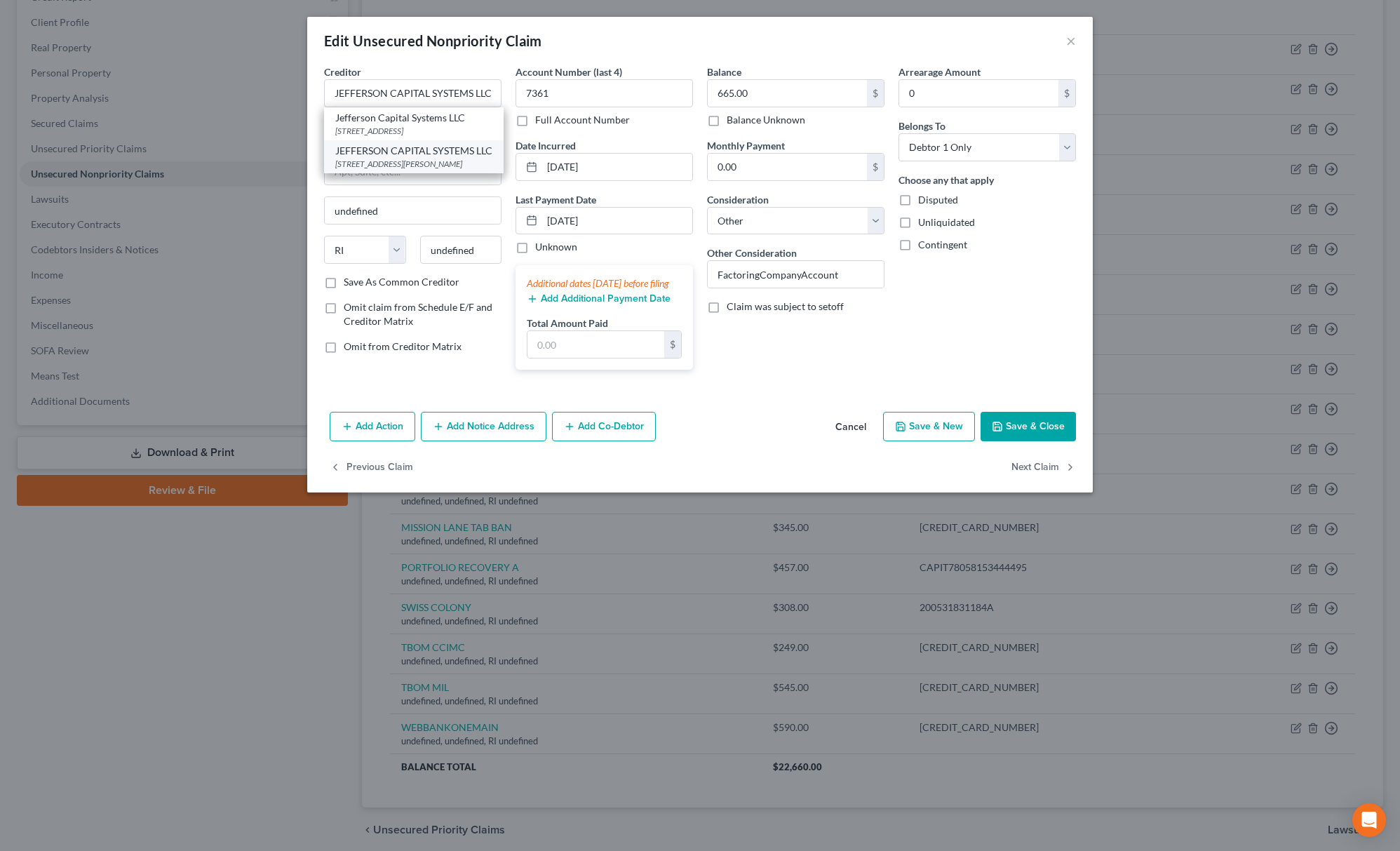
click at [407, 152] on div "JEFFERSON CAPITAL SYSTEMS LLC" at bounding box center [414, 150] width 157 height 14
click at [1002, 432] on icon "button" at bounding box center [997, 427] width 11 height 11
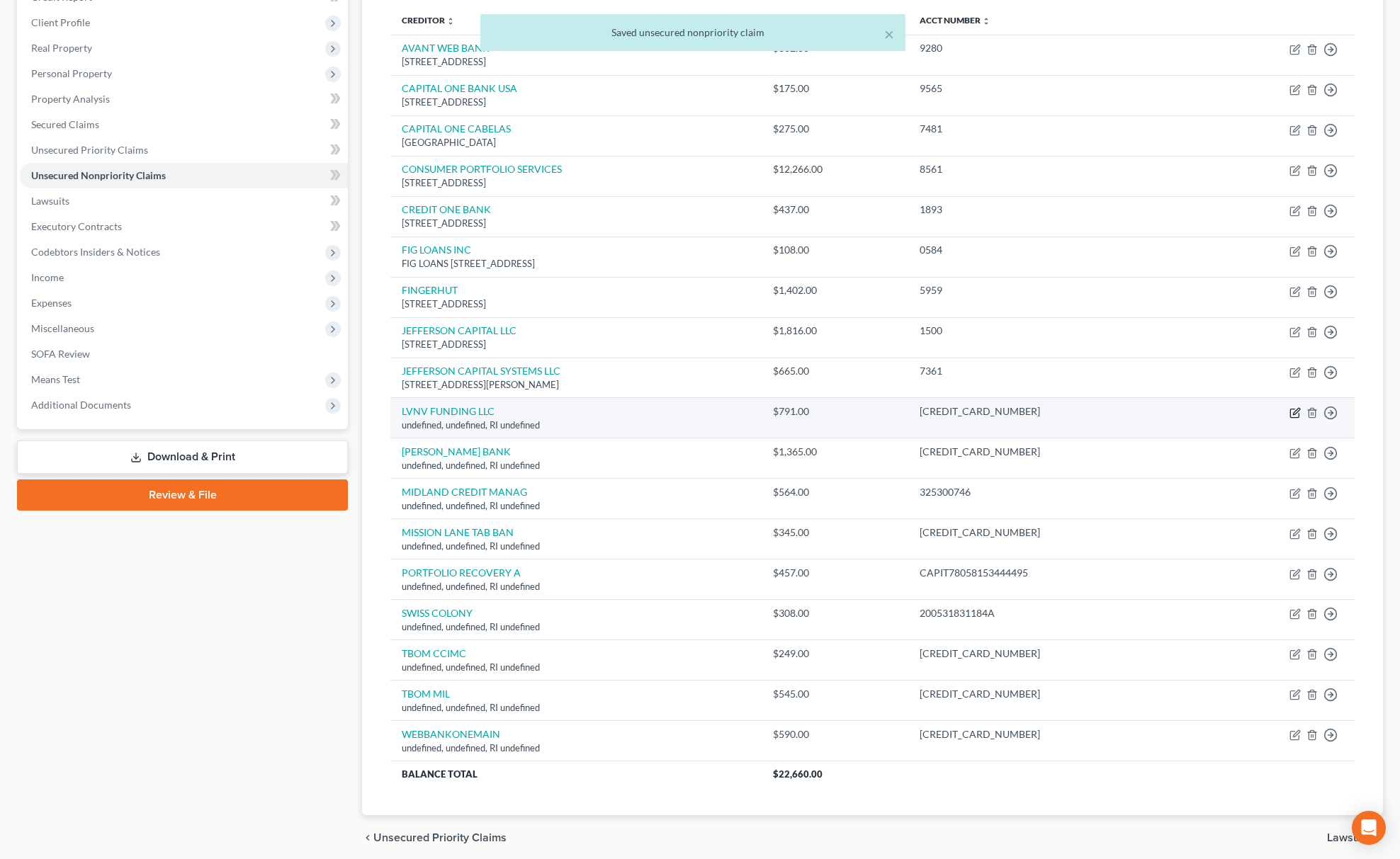
click at [1294, 414] on icon "button" at bounding box center [1296, 411] width 6 height 6
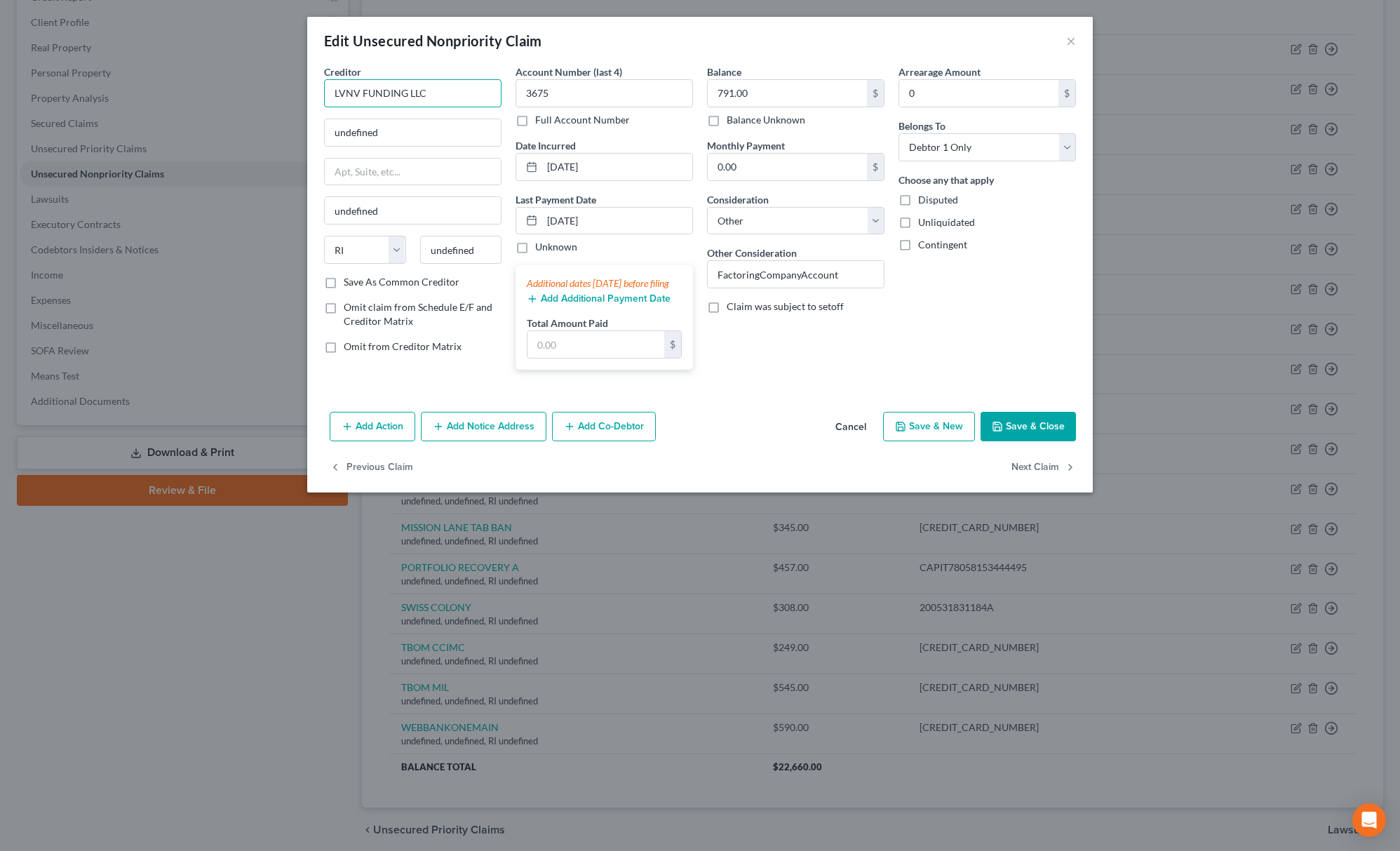
click at [478, 90] on input "LVNV FUNDING LLC" at bounding box center [412, 93] width 177 height 28
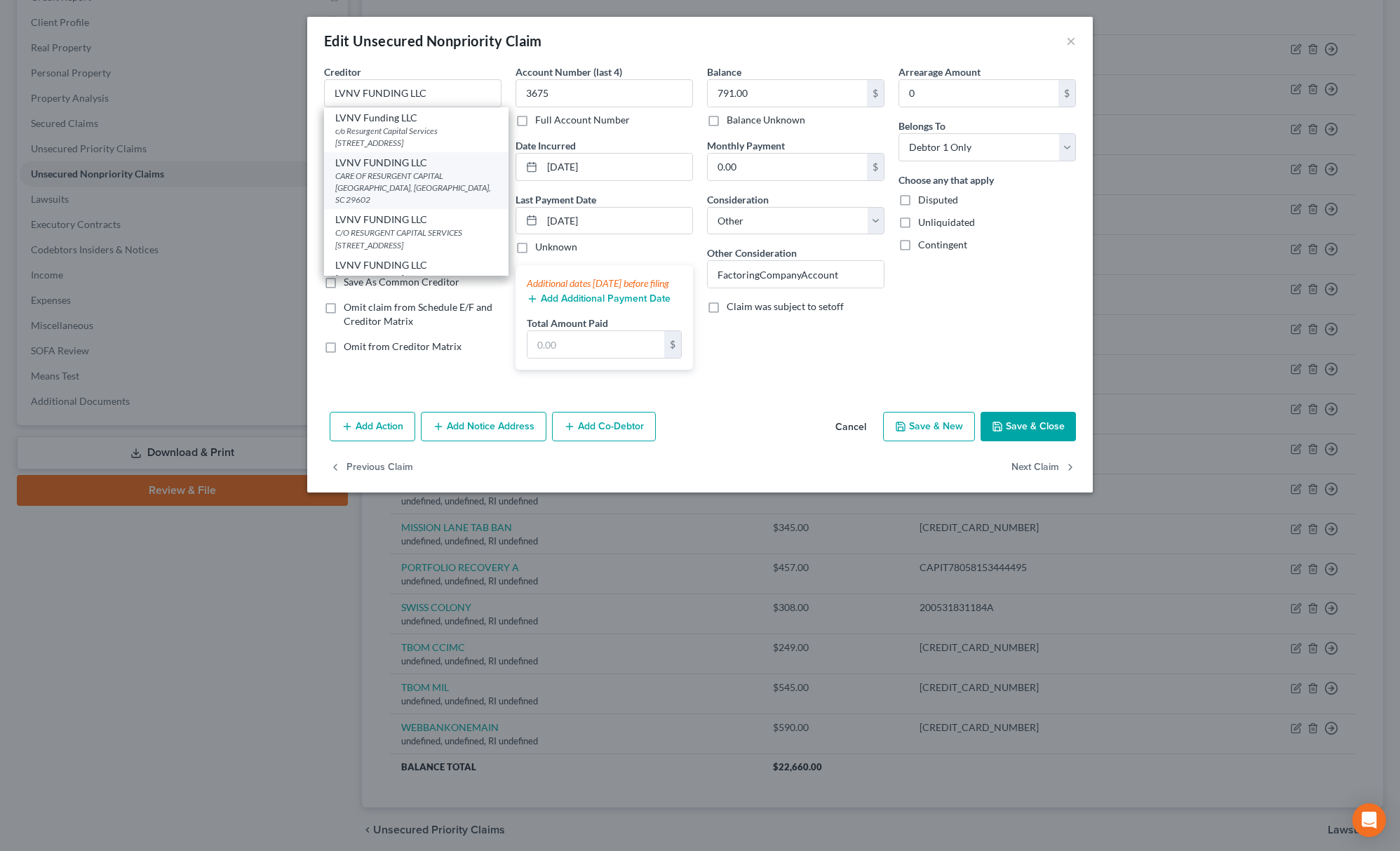
click at [388, 178] on div "CARE OF RESURGENT CAPITAL [GEOGRAPHIC_DATA], [GEOGRAPHIC_DATA], SC 29602" at bounding box center [417, 187] width 162 height 35
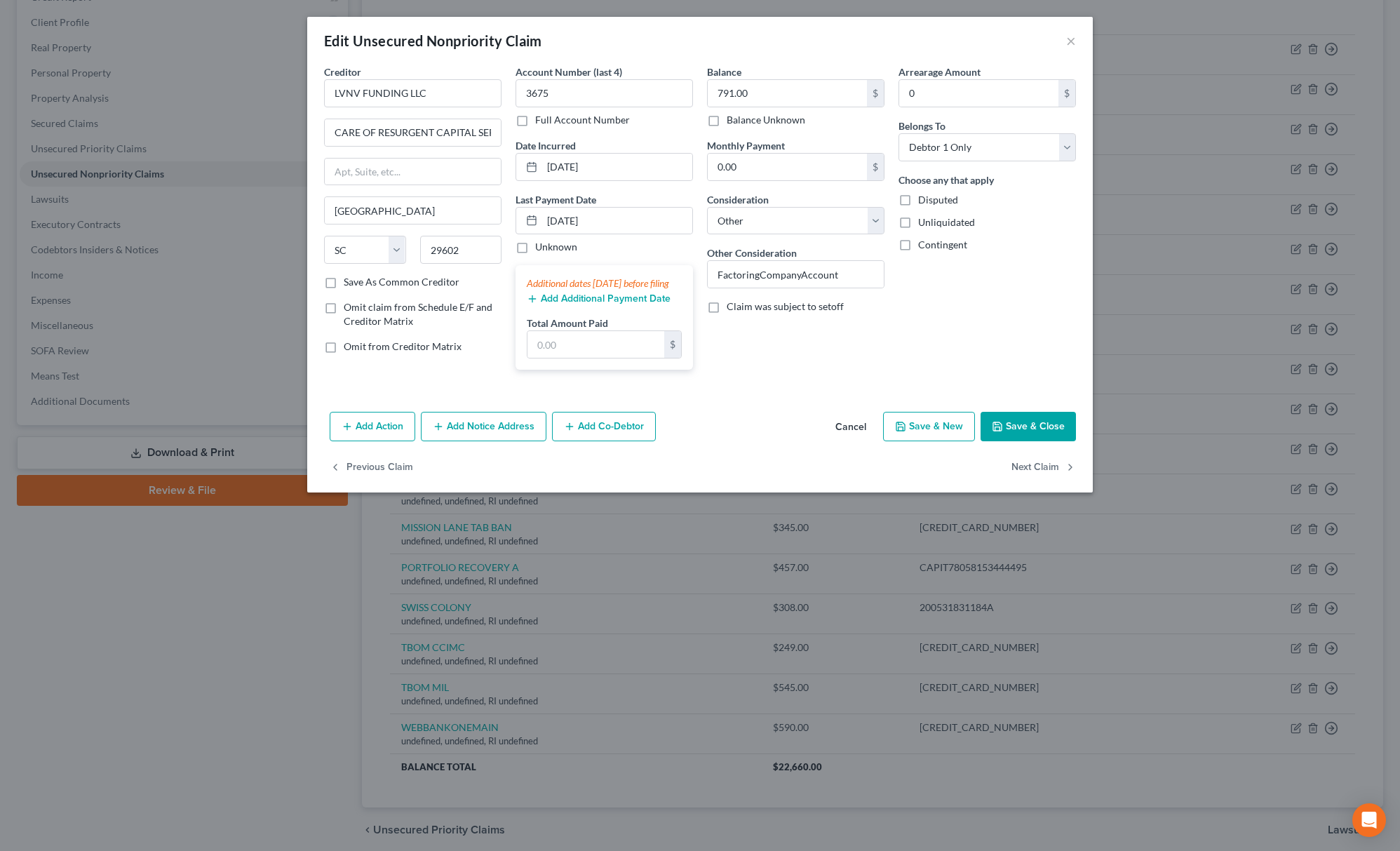
click at [1064, 440] on button "Save & Close" at bounding box center [1028, 427] width 96 height 29
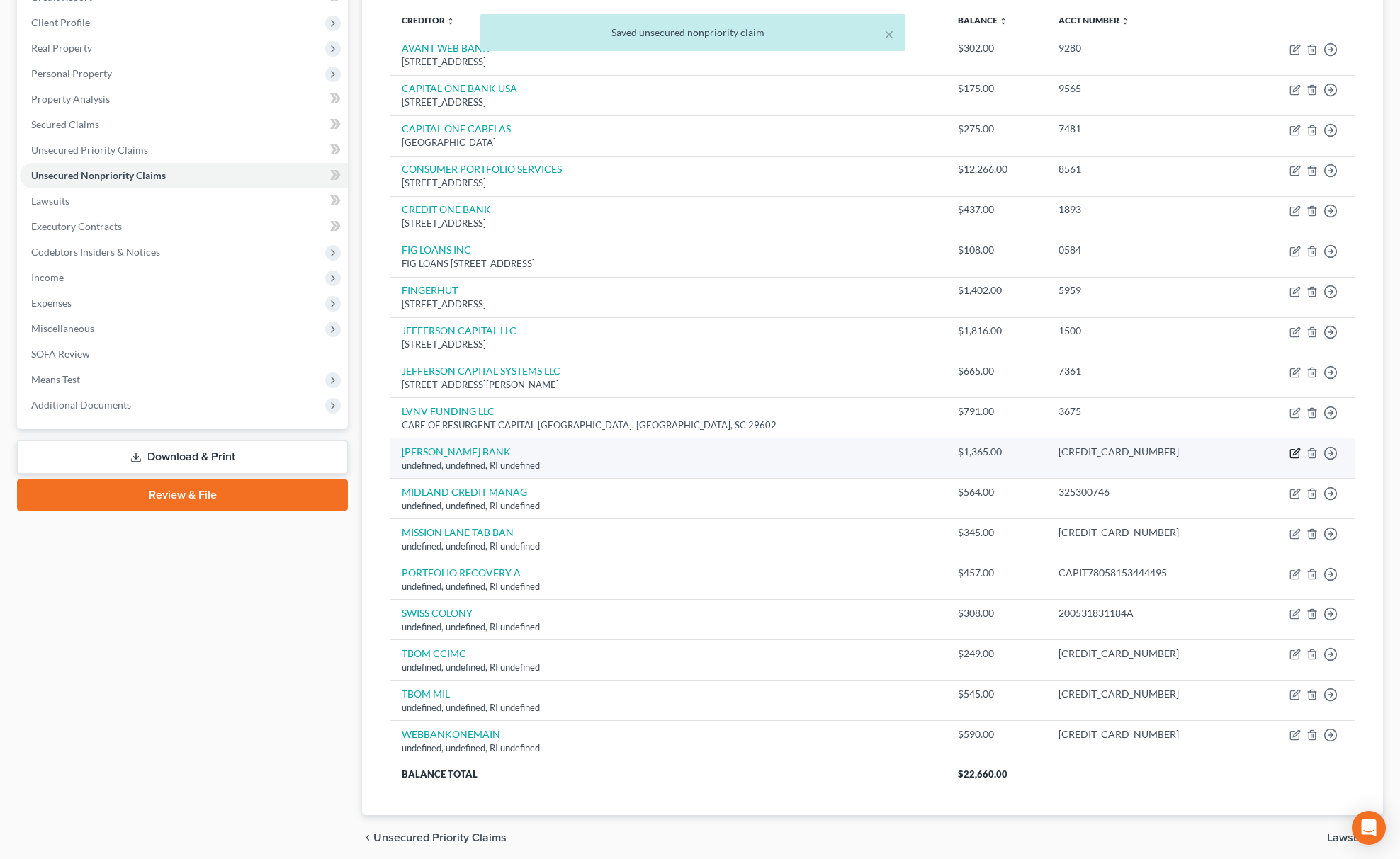
click at [1297, 453] on icon "button" at bounding box center [1295, 453] width 11 height 11
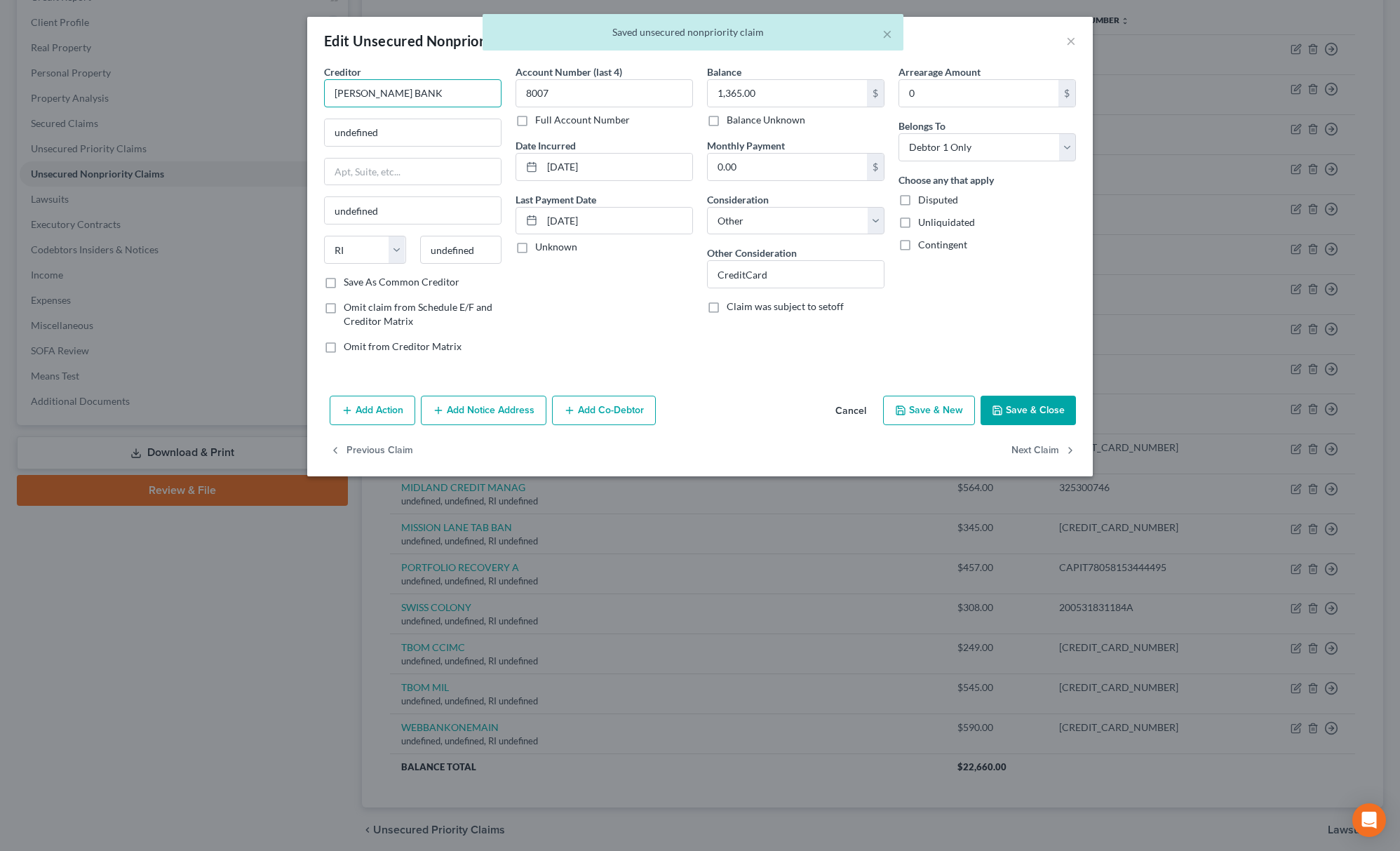
click at [432, 94] on input "[PERSON_NAME] BANK" at bounding box center [412, 93] width 177 height 28
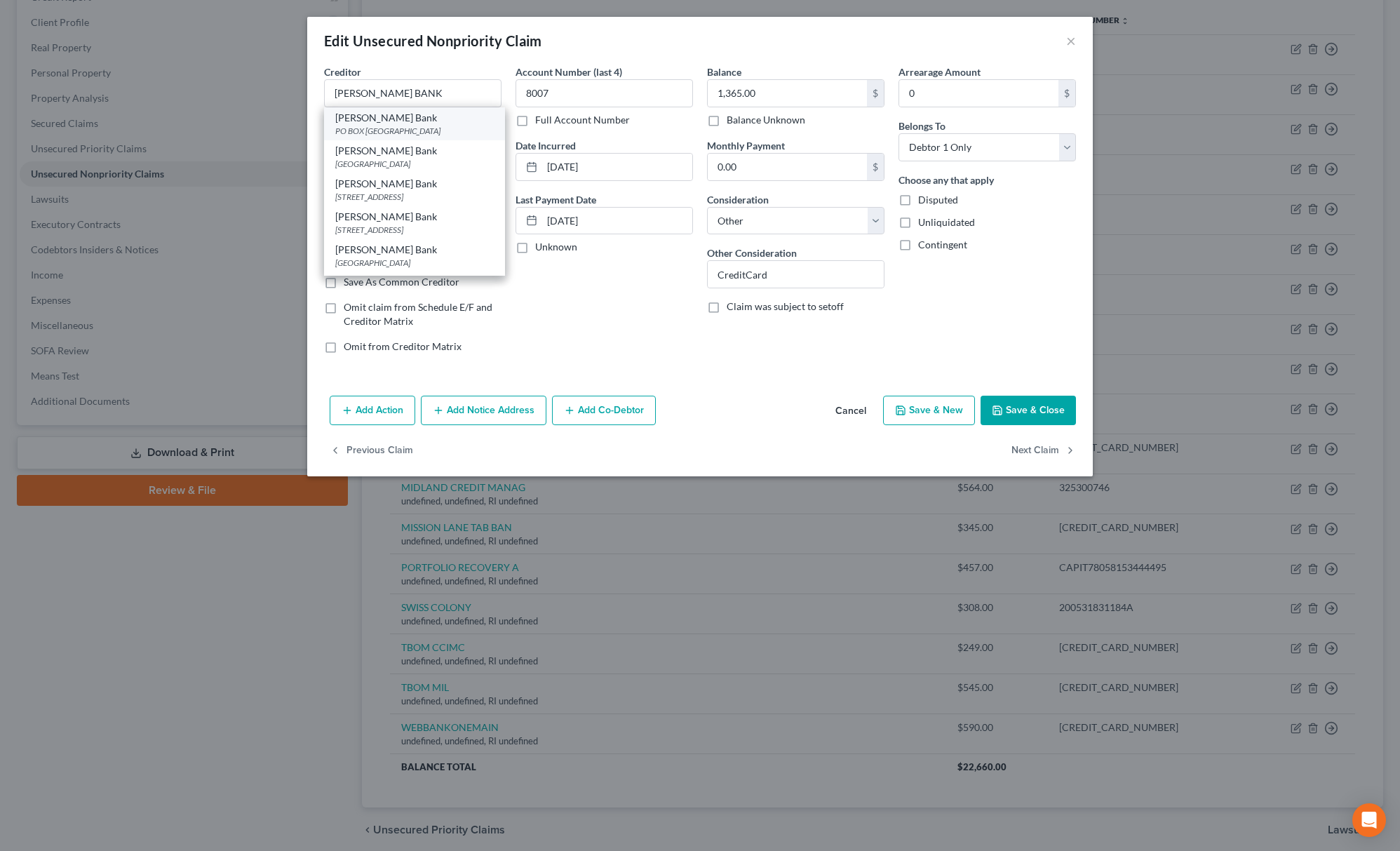
click at [412, 130] on div "PO BOX [GEOGRAPHIC_DATA]" at bounding box center [415, 130] width 158 height 12
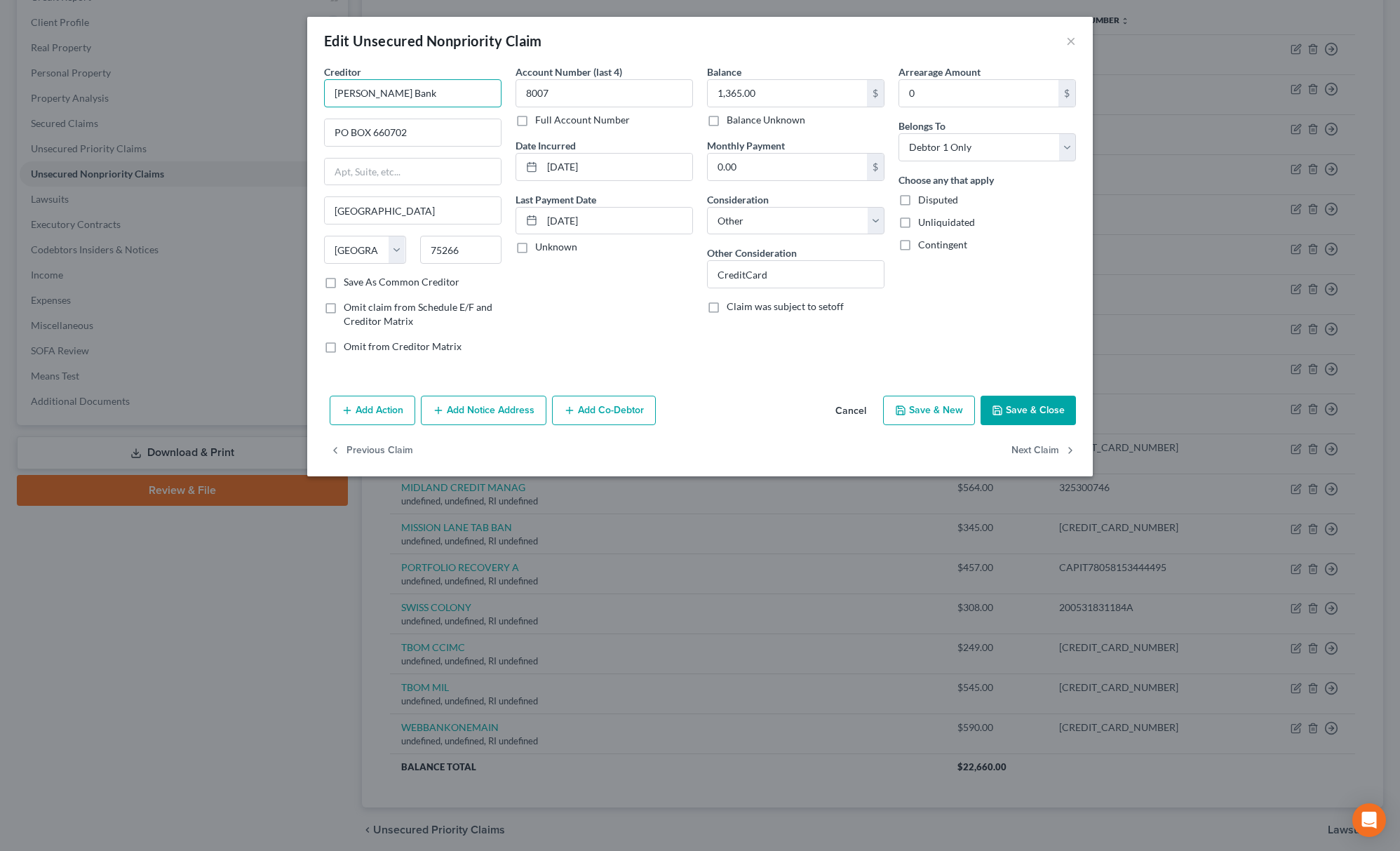
drag, startPoint x: 428, startPoint y: 99, endPoint x: 116, endPoint y: 102, distance: 312.0
click at [129, 104] on div "Edit Unsecured Nonpriority Claim × Creditor * [PERSON_NAME] Bank PO BOX 660702 …" at bounding box center [700, 425] width 1400 height 851
click at [1024, 410] on button "Save & Close" at bounding box center [1028, 410] width 96 height 29
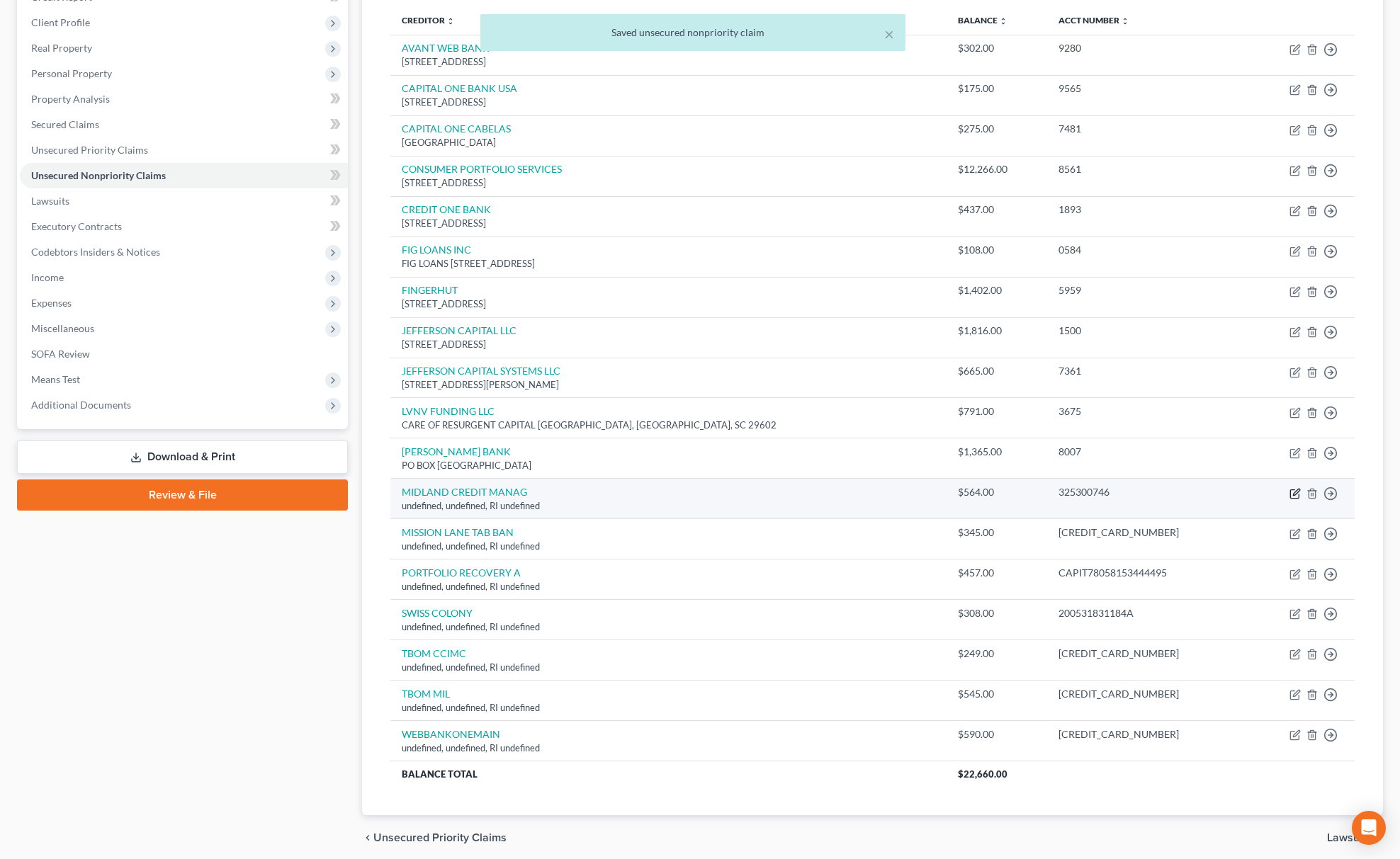
click at [1296, 493] on icon "button" at bounding box center [1295, 493] width 11 height 11
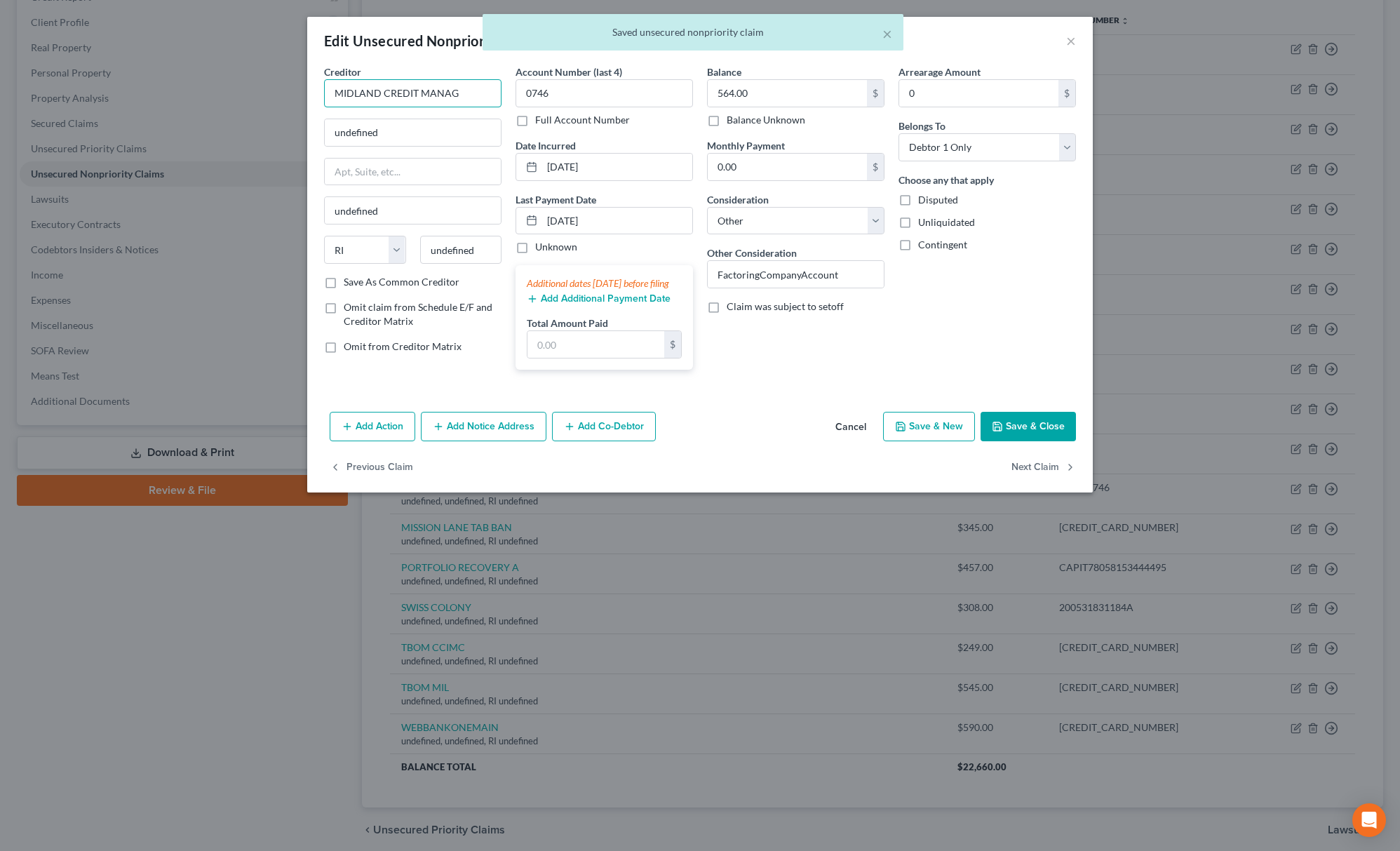
click at [479, 101] on input "MIDLAND CREDIT MANAG" at bounding box center [412, 93] width 177 height 28
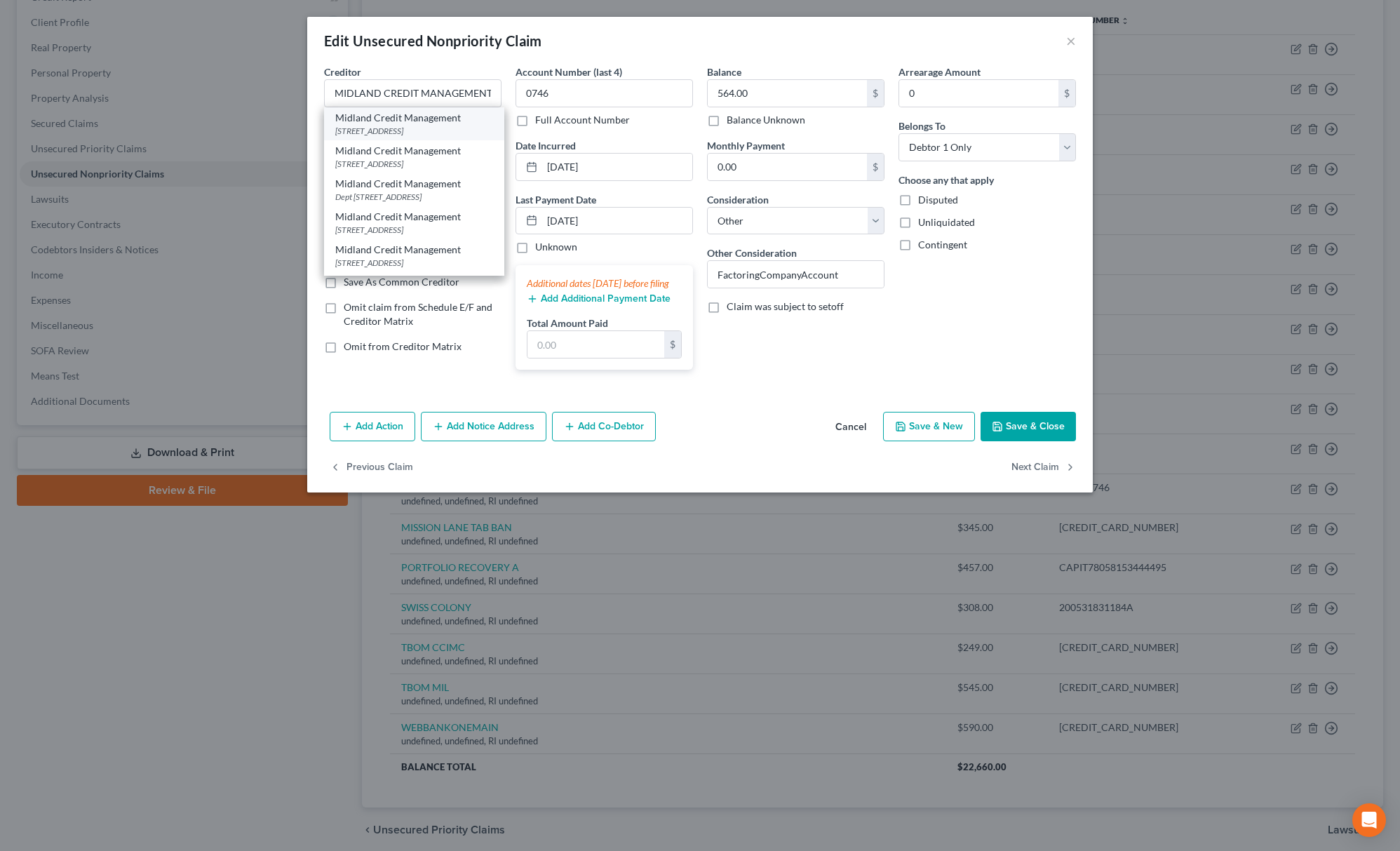
click at [408, 130] on div "[STREET_ADDRESS]" at bounding box center [414, 130] width 157 height 12
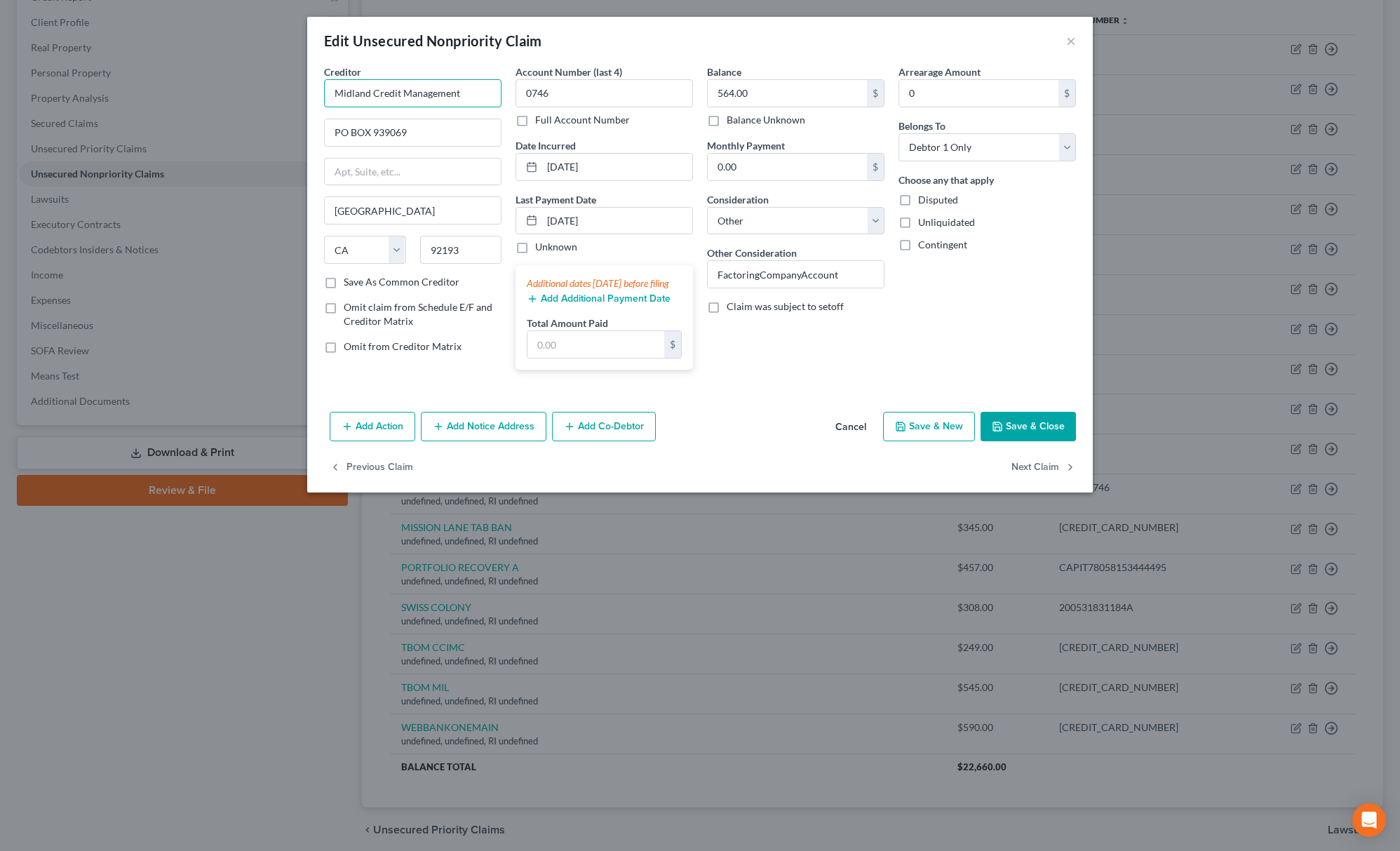
drag, startPoint x: 476, startPoint y: 96, endPoint x: 143, endPoint y: 117, distance: 333.7
click at [143, 117] on div "Edit Unsecured Nonpriority Claim × Creditor * Midland Credit Management [GEOGRA…" at bounding box center [700, 425] width 1400 height 851
click at [1033, 441] on button "Save & Close" at bounding box center [1028, 427] width 96 height 29
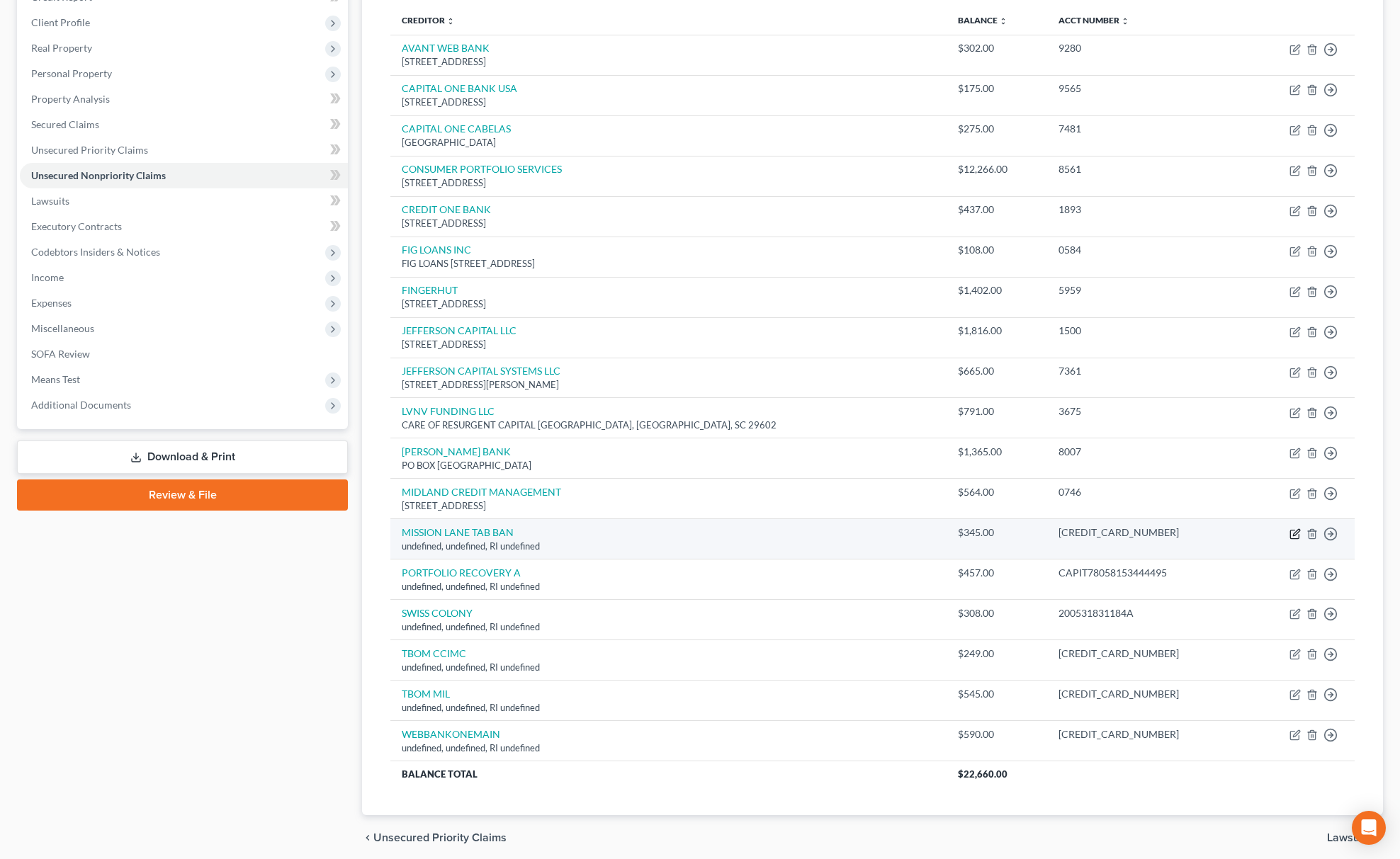
click at [1296, 536] on icon "button" at bounding box center [1296, 532] width 6 height 6
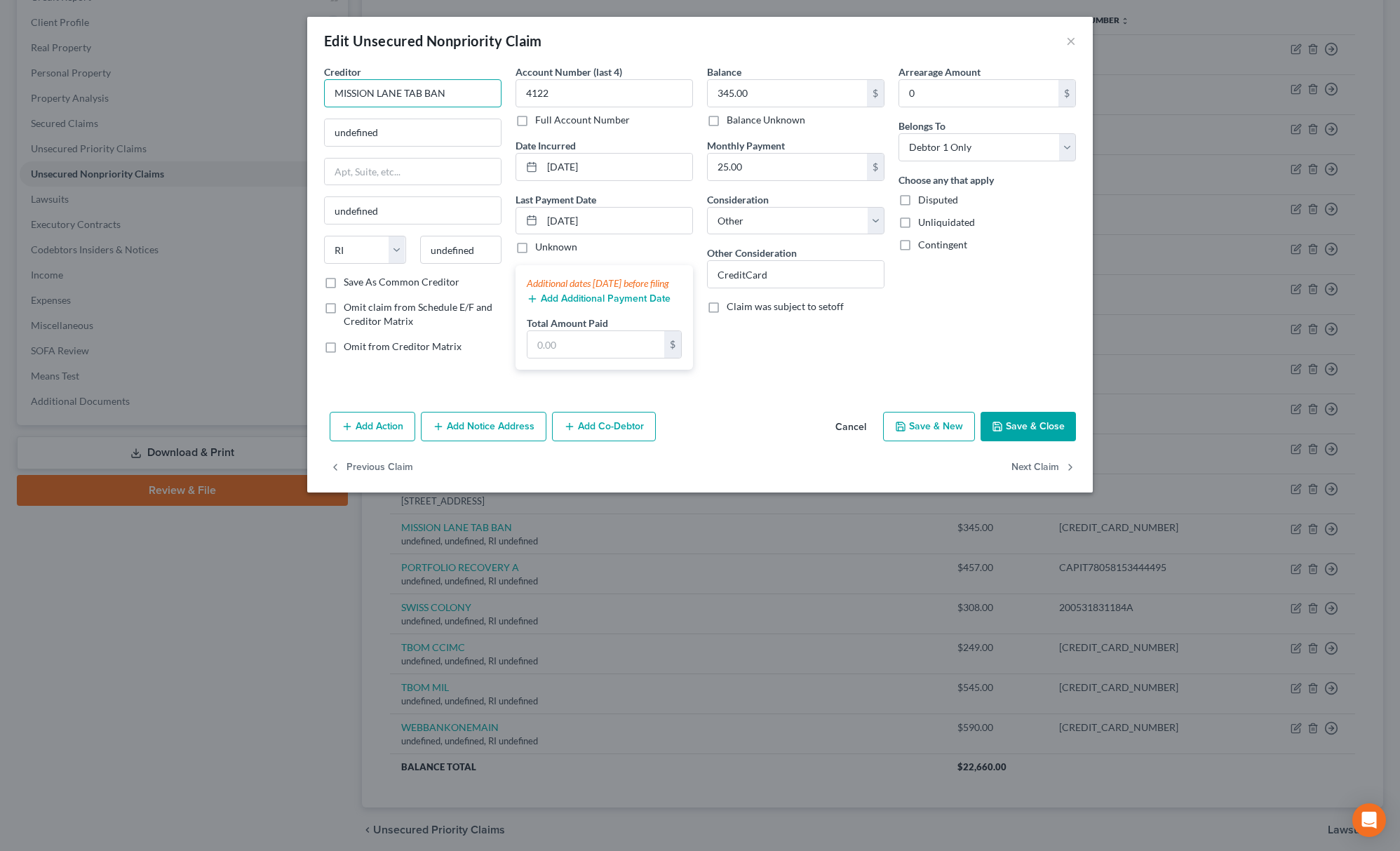
click at [456, 90] on input "MISSION LANE TAB BAN" at bounding box center [412, 93] width 177 height 28
click at [419, 109] on div "MISSION LANE [GEOGRAPHIC_DATA]" at bounding box center [408, 124] width 168 height 33
click at [1024, 441] on button "Save & Close" at bounding box center [1028, 427] width 96 height 29
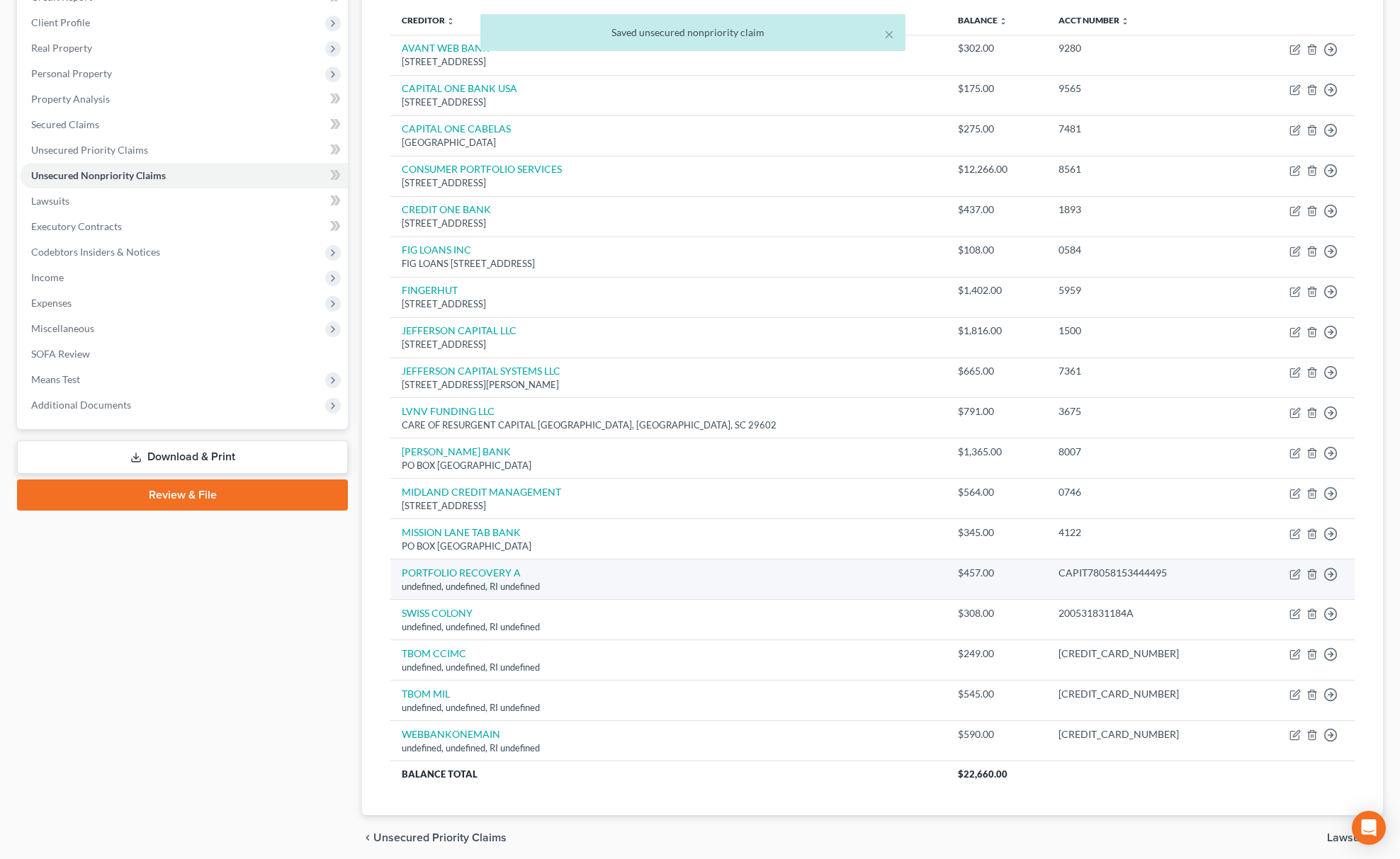
click at [1304, 576] on td "Move to D Move to E Move to G Move to Notice Only" at bounding box center [1302, 580] width 107 height 40
click at [1298, 573] on icon "button" at bounding box center [1295, 574] width 11 height 11
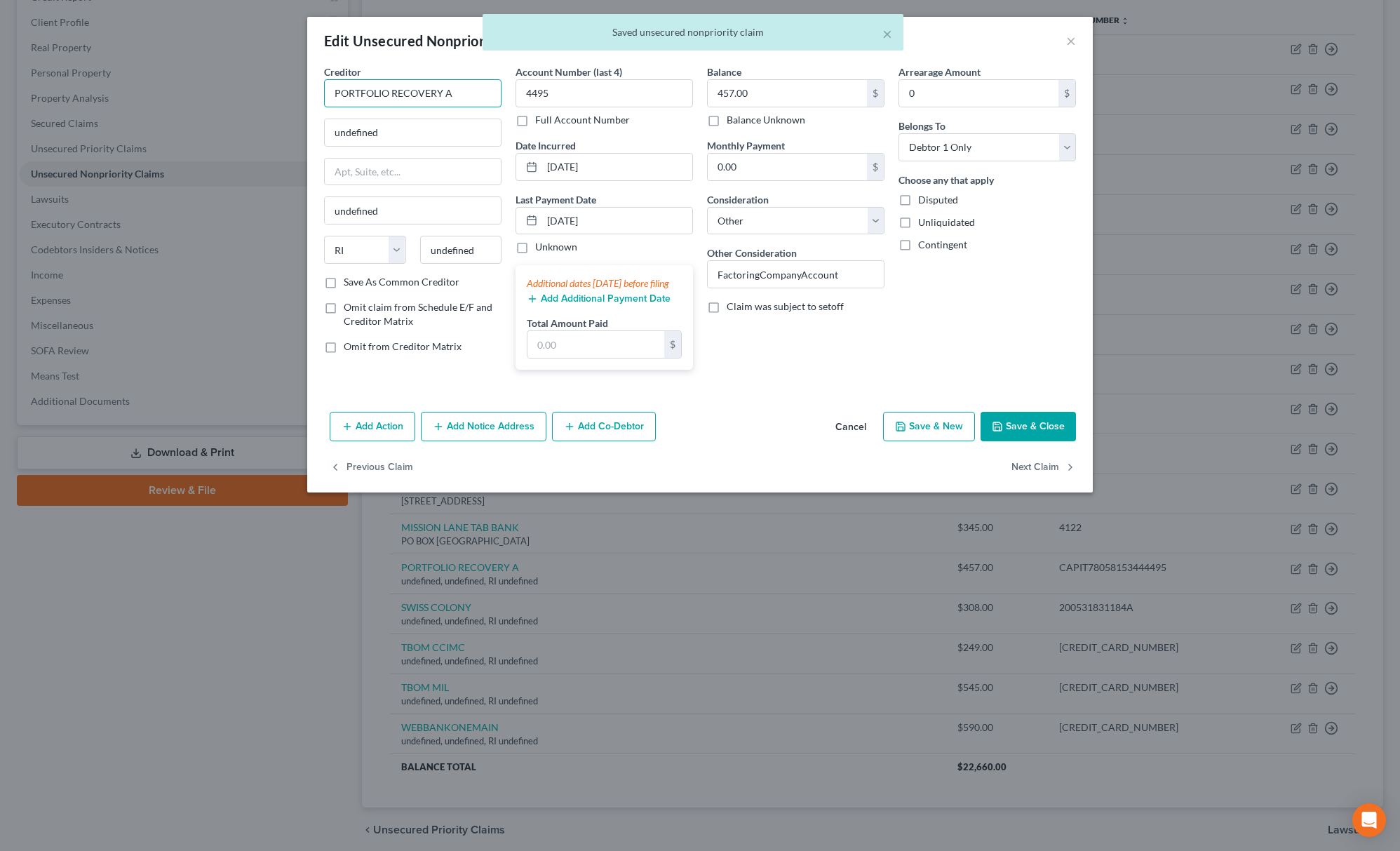
click at [492, 96] on input "PORTFOLIO RECOVERY A" at bounding box center [412, 93] width 177 height 28
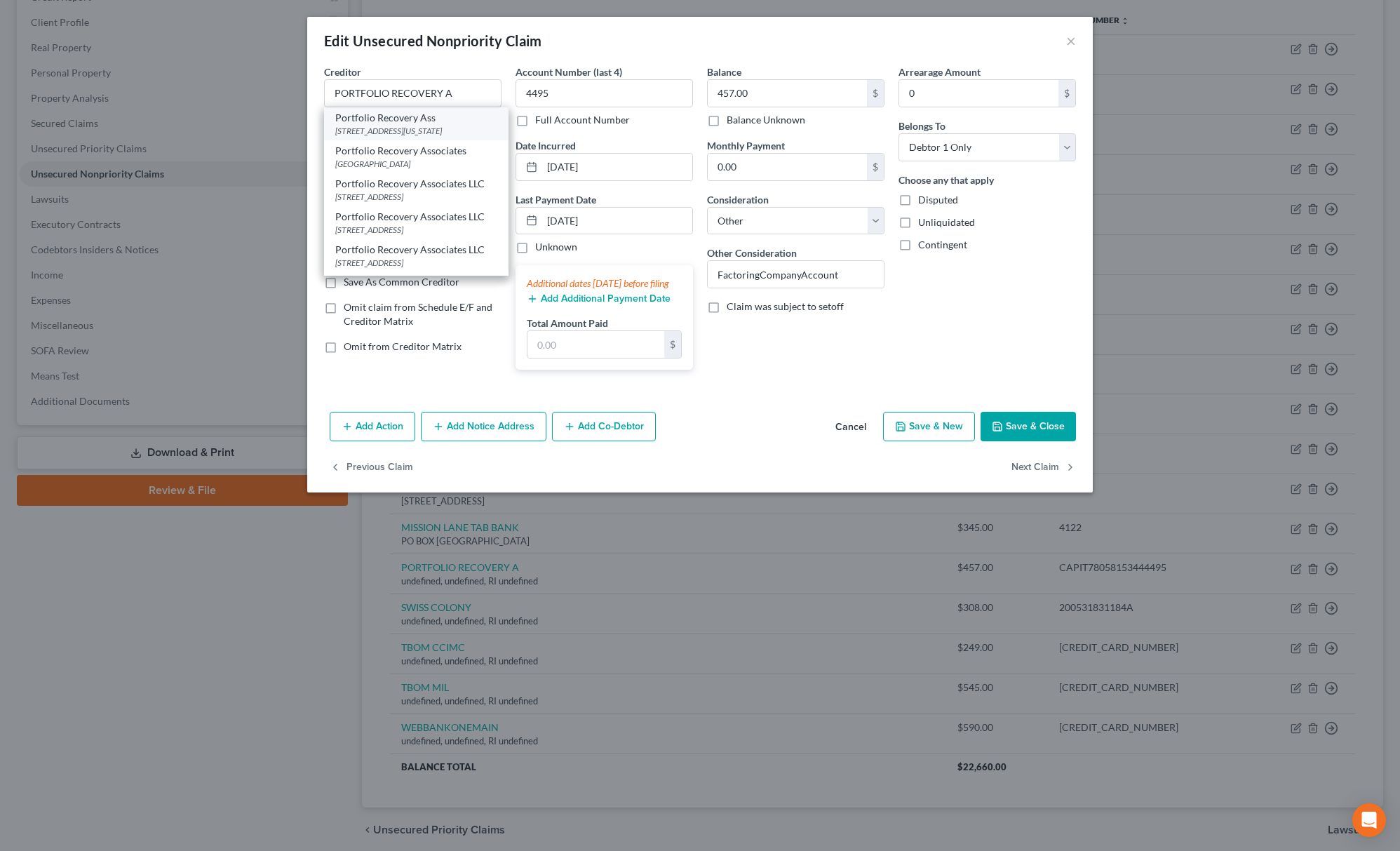
click at [410, 133] on div "[STREET_ADDRESS][US_STATE]" at bounding box center [417, 130] width 162 height 12
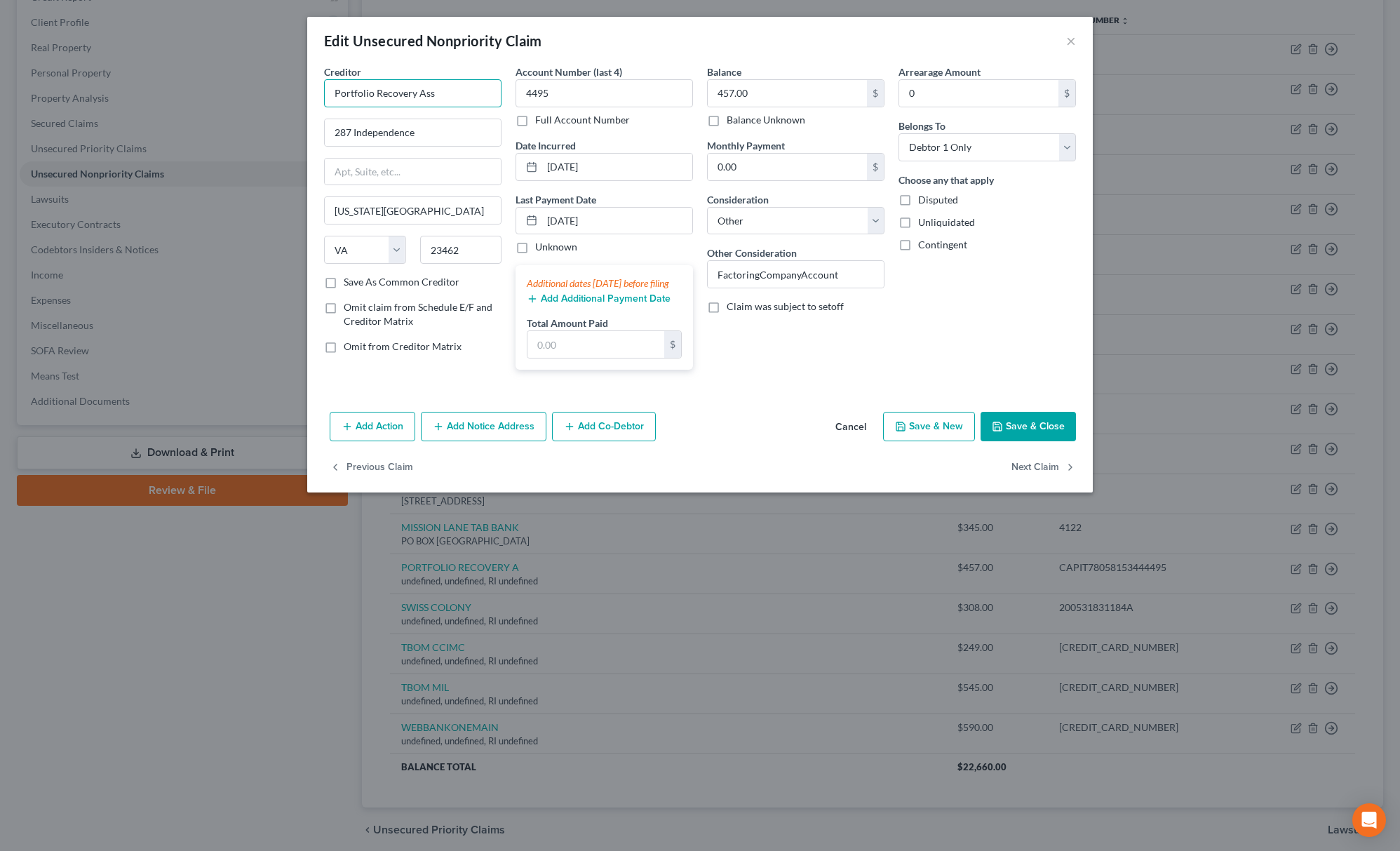
drag, startPoint x: 396, startPoint y: 102, endPoint x: 230, endPoint y: 94, distance: 166.2
click at [223, 94] on div "Edit Unsecured Nonpriority Claim × Creditor * Portfolio Recovery Ass 287 Indepe…" at bounding box center [700, 425] width 1400 height 851
click at [993, 432] on icon "button" at bounding box center [997, 427] width 11 height 11
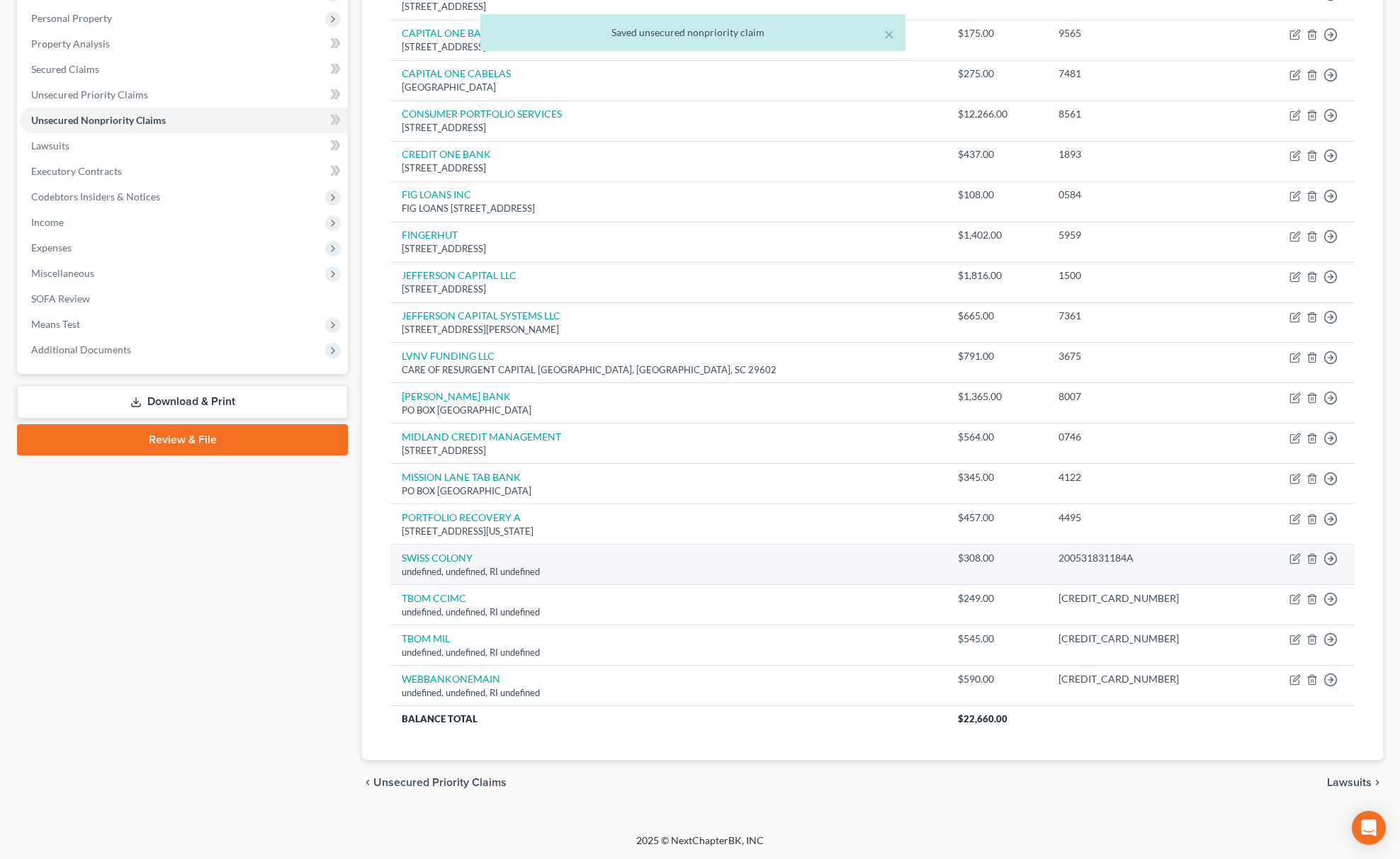
scroll to position [247, 0]
click at [1301, 561] on td "Move to D Move to E Move to G Move to Notice Only" at bounding box center [1302, 565] width 107 height 40
click at [1297, 561] on icon "button" at bounding box center [1295, 559] width 11 height 11
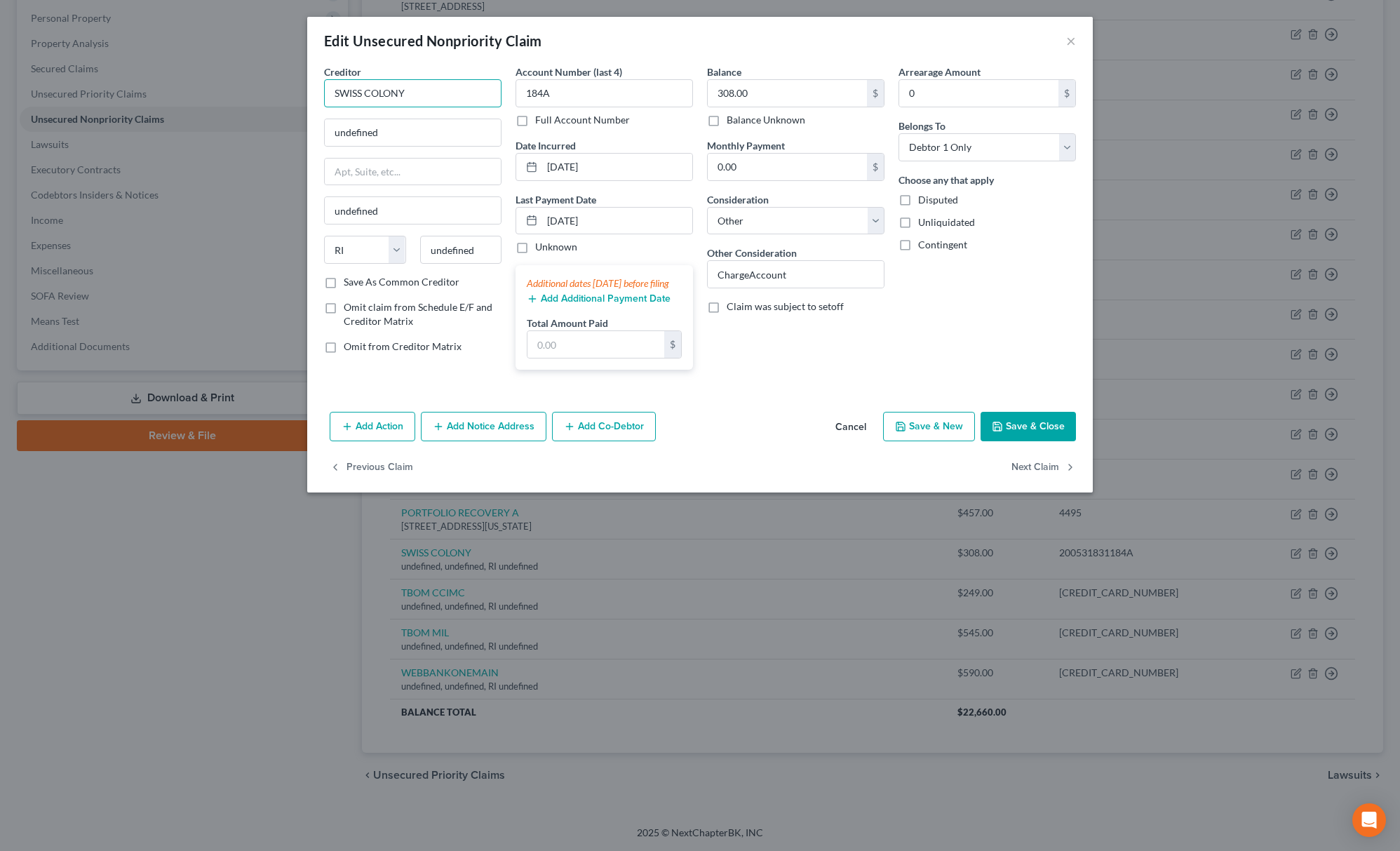
drag, startPoint x: 219, startPoint y: 106, endPoint x: 868, endPoint y: 23, distance: 654.3
click at [166, 106] on div "Edit Unsecured Nonpriority Claim × Creditor * [GEOGRAPHIC_DATA] undefined undef…" at bounding box center [700, 425] width 1400 height 851
drag, startPoint x: 466, startPoint y: 129, endPoint x: 385, endPoint y: 194, distance: 103.9
click at [144, 143] on div "Edit Unsecured Nonpriority Claim × Creditor * [GEOGRAPHIC_DATA] undefined undef…" at bounding box center [700, 425] width 1400 height 851
paste input "[STREET_ADDRESS] [GEOGRAPHIC_DATA], WI 53566"
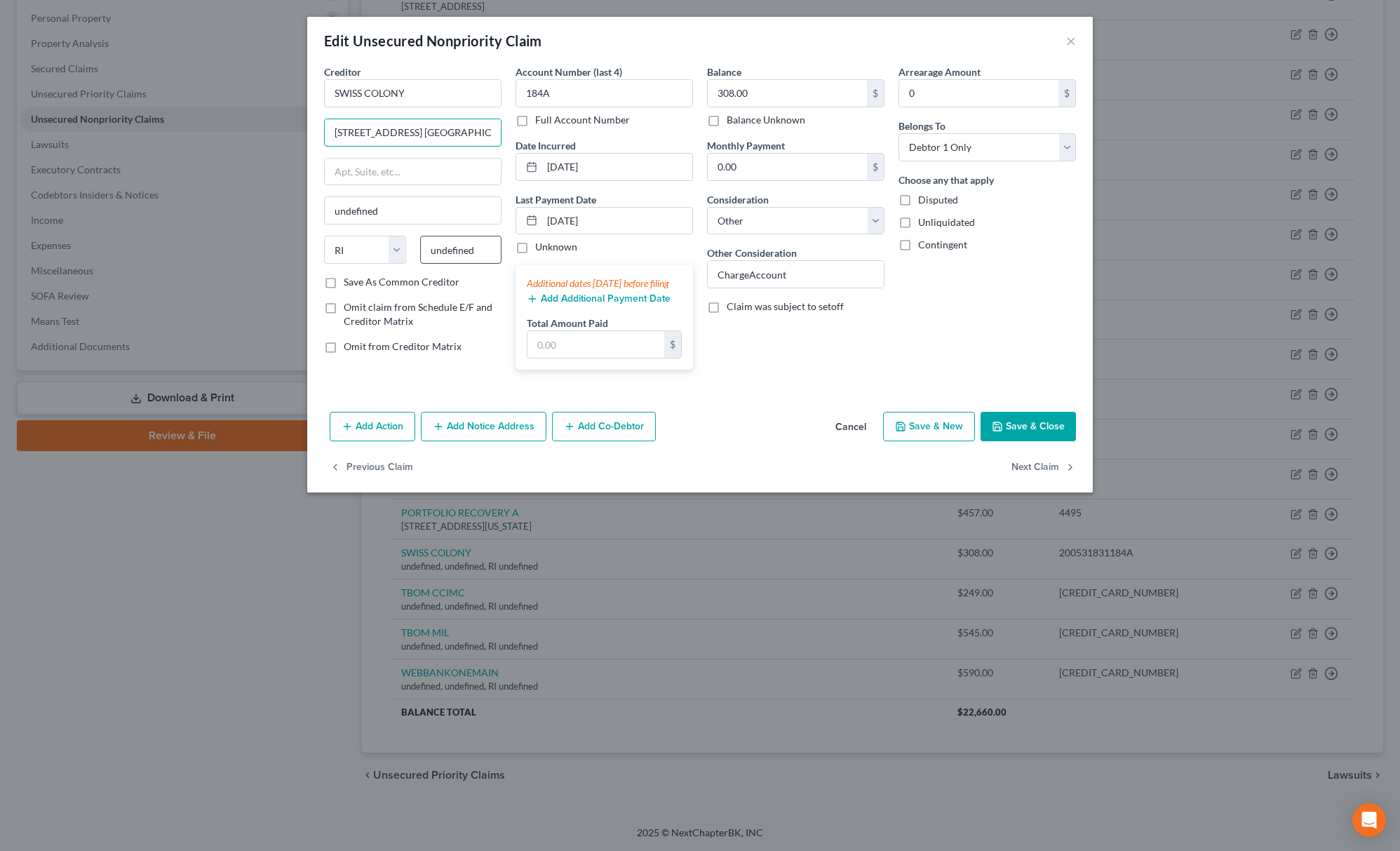
drag, startPoint x: 451, startPoint y: 136, endPoint x: 475, endPoint y: 238, distance: 104.8
click at [534, 153] on div "Creditor * [GEOGRAPHIC_DATA] [STREET_ADDRESS] [PERSON_NAME][GEOGRAPHIC_DATA] un…" at bounding box center [700, 223] width 766 height 317
drag, startPoint x: 475, startPoint y: 238, endPoint x: 357, endPoint y: 262, distance: 120.4
click at [337, 279] on div "Creditor * [GEOGRAPHIC_DATA] [STREET_ADDRESS] [PERSON_NAME][GEOGRAPHIC_DATA] un…" at bounding box center [412, 177] width 177 height 225
paste input "53566"
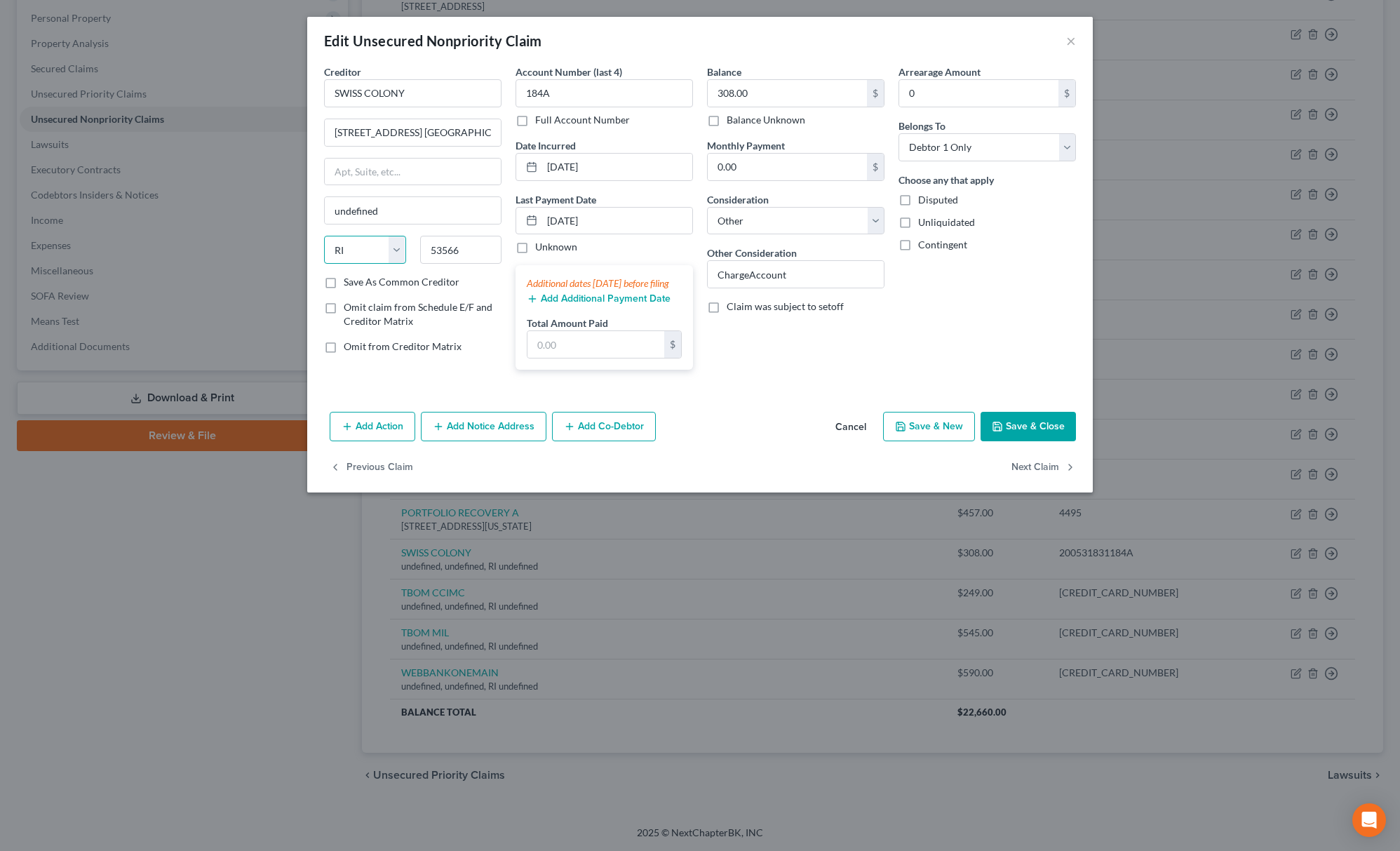
click at [363, 245] on select "State [US_STATE] AK AR AZ CA CO CT DE DC [GEOGRAPHIC_DATA] [GEOGRAPHIC_DATA] GU…" at bounding box center [365, 249] width 82 height 28
click at [324, 238] on select "State [US_STATE] AK AR AZ CA CO CT DE DC [GEOGRAPHIC_DATA] [GEOGRAPHIC_DATA] GU…" at bounding box center [365, 249] width 82 height 28
drag, startPoint x: 402, startPoint y: 130, endPoint x: 629, endPoint y: 147, distance: 227.6
click at [557, 145] on div "Creditor * [GEOGRAPHIC_DATA] [STREET_ADDRESS] [PERSON_NAME][GEOGRAPHIC_DATA] [G…" at bounding box center [700, 223] width 766 height 317
click at [1063, 441] on button "Save & Close" at bounding box center [1028, 427] width 96 height 29
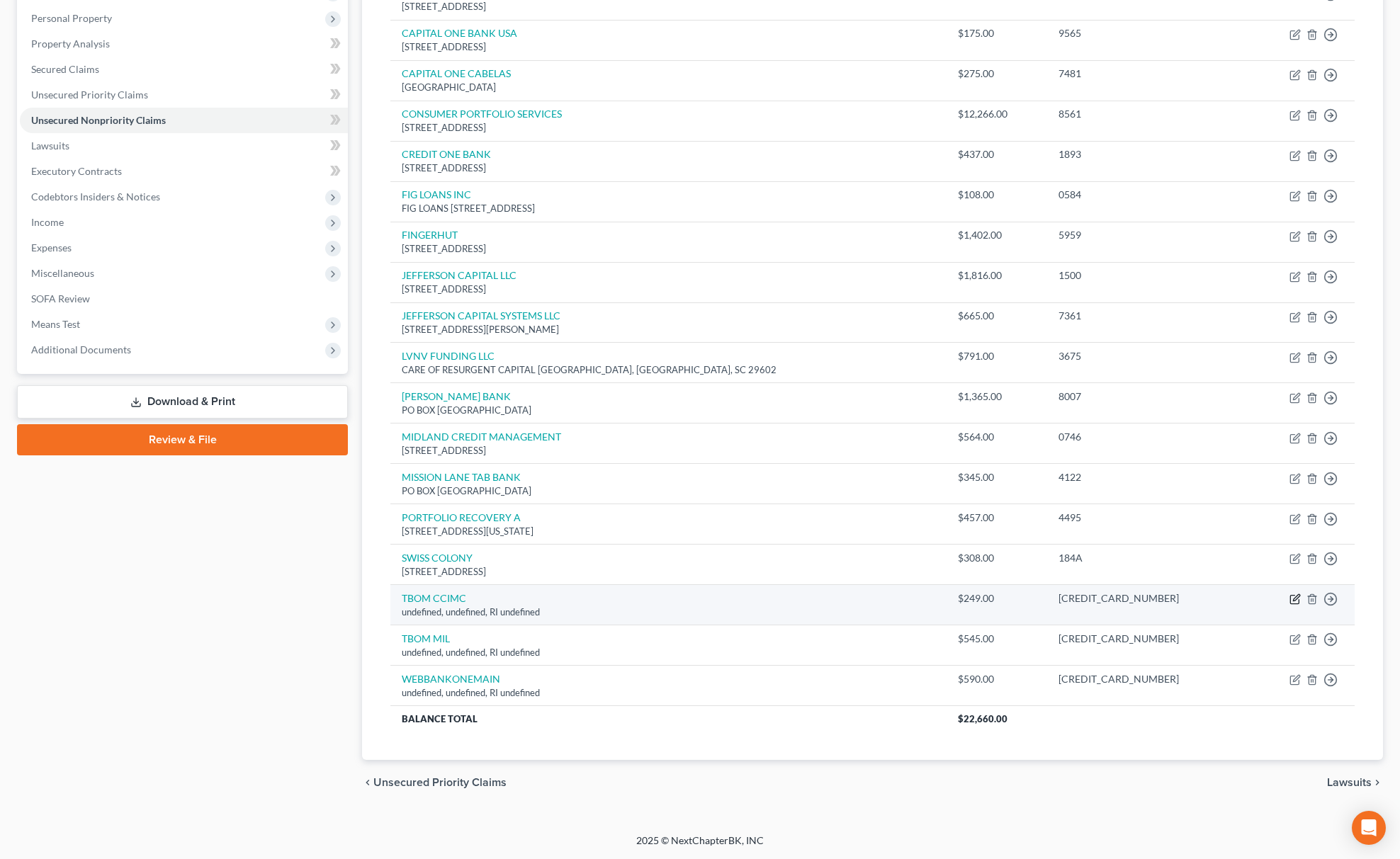
click at [1297, 598] on icon "button" at bounding box center [1295, 599] width 11 height 11
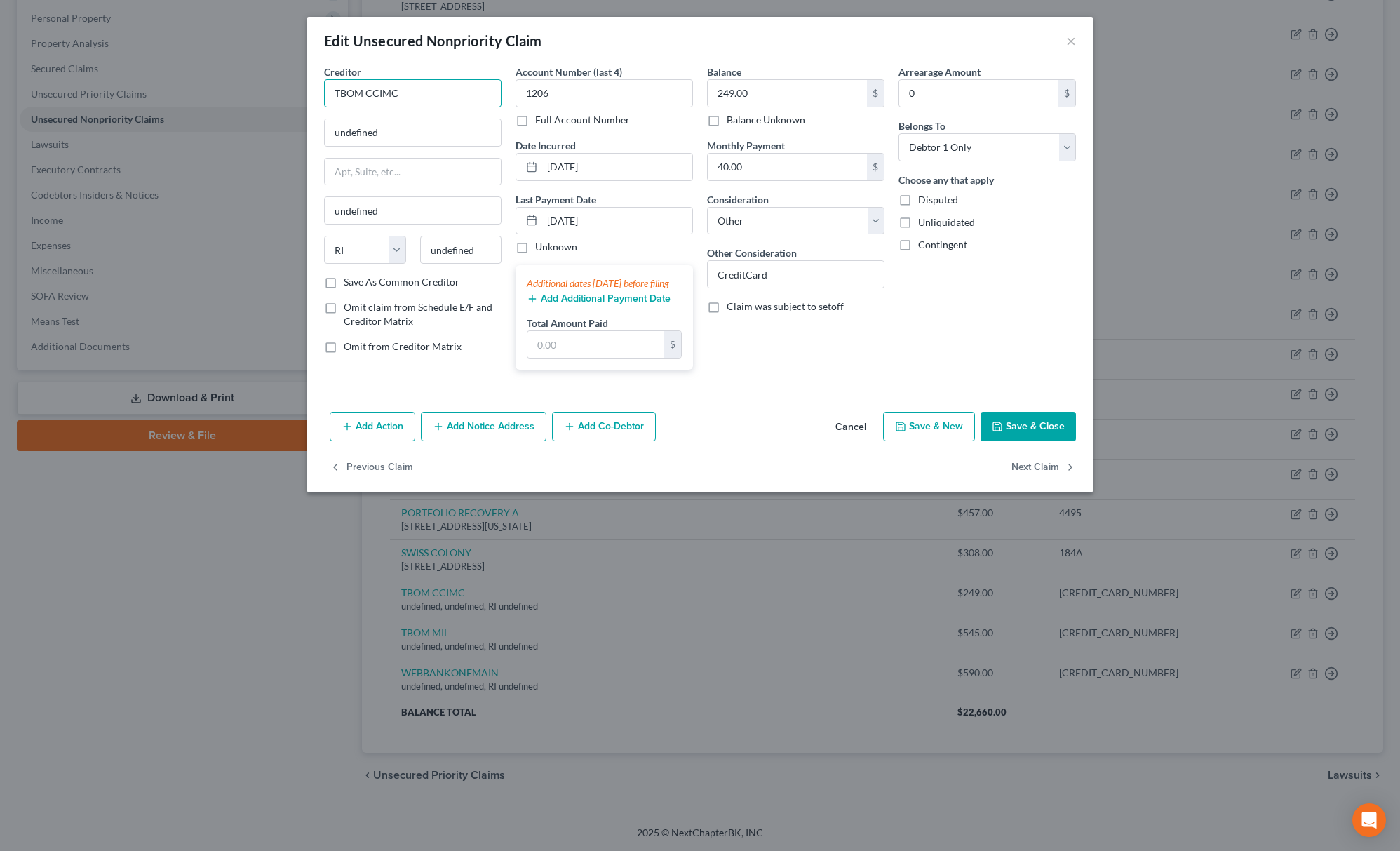
drag, startPoint x: 470, startPoint y: 103, endPoint x: 11, endPoint y: 182, distance: 465.7
click at [11, 182] on div "Edit Unsecured Nonpriority Claim × Creditor * TBOM CCIMC undefined undefined St…" at bounding box center [700, 425] width 1400 height 851
drag, startPoint x: 455, startPoint y: 121, endPoint x: 380, endPoint y: 174, distance: 91.8
click at [155, 161] on div "Edit Unsecured Nonpriority Claim × Creditor * TBOM CCIMC undefined undefined St…" at bounding box center [700, 425] width 1400 height 851
paste input "TBOM CCIMC"
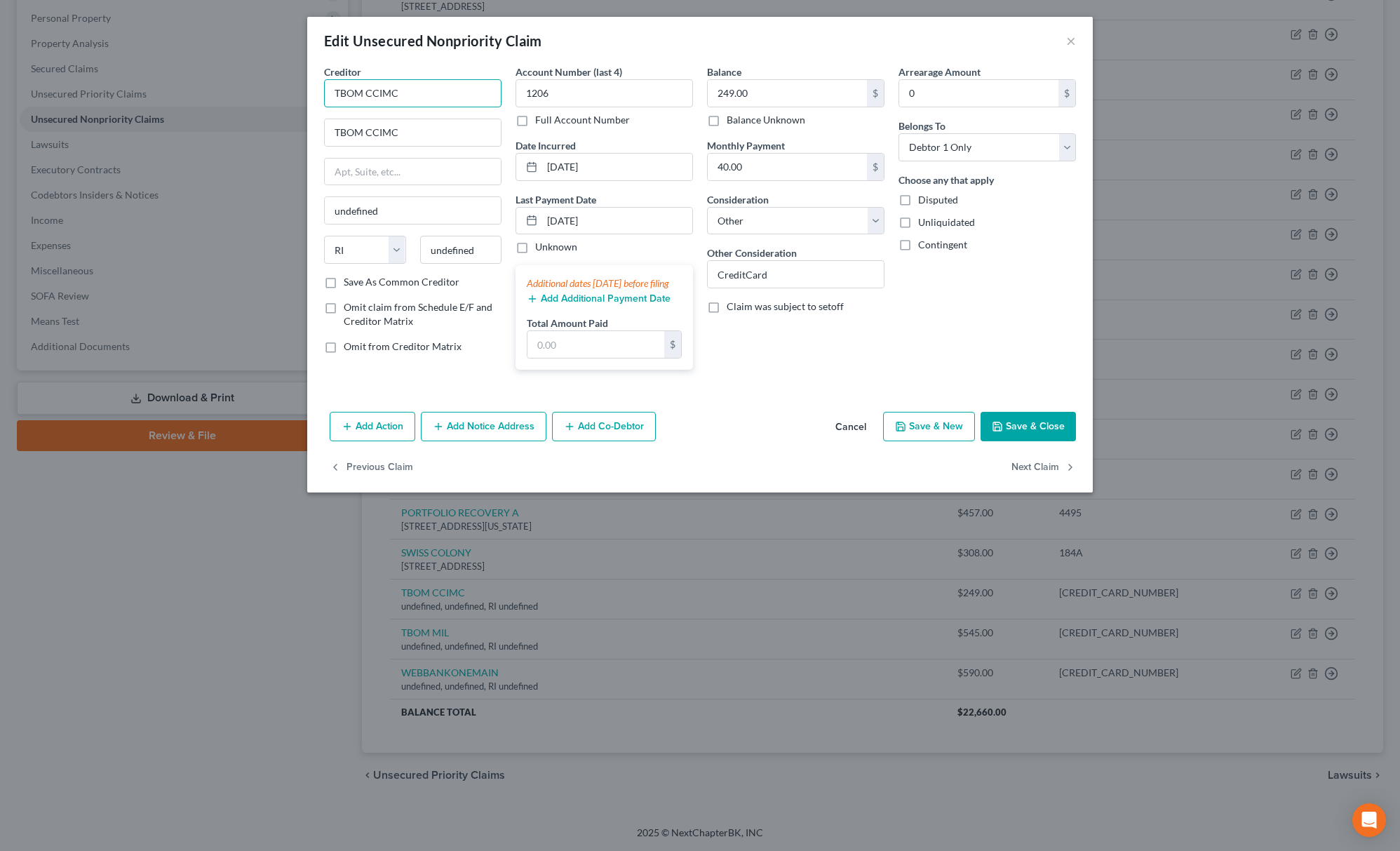
click at [440, 93] on input "TBOM CCIMC" at bounding box center [412, 93] width 177 height 28
drag, startPoint x: 419, startPoint y: 141, endPoint x: 203, endPoint y: 143, distance: 216.0
click at [203, 143] on div "Edit Unsecured Nonpriority Claim × Creditor * TBOM CCIMC TBOM CCIMC undefined S…" at bounding box center [700, 425] width 1400 height 851
paste input "[STREET_ADDRESS]"
drag, startPoint x: 458, startPoint y: 136, endPoint x: 509, endPoint y: 244, distance: 119.4
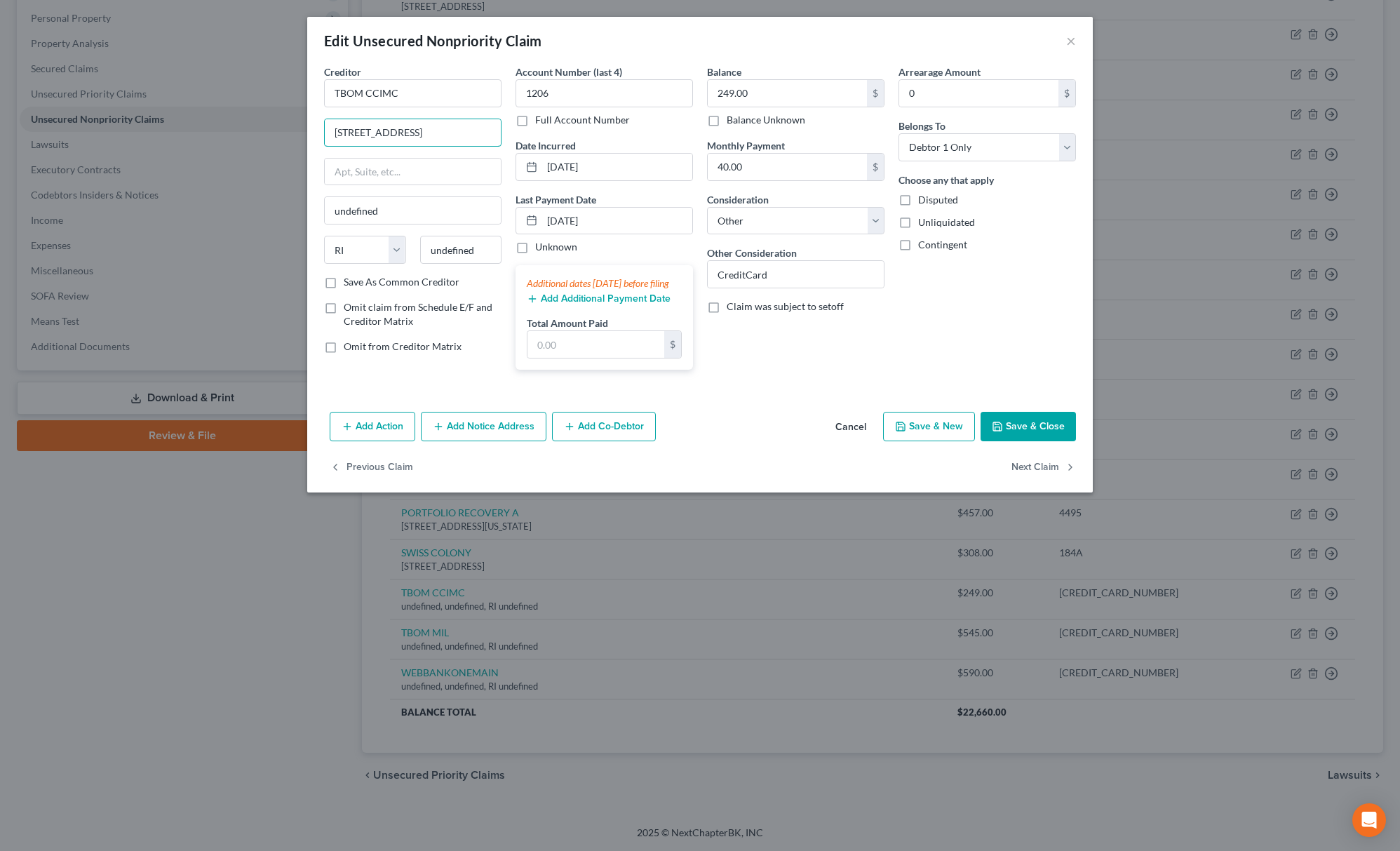
click at [561, 157] on div "Creditor * TBOM CCIMC PO [GEOGRAPHIC_DATA] undefined State [US_STATE] AK AR AZ …" at bounding box center [700, 223] width 766 height 317
paste input "30348"
drag, startPoint x: 483, startPoint y: 254, endPoint x: 388, endPoint y: 254, distance: 95.0
click at [377, 265] on div "State [US_STATE] AK AR AZ CA CO CT DE DC [GEOGRAPHIC_DATA] [GEOGRAPHIC_DATA] GU…" at bounding box center [412, 255] width 191 height 39
click at [388, 251] on select "State [US_STATE] AK AR AZ CA CO CT DE DC [GEOGRAPHIC_DATA] [GEOGRAPHIC_DATA] GU…" at bounding box center [365, 249] width 82 height 28
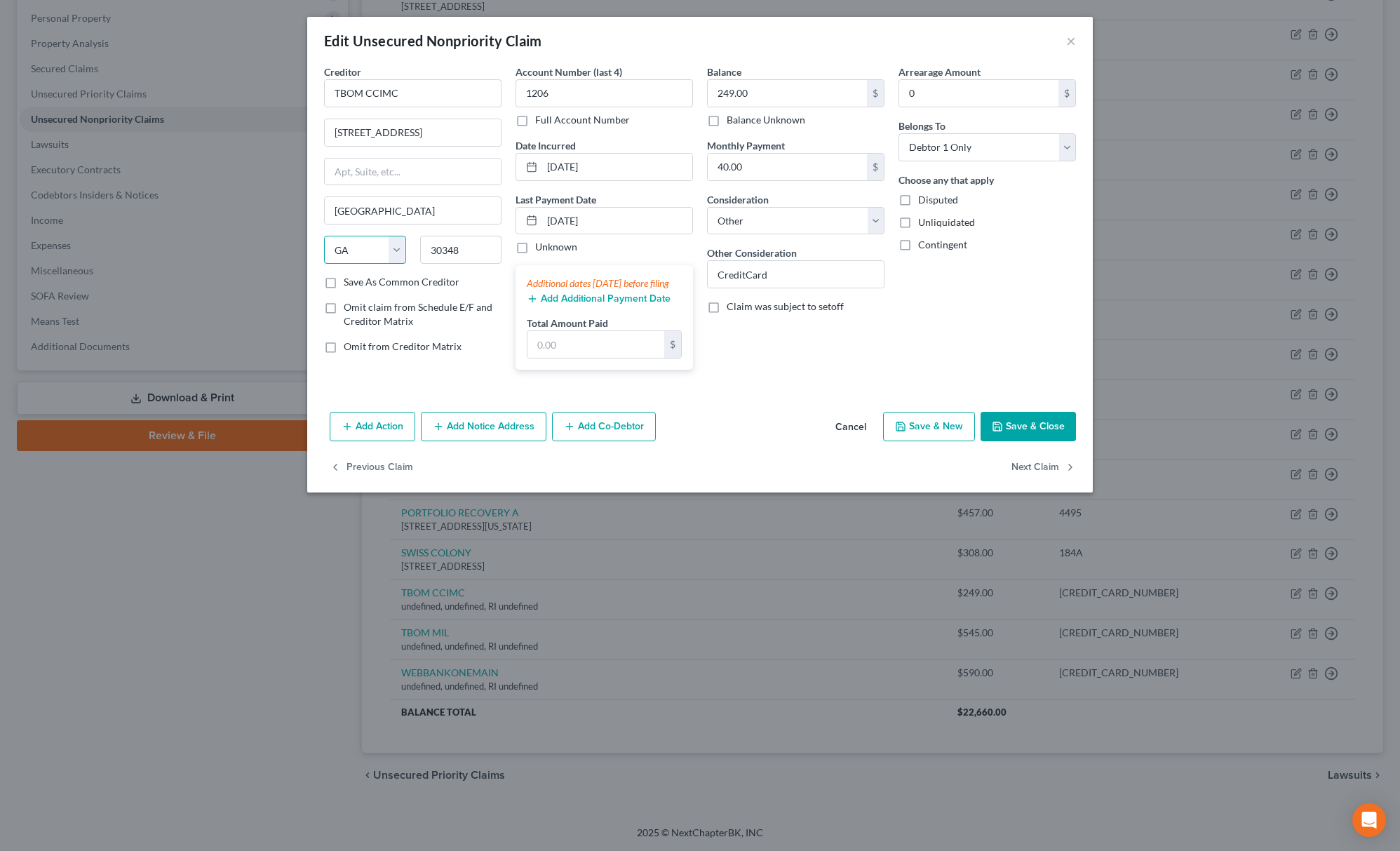
click at [324, 238] on select "State [US_STATE] AK AR AZ CA CO CT DE DC [GEOGRAPHIC_DATA] [GEOGRAPHIC_DATA] GU…" at bounding box center [365, 249] width 82 height 28
drag, startPoint x: 410, startPoint y: 129, endPoint x: 534, endPoint y: 133, distance: 124.1
click at [534, 133] on div "Creditor * TBOM CCIMC [GEOGRAPHIC_DATA] [GEOGRAPHIC_DATA] [US_STATE] AK AR AZ C…" at bounding box center [700, 223] width 766 height 317
drag, startPoint x: 991, startPoint y: 446, endPoint x: 975, endPoint y: 448, distance: 16.1
click at [991, 441] on button "Save & Close" at bounding box center [1028, 427] width 96 height 29
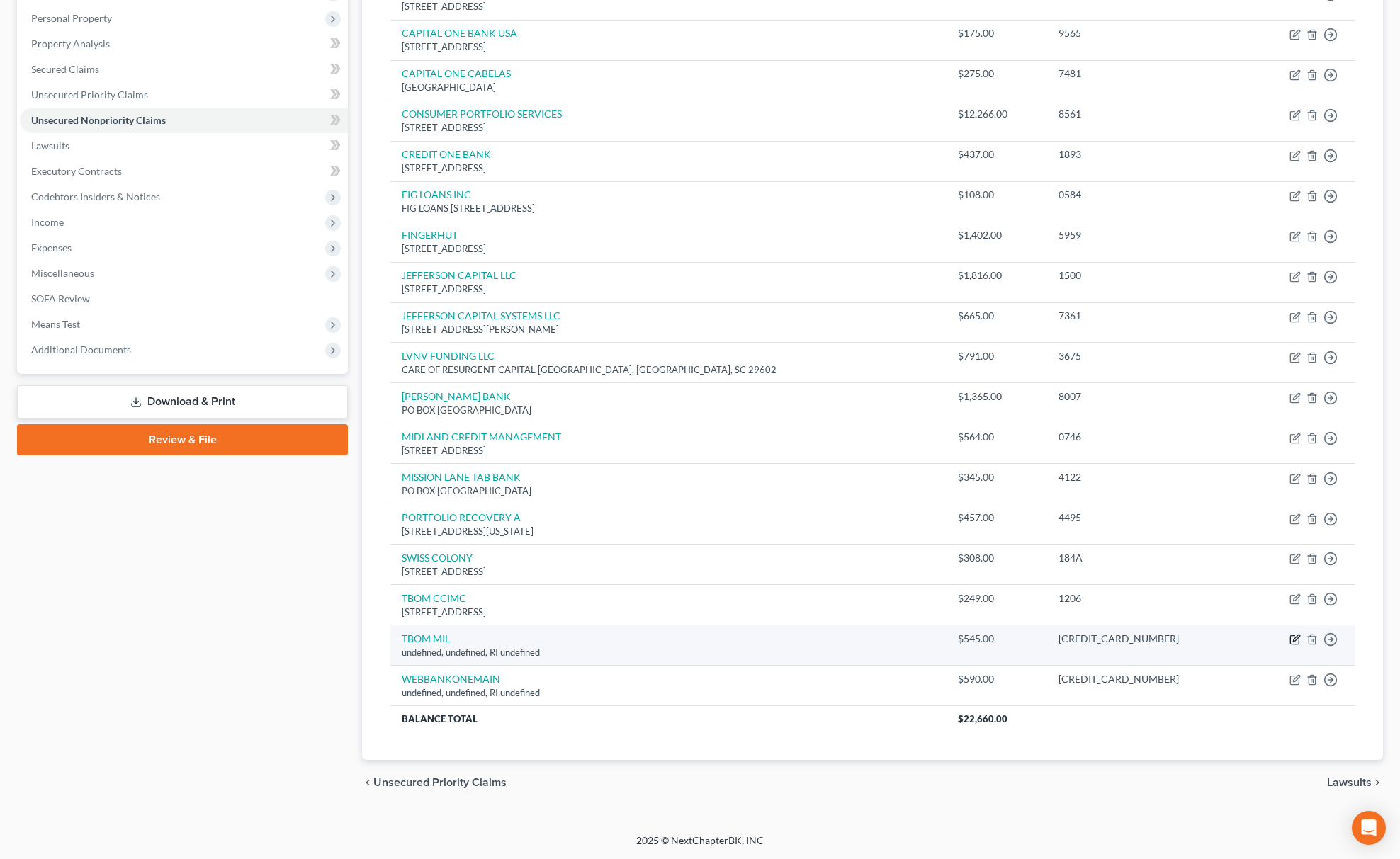
click at [1292, 640] on icon "button" at bounding box center [1295, 639] width 11 height 11
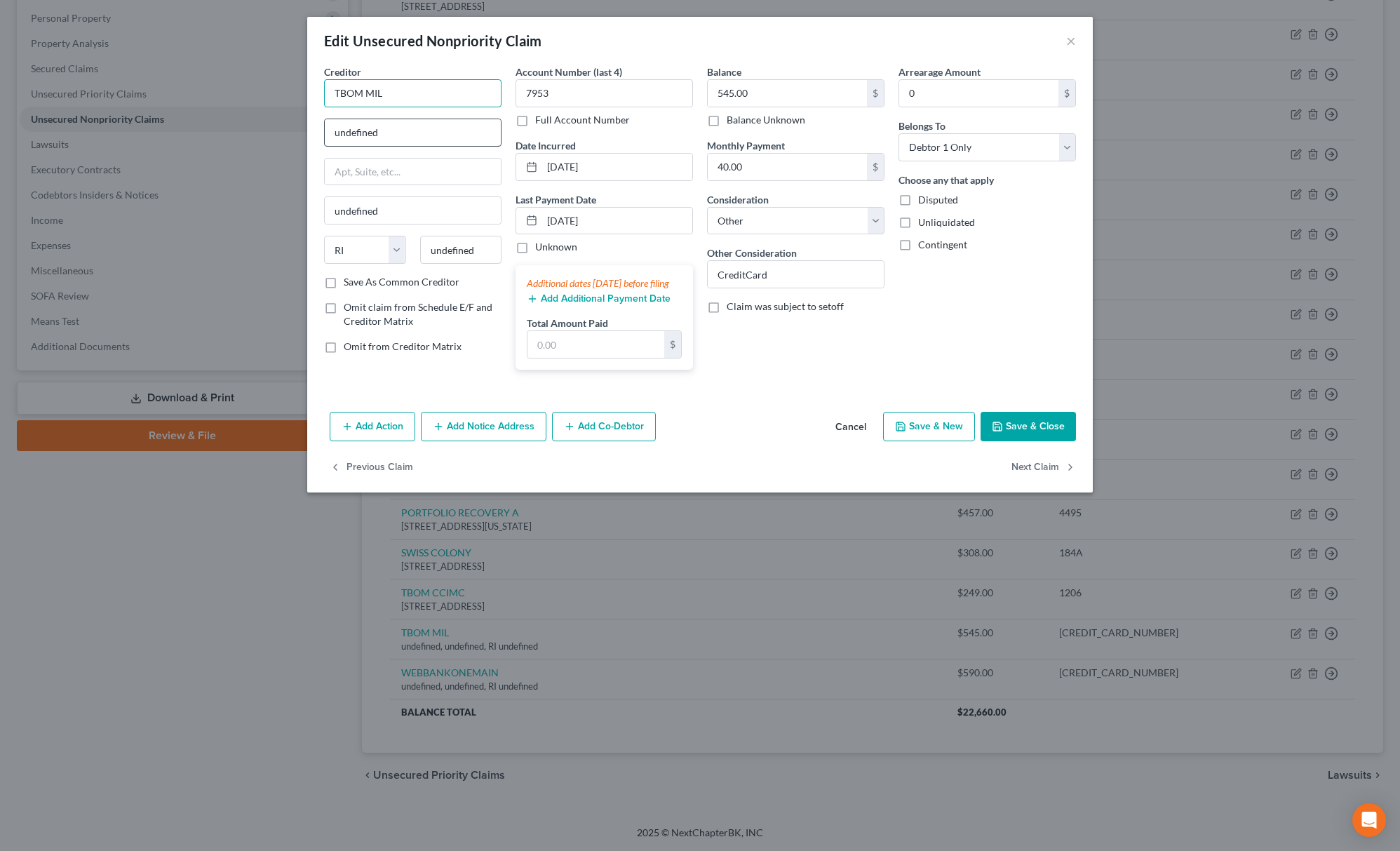
drag, startPoint x: 429, startPoint y: 87, endPoint x: 368, endPoint y: 127, distance: 72.9
click at [368, 127] on div "Creditor * TBOM MIL undefined undefined State [US_STATE] AK AR AZ CA CO CT DE D…" at bounding box center [412, 169] width 177 height 210
drag, startPoint x: 413, startPoint y: 96, endPoint x: 300, endPoint y: 109, distance: 113.7
click at [304, 109] on div "Edit Unsecured Nonpriority Claim × Creditor * TBOM MIL undefined undefined Stat…" at bounding box center [700, 425] width 1400 height 851
drag, startPoint x: 408, startPoint y: 137, endPoint x: 136, endPoint y: 105, distance: 273.9
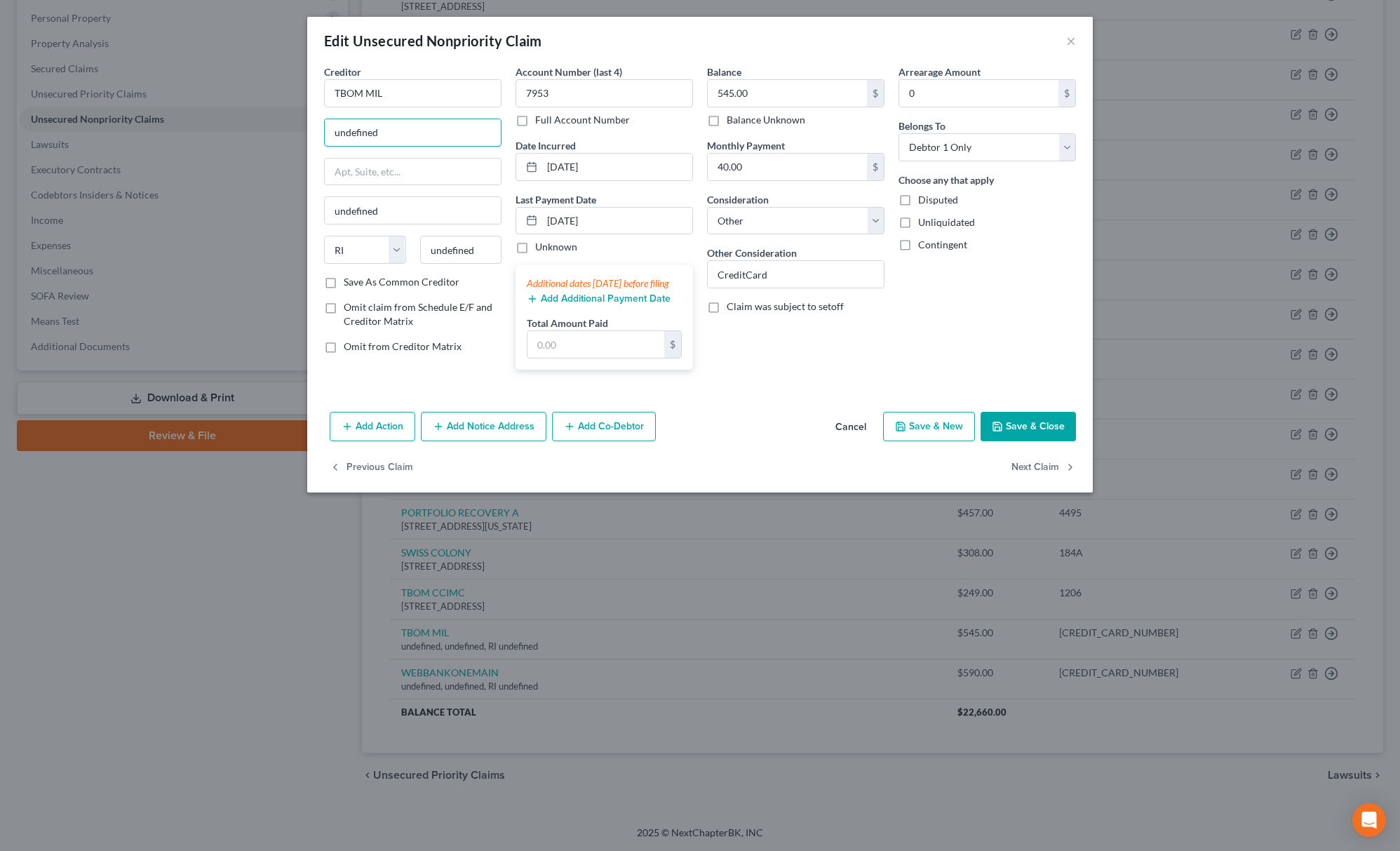
click at [136, 105] on div "Edit Unsecured Nonpriority Claim × Creditor * TBOM MIL undefined undefined Stat…" at bounding box center [700, 425] width 1400 height 851
paste input "[STREET_ADDRESS]"
drag, startPoint x: 458, startPoint y: 124, endPoint x: 470, endPoint y: 198, distance: 75.0
click at [508, 121] on div "Creditor * TBOM MIL PO Box [GEOGRAPHIC_DATA] undefined State [US_STATE] AK AR A…" at bounding box center [700, 223] width 766 height 317
paste input "97076"
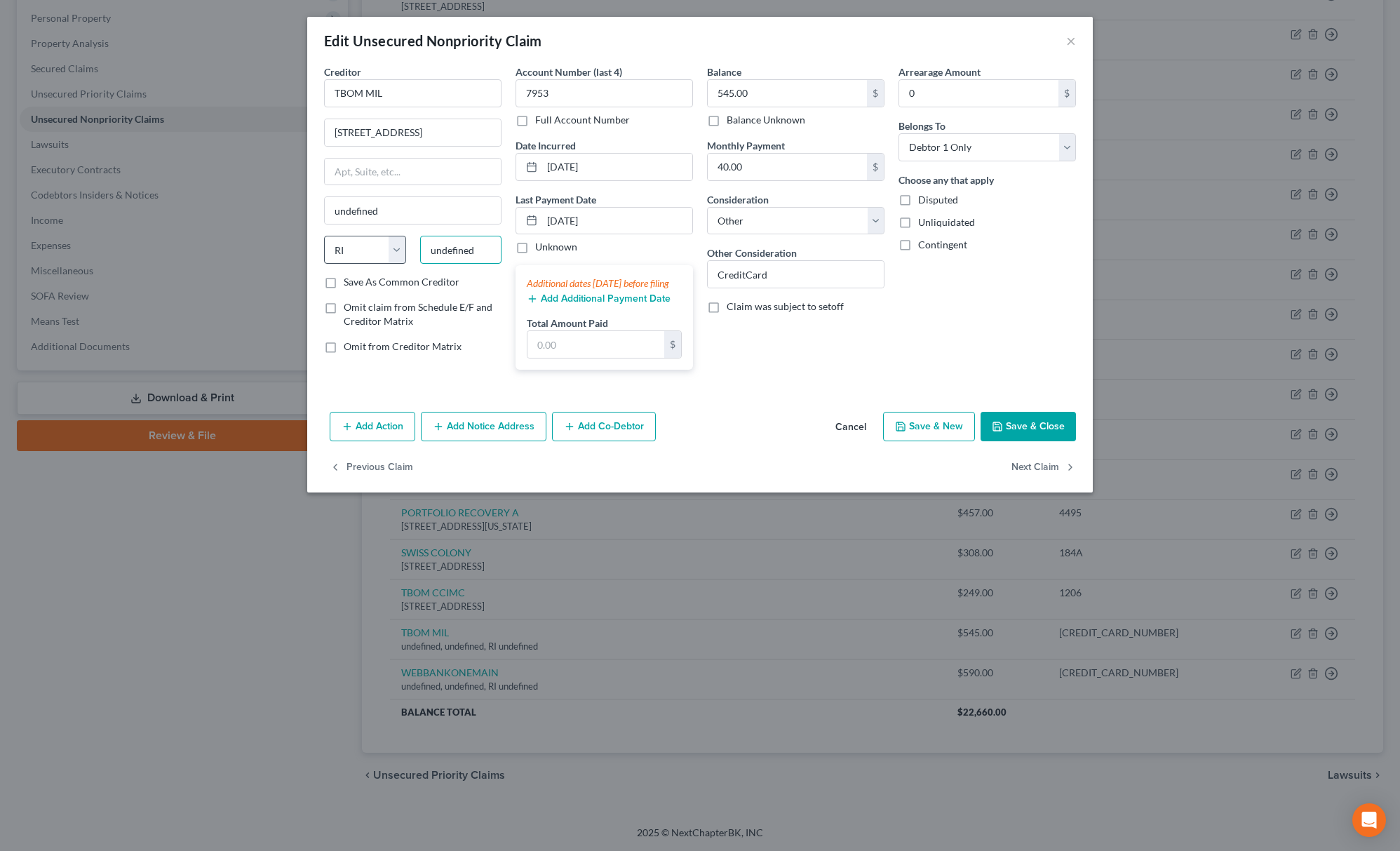
drag, startPoint x: 480, startPoint y: 256, endPoint x: 342, endPoint y: 256, distance: 138.0
click at [342, 256] on div "State [US_STATE] AK AR AZ CA CO CT DE DC [GEOGRAPHIC_DATA] [GEOGRAPHIC_DATA] GU…" at bounding box center [412, 255] width 191 height 39
click at [372, 257] on select "State [US_STATE] AK AR AZ CA CO CT DE DC [GEOGRAPHIC_DATA] [GEOGRAPHIC_DATA] GU…" at bounding box center [365, 249] width 82 height 28
click at [324, 238] on select "State [US_STATE] AK AR AZ CA CO CT DE DC [GEOGRAPHIC_DATA] [GEOGRAPHIC_DATA] GU…" at bounding box center [365, 249] width 82 height 28
drag, startPoint x: 397, startPoint y: 130, endPoint x: 581, endPoint y: 127, distance: 184.0
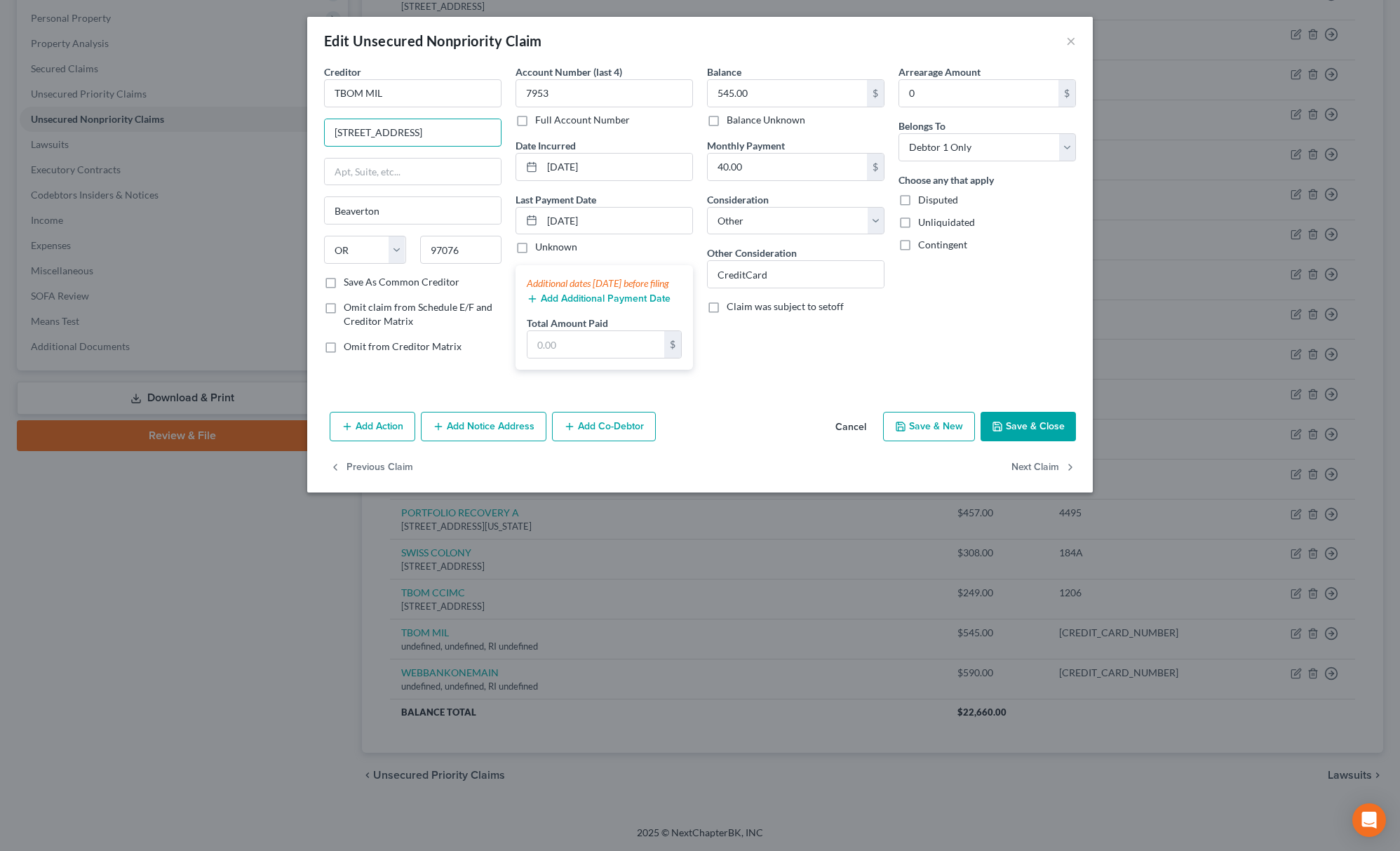
click at [581, 127] on div "Creditor * TBOM MIL PO Box [GEOGRAPHIC_DATA] [GEOGRAPHIC_DATA] [US_STATE][GEOGR…" at bounding box center [700, 223] width 766 height 317
click at [1061, 441] on button "Save & Close" at bounding box center [1028, 427] width 96 height 29
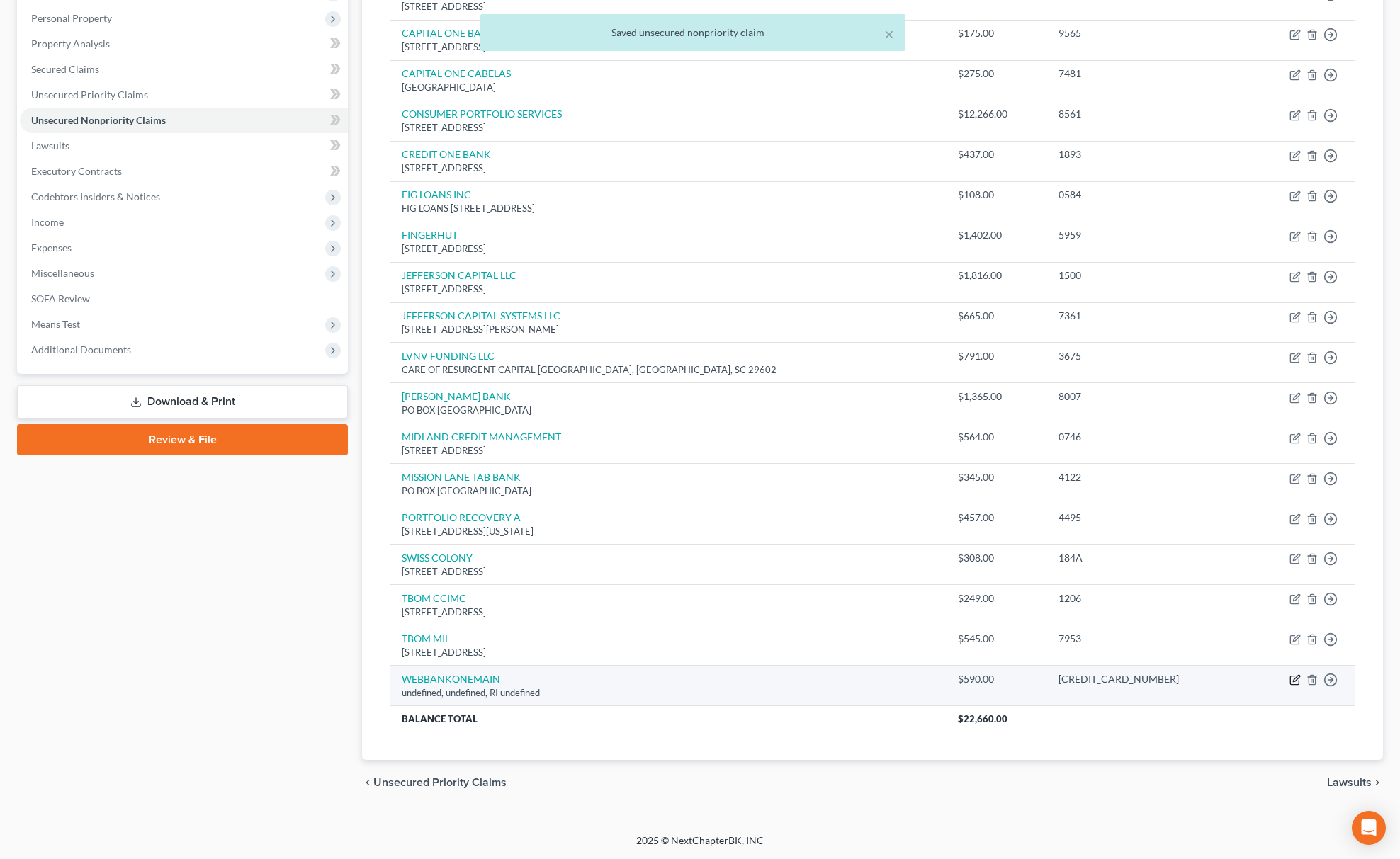
click at [1292, 680] on icon "button" at bounding box center [1295, 680] width 11 height 11
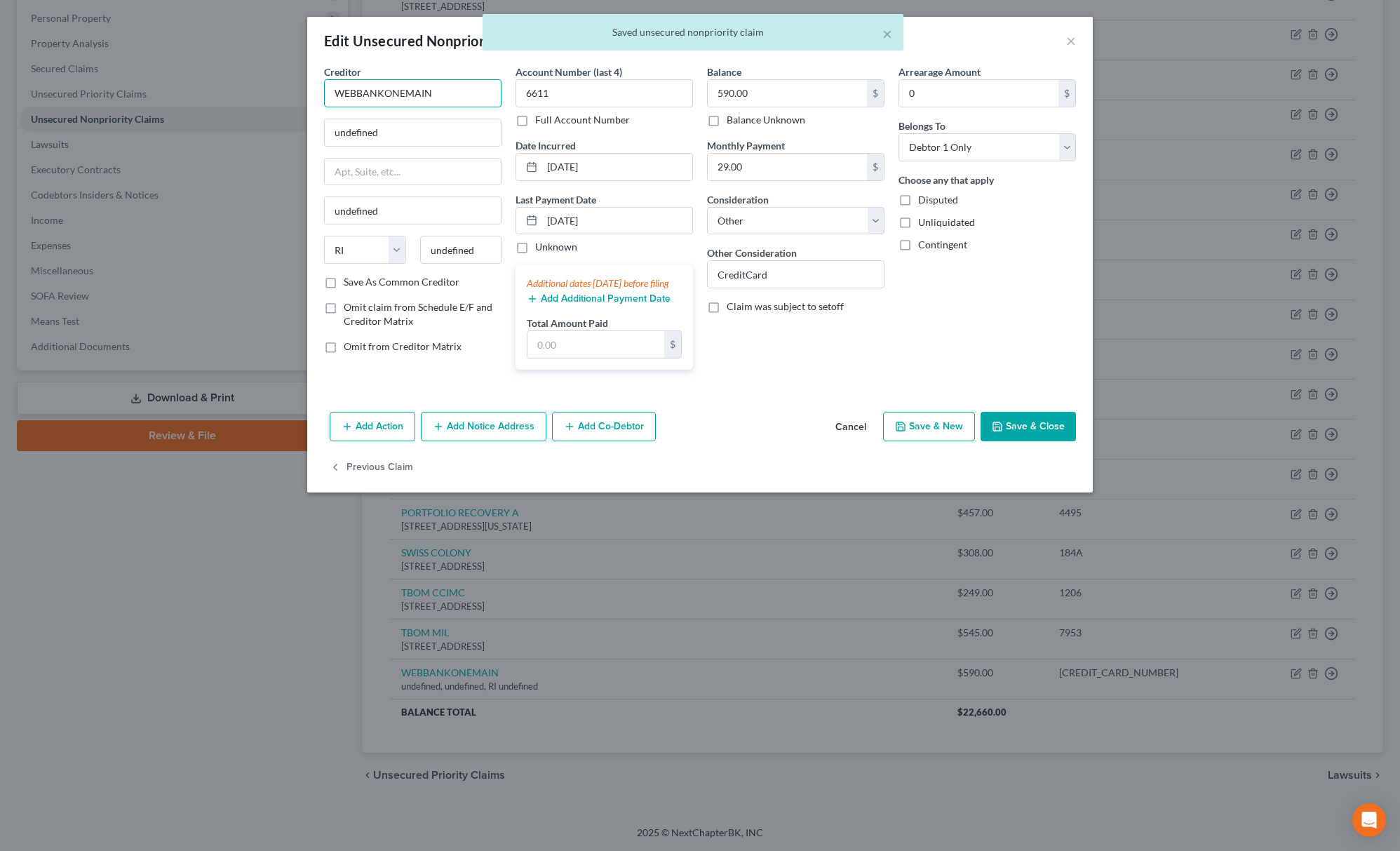
click at [360, 98] on input "WEBBANKONEMAIN" at bounding box center [412, 93] width 177 height 28
click at [357, 96] on input "WEBBANKONEMAIN" at bounding box center [412, 93] width 177 height 28
click at [352, 96] on input "WEBBANKONEMAIN" at bounding box center [412, 93] width 177 height 28
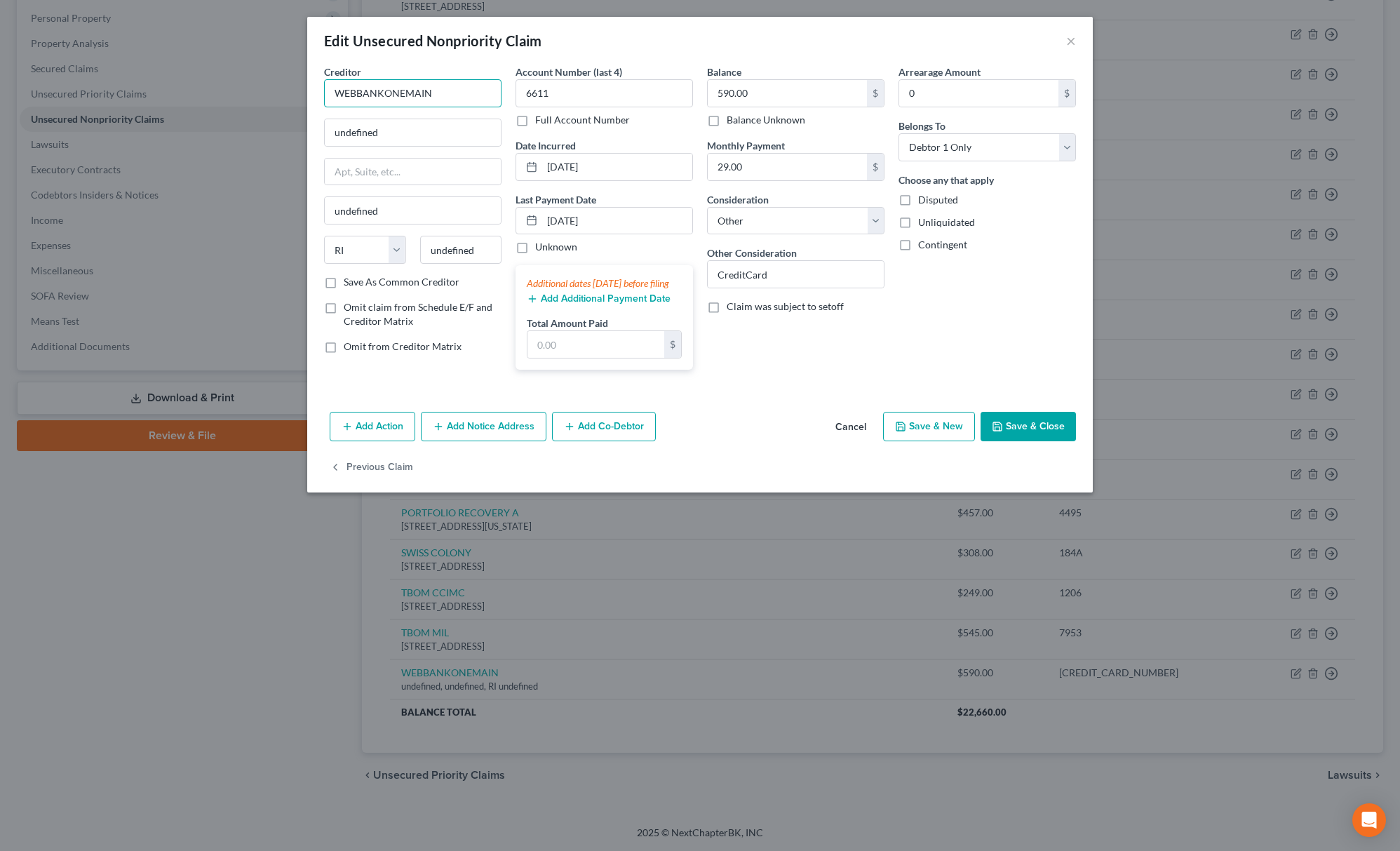
click at [357, 96] on input "WEBBANKONEMAIN" at bounding box center [412, 93] width 177 height 28
click at [388, 96] on input "WEB BANKONEMAIN" at bounding box center [412, 93] width 177 height 28
drag, startPoint x: 447, startPoint y: 86, endPoint x: 700, endPoint y: 2, distance: 266.6
click at [87, 86] on div "Edit Unsecured Nonpriority Claim × Creditor * WEB BANK ONEMAIN undefined undefi…" at bounding box center [700, 425] width 1400 height 851
drag, startPoint x: 391, startPoint y: 130, endPoint x: 290, endPoint y: 144, distance: 102.0
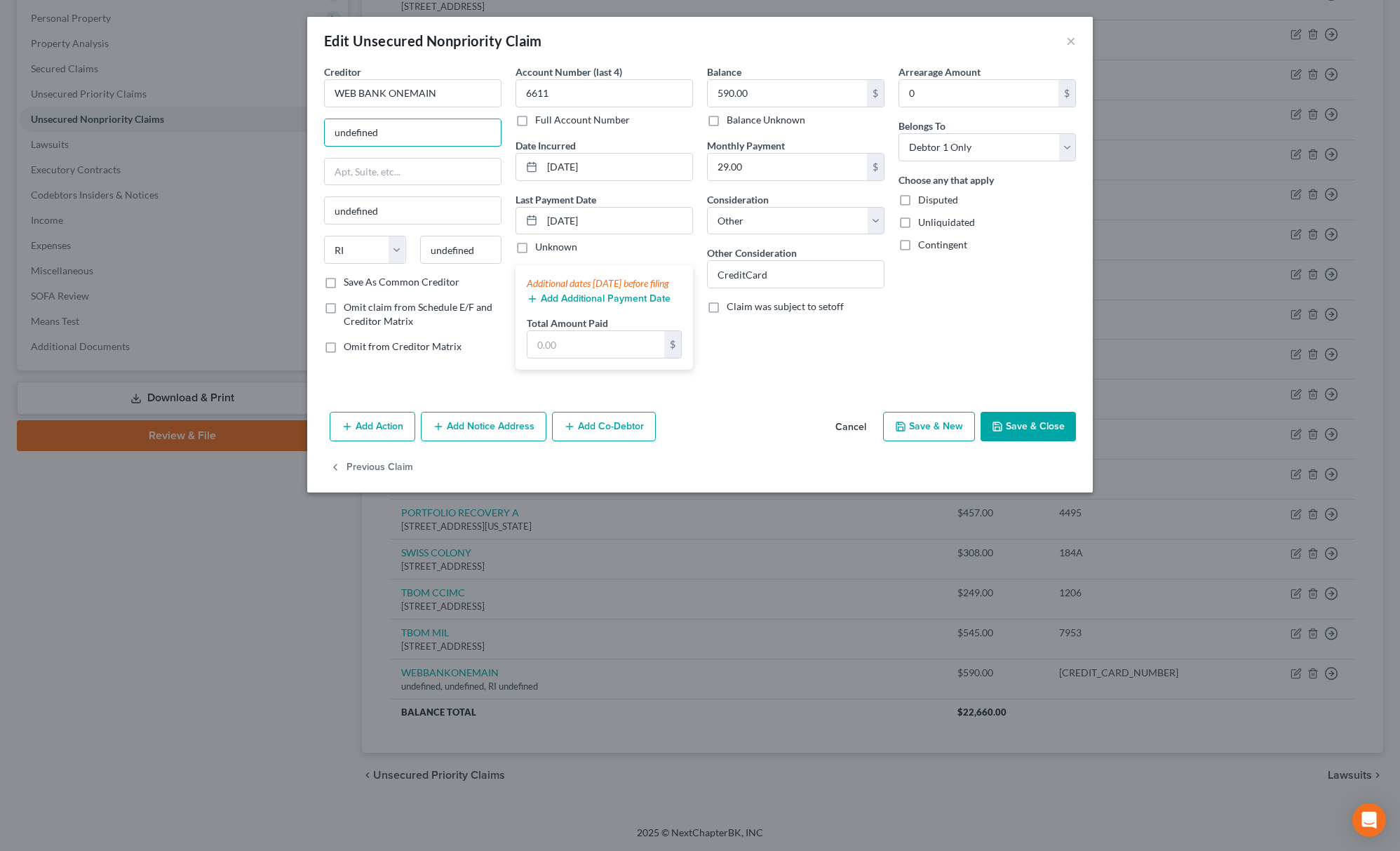
click at [259, 152] on div "Edit Unsecured Nonpriority Claim × Creditor * WEB BANK ONEMAIN undefined undefi…" at bounding box center [700, 425] width 1400 height 851
paste input "[STREET_ADDRESS]"
drag, startPoint x: 458, startPoint y: 130, endPoint x: 544, endPoint y: 115, distance: 87.3
click at [544, 115] on div "Creditor * WEB BANK ONEMAIN [GEOGRAPHIC_DATA] undefined State [US_STATE] AK AR …" at bounding box center [700, 223] width 766 height 317
drag, startPoint x: 478, startPoint y: 243, endPoint x: 416, endPoint y: 253, distance: 62.8
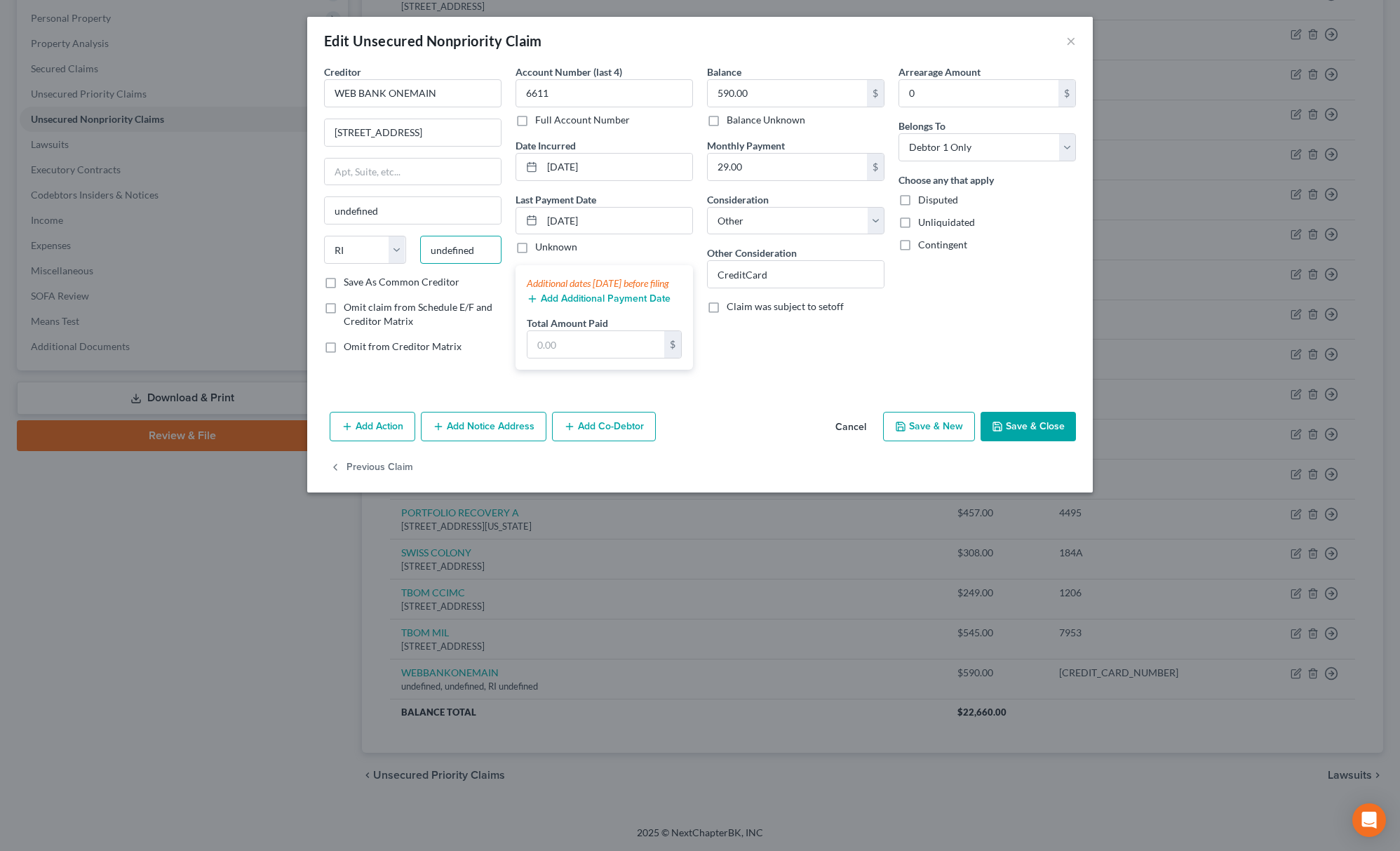
click at [416, 253] on div "undefined" at bounding box center [461, 249] width 96 height 28
click at [483, 188] on div "Creditor * WEB BANK ONEMAIN [GEOGRAPHIC_DATA] undefined State [US_STATE] AK AR …" at bounding box center [412, 169] width 177 height 210
drag, startPoint x: 456, startPoint y: 130, endPoint x: 519, endPoint y: 132, distance: 63.0
click at [519, 132] on div "Creditor * WEB BANK ONEMAIN [GEOGRAPHIC_DATA] undefined State [US_STATE] AK AR …" at bounding box center [700, 223] width 766 height 317
click at [469, 130] on input "[STREET_ADDRESS]" at bounding box center [413, 132] width 176 height 26
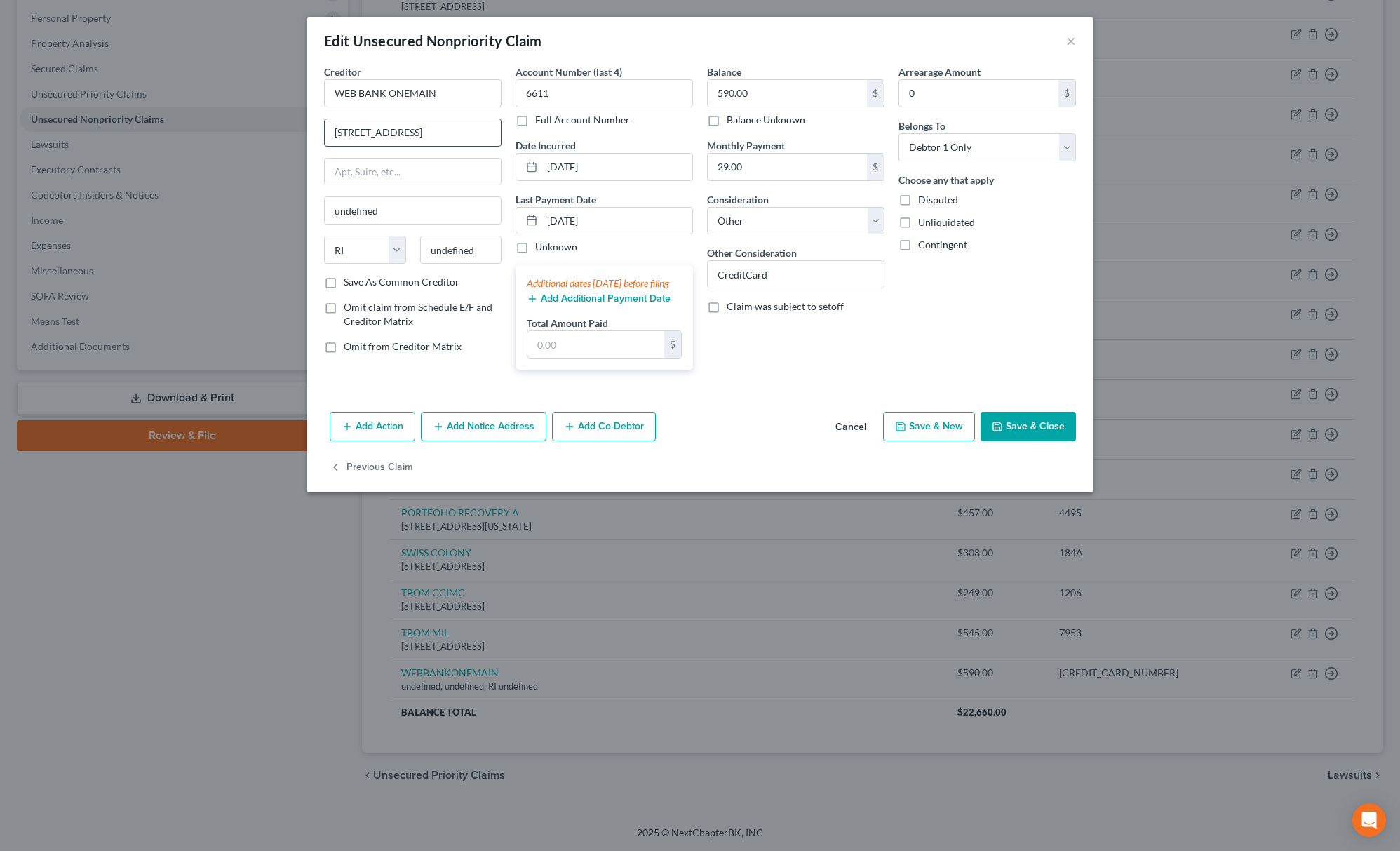
drag, startPoint x: 461, startPoint y: 127, endPoint x: 492, endPoint y: 140, distance: 33.6
click at [492, 140] on input "[STREET_ADDRESS]" at bounding box center [413, 132] width 176 height 26
drag, startPoint x: 494, startPoint y: 251, endPoint x: 379, endPoint y: 258, distance: 115.2
click at [379, 258] on div "State [US_STATE] AK AR AZ CA CO CT DE DC [GEOGRAPHIC_DATA] [GEOGRAPHIC_DATA] GU…" at bounding box center [412, 255] width 191 height 39
paste input "03802"
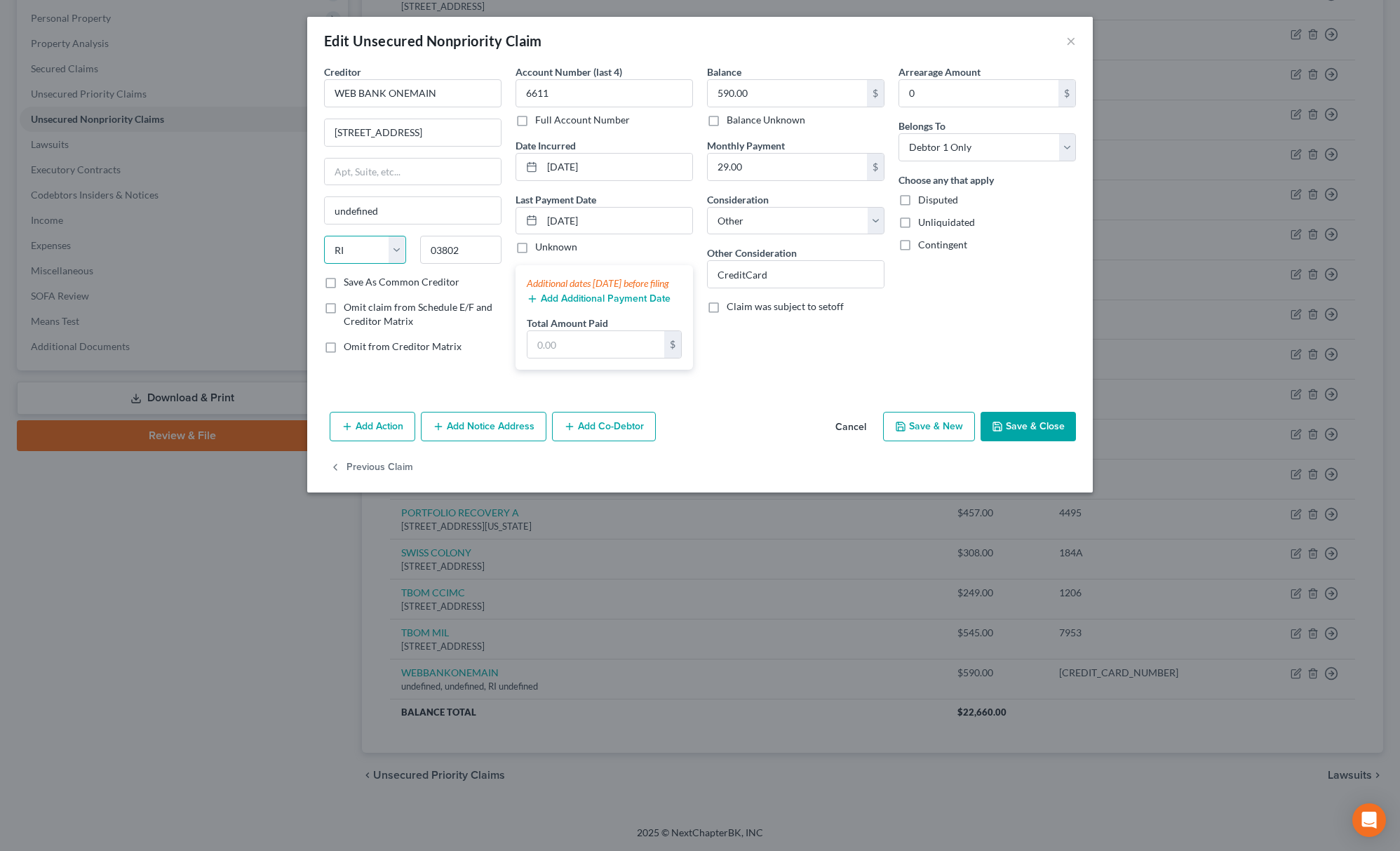
click at [370, 246] on select "State [US_STATE] AK AR AZ CA CO CT DE DC [GEOGRAPHIC_DATA] [GEOGRAPHIC_DATA] GU…" at bounding box center [365, 249] width 82 height 28
click at [324, 238] on select "State [US_STATE] AK AR AZ CA CO CT DE DC [GEOGRAPHIC_DATA] [GEOGRAPHIC_DATA] GU…" at bounding box center [365, 249] width 82 height 28
drag, startPoint x: 393, startPoint y: 135, endPoint x: 582, endPoint y: 176, distance: 193.4
click at [582, 176] on div "Creditor * WEB BANK ONEMAIN [GEOGRAPHIC_DATA] [GEOGRAPHIC_DATA] [US_STATE][GEOG…" at bounding box center [700, 223] width 766 height 317
click at [1062, 441] on button "Save & Close" at bounding box center [1028, 427] width 96 height 29
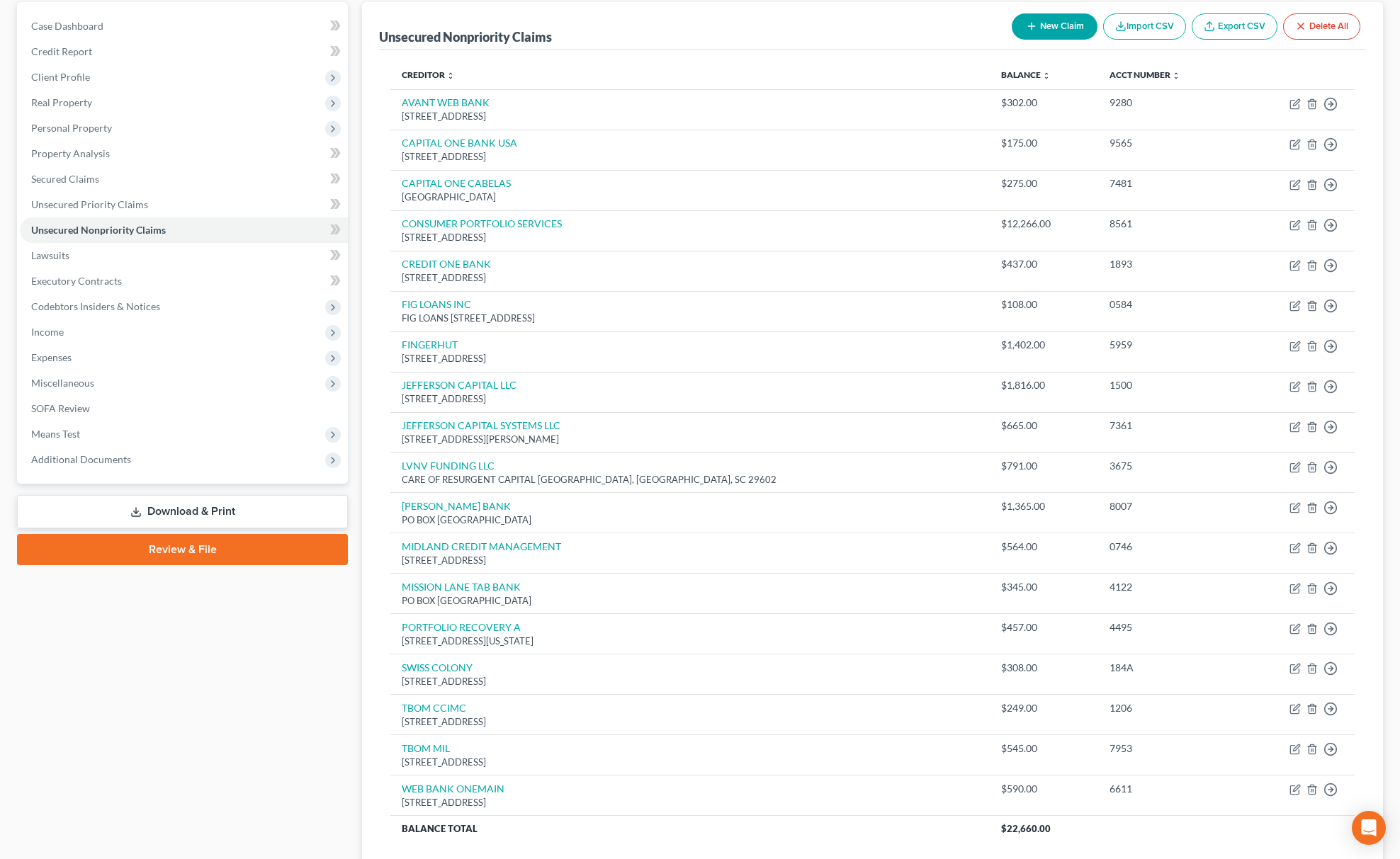
scroll to position [0, 0]
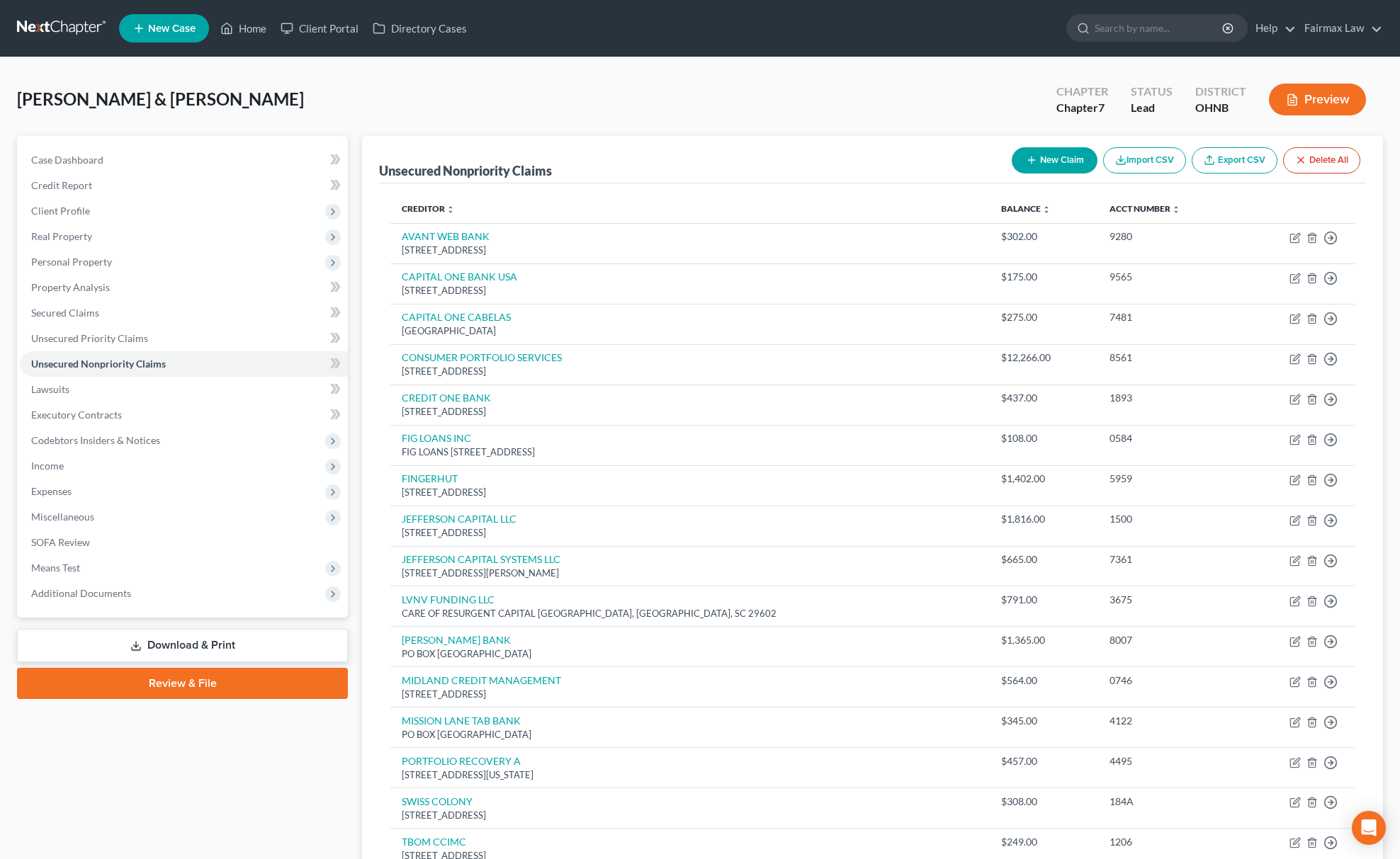
click at [681, 126] on div "[PERSON_NAME] & [PERSON_NAME] Upgraded Chapter Chapter 7 Status [GEOGRAPHIC_DAT…" at bounding box center [700, 105] width 1366 height 62
click at [1026, 156] on icon "button" at bounding box center [1031, 160] width 11 height 11
